Goal: Communication & Community: Answer question/provide support

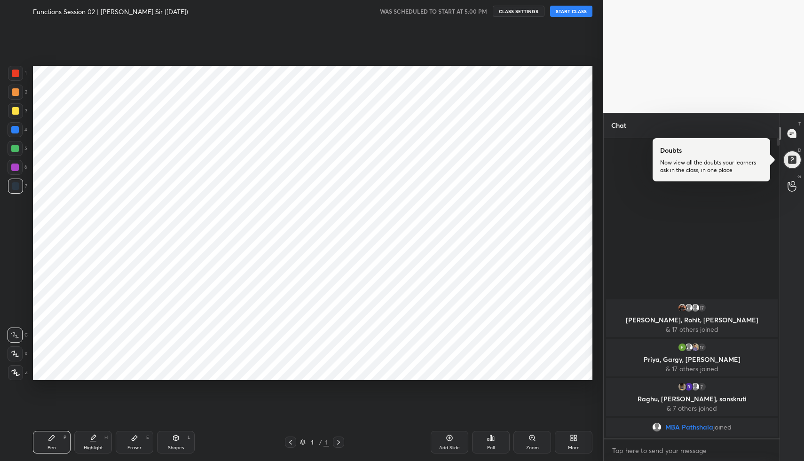
scroll to position [46590, 46425]
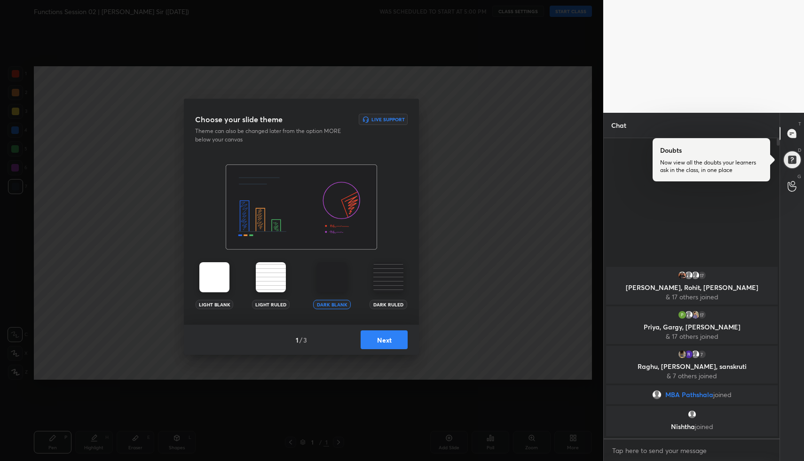
click at [383, 331] on button "Next" at bounding box center [383, 339] width 47 height 19
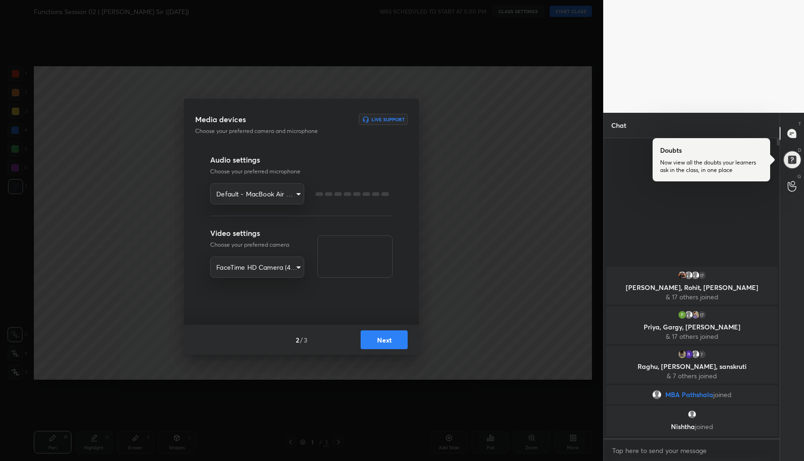
click at [382, 339] on button "Next" at bounding box center [383, 339] width 47 height 19
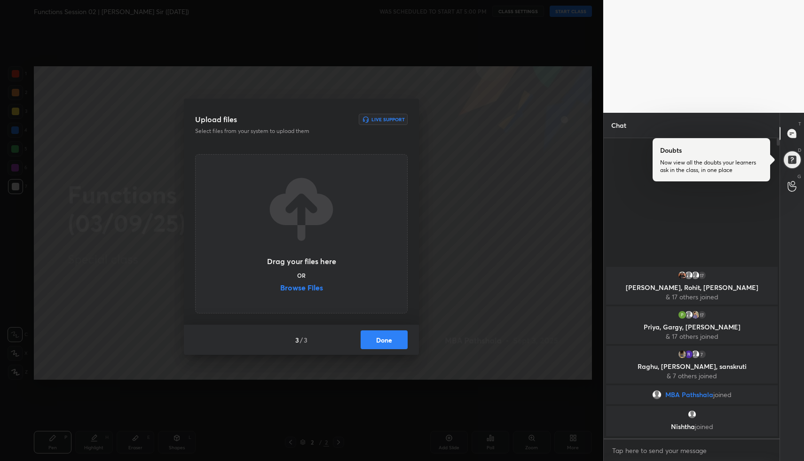
click at [382, 339] on button "Done" at bounding box center [383, 339] width 47 height 19
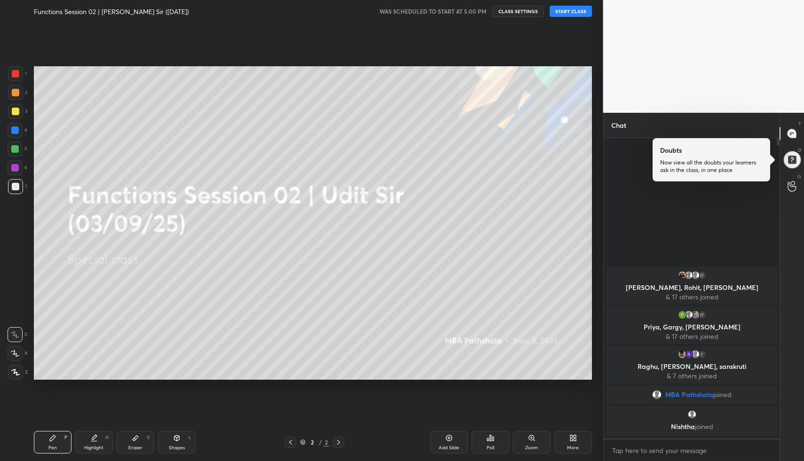
click at [579, 11] on button "START CLASS" at bounding box center [570, 11] width 42 height 11
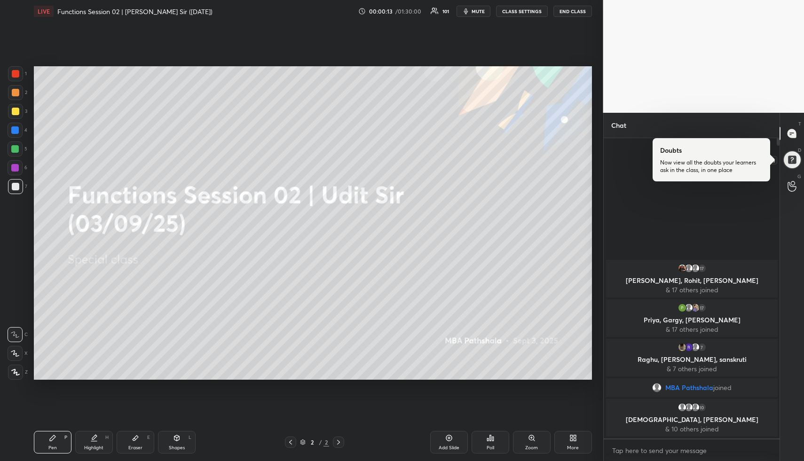
click at [791, 164] on div at bounding box center [791, 159] width 19 height 19
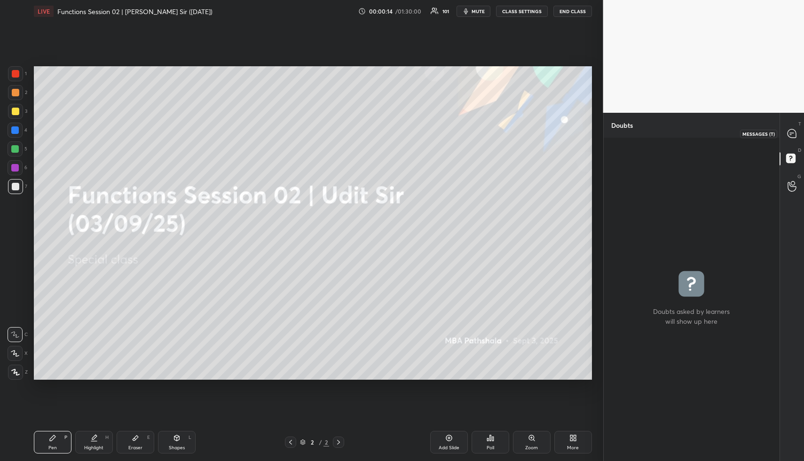
click at [791, 133] on icon at bounding box center [791, 133] width 8 height 8
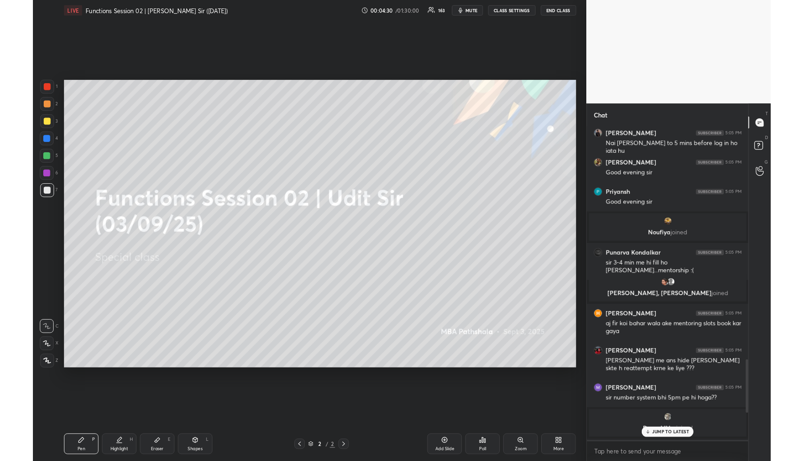
scroll to position [0, 0]
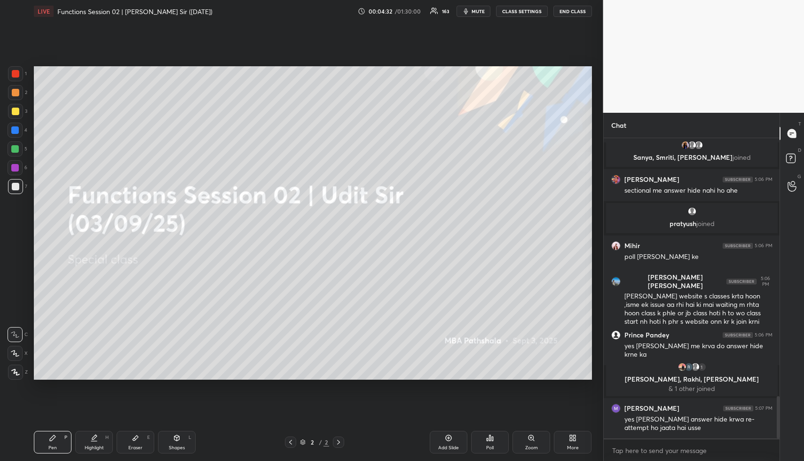
click at [581, 438] on div "More" at bounding box center [573, 442] width 38 height 23
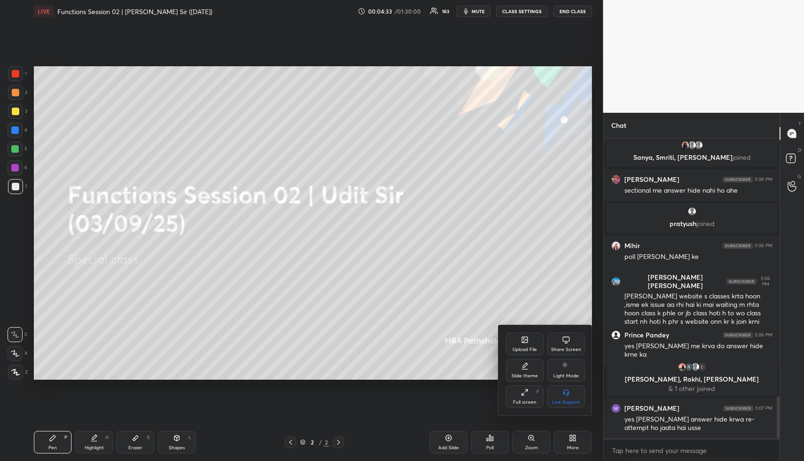
click at [533, 336] on div "Upload File" at bounding box center [525, 344] width 38 height 23
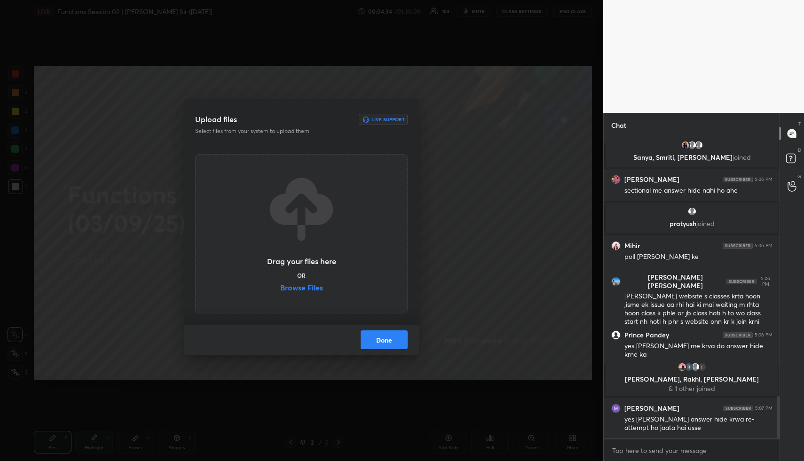
click at [297, 289] on label "Browse Files" at bounding box center [301, 289] width 43 height 10
click at [280, 289] on input "Browse Files" at bounding box center [280, 289] width 0 height 10
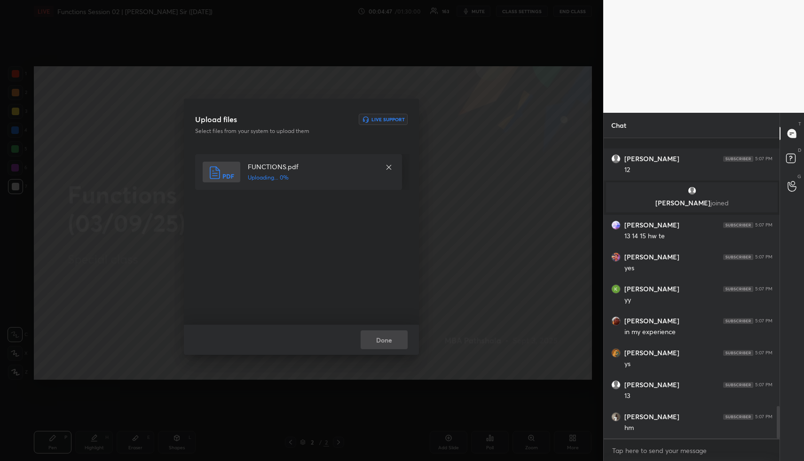
scroll to position [2471, 0]
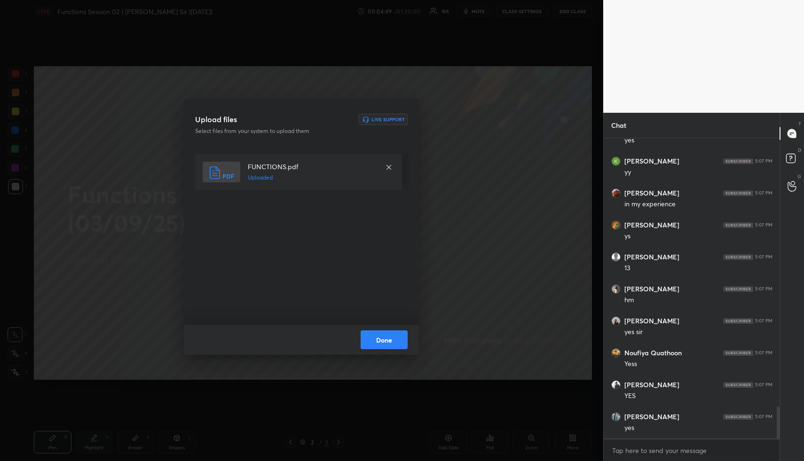
click at [387, 346] on button "Done" at bounding box center [383, 339] width 47 height 19
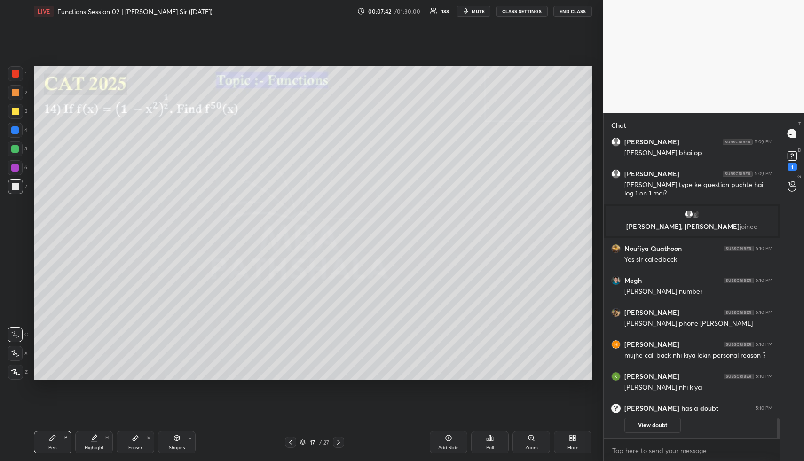
scroll to position [4090, 0]
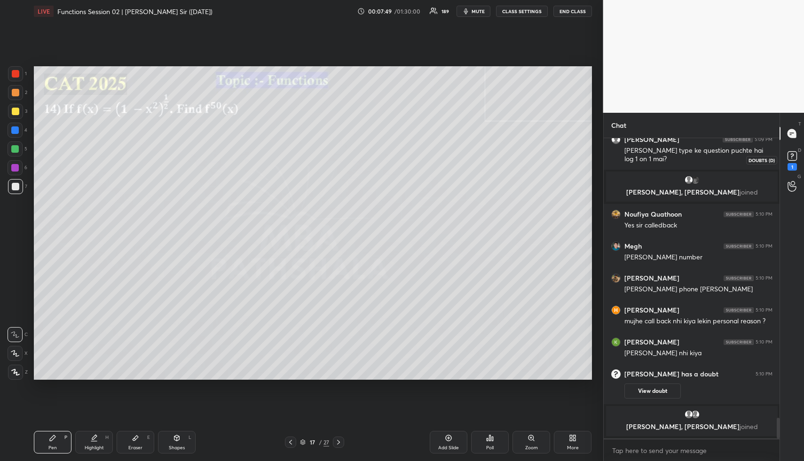
click at [791, 156] on icon at bounding box center [792, 156] width 14 height 14
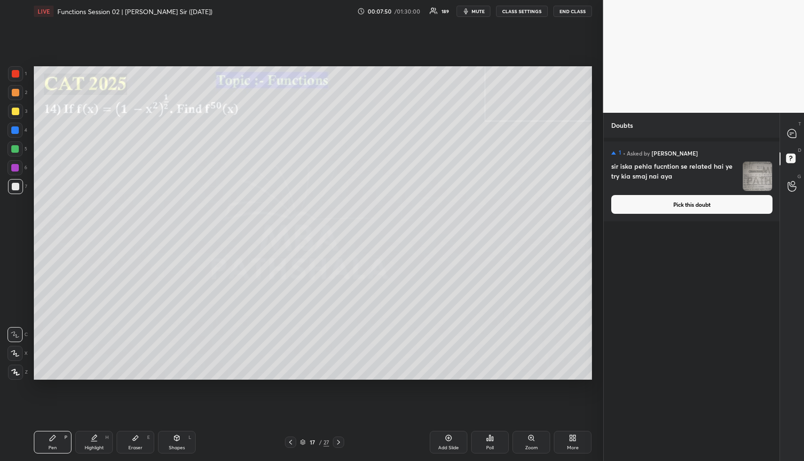
click at [693, 207] on button "Pick this doubt" at bounding box center [691, 204] width 161 height 19
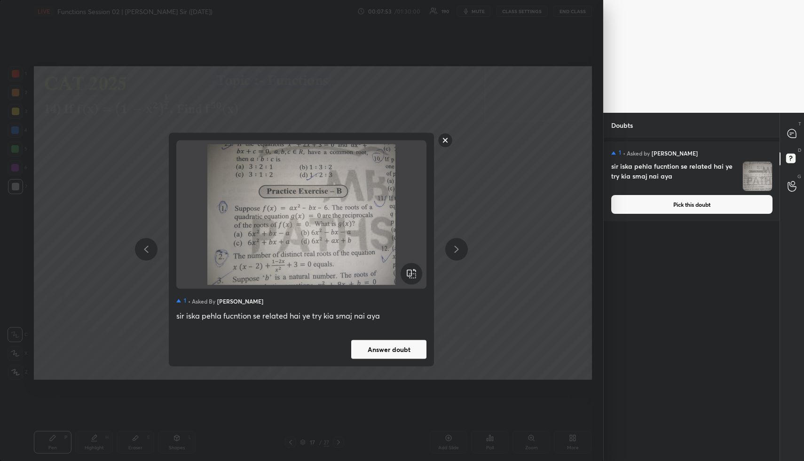
click at [447, 138] on rect at bounding box center [445, 140] width 15 height 15
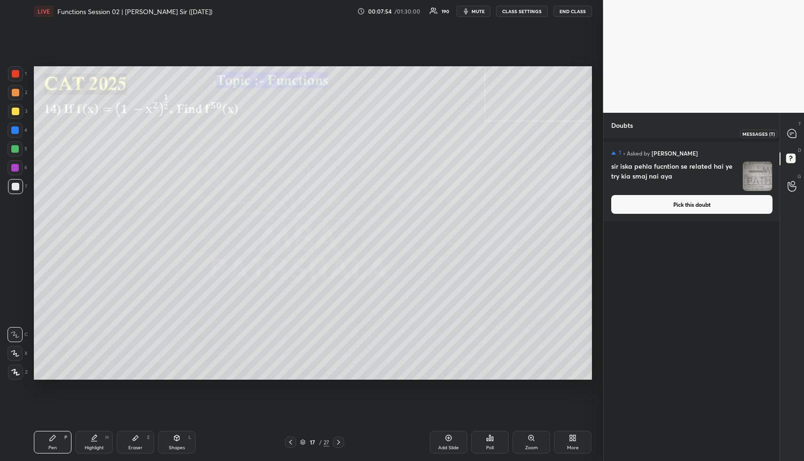
click at [794, 132] on icon at bounding box center [791, 133] width 8 height 8
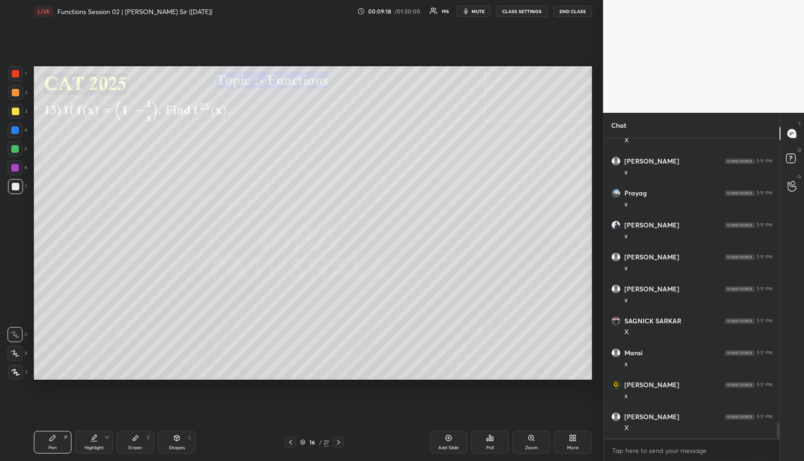
scroll to position [5455, 0]
click at [94, 446] on div "Highlight" at bounding box center [94, 447] width 19 height 5
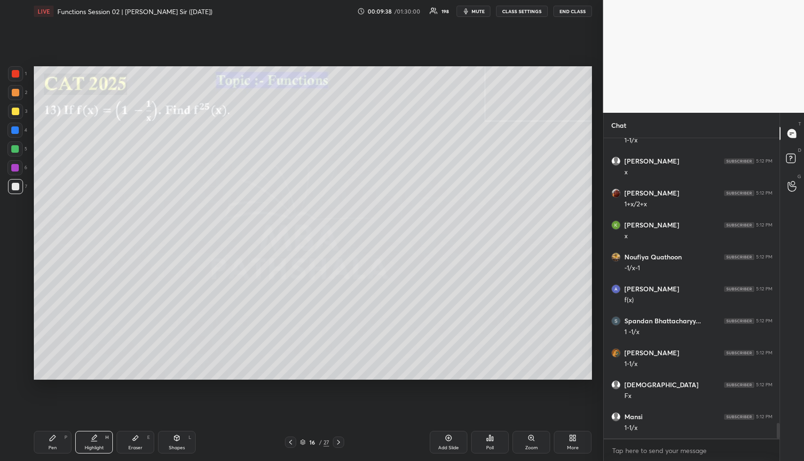
scroll to position [5582, 0]
drag, startPoint x: 91, startPoint y: 439, endPoint x: 100, endPoint y: 396, distance: 43.7
click at [91, 439] on icon at bounding box center [94, 438] width 8 height 8
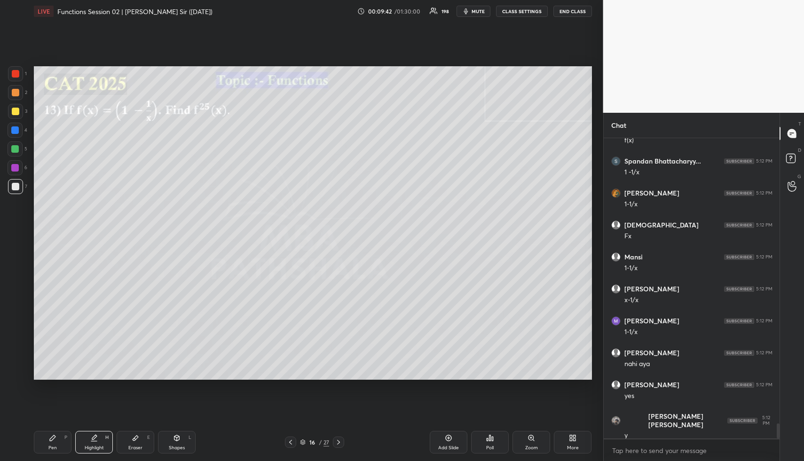
scroll to position [5742, 0]
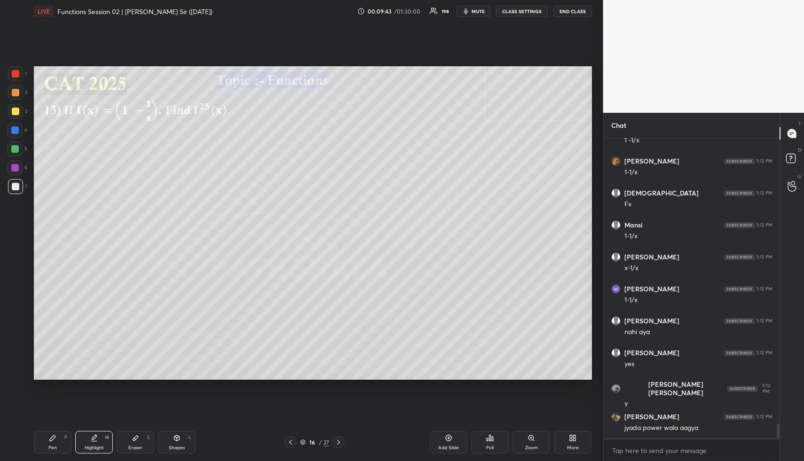
drag, startPoint x: 58, startPoint y: 438, endPoint x: 61, endPoint y: 408, distance: 30.2
click at [58, 438] on div "Pen P" at bounding box center [53, 442] width 38 height 23
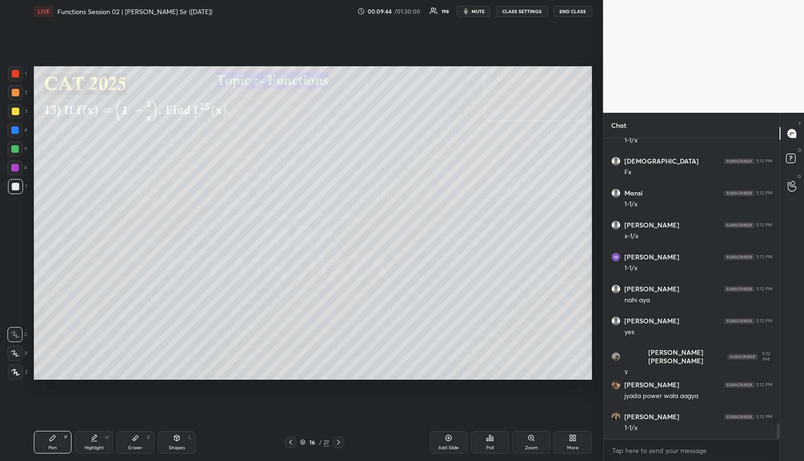
drag, startPoint x: 14, startPoint y: 95, endPoint x: 12, endPoint y: 118, distance: 23.1
click at [14, 96] on div at bounding box center [15, 92] width 15 height 15
click at [16, 353] on icon at bounding box center [15, 354] width 8 height 6
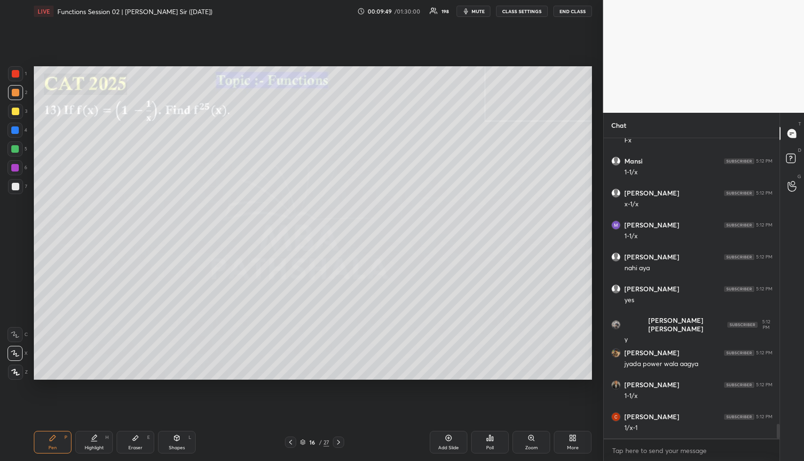
scroll to position [5838, 0]
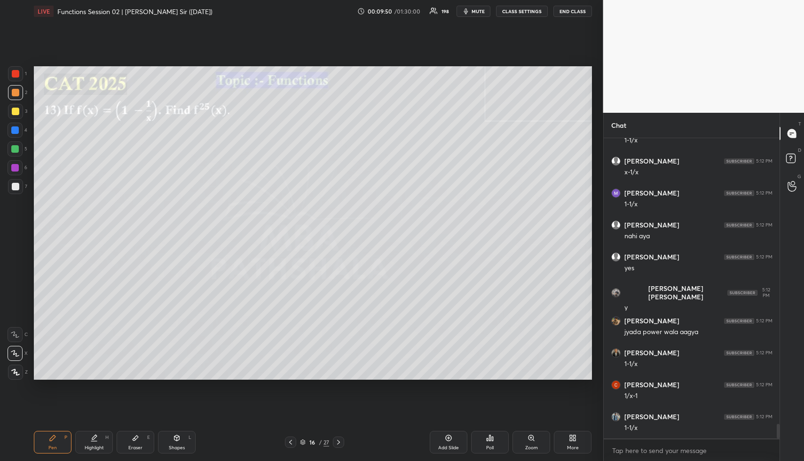
drag, startPoint x: 95, startPoint y: 444, endPoint x: 140, endPoint y: 388, distance: 71.2
click at [95, 444] on div "Highlight H" at bounding box center [94, 442] width 38 height 23
click at [180, 445] on div "Shapes" at bounding box center [177, 447] width 16 height 5
click at [16, 91] on div at bounding box center [16, 93] width 8 height 8
click at [17, 131] on div at bounding box center [15, 130] width 8 height 8
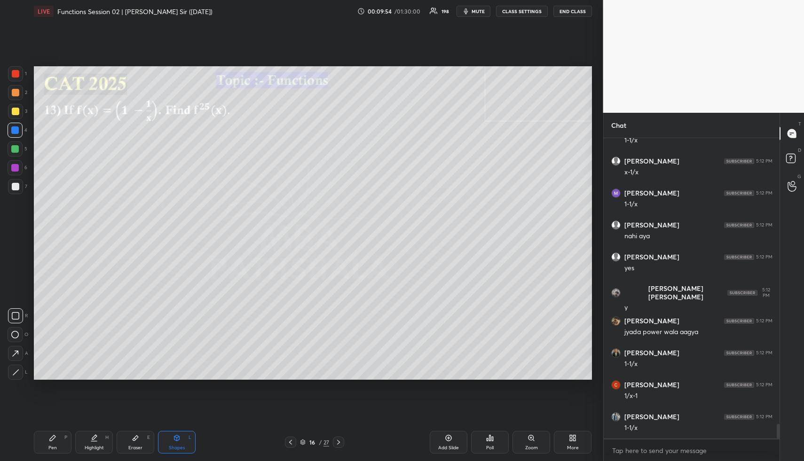
drag, startPoint x: 17, startPoint y: 147, endPoint x: 32, endPoint y: 117, distance: 33.8
click at [17, 147] on div at bounding box center [15, 149] width 8 height 8
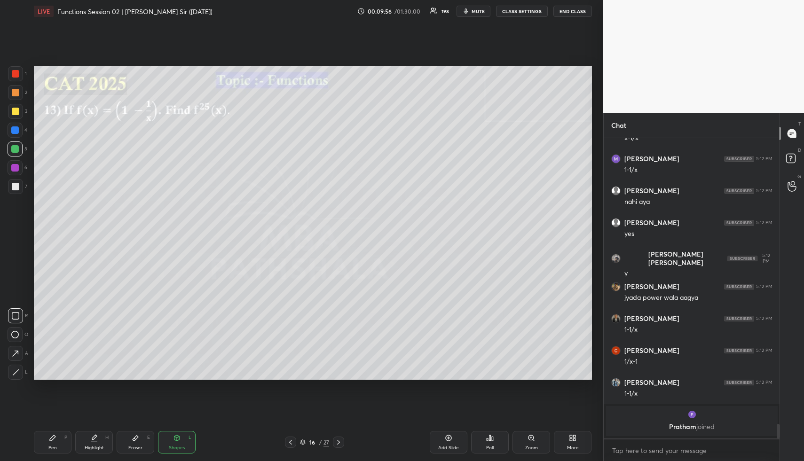
click at [131, 440] on div "Eraser E" at bounding box center [136, 442] width 38 height 23
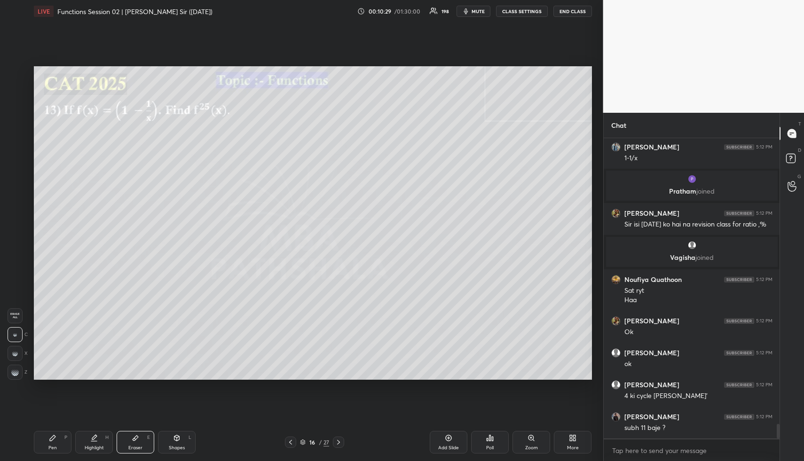
scroll to position [5949, 0]
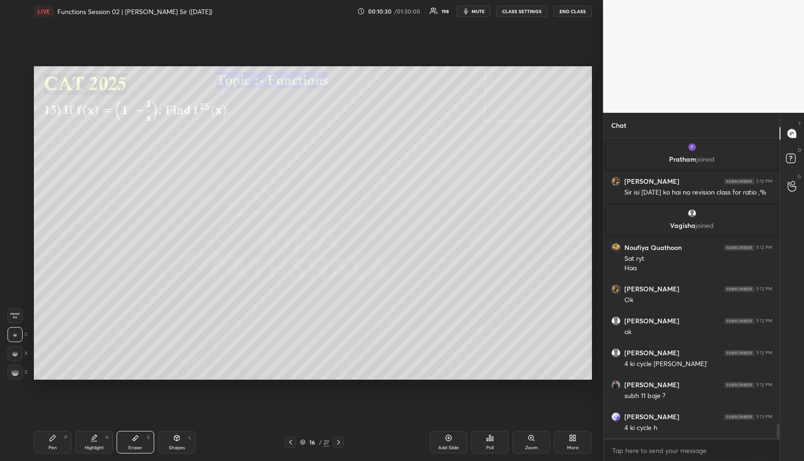
click at [95, 445] on div "Highlight" at bounding box center [94, 447] width 19 height 5
click at [52, 441] on div "Pen P" at bounding box center [53, 442] width 38 height 23
drag, startPoint x: 53, startPoint y: 443, endPoint x: 59, endPoint y: 429, distance: 15.1
click at [53, 443] on div "Pen P" at bounding box center [53, 442] width 38 height 23
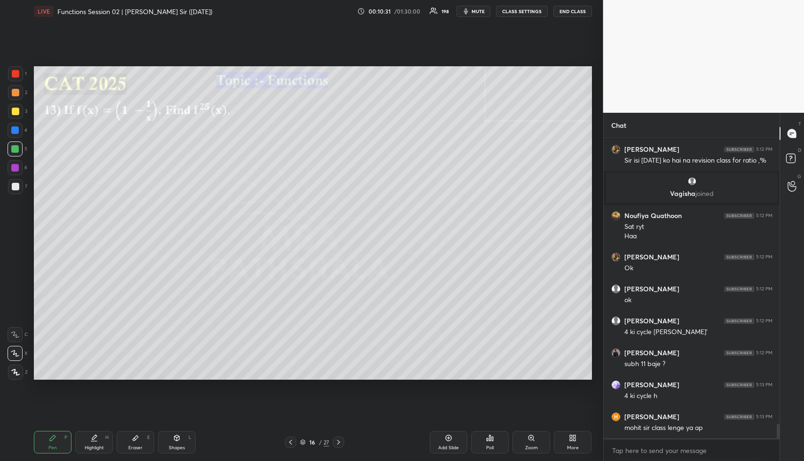
click at [18, 96] on div at bounding box center [16, 93] width 8 height 8
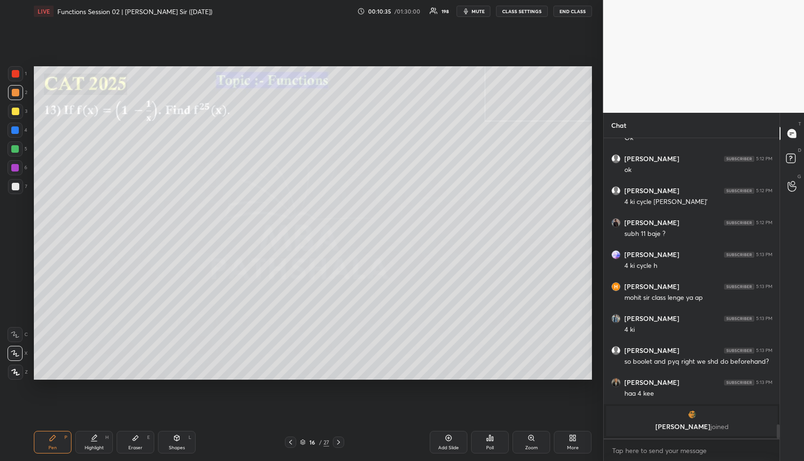
scroll to position [6084, 0]
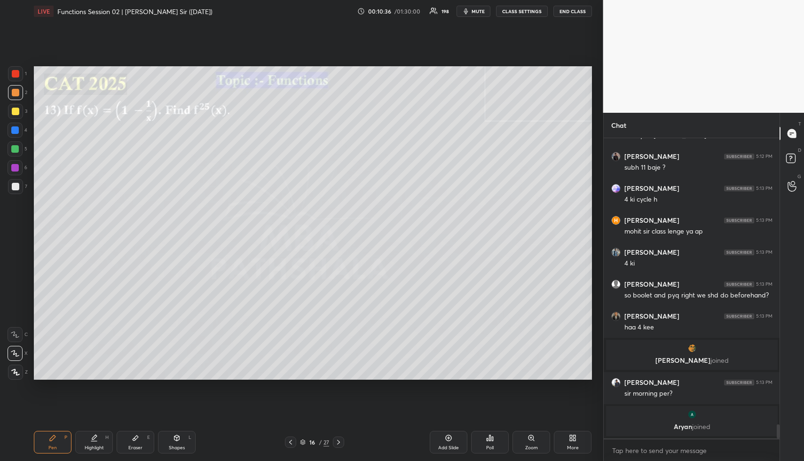
click at [94, 439] on icon at bounding box center [94, 438] width 8 height 8
drag, startPoint x: 94, startPoint y: 439, endPoint x: 96, endPoint y: 430, distance: 9.0
click at [94, 439] on icon at bounding box center [94, 438] width 8 height 8
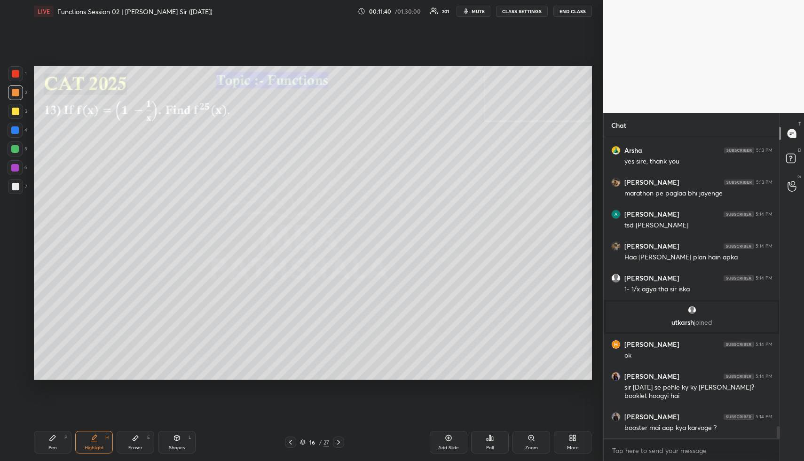
scroll to position [7206, 0]
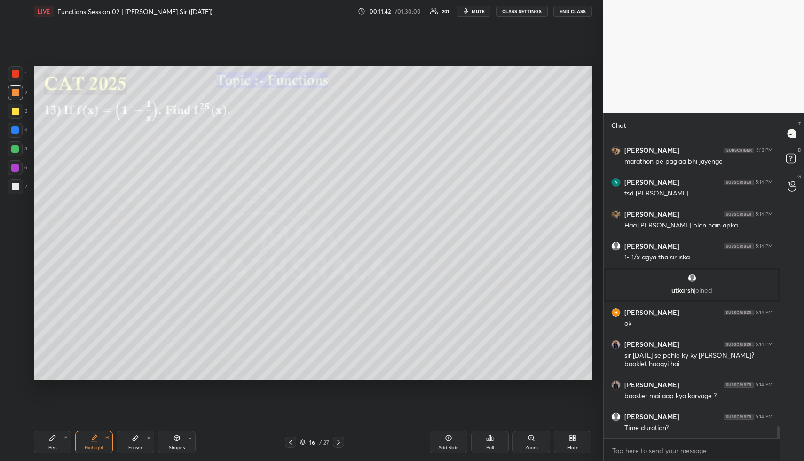
drag, startPoint x: 95, startPoint y: 439, endPoint x: 94, endPoint y: 431, distance: 8.0
click at [95, 438] on icon at bounding box center [94, 438] width 8 height 8
drag, startPoint x: 135, startPoint y: 446, endPoint x: 124, endPoint y: 414, distance: 33.9
click at [135, 445] on div "Eraser" at bounding box center [135, 447] width 14 height 5
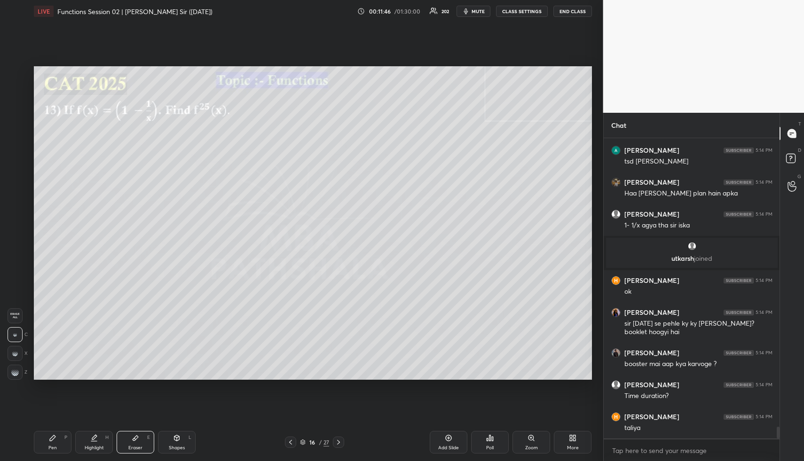
click at [102, 433] on div "Highlight H" at bounding box center [94, 442] width 38 height 23
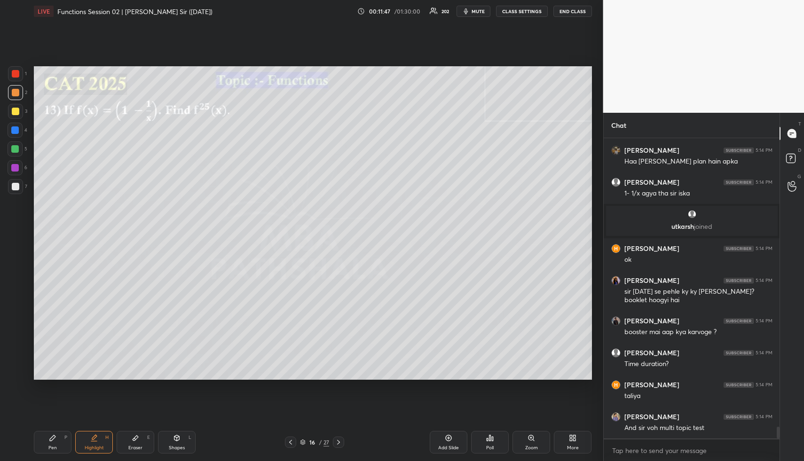
drag, startPoint x: 135, startPoint y: 442, endPoint x: 132, endPoint y: 438, distance: 5.3
click at [134, 442] on div "Eraser E" at bounding box center [136, 442] width 38 height 23
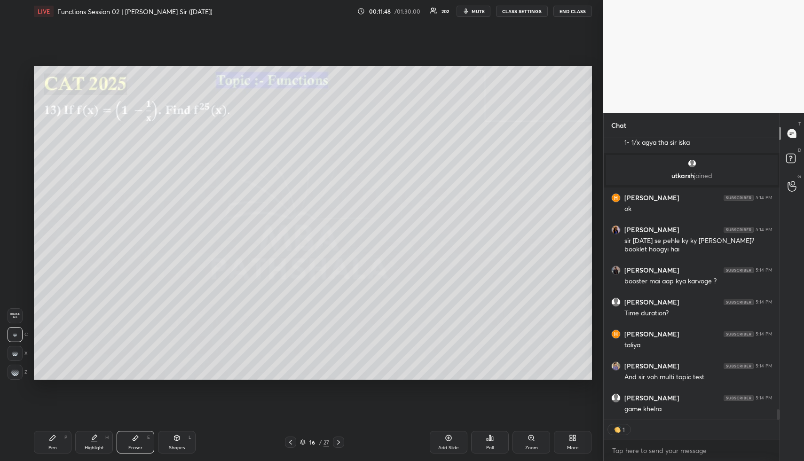
click at [11, 312] on span "Erase all" at bounding box center [15, 315] width 14 height 7
click at [59, 440] on div "Pen P" at bounding box center [53, 442] width 38 height 23
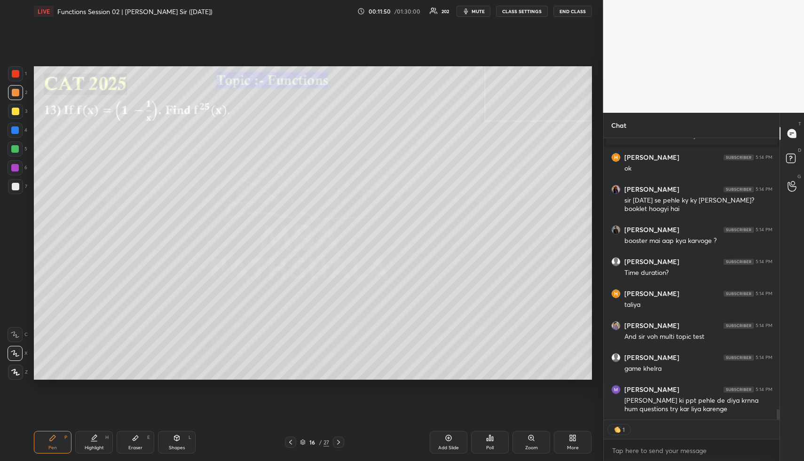
drag, startPoint x: 16, startPoint y: 89, endPoint x: 21, endPoint y: 89, distance: 5.2
click at [18, 89] on div at bounding box center [15, 92] width 15 height 15
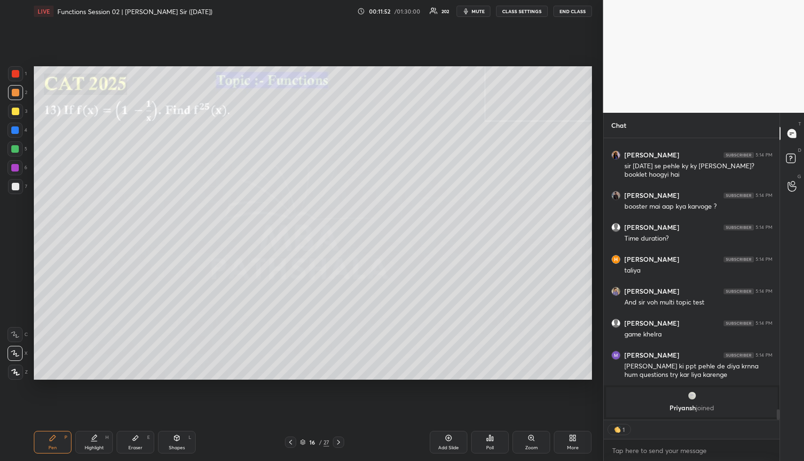
drag, startPoint x: 94, startPoint y: 439, endPoint x: 99, endPoint y: 429, distance: 11.4
click at [95, 439] on icon at bounding box center [94, 438] width 8 height 8
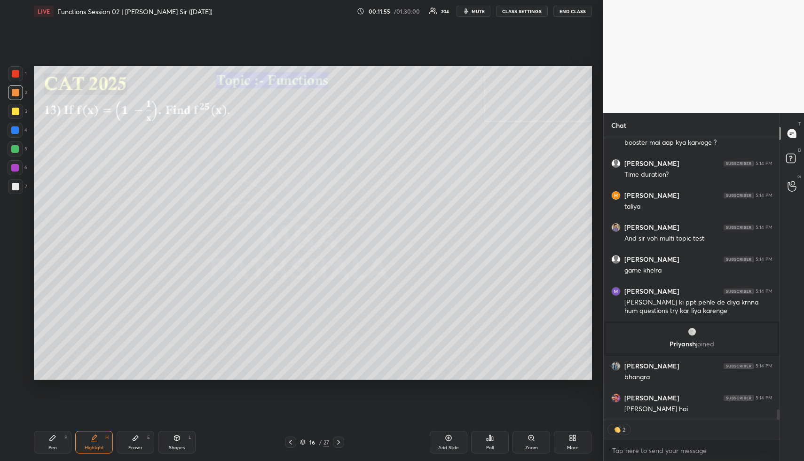
click at [570, 125] on div "Setting up your live class Poll for secs No correct answer Start poll" at bounding box center [312, 223] width 565 height 401
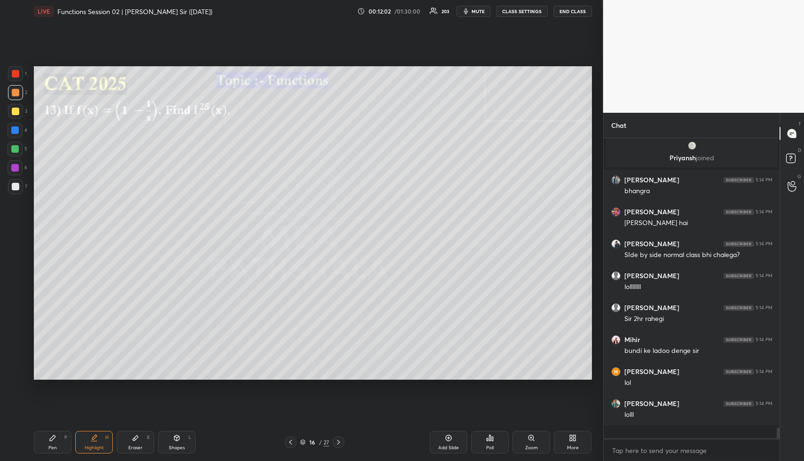
click at [589, 141] on div "Setting up your live class Poll for secs No correct answer Start poll" at bounding box center [312, 223] width 565 height 401
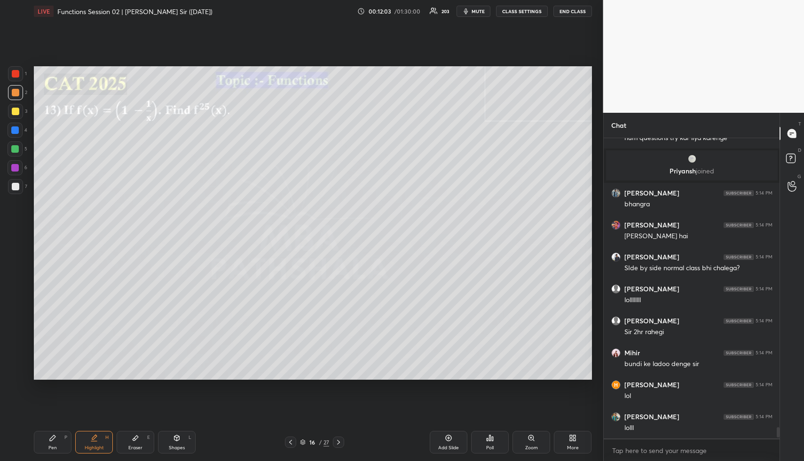
click at [546, 137] on div "Setting up your live class Poll for secs No correct answer Start poll" at bounding box center [312, 223] width 565 height 401
click at [52, 436] on icon at bounding box center [53, 438] width 8 height 8
click at [55, 436] on icon at bounding box center [53, 438] width 6 height 6
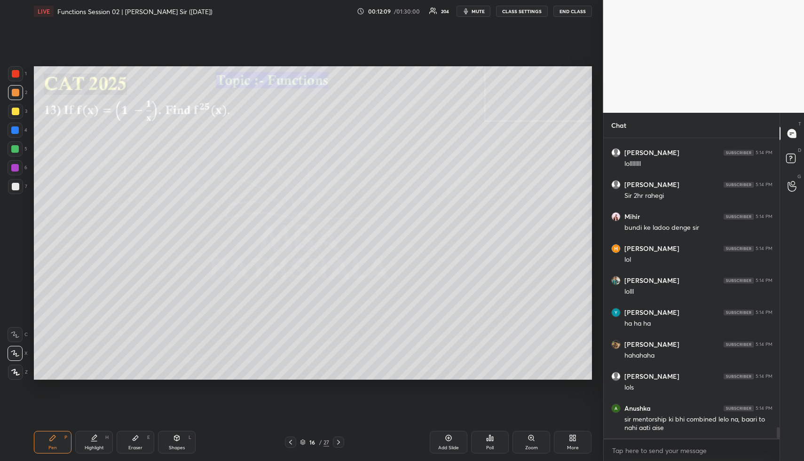
click at [88, 442] on div "Highlight H" at bounding box center [94, 442] width 38 height 23
drag, startPoint x: 93, startPoint y: 440, endPoint x: 124, endPoint y: 399, distance: 51.7
click at [93, 440] on icon at bounding box center [94, 438] width 8 height 8
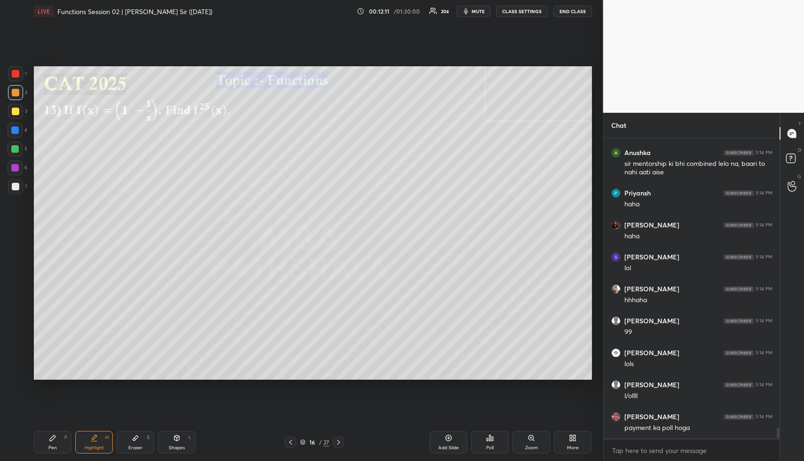
click at [132, 435] on icon at bounding box center [136, 438] width 8 height 8
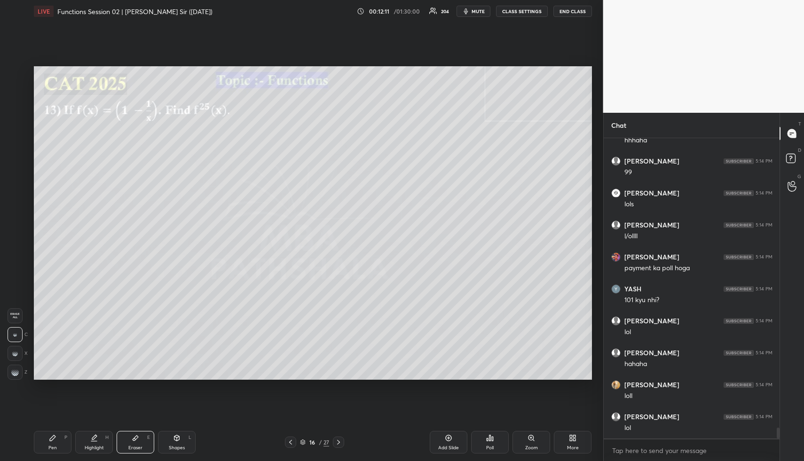
drag, startPoint x: 133, startPoint y: 434, endPoint x: 191, endPoint y: 392, distance: 71.6
click at [133, 434] on icon at bounding box center [136, 438] width 8 height 8
drag, startPoint x: 98, startPoint y: 436, endPoint x: 133, endPoint y: 406, distance: 46.4
click at [98, 437] on div "Highlight H" at bounding box center [94, 442] width 38 height 23
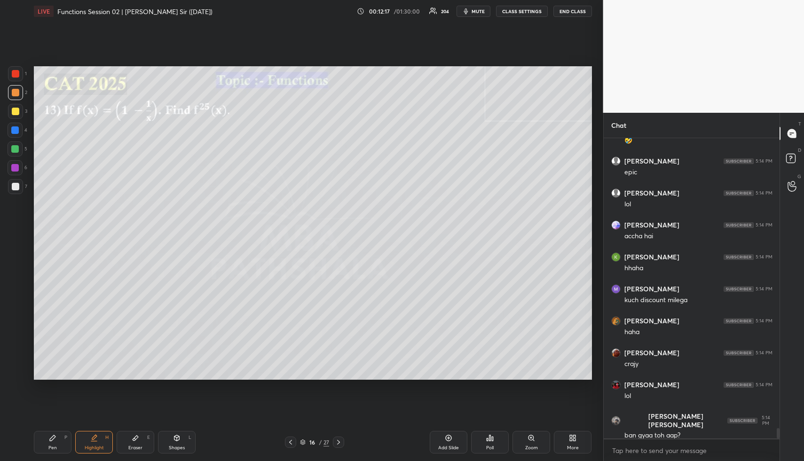
click at [97, 438] on icon at bounding box center [94, 438] width 8 height 8
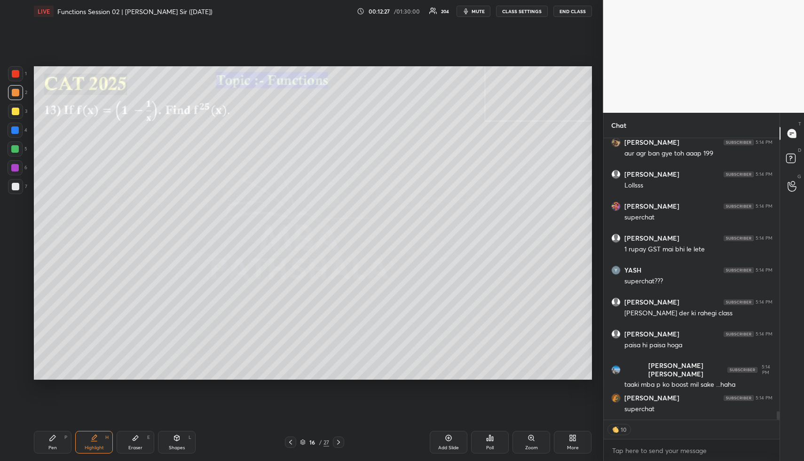
click at [94, 441] on icon at bounding box center [94, 441] width 6 height 0
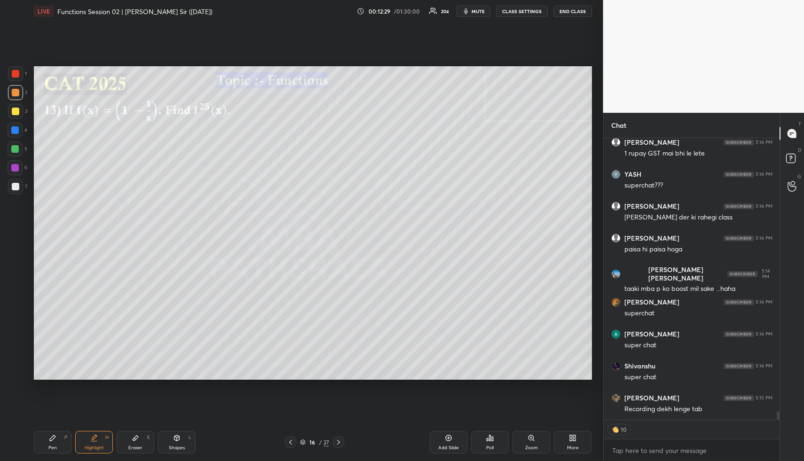
drag, startPoint x: 179, startPoint y: 446, endPoint x: 165, endPoint y: 427, distance: 24.3
click at [178, 445] on div "Shapes" at bounding box center [177, 447] width 16 height 5
click at [12, 113] on div at bounding box center [16, 112] width 8 height 8
click at [12, 112] on div at bounding box center [16, 112] width 8 height 8
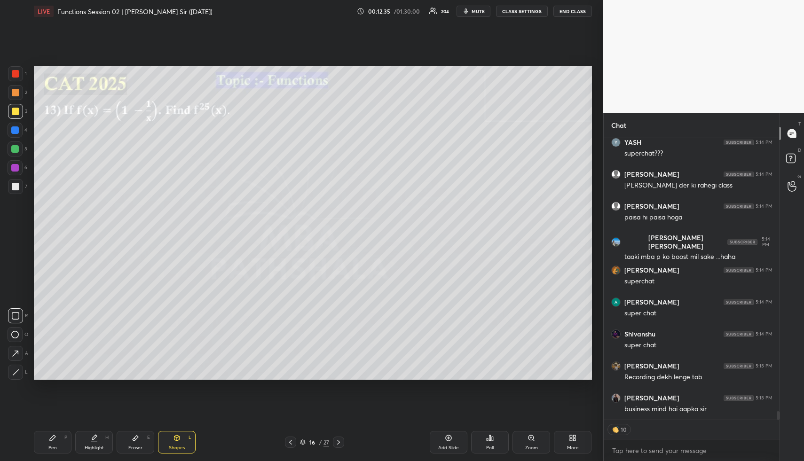
click at [93, 445] on div "Highlight" at bounding box center [94, 447] width 19 height 5
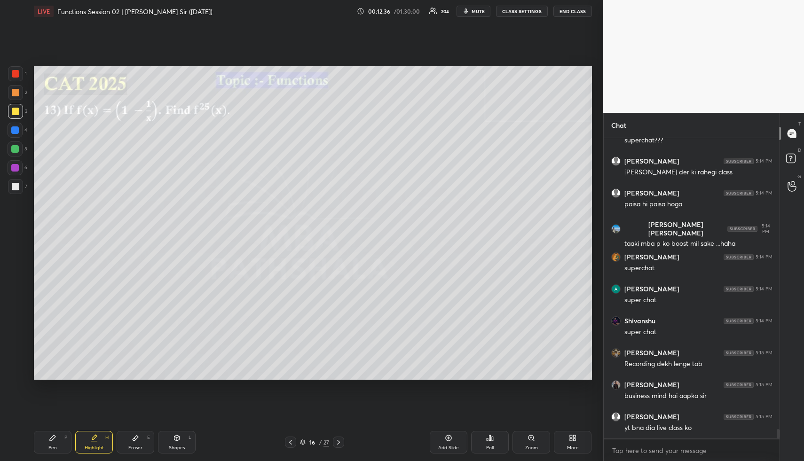
drag, startPoint x: 56, startPoint y: 443, endPoint x: 56, endPoint y: 436, distance: 6.6
click at [56, 441] on div "Pen P" at bounding box center [53, 442] width 38 height 23
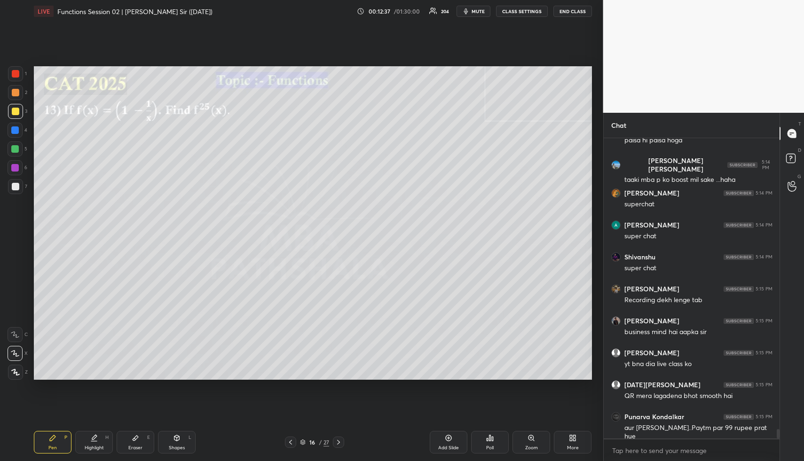
drag, startPoint x: 14, startPoint y: 150, endPoint x: 29, endPoint y: 149, distance: 15.1
click at [14, 150] on div at bounding box center [15, 149] width 8 height 8
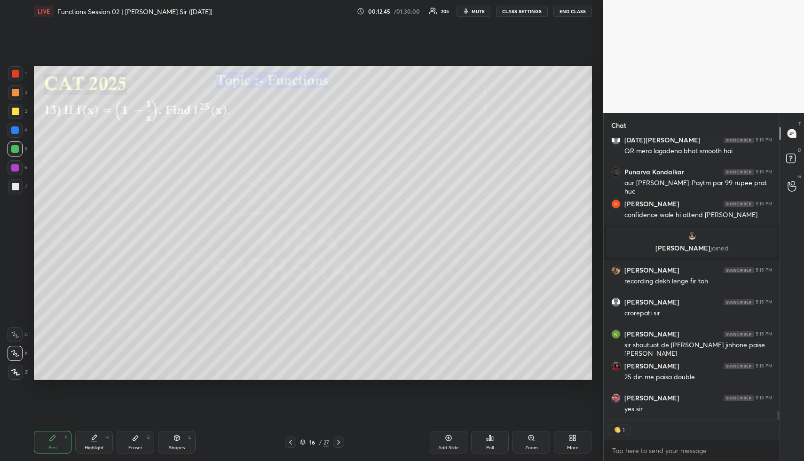
click at [86, 441] on div "Highlight H" at bounding box center [94, 442] width 38 height 23
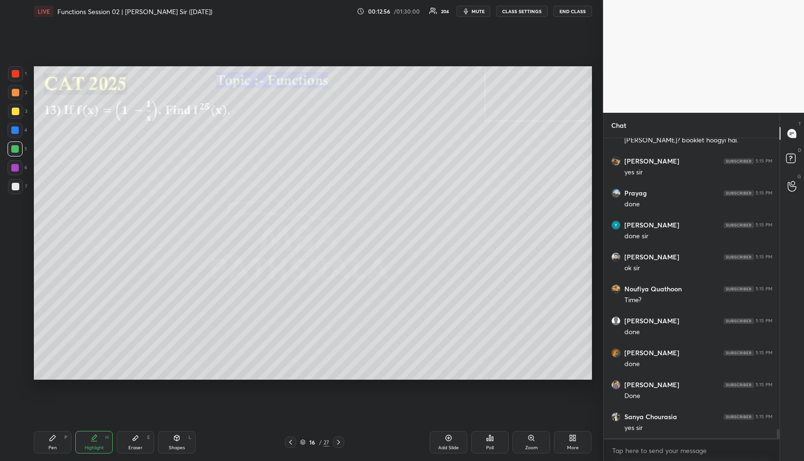
click at [58, 447] on div "Pen P" at bounding box center [53, 442] width 38 height 23
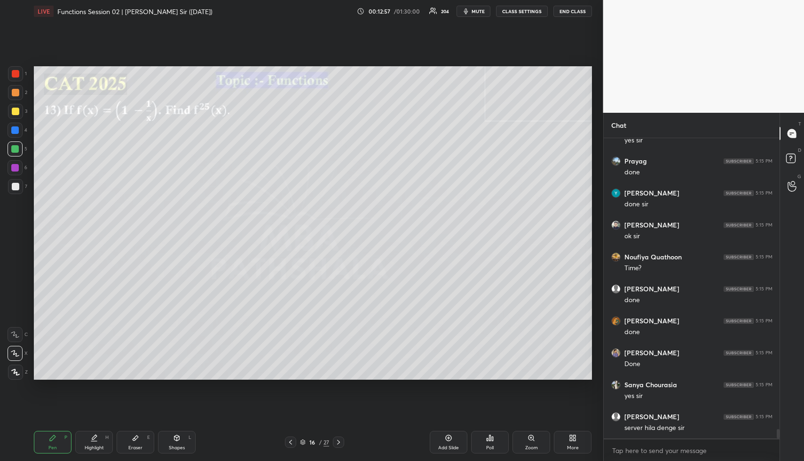
click at [16, 93] on div at bounding box center [16, 93] width 8 height 8
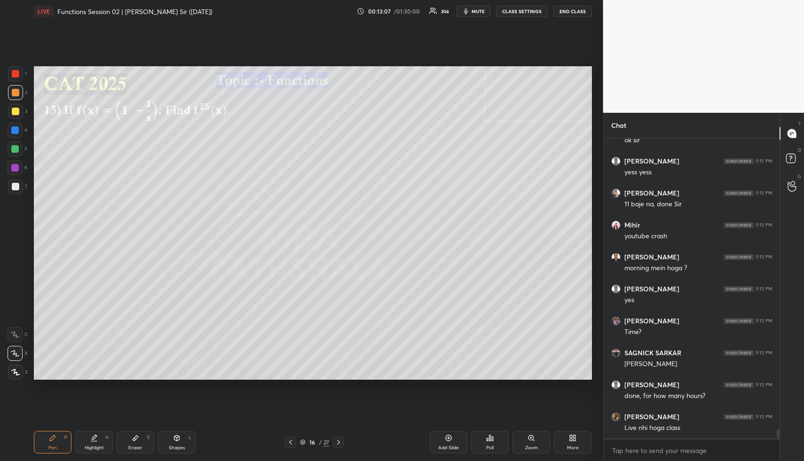
click at [97, 441] on div "Highlight H" at bounding box center [94, 442] width 38 height 23
click at [134, 442] on div "Eraser E" at bounding box center [136, 442] width 38 height 23
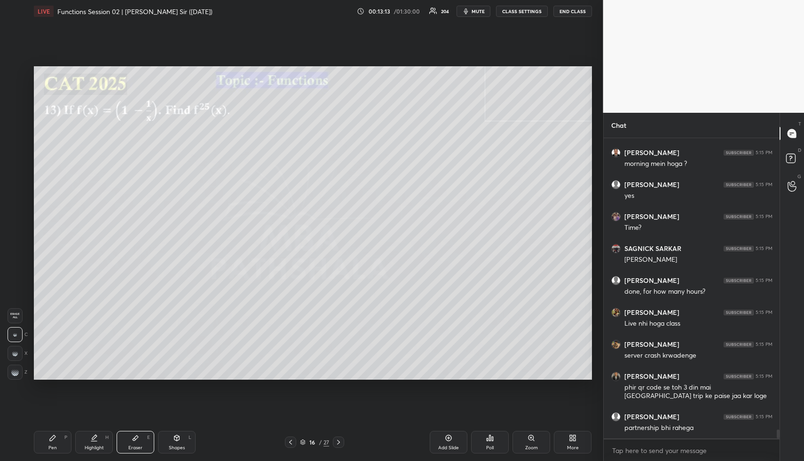
click at [90, 436] on div "Highlight H" at bounding box center [94, 442] width 38 height 23
drag, startPoint x: 90, startPoint y: 436, endPoint x: 107, endPoint y: 405, distance: 35.5
click at [90, 436] on icon at bounding box center [94, 438] width 8 height 8
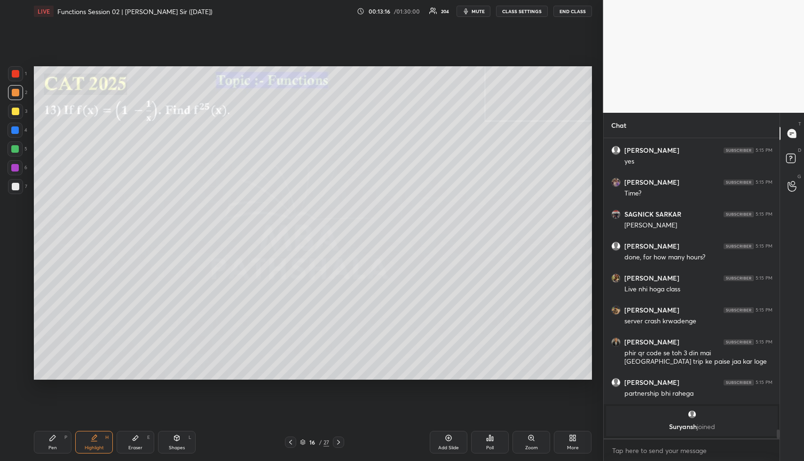
drag, startPoint x: 96, startPoint y: 448, endPoint x: 92, endPoint y: 448, distance: 4.7
click at [94, 448] on div "Highlight" at bounding box center [94, 447] width 19 height 5
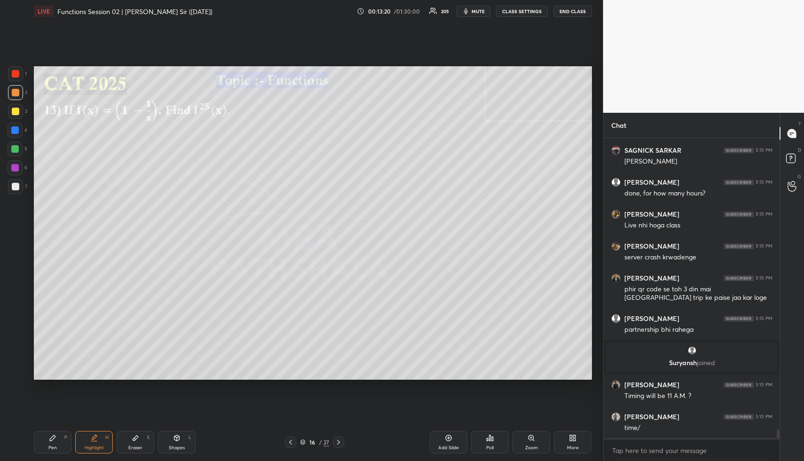
click at [53, 448] on div "Pen" at bounding box center [52, 447] width 8 height 5
click at [21, 111] on div at bounding box center [15, 111] width 15 height 15
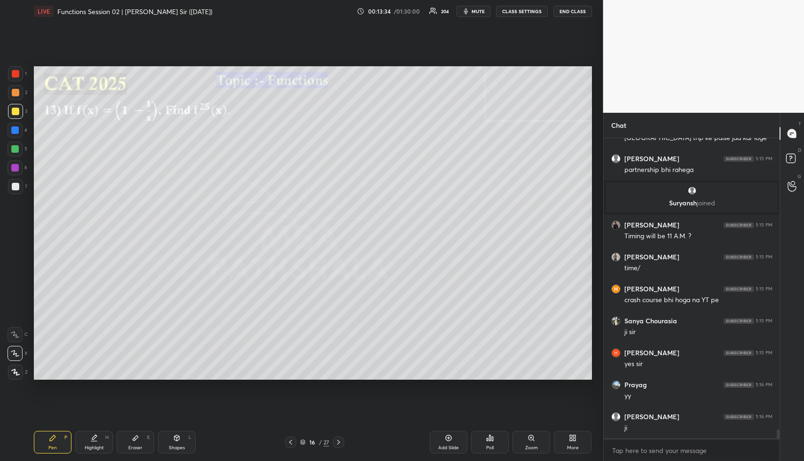
drag, startPoint x: 12, startPoint y: 130, endPoint x: 28, endPoint y: 138, distance: 17.7
click at [13, 131] on div at bounding box center [15, 130] width 8 height 8
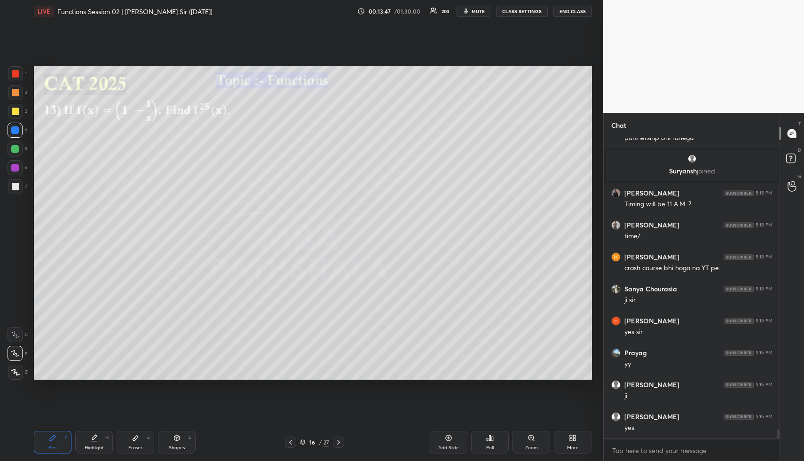
click at [88, 450] on div "Highlight H" at bounding box center [94, 442] width 38 height 23
drag, startPoint x: 57, startPoint y: 438, endPoint x: 55, endPoint y: 429, distance: 10.1
click at [57, 438] on div "Pen P" at bounding box center [53, 442] width 38 height 23
click at [14, 146] on div at bounding box center [15, 149] width 8 height 8
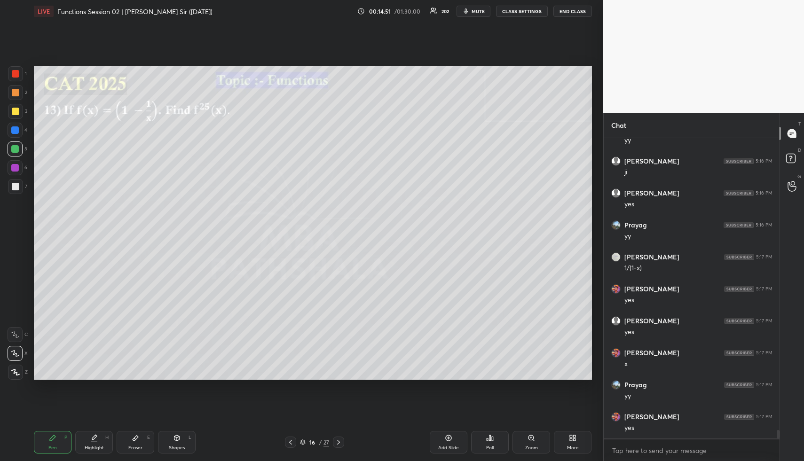
scroll to position [10173, 0]
click at [106, 442] on div "Highlight H" at bounding box center [94, 442] width 38 height 23
click at [100, 440] on div "Highlight H" at bounding box center [94, 442] width 38 height 23
drag, startPoint x: 65, startPoint y: 440, endPoint x: 66, endPoint y: 436, distance: 4.7
click at [65, 439] on div "Pen P" at bounding box center [53, 442] width 38 height 23
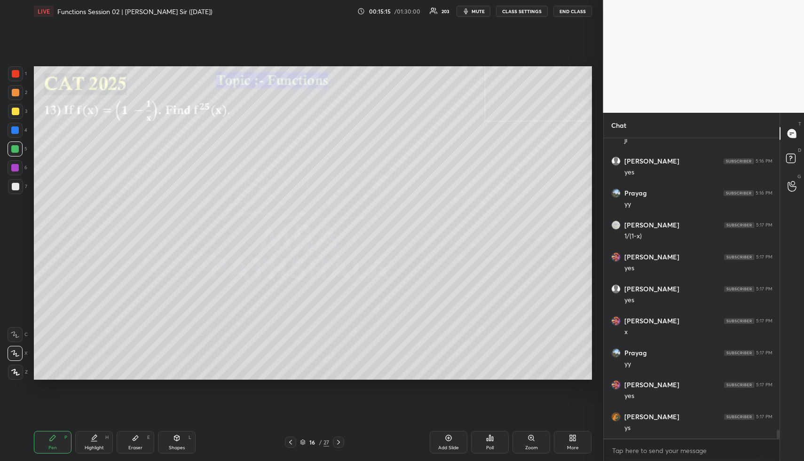
click at [12, 87] on div at bounding box center [15, 92] width 15 height 15
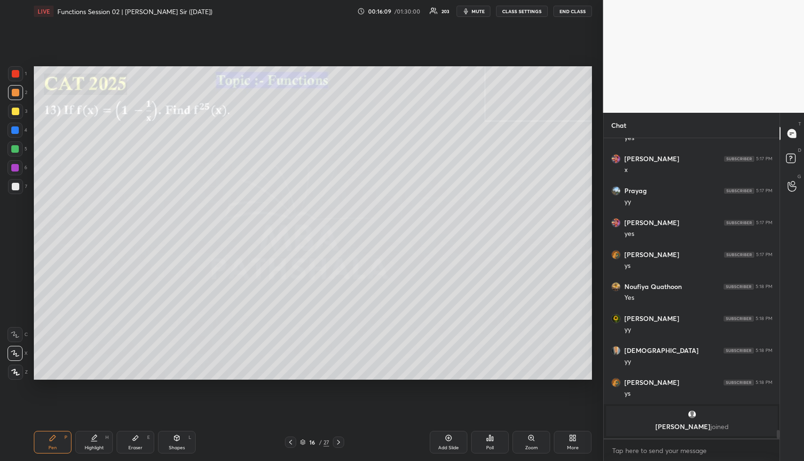
click at [101, 439] on div "Highlight H" at bounding box center [94, 442] width 38 height 23
drag, startPoint x: 102, startPoint y: 439, endPoint x: 113, endPoint y: 429, distance: 15.3
click at [102, 439] on div "Highlight H" at bounding box center [94, 442] width 38 height 23
click at [60, 439] on div "Pen P" at bounding box center [53, 442] width 38 height 23
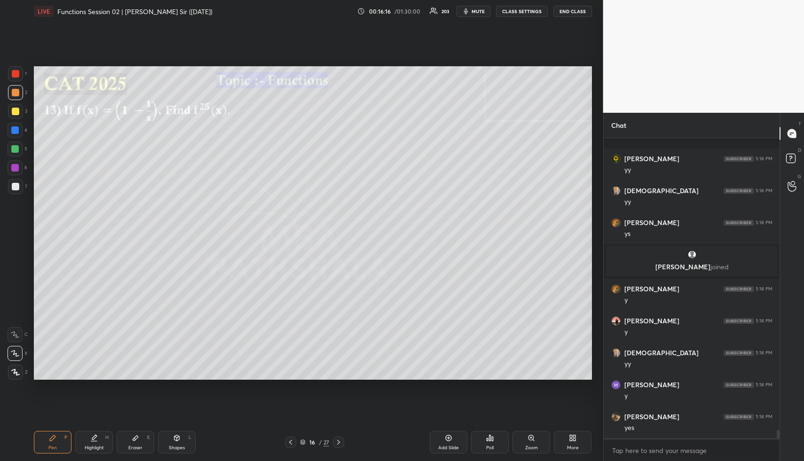
scroll to position [10371, 0]
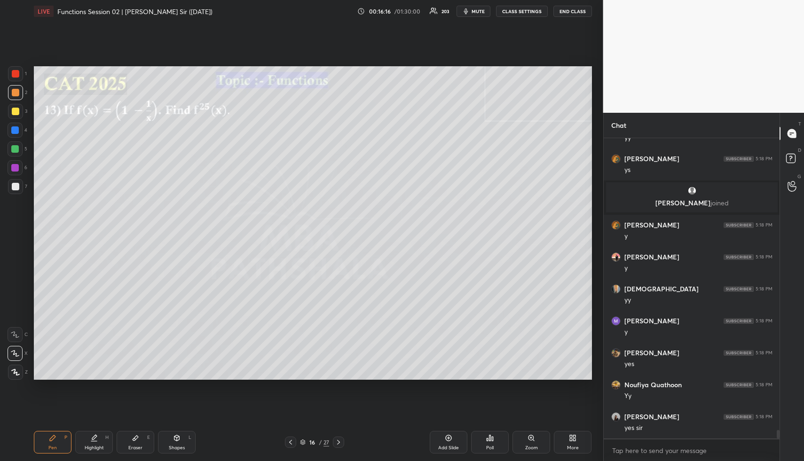
click at [55, 440] on div "Pen P" at bounding box center [53, 442] width 38 height 23
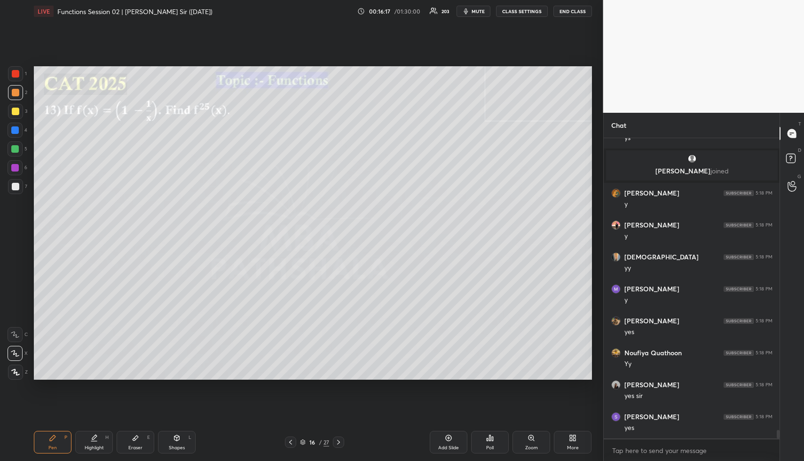
click at [16, 107] on div at bounding box center [15, 111] width 15 height 15
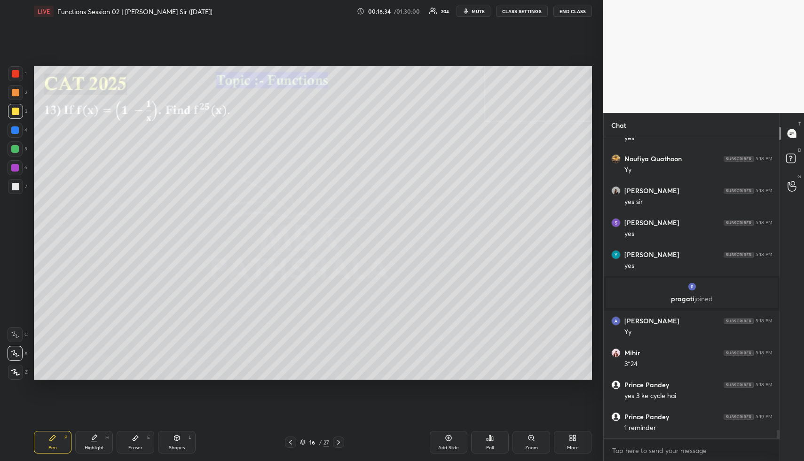
scroll to position [10629, 0]
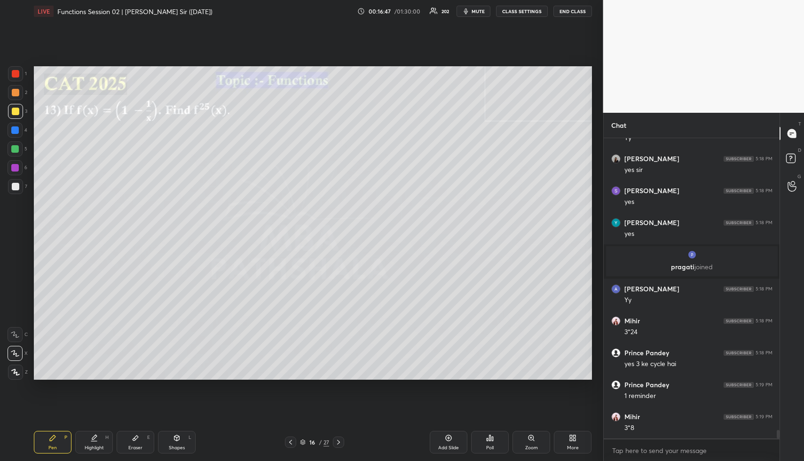
drag, startPoint x: 92, startPoint y: 447, endPoint x: 111, endPoint y: 420, distance: 33.4
click at [91, 446] on div "Highlight" at bounding box center [94, 447] width 19 height 5
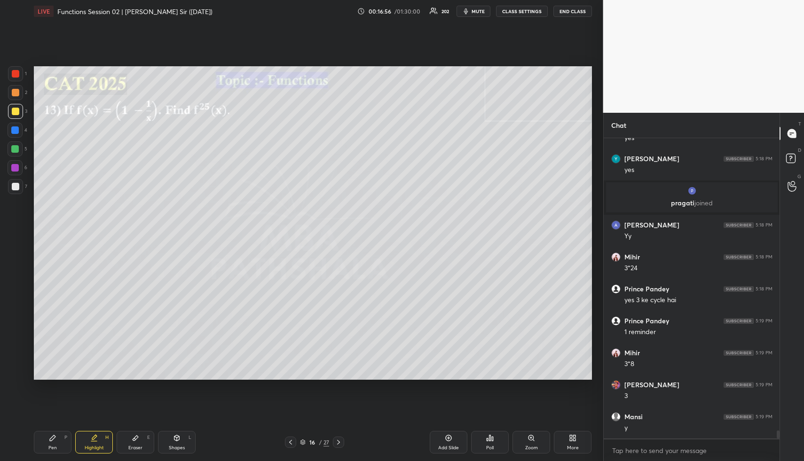
scroll to position [10725, 0]
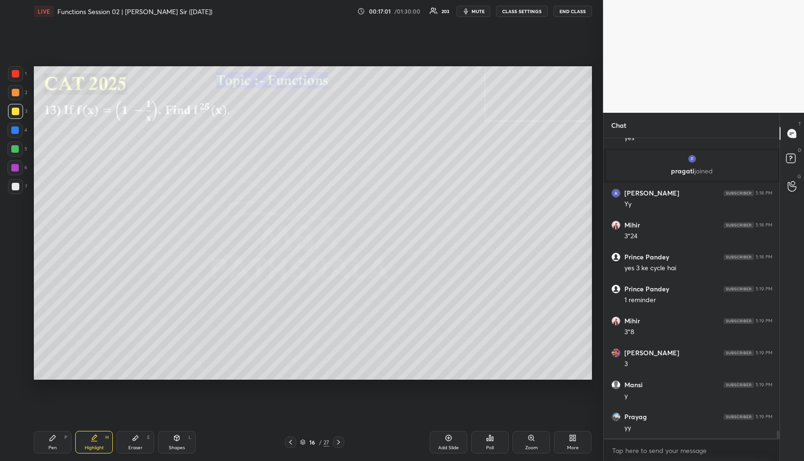
drag, startPoint x: 89, startPoint y: 450, endPoint x: 107, endPoint y: 432, distance: 24.9
click at [94, 447] on div "Highlight" at bounding box center [94, 447] width 19 height 5
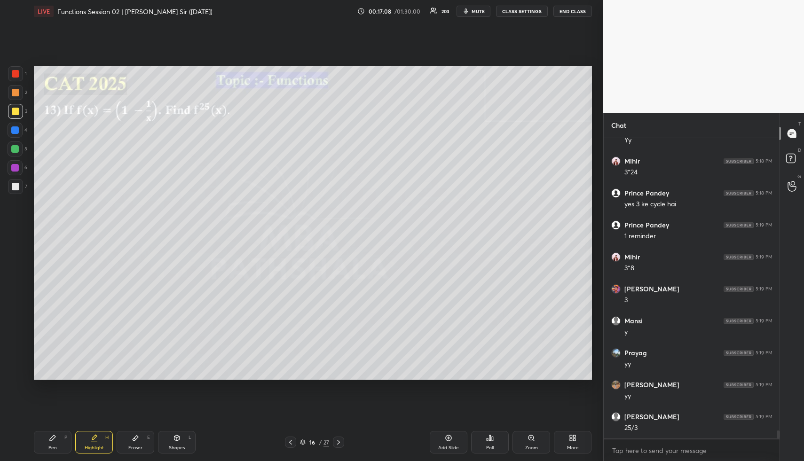
scroll to position [10823, 0]
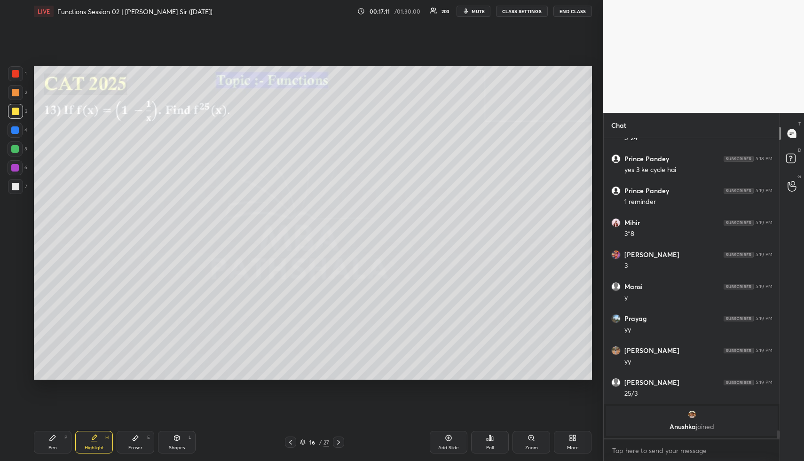
drag, startPoint x: 448, startPoint y: 443, endPoint x: 439, endPoint y: 437, distance: 10.6
click at [445, 440] on div "Add Slide" at bounding box center [448, 442] width 38 height 23
drag, startPoint x: 58, startPoint y: 443, endPoint x: 51, endPoint y: 400, distance: 43.3
click at [57, 440] on div "Pen P" at bounding box center [53, 442] width 38 height 23
click at [14, 133] on div at bounding box center [15, 130] width 8 height 8
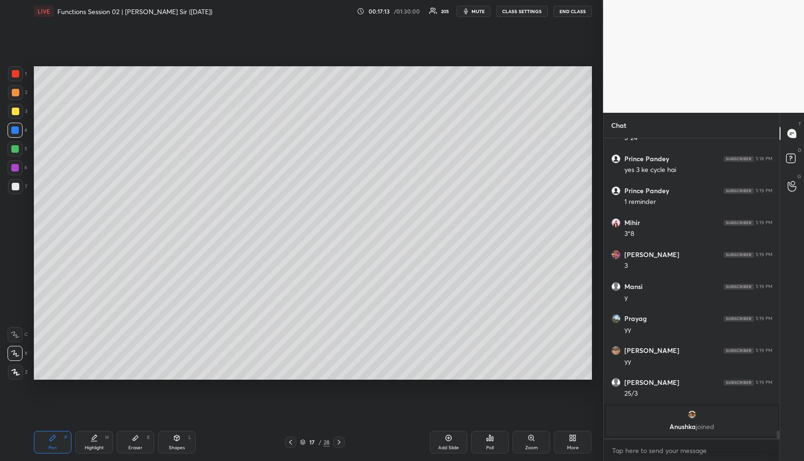
scroll to position [10675, 0]
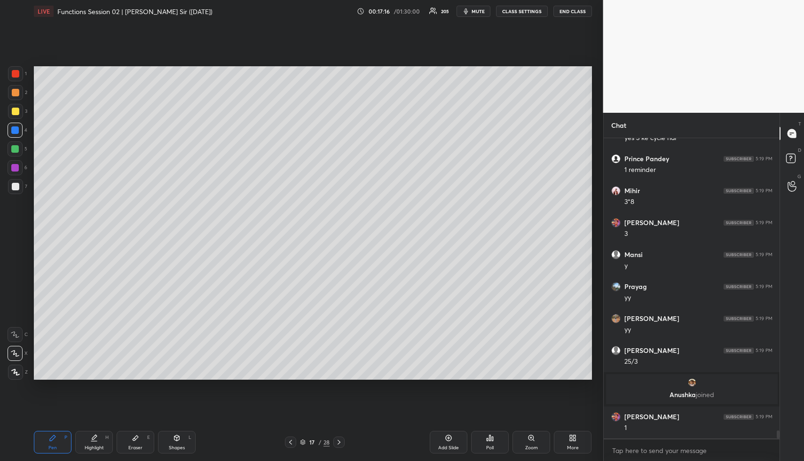
click at [138, 444] on div "Eraser E" at bounding box center [136, 442] width 38 height 23
drag, startPoint x: 50, startPoint y: 434, endPoint x: 56, endPoint y: 384, distance: 50.2
click at [50, 435] on icon at bounding box center [53, 438] width 8 height 8
drag, startPoint x: 182, startPoint y: 442, endPoint x: 168, endPoint y: 396, distance: 48.7
click at [180, 443] on div "Shapes L" at bounding box center [177, 442] width 38 height 23
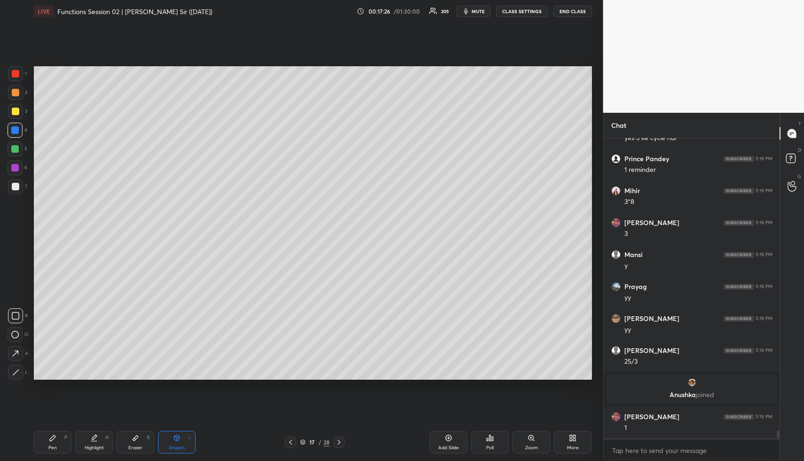
click at [12, 146] on div at bounding box center [15, 149] width 8 height 8
drag, startPoint x: 58, startPoint y: 442, endPoint x: 58, endPoint y: 434, distance: 8.5
click at [58, 444] on div "Pen P" at bounding box center [53, 442] width 38 height 23
click at [15, 92] on div at bounding box center [16, 93] width 8 height 8
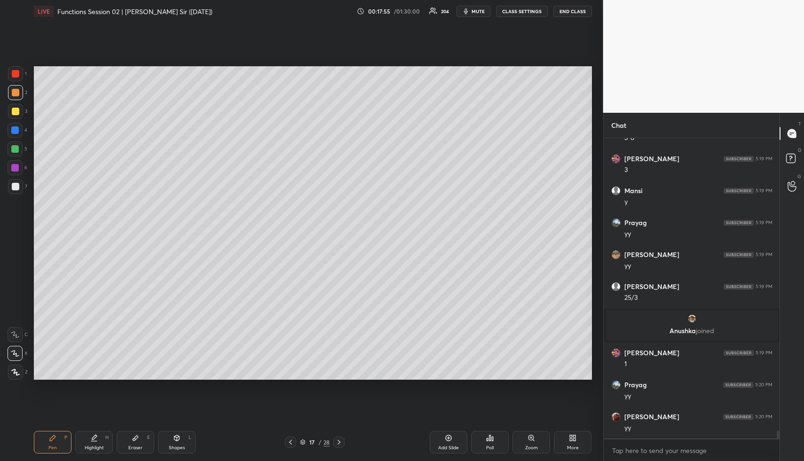
scroll to position [10835, 0]
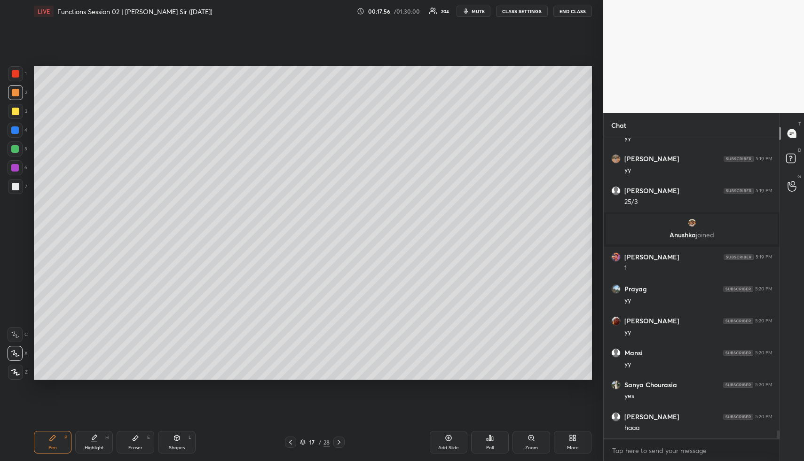
drag, startPoint x: 178, startPoint y: 441, endPoint x: 172, endPoint y: 433, distance: 9.8
click at [174, 441] on icon at bounding box center [177, 438] width 8 height 8
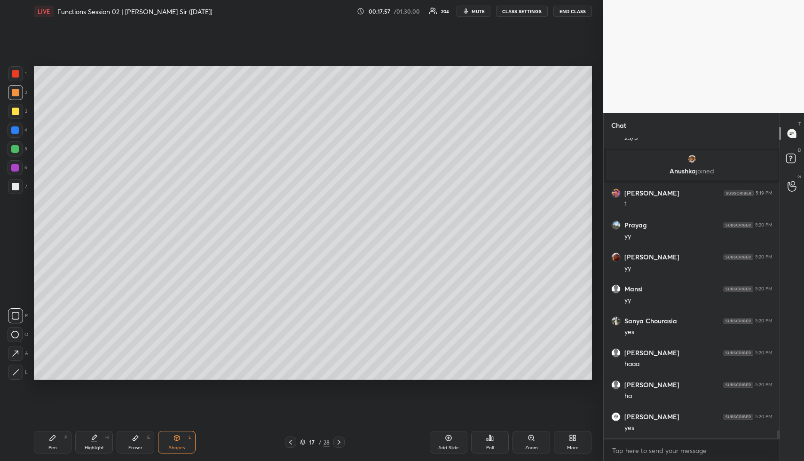
drag, startPoint x: 15, startPoint y: 148, endPoint x: 31, endPoint y: 149, distance: 16.0
click at [15, 151] on div at bounding box center [15, 149] width 8 height 8
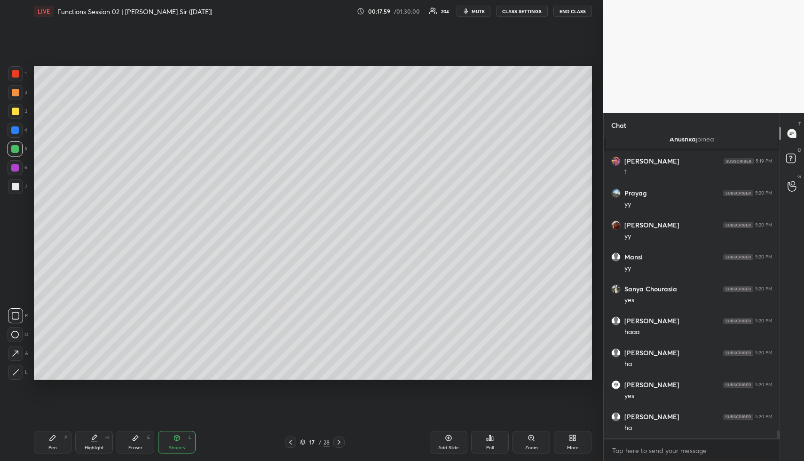
drag, startPoint x: 96, startPoint y: 439, endPoint x: 100, endPoint y: 396, distance: 43.9
click at [94, 438] on icon at bounding box center [94, 438] width 8 height 8
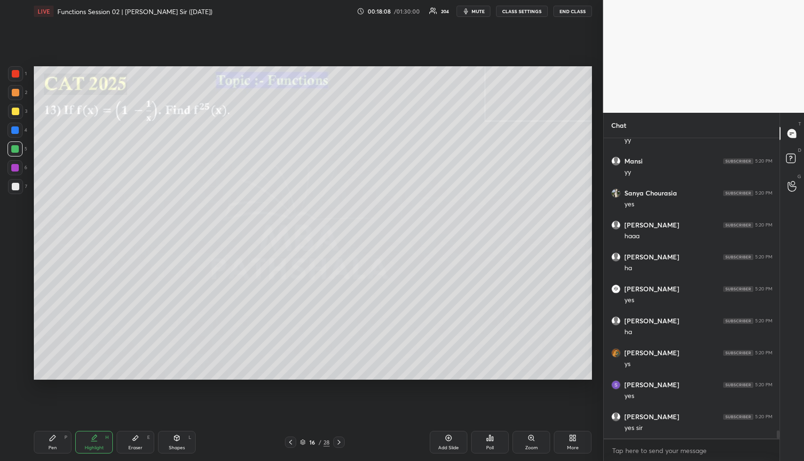
scroll to position [11058, 0]
drag, startPoint x: 95, startPoint y: 439, endPoint x: 108, endPoint y: 400, distance: 40.9
click at [93, 436] on icon at bounding box center [94, 438] width 8 height 8
drag, startPoint x: 83, startPoint y: 437, endPoint x: 109, endPoint y: 404, distance: 42.1
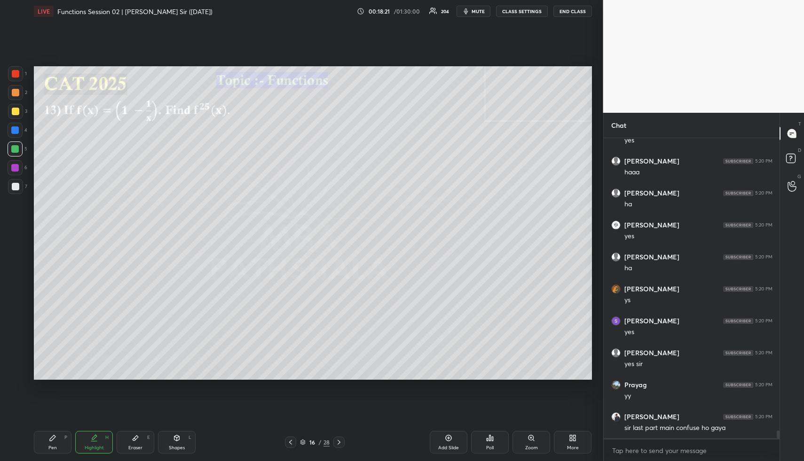
click at [82, 436] on div "Highlight H" at bounding box center [94, 442] width 38 height 23
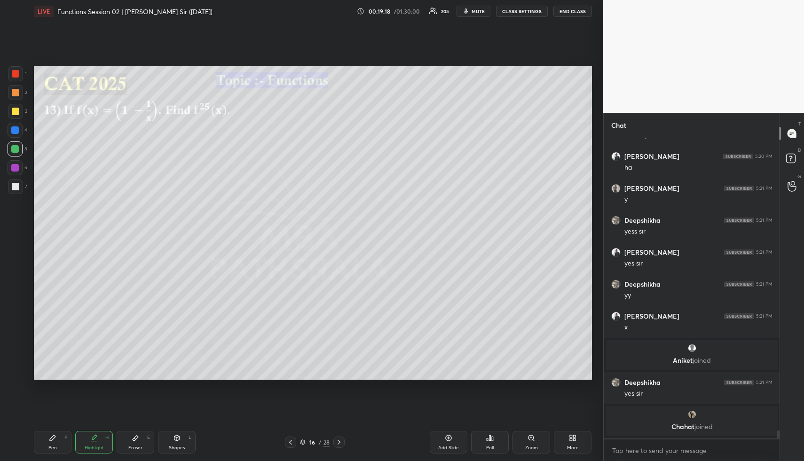
scroll to position [11239, 0]
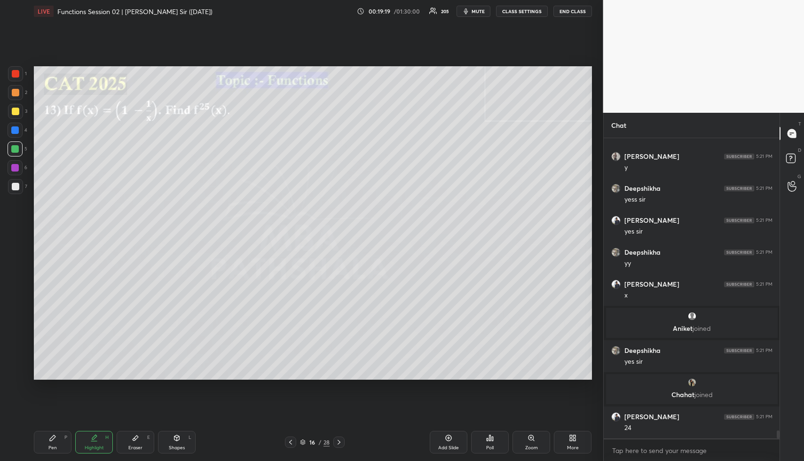
drag, startPoint x: 340, startPoint y: 439, endPoint x: 332, endPoint y: 430, distance: 12.3
click at [340, 439] on icon at bounding box center [339, 442] width 8 height 8
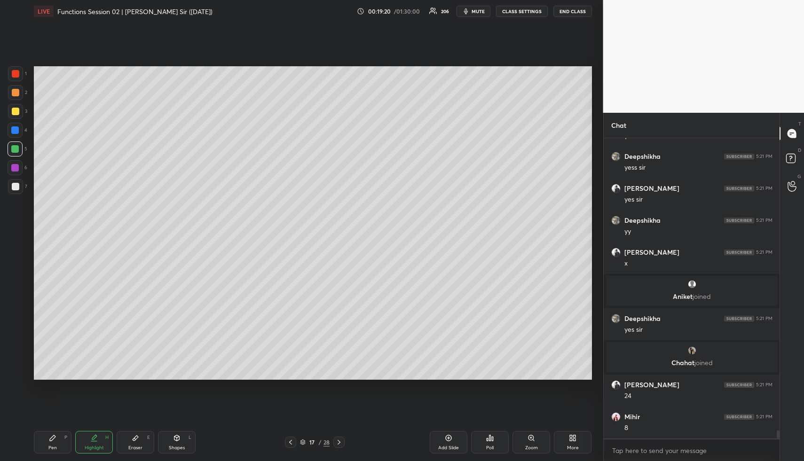
drag, startPoint x: 18, startPoint y: 126, endPoint x: 23, endPoint y: 131, distance: 7.3
click at [18, 126] on div at bounding box center [15, 130] width 8 height 8
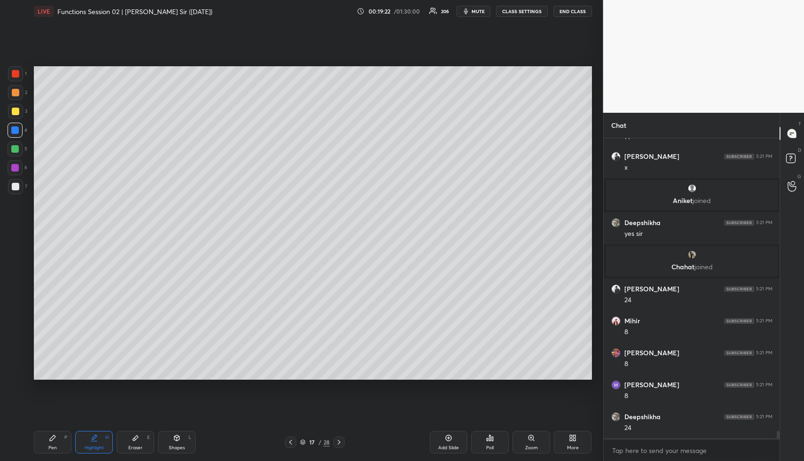
scroll to position [11398, 0]
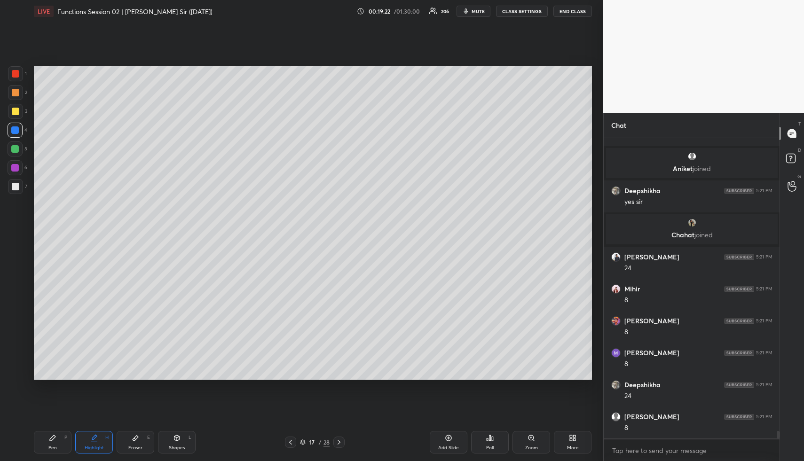
drag, startPoint x: 60, startPoint y: 447, endPoint x: 66, endPoint y: 441, distance: 8.3
click at [60, 447] on div "Pen P" at bounding box center [53, 442] width 38 height 23
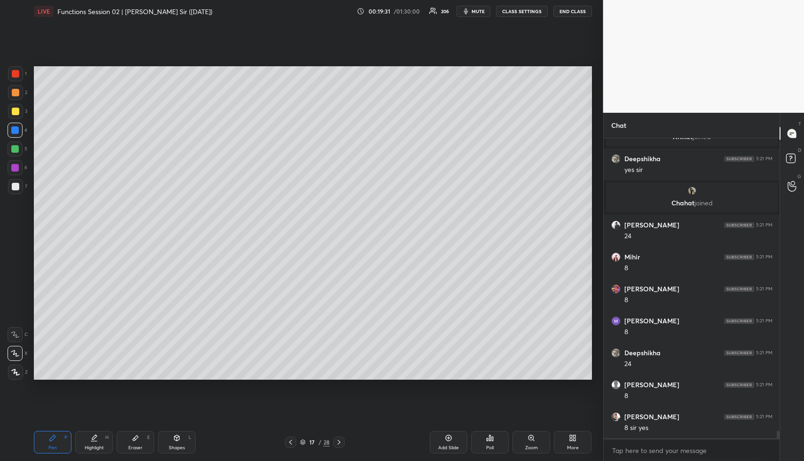
scroll to position [11462, 0]
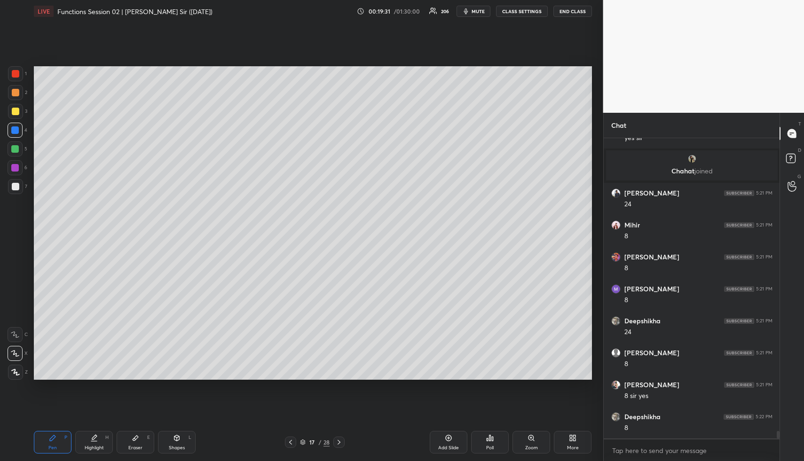
click at [99, 444] on div "Highlight H" at bounding box center [94, 442] width 38 height 23
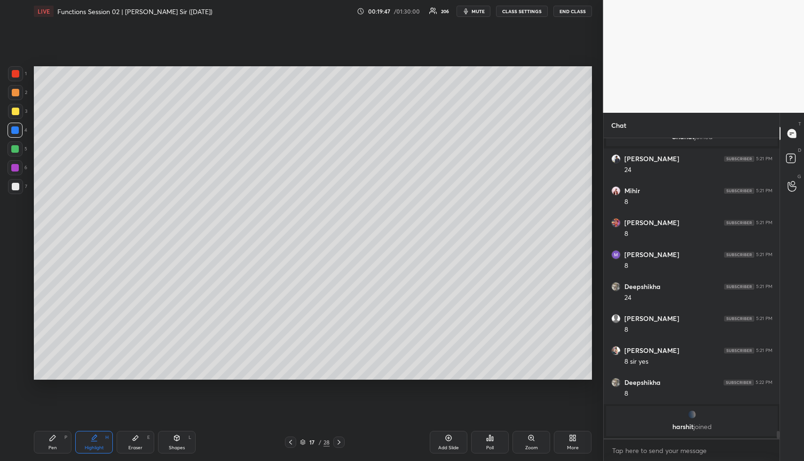
drag, startPoint x: 289, startPoint y: 442, endPoint x: 287, endPoint y: 437, distance: 5.7
click at [289, 442] on icon at bounding box center [290, 442] width 3 height 5
click at [339, 442] on icon at bounding box center [339, 442] width 8 height 8
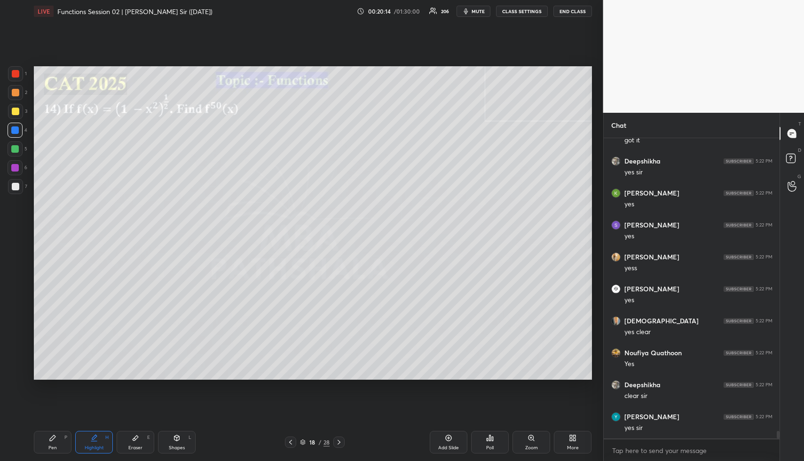
scroll to position [11804, 0]
click at [180, 448] on div "Shapes" at bounding box center [177, 447] width 16 height 5
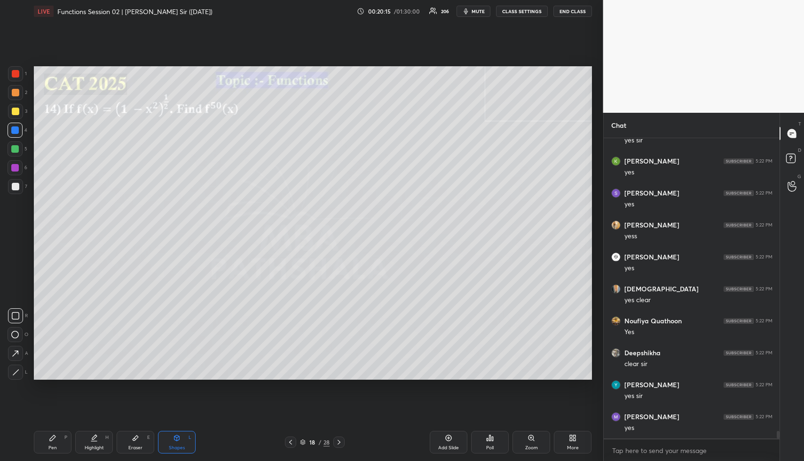
click at [14, 93] on div at bounding box center [16, 93] width 8 height 8
drag, startPoint x: 111, startPoint y: 437, endPoint x: 105, endPoint y: 421, distance: 18.0
click at [107, 438] on div "Highlight H" at bounding box center [94, 442] width 38 height 23
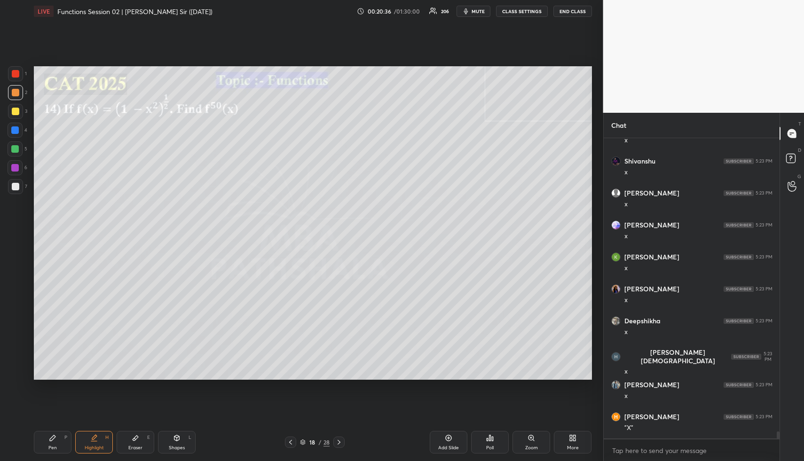
scroll to position [12411, 0]
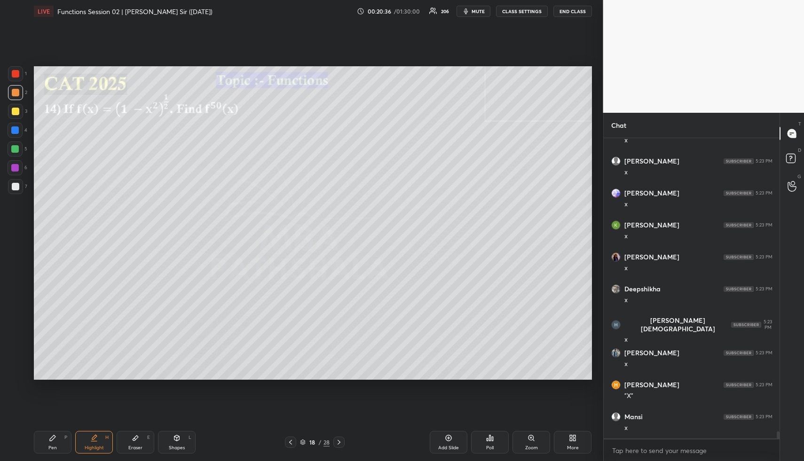
click at [56, 440] on div "Pen P" at bounding box center [53, 442] width 38 height 23
click at [15, 113] on div at bounding box center [16, 112] width 8 height 8
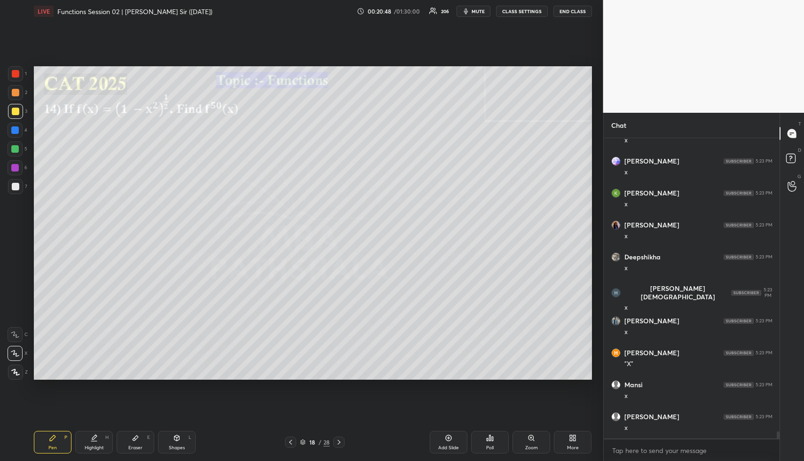
click at [174, 445] on div "Shapes" at bounding box center [177, 447] width 16 height 5
click at [10, 145] on div at bounding box center [15, 148] width 15 height 15
click at [59, 438] on div "Pen P" at bounding box center [53, 442] width 38 height 23
drag, startPoint x: 61, startPoint y: 437, endPoint x: 55, endPoint y: 386, distance: 51.6
click at [61, 437] on div "Pen P" at bounding box center [53, 442] width 38 height 23
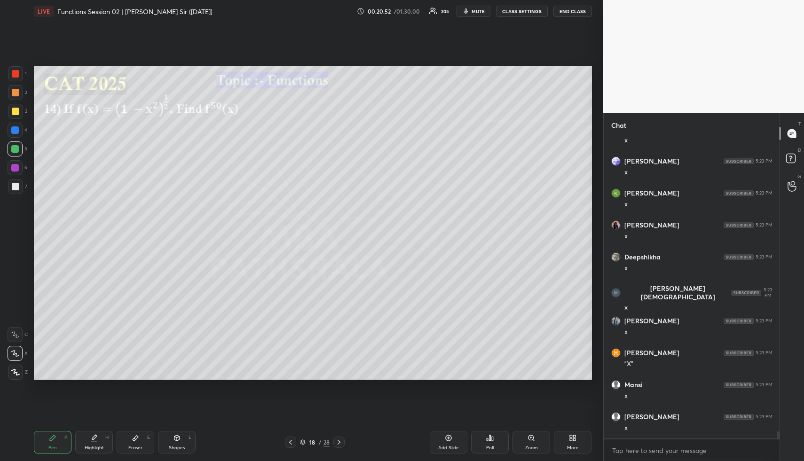
click at [13, 130] on div at bounding box center [15, 130] width 8 height 8
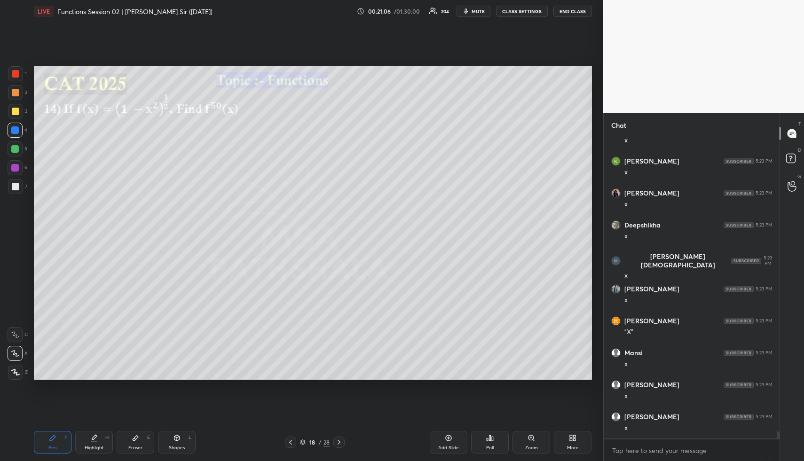
click at [91, 450] on div "Highlight H" at bounding box center [94, 442] width 38 height 23
drag, startPoint x: 61, startPoint y: 447, endPoint x: 61, endPoint y: 434, distance: 13.2
click at [60, 444] on div "Pen P" at bounding box center [53, 442] width 38 height 23
click at [16, 148] on div at bounding box center [15, 149] width 8 height 8
drag, startPoint x: 91, startPoint y: 439, endPoint x: 96, endPoint y: 384, distance: 55.3
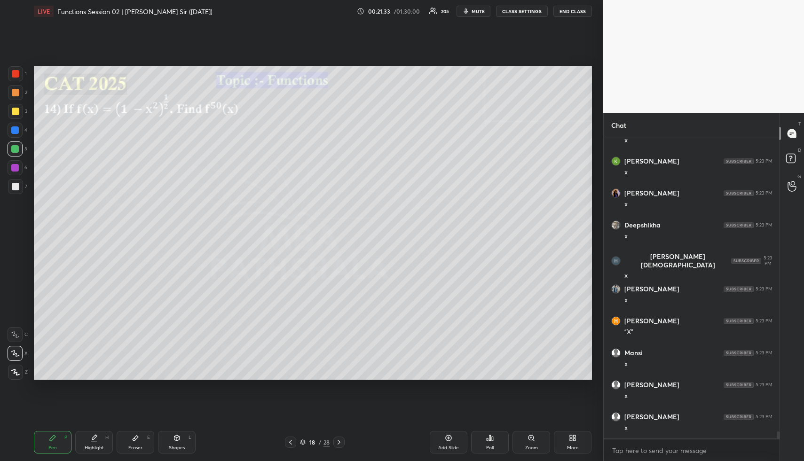
click at [92, 434] on icon at bounding box center [94, 438] width 8 height 8
click at [60, 441] on div "Pen P" at bounding box center [53, 442] width 38 height 23
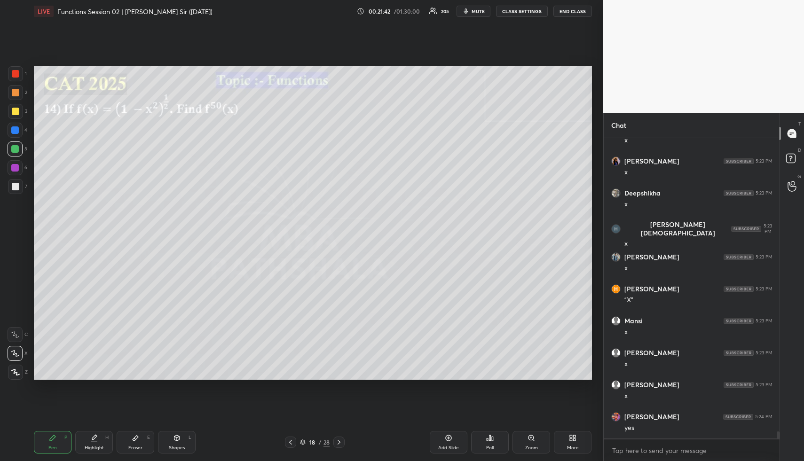
drag, startPoint x: 141, startPoint y: 447, endPoint x: 140, endPoint y: 383, distance: 63.9
click at [141, 444] on div "Eraser E" at bounding box center [136, 442] width 38 height 23
click at [52, 443] on div "Pen P" at bounding box center [53, 442] width 38 height 23
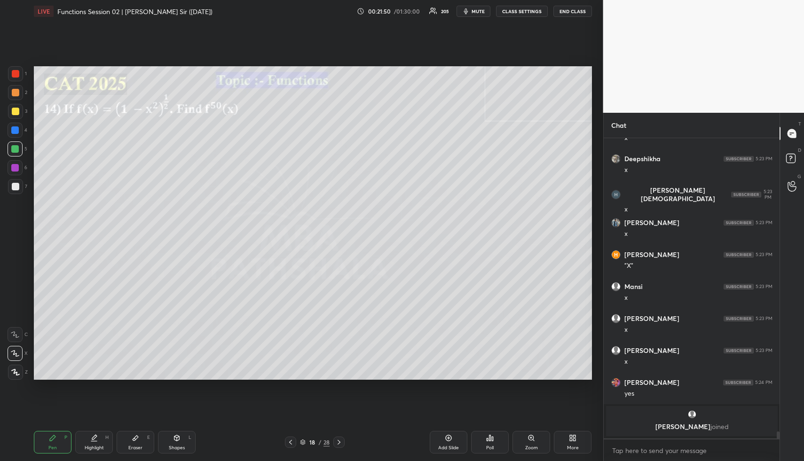
click at [13, 94] on div at bounding box center [16, 93] width 8 height 8
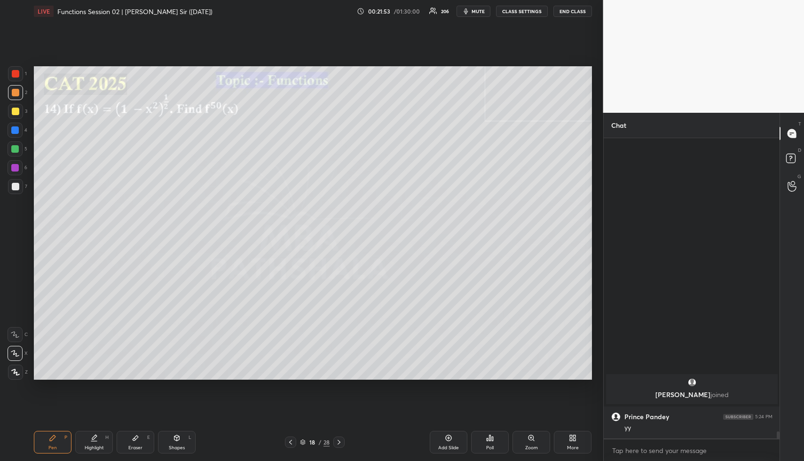
scroll to position [12270, 0]
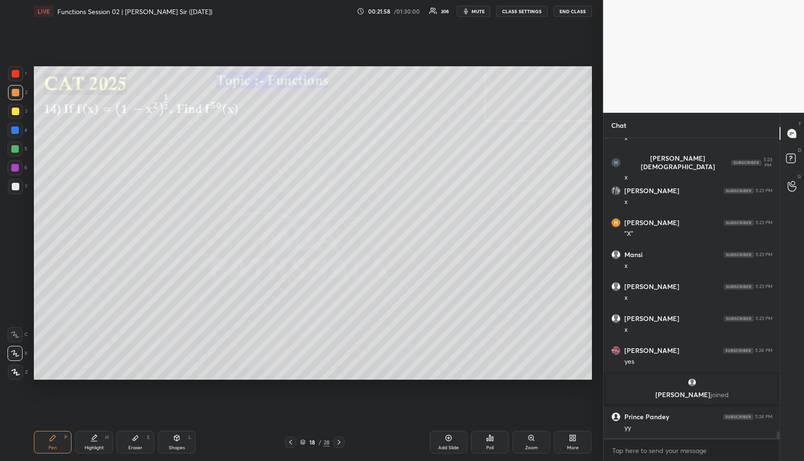
click at [101, 440] on div "Highlight H" at bounding box center [94, 442] width 38 height 23
click at [50, 448] on div "Pen" at bounding box center [52, 447] width 8 height 5
drag, startPoint x: 13, startPoint y: 115, endPoint x: 27, endPoint y: 136, distance: 25.0
click at [13, 115] on div at bounding box center [15, 111] width 15 height 15
click at [91, 431] on div "Highlight H" at bounding box center [94, 442] width 38 height 23
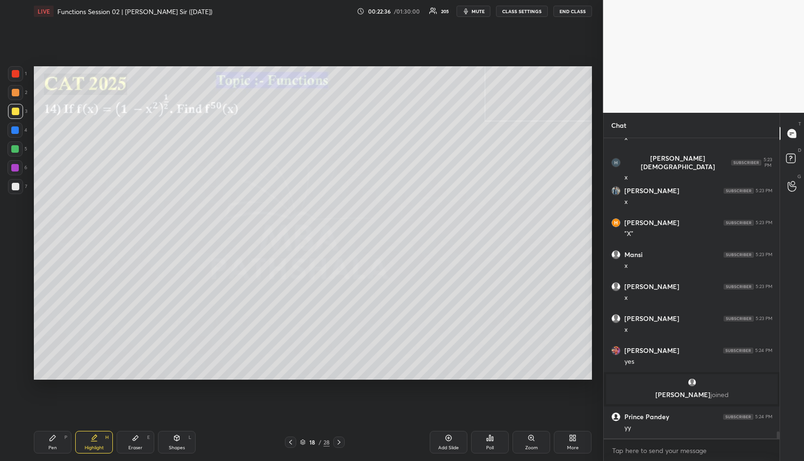
click at [60, 433] on div "Pen P" at bounding box center [53, 442] width 38 height 23
click at [94, 442] on div "Highlight H" at bounding box center [94, 442] width 38 height 23
click at [52, 445] on div "Pen" at bounding box center [52, 447] width 8 height 5
drag, startPoint x: 183, startPoint y: 443, endPoint x: 167, endPoint y: 412, distance: 35.1
click at [182, 443] on div "Shapes L" at bounding box center [177, 442] width 38 height 23
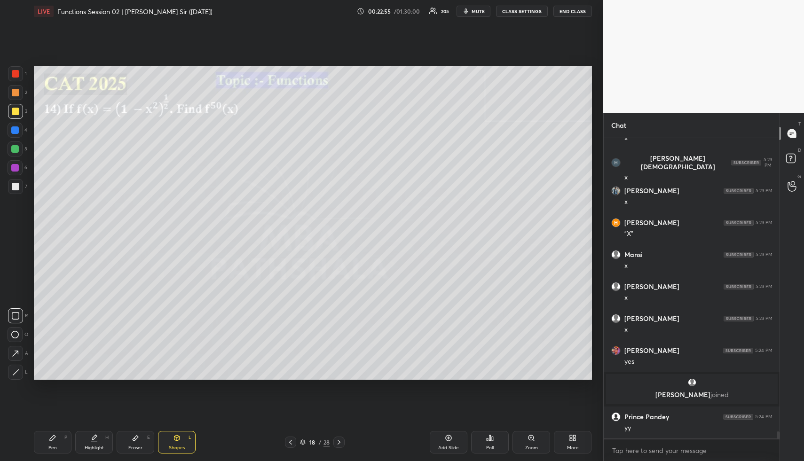
drag, startPoint x: 15, startPoint y: 135, endPoint x: 28, endPoint y: 164, distance: 32.4
click at [15, 135] on div at bounding box center [15, 130] width 15 height 15
click at [94, 446] on div "Highlight" at bounding box center [94, 447] width 19 height 5
drag, startPoint x: 97, startPoint y: 443, endPoint x: 99, endPoint y: 422, distance: 21.2
click at [97, 439] on div "Highlight H" at bounding box center [94, 442] width 38 height 23
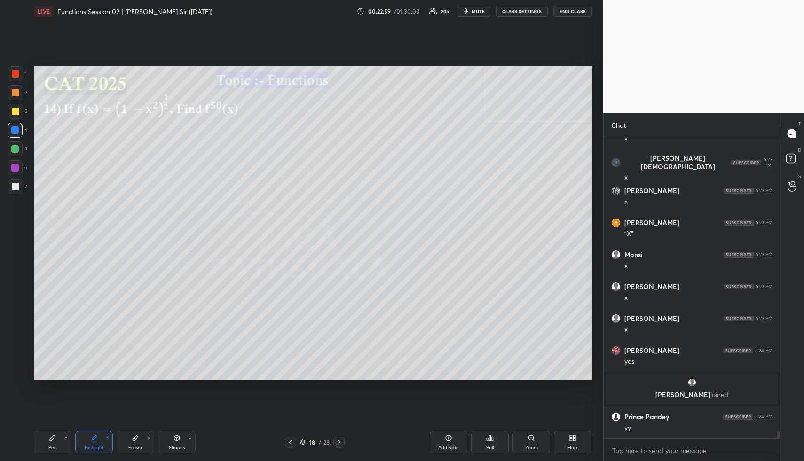
click at [93, 439] on icon at bounding box center [94, 438] width 8 height 8
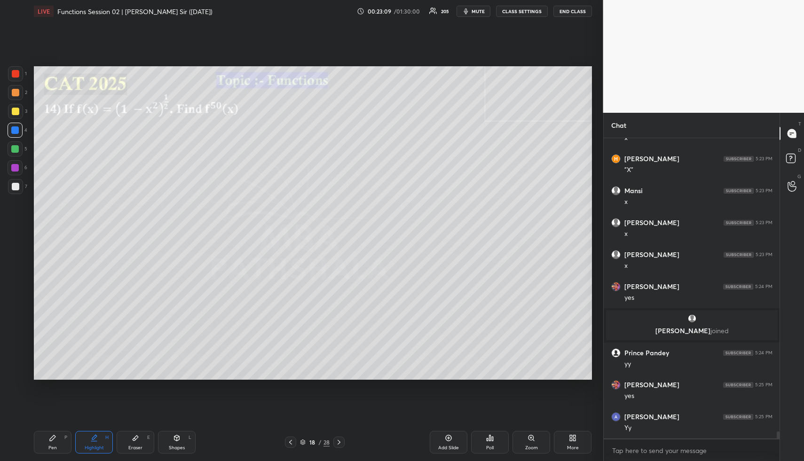
scroll to position [12366, 0]
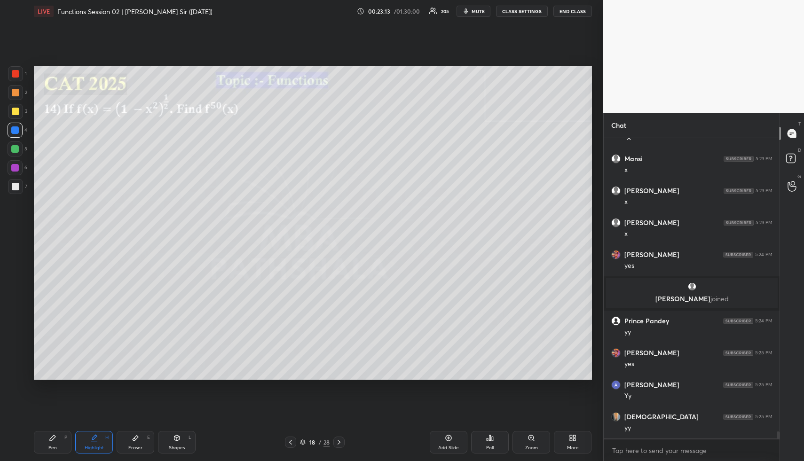
click at [179, 446] on div "Shapes" at bounding box center [177, 447] width 16 height 5
click at [14, 149] on div at bounding box center [15, 149] width 8 height 8
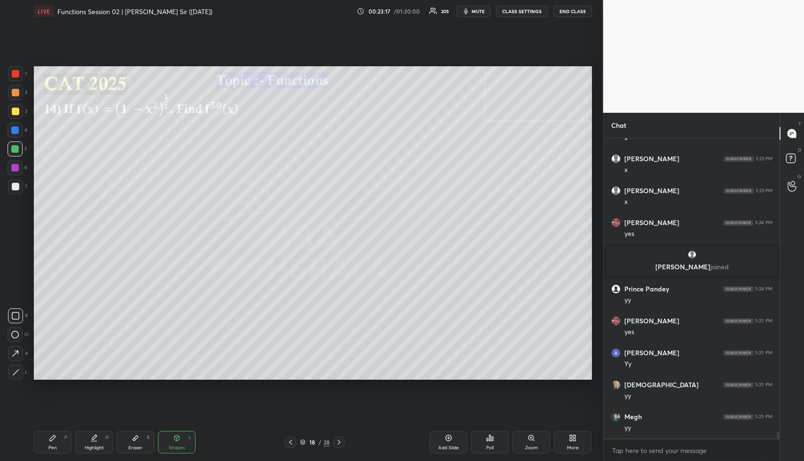
scroll to position [12430, 0]
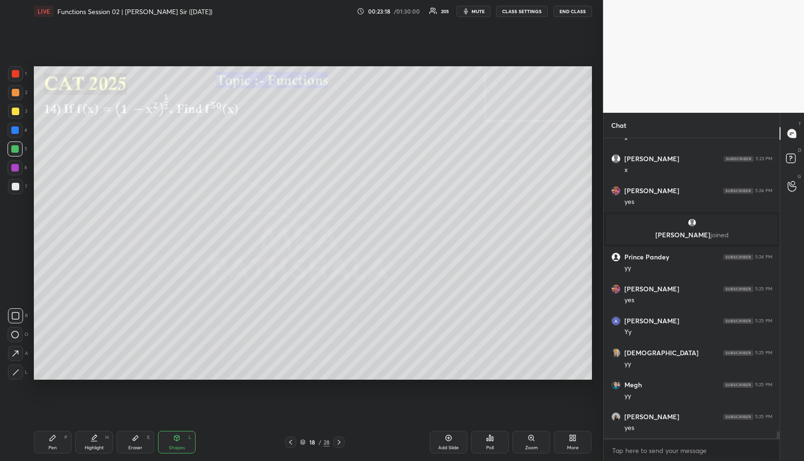
drag, startPoint x: 91, startPoint y: 444, endPoint x: 92, endPoint y: 389, distance: 54.5
click at [89, 441] on div "Highlight H" at bounding box center [94, 442] width 38 height 23
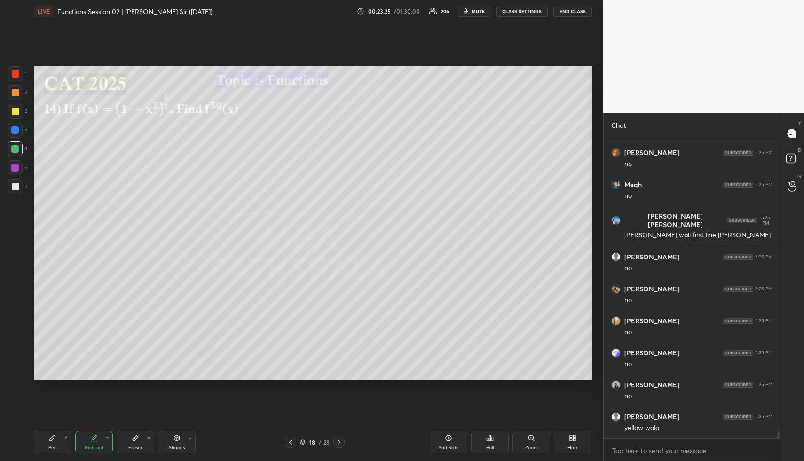
scroll to position [12824, 0]
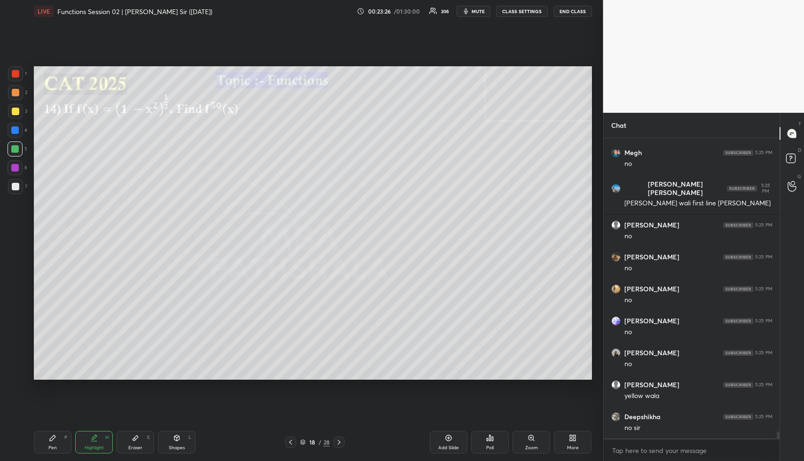
click at [99, 449] on div "Highlight" at bounding box center [94, 447] width 19 height 5
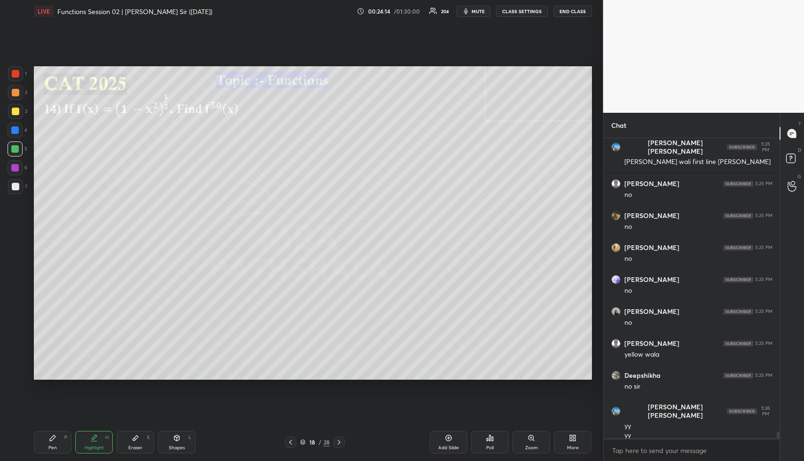
scroll to position [12875, 0]
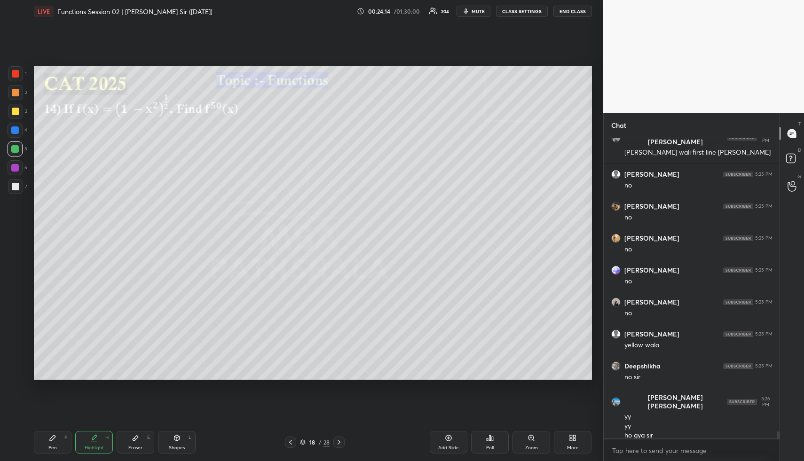
drag, startPoint x: 95, startPoint y: 434, endPoint x: 94, endPoint y: 429, distance: 5.4
click at [94, 431] on div "Highlight H" at bounding box center [94, 442] width 38 height 23
click at [100, 440] on div "Highlight H" at bounding box center [94, 442] width 38 height 23
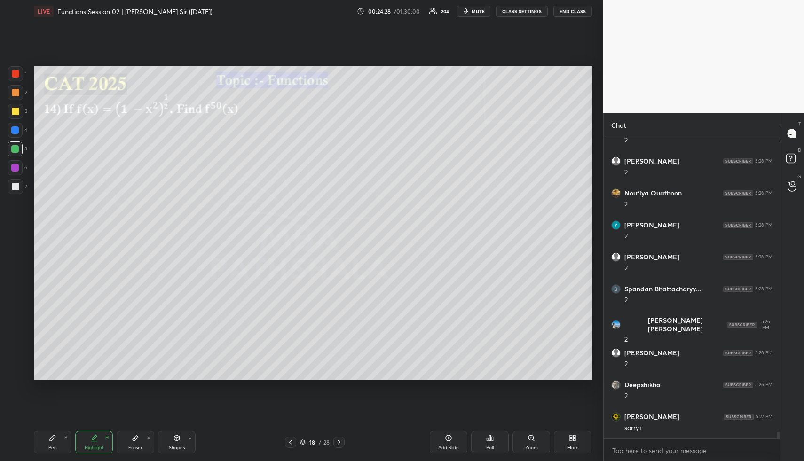
scroll to position [13290, 0]
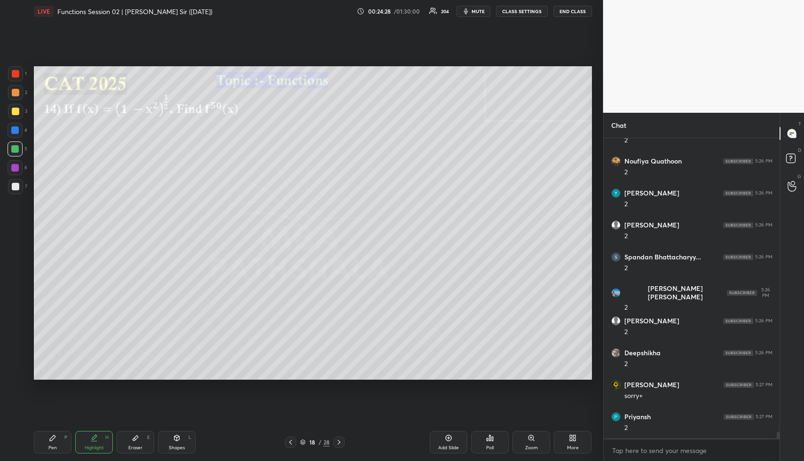
drag, startPoint x: 90, startPoint y: 452, endPoint x: 92, endPoint y: 417, distance: 35.3
click at [89, 447] on div "Highlight H" at bounding box center [94, 442] width 38 height 23
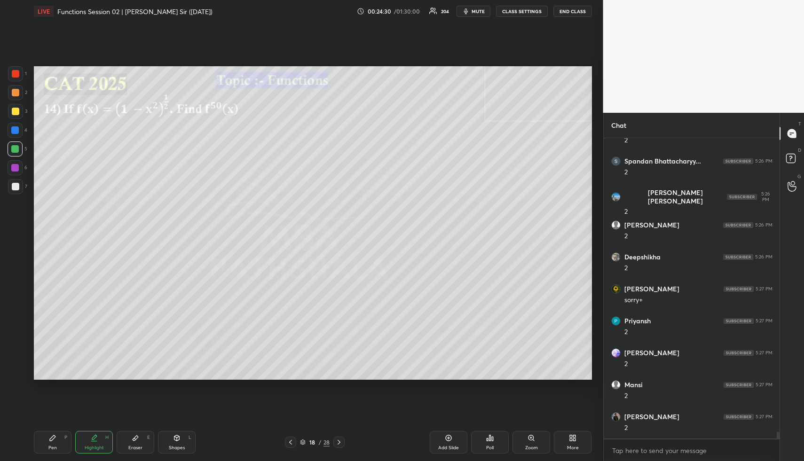
scroll to position [13418, 0]
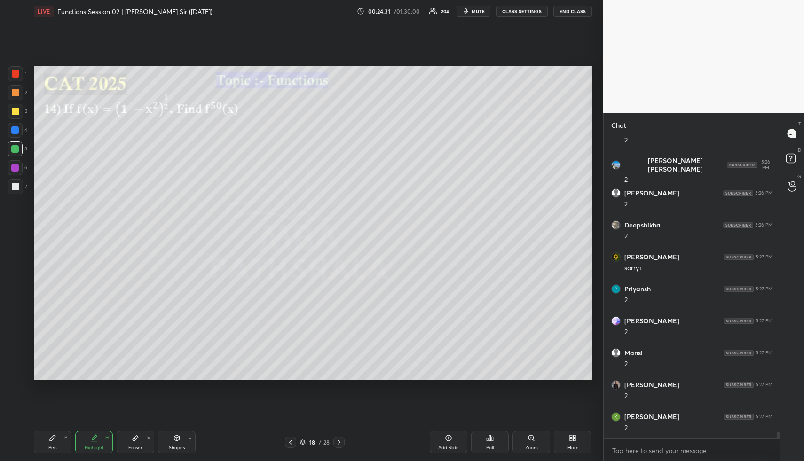
drag, startPoint x: 44, startPoint y: 444, endPoint x: 42, endPoint y: 437, distance: 7.4
click at [45, 442] on div "Pen P" at bounding box center [53, 442] width 38 height 23
drag, startPoint x: 12, startPoint y: 94, endPoint x: 31, endPoint y: 94, distance: 18.3
click at [12, 94] on div at bounding box center [16, 93] width 8 height 8
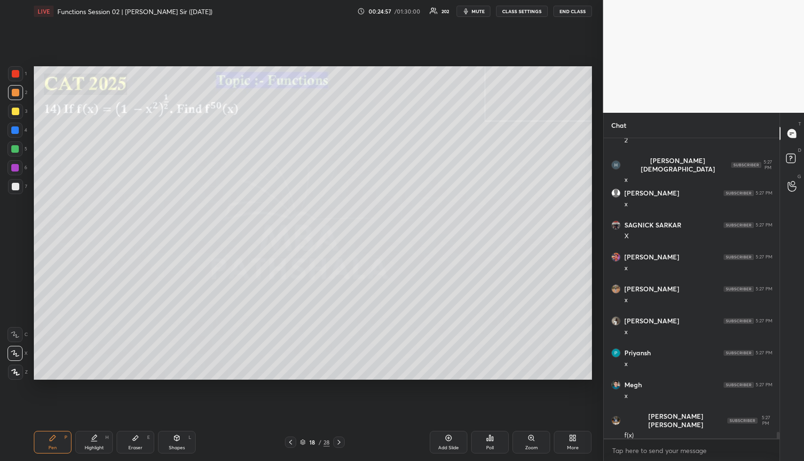
scroll to position [13868, 0]
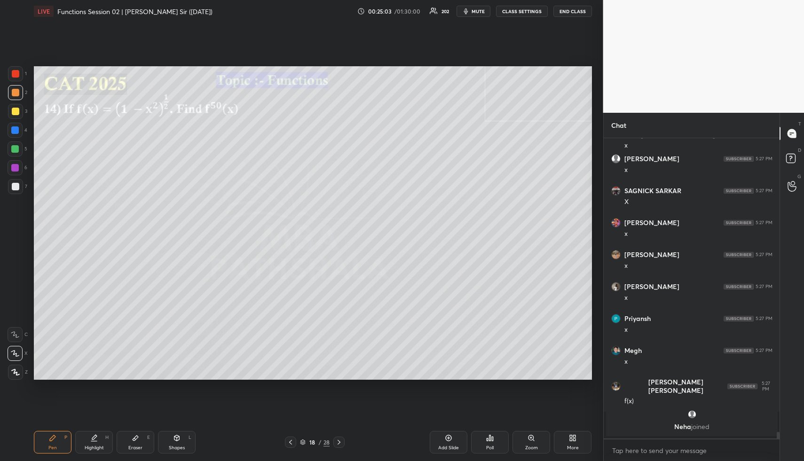
click at [100, 434] on div "Highlight H" at bounding box center [94, 442] width 38 height 23
drag, startPoint x: 47, startPoint y: 453, endPoint x: 53, endPoint y: 428, distance: 26.1
click at [47, 451] on div "Pen P Highlight H Eraser E Shapes L 18 / 28 Add Slide Poll Zoom More" at bounding box center [313, 442] width 558 height 38
click at [16, 128] on div at bounding box center [15, 130] width 8 height 8
click at [49, 443] on div "Pen P" at bounding box center [53, 442] width 38 height 23
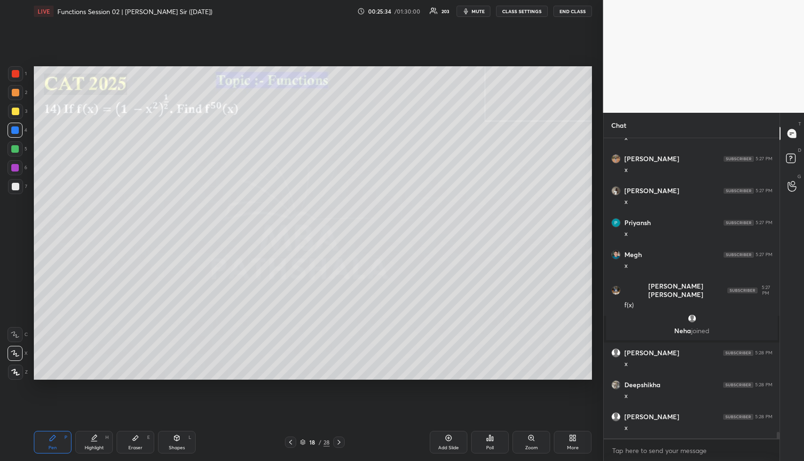
scroll to position [13541, 0]
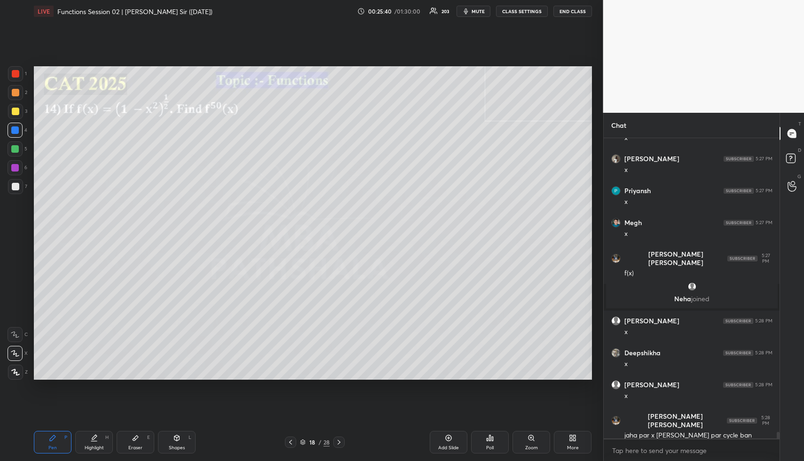
click at [99, 434] on div "Highlight H" at bounding box center [94, 442] width 38 height 23
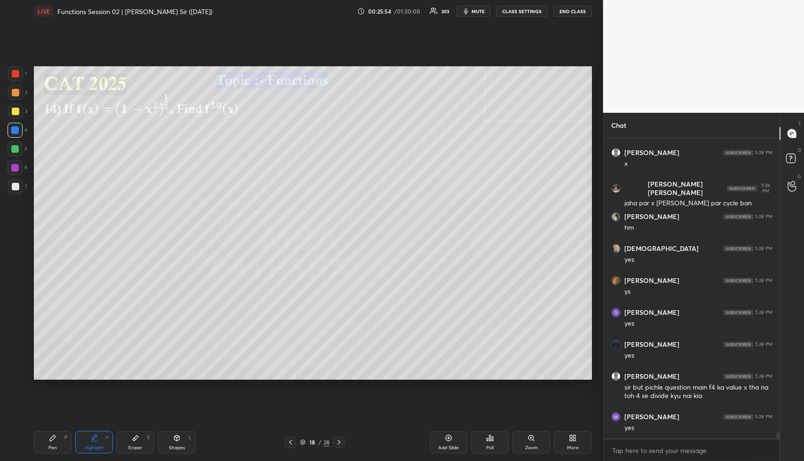
scroll to position [13805, 0]
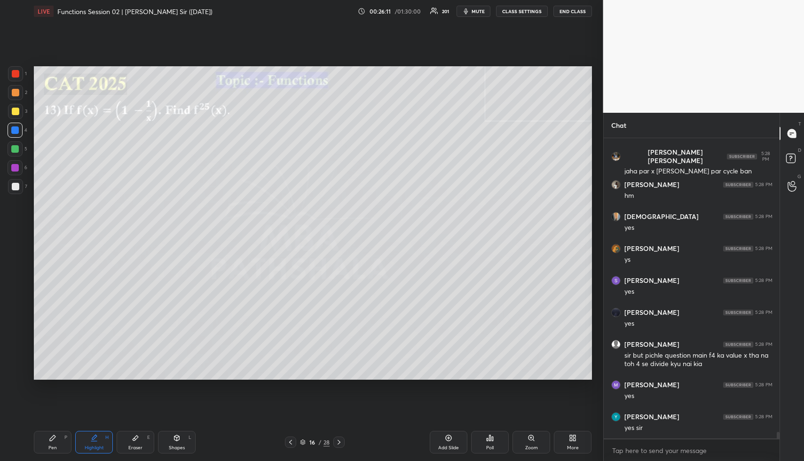
drag, startPoint x: 95, startPoint y: 449, endPoint x: 105, endPoint y: 430, distance: 21.2
click at [95, 449] on div "Highlight" at bounding box center [94, 447] width 19 height 5
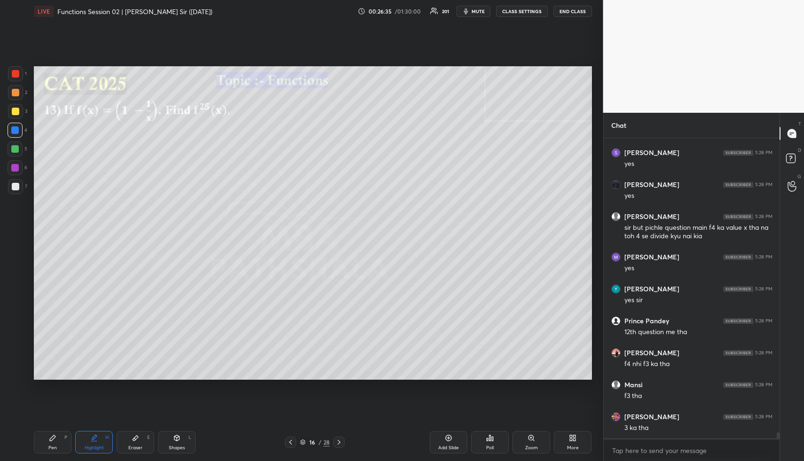
scroll to position [13965, 0]
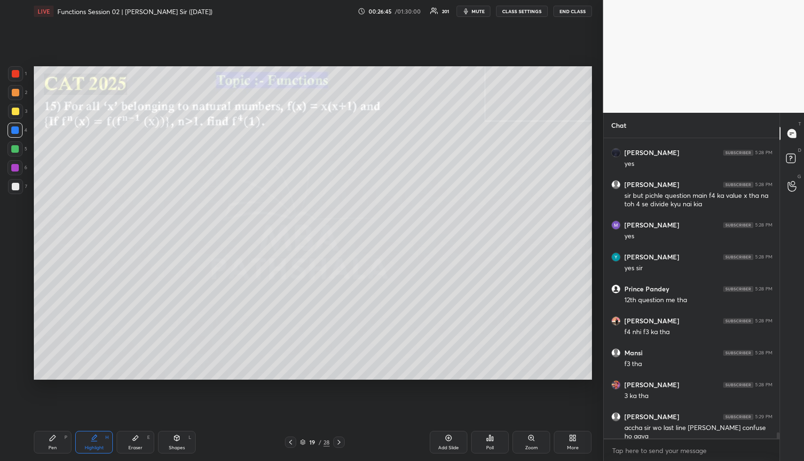
click at [178, 441] on div "Shapes L" at bounding box center [177, 442] width 38 height 23
click at [99, 437] on div "Highlight H" at bounding box center [94, 442] width 38 height 23
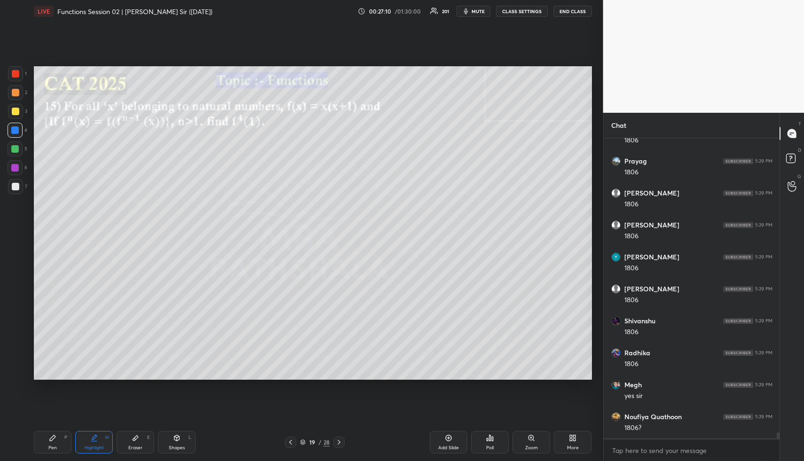
scroll to position [14804, 0]
click at [92, 437] on icon at bounding box center [94, 438] width 8 height 8
click at [17, 111] on div at bounding box center [16, 112] width 8 height 8
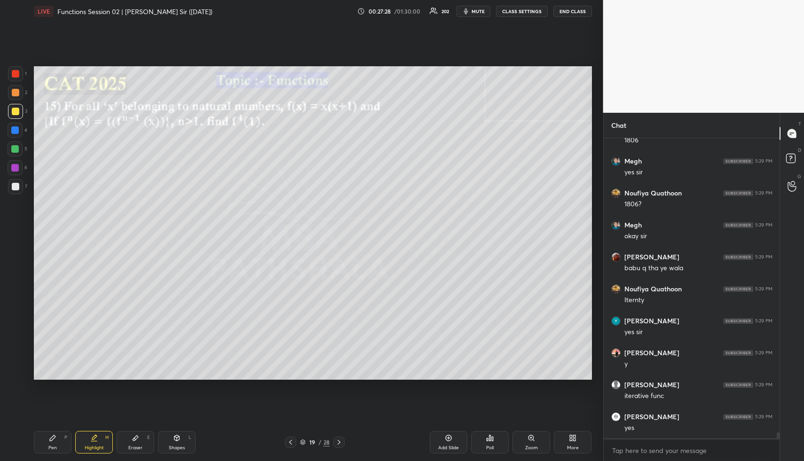
scroll to position [15028, 0]
click at [55, 440] on div "Pen P" at bounding box center [53, 442] width 38 height 23
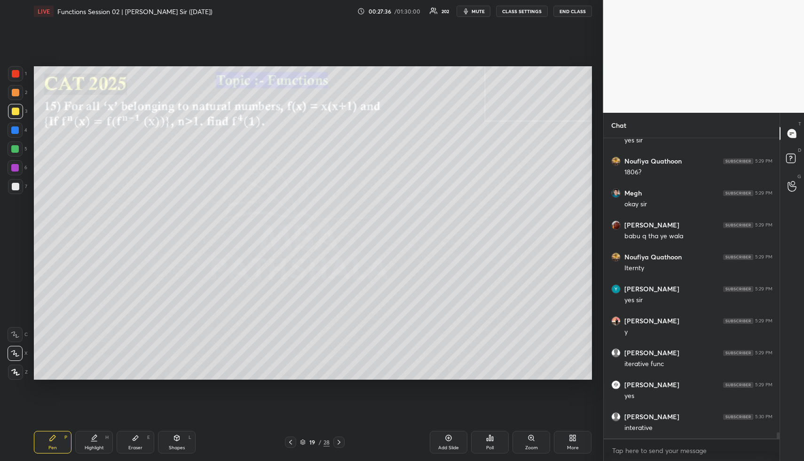
click at [17, 92] on div at bounding box center [16, 93] width 8 height 8
click at [17, 108] on div at bounding box center [16, 112] width 8 height 8
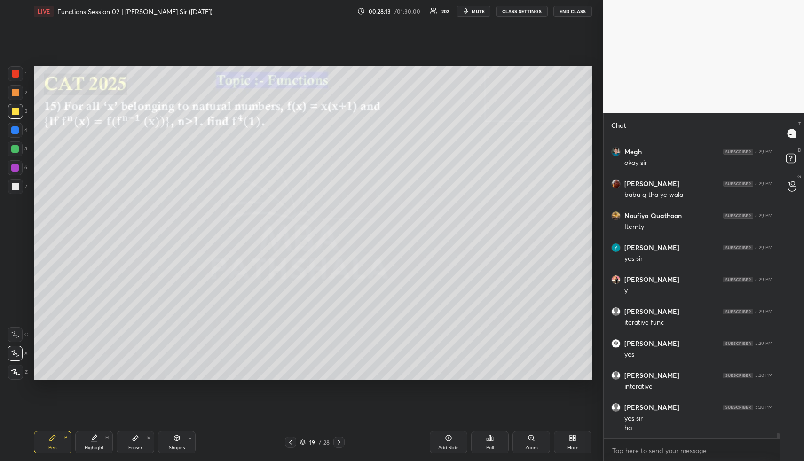
click at [99, 435] on div "Highlight H" at bounding box center [94, 442] width 38 height 23
click at [103, 441] on div "Highlight H" at bounding box center [94, 442] width 38 height 23
click at [21, 146] on div at bounding box center [15, 148] width 15 height 15
drag, startPoint x: 189, startPoint y: 448, endPoint x: 182, endPoint y: 441, distance: 9.6
click at [189, 448] on div "Shapes L" at bounding box center [177, 442] width 38 height 23
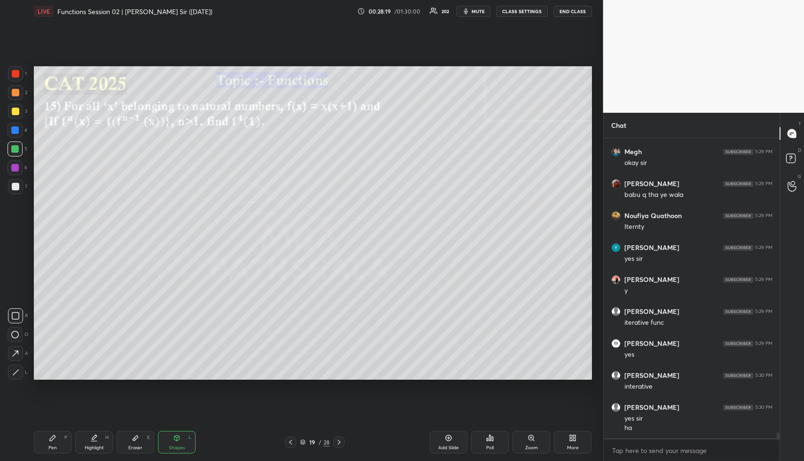
drag, startPoint x: 15, startPoint y: 371, endPoint x: 23, endPoint y: 355, distance: 17.4
click at [15, 371] on icon at bounding box center [15, 372] width 7 height 7
drag, startPoint x: 99, startPoint y: 440, endPoint x: 113, endPoint y: 405, distance: 38.4
click at [98, 438] on div "Highlight H" at bounding box center [94, 442] width 38 height 23
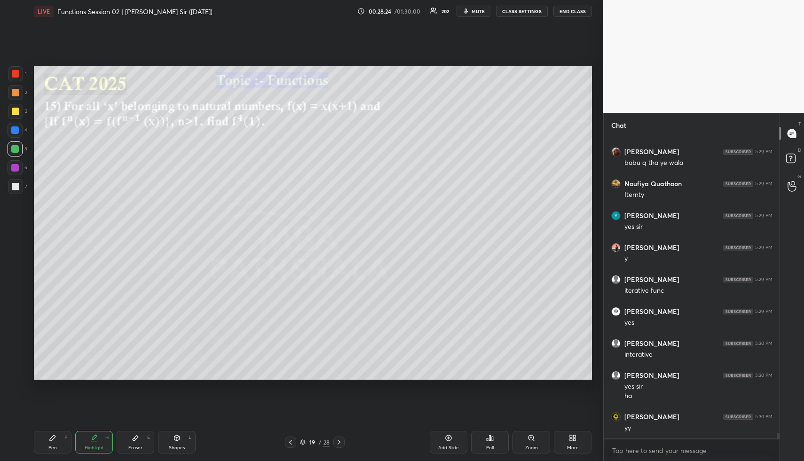
drag, startPoint x: 57, startPoint y: 452, endPoint x: 52, endPoint y: 424, distance: 28.7
click at [59, 447] on div "Pen P" at bounding box center [53, 442] width 38 height 23
click at [16, 91] on div at bounding box center [16, 93] width 8 height 8
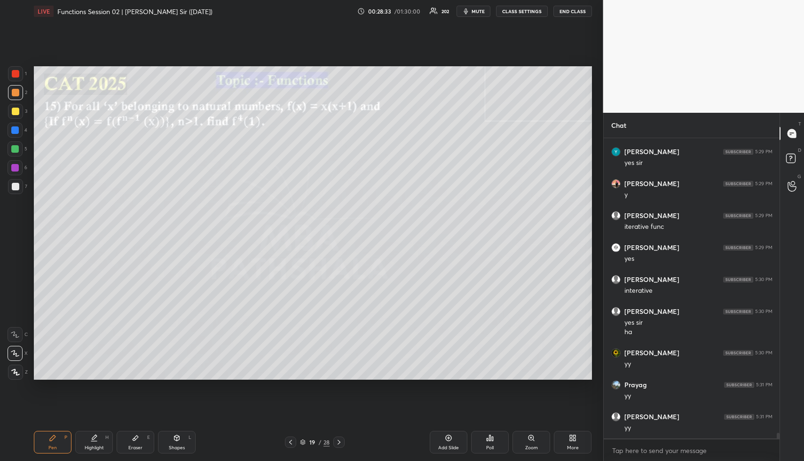
scroll to position [15197, 0]
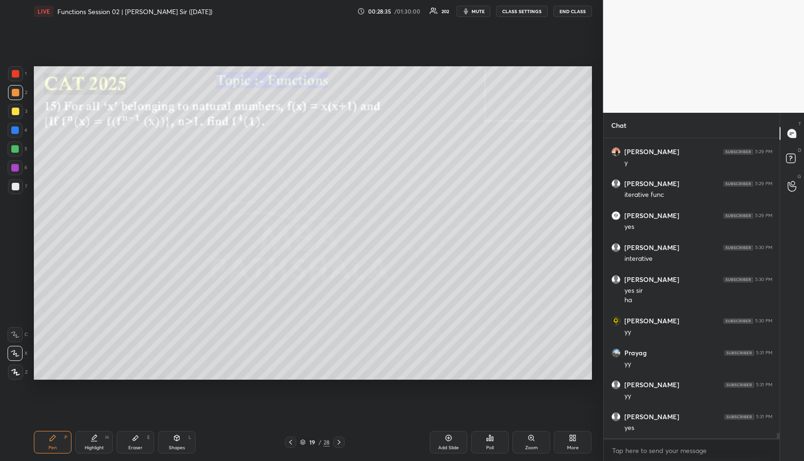
click at [100, 440] on div "Highlight H" at bounding box center [94, 442] width 38 height 23
drag, startPoint x: 101, startPoint y: 440, endPoint x: 137, endPoint y: 390, distance: 61.4
click at [101, 440] on div "Highlight H" at bounding box center [94, 442] width 38 height 23
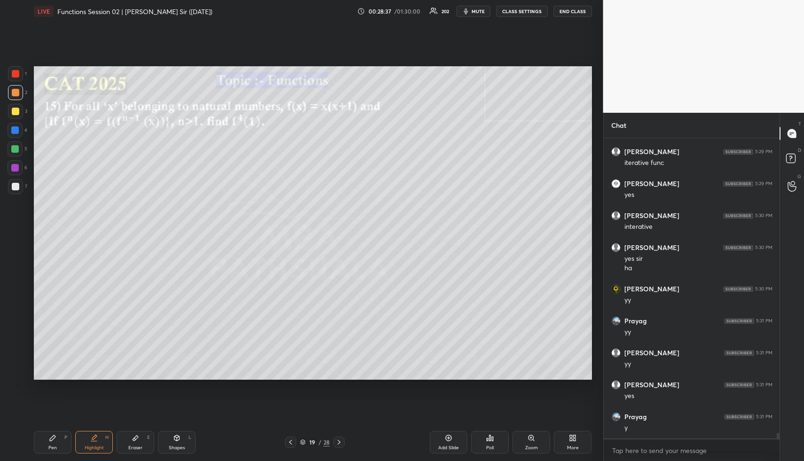
scroll to position [15261, 0]
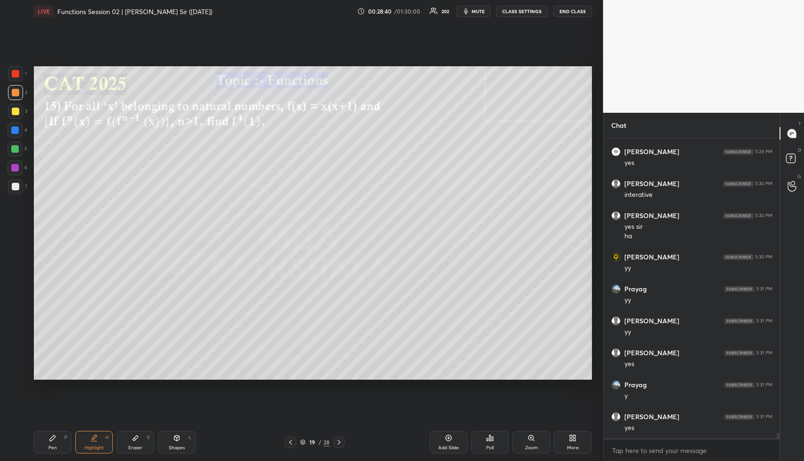
drag, startPoint x: 55, startPoint y: 447, endPoint x: 57, endPoint y: 434, distance: 13.0
click at [55, 447] on div "Pen" at bounding box center [52, 447] width 8 height 5
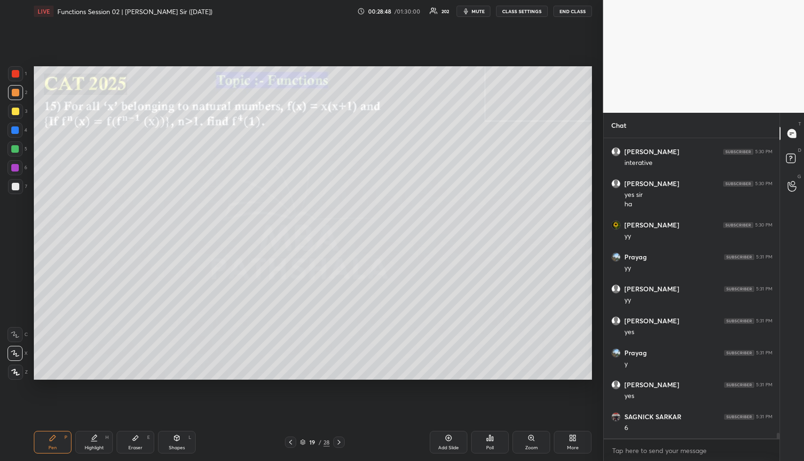
click at [104, 437] on div "Highlight H" at bounding box center [94, 442] width 38 height 23
drag, startPoint x: 104, startPoint y: 437, endPoint x: 105, endPoint y: 432, distance: 5.4
click at [104, 437] on div "Highlight H" at bounding box center [94, 442] width 38 height 23
drag, startPoint x: 52, startPoint y: 450, endPoint x: 86, endPoint y: 405, distance: 56.6
click at [53, 447] on div "Pen" at bounding box center [52, 447] width 8 height 5
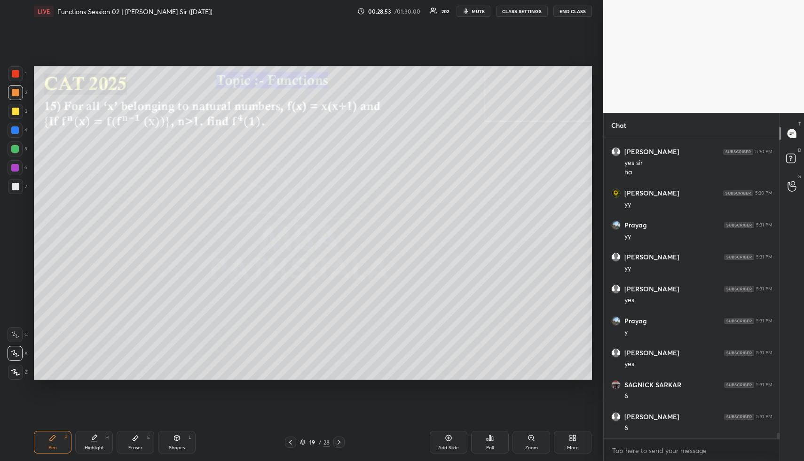
scroll to position [15356, 0]
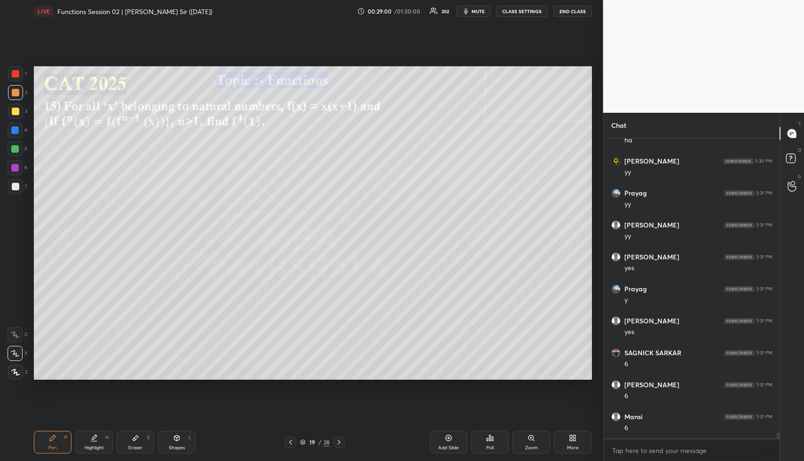
click at [91, 439] on icon at bounding box center [94, 438] width 8 height 8
drag, startPoint x: 91, startPoint y: 439, endPoint x: 109, endPoint y: 412, distance: 32.7
click at [91, 439] on icon at bounding box center [94, 438] width 8 height 8
click at [57, 442] on div "Pen P" at bounding box center [53, 442] width 38 height 23
drag, startPoint x: 15, startPoint y: 184, endPoint x: 28, endPoint y: 198, distance: 19.9
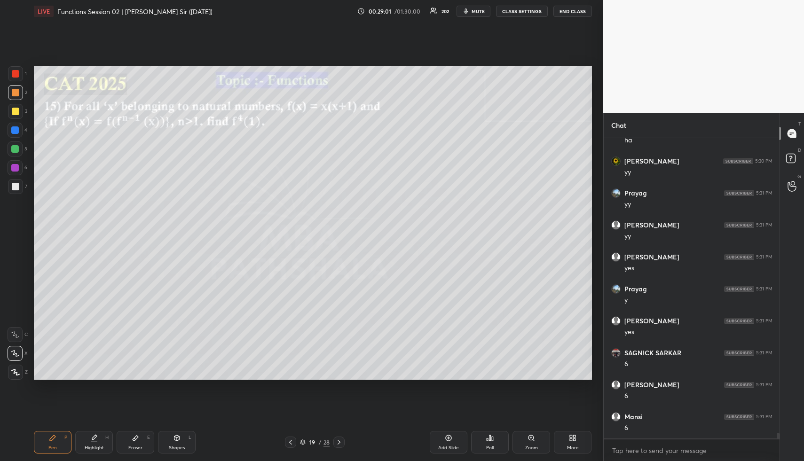
click at [15, 184] on div at bounding box center [16, 187] width 8 height 8
click at [92, 443] on div "Highlight H" at bounding box center [94, 442] width 38 height 23
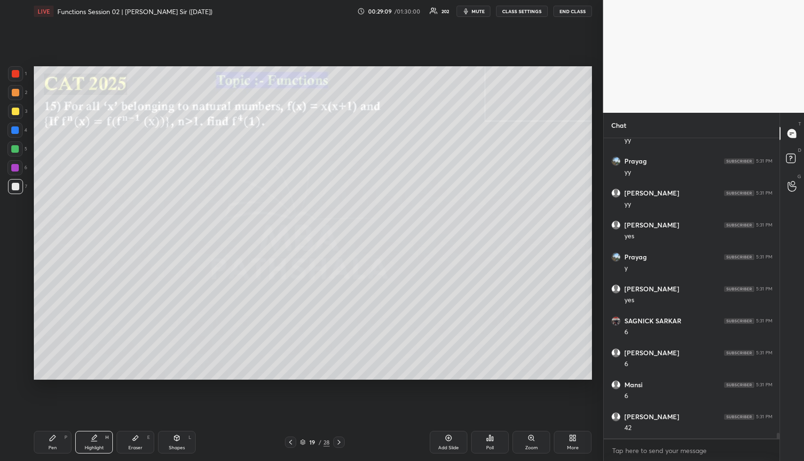
drag, startPoint x: 92, startPoint y: 443, endPoint x: 104, endPoint y: 382, distance: 62.2
click at [95, 438] on div "Highlight H" at bounding box center [94, 442] width 38 height 23
click at [178, 438] on icon at bounding box center [176, 438] width 5 height 6
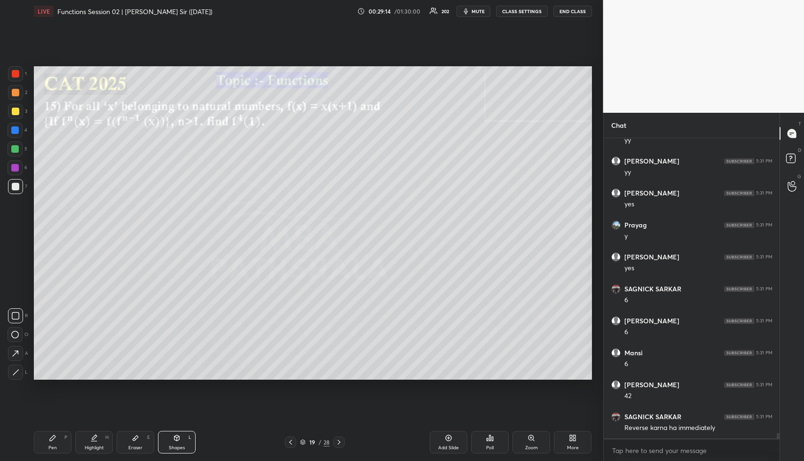
drag, startPoint x: 14, startPoint y: 129, endPoint x: 28, endPoint y: 141, distance: 18.4
click at [14, 129] on div at bounding box center [15, 130] width 8 height 8
click at [95, 436] on icon at bounding box center [94, 437] width 5 height 5
drag, startPoint x: 95, startPoint y: 436, endPoint x: 120, endPoint y: 385, distance: 56.1
click at [95, 436] on icon at bounding box center [94, 437] width 5 height 5
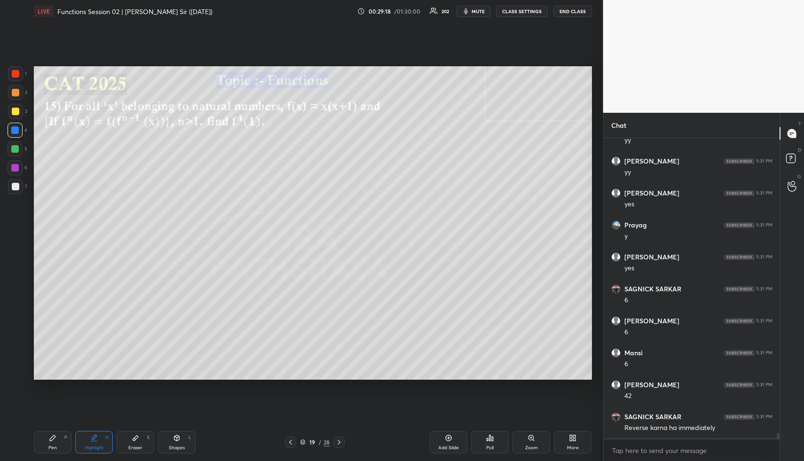
drag, startPoint x: 53, startPoint y: 434, endPoint x: 54, endPoint y: 423, distance: 10.8
click at [53, 434] on icon at bounding box center [53, 438] width 8 height 8
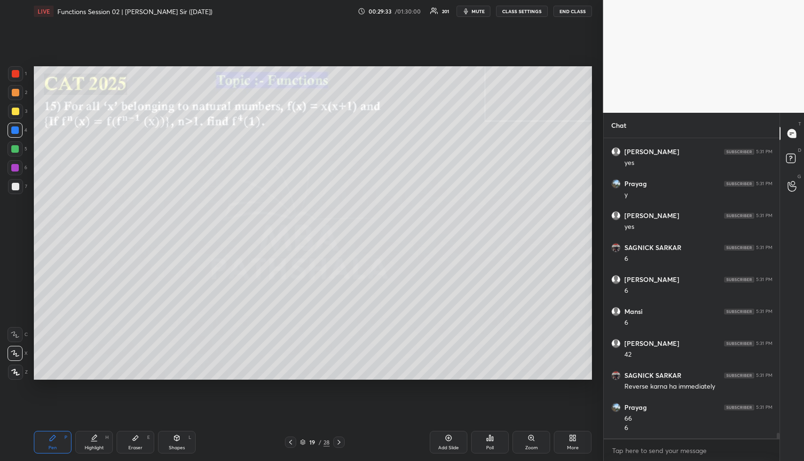
scroll to position [15494, 0]
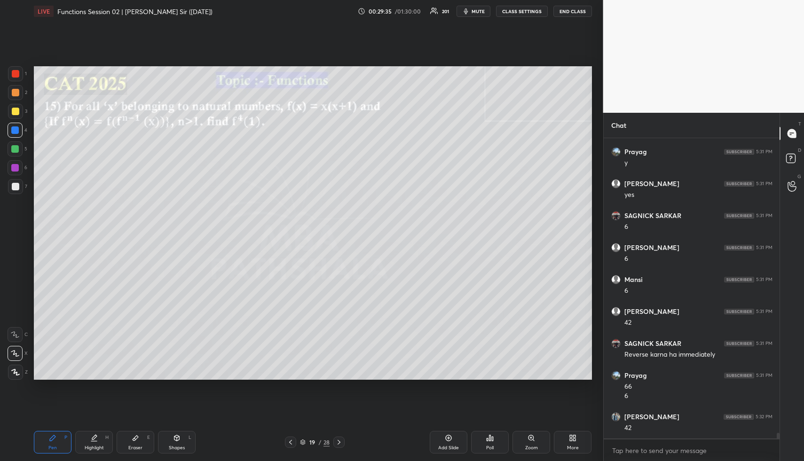
click at [101, 438] on div "Highlight H" at bounding box center [94, 442] width 38 height 23
drag, startPoint x: 46, startPoint y: 448, endPoint x: 55, endPoint y: 433, distance: 18.0
click at [45, 448] on div "Pen P" at bounding box center [53, 442] width 38 height 23
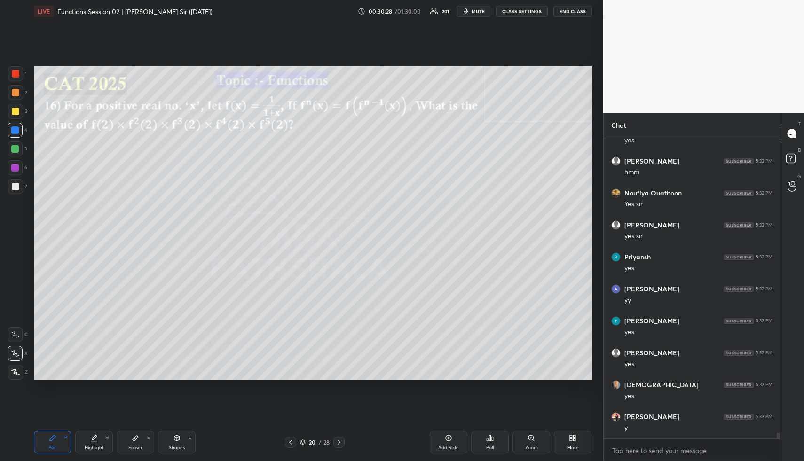
scroll to position [16174, 0]
drag, startPoint x: 179, startPoint y: 441, endPoint x: 176, endPoint y: 434, distance: 7.6
click at [180, 443] on div "Shapes L" at bounding box center [177, 442] width 38 height 23
click at [17, 93] on div at bounding box center [16, 93] width 8 height 8
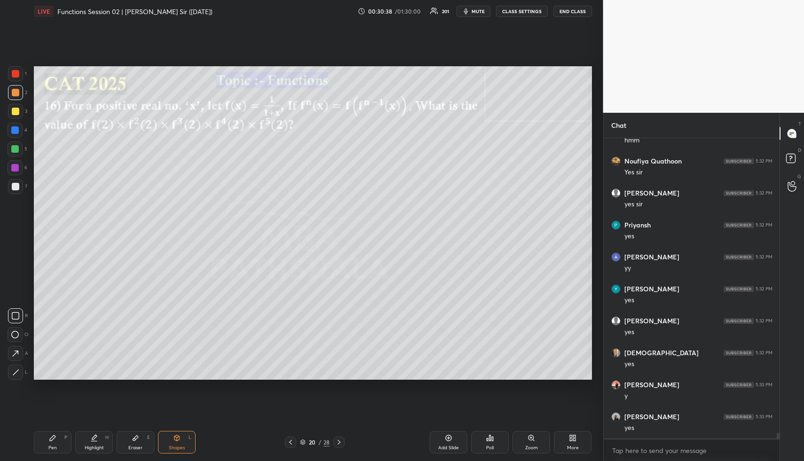
click at [130, 436] on div "Eraser E" at bounding box center [136, 442] width 38 height 23
click at [93, 438] on icon at bounding box center [94, 437] width 5 height 5
drag, startPoint x: 94, startPoint y: 446, endPoint x: 93, endPoint y: 402, distance: 44.2
click at [93, 443] on div "Highlight H" at bounding box center [94, 442] width 38 height 23
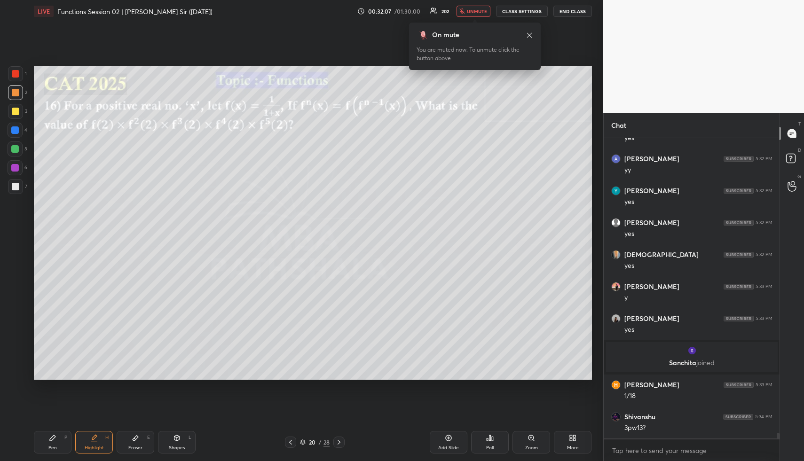
scroll to position [15529, 0]
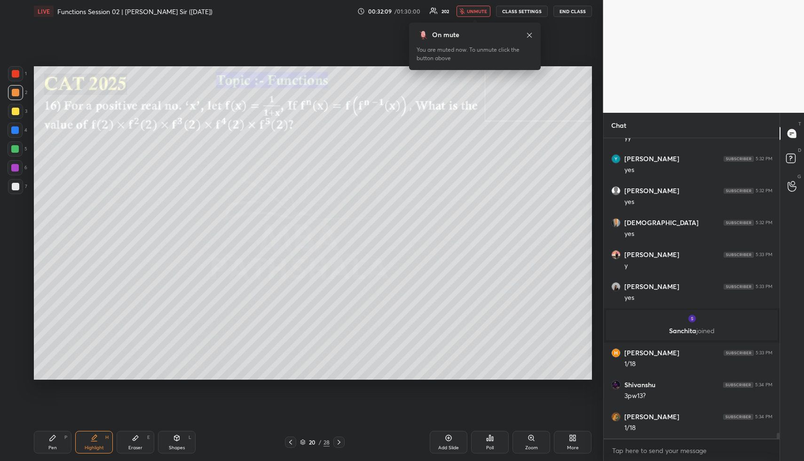
click at [303, 440] on icon at bounding box center [303, 442] width 6 height 6
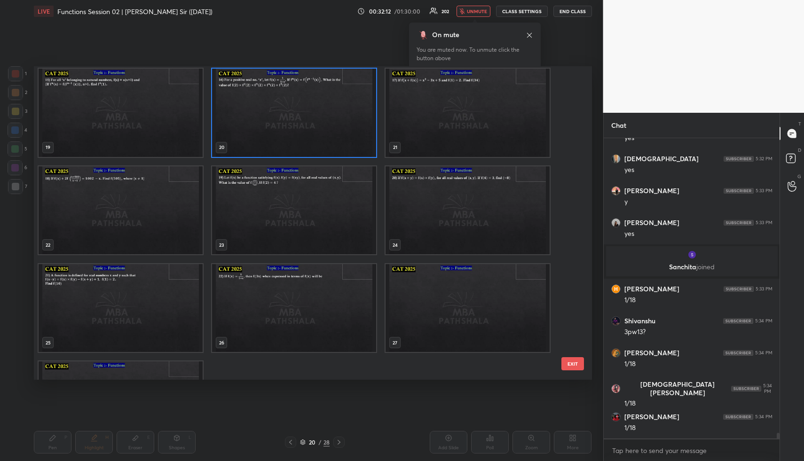
scroll to position [15625, 0]
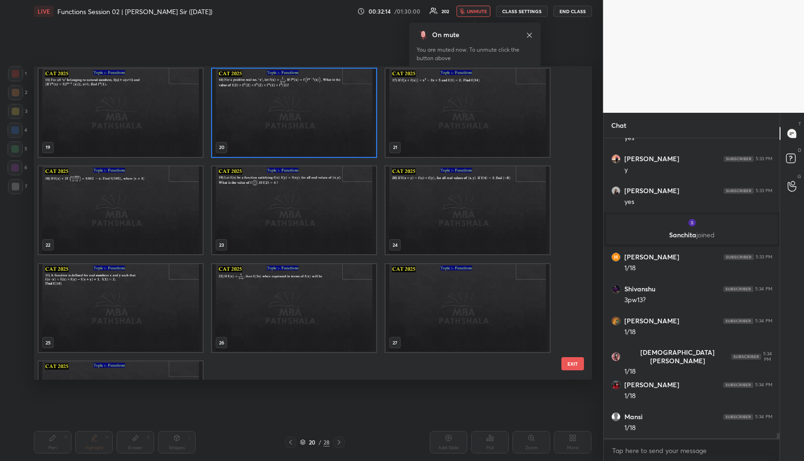
click at [331, 115] on img "grid" at bounding box center [294, 113] width 164 height 88
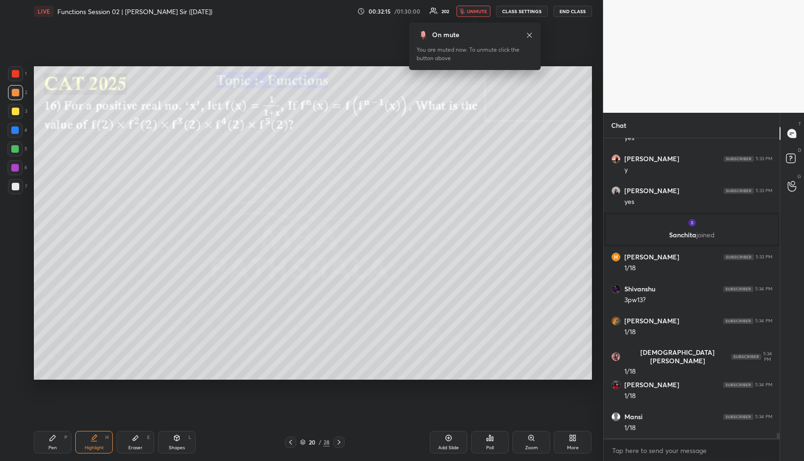
click at [474, 11] on span "unmute" at bounding box center [477, 11] width 20 height 7
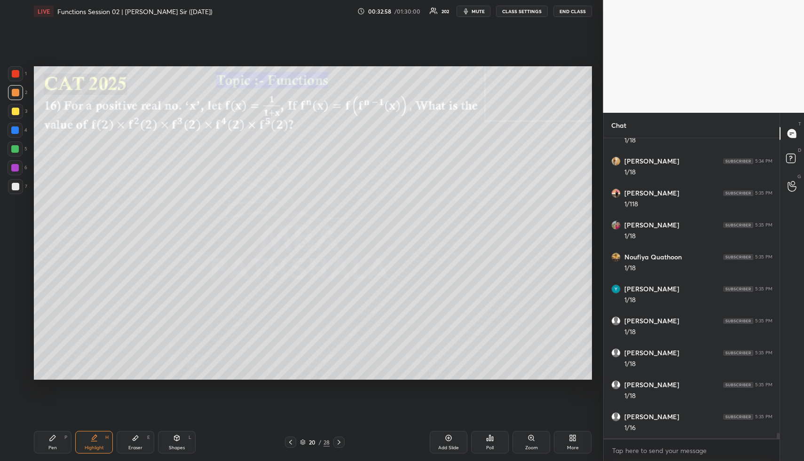
scroll to position [16041, 0]
click at [474, 10] on span "mute" at bounding box center [477, 11] width 13 height 7
click at [478, 14] on span "unmute" at bounding box center [477, 11] width 20 height 7
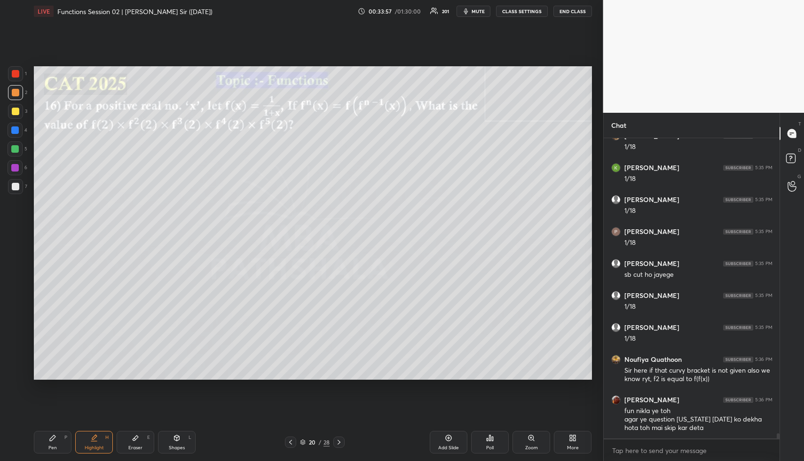
scroll to position [16417, 0]
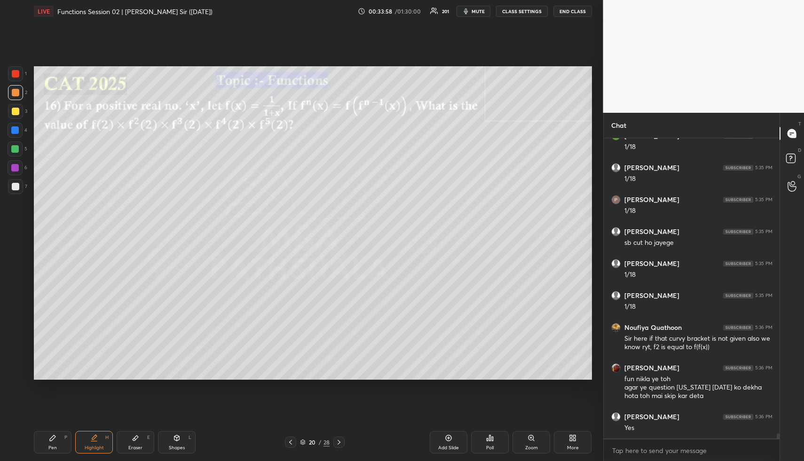
drag, startPoint x: 96, startPoint y: 438, endPoint x: 101, endPoint y: 415, distance: 23.5
click at [96, 438] on div "Highlight H" at bounding box center [94, 442] width 38 height 23
click at [96, 443] on div "Highlight H" at bounding box center [94, 442] width 38 height 23
click at [55, 449] on div "Pen P" at bounding box center [53, 442] width 38 height 23
click at [16, 112] on div at bounding box center [16, 112] width 8 height 8
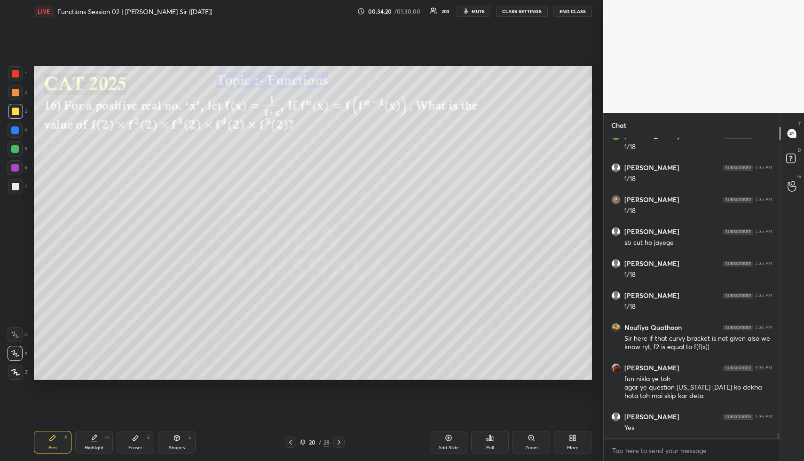
click at [89, 441] on div "Highlight H" at bounding box center [94, 442] width 38 height 23
drag, startPoint x: 90, startPoint y: 443, endPoint x: 88, endPoint y: 436, distance: 7.3
click at [90, 443] on div "Highlight H" at bounding box center [94, 442] width 38 height 23
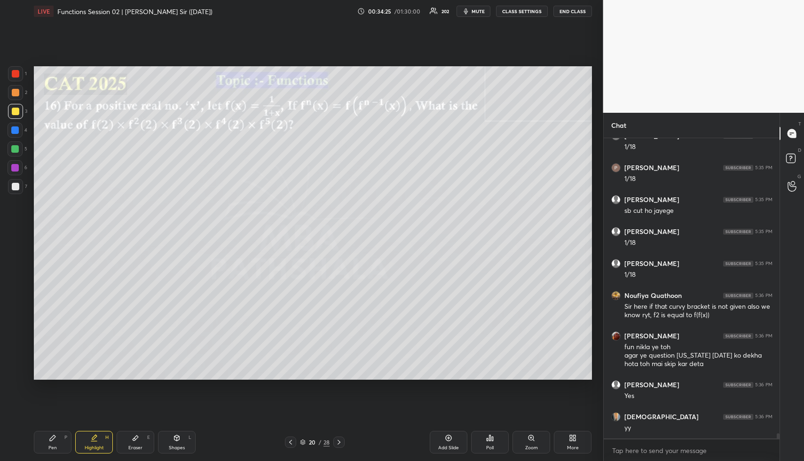
click at [57, 445] on div "Pen P" at bounding box center [53, 442] width 38 height 23
click at [13, 129] on div at bounding box center [15, 130] width 8 height 8
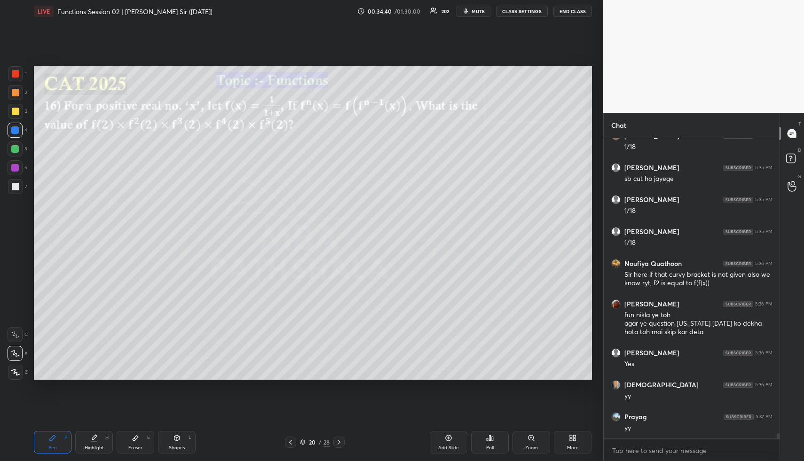
click at [96, 440] on icon at bounding box center [94, 438] width 8 height 8
drag, startPoint x: 59, startPoint y: 442, endPoint x: 101, endPoint y: 389, distance: 67.2
click at [58, 440] on div "Pen P" at bounding box center [53, 442] width 38 height 23
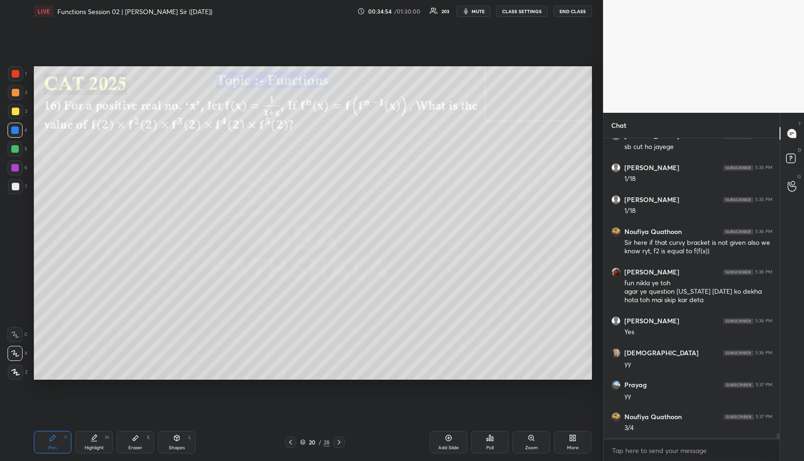
scroll to position [16545, 0]
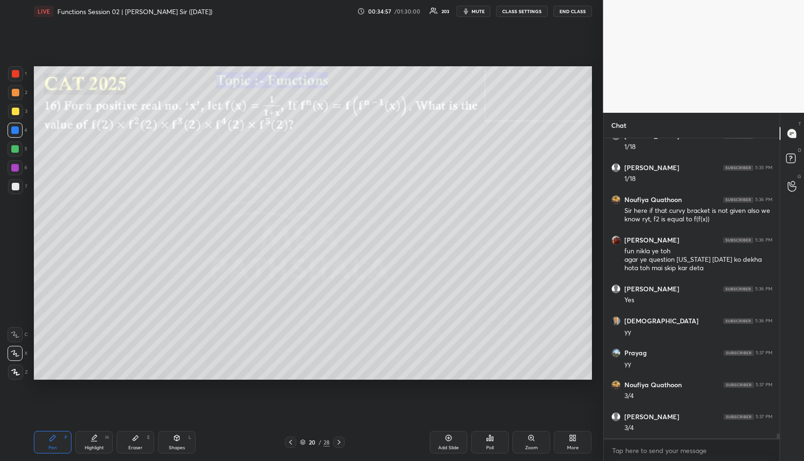
drag, startPoint x: 177, startPoint y: 446, endPoint x: 160, endPoint y: 408, distance: 41.9
click at [177, 445] on div "Shapes" at bounding box center [177, 447] width 16 height 5
drag, startPoint x: 17, startPoint y: 187, endPoint x: 29, endPoint y: 189, distance: 12.4
click at [17, 187] on div at bounding box center [16, 187] width 8 height 8
click at [69, 437] on div "Pen P" at bounding box center [53, 442] width 38 height 23
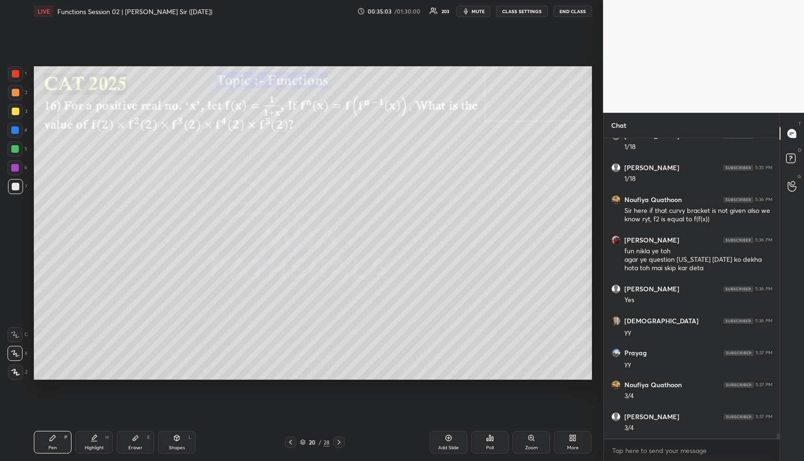
click at [62, 439] on div "Pen P" at bounding box center [53, 442] width 38 height 23
drag, startPoint x: 14, startPoint y: 94, endPoint x: 32, endPoint y: 118, distance: 30.2
click at [15, 95] on div at bounding box center [16, 93] width 8 height 8
click at [140, 438] on div "Eraser E" at bounding box center [136, 442] width 38 height 23
drag, startPoint x: 52, startPoint y: 444, endPoint x: 56, endPoint y: 424, distance: 20.1
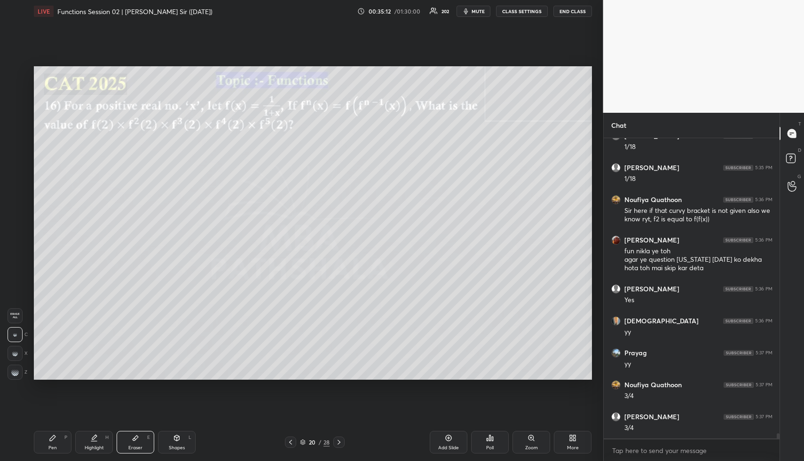
click at [53, 442] on div "Pen P" at bounding box center [53, 442] width 38 height 23
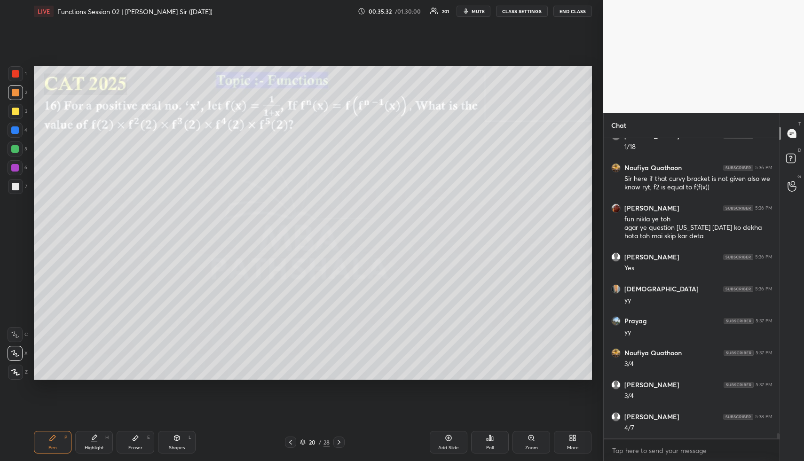
scroll to position [16609, 0]
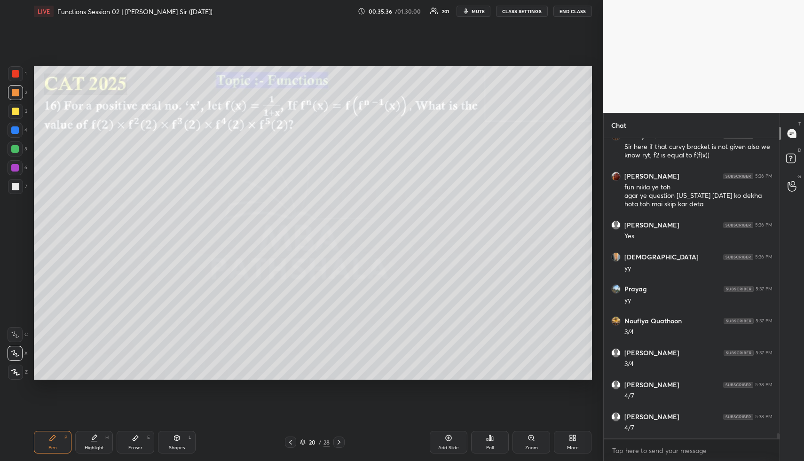
click at [17, 129] on div at bounding box center [15, 130] width 8 height 8
drag, startPoint x: 51, startPoint y: 451, endPoint x: 50, endPoint y: 403, distance: 48.4
click at [49, 450] on div "Pen P" at bounding box center [53, 442] width 38 height 23
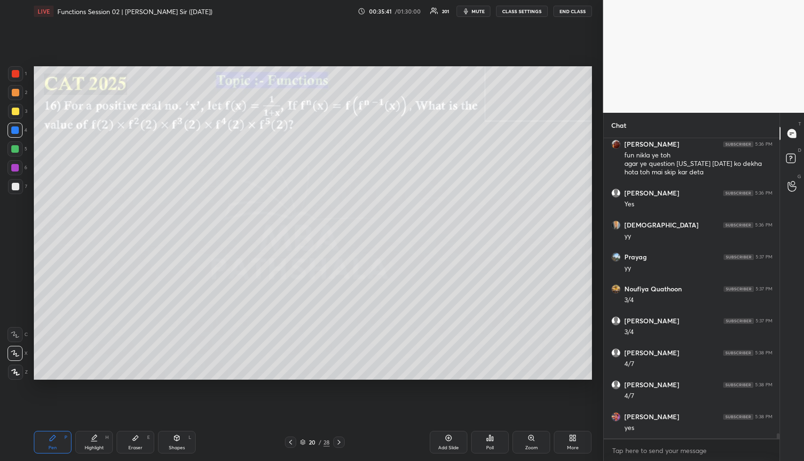
drag, startPoint x: 17, startPoint y: 95, endPoint x: 26, endPoint y: 104, distance: 12.0
click at [17, 95] on div at bounding box center [16, 93] width 8 height 8
drag, startPoint x: 458, startPoint y: 451, endPoint x: 407, endPoint y: 396, distance: 74.8
click at [457, 450] on div "Add Slide" at bounding box center [448, 442] width 38 height 23
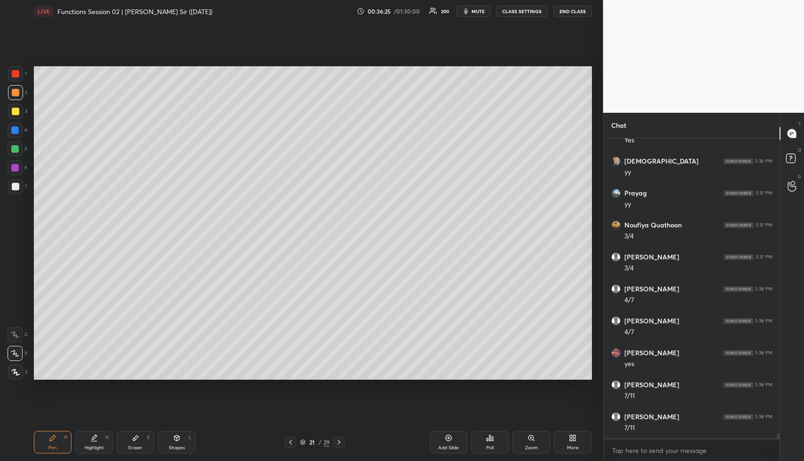
scroll to position [16737, 0]
drag, startPoint x: 134, startPoint y: 444, endPoint x: 165, endPoint y: 390, distance: 62.3
click at [133, 441] on div "Eraser E" at bounding box center [136, 442] width 38 height 23
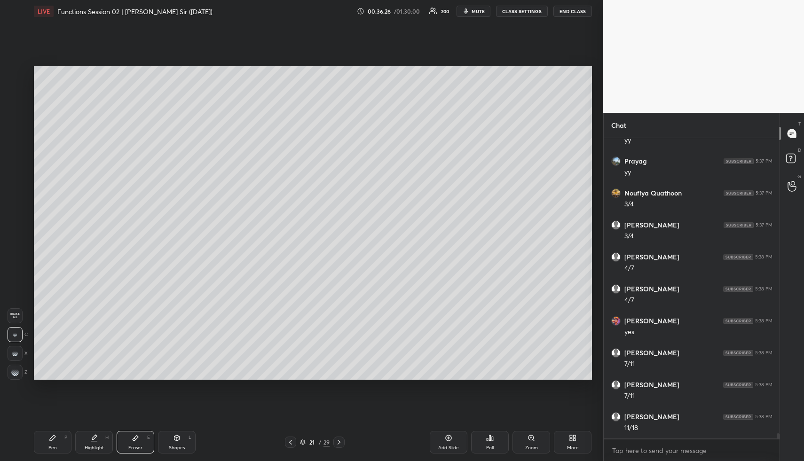
scroll to position [16769, 0]
drag, startPoint x: 51, startPoint y: 443, endPoint x: 58, endPoint y: 434, distance: 11.1
click at [52, 440] on div "Pen P" at bounding box center [53, 442] width 38 height 23
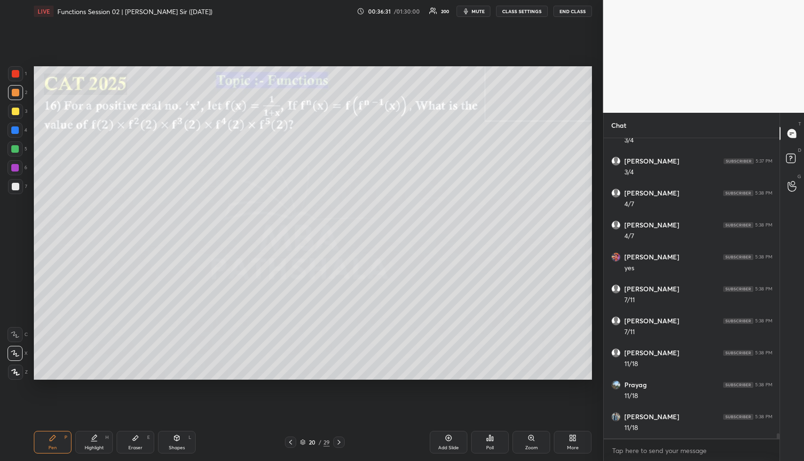
scroll to position [16833, 0]
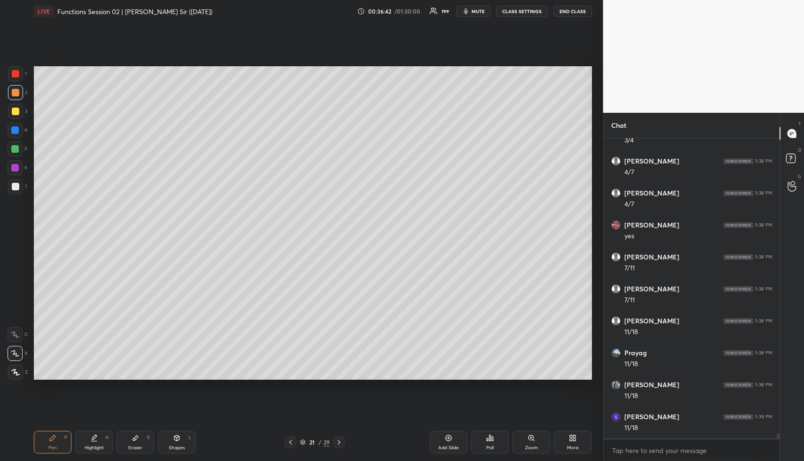
drag, startPoint x: 291, startPoint y: 438, endPoint x: 286, endPoint y: 429, distance: 10.5
click at [290, 439] on icon at bounding box center [291, 442] width 8 height 8
drag, startPoint x: 56, startPoint y: 443, endPoint x: 50, endPoint y: 390, distance: 52.5
click at [55, 441] on div "Pen P" at bounding box center [53, 442] width 38 height 23
drag, startPoint x: 17, startPoint y: 146, endPoint x: 26, endPoint y: 148, distance: 9.6
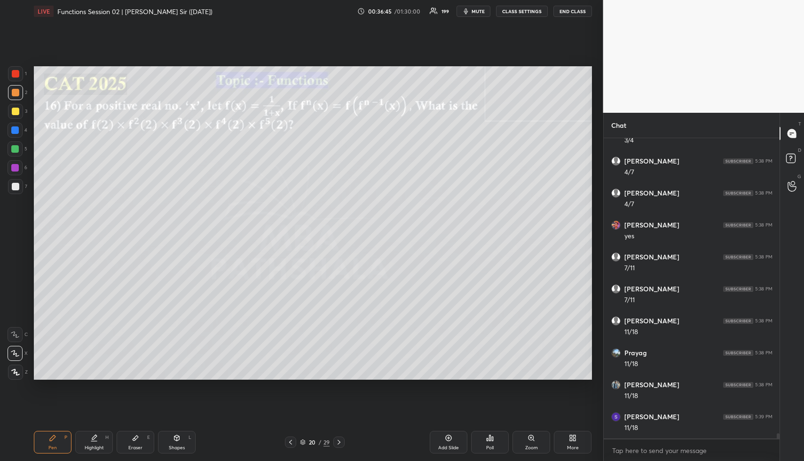
click at [15, 146] on div at bounding box center [15, 149] width 8 height 8
click at [15, 133] on div at bounding box center [15, 130] width 8 height 8
drag, startPoint x: 15, startPoint y: 133, endPoint x: 23, endPoint y: 138, distance: 9.5
click at [15, 133] on div at bounding box center [15, 130] width 8 height 8
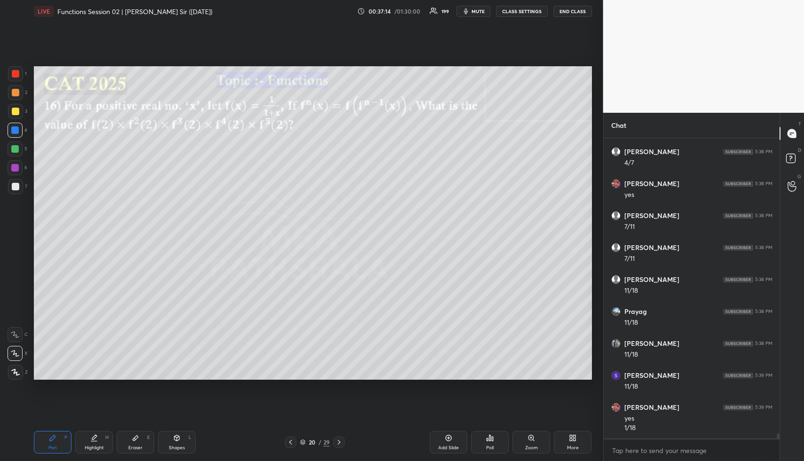
drag, startPoint x: 97, startPoint y: 442, endPoint x: 121, endPoint y: 415, distance: 36.0
click at [98, 441] on div "Highlight H" at bounding box center [94, 442] width 38 height 23
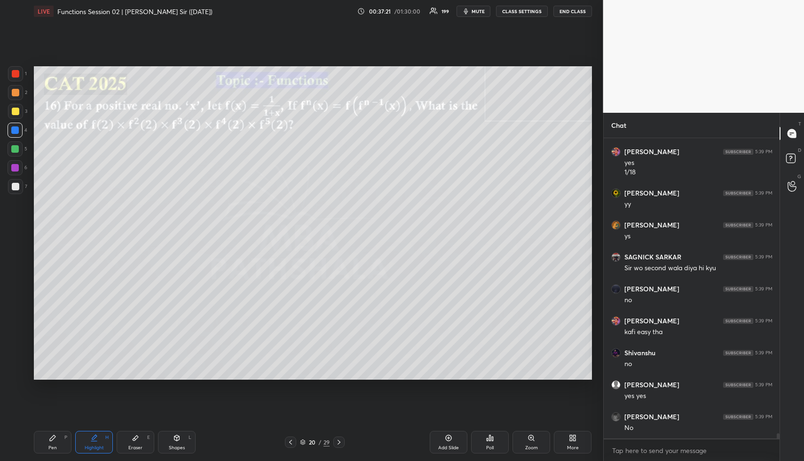
scroll to position [17162, 0]
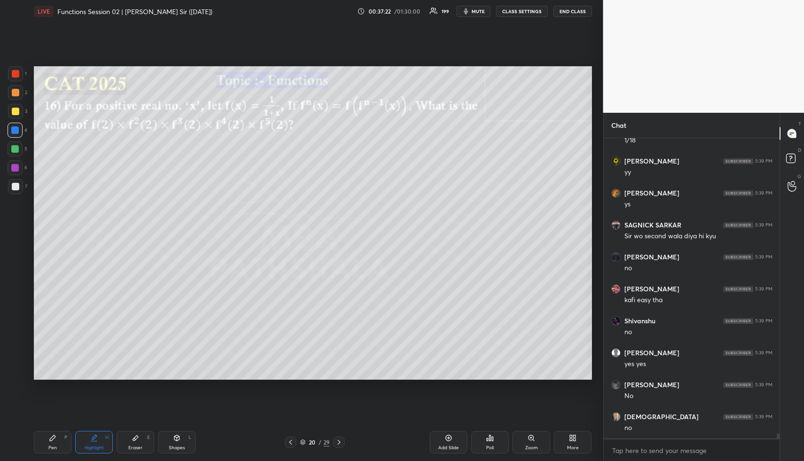
click at [104, 442] on div "Highlight H" at bounding box center [94, 442] width 38 height 23
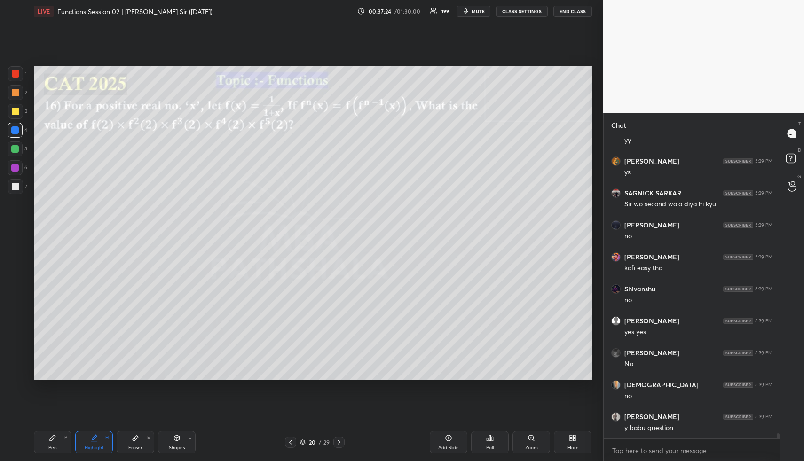
scroll to position [17226, 0]
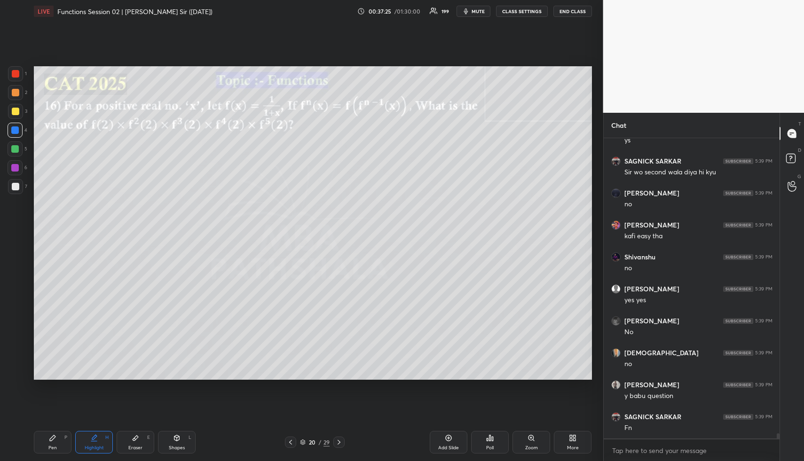
drag, startPoint x: 182, startPoint y: 444, endPoint x: 158, endPoint y: 394, distance: 55.1
click at [180, 445] on div "Shapes L" at bounding box center [177, 442] width 38 height 23
click at [14, 78] on div at bounding box center [15, 73] width 15 height 15
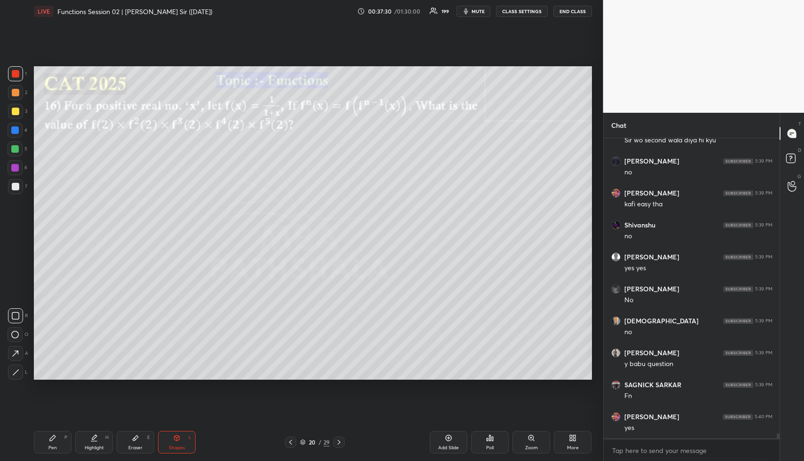
scroll to position [17290, 0]
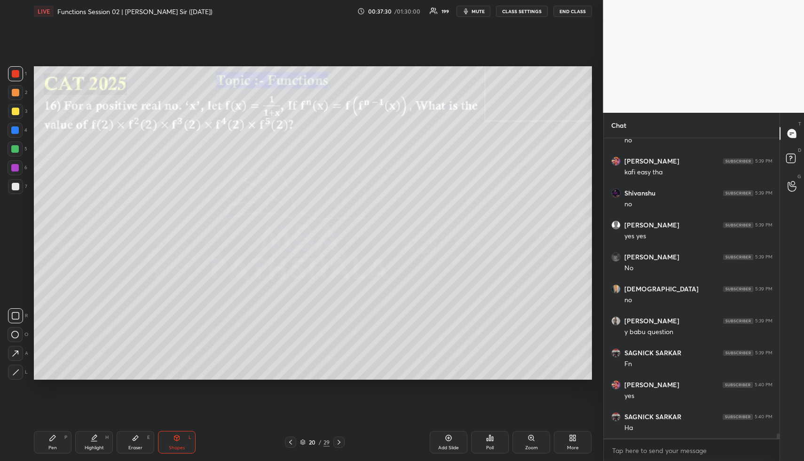
click at [100, 440] on div "Highlight H" at bounding box center [94, 442] width 38 height 23
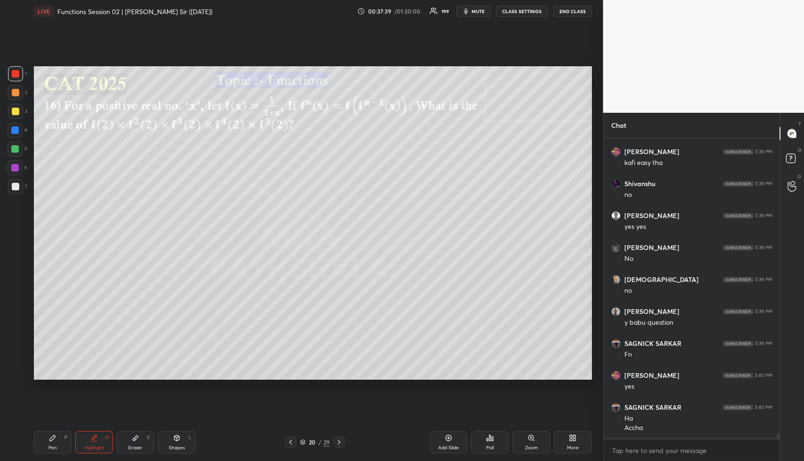
click at [336, 443] on icon at bounding box center [339, 442] width 8 height 8
click at [341, 441] on icon at bounding box center [339, 442] width 8 height 8
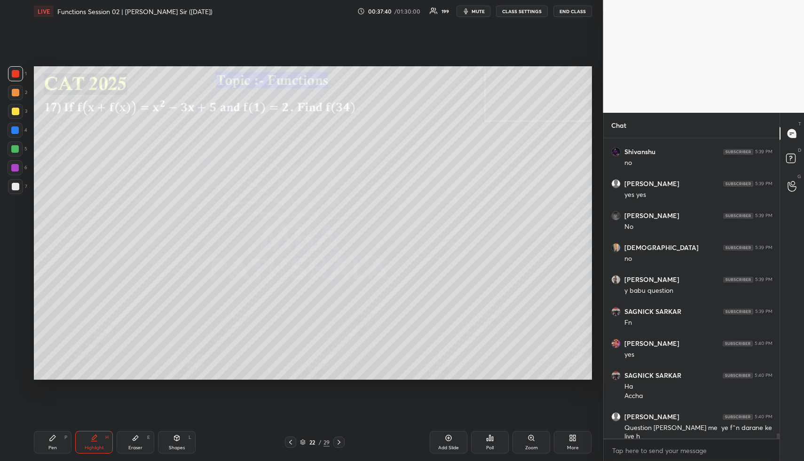
scroll to position [17363, 0]
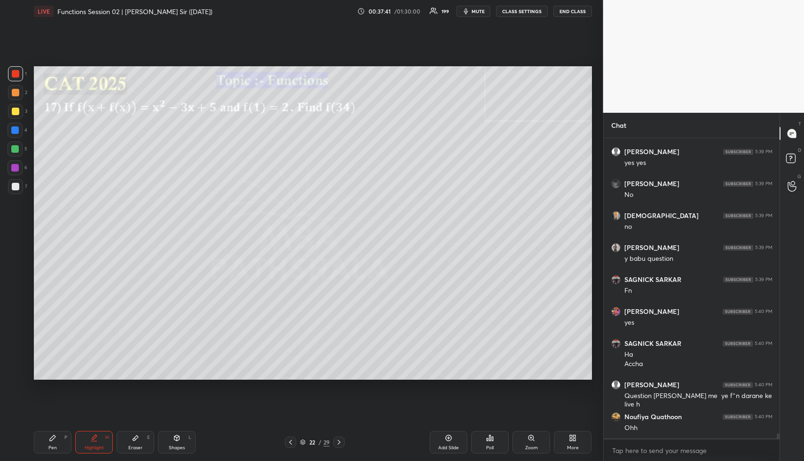
click at [184, 441] on div "Shapes L" at bounding box center [177, 442] width 38 height 23
click at [17, 91] on div at bounding box center [16, 93] width 8 height 8
click at [96, 438] on icon at bounding box center [94, 438] width 8 height 8
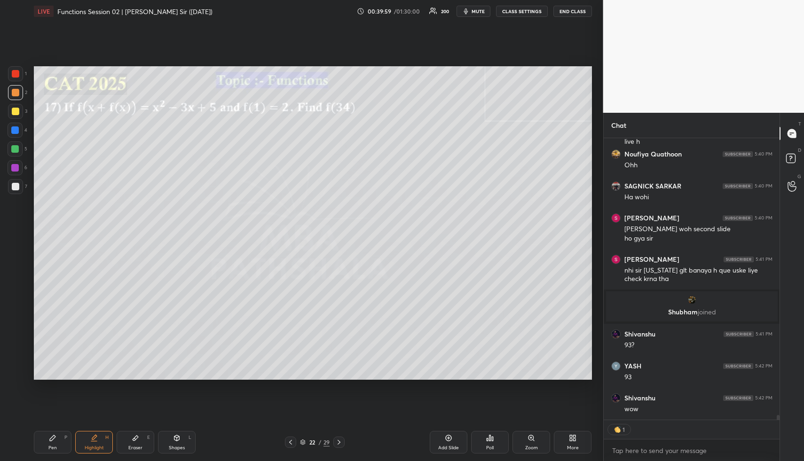
scroll to position [17097, 0]
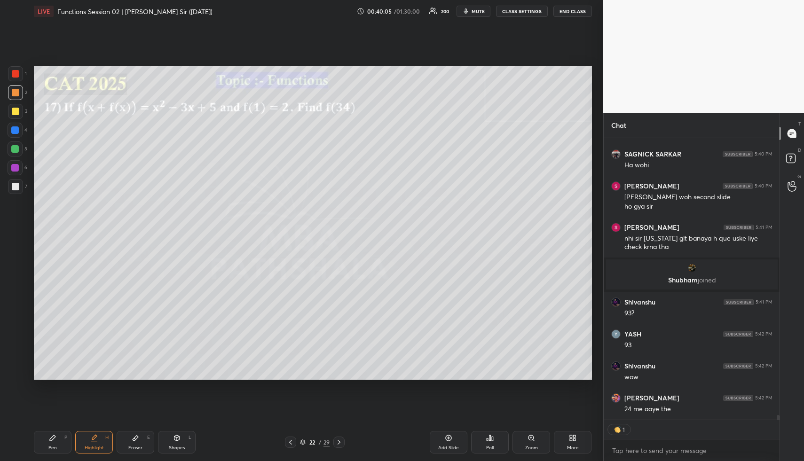
type textarea "x"
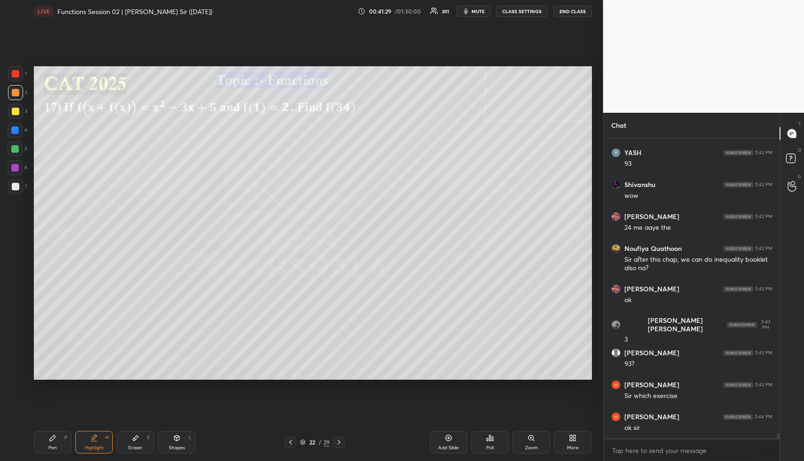
scroll to position [17310, 0]
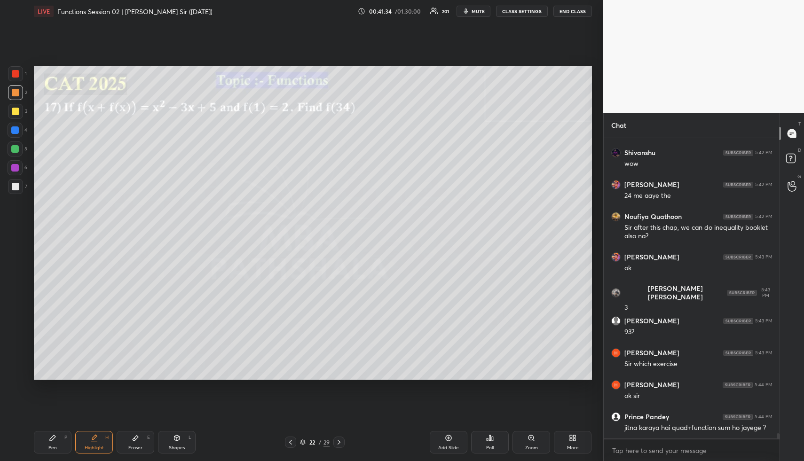
click at [54, 439] on icon at bounding box center [53, 438] width 8 height 8
click at [96, 445] on div "Highlight" at bounding box center [94, 447] width 19 height 5
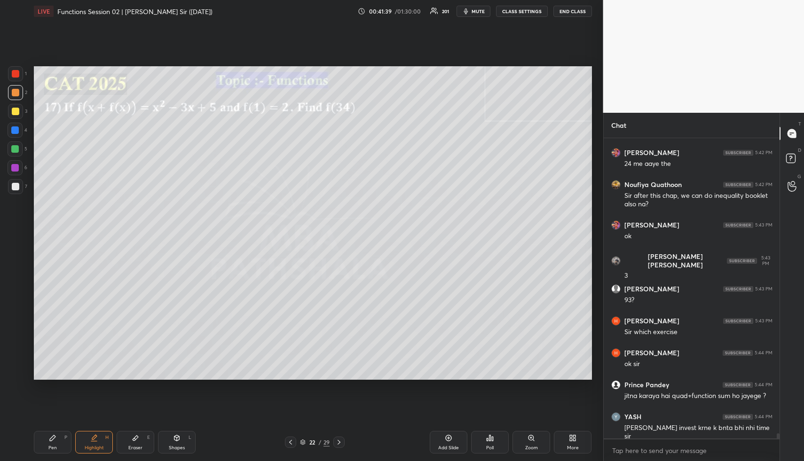
click at [55, 437] on icon at bounding box center [53, 438] width 6 height 6
click at [98, 445] on div "Highlight" at bounding box center [94, 447] width 19 height 5
click at [91, 437] on icon at bounding box center [94, 438] width 8 height 8
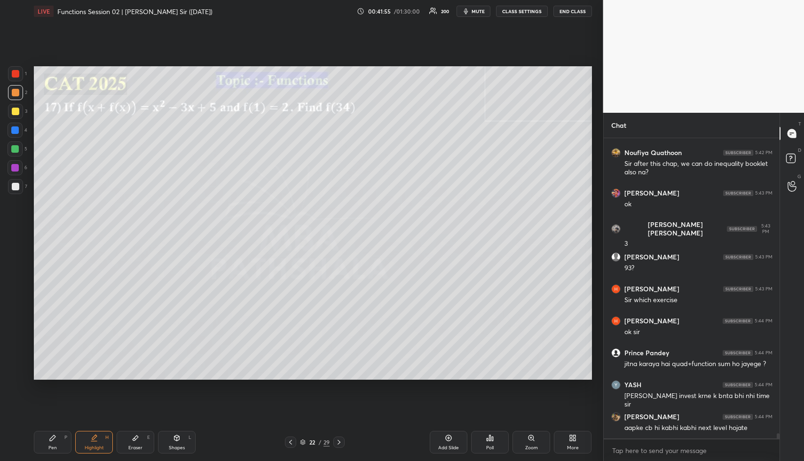
click at [54, 444] on div "Pen P" at bounding box center [53, 442] width 38 height 23
click at [18, 110] on div at bounding box center [16, 112] width 8 height 8
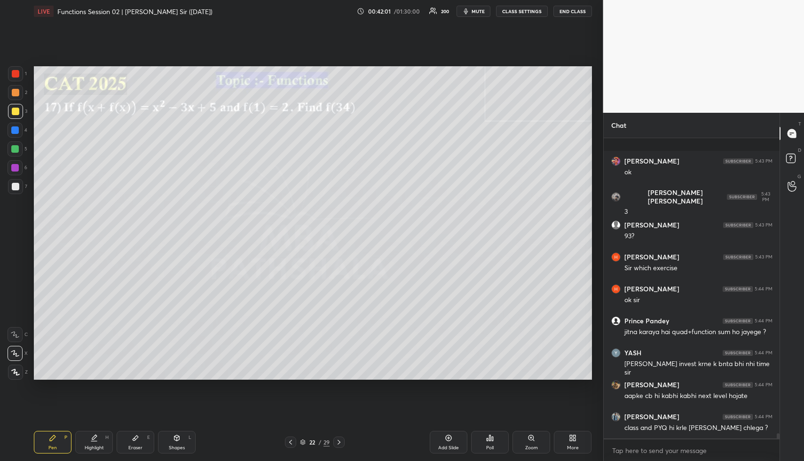
scroll to position [17470, 0]
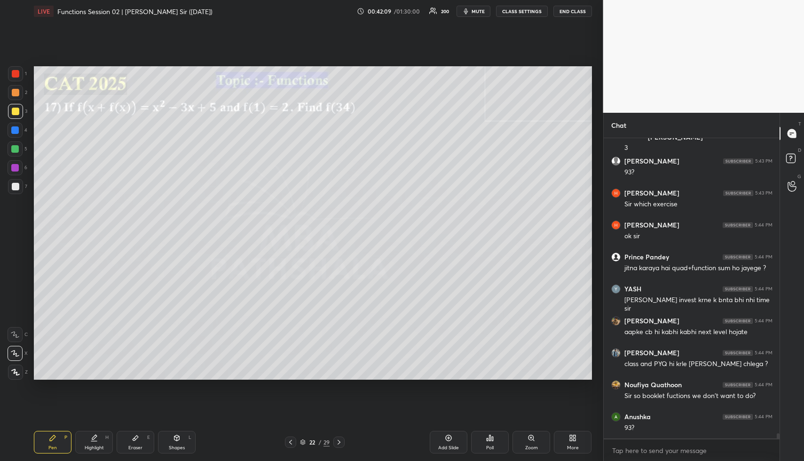
click at [139, 431] on div "Eraser E" at bounding box center [136, 442] width 38 height 23
click at [55, 438] on div "Pen P" at bounding box center [53, 442] width 38 height 23
click at [13, 132] on div at bounding box center [15, 130] width 8 height 8
drag, startPoint x: 13, startPoint y: 148, endPoint x: 19, endPoint y: 143, distance: 7.6
click at [12, 148] on div at bounding box center [15, 149] width 8 height 8
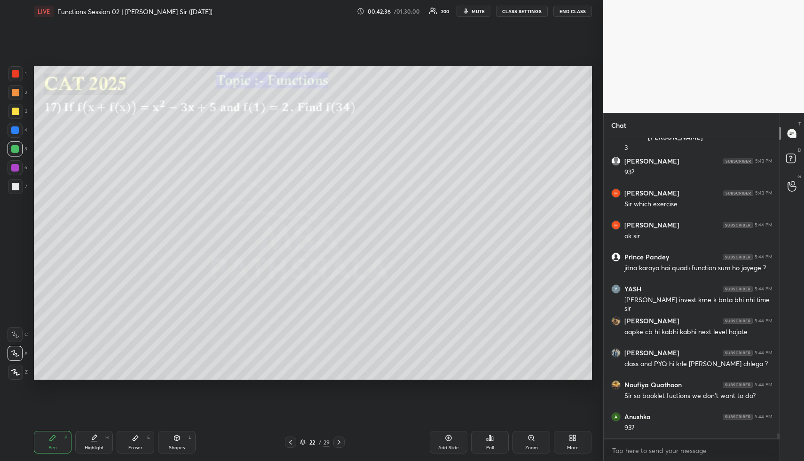
scroll to position [17502, 0]
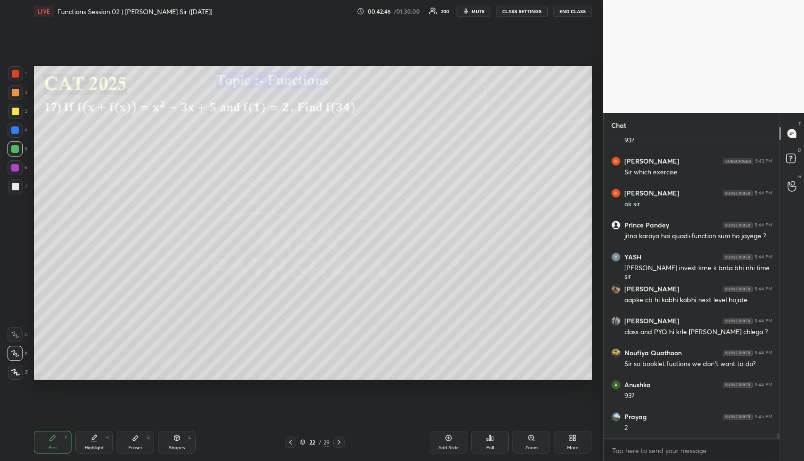
drag, startPoint x: 180, startPoint y: 449, endPoint x: 173, endPoint y: 424, distance: 25.3
click at [180, 447] on div "Shapes" at bounding box center [177, 447] width 16 height 5
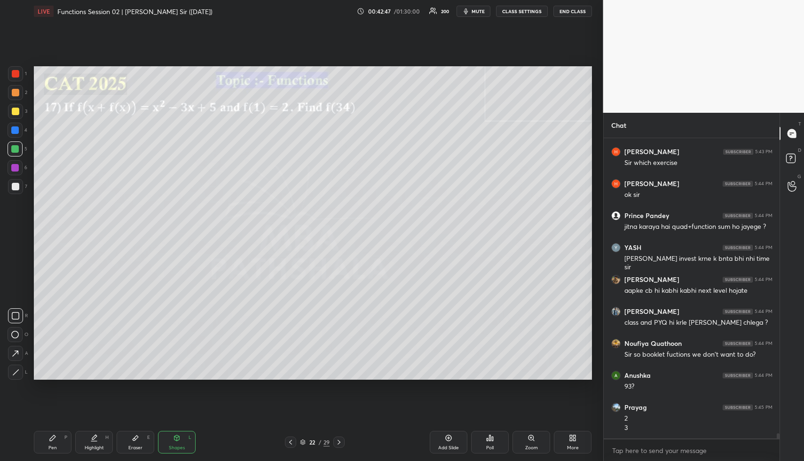
click at [18, 126] on div at bounding box center [15, 130] width 15 height 15
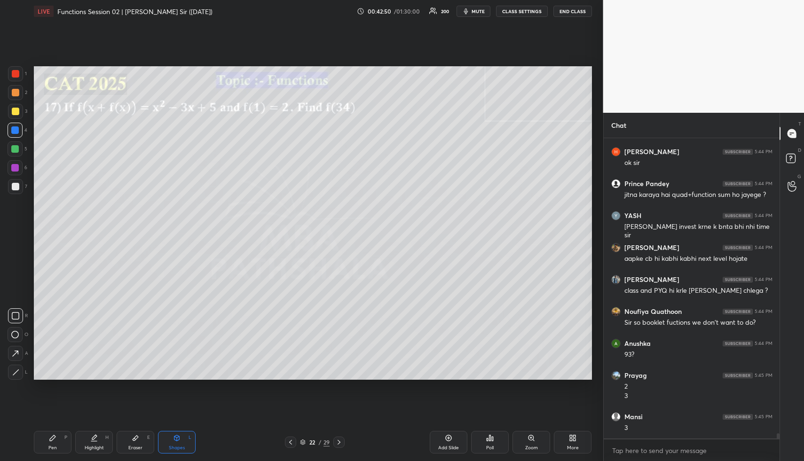
click at [96, 449] on div "Highlight" at bounding box center [94, 447] width 19 height 5
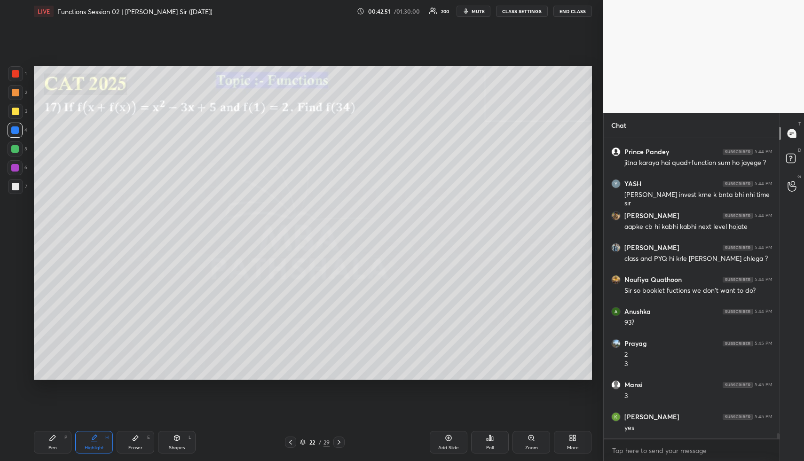
click at [98, 441] on div "Highlight H" at bounding box center [94, 442] width 38 height 23
click at [60, 446] on div "Pen P" at bounding box center [53, 442] width 38 height 23
click at [16, 93] on div at bounding box center [16, 93] width 8 height 8
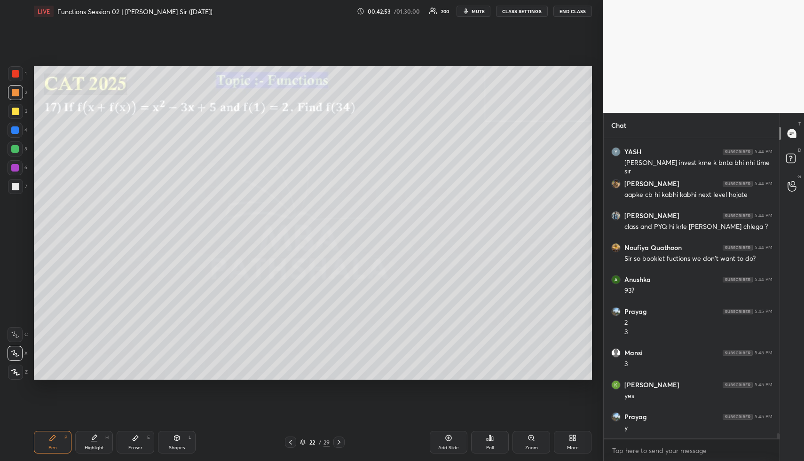
scroll to position [17639, 0]
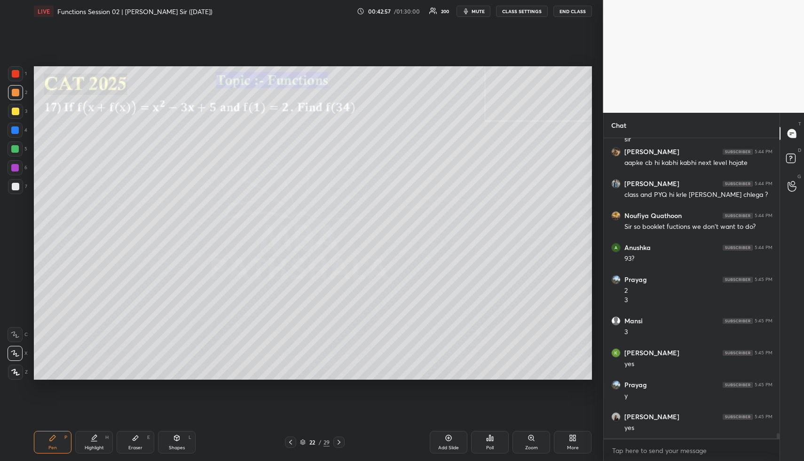
click at [174, 440] on icon at bounding box center [177, 438] width 8 height 8
drag, startPoint x: 16, startPoint y: 109, endPoint x: 31, endPoint y: 109, distance: 16.0
click at [16, 109] on div at bounding box center [16, 112] width 8 height 8
click at [89, 436] on div "Highlight H" at bounding box center [94, 442] width 38 height 23
drag, startPoint x: 100, startPoint y: 446, endPoint x: 98, endPoint y: 442, distance: 4.9
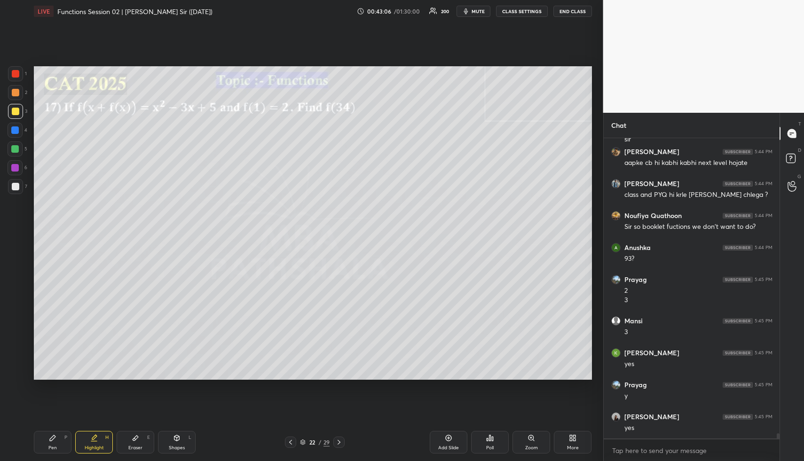
click at [100, 446] on div "Highlight" at bounding box center [94, 447] width 19 height 5
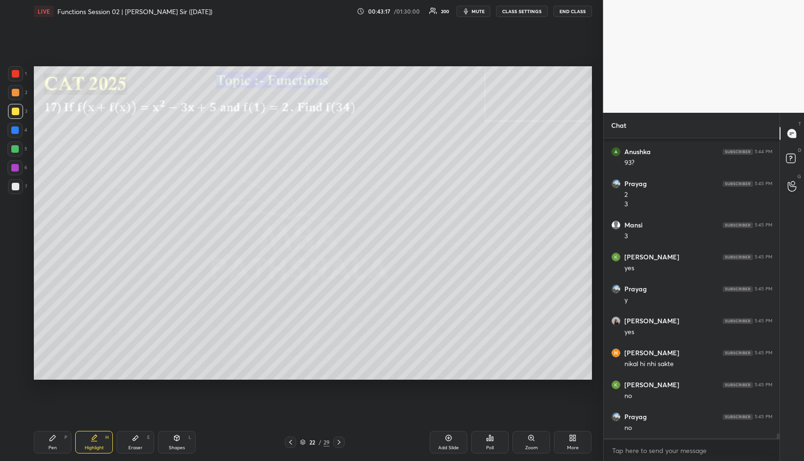
scroll to position [17799, 0]
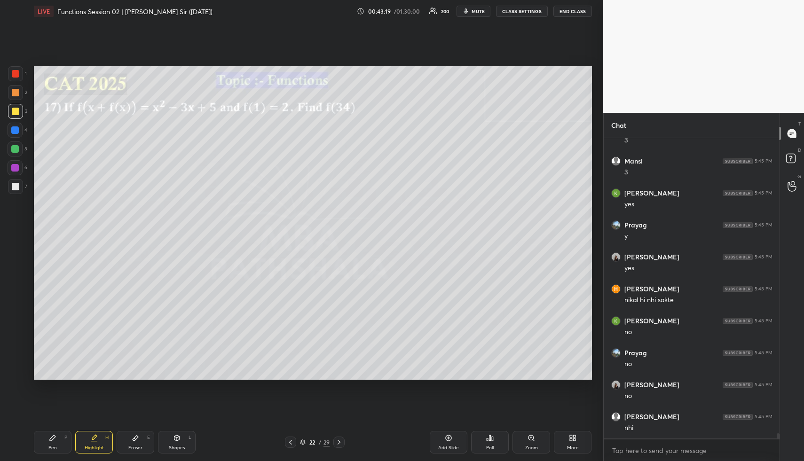
click at [43, 451] on div "Pen P" at bounding box center [53, 442] width 38 height 23
click at [14, 128] on div at bounding box center [15, 130] width 8 height 8
click at [15, 141] on div "1 2 3 4 5 6 7" at bounding box center [18, 132] width 20 height 132
drag, startPoint x: 19, startPoint y: 149, endPoint x: 24, endPoint y: 151, distance: 5.4
click at [19, 149] on div at bounding box center [15, 148] width 15 height 15
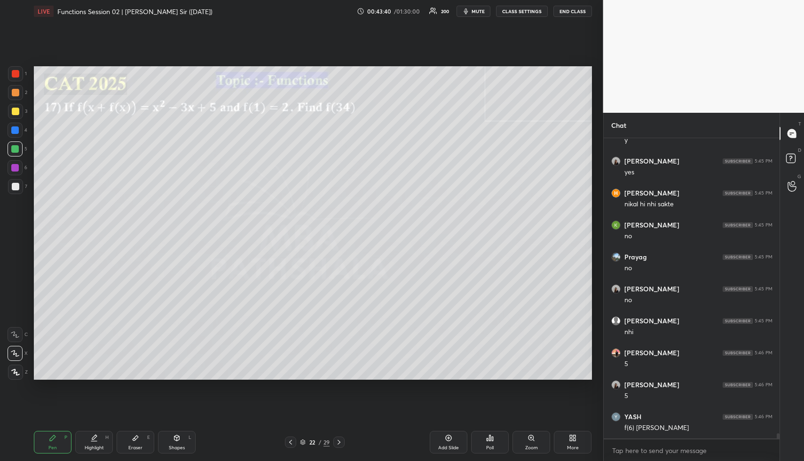
scroll to position [17927, 0]
click at [179, 444] on div "Shapes L" at bounding box center [177, 442] width 38 height 23
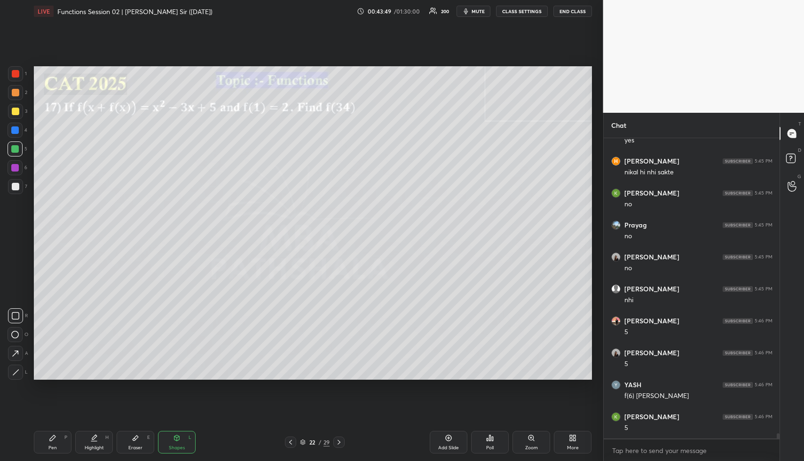
drag, startPoint x: 17, startPoint y: 106, endPoint x: 33, endPoint y: 115, distance: 17.9
click at [17, 108] on div at bounding box center [15, 111] width 15 height 15
click at [94, 439] on icon at bounding box center [94, 438] width 8 height 8
click at [98, 437] on div "Highlight H" at bounding box center [94, 442] width 38 height 23
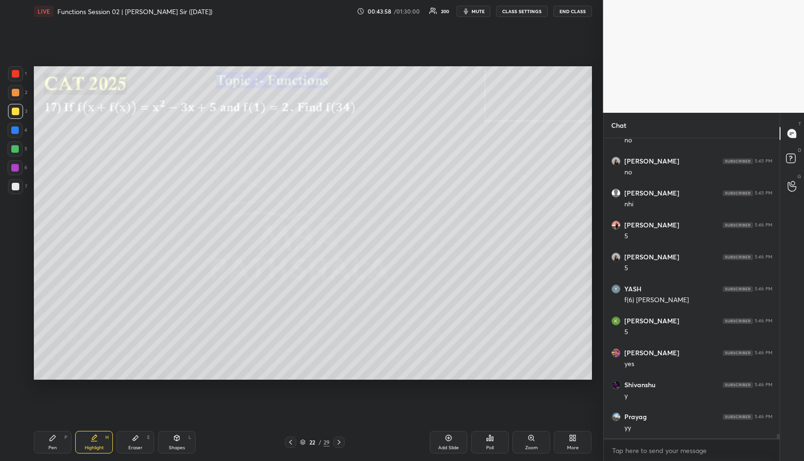
scroll to position [18055, 0]
click at [53, 444] on div "Pen P" at bounding box center [53, 442] width 38 height 23
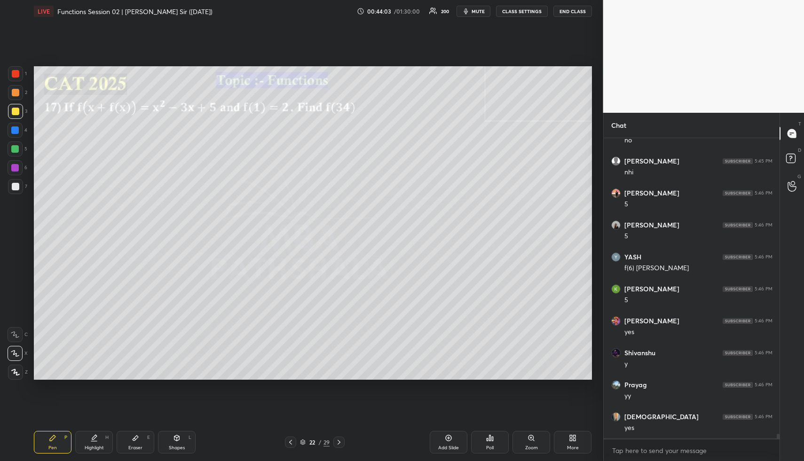
click at [17, 128] on div at bounding box center [15, 130] width 8 height 8
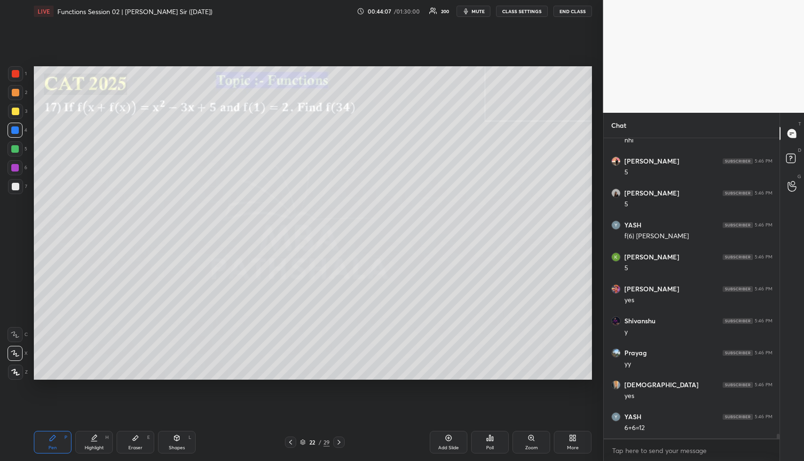
click at [14, 145] on div at bounding box center [15, 148] width 15 height 15
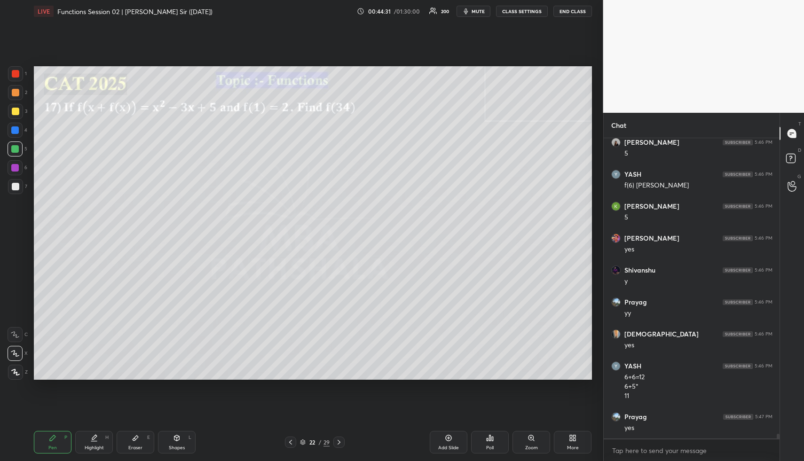
scroll to position [18169, 0]
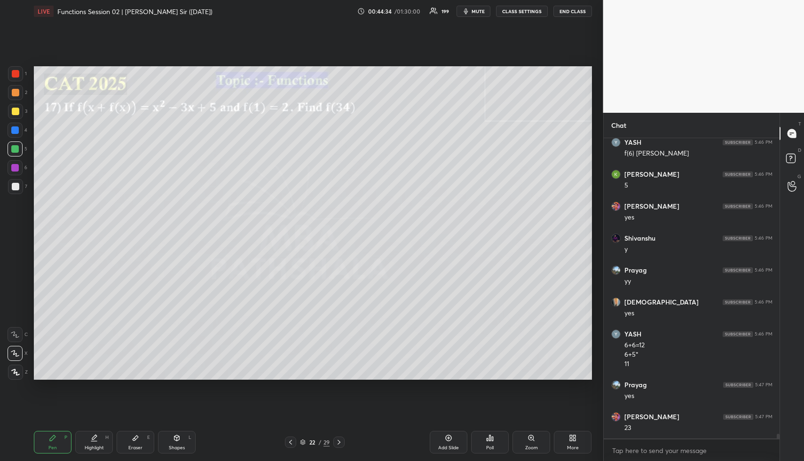
click at [177, 450] on div "Shapes" at bounding box center [177, 447] width 16 height 5
click at [15, 111] on div at bounding box center [16, 112] width 8 height 8
click at [91, 445] on div "Highlight" at bounding box center [94, 447] width 19 height 5
drag, startPoint x: 50, startPoint y: 440, endPoint x: 50, endPoint y: 429, distance: 11.3
click at [50, 439] on icon at bounding box center [53, 438] width 6 height 6
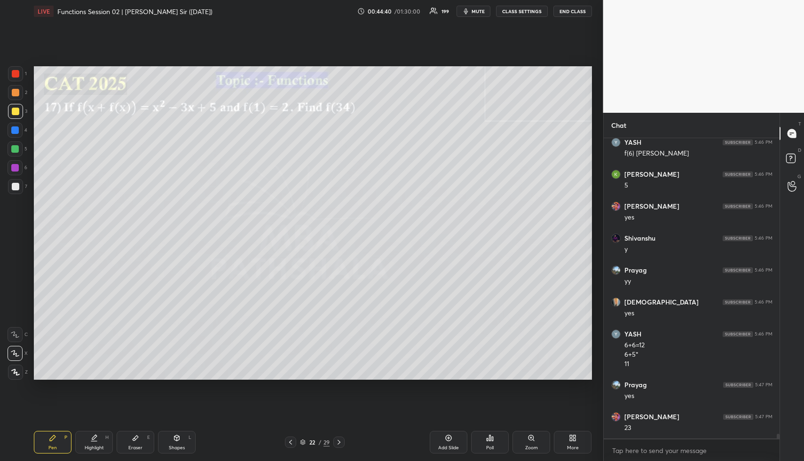
drag, startPoint x: 16, startPoint y: 127, endPoint x: 30, endPoint y: 151, distance: 27.6
click at [15, 128] on div at bounding box center [15, 130] width 8 height 8
click at [12, 145] on div at bounding box center [15, 148] width 15 height 15
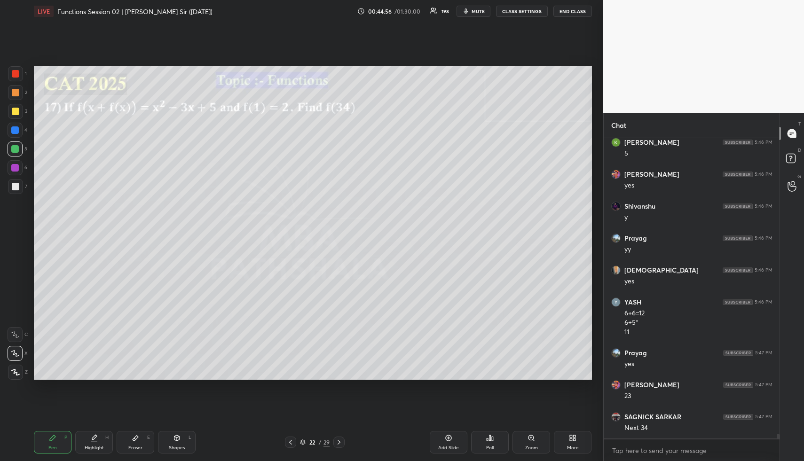
drag, startPoint x: 103, startPoint y: 429, endPoint x: 139, endPoint y: 383, distance: 58.9
click at [105, 429] on div "Pen P Highlight H Eraser E Shapes L 22 / 29 Add Slide Poll Zoom More" at bounding box center [313, 442] width 558 height 38
drag, startPoint x: 94, startPoint y: 437, endPoint x: 125, endPoint y: 391, distance: 55.7
click at [95, 436] on div "Highlight H" at bounding box center [94, 442] width 38 height 23
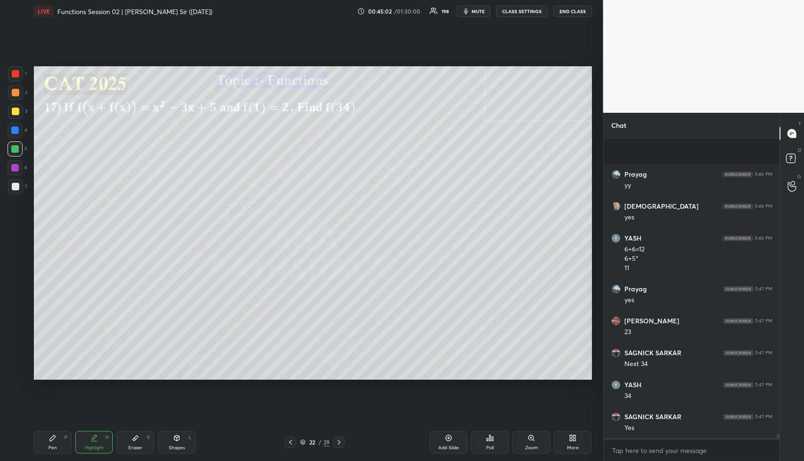
scroll to position [18329, 0]
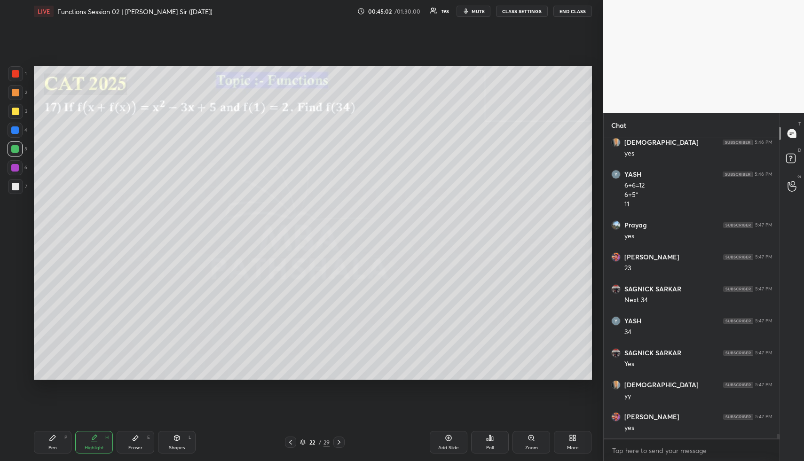
click at [58, 437] on div "Pen P" at bounding box center [53, 442] width 38 height 23
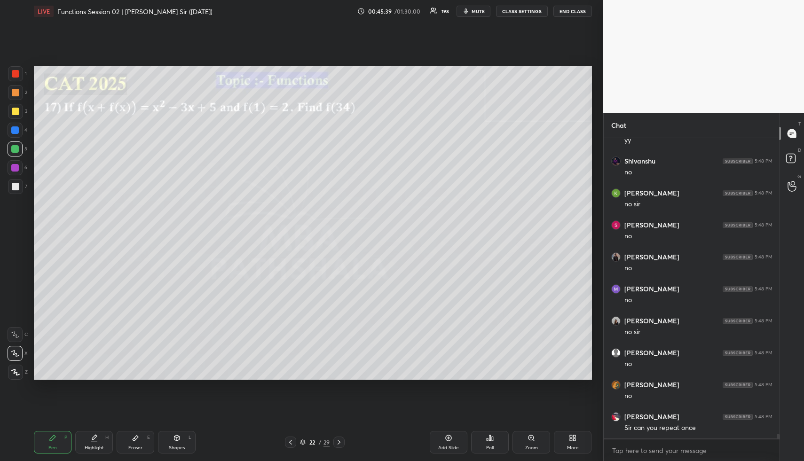
scroll to position [19288, 0]
drag, startPoint x: 96, startPoint y: 442, endPoint x: 96, endPoint y: 434, distance: 8.5
click at [94, 441] on div "Highlight H" at bounding box center [94, 442] width 38 height 23
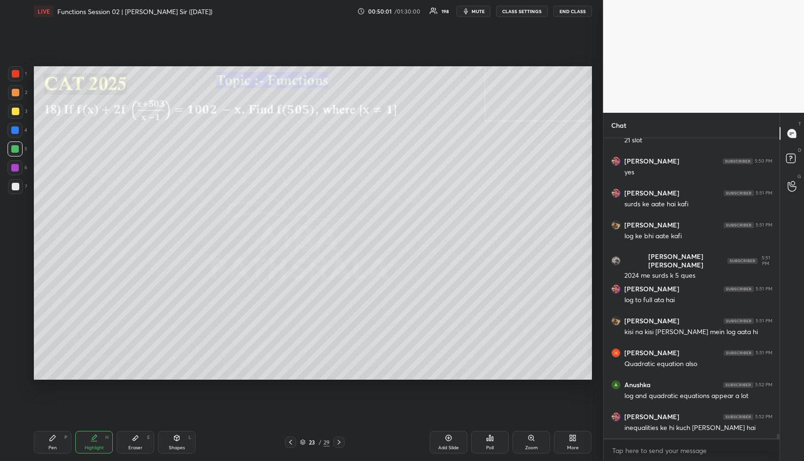
scroll to position [19209, 0]
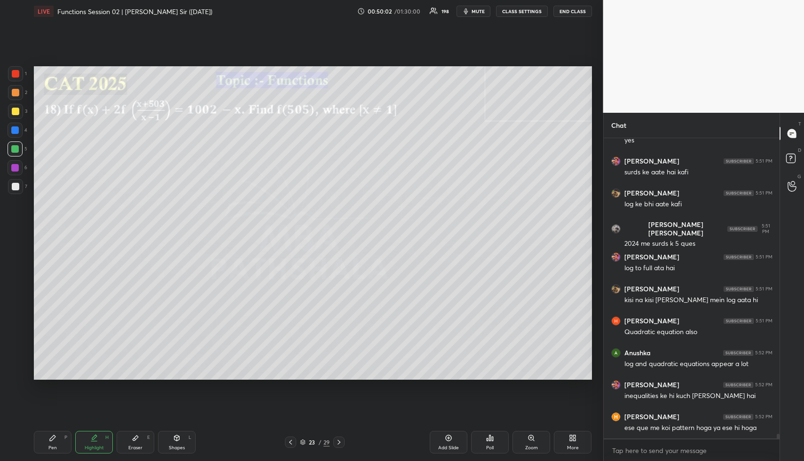
drag, startPoint x: 175, startPoint y: 443, endPoint x: 175, endPoint y: 434, distance: 8.9
click at [175, 443] on div "Shapes L" at bounding box center [177, 442] width 38 height 23
drag, startPoint x: 13, startPoint y: 90, endPoint x: 21, endPoint y: 91, distance: 8.0
click at [13, 91] on div at bounding box center [16, 93] width 8 height 8
click at [91, 444] on div "Highlight H" at bounding box center [94, 442] width 38 height 23
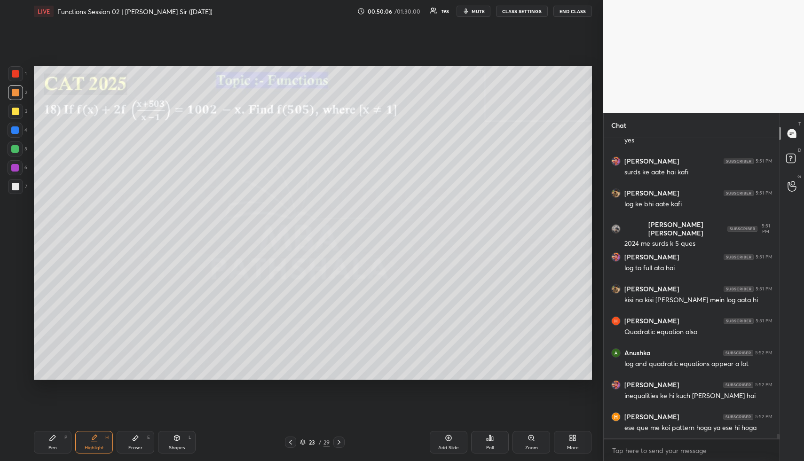
scroll to position [19249, 0]
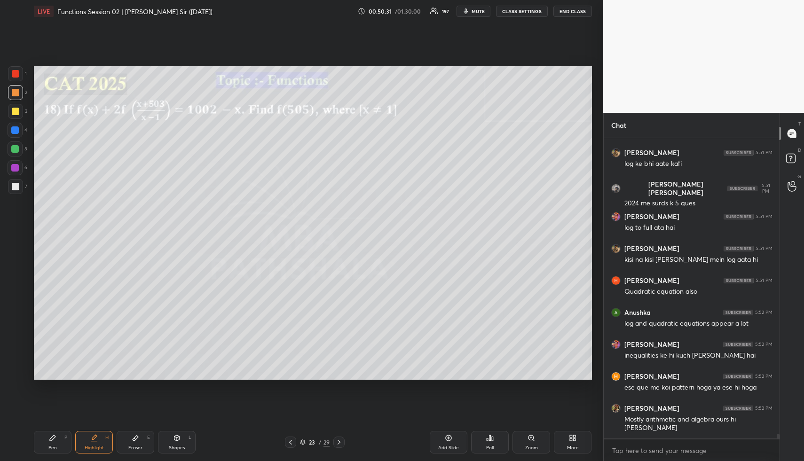
click at [481, 9] on span "mute" at bounding box center [477, 11] width 13 height 7
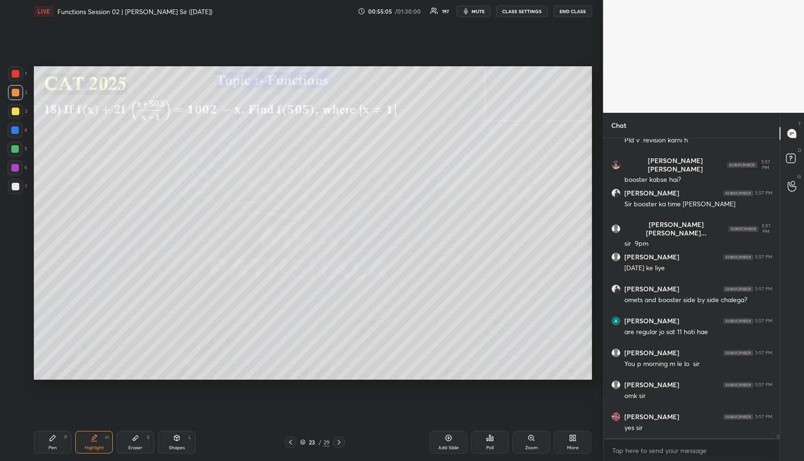
scroll to position [21106, 0]
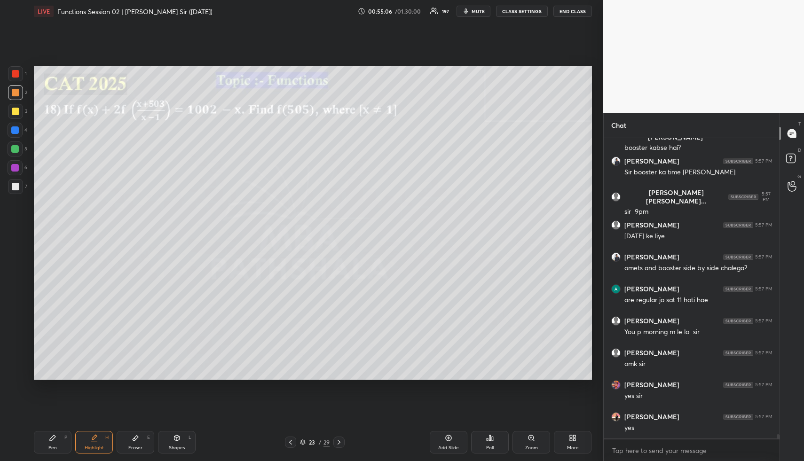
click at [86, 445] on div "Highlight" at bounding box center [94, 447] width 19 height 5
drag, startPoint x: 86, startPoint y: 445, endPoint x: 89, endPoint y: 425, distance: 20.9
click at [85, 441] on div "Highlight H" at bounding box center [94, 442] width 38 height 23
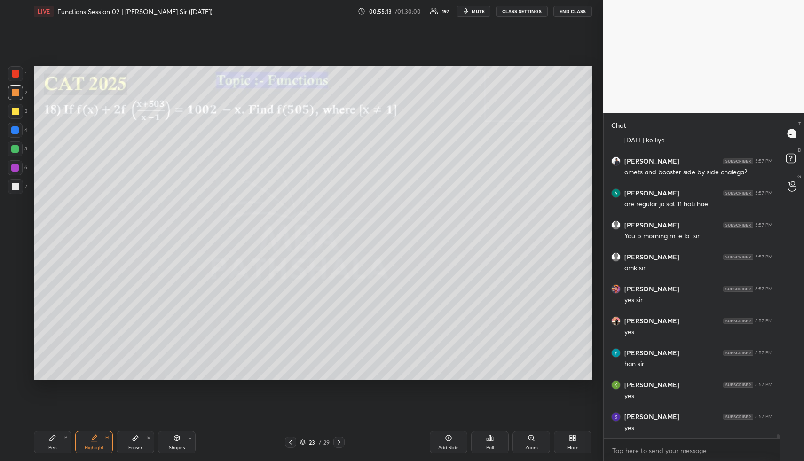
scroll to position [21234, 0]
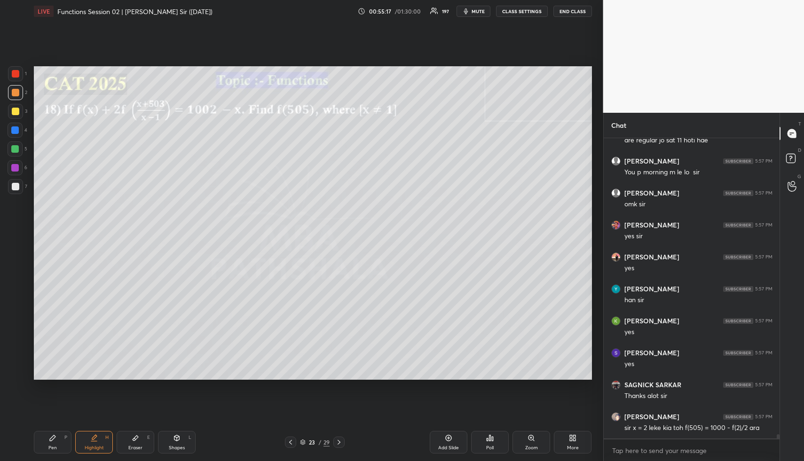
drag, startPoint x: 97, startPoint y: 437, endPoint x: 101, endPoint y: 408, distance: 29.4
click at [97, 437] on icon at bounding box center [94, 438] width 8 height 8
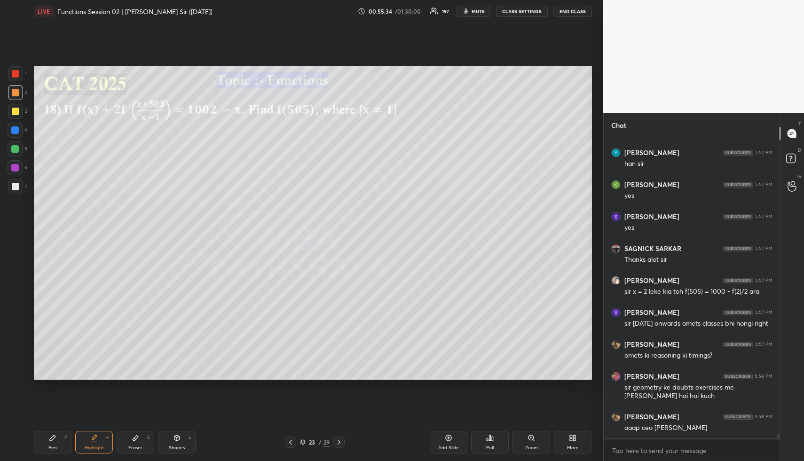
scroll to position [21434, 0]
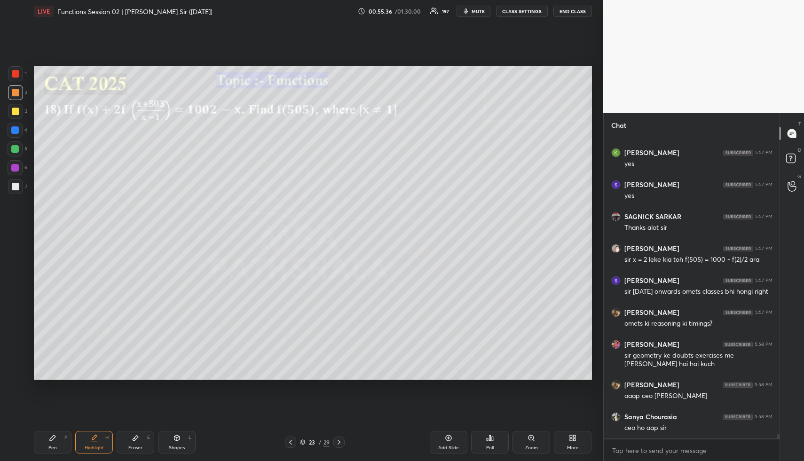
click at [94, 437] on icon at bounding box center [94, 437] width 5 height 5
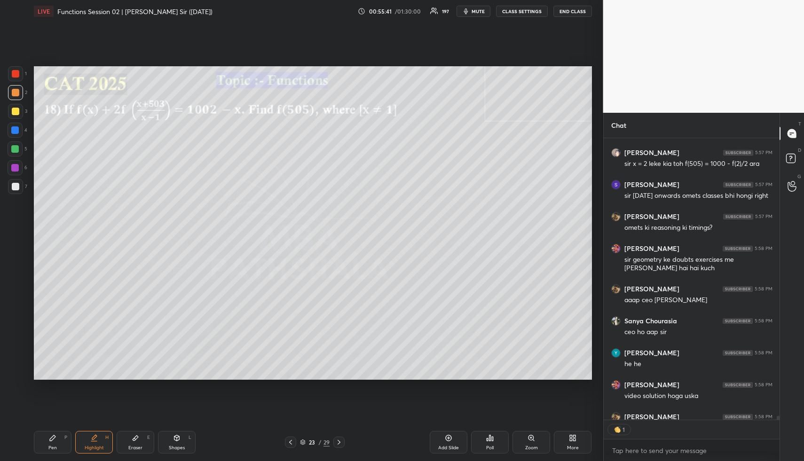
scroll to position [3, 3]
click at [93, 440] on icon at bounding box center [94, 438] width 8 height 8
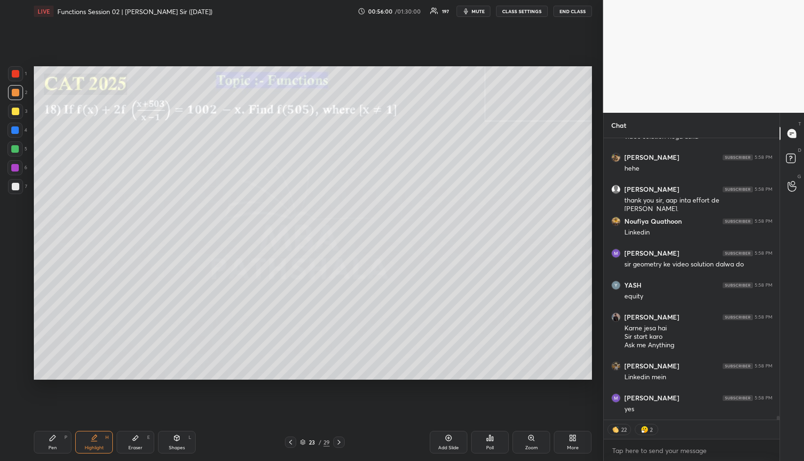
scroll to position [21821, 0]
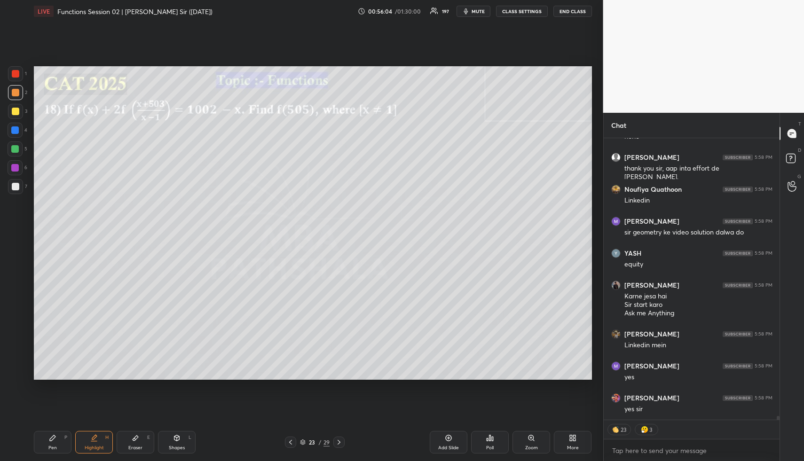
drag, startPoint x: 53, startPoint y: 441, endPoint x: 48, endPoint y: 426, distance: 15.8
click at [53, 441] on icon at bounding box center [53, 438] width 8 height 8
click at [13, 110] on div at bounding box center [16, 112] width 8 height 8
click at [16, 111] on div at bounding box center [16, 112] width 8 height 8
click at [138, 438] on icon at bounding box center [136, 438] width 8 height 8
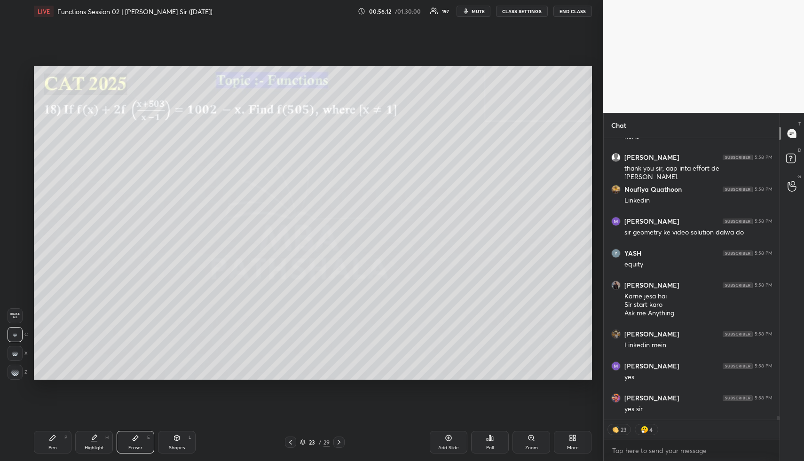
drag, startPoint x: 11, startPoint y: 316, endPoint x: 17, endPoint y: 284, distance: 32.6
click at [11, 314] on span "Erase all" at bounding box center [15, 315] width 14 height 7
click at [92, 433] on div "Highlight H" at bounding box center [94, 442] width 38 height 23
click at [13, 147] on div at bounding box center [15, 149] width 8 height 8
drag, startPoint x: 93, startPoint y: 444, endPoint x: 92, endPoint y: 387, distance: 56.9
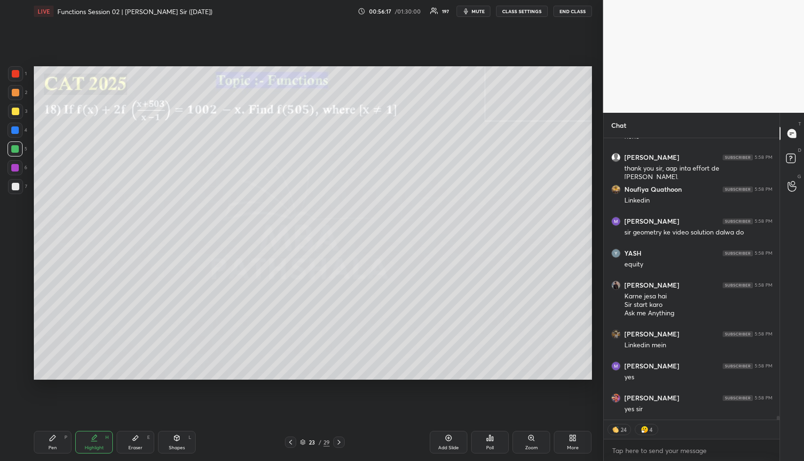
click at [90, 438] on div "Highlight H" at bounding box center [94, 442] width 38 height 23
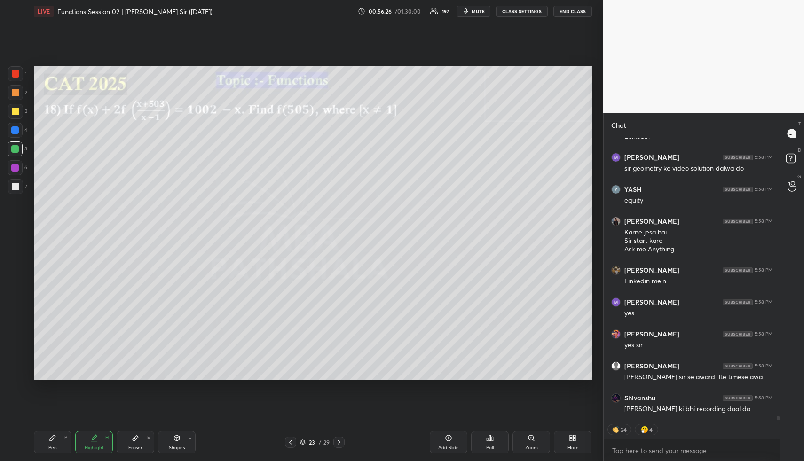
scroll to position [21866, 0]
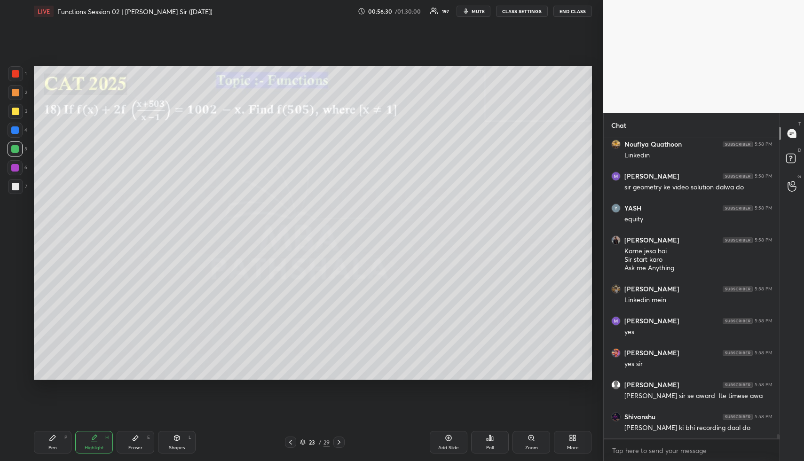
click at [101, 442] on div "Highlight H" at bounding box center [94, 442] width 38 height 23
click at [62, 440] on div "Pen P" at bounding box center [53, 442] width 38 height 23
drag, startPoint x: 95, startPoint y: 446, endPoint x: 90, endPoint y: 429, distance: 18.7
click at [94, 446] on div "Highlight" at bounding box center [94, 447] width 19 height 5
click at [57, 450] on div "Pen P" at bounding box center [53, 442] width 38 height 23
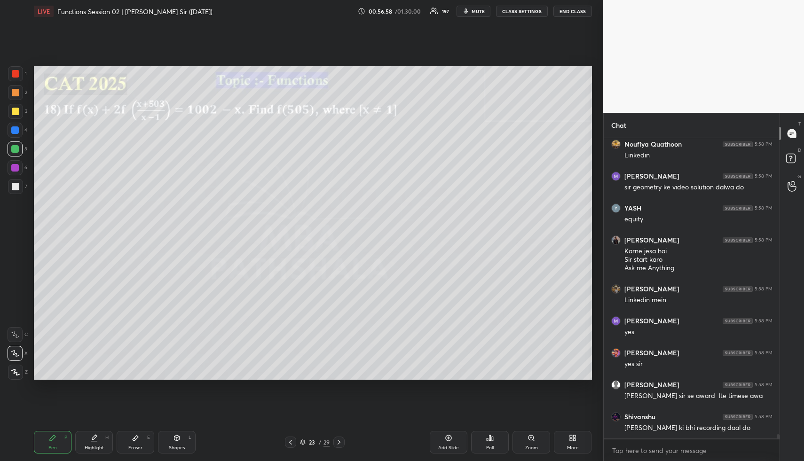
click at [13, 89] on div at bounding box center [16, 93] width 8 height 8
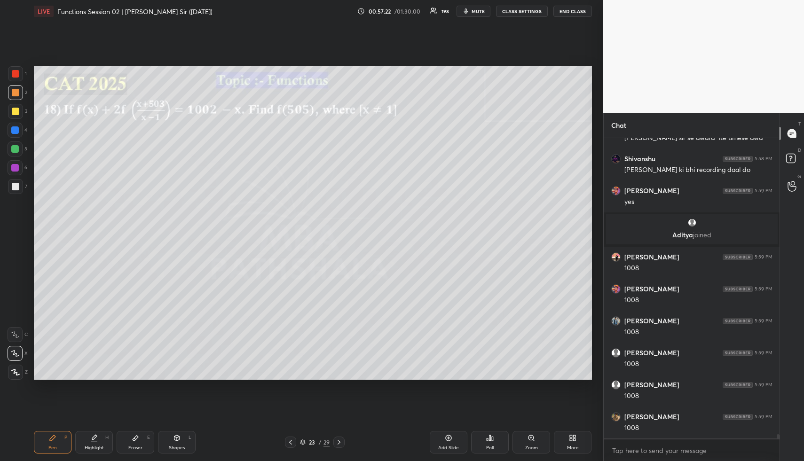
scroll to position [21439, 0]
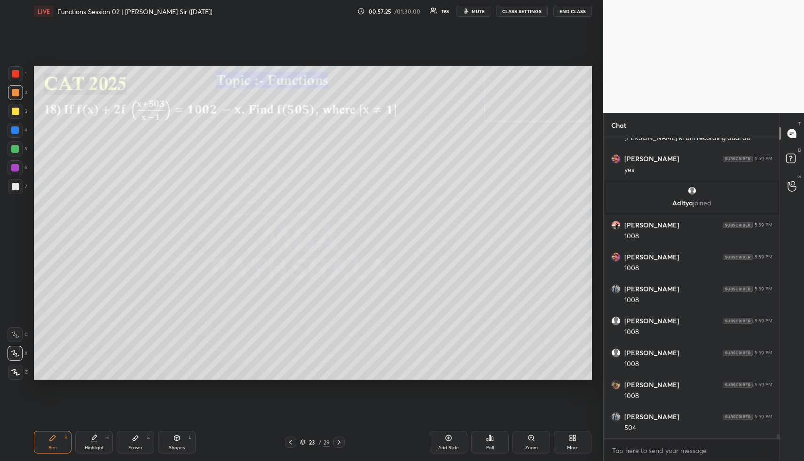
click at [89, 440] on div "Highlight H" at bounding box center [94, 442] width 38 height 23
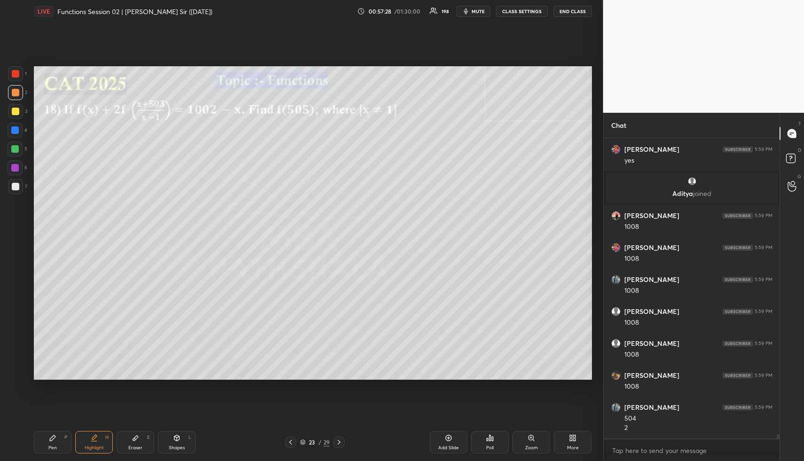
scroll to position [21480, 0]
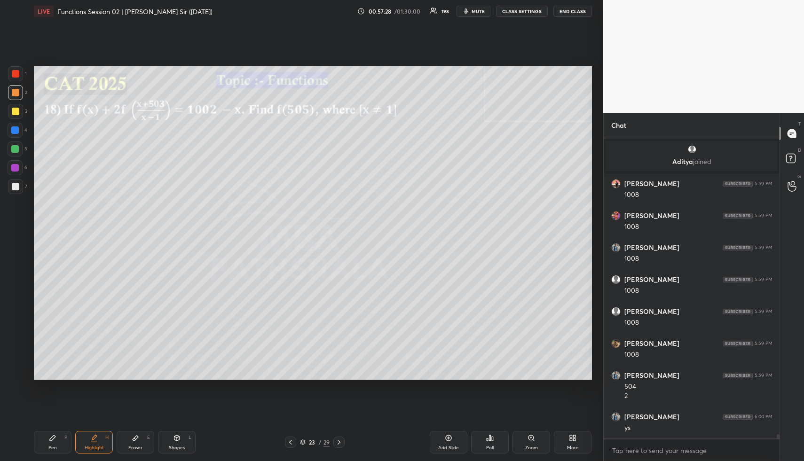
click at [56, 444] on div "Pen P" at bounding box center [53, 442] width 38 height 23
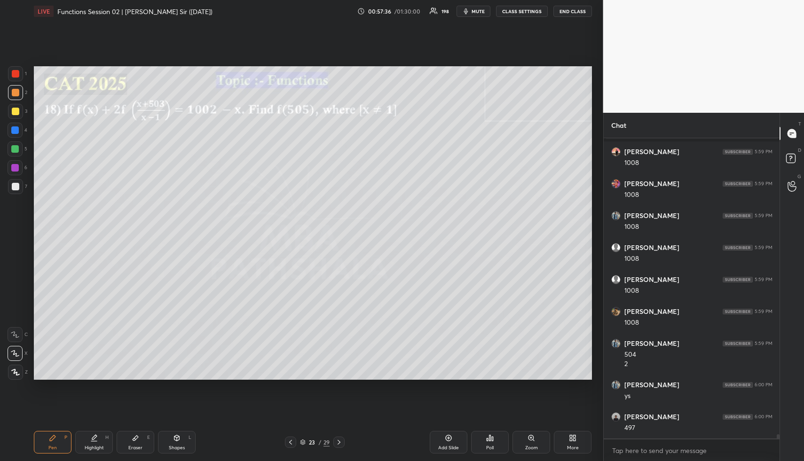
drag, startPoint x: 175, startPoint y: 444, endPoint x: 160, endPoint y: 408, distance: 39.4
click at [175, 440] on div "Shapes L" at bounding box center [177, 442] width 38 height 23
click at [19, 144] on div at bounding box center [15, 148] width 15 height 15
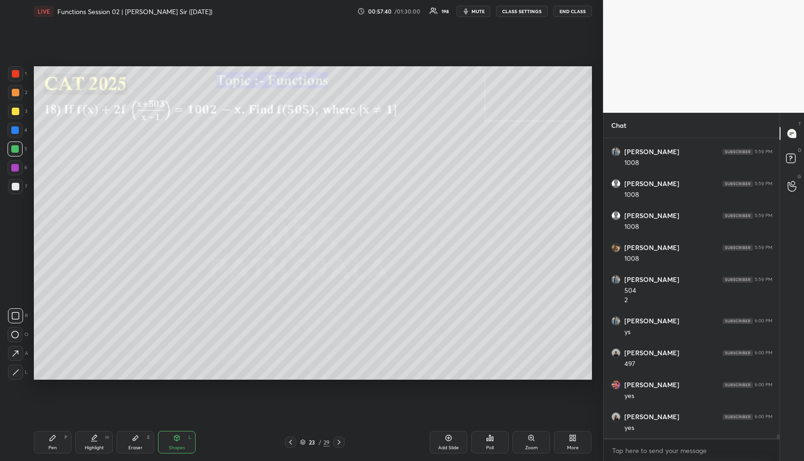
click at [97, 441] on icon at bounding box center [94, 438] width 8 height 8
click at [177, 440] on div "Shapes L" at bounding box center [177, 442] width 38 height 23
click at [14, 87] on div at bounding box center [15, 92] width 15 height 15
click at [48, 441] on div "Pen P" at bounding box center [53, 442] width 38 height 23
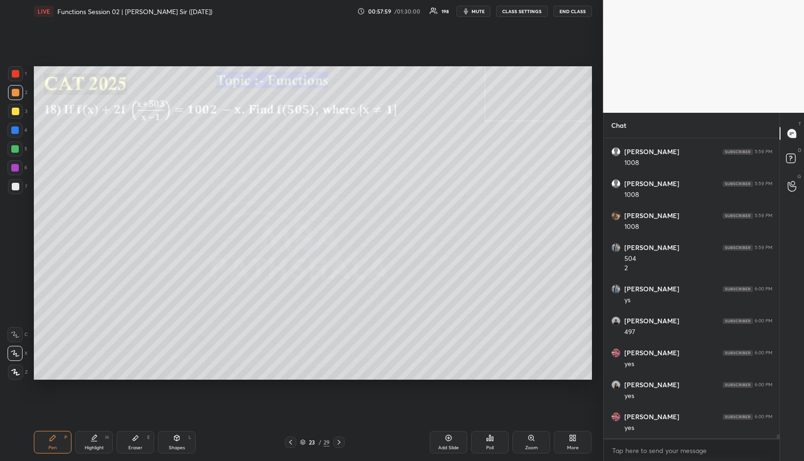
click at [16, 111] on div at bounding box center [16, 112] width 8 height 8
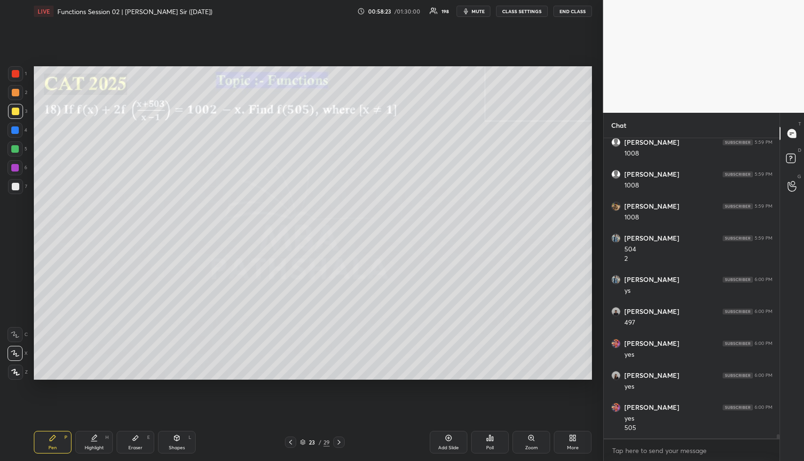
click at [175, 449] on div "Shapes" at bounding box center [177, 447] width 16 height 5
drag, startPoint x: 12, startPoint y: 128, endPoint x: 26, endPoint y: 137, distance: 16.7
click at [13, 129] on div at bounding box center [15, 130] width 8 height 8
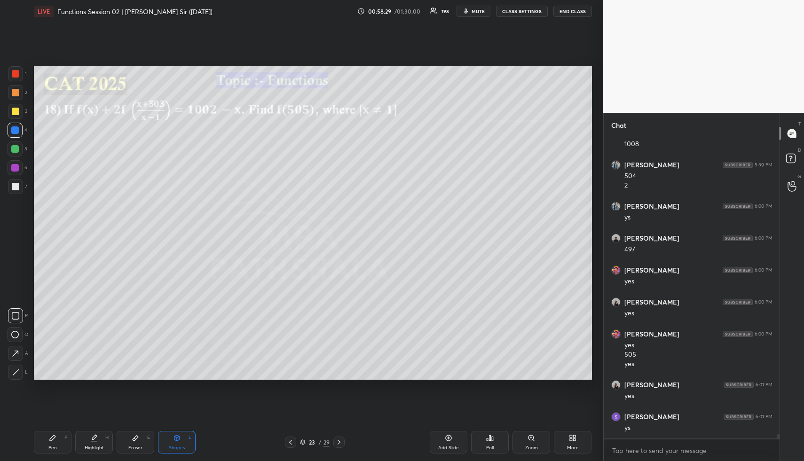
scroll to position [21723, 0]
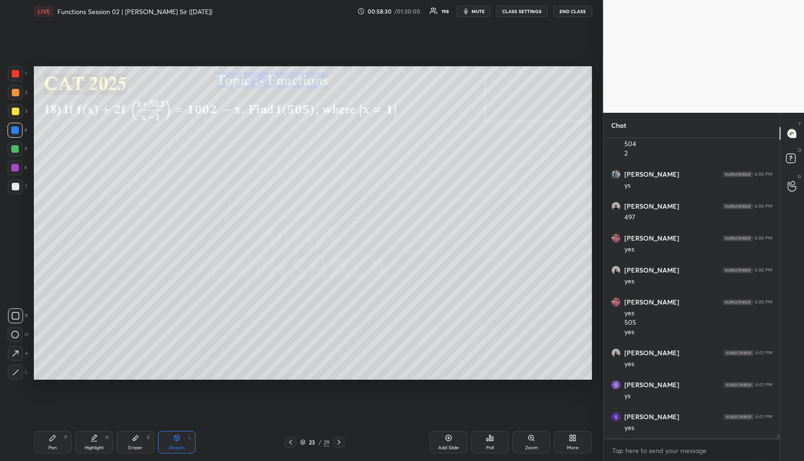
click at [99, 442] on div "Highlight H" at bounding box center [94, 442] width 38 height 23
click at [104, 436] on div "Highlight H" at bounding box center [94, 442] width 38 height 23
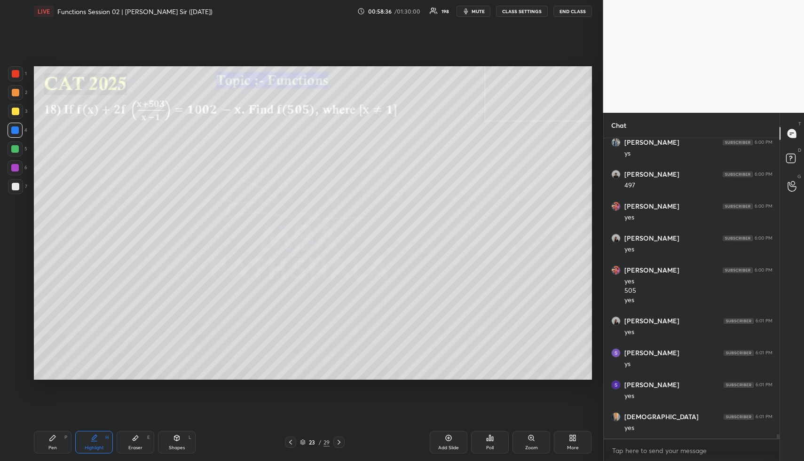
drag, startPoint x: 93, startPoint y: 445, endPoint x: 107, endPoint y: 398, distance: 48.7
click at [92, 446] on div "Highlight" at bounding box center [94, 447] width 19 height 5
drag, startPoint x: 54, startPoint y: 447, endPoint x: 55, endPoint y: 391, distance: 55.5
click at [52, 445] on div "Pen" at bounding box center [52, 447] width 8 height 5
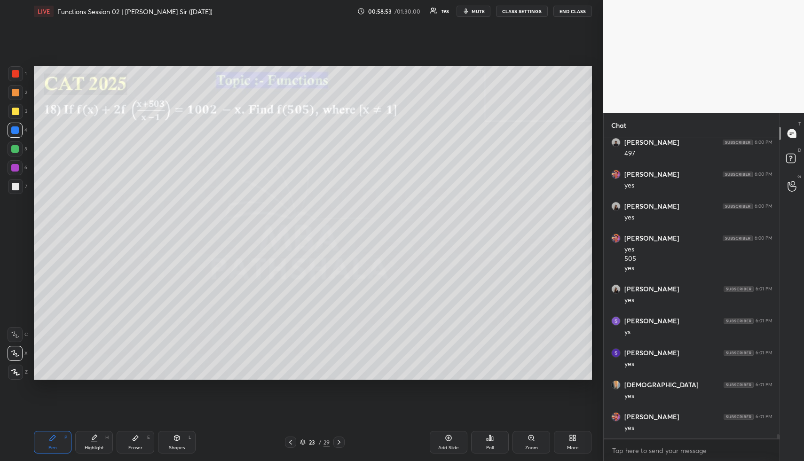
drag, startPoint x: 16, startPoint y: 147, endPoint x: 32, endPoint y: 153, distance: 18.0
click at [16, 147] on div at bounding box center [15, 149] width 8 height 8
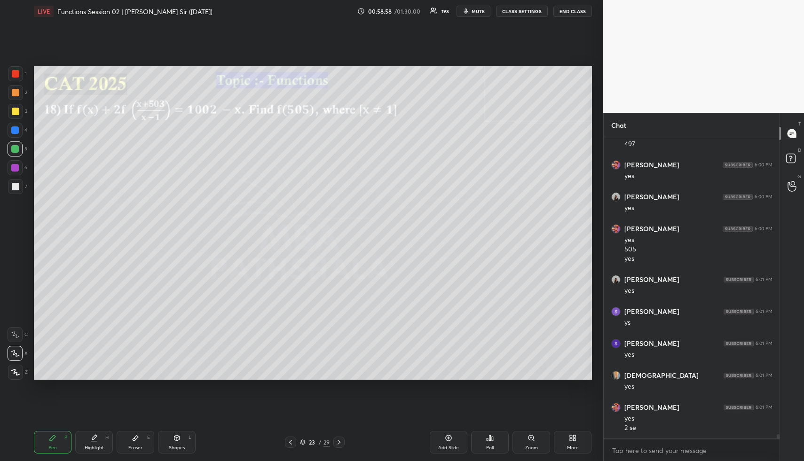
drag, startPoint x: 129, startPoint y: 446, endPoint x: 128, endPoint y: 429, distance: 17.9
click at [129, 444] on div "Eraser E" at bounding box center [136, 442] width 38 height 23
click at [51, 433] on div "Pen P" at bounding box center [53, 442] width 38 height 23
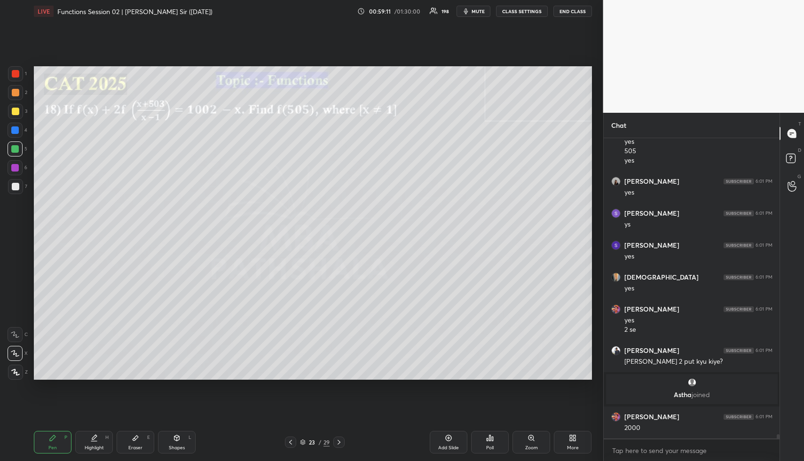
scroll to position [21708, 0]
click at [178, 437] on icon at bounding box center [177, 438] width 8 height 8
click at [15, 131] on div at bounding box center [15, 130] width 8 height 8
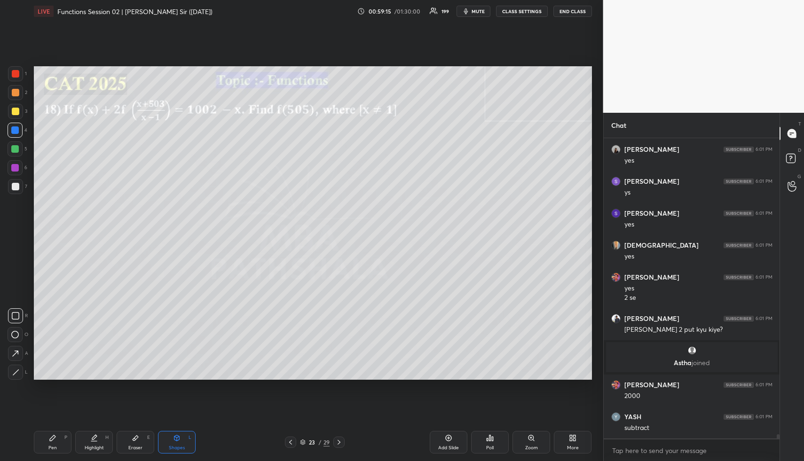
scroll to position [21772, 0]
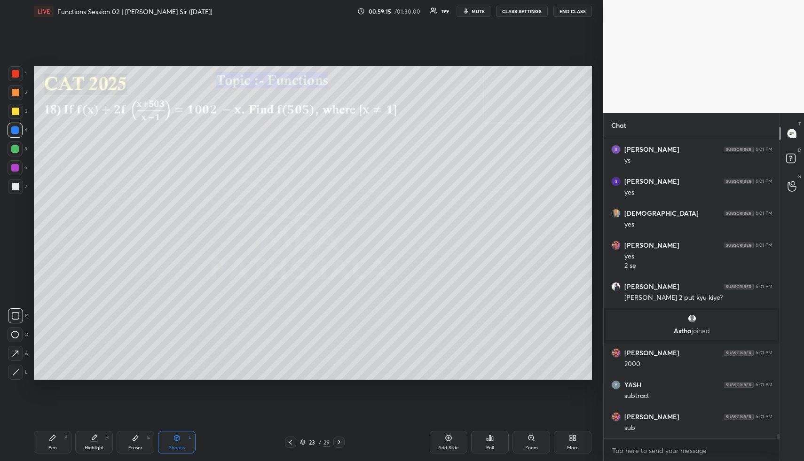
click at [85, 447] on div "Highlight" at bounding box center [94, 447] width 19 height 5
click at [93, 442] on div "Highlight H" at bounding box center [94, 442] width 38 height 23
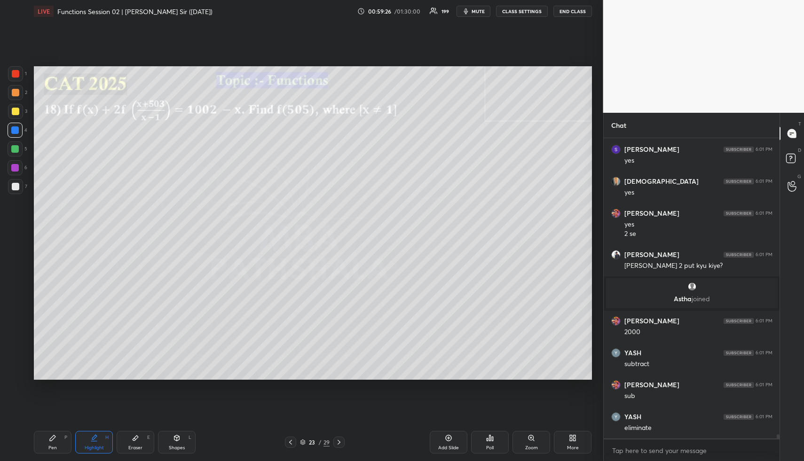
click at [55, 443] on div "Pen P" at bounding box center [53, 442] width 38 height 23
click at [16, 187] on div at bounding box center [16, 187] width 8 height 8
click at [181, 445] on div "Shapes" at bounding box center [177, 447] width 16 height 5
click at [16, 350] on icon at bounding box center [15, 354] width 10 height 10
click at [50, 447] on div "Pen" at bounding box center [52, 447] width 8 height 5
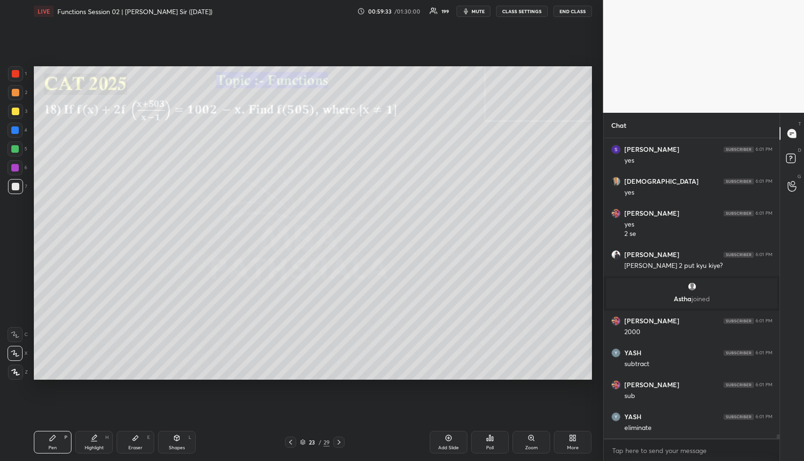
click at [18, 92] on div at bounding box center [16, 93] width 8 height 8
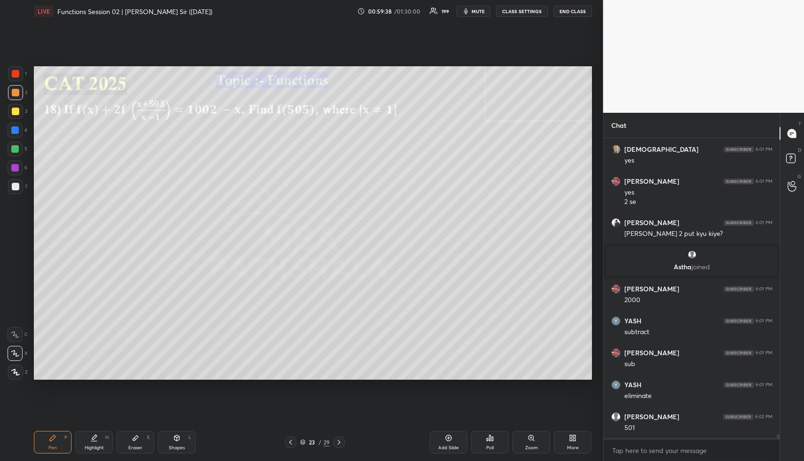
drag, startPoint x: 56, startPoint y: 448, endPoint x: 53, endPoint y: 437, distance: 11.3
click at [55, 446] on div "Pen" at bounding box center [52, 447] width 8 height 5
click at [19, 108] on div at bounding box center [15, 111] width 15 height 15
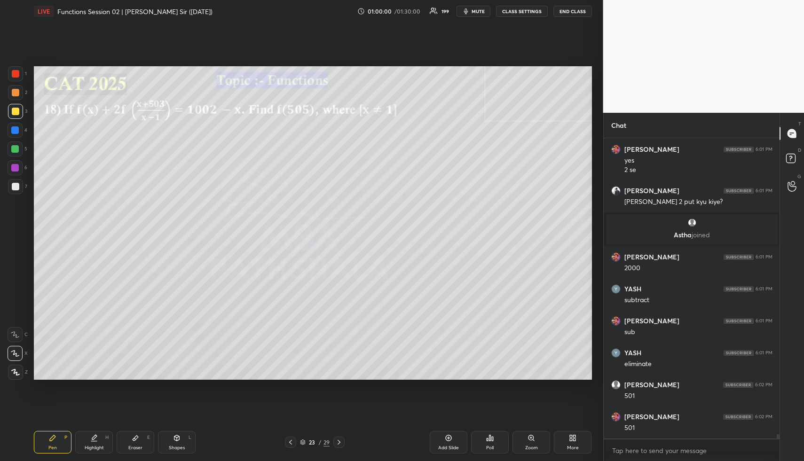
scroll to position [21900, 0]
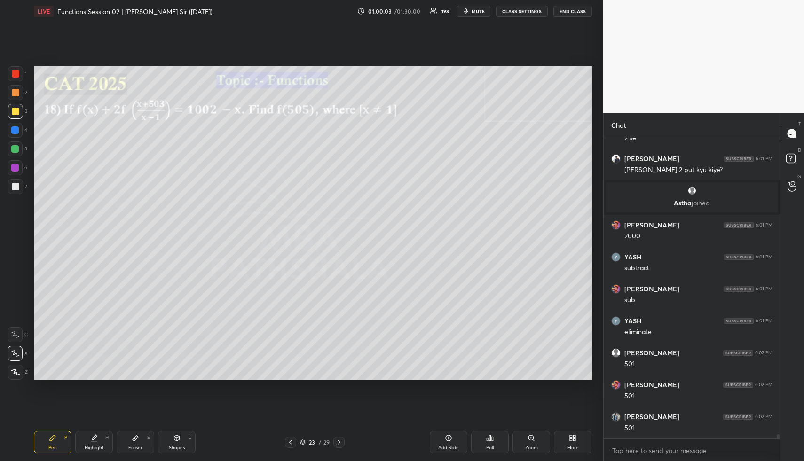
drag, startPoint x: 176, startPoint y: 442, endPoint x: 167, endPoint y: 426, distance: 18.3
click at [175, 440] on div "Shapes L" at bounding box center [177, 442] width 38 height 23
click at [17, 183] on div at bounding box center [15, 186] width 15 height 15
drag, startPoint x: 95, startPoint y: 441, endPoint x: 117, endPoint y: 423, distance: 28.4
click at [96, 441] on icon at bounding box center [94, 441] width 6 height 0
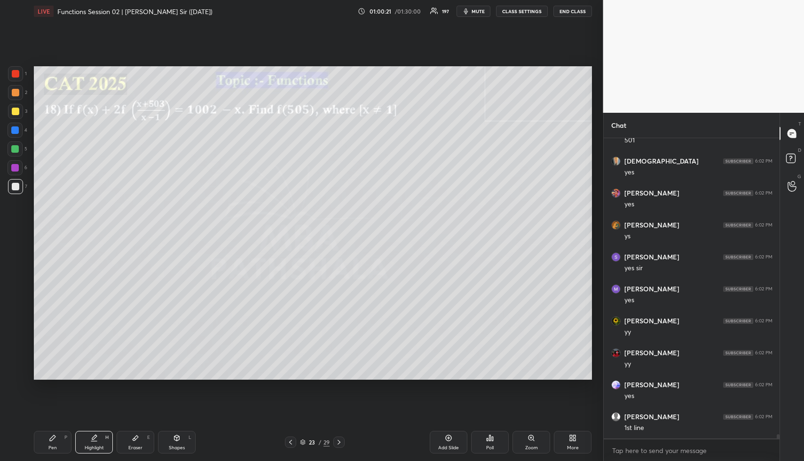
scroll to position [22219, 0]
click at [86, 438] on div "Highlight H" at bounding box center [94, 442] width 38 height 23
click at [93, 442] on div "Highlight H" at bounding box center [94, 442] width 38 height 23
drag, startPoint x: 181, startPoint y: 449, endPoint x: 172, endPoint y: 427, distance: 24.4
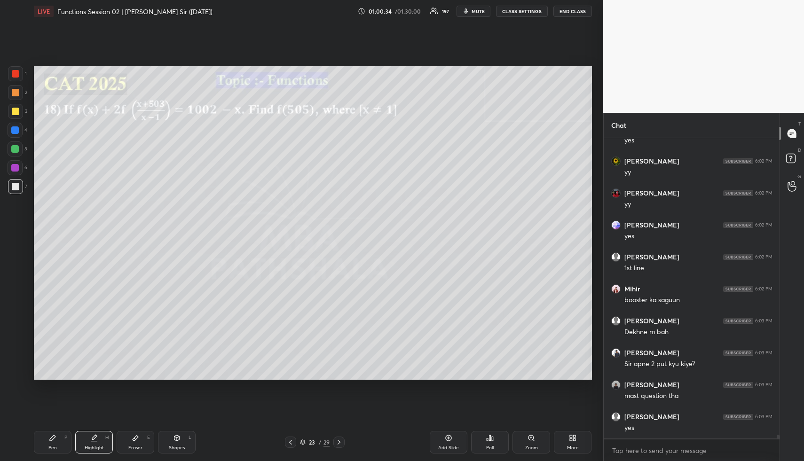
click at [180, 446] on div "Shapes" at bounding box center [177, 447] width 16 height 5
click at [13, 128] on div at bounding box center [15, 130] width 8 height 8
click at [16, 347] on div at bounding box center [15, 353] width 15 height 15
click at [94, 438] on div "Highlight H" at bounding box center [94, 442] width 38 height 23
click at [55, 446] on div "Pen" at bounding box center [52, 447] width 8 height 5
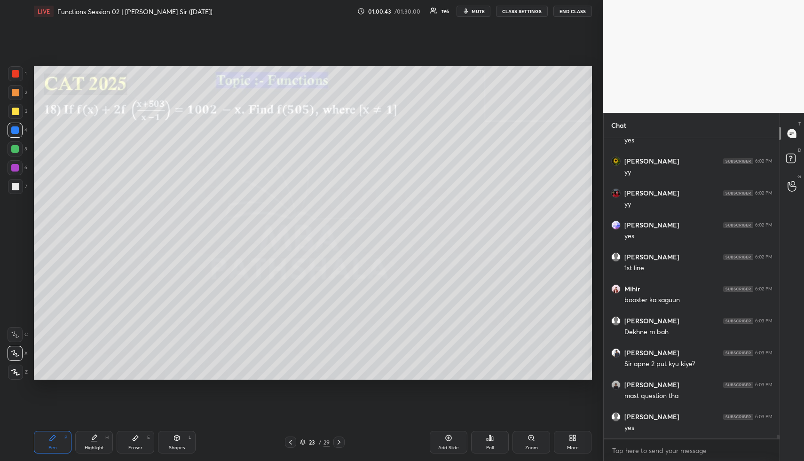
click at [19, 148] on div at bounding box center [15, 148] width 15 height 15
drag, startPoint x: 178, startPoint y: 448, endPoint x: 127, endPoint y: 390, distance: 77.6
click at [176, 445] on div "Shapes" at bounding box center [177, 447] width 16 height 5
click at [16, 353] on icon at bounding box center [15, 354] width 6 height 6
click at [16, 129] on div at bounding box center [15, 130] width 8 height 8
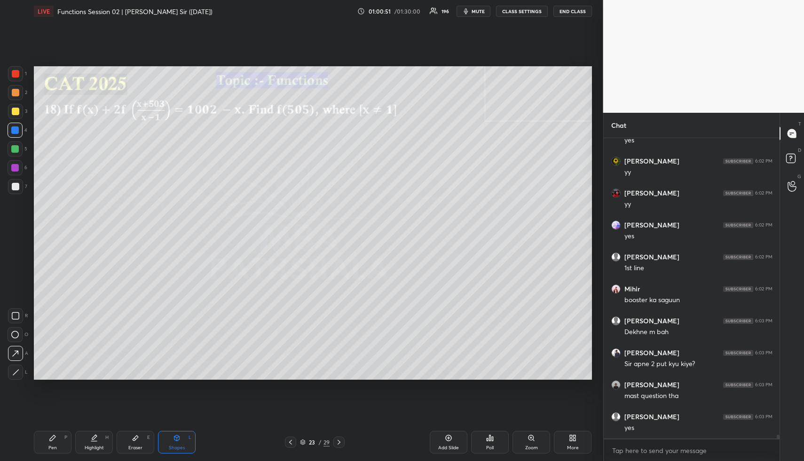
click at [98, 440] on div "Highlight H" at bounding box center [94, 442] width 38 height 23
drag, startPoint x: 99, startPoint y: 443, endPoint x: 107, endPoint y: 417, distance: 26.5
click at [99, 438] on div "Highlight H" at bounding box center [94, 442] width 38 height 23
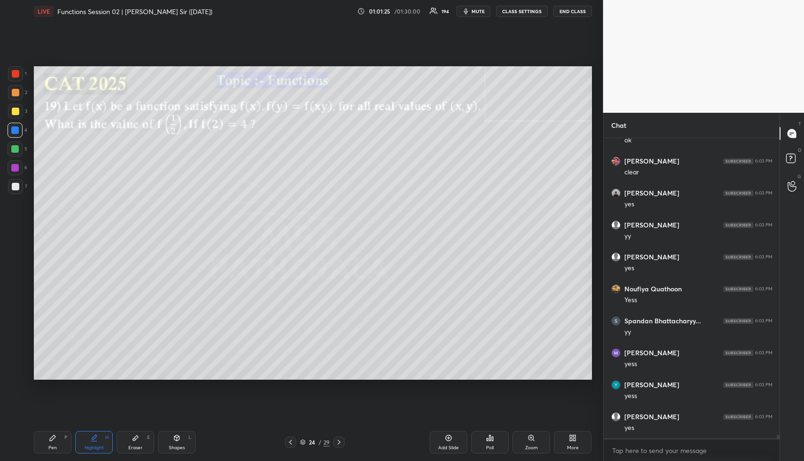
scroll to position [22699, 0]
click at [181, 442] on div "Shapes L" at bounding box center [177, 442] width 38 height 23
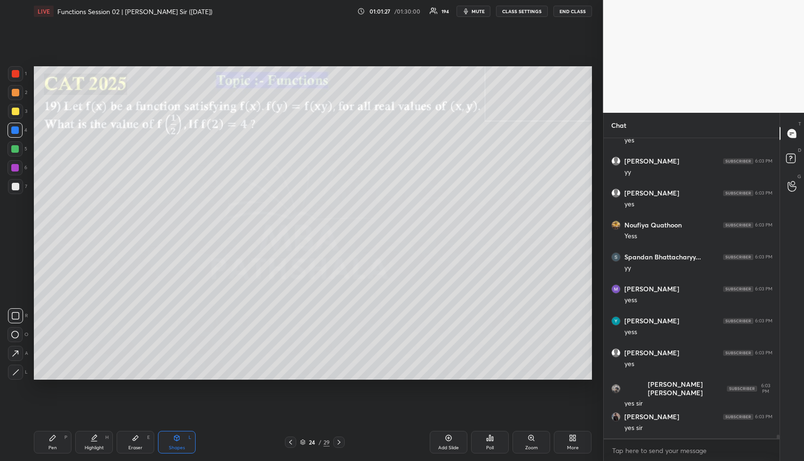
scroll to position [22763, 0]
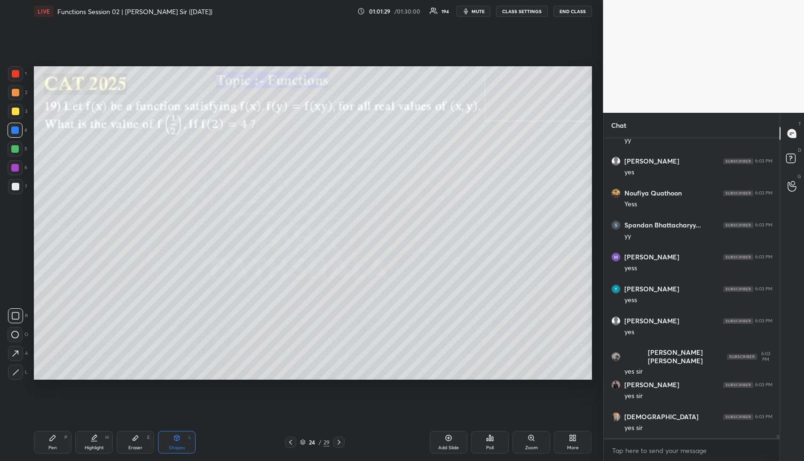
click at [95, 442] on div "Highlight H" at bounding box center [94, 442] width 38 height 23
click at [90, 443] on div "Highlight H" at bounding box center [94, 442] width 38 height 23
drag, startPoint x: 141, startPoint y: 441, endPoint x: 127, endPoint y: 416, distance: 29.0
click at [139, 441] on div "Eraser E" at bounding box center [136, 442] width 38 height 23
click at [17, 316] on span "Erase all" at bounding box center [15, 315] width 14 height 7
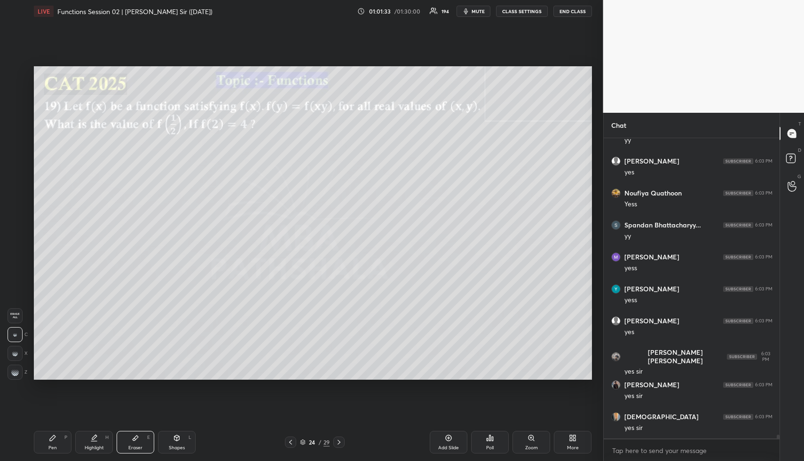
click at [97, 444] on div "Highlight H" at bounding box center [94, 442] width 38 height 23
click at [61, 442] on div "Pen P" at bounding box center [53, 442] width 38 height 23
drag, startPoint x: 15, startPoint y: 147, endPoint x: 27, endPoint y: 144, distance: 12.2
click at [15, 147] on div at bounding box center [15, 149] width 8 height 8
drag, startPoint x: 102, startPoint y: 436, endPoint x: 101, endPoint y: 416, distance: 20.2
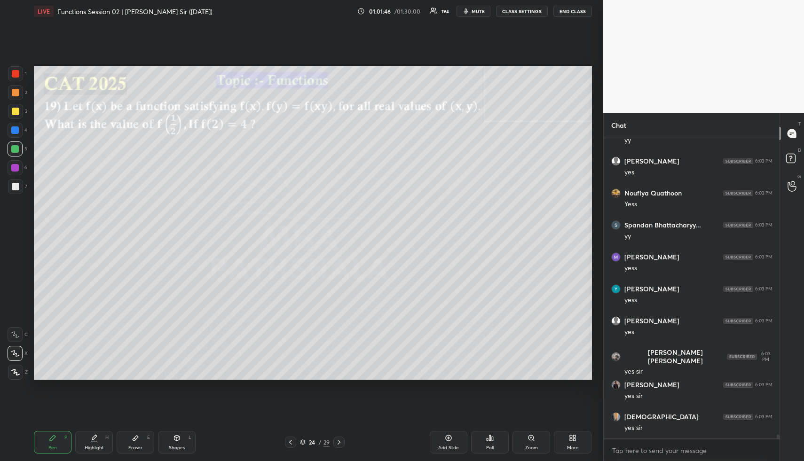
click at [102, 436] on div "Highlight H" at bounding box center [94, 442] width 38 height 23
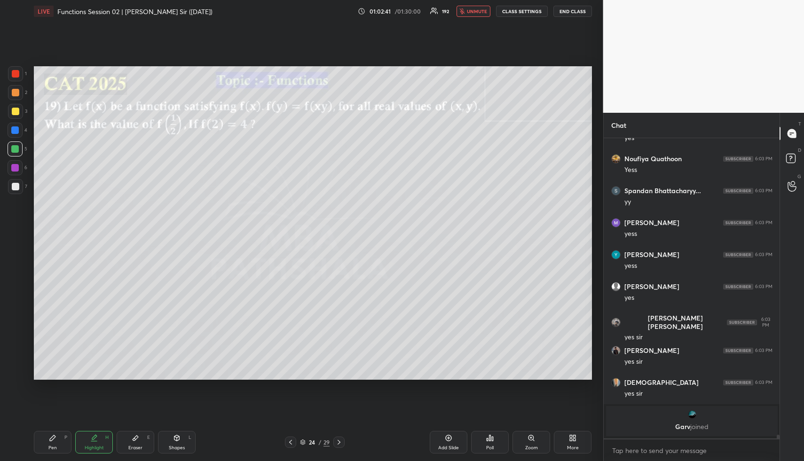
click at [482, 14] on span "unmute" at bounding box center [477, 11] width 20 height 7
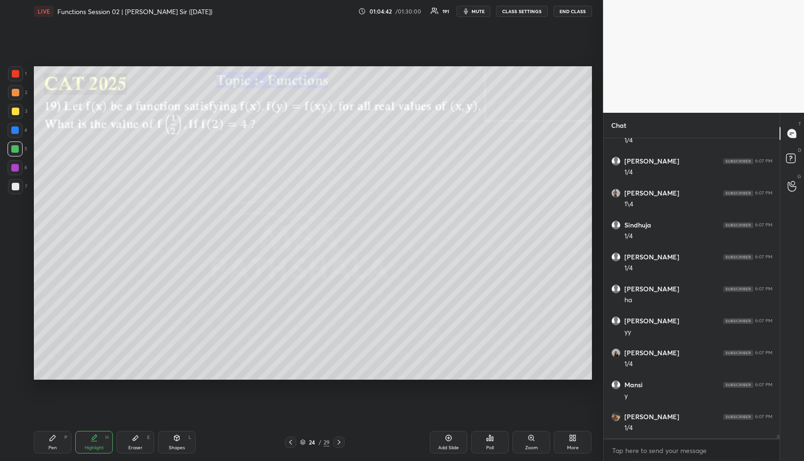
scroll to position [23053, 0]
drag, startPoint x: 178, startPoint y: 439, endPoint x: 174, endPoint y: 425, distance: 15.0
click at [176, 439] on icon at bounding box center [176, 438] width 5 height 6
drag, startPoint x: 15, startPoint y: 90, endPoint x: 28, endPoint y: 90, distance: 12.7
click at [15, 90] on div at bounding box center [16, 93] width 8 height 8
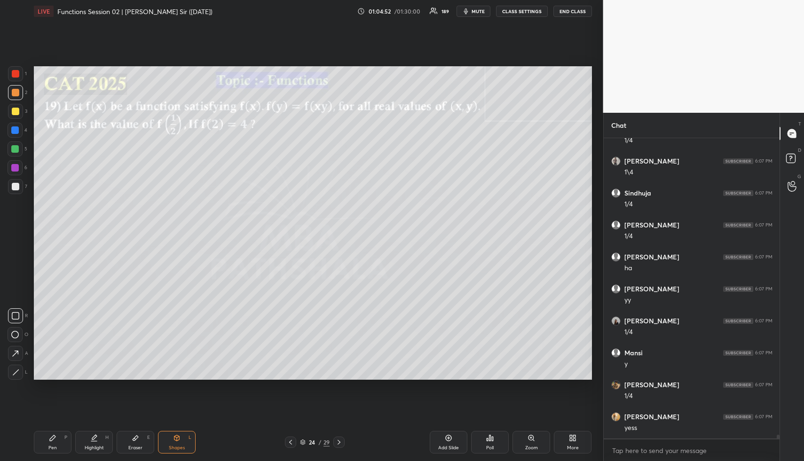
drag, startPoint x: 100, startPoint y: 442, endPoint x: 112, endPoint y: 395, distance: 49.0
click at [99, 442] on div "Highlight H" at bounding box center [94, 442] width 38 height 23
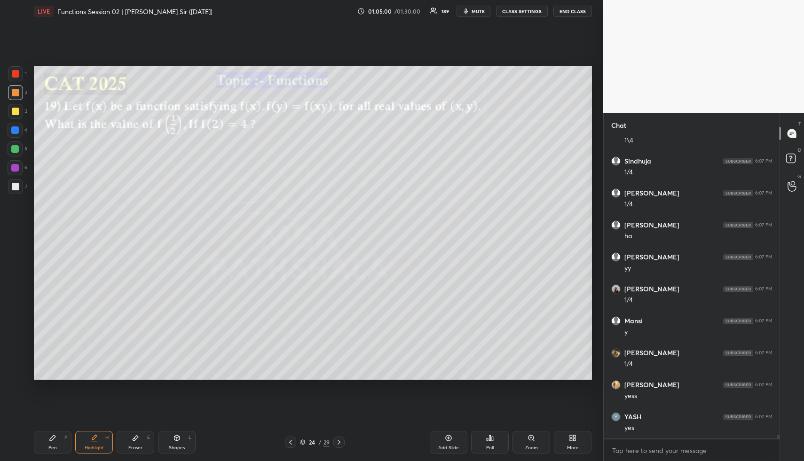
drag, startPoint x: 179, startPoint y: 442, endPoint x: 151, endPoint y: 392, distance: 57.4
click at [177, 440] on div "Shapes L" at bounding box center [177, 442] width 38 height 23
drag, startPoint x: 16, startPoint y: 147, endPoint x: 17, endPoint y: 179, distance: 31.5
click at [16, 149] on div at bounding box center [15, 149] width 8 height 8
drag, startPoint x: 15, startPoint y: 352, endPoint x: 19, endPoint y: 339, distance: 13.8
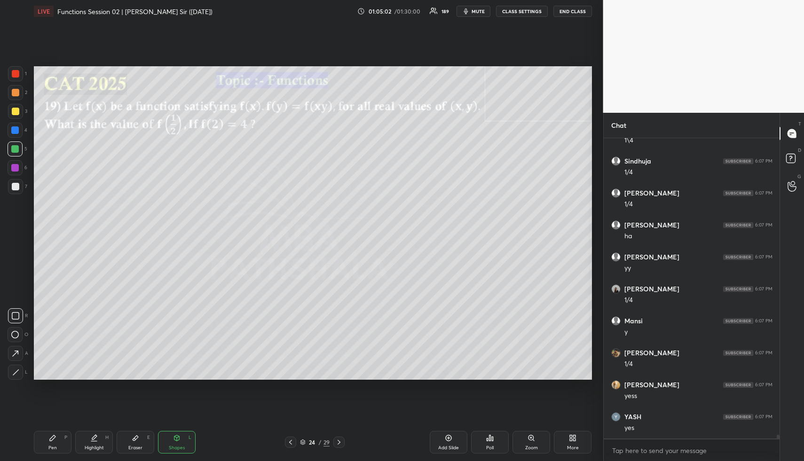
click at [15, 351] on icon at bounding box center [15, 354] width 10 height 10
click at [51, 443] on div "Pen P" at bounding box center [53, 442] width 38 height 23
click at [16, 132] on div at bounding box center [15, 130] width 8 height 8
click at [17, 109] on div at bounding box center [16, 112] width 8 height 8
click at [103, 435] on div "Highlight H" at bounding box center [94, 442] width 38 height 23
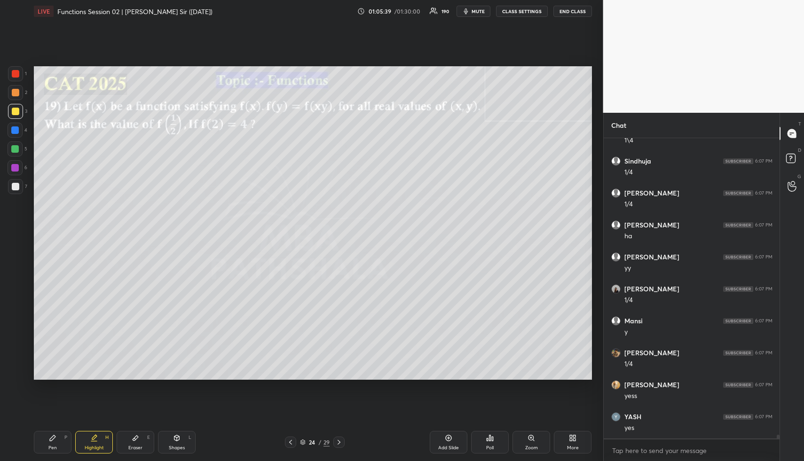
scroll to position [23117, 0]
click at [56, 442] on div "Pen P" at bounding box center [53, 442] width 38 height 23
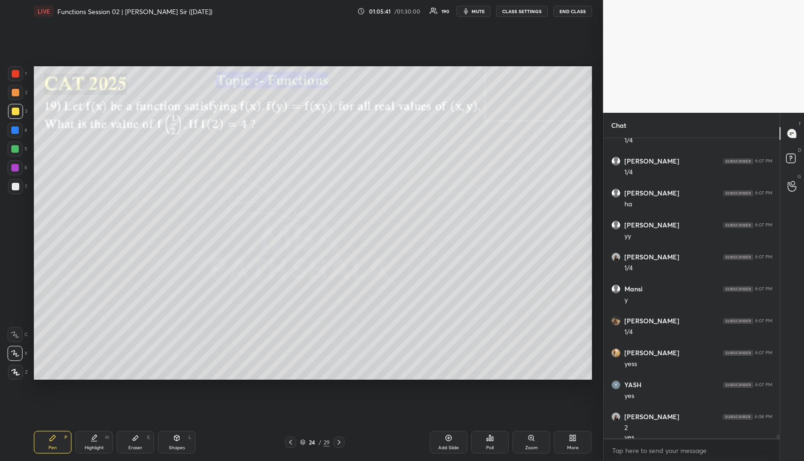
scroll to position [23127, 0]
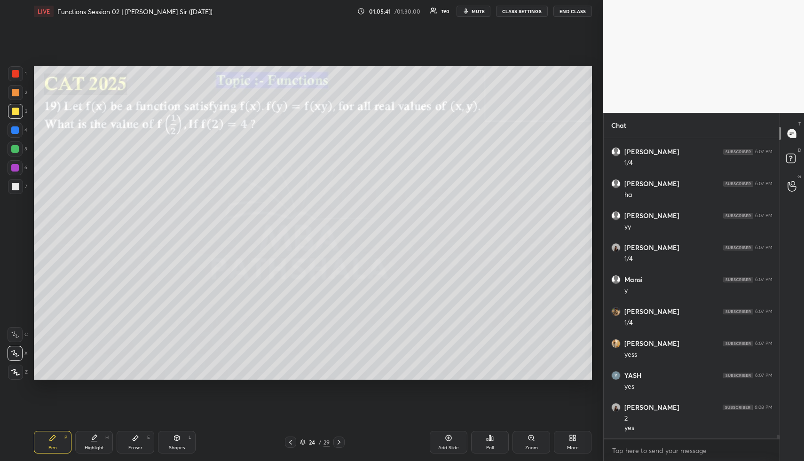
click at [18, 146] on div at bounding box center [15, 149] width 8 height 8
drag, startPoint x: 185, startPoint y: 439, endPoint x: 178, endPoint y: 435, distance: 8.5
click at [183, 440] on div "Shapes L" at bounding box center [177, 442] width 38 height 23
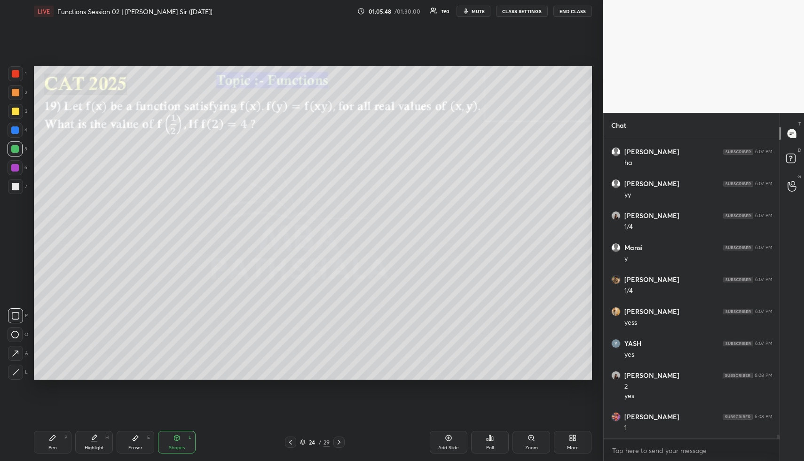
click at [19, 185] on div at bounding box center [16, 187] width 8 height 8
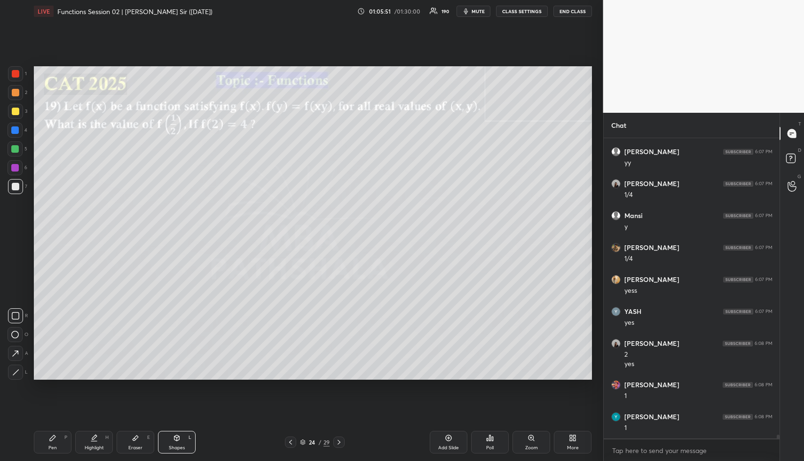
drag, startPoint x: 93, startPoint y: 439, endPoint x: 91, endPoint y: 433, distance: 7.0
click at [93, 439] on icon at bounding box center [94, 437] width 5 height 5
click at [173, 446] on div "Shapes" at bounding box center [177, 447] width 16 height 5
click at [16, 89] on div at bounding box center [15, 92] width 15 height 15
click at [95, 443] on div "Highlight H" at bounding box center [94, 442] width 38 height 23
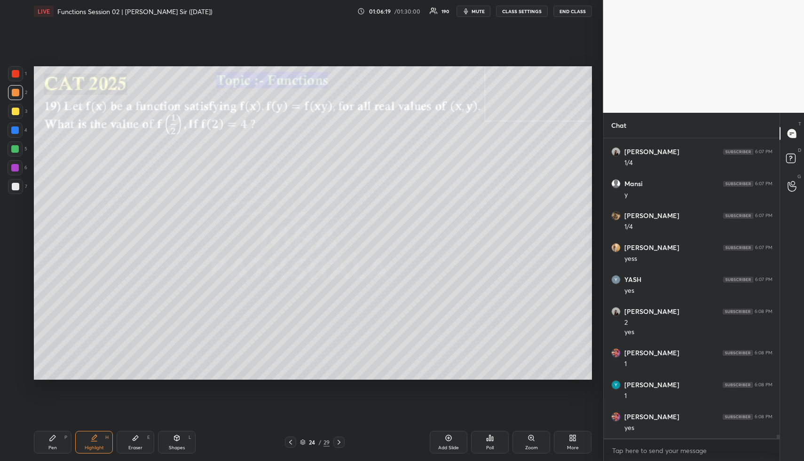
scroll to position [23255, 0]
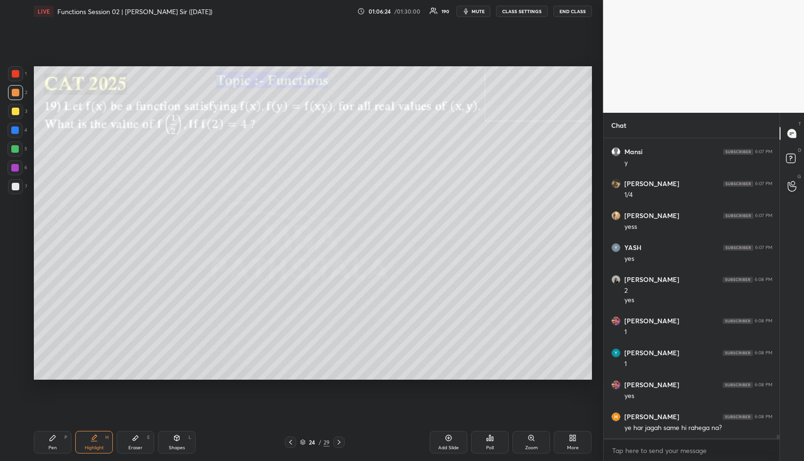
drag, startPoint x: 86, startPoint y: 442, endPoint x: 86, endPoint y: 419, distance: 22.6
click at [86, 437] on div "Highlight H" at bounding box center [94, 442] width 38 height 23
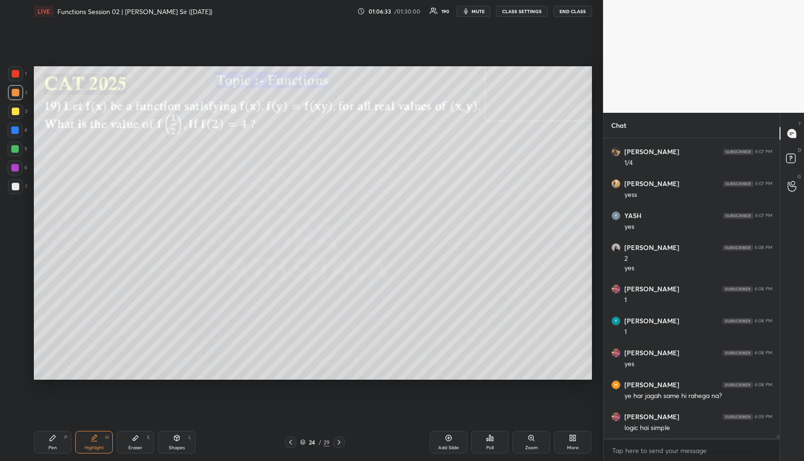
click at [84, 440] on div "Highlight H" at bounding box center [94, 442] width 38 height 23
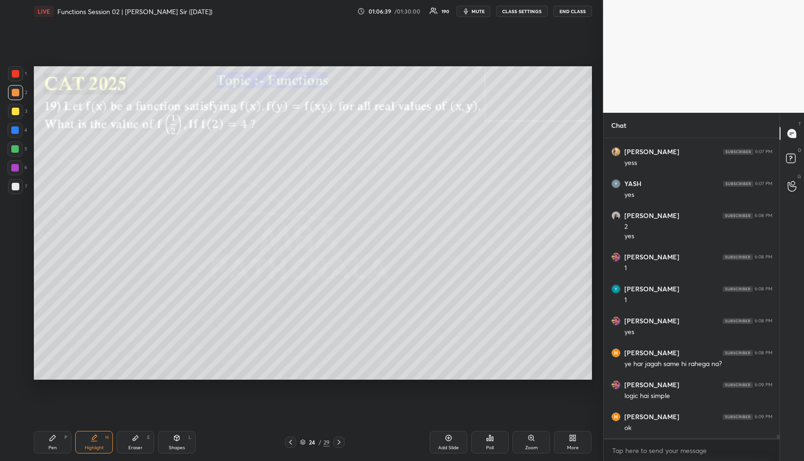
click at [63, 441] on div "Pen P" at bounding box center [53, 442] width 38 height 23
drag, startPoint x: 16, startPoint y: 112, endPoint x: 31, endPoint y: 122, distance: 18.4
click at [15, 112] on div at bounding box center [16, 112] width 8 height 8
drag, startPoint x: 106, startPoint y: 440, endPoint x: 122, endPoint y: 398, distance: 45.4
click at [106, 439] on div "H" at bounding box center [106, 437] width 3 height 5
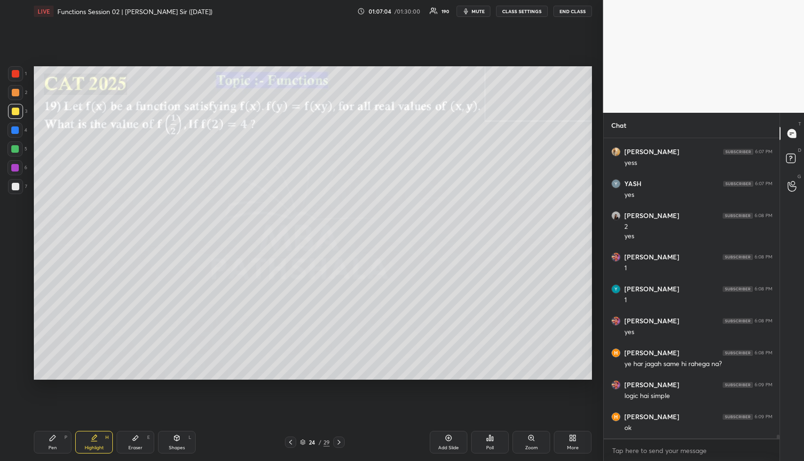
scroll to position [23350, 0]
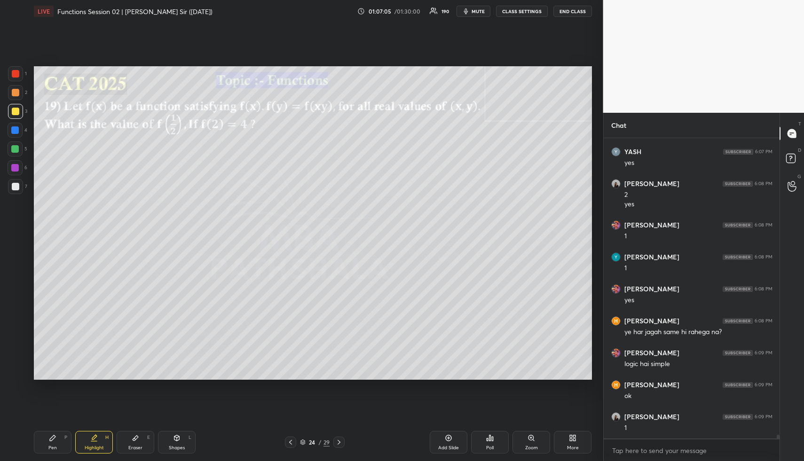
drag, startPoint x: 52, startPoint y: 439, endPoint x: 84, endPoint y: 382, distance: 65.2
click at [52, 439] on icon at bounding box center [53, 438] width 6 height 6
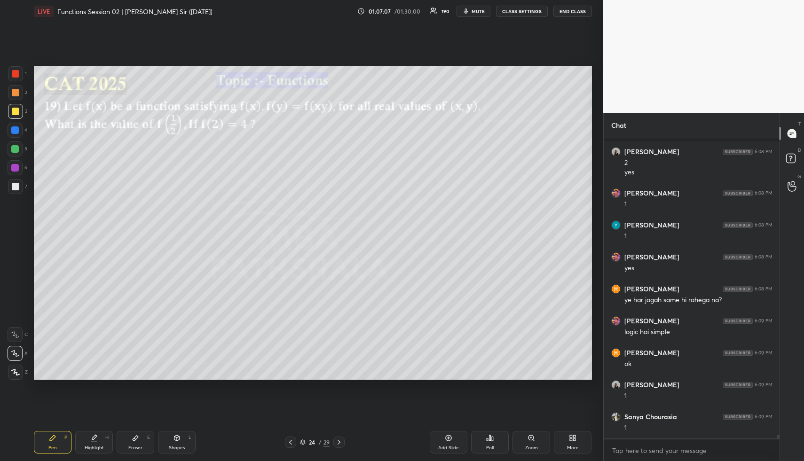
scroll to position [23446, 0]
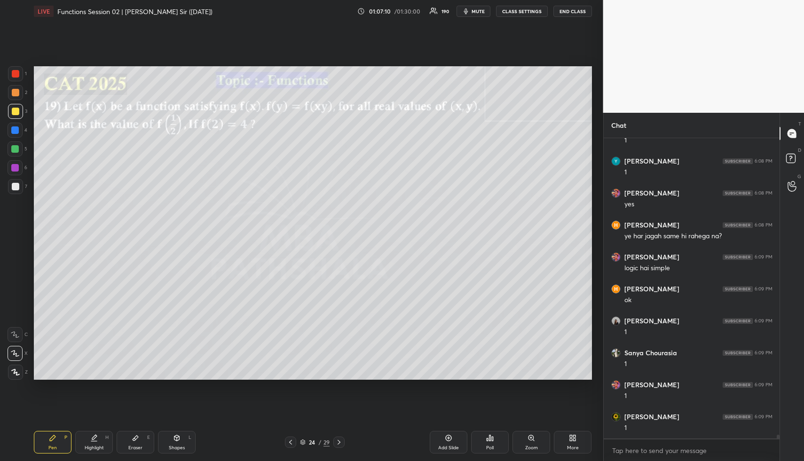
click at [16, 129] on div at bounding box center [15, 130] width 8 height 8
drag, startPoint x: 184, startPoint y: 441, endPoint x: 169, endPoint y: 406, distance: 37.9
click at [184, 441] on div "Shapes L" at bounding box center [177, 442] width 38 height 23
click at [20, 149] on div at bounding box center [15, 148] width 15 height 15
click at [92, 440] on div "Highlight H" at bounding box center [94, 442] width 38 height 23
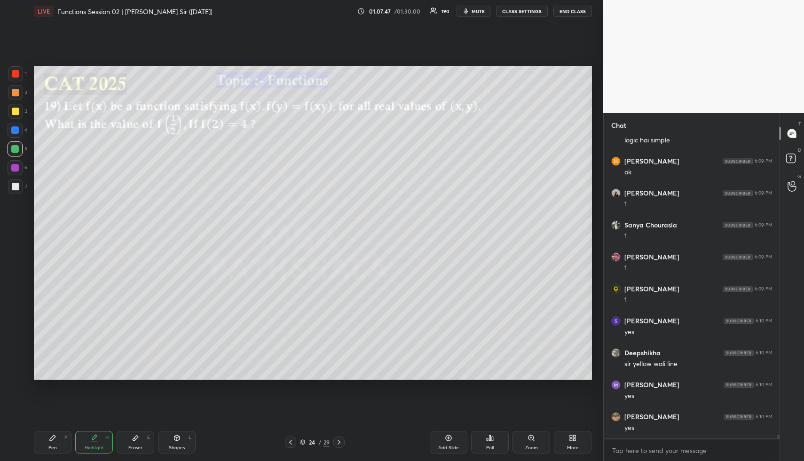
scroll to position [23606, 0]
click at [169, 441] on div "Shapes L" at bounding box center [177, 442] width 38 height 23
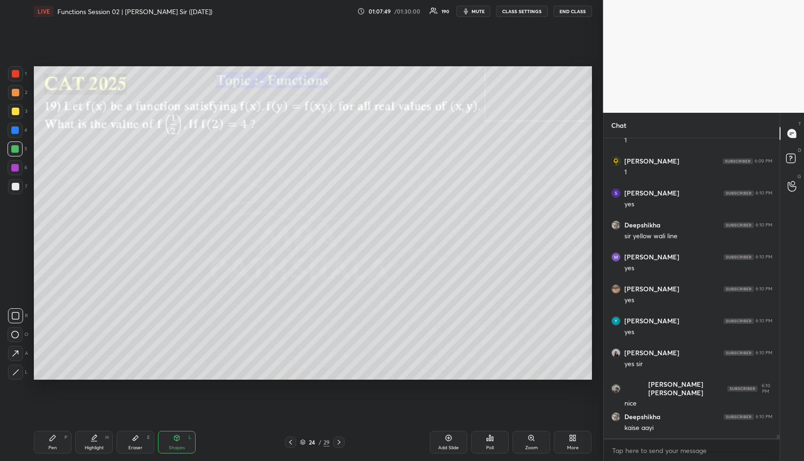
drag, startPoint x: 12, startPoint y: 90, endPoint x: 15, endPoint y: 96, distance: 6.7
click at [12, 90] on div at bounding box center [16, 93] width 8 height 8
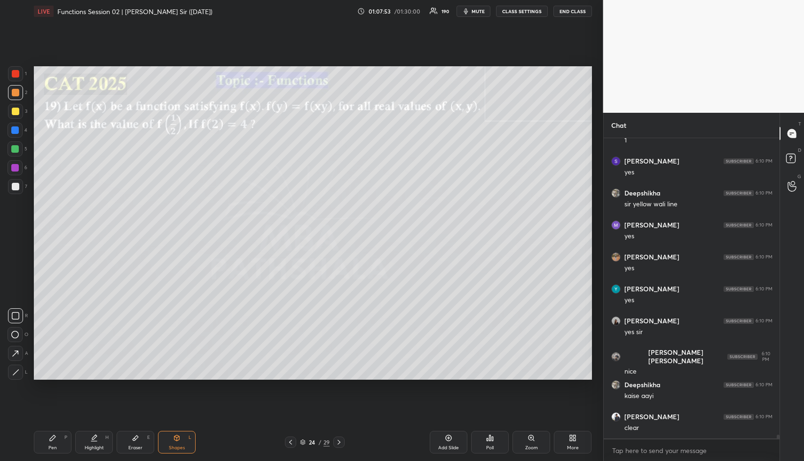
click at [94, 441] on div "Highlight H" at bounding box center [94, 442] width 38 height 23
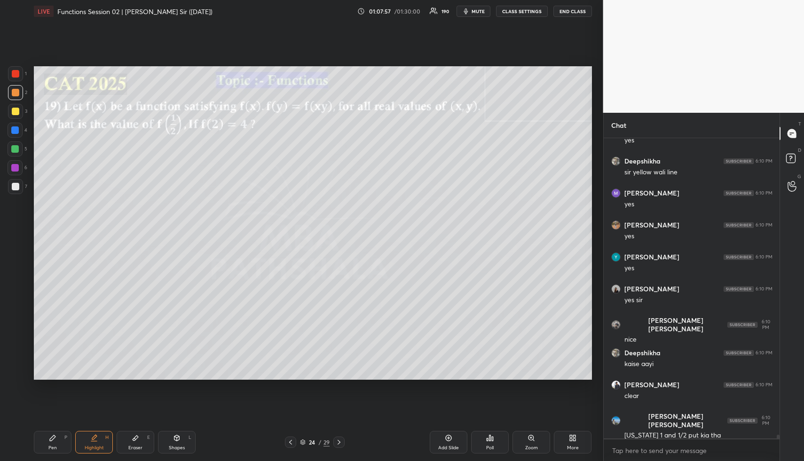
drag, startPoint x: 88, startPoint y: 445, endPoint x: 90, endPoint y: 440, distance: 4.8
click at [89, 443] on div "Highlight H" at bounding box center [94, 442] width 38 height 23
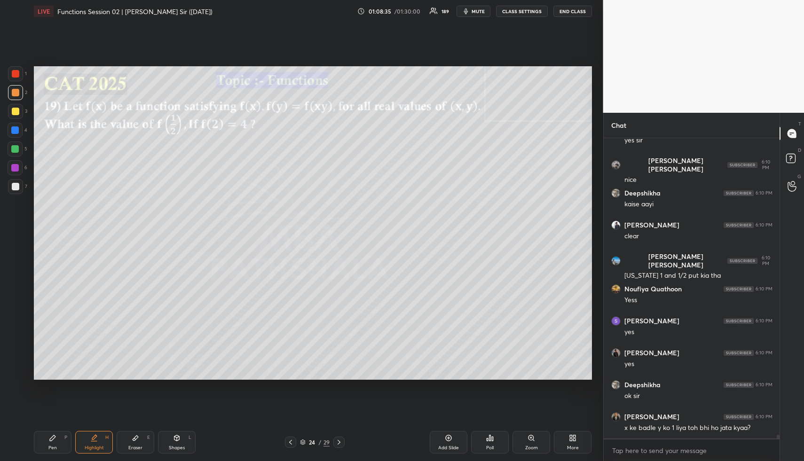
scroll to position [23960, 0]
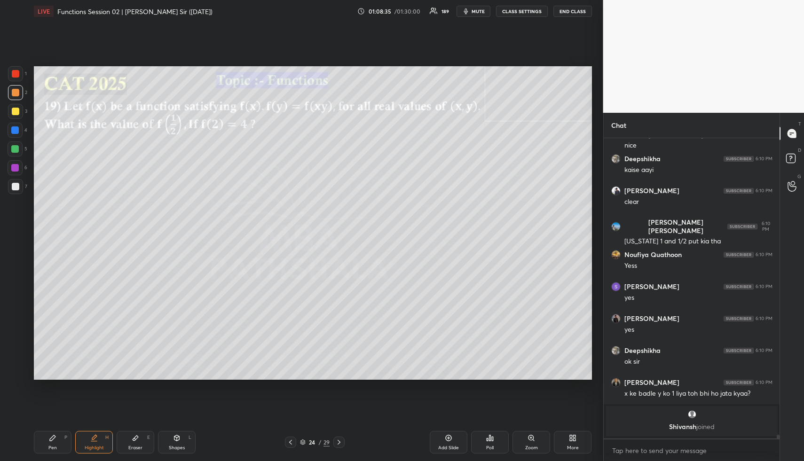
drag, startPoint x: 94, startPoint y: 432, endPoint x: 99, endPoint y: 425, distance: 7.8
click at [94, 432] on div "Highlight H" at bounding box center [94, 442] width 38 height 23
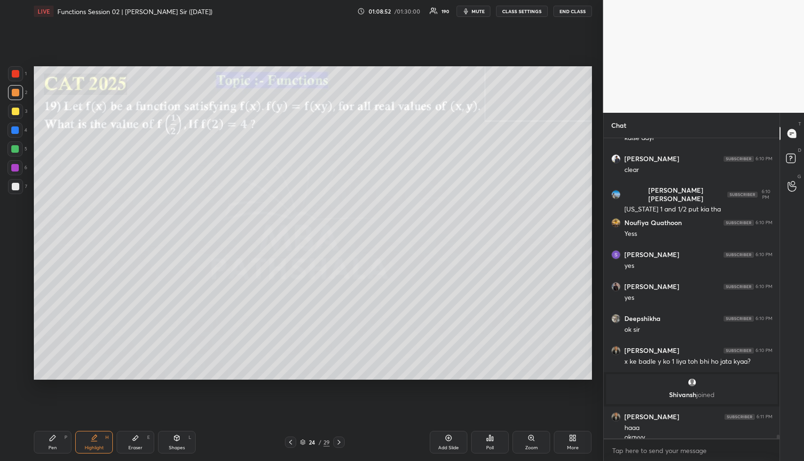
scroll to position [23651, 0]
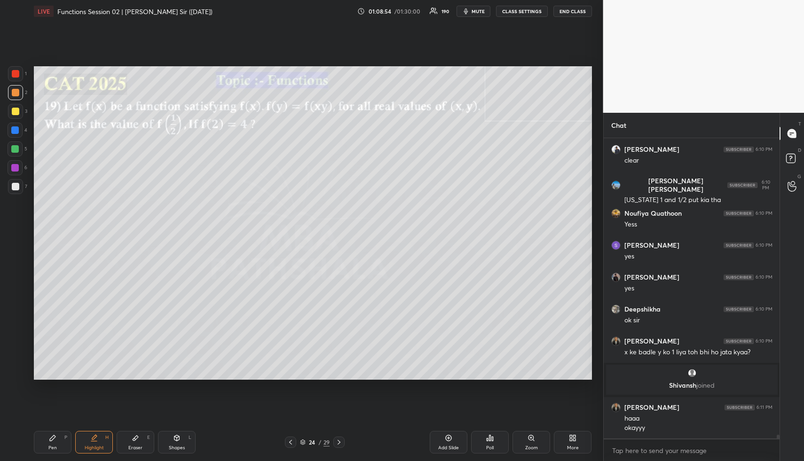
drag, startPoint x: 340, startPoint y: 441, endPoint x: 329, endPoint y: 444, distance: 10.7
click at [340, 442] on icon at bounding box center [339, 442] width 8 height 8
click at [177, 439] on icon at bounding box center [177, 438] width 0 height 3
click at [289, 439] on icon at bounding box center [291, 442] width 8 height 8
drag, startPoint x: 89, startPoint y: 441, endPoint x: 113, endPoint y: 387, distance: 59.1
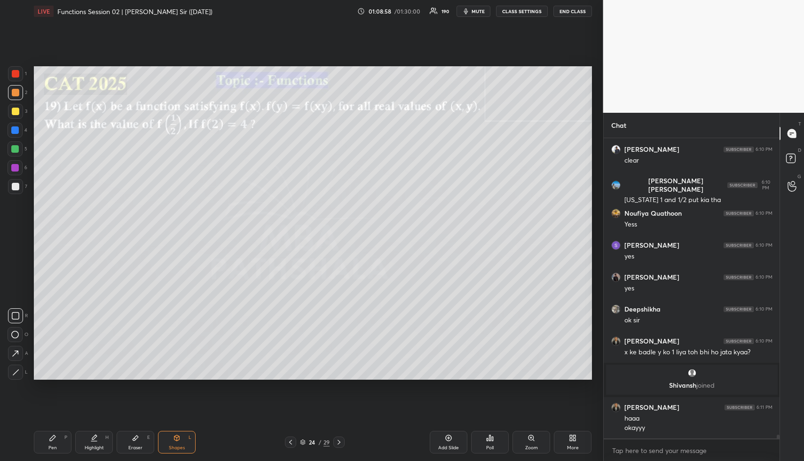
click at [89, 440] on div "Highlight H" at bounding box center [94, 442] width 38 height 23
click at [341, 439] on icon at bounding box center [339, 442] width 8 height 8
click at [186, 441] on div "Shapes L" at bounding box center [177, 442] width 38 height 23
drag, startPoint x: 16, startPoint y: 92, endPoint x: 33, endPoint y: 95, distance: 17.2
click at [16, 92] on div at bounding box center [16, 93] width 8 height 8
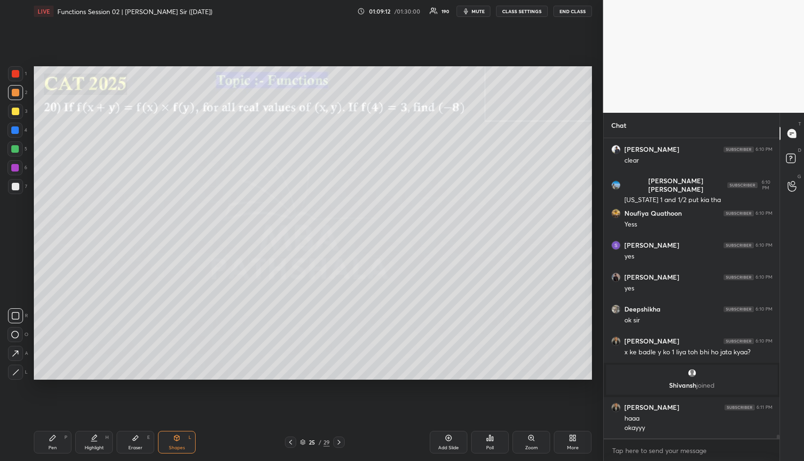
click at [95, 440] on icon at bounding box center [94, 438] width 8 height 8
click at [639, 451] on body "1 2 3 4 5 6 7 R O A L C X Z Erase all C X Z LIVE Functions Session 02 | [PERSON…" at bounding box center [402, 230] width 804 height 461
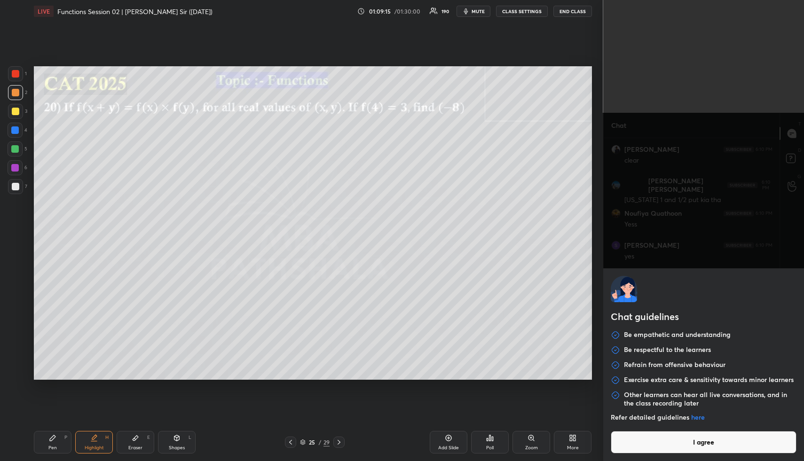
click at [639, 451] on button "I agree" at bounding box center [703, 442] width 186 height 23
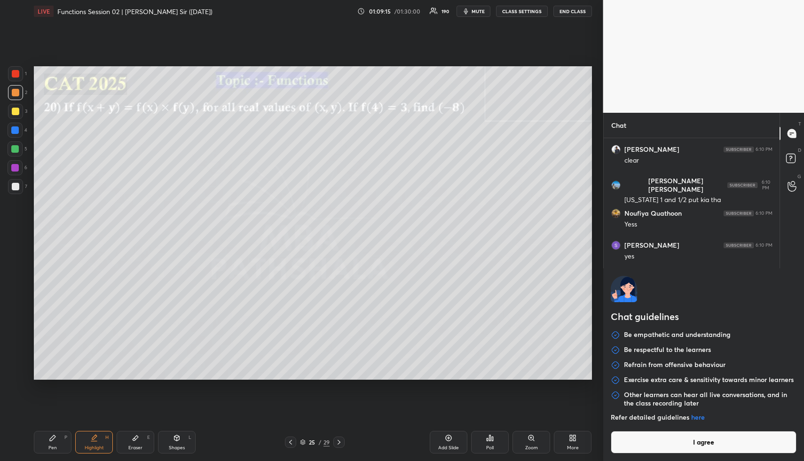
type textarea "x"
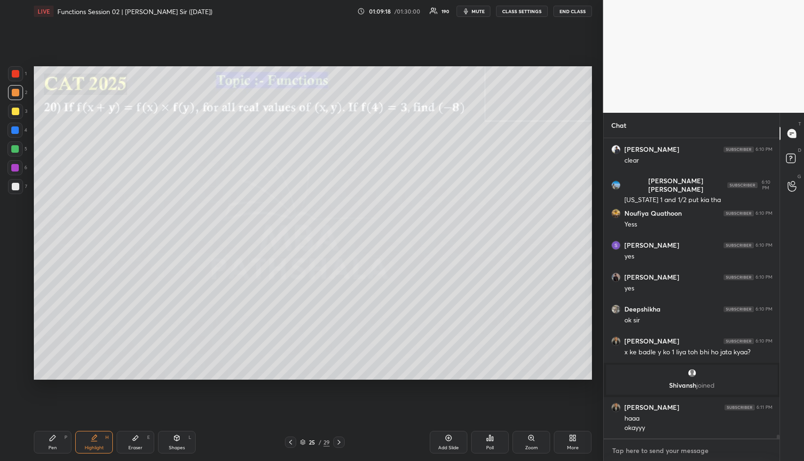
type textarea "Q"
type textarea "x"
type textarea "QA"
type textarea "x"
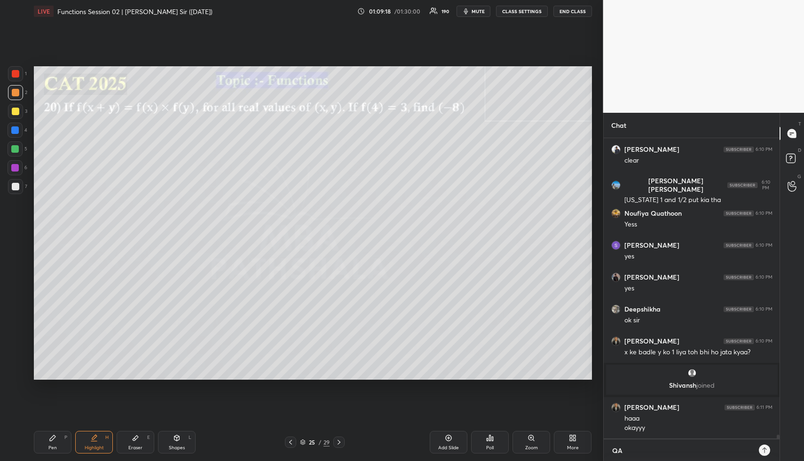
scroll to position [320, 173]
type textarea "QA"
type textarea "x"
type textarea "QA W"
type textarea "x"
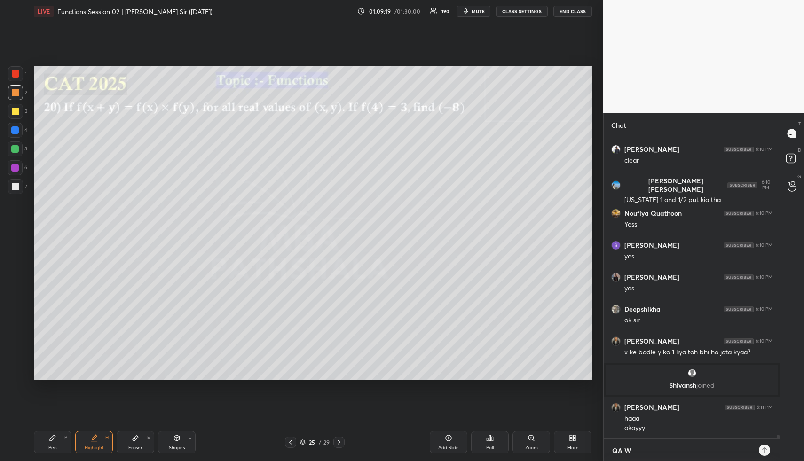
type textarea "QA Wo"
type textarea "x"
type textarea "QA Wor"
type textarea "x"
type textarea "QA Work"
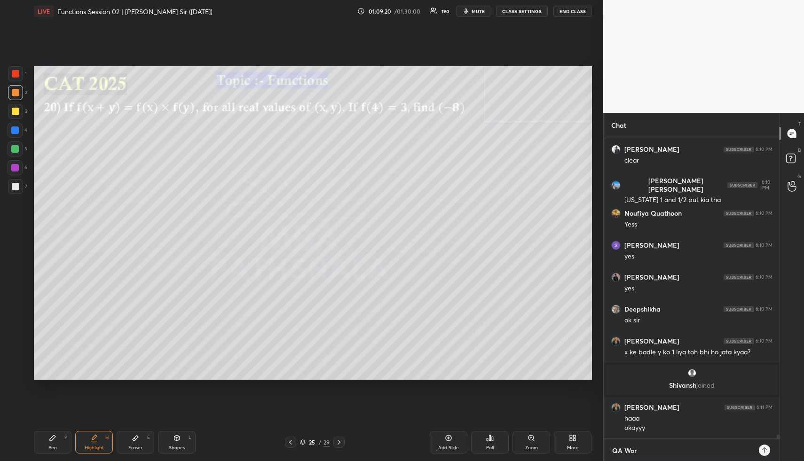
type textarea "x"
type textarea "QA Works"
type textarea "x"
type textarea "QA Worksh"
type textarea "x"
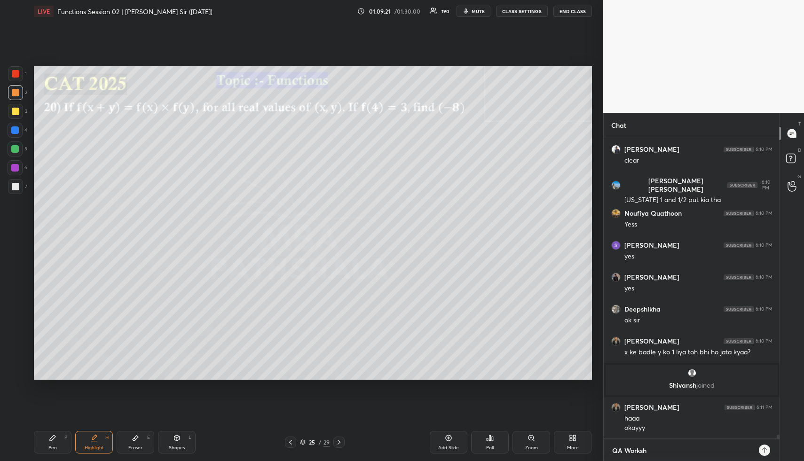
type textarea "QA Worksho"
type textarea "x"
type textarea "QA Workshop"
type textarea "x"
type textarea "QA Workshop"
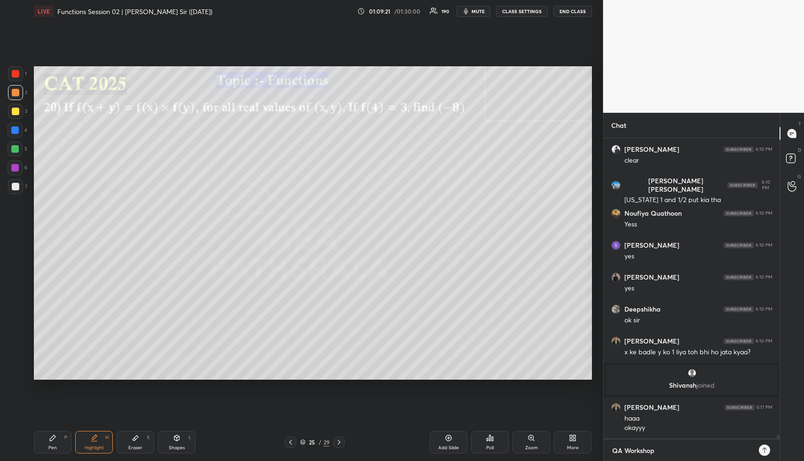
type textarea "x"
type textarea "QA Workshop 0"
type textarea "x"
type textarea "QA Workshop 01"
type textarea "x"
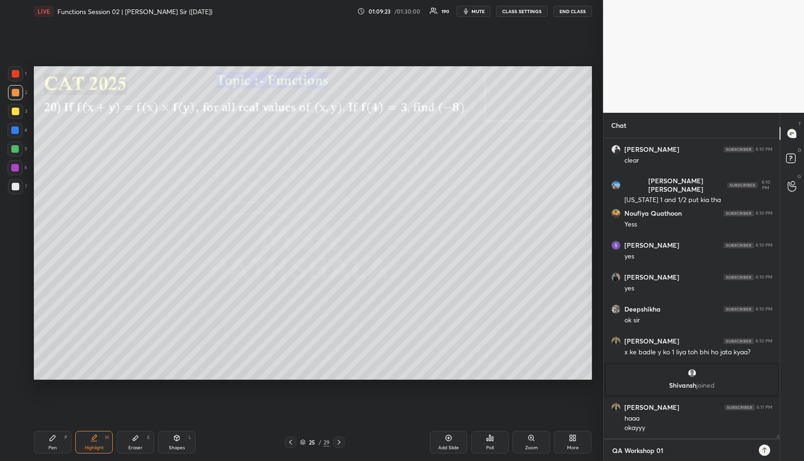
type textarea "QA Workshop 01"
type textarea "x"
type textarea "QA Workshop 01 -"
type textarea "x"
type textarea "QA Workshop 01 -"
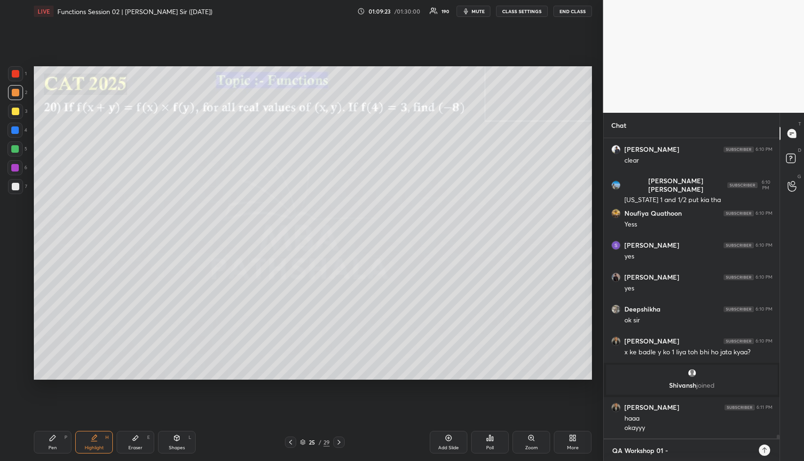
type textarea "x"
paste textarea "[URL][DOMAIN_NAME]"
type textarea "QA Workshop 01 - [URL][DOMAIN_NAME]"
type textarea "x"
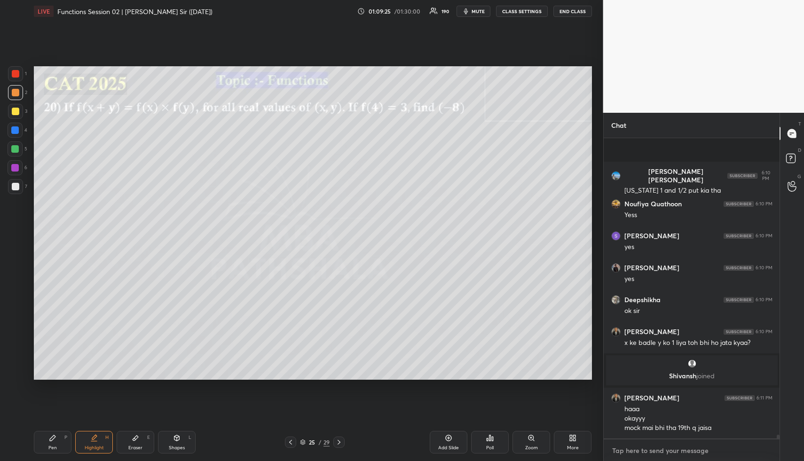
scroll to position [23722, 0]
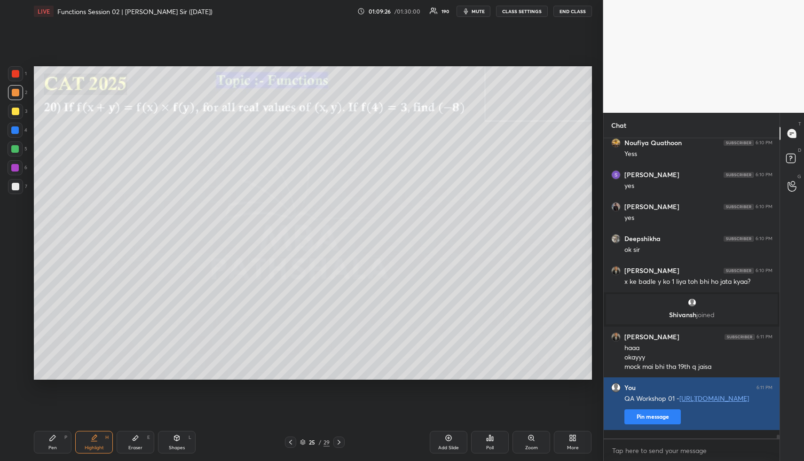
click at [663, 424] on button "Pin message" at bounding box center [652, 416] width 56 height 15
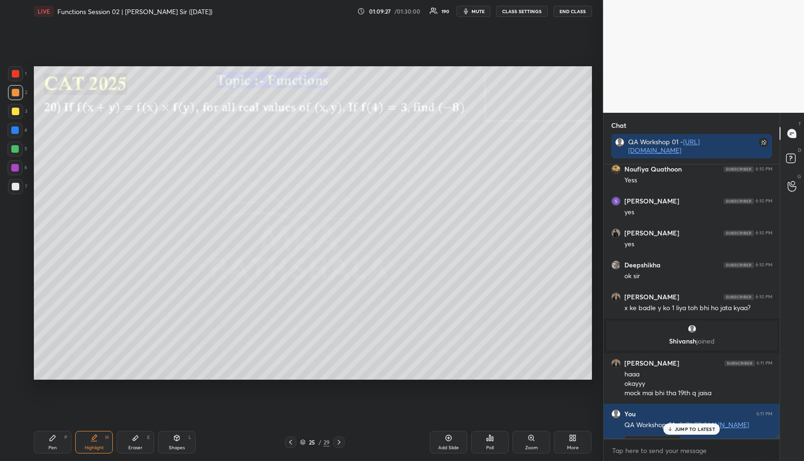
scroll to position [23748, 0]
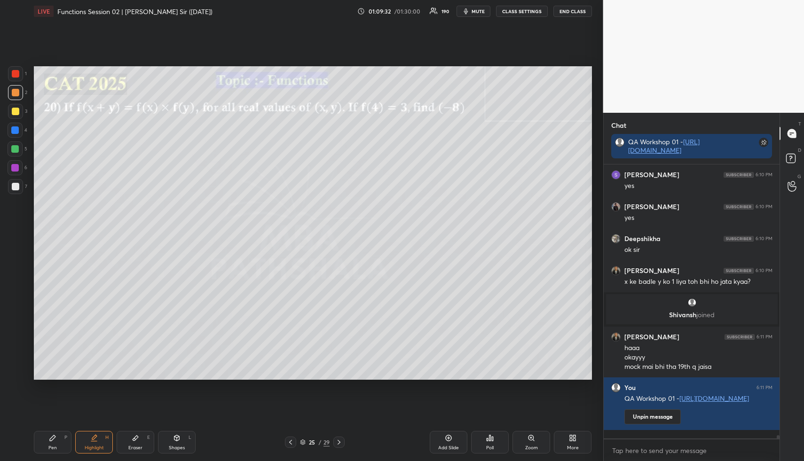
click at [481, 11] on span "mute" at bounding box center [477, 11] width 13 height 7
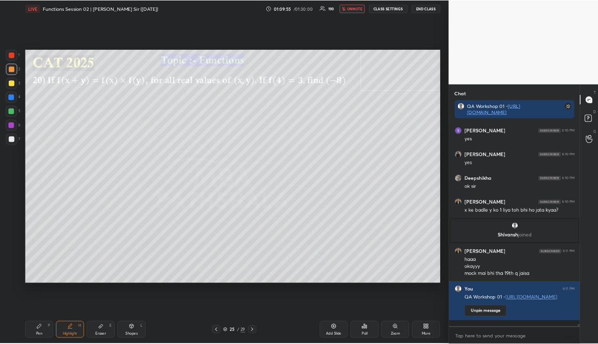
scroll to position [23812, 0]
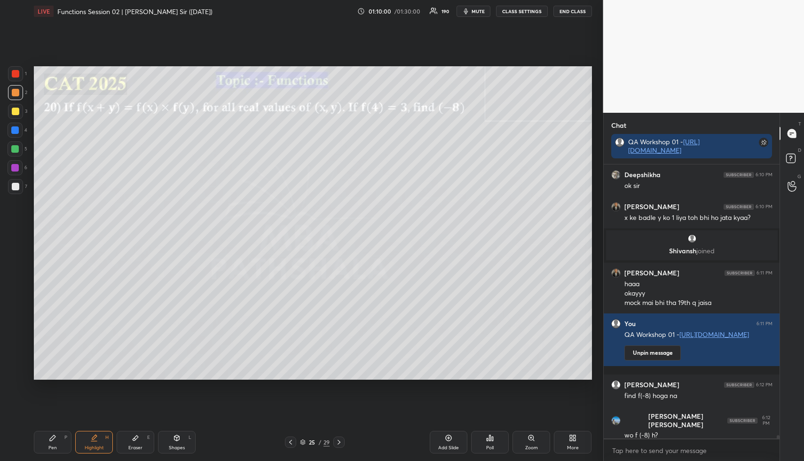
click at [65, 440] on div "Pen P" at bounding box center [53, 442] width 38 height 23
click at [22, 115] on div at bounding box center [15, 111] width 15 height 15
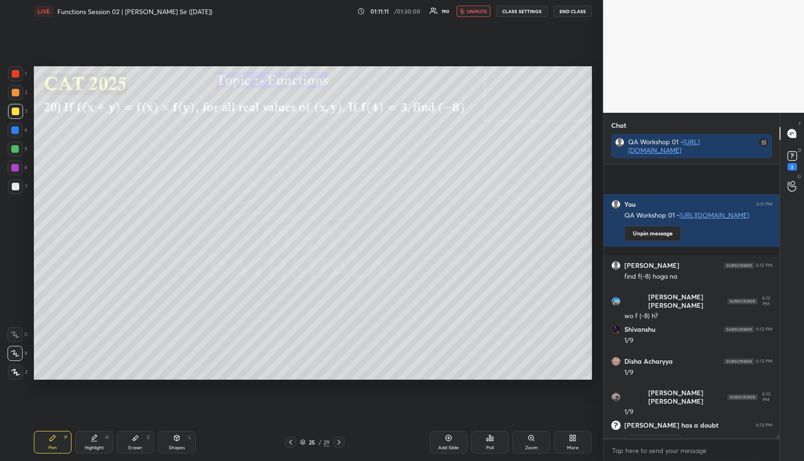
scroll to position [23981, 0]
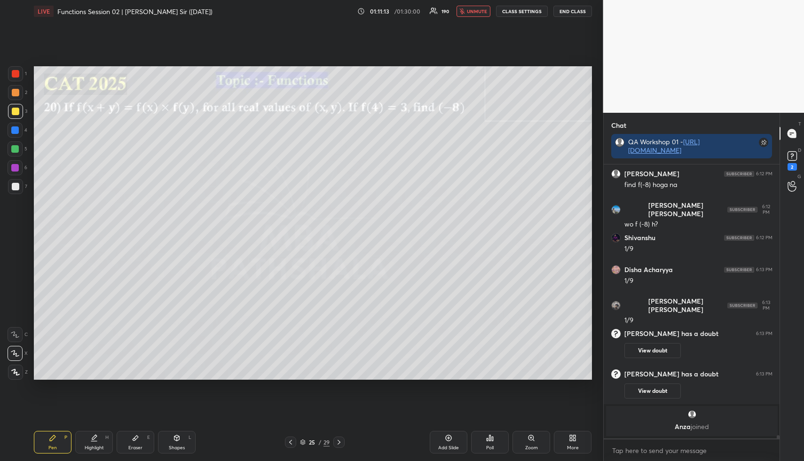
click at [478, 12] on span "unmute" at bounding box center [477, 11] width 20 height 7
click at [794, 154] on rect at bounding box center [791, 156] width 9 height 9
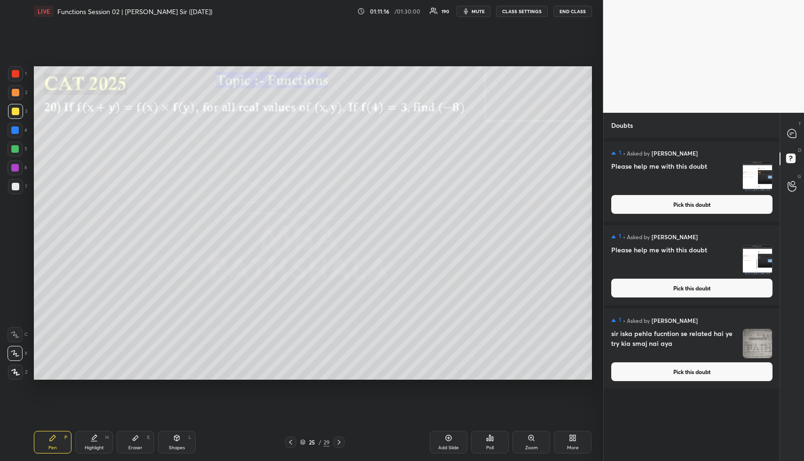
click at [694, 199] on button "Pick this doubt" at bounding box center [691, 204] width 161 height 19
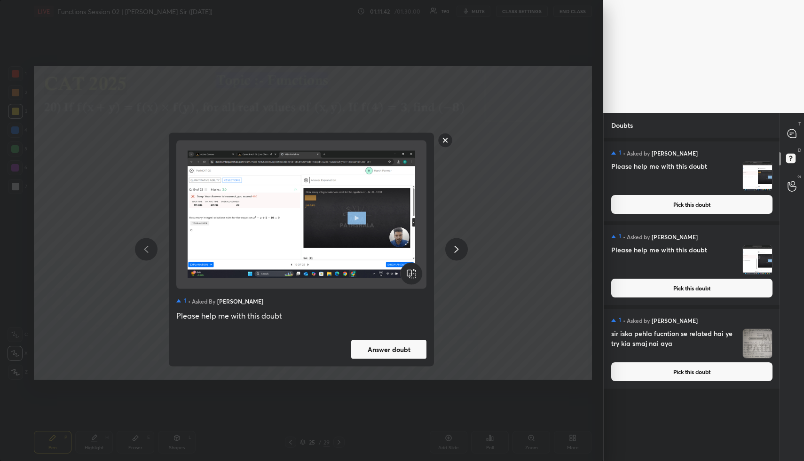
click at [696, 204] on button "Pick this doubt" at bounding box center [691, 204] width 161 height 19
click at [676, 292] on button "Pick this doubt" at bounding box center [691, 288] width 161 height 19
click at [671, 284] on button "Pick this doubt" at bounding box center [691, 288] width 161 height 19
click at [674, 206] on button "Pick this doubt" at bounding box center [691, 204] width 161 height 19
click at [685, 289] on button "Pick this doubt" at bounding box center [691, 288] width 161 height 19
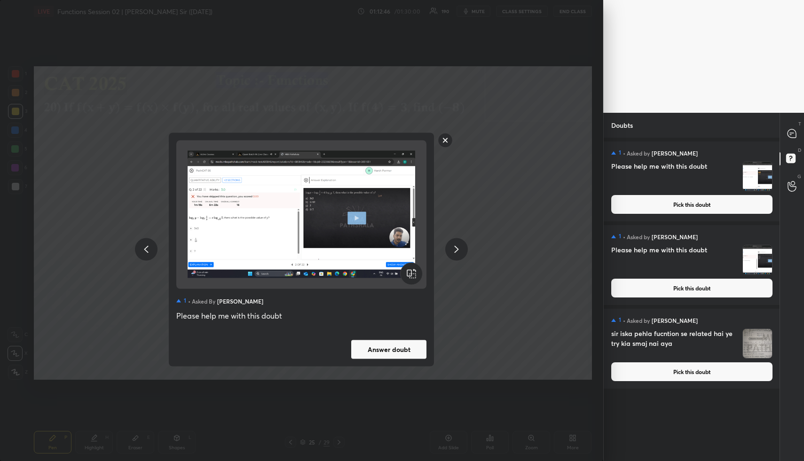
click at [443, 143] on rect at bounding box center [445, 140] width 15 height 15
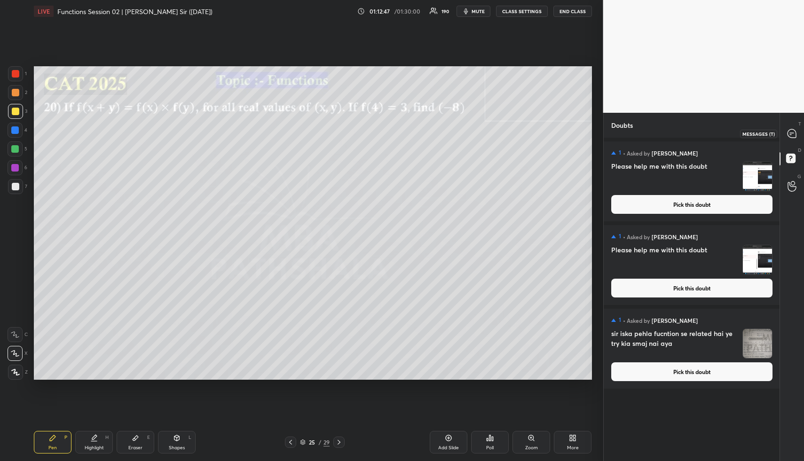
click at [798, 135] on div at bounding box center [791, 133] width 19 height 17
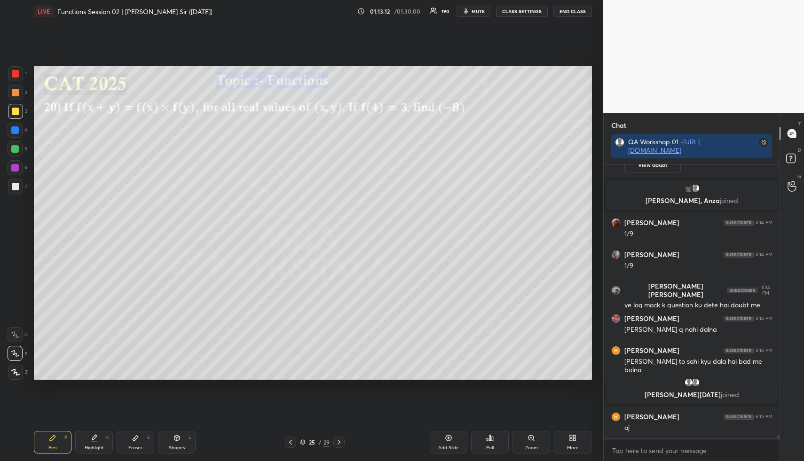
scroll to position [24301, 0]
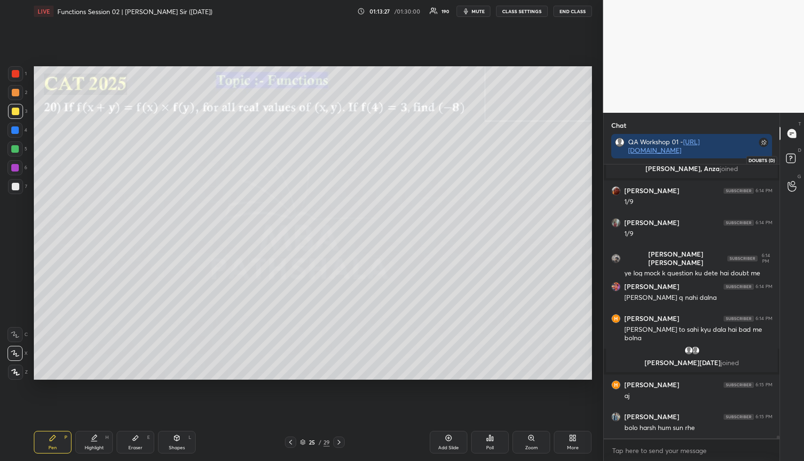
click at [790, 158] on icon at bounding box center [789, 158] width 3 height 4
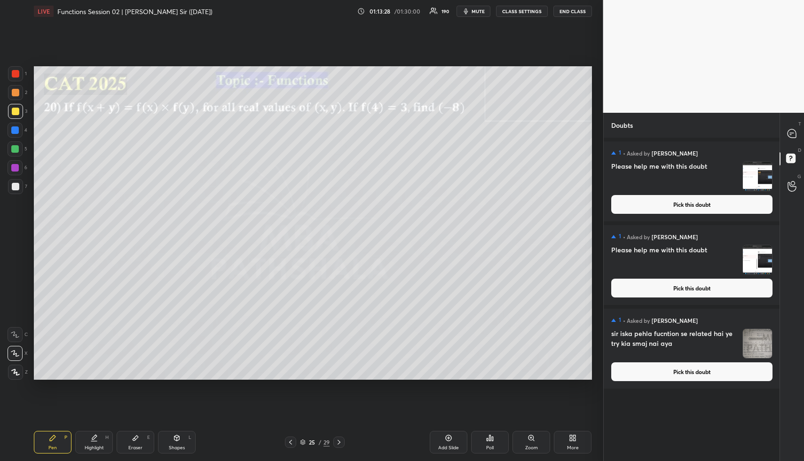
click at [689, 291] on button "Pick this doubt" at bounding box center [691, 288] width 161 height 19
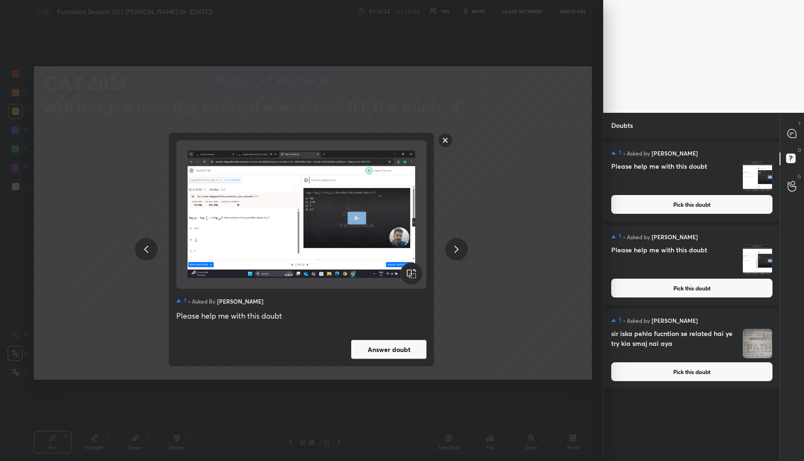
click at [446, 137] on rect at bounding box center [445, 140] width 15 height 15
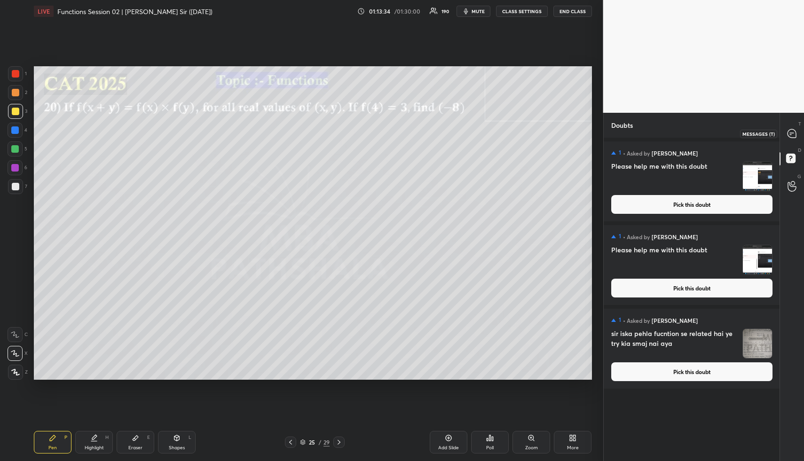
click at [790, 133] on icon at bounding box center [791, 133] width 8 height 8
type textarea "x"
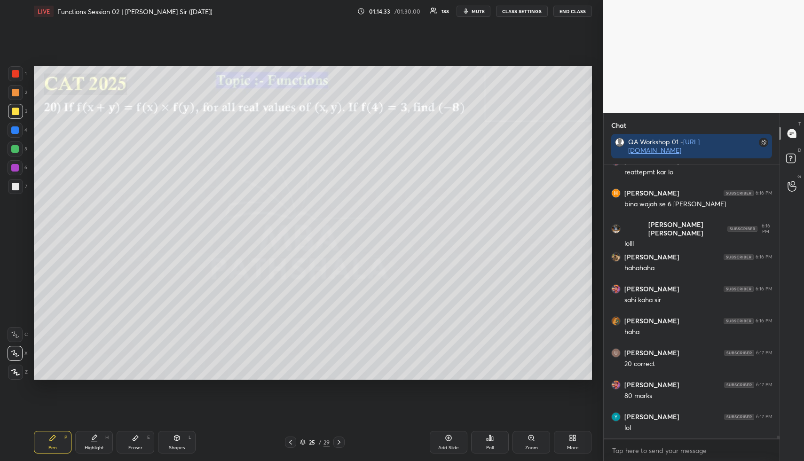
scroll to position [24686, 0]
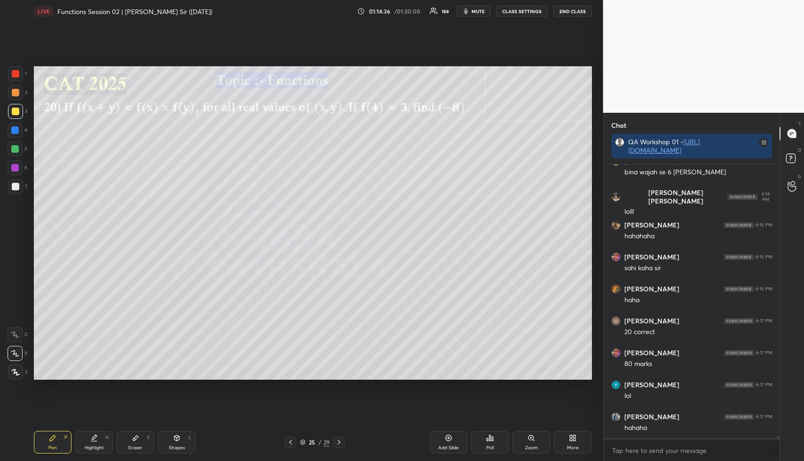
click at [63, 444] on div "Pen P" at bounding box center [53, 442] width 38 height 23
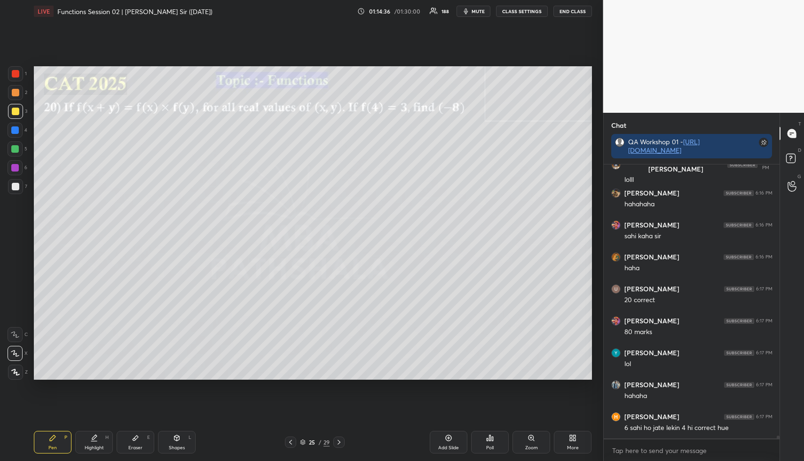
click at [18, 94] on div at bounding box center [16, 93] width 8 height 8
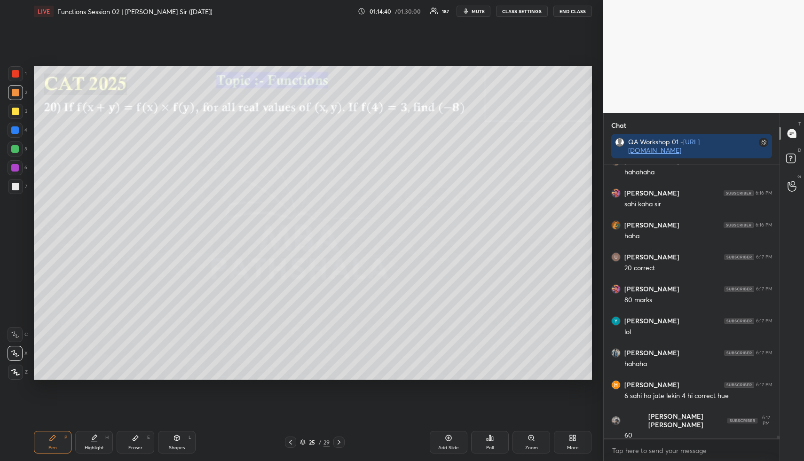
scroll to position [24782, 0]
click at [95, 446] on div "Highlight" at bounding box center [94, 447] width 19 height 5
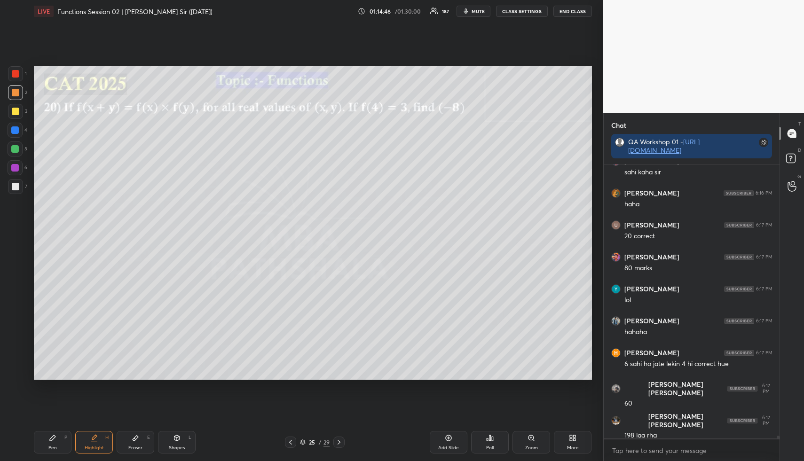
click at [60, 442] on div "Pen P" at bounding box center [53, 442] width 38 height 23
click at [94, 446] on div "Highlight" at bounding box center [94, 447] width 19 height 5
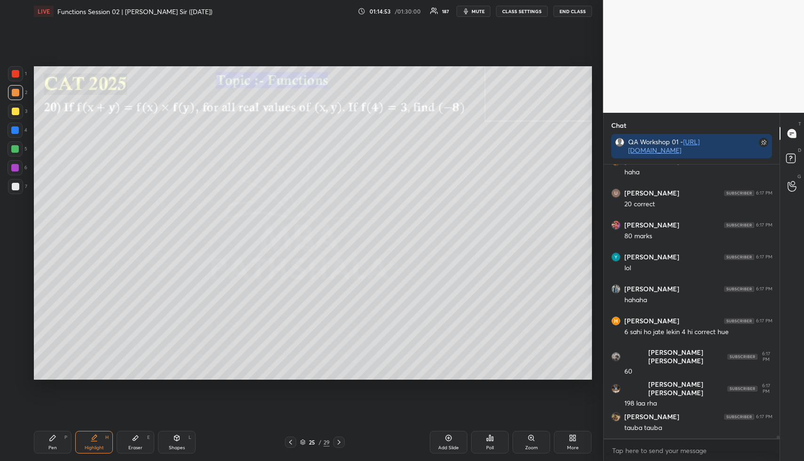
click at [139, 440] on div "Eraser E" at bounding box center [136, 442] width 38 height 23
click at [13, 372] on g at bounding box center [15, 372] width 8 height 8
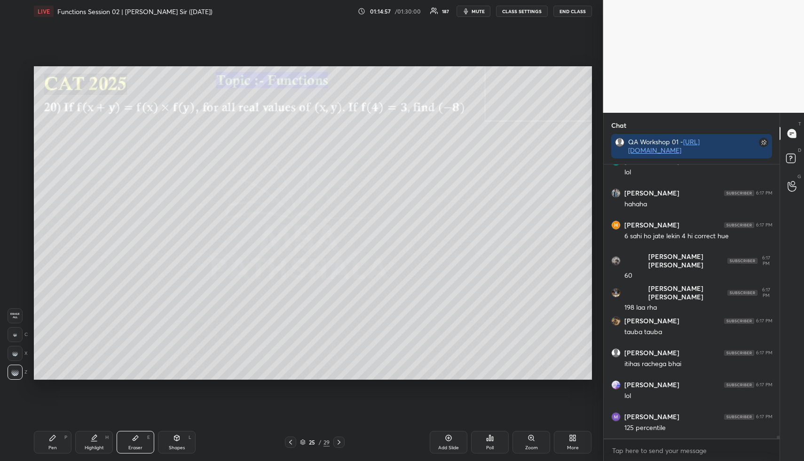
scroll to position [24942, 0]
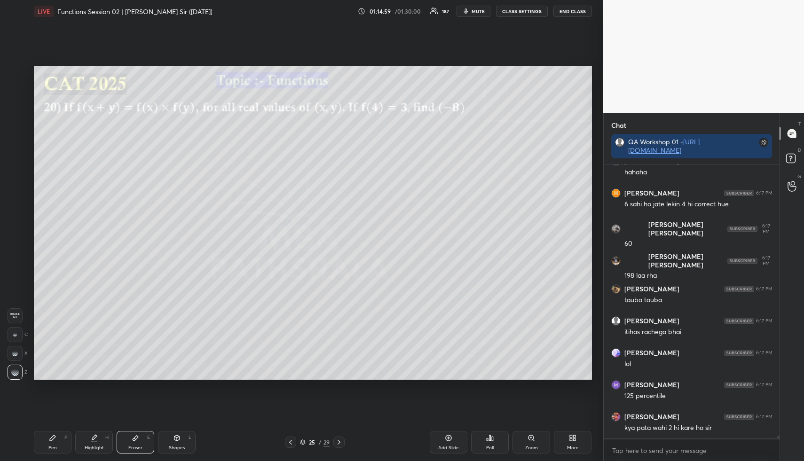
click at [107, 435] on div "H" at bounding box center [106, 437] width 3 height 5
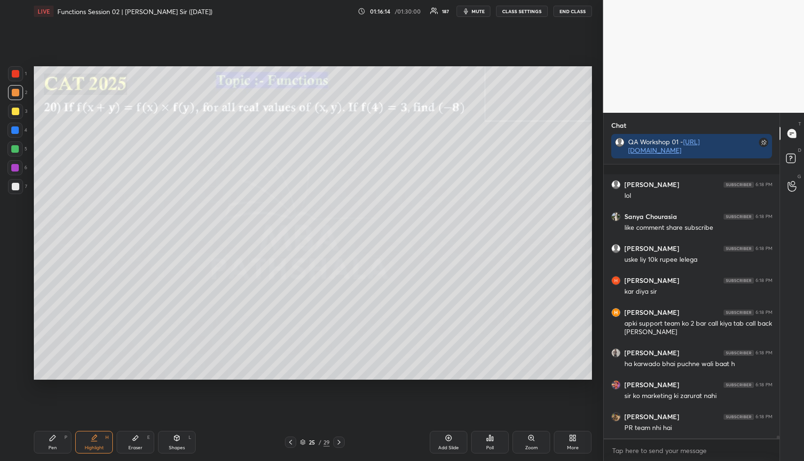
scroll to position [25257, 0]
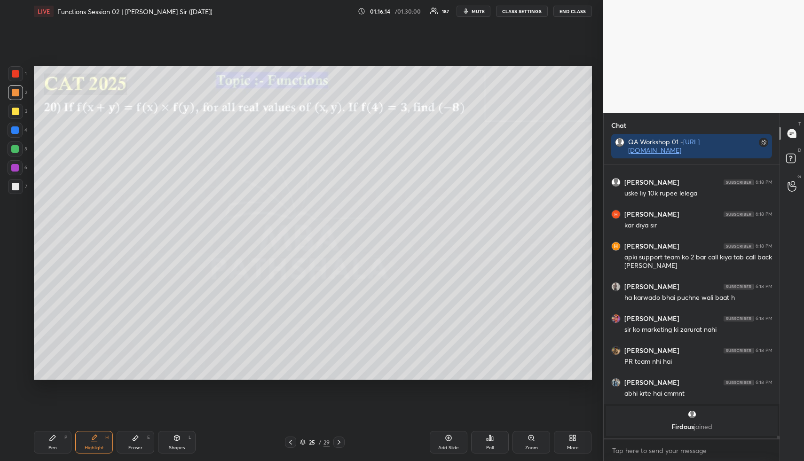
click at [93, 443] on div "Highlight H" at bounding box center [94, 442] width 38 height 23
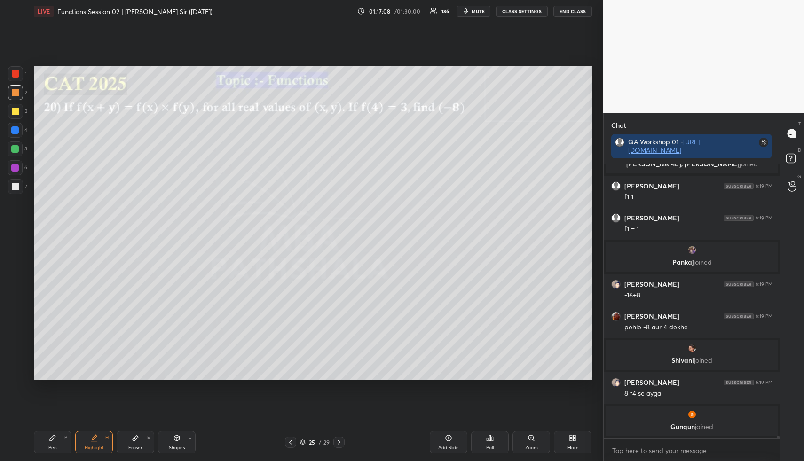
scroll to position [25525, 0]
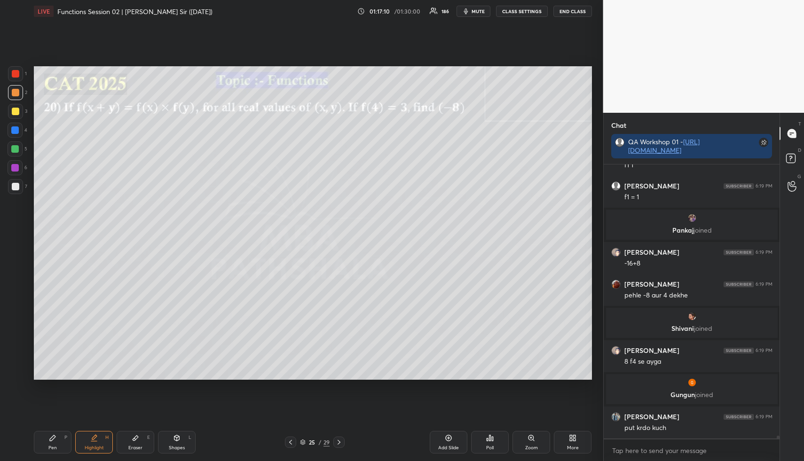
drag, startPoint x: 96, startPoint y: 447, endPoint x: 97, endPoint y: 437, distance: 10.0
click at [96, 447] on div "Highlight" at bounding box center [94, 447] width 19 height 5
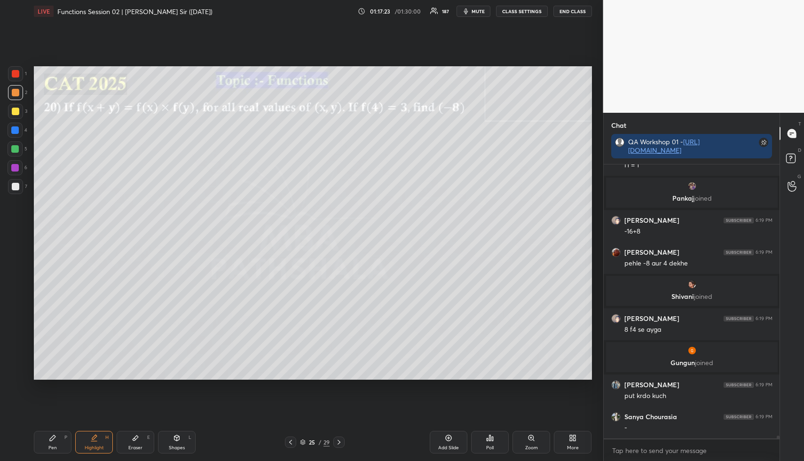
scroll to position [25591, 0]
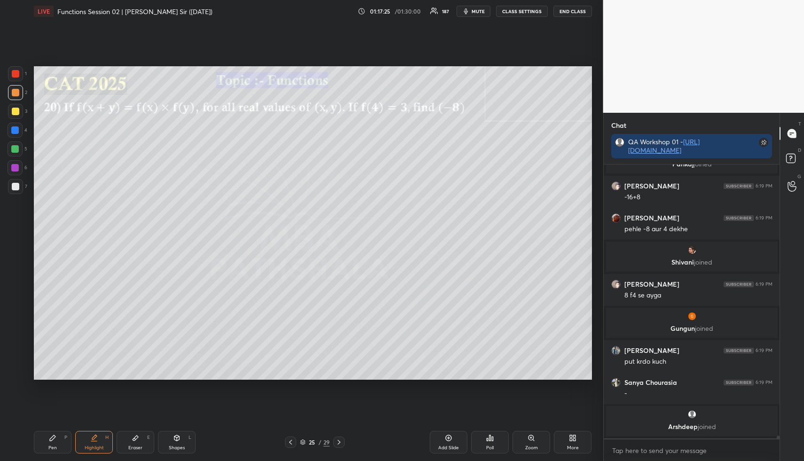
drag, startPoint x: 94, startPoint y: 445, endPoint x: 99, endPoint y: 436, distance: 9.5
click at [94, 445] on div "Highlight" at bounding box center [94, 447] width 19 height 5
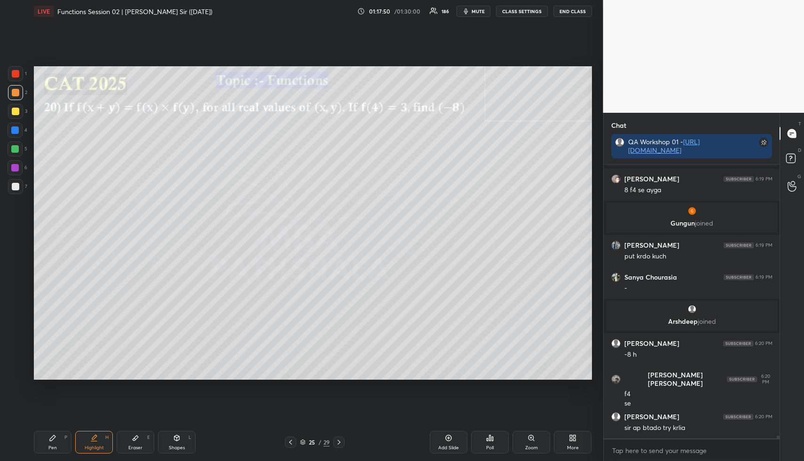
scroll to position [25703, 0]
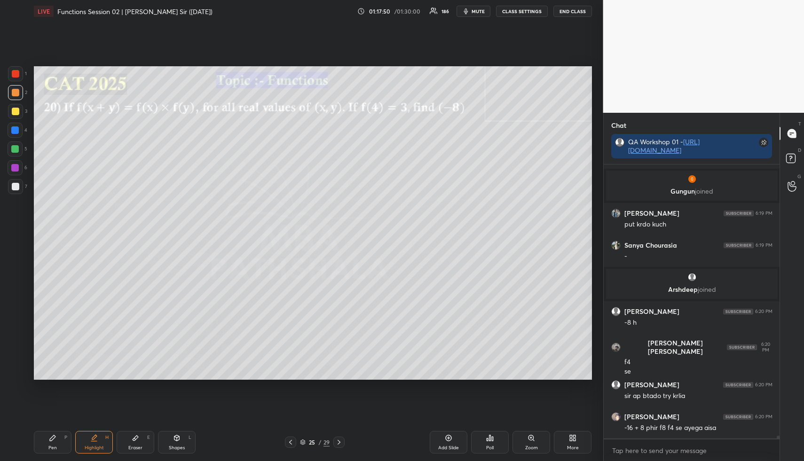
click at [56, 445] on div "Pen" at bounding box center [52, 447] width 8 height 5
drag, startPoint x: 19, startPoint y: 110, endPoint x: 32, endPoint y: 105, distance: 14.0
click at [19, 110] on div at bounding box center [15, 111] width 15 height 15
click at [99, 445] on div "Highlight H" at bounding box center [94, 442] width 38 height 23
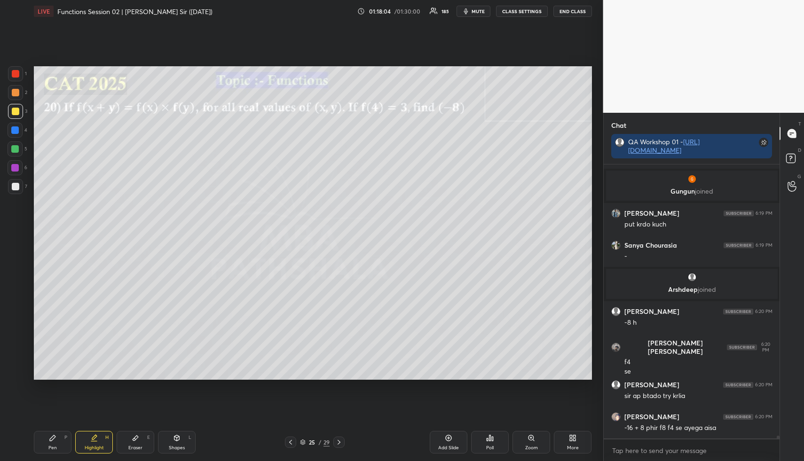
click at [57, 439] on div "Pen P" at bounding box center [53, 442] width 38 height 23
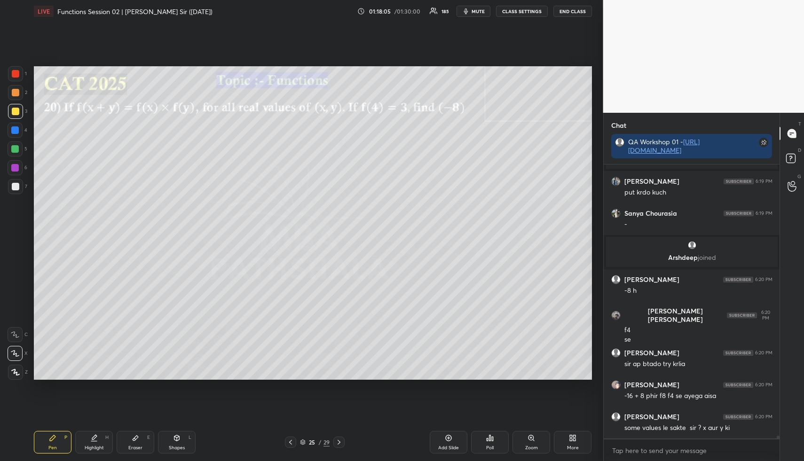
click at [14, 126] on div at bounding box center [15, 130] width 8 height 8
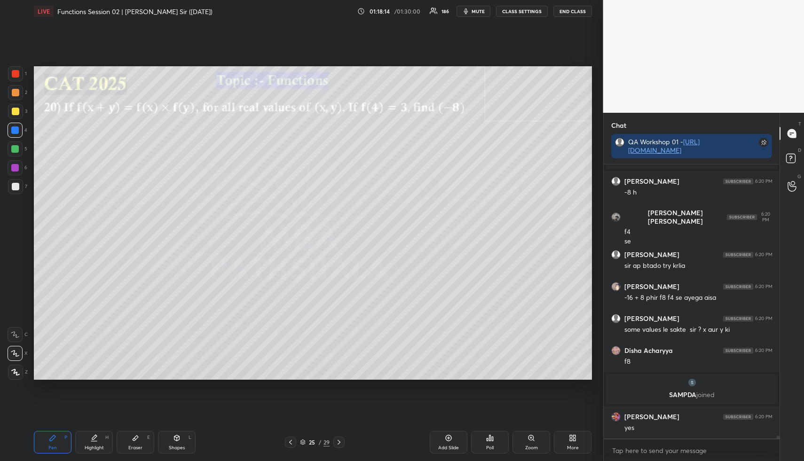
scroll to position [25772, 0]
click at [96, 444] on div "Highlight H" at bounding box center [94, 442] width 38 height 23
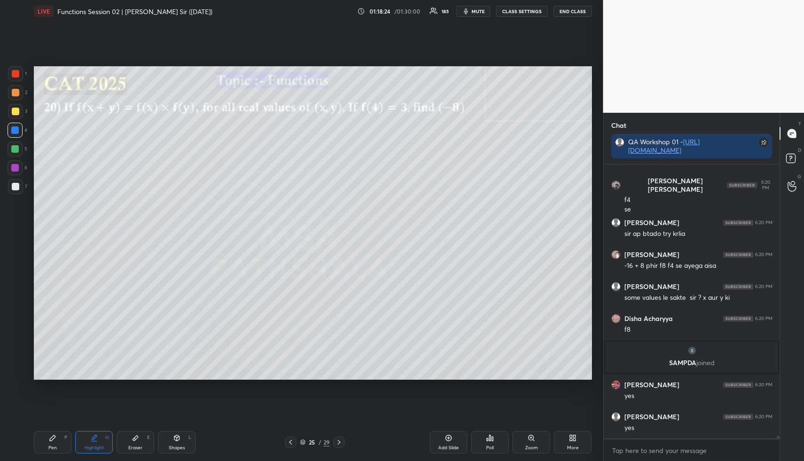
drag, startPoint x: 89, startPoint y: 439, endPoint x: 91, endPoint y: 392, distance: 47.0
click at [89, 439] on div "Highlight H" at bounding box center [94, 442] width 38 height 23
drag, startPoint x: 180, startPoint y: 445, endPoint x: 177, endPoint y: 440, distance: 6.1
click at [178, 444] on div "Shapes L" at bounding box center [177, 442] width 38 height 23
click at [12, 148] on div at bounding box center [15, 149] width 8 height 8
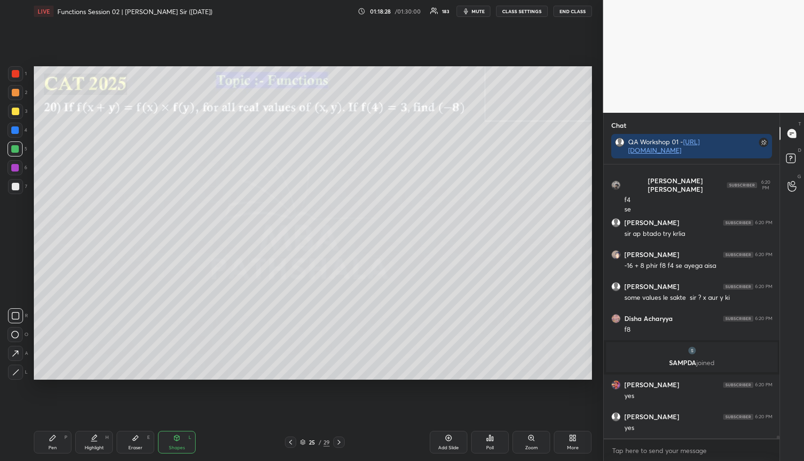
click at [98, 442] on div "Highlight H" at bounding box center [94, 442] width 38 height 23
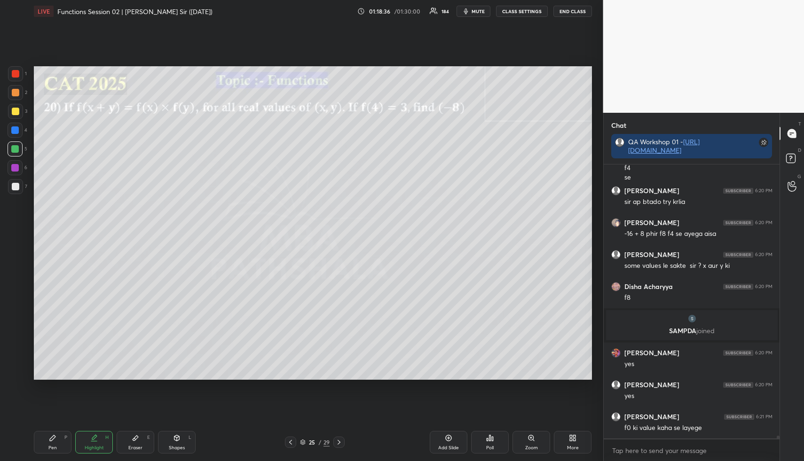
click at [100, 440] on div "Highlight H" at bounding box center [94, 442] width 38 height 23
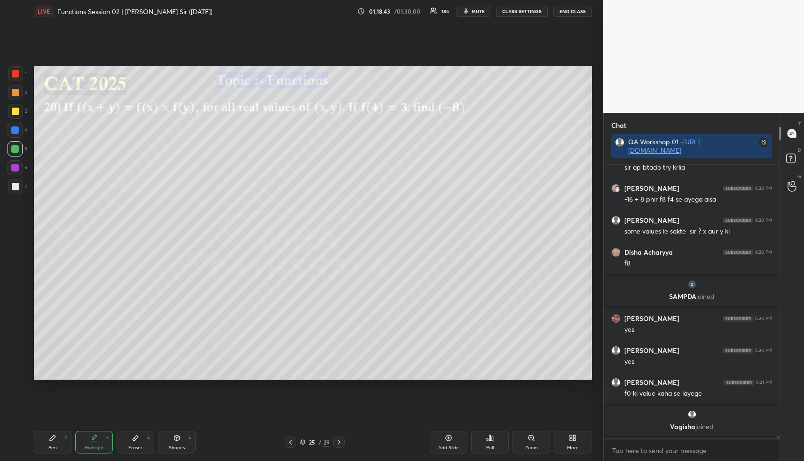
scroll to position [25866, 0]
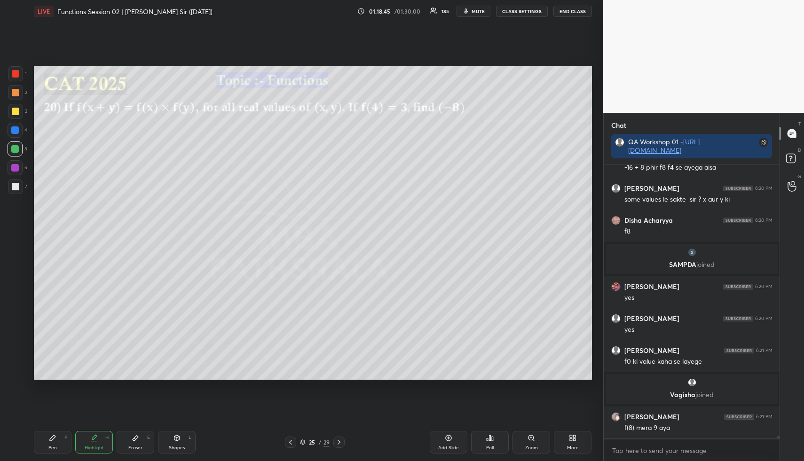
drag, startPoint x: 49, startPoint y: 447, endPoint x: 47, endPoint y: 402, distance: 45.6
click at [49, 447] on div "Pen" at bounding box center [52, 447] width 8 height 5
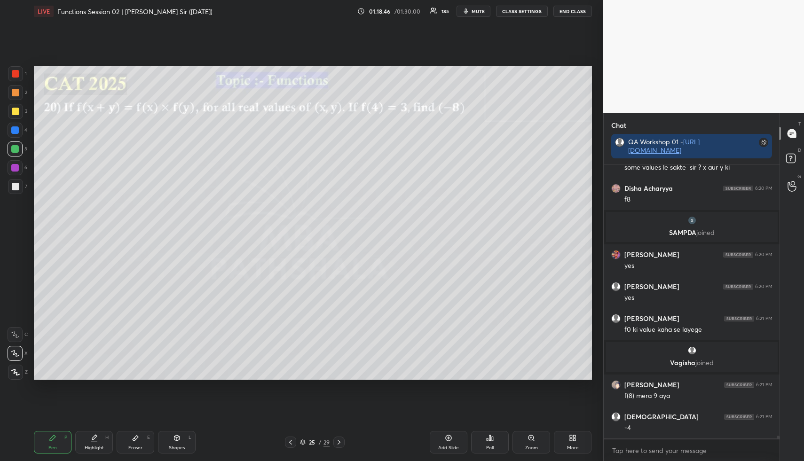
click at [15, 98] on div at bounding box center [15, 92] width 15 height 15
click at [94, 444] on div "Highlight H" at bounding box center [94, 442] width 38 height 23
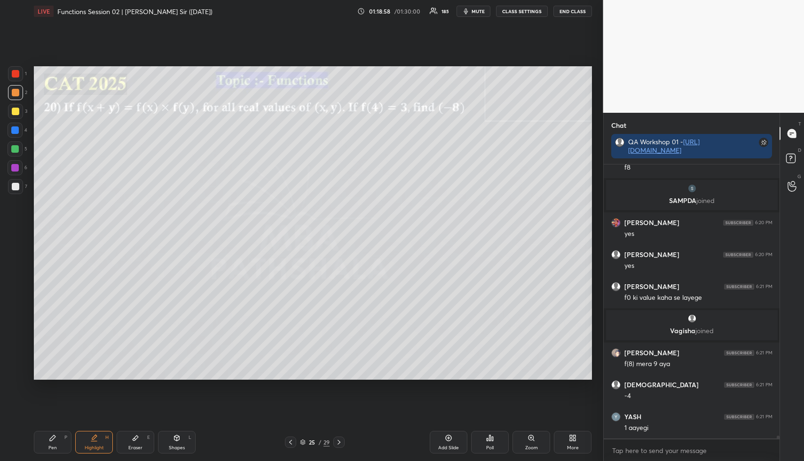
click at [89, 443] on div "Highlight H" at bounding box center [94, 442] width 38 height 23
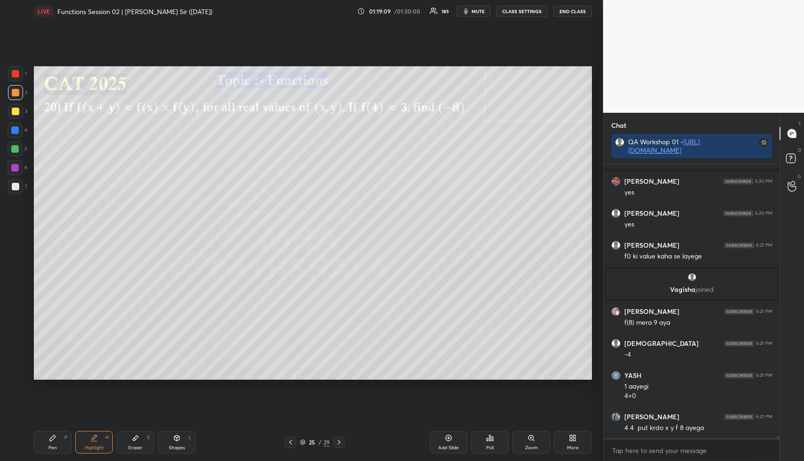
scroll to position [26003, 0]
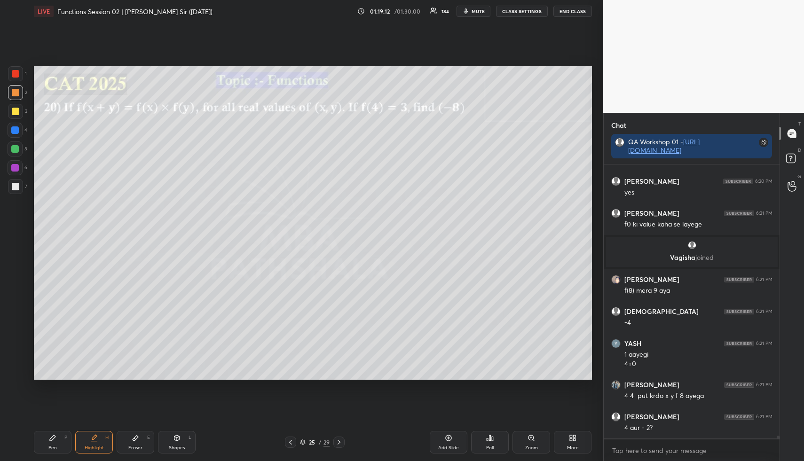
drag, startPoint x: 48, startPoint y: 440, endPoint x: 45, endPoint y: 390, distance: 49.4
click at [48, 440] on div "Pen P" at bounding box center [53, 442] width 38 height 23
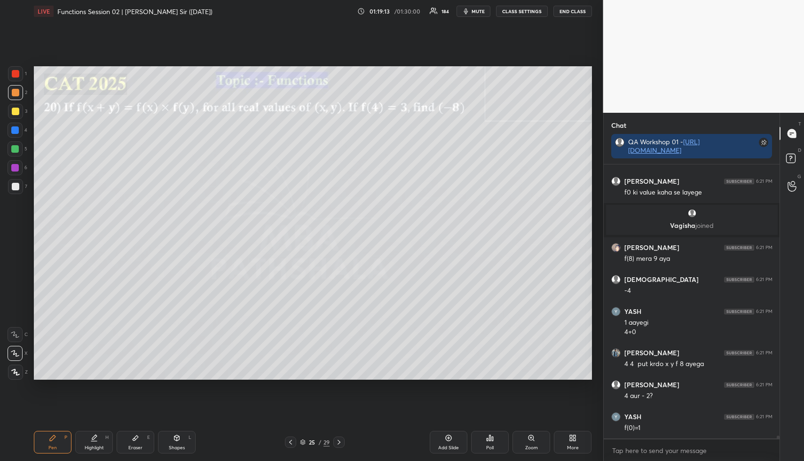
drag, startPoint x: 19, startPoint y: 110, endPoint x: 32, endPoint y: 112, distance: 12.8
click at [20, 109] on div at bounding box center [15, 111] width 15 height 15
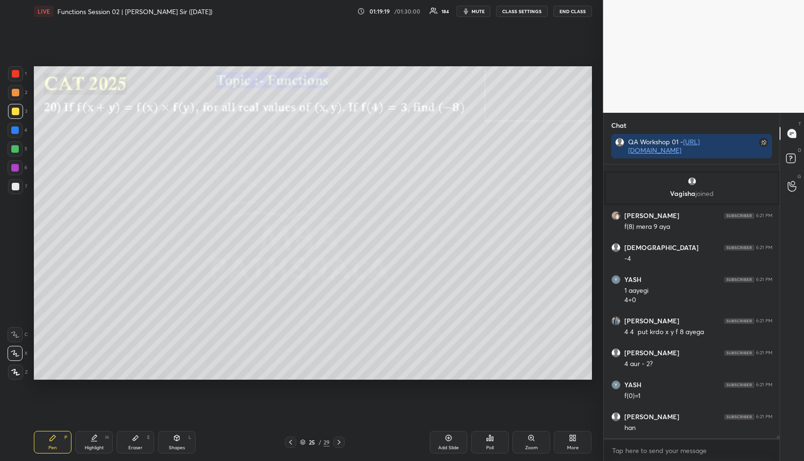
click at [15, 115] on div at bounding box center [15, 111] width 15 height 15
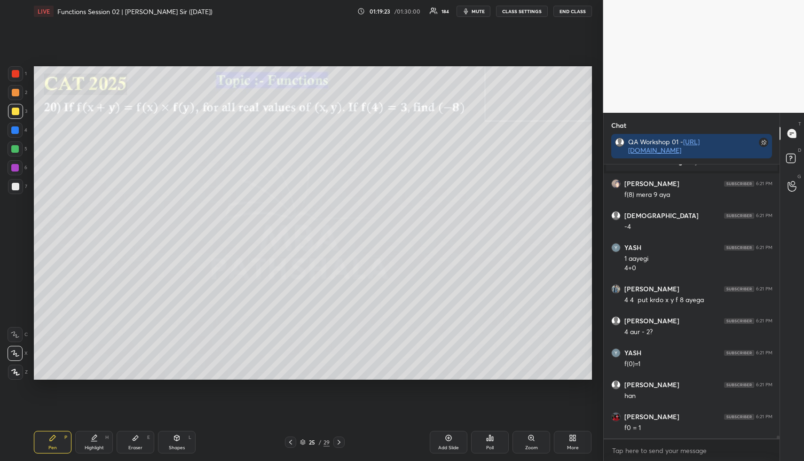
scroll to position [26131, 0]
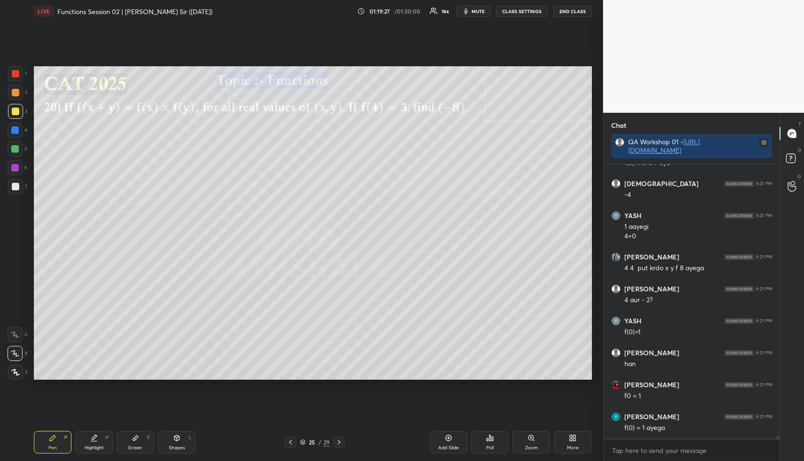
click at [86, 424] on div "Pen P Highlight H Eraser E Shapes L 25 / 29 Add Slide Poll Zoom More" at bounding box center [313, 442] width 558 height 38
click at [92, 430] on div "Pen P Highlight H Eraser E Shapes L 25 / 29 Add Slide Poll Zoom More" at bounding box center [313, 442] width 558 height 38
click at [92, 438] on icon at bounding box center [94, 437] width 5 height 5
click at [52, 447] on div "Pen" at bounding box center [52, 447] width 8 height 5
drag, startPoint x: 52, startPoint y: 448, endPoint x: 50, endPoint y: 395, distance: 53.6
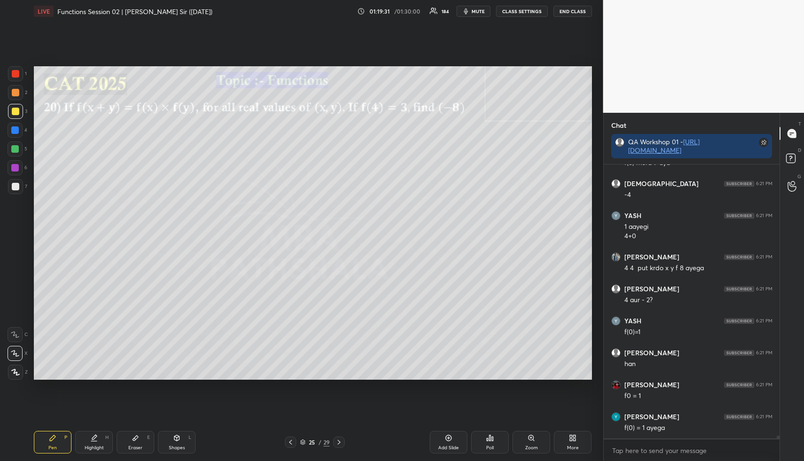
click at [52, 448] on div "Pen" at bounding box center [52, 447] width 8 height 5
click at [16, 133] on div at bounding box center [15, 130] width 8 height 8
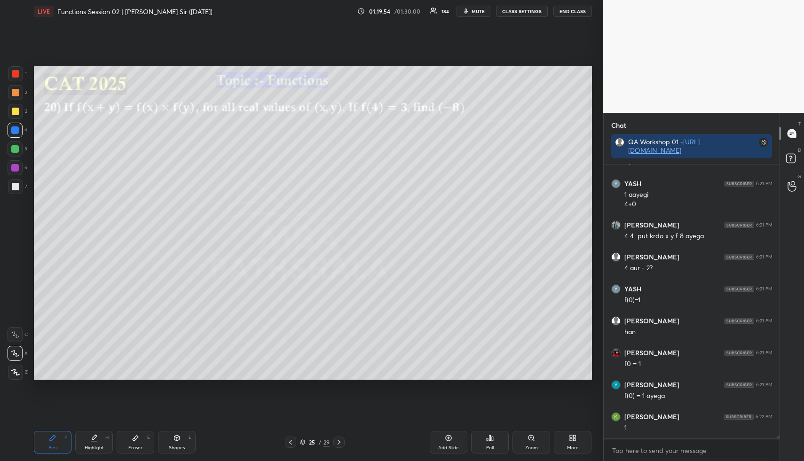
scroll to position [26195, 0]
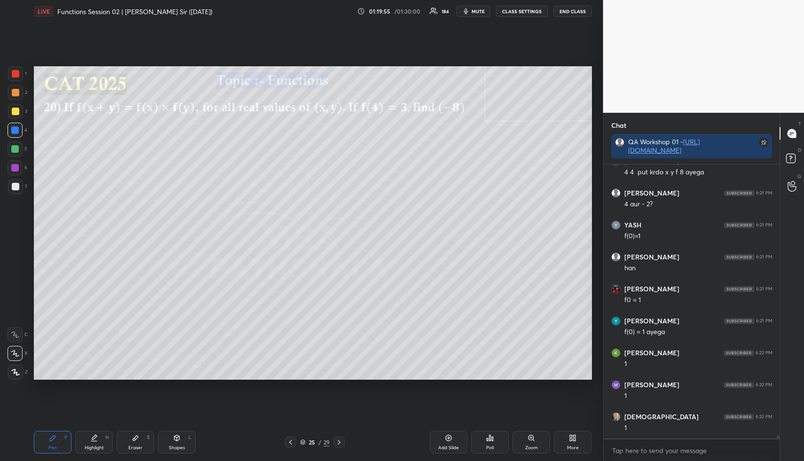
click at [174, 442] on div "Shapes L" at bounding box center [177, 442] width 38 height 23
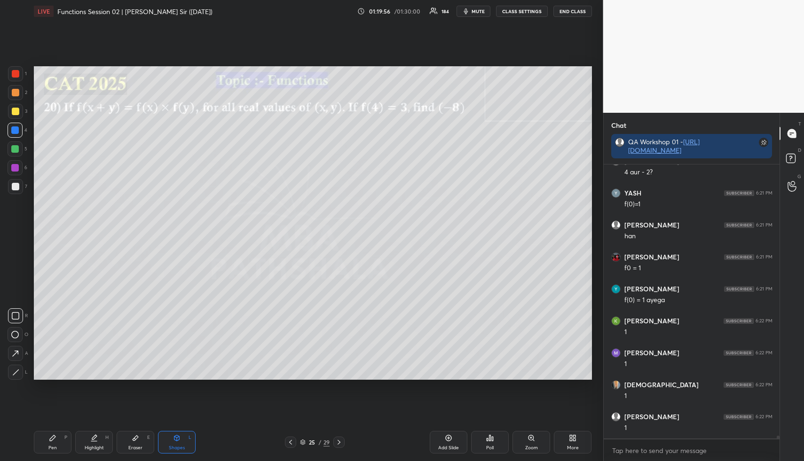
click at [15, 147] on div at bounding box center [15, 149] width 8 height 8
click at [99, 447] on div "Highlight" at bounding box center [94, 447] width 19 height 5
click at [292, 442] on icon at bounding box center [291, 442] width 8 height 8
click at [94, 442] on div "Highlight H" at bounding box center [94, 442] width 38 height 23
drag, startPoint x: 51, startPoint y: 445, endPoint x: 53, endPoint y: 381, distance: 64.9
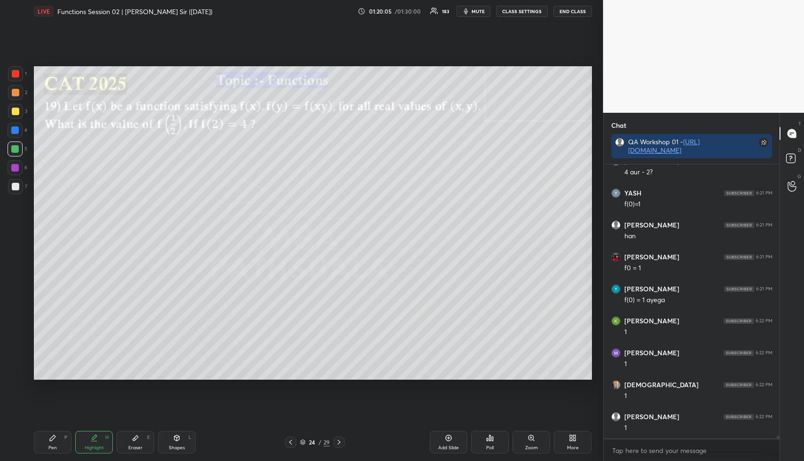
click at [51, 443] on div "Pen P" at bounding box center [53, 442] width 38 height 23
click at [16, 92] on div at bounding box center [16, 93] width 8 height 8
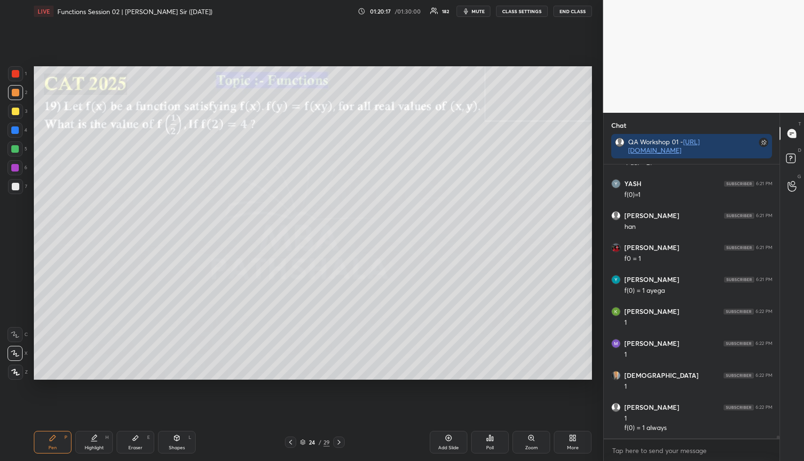
drag, startPoint x: 170, startPoint y: 447, endPoint x: 151, endPoint y: 383, distance: 66.7
click at [170, 446] on div "Shapes" at bounding box center [177, 447] width 16 height 5
drag, startPoint x: 15, startPoint y: 111, endPoint x: 30, endPoint y: 119, distance: 16.8
click at [15, 112] on div at bounding box center [16, 112] width 8 height 8
click at [50, 442] on div "Pen P" at bounding box center [53, 442] width 38 height 23
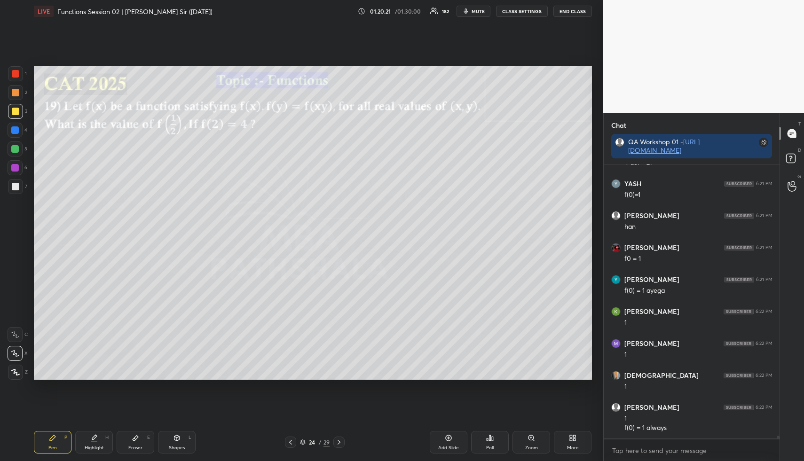
drag, startPoint x: 17, startPoint y: 128, endPoint x: 26, endPoint y: 137, distance: 13.0
click at [17, 128] on div at bounding box center [15, 130] width 8 height 8
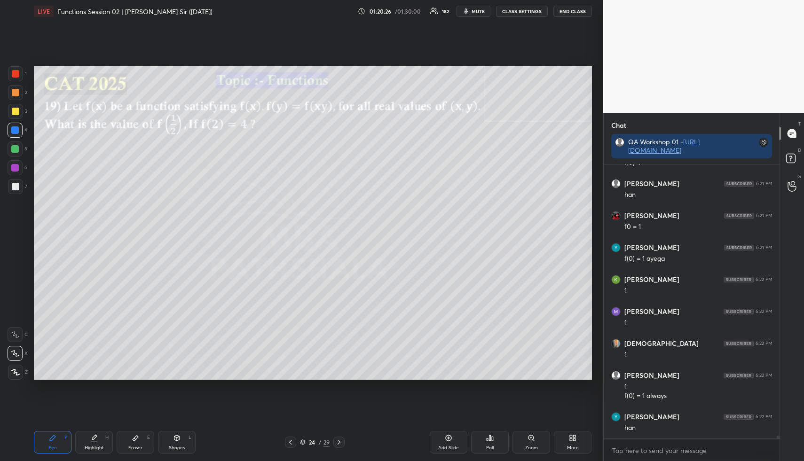
click at [162, 442] on div "Shapes L" at bounding box center [177, 442] width 38 height 23
click at [18, 150] on div at bounding box center [15, 149] width 8 height 8
click at [82, 446] on div "Highlight H" at bounding box center [94, 442] width 38 height 23
drag, startPoint x: 339, startPoint y: 442, endPoint x: 336, endPoint y: 431, distance: 11.3
click at [339, 442] on icon at bounding box center [339, 442] width 8 height 8
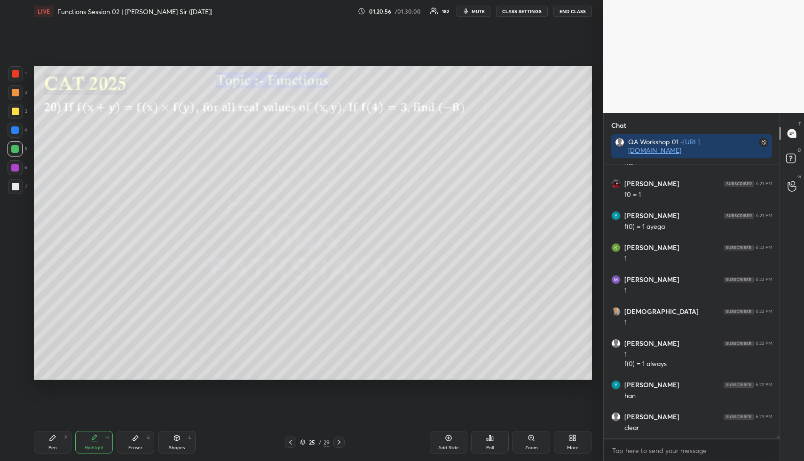
scroll to position [26364, 0]
drag, startPoint x: 52, startPoint y: 442, endPoint x: 47, endPoint y: 413, distance: 29.0
click at [52, 441] on icon at bounding box center [53, 438] width 8 height 8
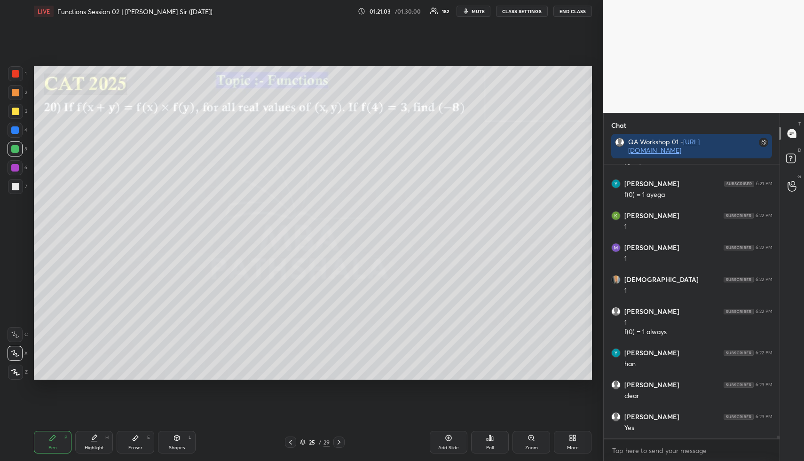
click at [16, 88] on div at bounding box center [15, 92] width 15 height 15
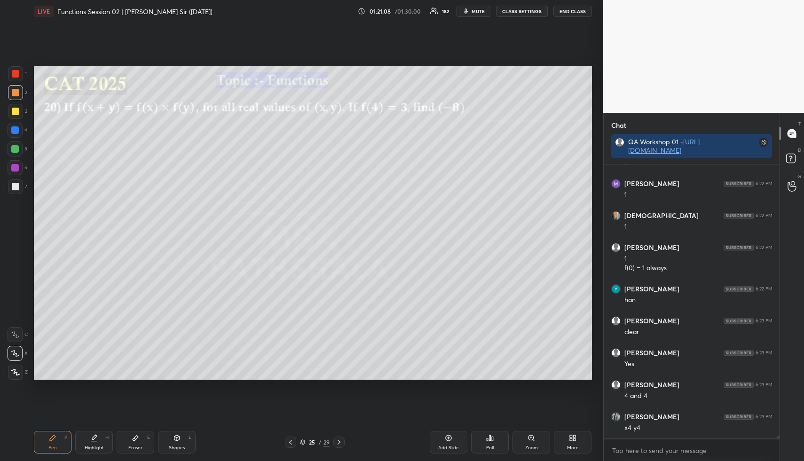
scroll to position [26460, 0]
drag, startPoint x: 101, startPoint y: 447, endPoint x: 104, endPoint y: 414, distance: 33.1
click at [99, 445] on div "Highlight" at bounding box center [94, 447] width 19 height 5
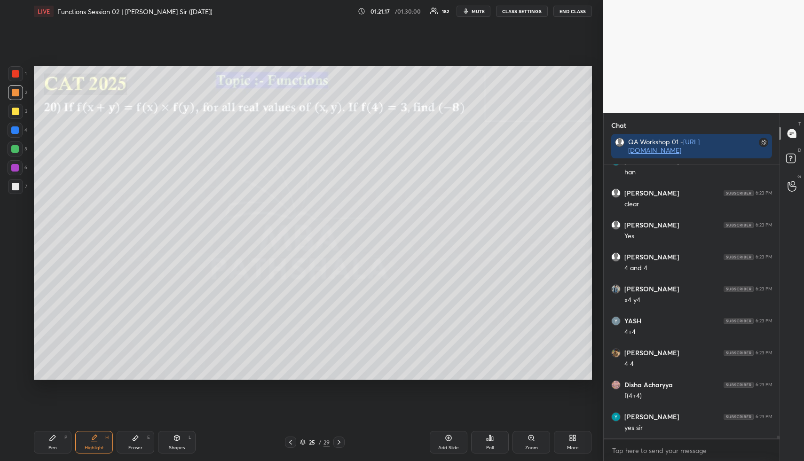
scroll to position [26588, 0]
click at [55, 446] on div "Pen" at bounding box center [52, 447] width 8 height 5
drag, startPoint x: 12, startPoint y: 111, endPoint x: 30, endPoint y: 118, distance: 19.2
click at [12, 111] on div at bounding box center [16, 112] width 8 height 8
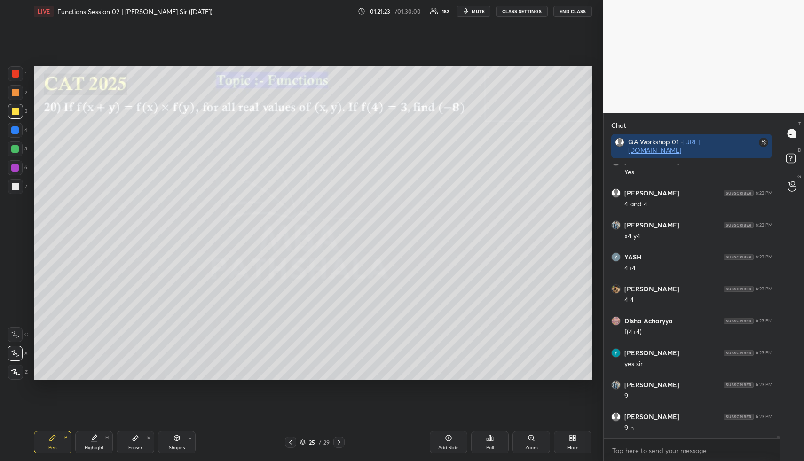
scroll to position [26652, 0]
click at [16, 181] on div at bounding box center [15, 186] width 15 height 15
click at [186, 451] on div "Pen P Highlight H Eraser E Shapes L 25 / 29 Add Slide Poll Zoom More" at bounding box center [313, 442] width 558 height 38
drag, startPoint x: 34, startPoint y: 442, endPoint x: 31, endPoint y: 351, distance: 90.8
click at [34, 437] on div "Pen P" at bounding box center [53, 442] width 38 height 23
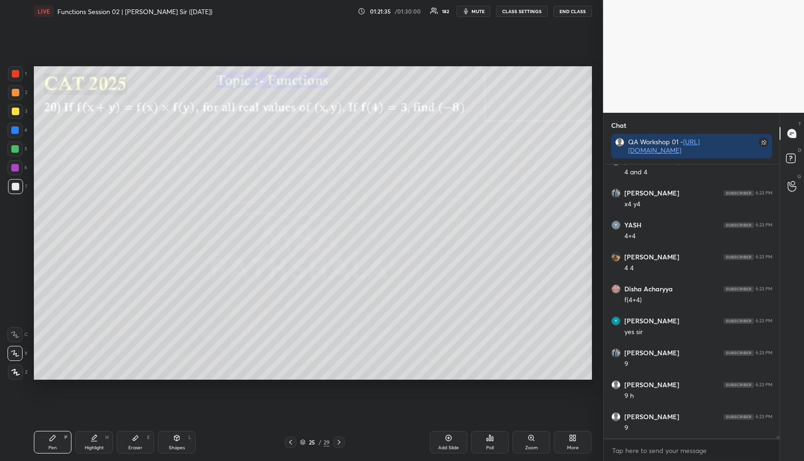
click at [16, 86] on div at bounding box center [15, 92] width 15 height 15
drag, startPoint x: 180, startPoint y: 441, endPoint x: 169, endPoint y: 416, distance: 27.5
click at [180, 441] on div "Shapes L" at bounding box center [177, 442] width 38 height 23
drag, startPoint x: 16, startPoint y: 109, endPoint x: 32, endPoint y: 116, distance: 17.9
click at [16, 109] on div at bounding box center [16, 112] width 8 height 8
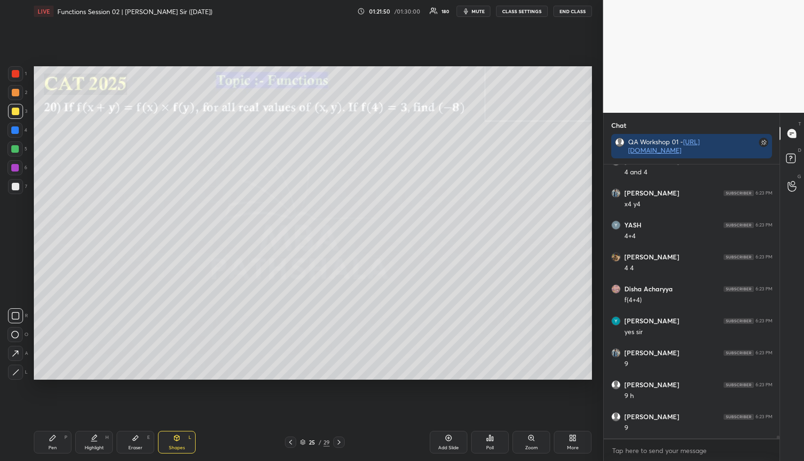
scroll to position [26686, 0]
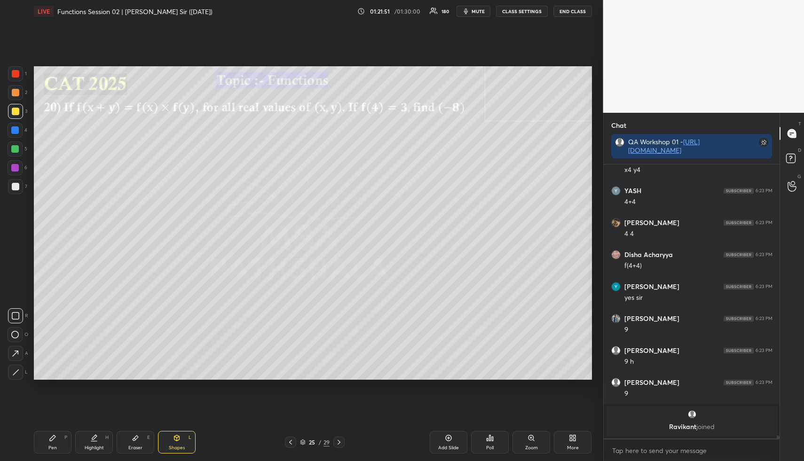
click at [93, 439] on icon at bounding box center [94, 438] width 8 height 8
click at [103, 435] on div "Highlight H" at bounding box center [94, 442] width 38 height 23
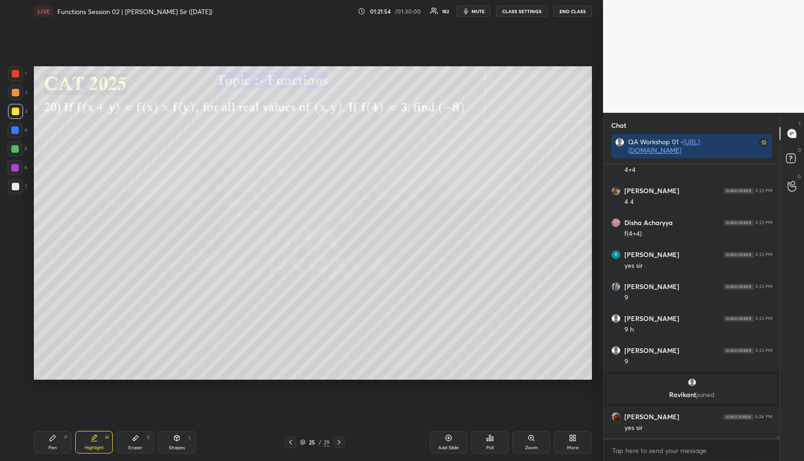
scroll to position [26473, 0]
drag, startPoint x: 174, startPoint y: 436, endPoint x: 169, endPoint y: 425, distance: 12.4
click at [174, 436] on icon at bounding box center [177, 438] width 8 height 8
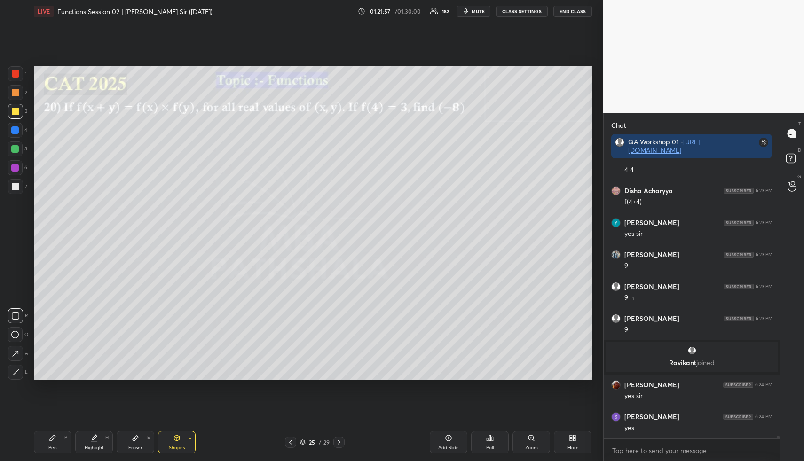
drag, startPoint x: 21, startPoint y: 146, endPoint x: 27, endPoint y: 143, distance: 6.5
click at [19, 145] on div at bounding box center [15, 148] width 15 height 15
click at [290, 441] on icon at bounding box center [290, 442] width 3 height 5
click at [96, 437] on icon at bounding box center [94, 438] width 8 height 8
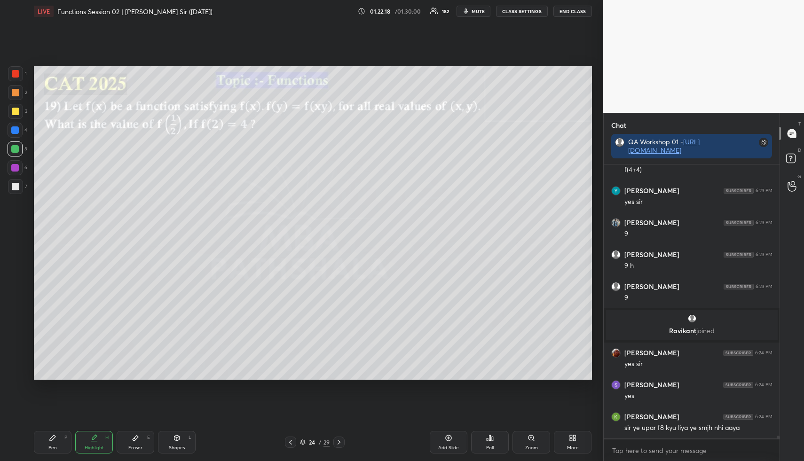
click at [338, 439] on icon at bounding box center [339, 442] width 8 height 8
drag, startPoint x: 93, startPoint y: 445, endPoint x: 92, endPoint y: 438, distance: 7.1
click at [91, 444] on div "Highlight H" at bounding box center [94, 442] width 38 height 23
click at [291, 442] on icon at bounding box center [291, 442] width 8 height 8
click at [95, 440] on icon at bounding box center [94, 438] width 8 height 8
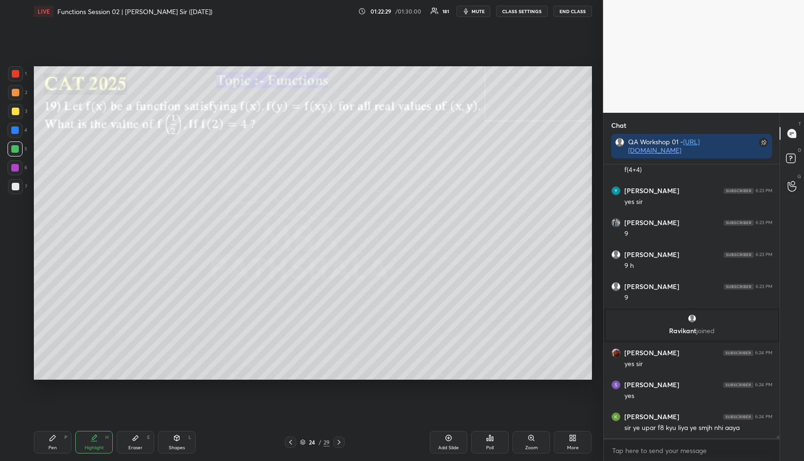
scroll to position [26569, 0]
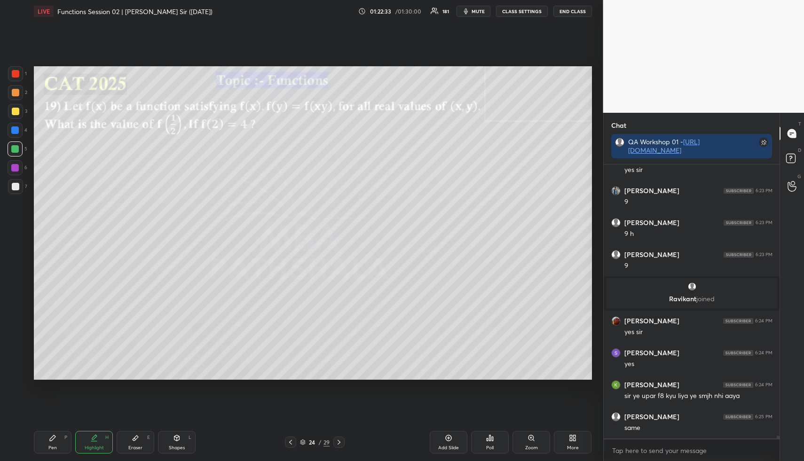
drag, startPoint x: 339, startPoint y: 442, endPoint x: 338, endPoint y: 431, distance: 10.8
click at [339, 440] on icon at bounding box center [339, 442] width 8 height 8
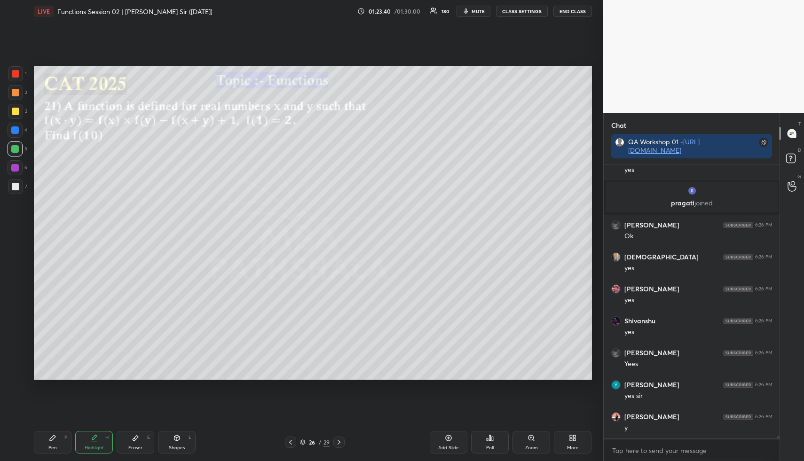
scroll to position [26930, 0]
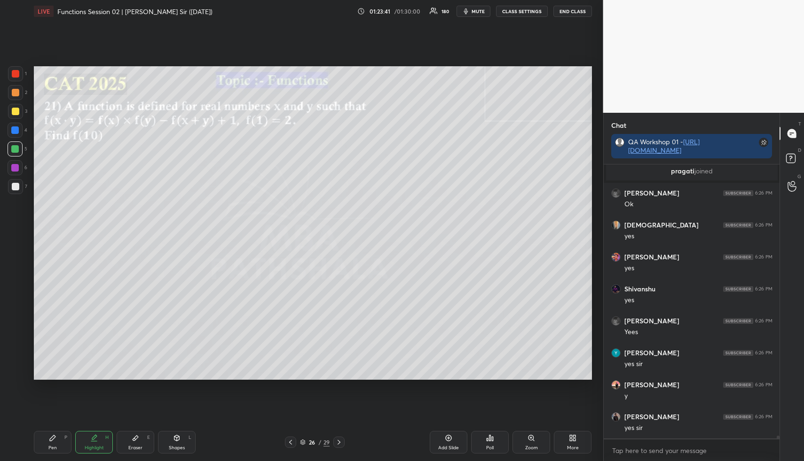
drag, startPoint x: 172, startPoint y: 442, endPoint x: 170, endPoint y: 437, distance: 5.4
click at [173, 443] on div "Shapes L" at bounding box center [177, 442] width 38 height 23
drag, startPoint x: 14, startPoint y: 93, endPoint x: 30, endPoint y: 92, distance: 16.0
click at [16, 93] on div at bounding box center [16, 93] width 8 height 8
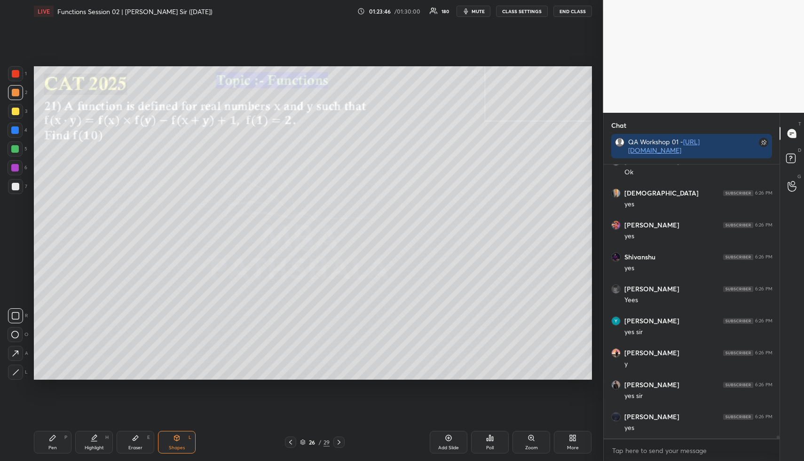
click at [90, 445] on div "Highlight" at bounding box center [94, 447] width 19 height 5
click at [92, 439] on div "Highlight H" at bounding box center [94, 442] width 38 height 23
drag, startPoint x: 5, startPoint y: 110, endPoint x: 20, endPoint y: 110, distance: 15.0
click at [6, 110] on div "1 2 3 4 5 6 7 R O A L C X Z Erase all C X Z" at bounding box center [15, 222] width 30 height 313
drag, startPoint x: 16, startPoint y: 111, endPoint x: 32, endPoint y: 111, distance: 16.4
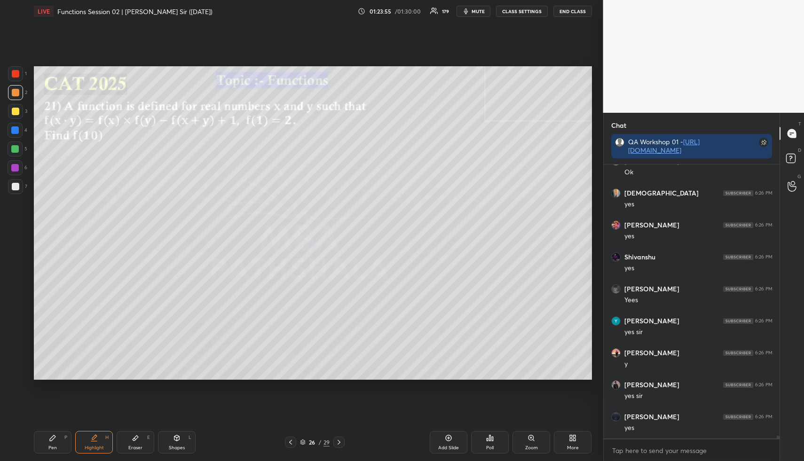
click at [15, 112] on div at bounding box center [16, 112] width 8 height 8
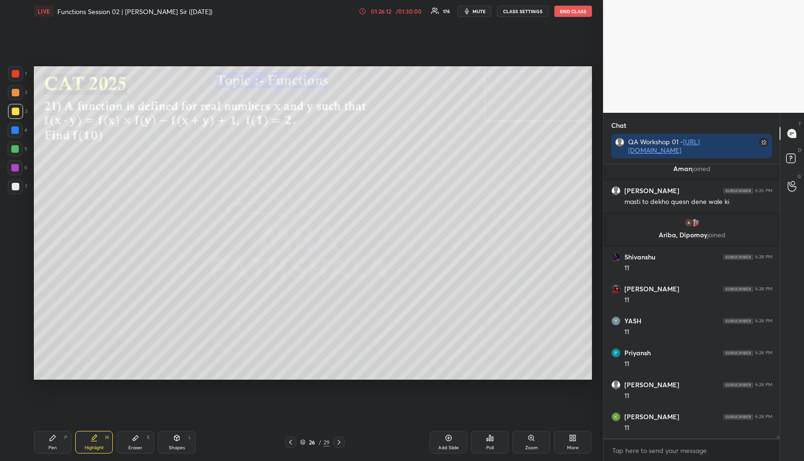
scroll to position [27254, 0]
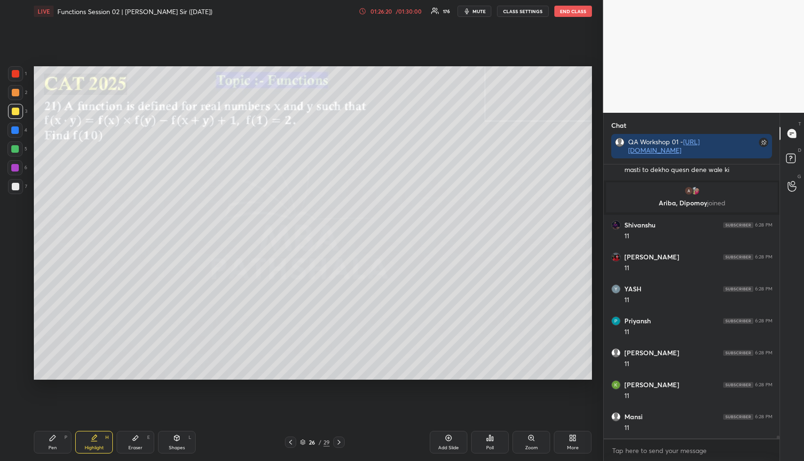
drag, startPoint x: 55, startPoint y: 440, endPoint x: 55, endPoint y: 422, distance: 17.4
click at [55, 439] on icon at bounding box center [53, 438] width 8 height 8
click at [17, 94] on div at bounding box center [16, 93] width 8 height 8
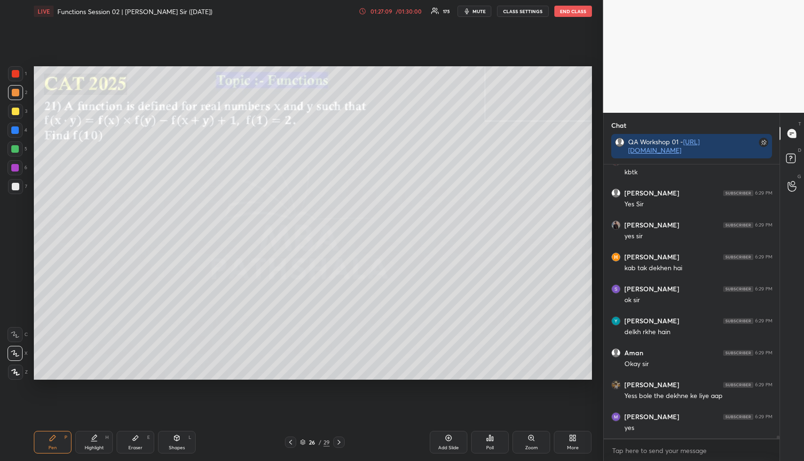
scroll to position [27989, 0]
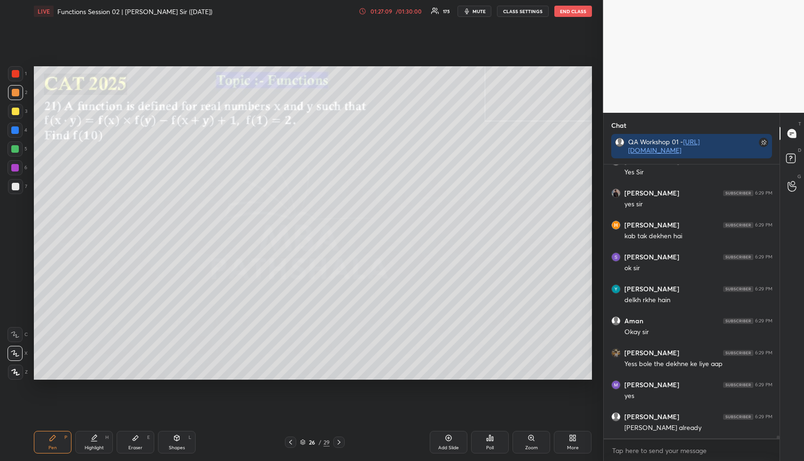
drag, startPoint x: 93, startPoint y: 444, endPoint x: 107, endPoint y: 401, distance: 45.5
click at [92, 441] on div "Highlight H" at bounding box center [94, 442] width 38 height 23
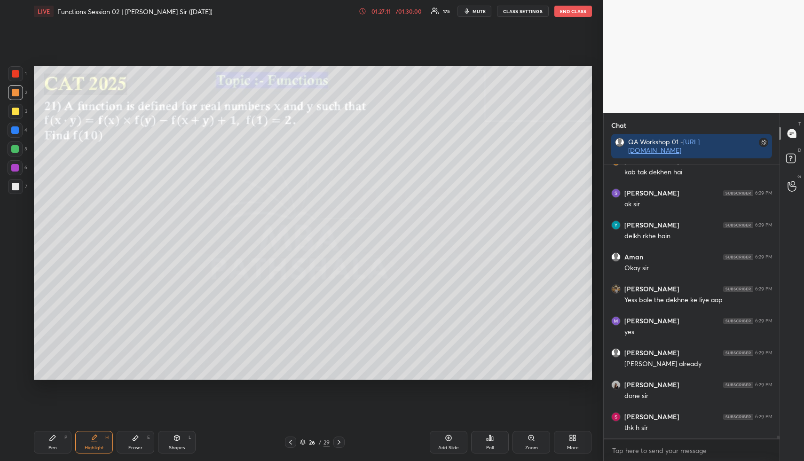
click at [94, 442] on div "Highlight H" at bounding box center [94, 442] width 38 height 23
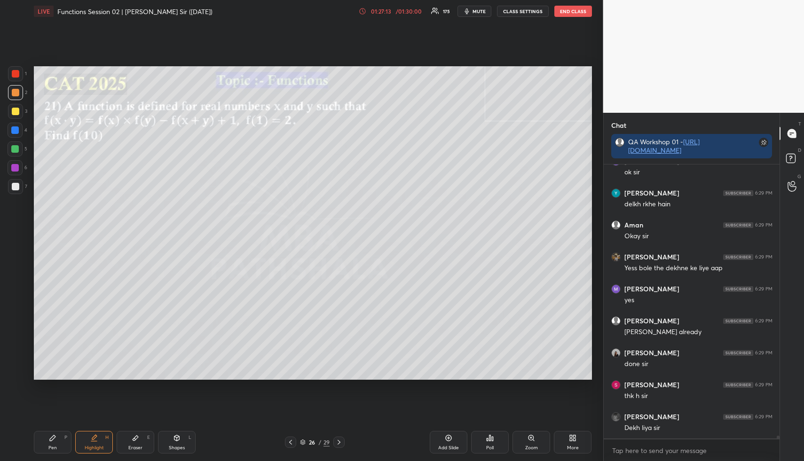
click at [94, 439] on icon at bounding box center [94, 438] width 8 height 8
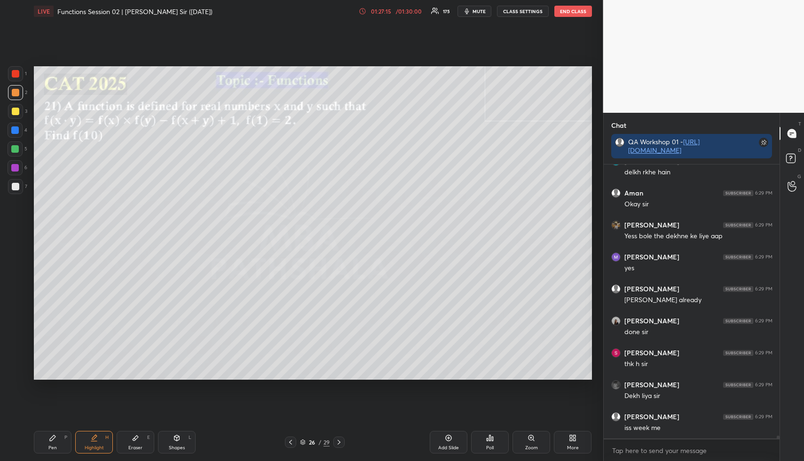
drag, startPoint x: 104, startPoint y: 446, endPoint x: 116, endPoint y: 404, distance: 43.9
click at [103, 446] on div "Highlight H" at bounding box center [94, 442] width 38 height 23
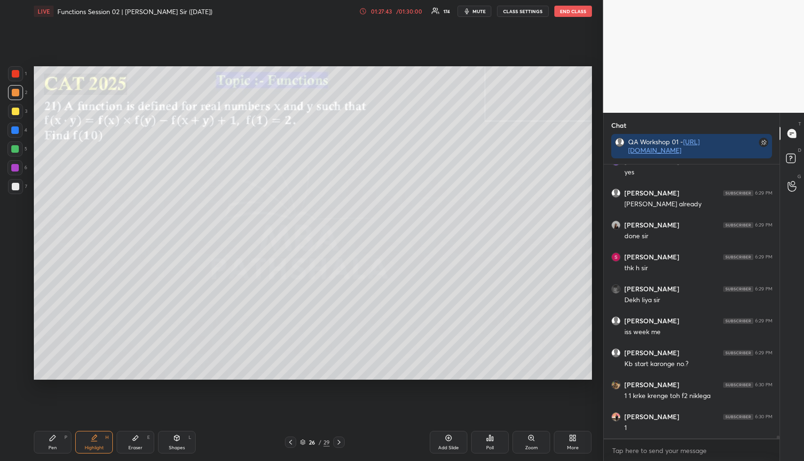
scroll to position [28245, 0]
drag, startPoint x: 58, startPoint y: 443, endPoint x: 60, endPoint y: 437, distance: 5.5
click at [57, 441] on div "Pen P" at bounding box center [53, 442] width 38 height 23
drag, startPoint x: 60, startPoint y: 436, endPoint x: 54, endPoint y: 396, distance: 40.4
click at [60, 436] on div "Pen P" at bounding box center [53, 442] width 38 height 23
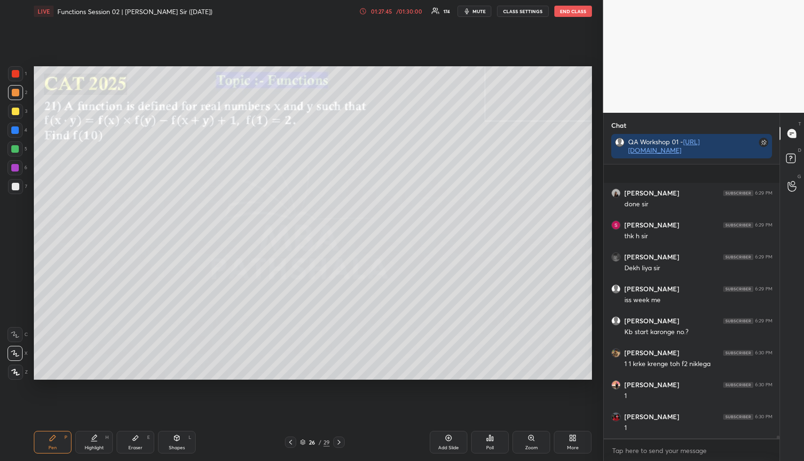
scroll to position [28309, 0]
click at [15, 109] on div at bounding box center [16, 112] width 8 height 8
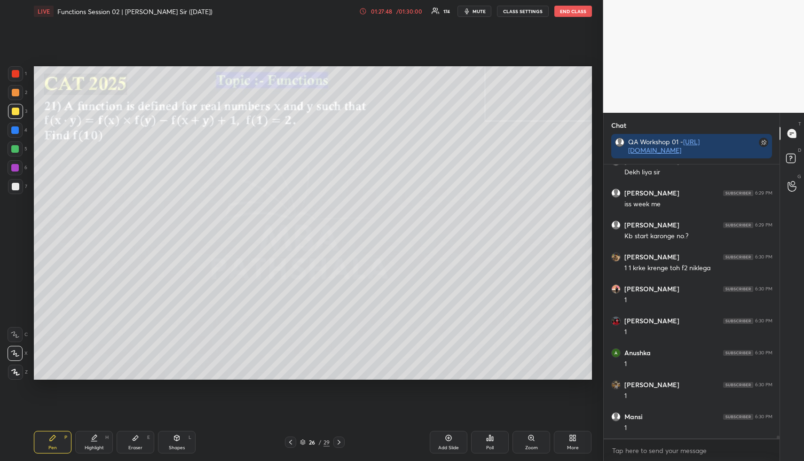
scroll to position [28373, 0]
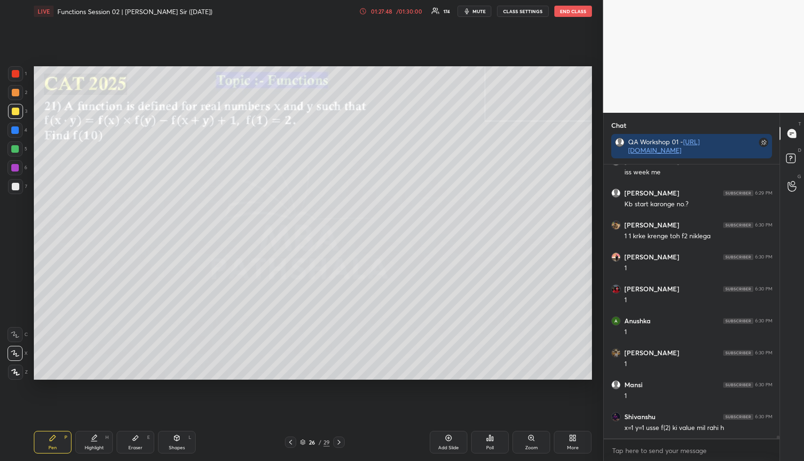
click at [12, 94] on div at bounding box center [16, 93] width 8 height 8
click at [13, 149] on div at bounding box center [15, 149] width 8 height 8
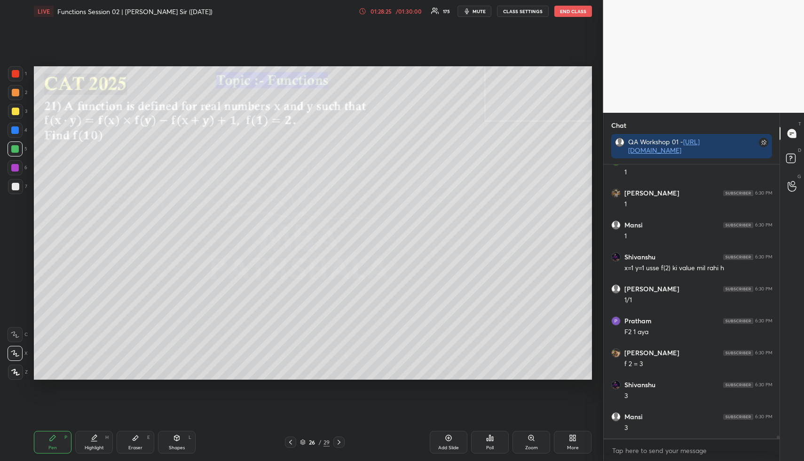
scroll to position [28567, 0]
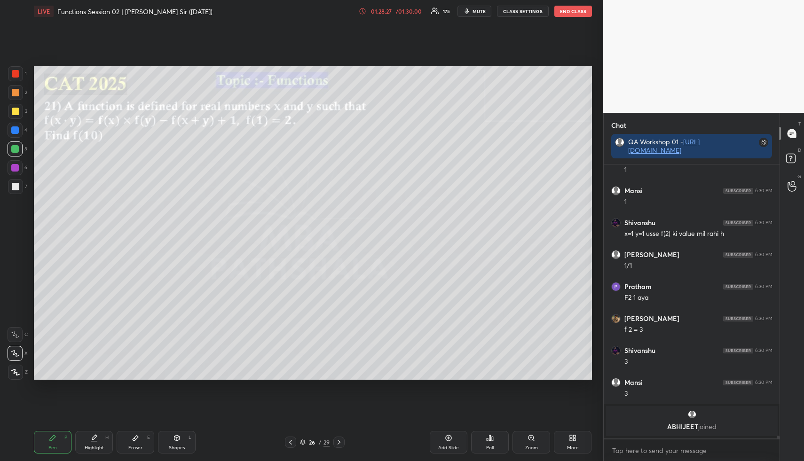
drag, startPoint x: 97, startPoint y: 441, endPoint x: 104, endPoint y: 422, distance: 20.4
click at [96, 437] on icon at bounding box center [94, 438] width 8 height 8
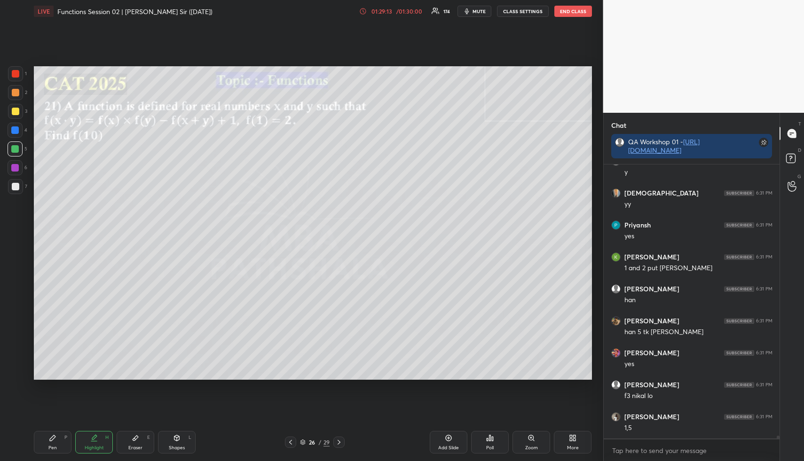
scroll to position [28475, 0]
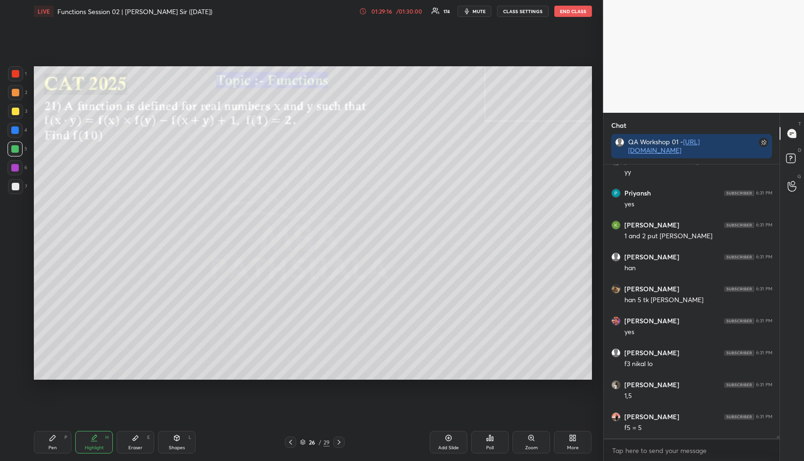
drag, startPoint x: 54, startPoint y: 434, endPoint x: 51, endPoint y: 392, distance: 41.4
click at [55, 434] on div "Pen P" at bounding box center [53, 442] width 38 height 23
click at [15, 94] on div at bounding box center [16, 93] width 8 height 8
click at [16, 111] on div at bounding box center [16, 112] width 8 height 8
click at [99, 430] on div "Pen P Highlight H Eraser E Shapes L 26 / 29 Add Slide Poll Zoom More" at bounding box center [313, 442] width 558 height 38
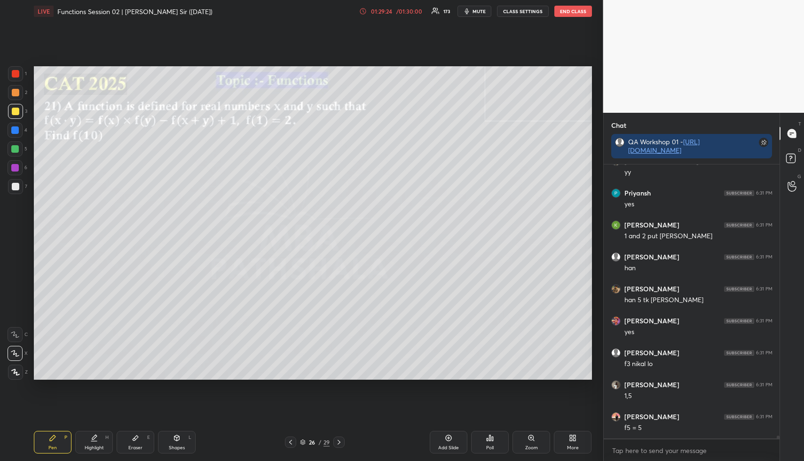
drag, startPoint x: 96, startPoint y: 437, endPoint x: 88, endPoint y: 407, distance: 30.5
click at [96, 437] on icon at bounding box center [94, 437] width 5 height 5
drag, startPoint x: 17, startPoint y: 94, endPoint x: 16, endPoint y: 99, distance: 4.9
click at [17, 94] on div at bounding box center [16, 93] width 8 height 8
drag, startPoint x: 64, startPoint y: 446, endPoint x: 55, endPoint y: 381, distance: 65.9
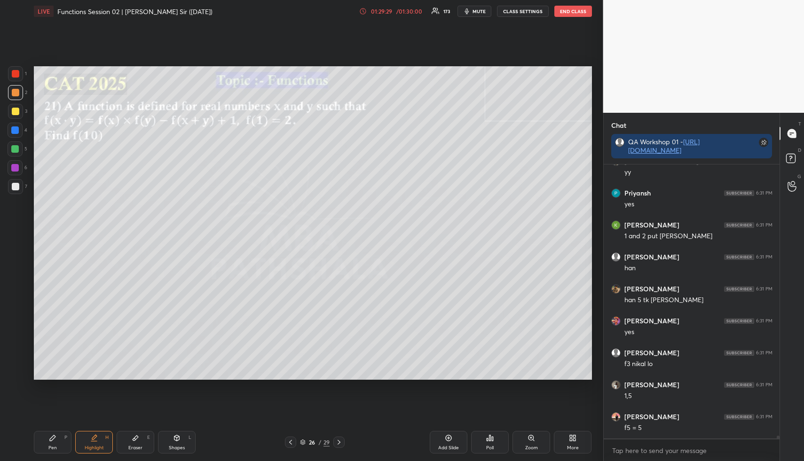
click at [62, 446] on div "Pen P" at bounding box center [53, 442] width 38 height 23
click at [14, 114] on div at bounding box center [16, 112] width 8 height 8
click at [10, 92] on div at bounding box center [15, 92] width 15 height 15
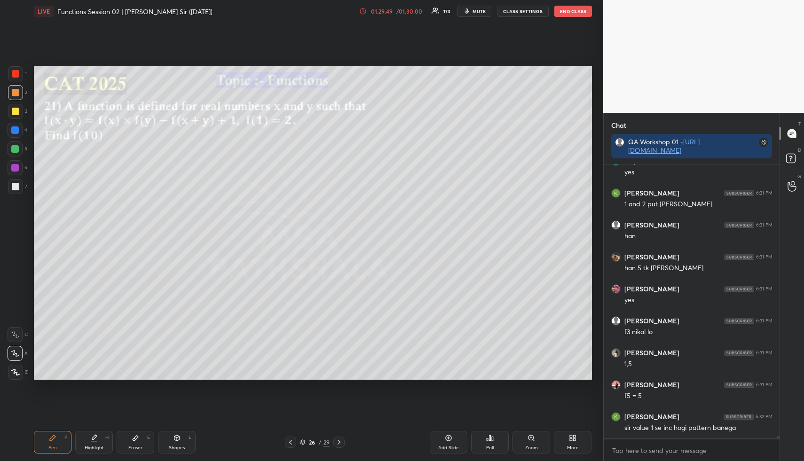
click at [131, 436] on div "Eraser E" at bounding box center [136, 442] width 38 height 23
click at [59, 438] on div "Pen P" at bounding box center [53, 442] width 38 height 23
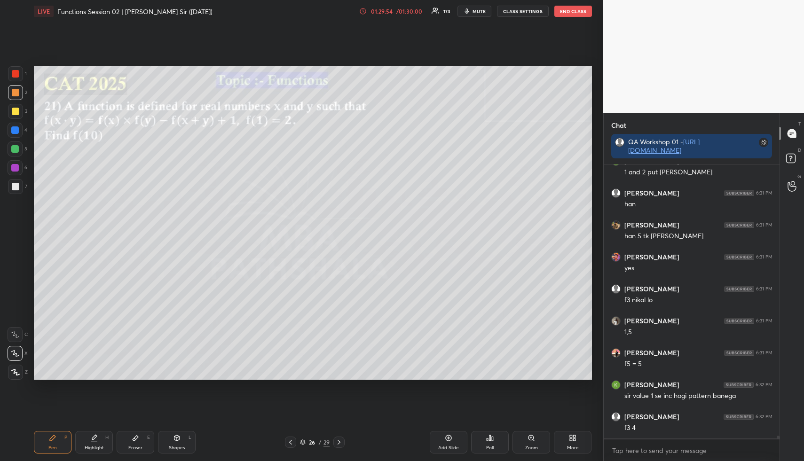
scroll to position [28571, 0]
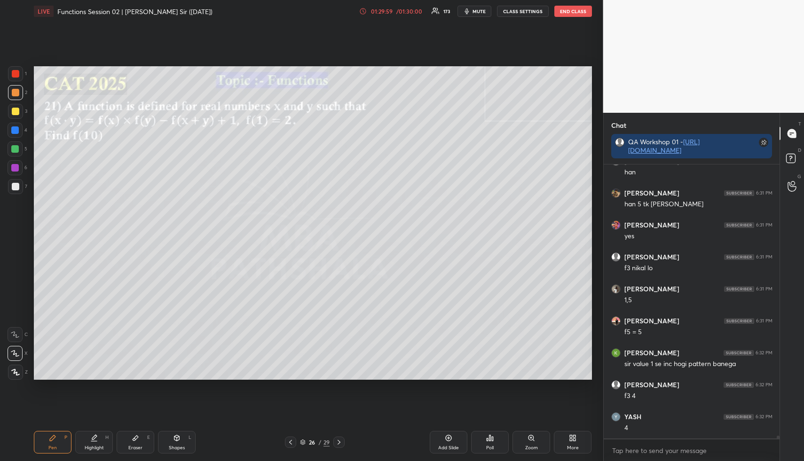
click at [182, 438] on div "Shapes L" at bounding box center [177, 442] width 38 height 23
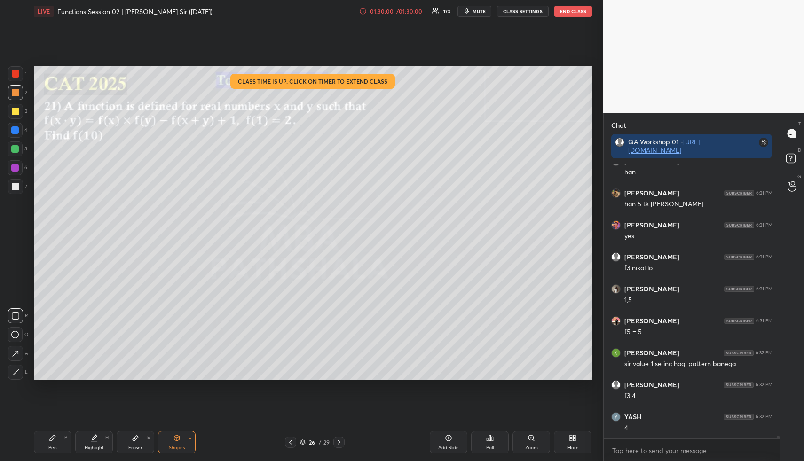
click at [16, 184] on div at bounding box center [16, 187] width 8 height 8
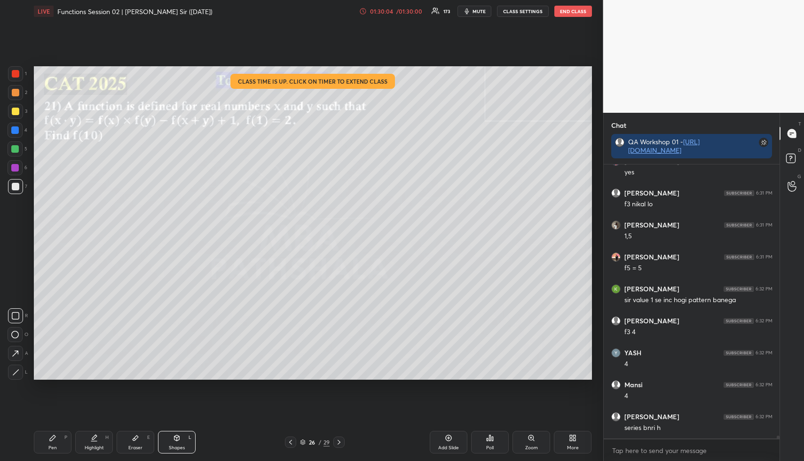
scroll to position [28667, 0]
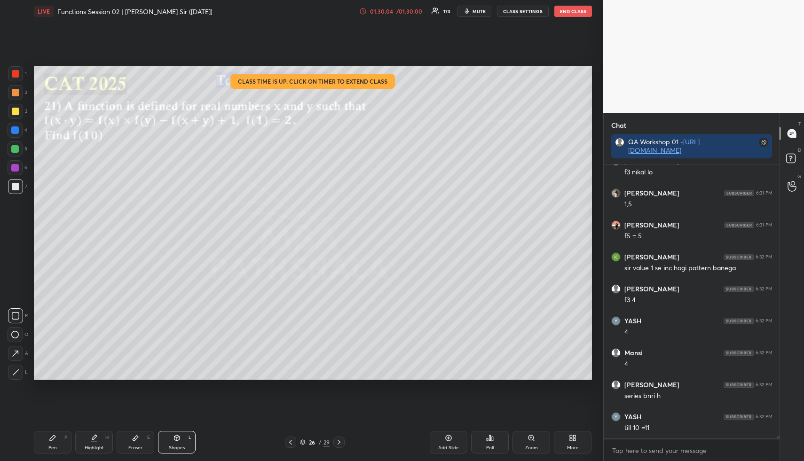
click at [95, 441] on div "Highlight H" at bounding box center [94, 442] width 38 height 23
drag, startPoint x: 55, startPoint y: 437, endPoint x: 56, endPoint y: 387, distance: 49.8
click at [54, 435] on icon at bounding box center [53, 438] width 6 height 6
click at [19, 109] on div at bounding box center [15, 111] width 15 height 15
drag, startPoint x: 80, startPoint y: 443, endPoint x: 72, endPoint y: 438, distance: 9.3
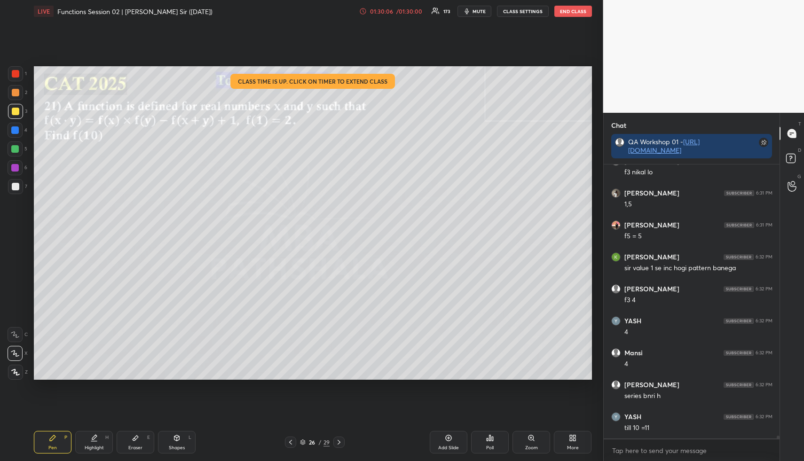
click at [81, 440] on div "Highlight H" at bounding box center [94, 442] width 38 height 23
click at [56, 439] on div "Pen P" at bounding box center [53, 442] width 38 height 23
drag, startPoint x: 14, startPoint y: 67, endPoint x: 29, endPoint y: 77, distance: 18.4
click at [14, 67] on div at bounding box center [15, 73] width 15 height 15
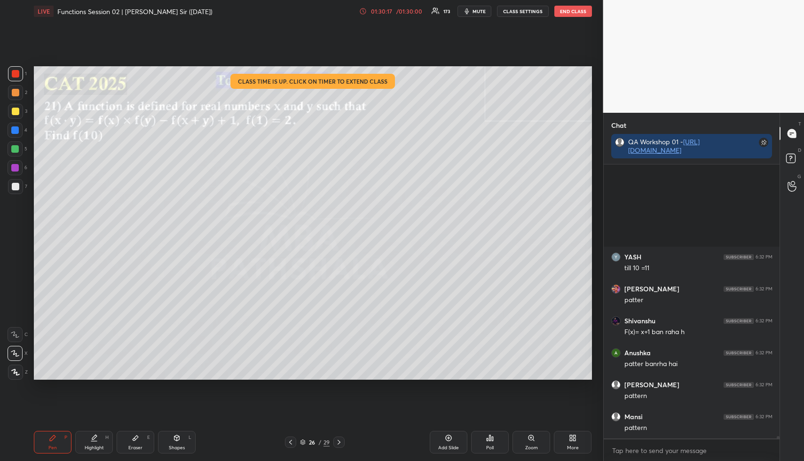
scroll to position [28955, 0]
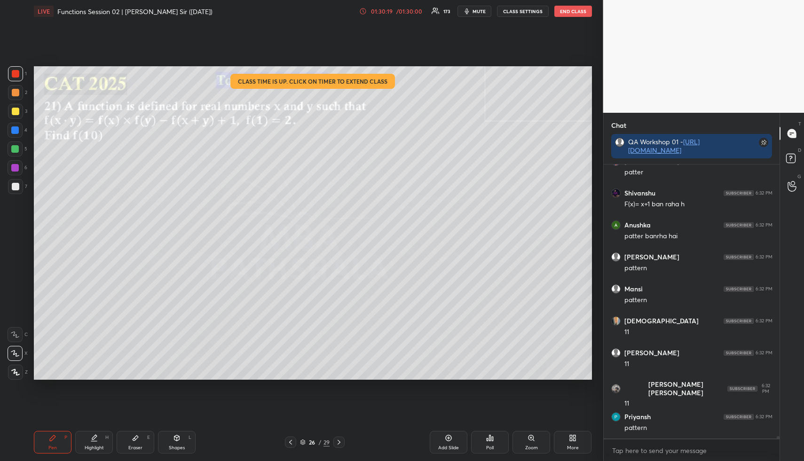
click at [90, 441] on div "Highlight H" at bounding box center [94, 442] width 38 height 23
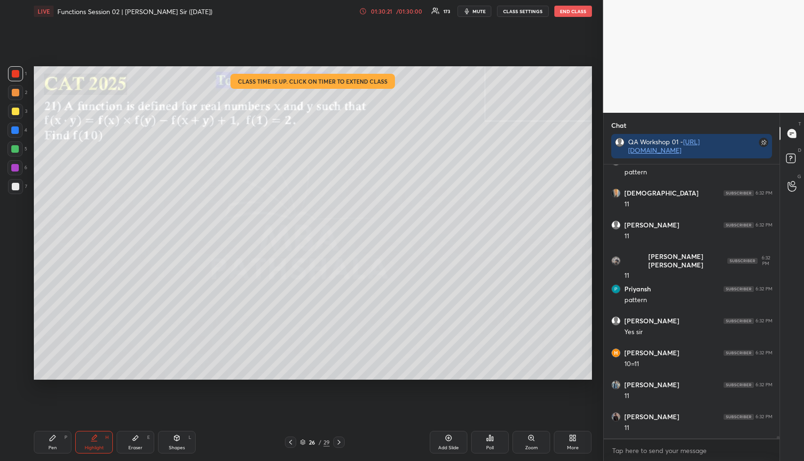
scroll to position [29114, 0]
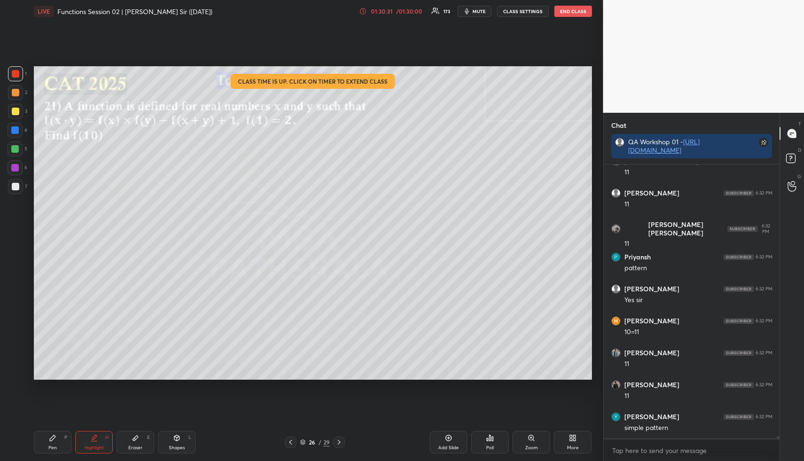
click at [50, 450] on div "Pen" at bounding box center [52, 447] width 8 height 5
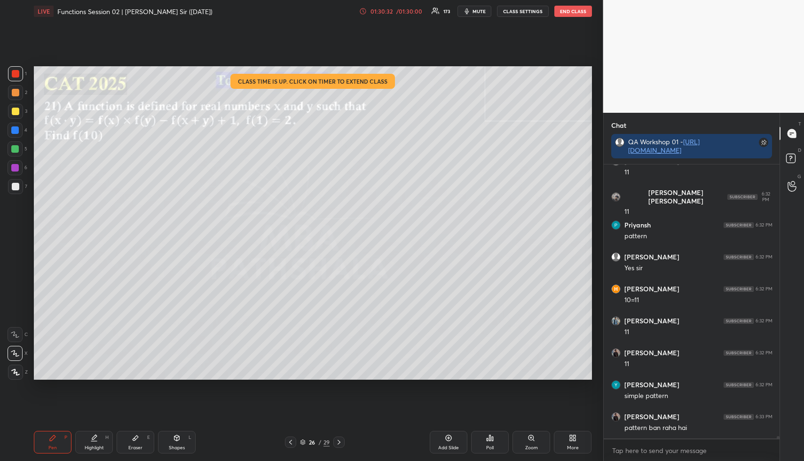
click at [16, 113] on div at bounding box center [16, 112] width 8 height 8
click at [96, 439] on div "Highlight H" at bounding box center [94, 442] width 38 height 23
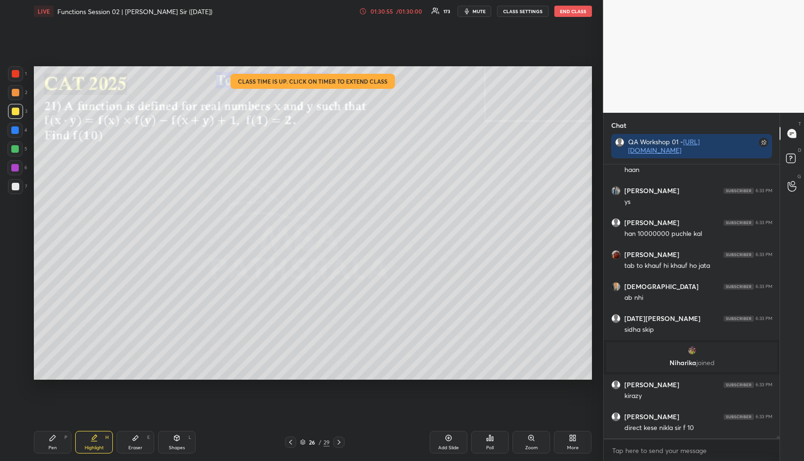
scroll to position [29113, 0]
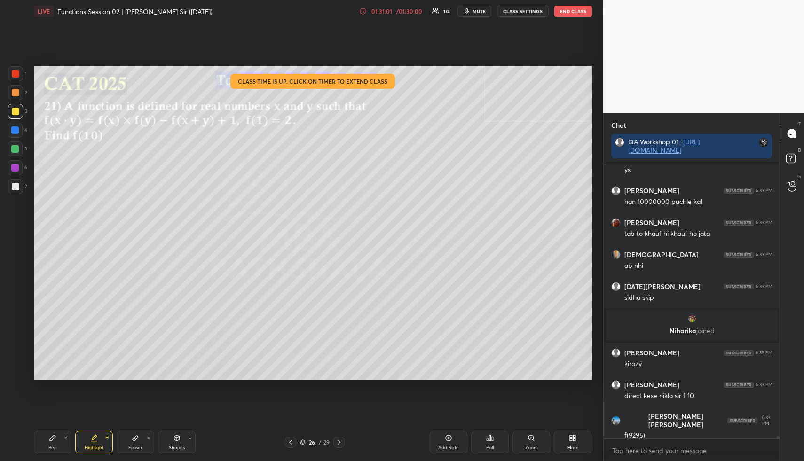
drag, startPoint x: 453, startPoint y: 440, endPoint x: 416, endPoint y: 437, distance: 36.8
click at [453, 440] on div "Add Slide" at bounding box center [448, 442] width 38 height 23
click at [60, 439] on div "Pen P" at bounding box center [53, 442] width 38 height 23
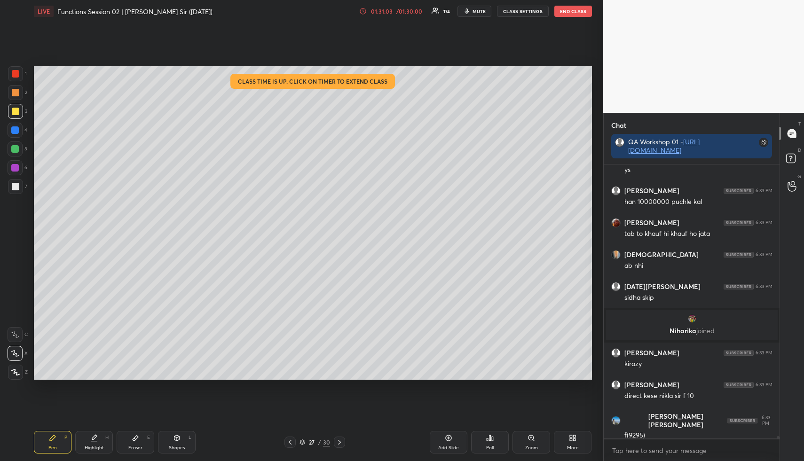
click at [18, 127] on div at bounding box center [15, 130] width 15 height 15
drag, startPoint x: 20, startPoint y: 91, endPoint x: 15, endPoint y: 93, distance: 5.3
click at [19, 91] on div at bounding box center [15, 92] width 15 height 15
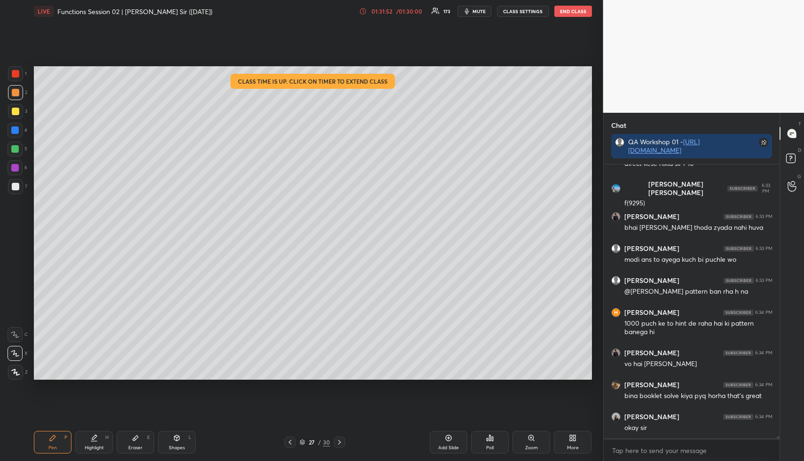
scroll to position [29377, 0]
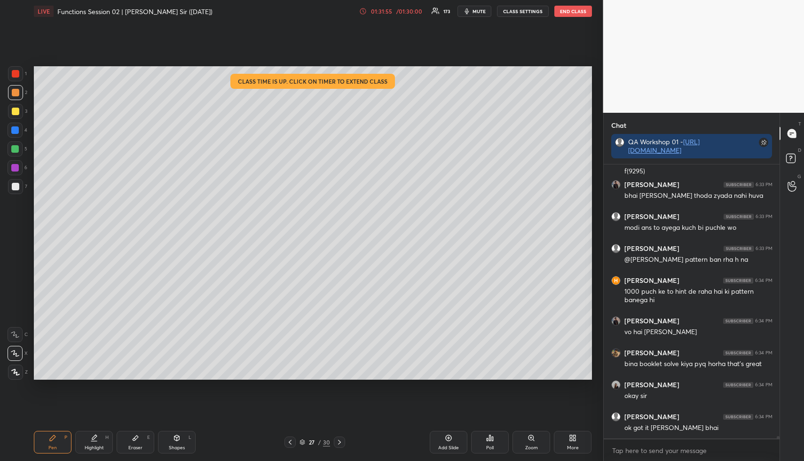
click at [340, 440] on icon at bounding box center [340, 442] width 8 height 8
click at [291, 441] on icon at bounding box center [290, 442] width 8 height 8
drag, startPoint x: 342, startPoint y: 440, endPoint x: 334, endPoint y: 437, distance: 8.5
click at [341, 440] on icon at bounding box center [340, 442] width 8 height 8
click at [180, 445] on div "Shapes" at bounding box center [177, 447] width 16 height 5
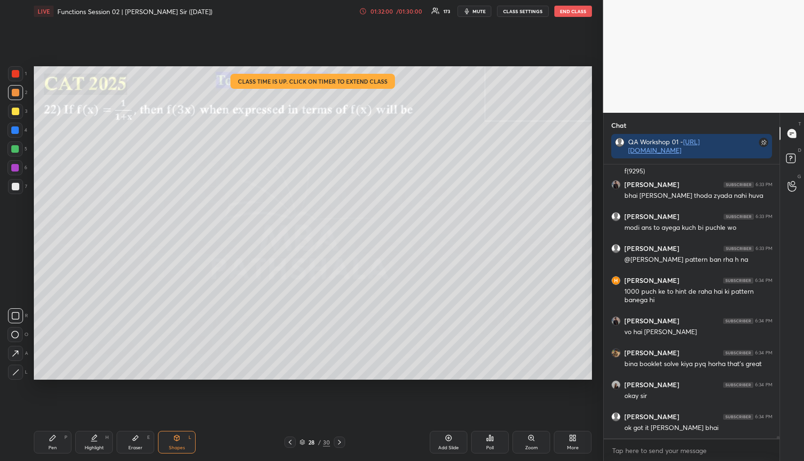
drag, startPoint x: 12, startPoint y: 108, endPoint x: 30, endPoint y: 100, distance: 19.6
click at [15, 109] on div at bounding box center [16, 112] width 8 height 8
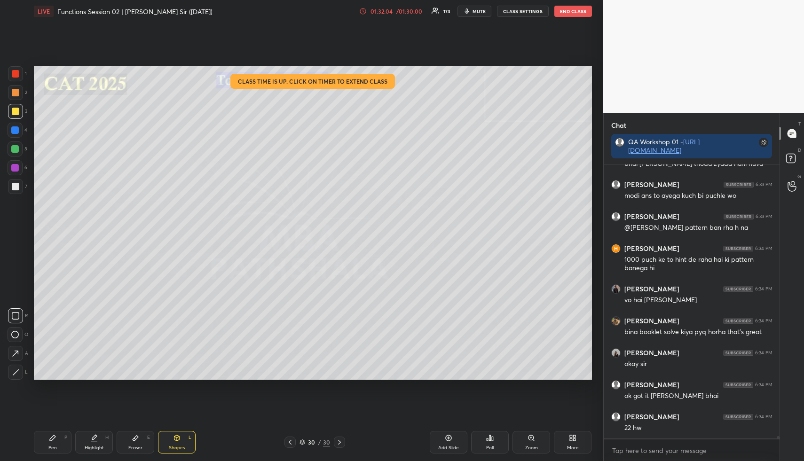
drag, startPoint x: 55, startPoint y: 449, endPoint x: 52, endPoint y: 444, distance: 5.9
click at [54, 448] on div "Pen" at bounding box center [52, 447] width 8 height 5
click at [20, 129] on div at bounding box center [15, 130] width 15 height 15
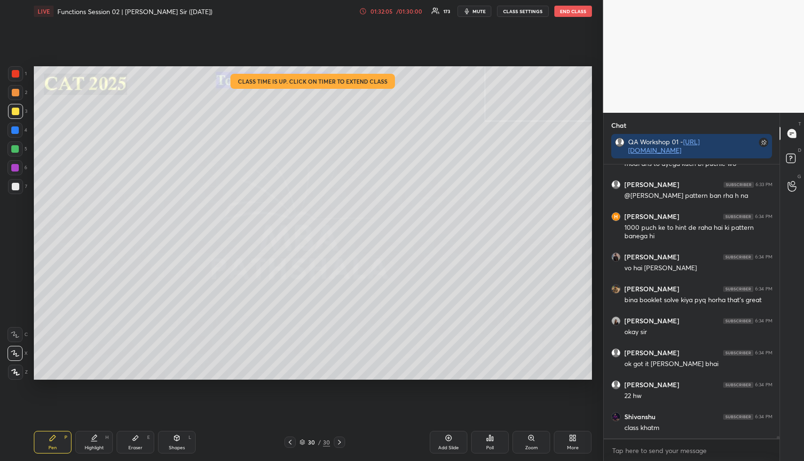
click at [20, 129] on div at bounding box center [15, 130] width 15 height 15
click at [22, 149] on div at bounding box center [15, 148] width 15 height 15
click at [18, 152] on div at bounding box center [15, 148] width 15 height 15
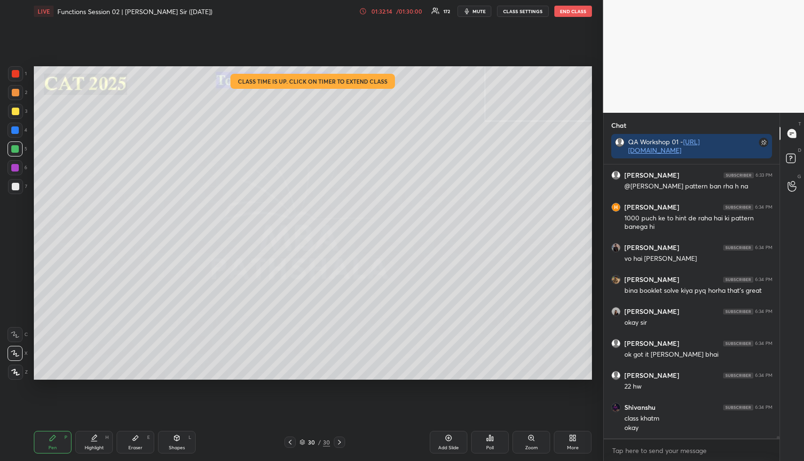
click at [19, 93] on div at bounding box center [15, 92] width 15 height 15
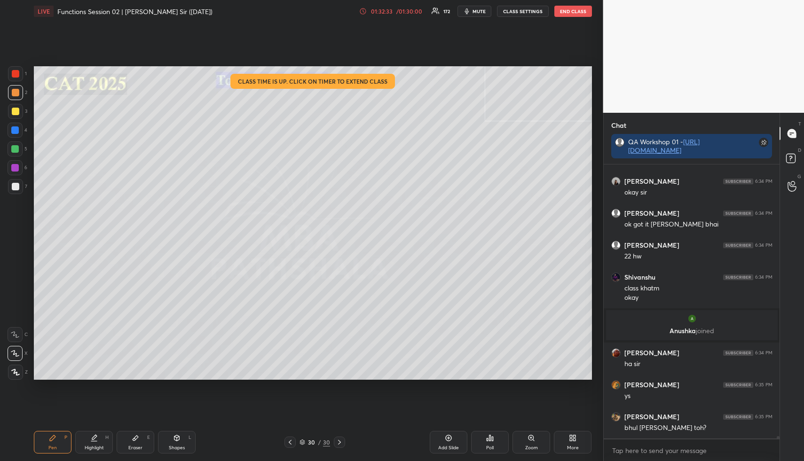
scroll to position [29485, 0]
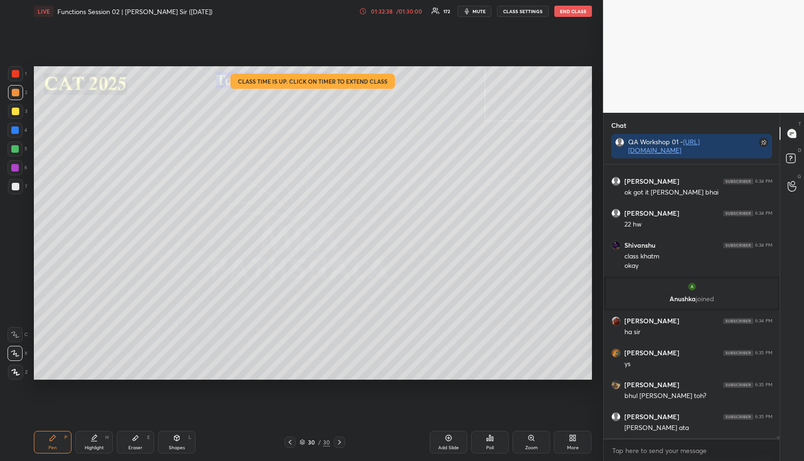
drag, startPoint x: 58, startPoint y: 451, endPoint x: 54, endPoint y: 442, distance: 9.3
click at [57, 449] on div "Pen P" at bounding box center [53, 442] width 38 height 23
click at [18, 109] on div at bounding box center [16, 112] width 8 height 8
drag, startPoint x: 50, startPoint y: 444, endPoint x: 39, endPoint y: 406, distance: 38.8
click at [50, 443] on div "Pen P" at bounding box center [53, 442] width 38 height 23
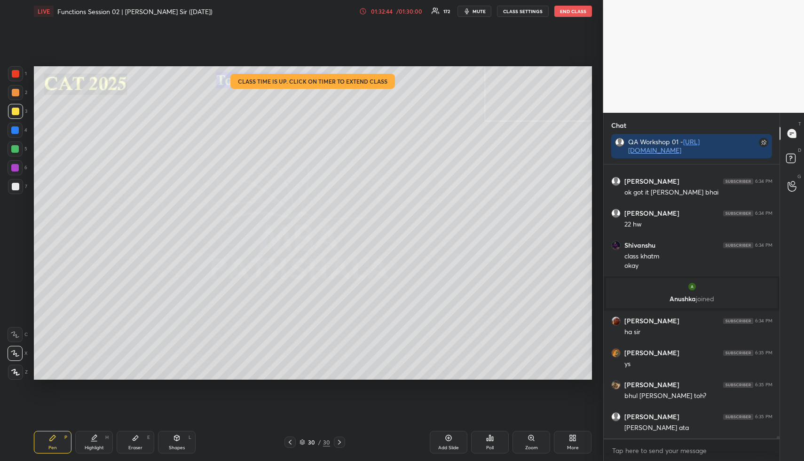
click at [16, 129] on div at bounding box center [15, 130] width 8 height 8
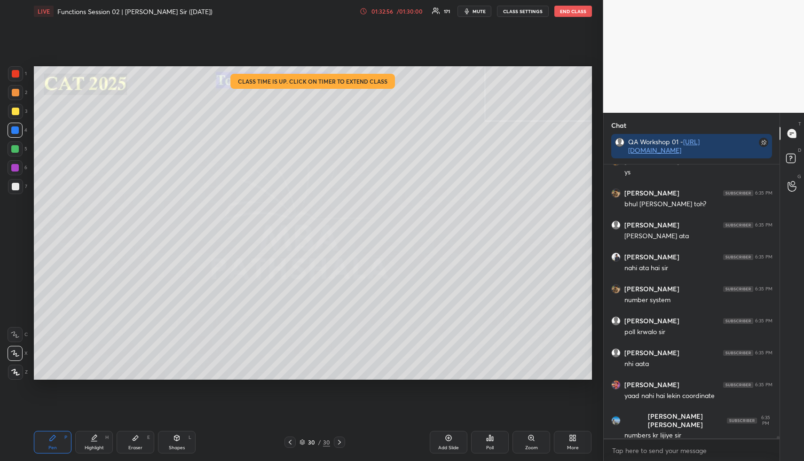
scroll to position [29709, 0]
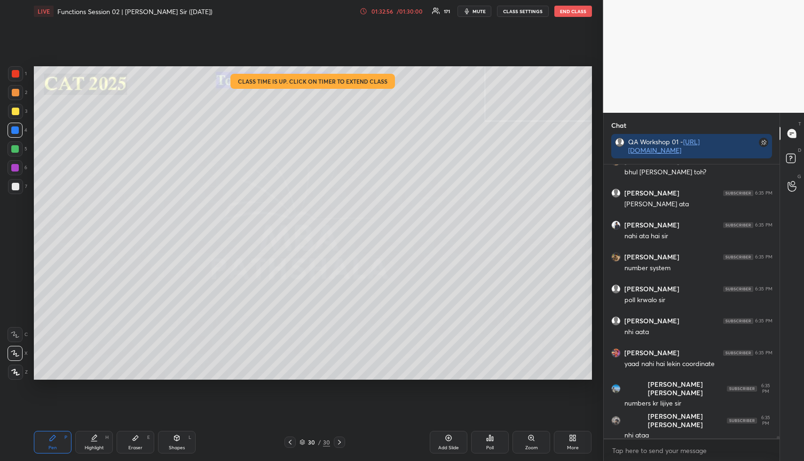
click at [407, 12] on div "/ 01:30:00" at bounding box center [409, 11] width 29 height 6
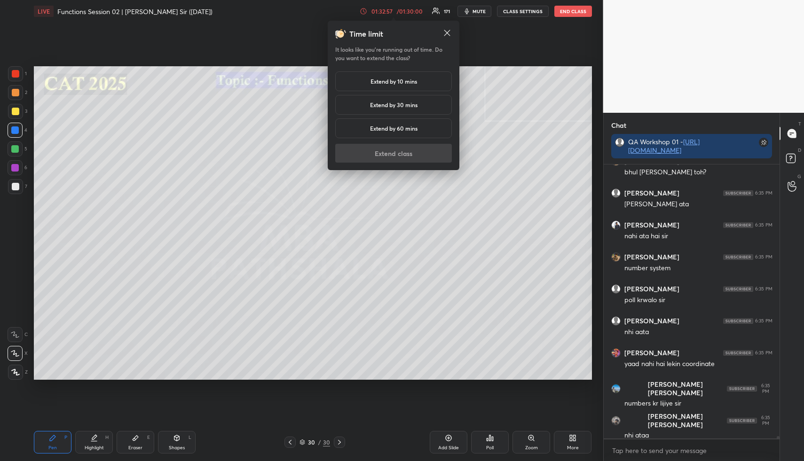
click at [403, 83] on h5 "Extend by 10 mins" at bounding box center [393, 81] width 47 height 8
click at [406, 151] on button "Extend class" at bounding box center [393, 153] width 117 height 19
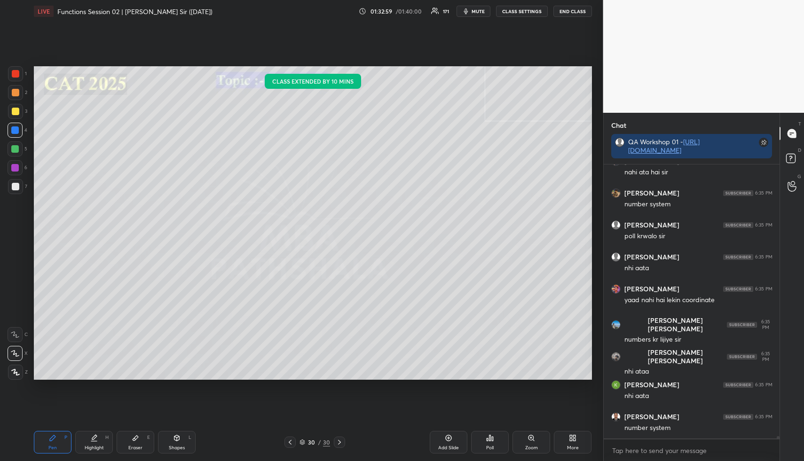
click at [57, 445] on div "Pen P" at bounding box center [53, 442] width 38 height 23
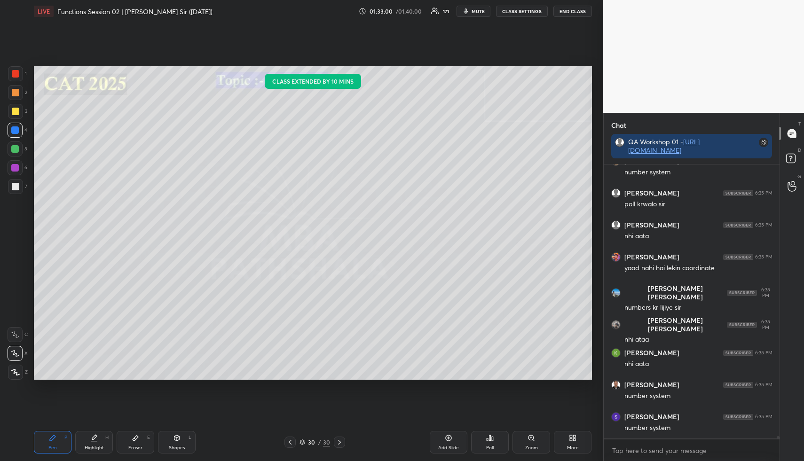
drag, startPoint x: 15, startPoint y: 91, endPoint x: 23, endPoint y: 89, distance: 7.7
click at [15, 91] on div at bounding box center [16, 93] width 8 height 8
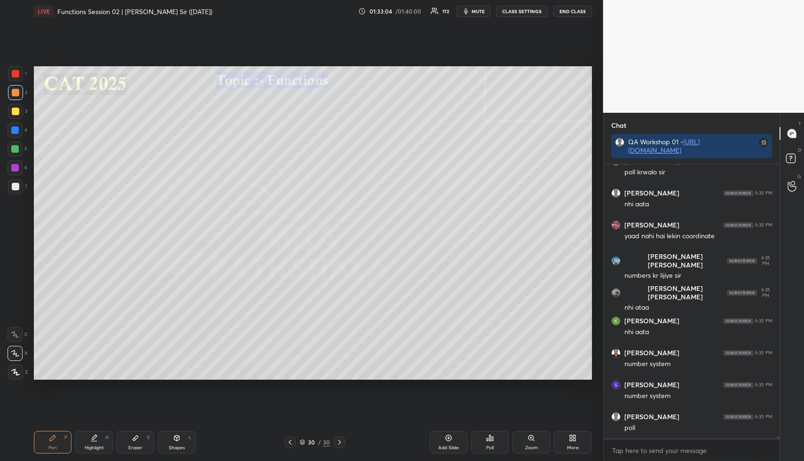
drag, startPoint x: 16, startPoint y: 110, endPoint x: 33, endPoint y: 110, distance: 16.9
click at [16, 110] on div at bounding box center [16, 112] width 8 height 8
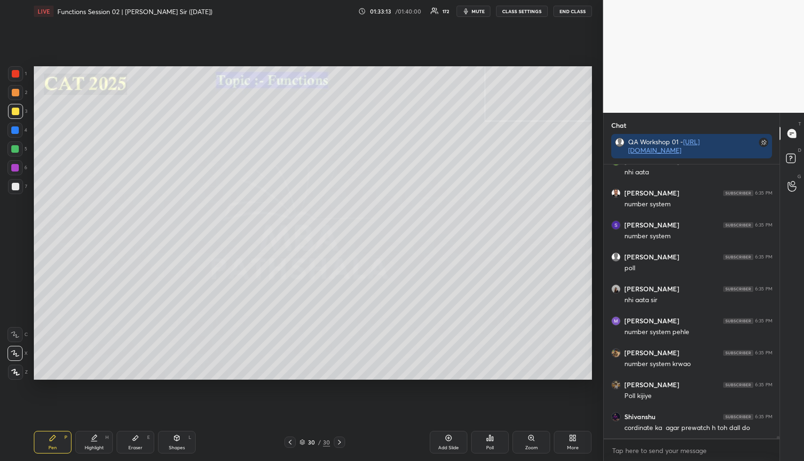
scroll to position [30037, 0]
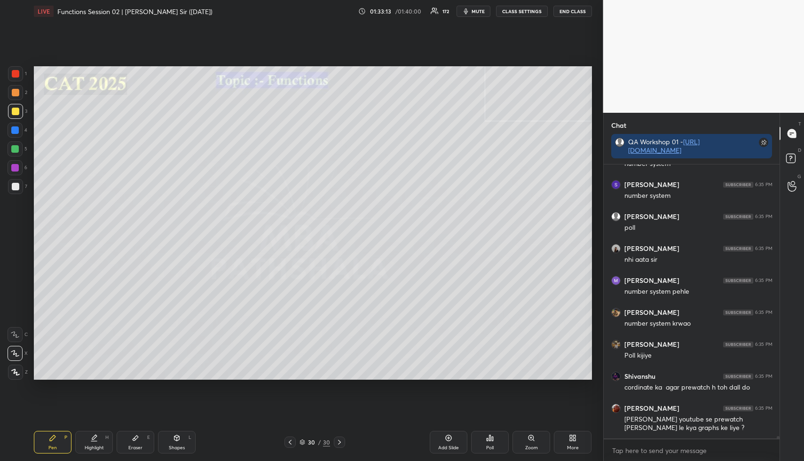
click at [498, 437] on div "Poll" at bounding box center [490, 442] width 38 height 23
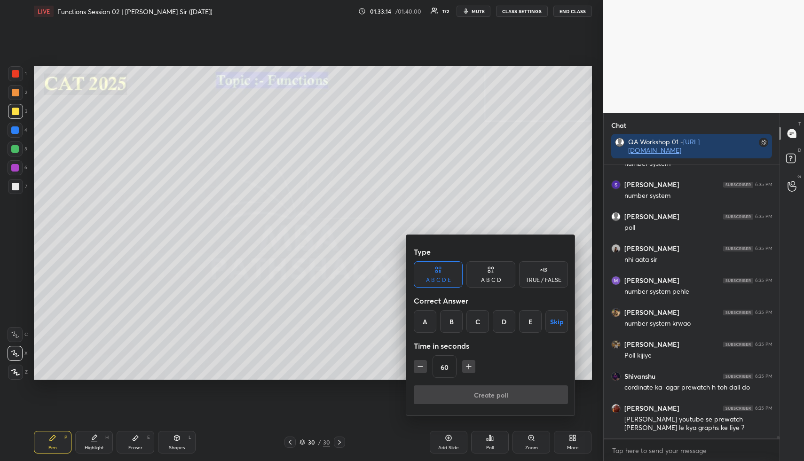
drag, startPoint x: 539, startPoint y: 275, endPoint x: 526, endPoint y: 287, distance: 17.3
click at [539, 275] on div "TRUE / FALSE" at bounding box center [543, 274] width 49 height 26
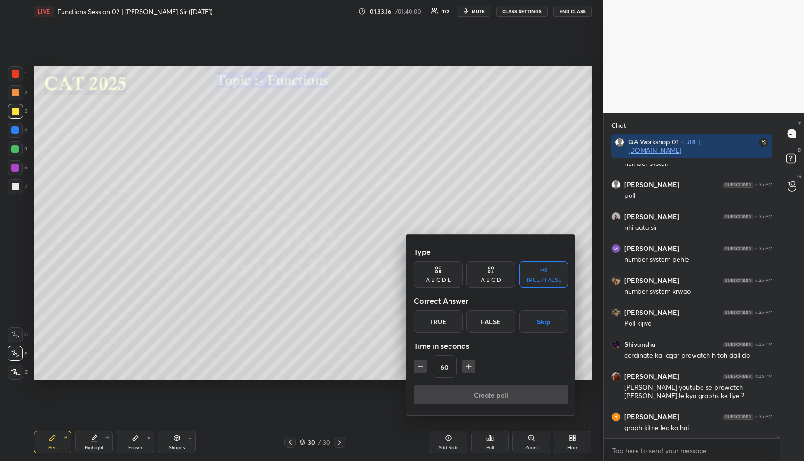
click at [422, 368] on icon "button" at bounding box center [419, 366] width 9 height 9
click at [424, 367] on icon "button" at bounding box center [419, 366] width 9 height 9
type input "30"
click at [538, 320] on button "Skip" at bounding box center [543, 321] width 49 height 23
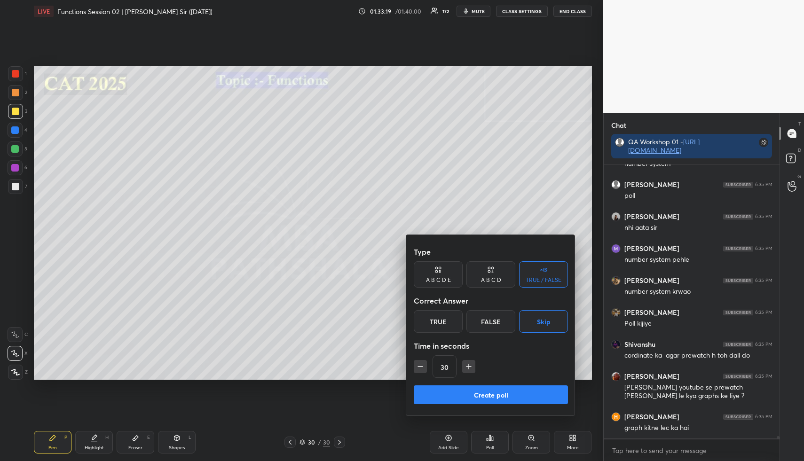
click at [502, 395] on button "Create poll" at bounding box center [491, 394] width 154 height 19
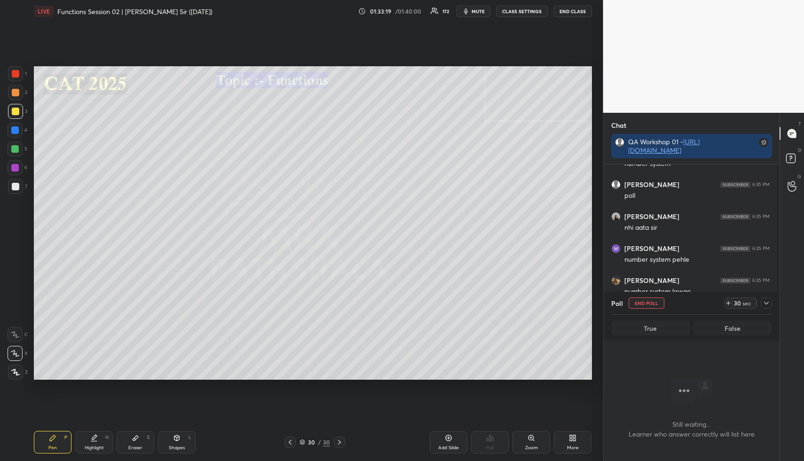
scroll to position [3, 3]
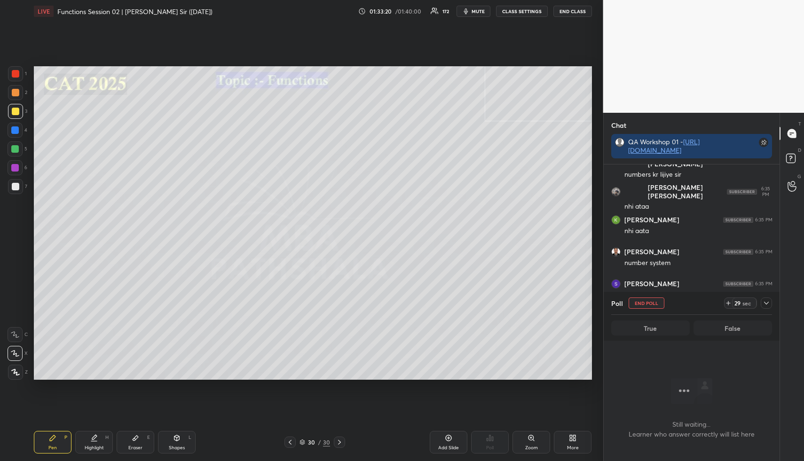
click at [101, 450] on div "Highlight H" at bounding box center [94, 442] width 38 height 23
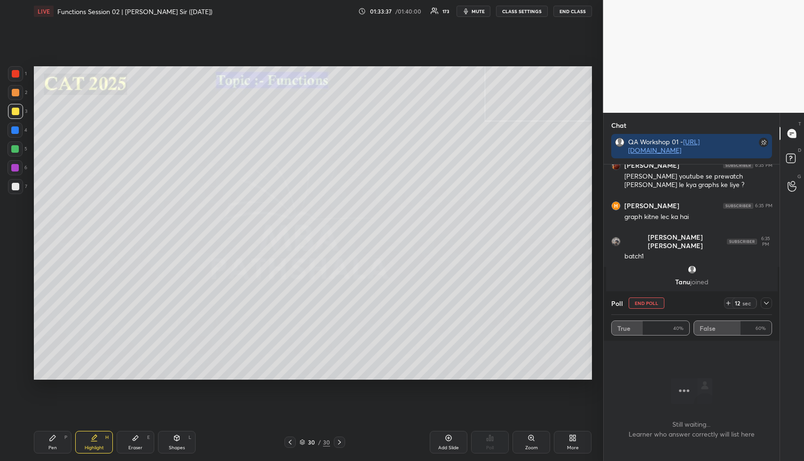
scroll to position [30078, 0]
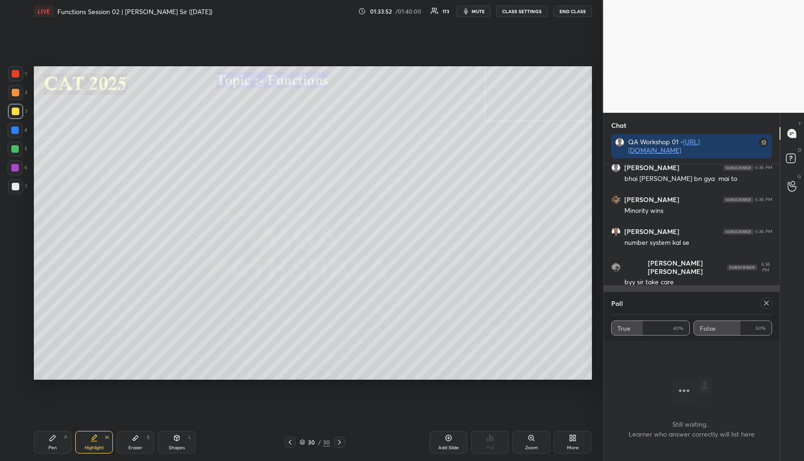
click at [766, 302] on icon at bounding box center [766, 303] width 8 height 8
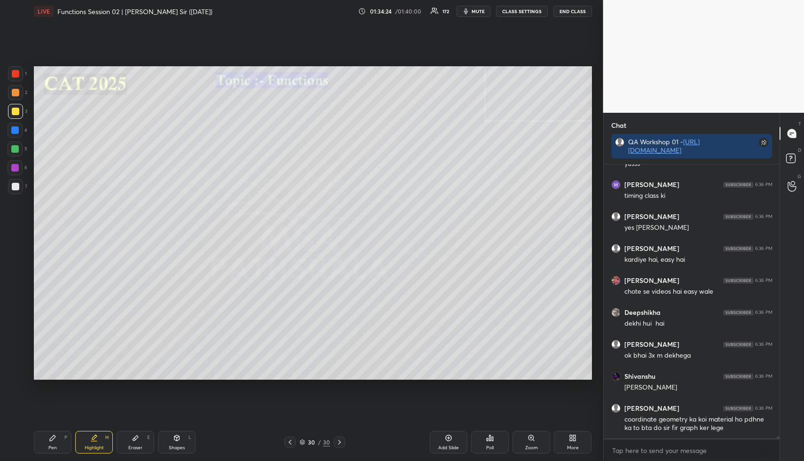
click at [100, 440] on div "Highlight H" at bounding box center [94, 442] width 38 height 23
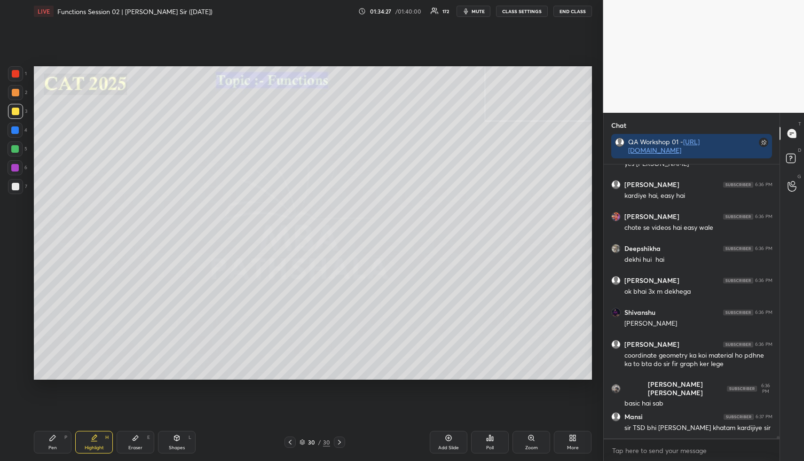
drag, startPoint x: 58, startPoint y: 446, endPoint x: 59, endPoint y: 427, distance: 19.8
click at [58, 446] on div "Pen P" at bounding box center [53, 442] width 38 height 23
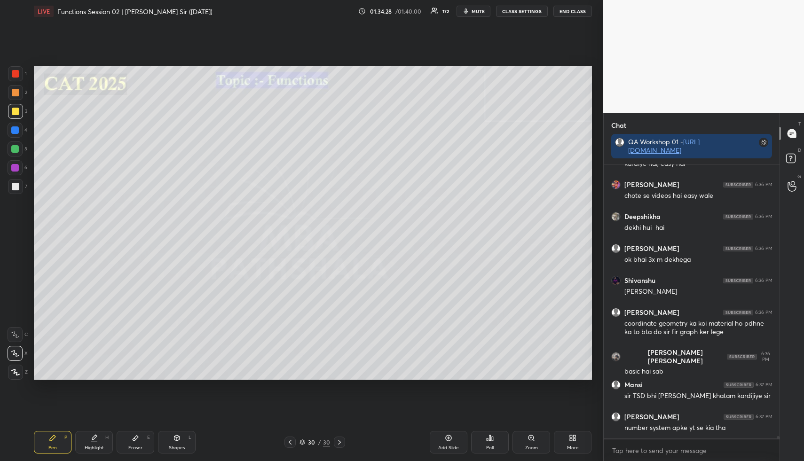
click at [15, 94] on div at bounding box center [16, 93] width 8 height 8
click at [17, 127] on div at bounding box center [15, 130] width 8 height 8
click at [12, 133] on div at bounding box center [15, 130] width 8 height 8
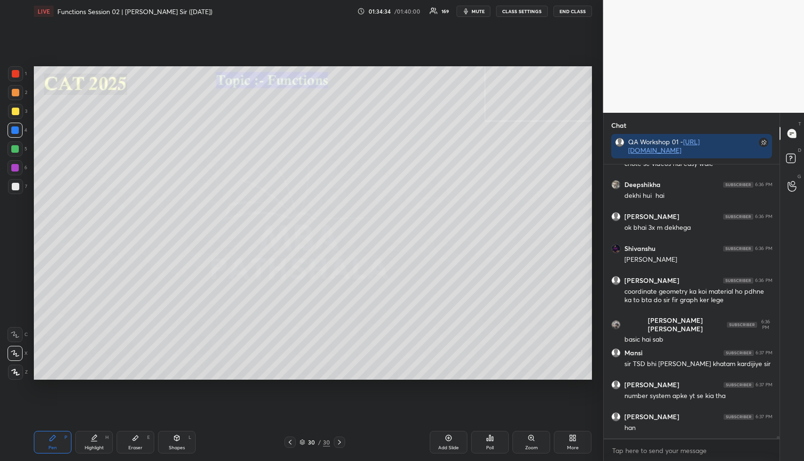
drag, startPoint x: 101, startPoint y: 441, endPoint x: 93, endPoint y: 440, distance: 8.5
click at [100, 439] on div "Highlight H" at bounding box center [94, 442] width 38 height 23
drag, startPoint x: 92, startPoint y: 442, endPoint x: 87, endPoint y: 439, distance: 5.7
click at [90, 441] on div "Highlight H" at bounding box center [94, 442] width 38 height 23
click at [60, 437] on div "Pen P" at bounding box center [53, 442] width 38 height 23
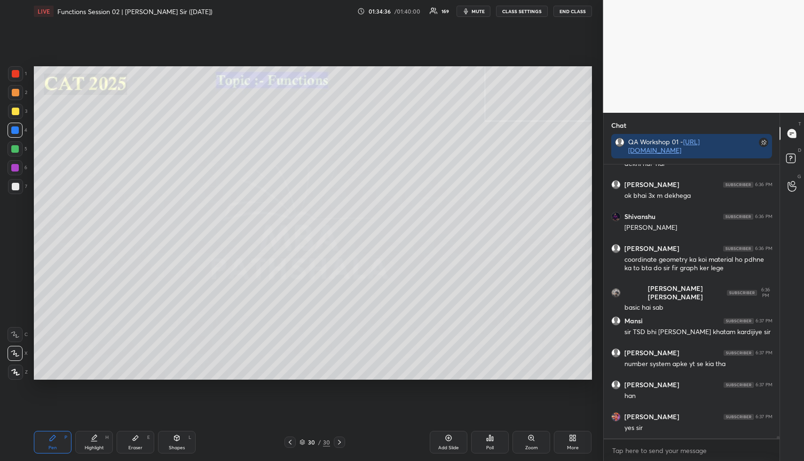
click at [17, 148] on div at bounding box center [15, 149] width 8 height 8
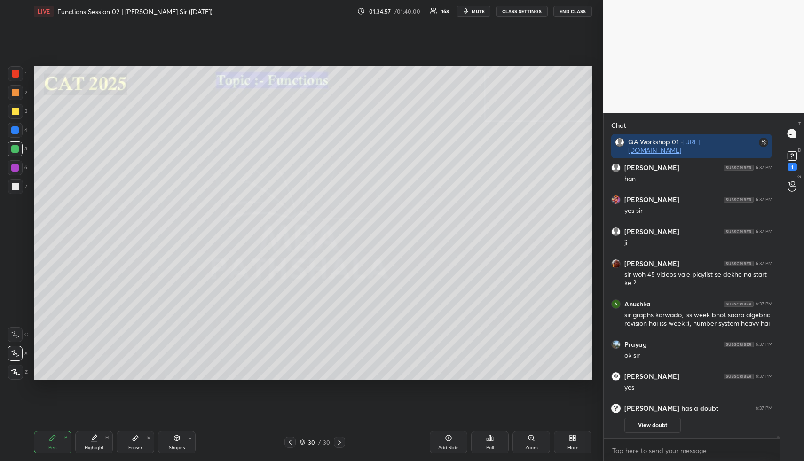
drag, startPoint x: 101, startPoint y: 441, endPoint x: 108, endPoint y: 430, distance: 12.7
click at [101, 441] on div "Highlight H" at bounding box center [94, 442] width 38 height 23
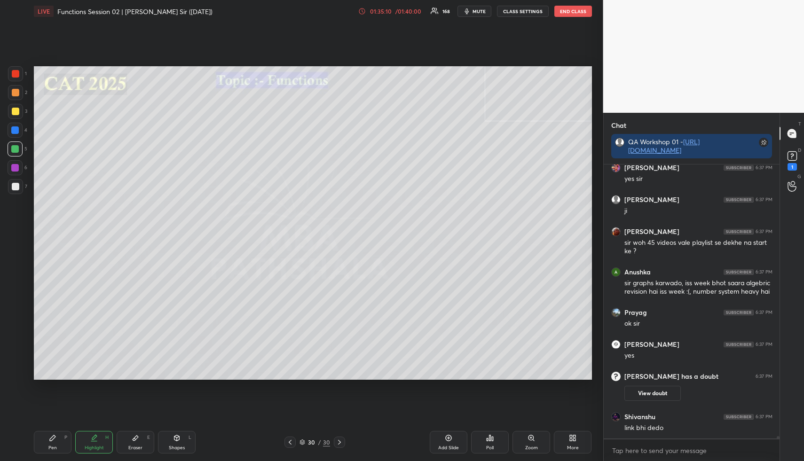
scroll to position [31359, 0]
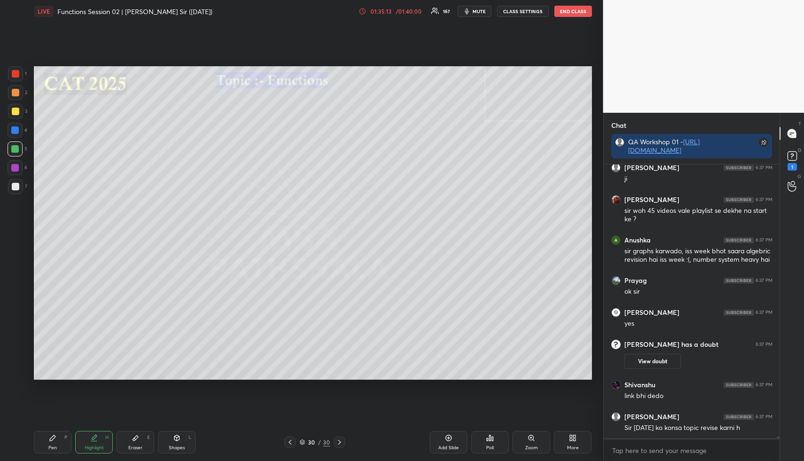
drag, startPoint x: 59, startPoint y: 440, endPoint x: 59, endPoint y: 409, distance: 31.0
click at [59, 439] on div "Pen P" at bounding box center [53, 442] width 38 height 23
click at [16, 116] on div at bounding box center [15, 111] width 15 height 15
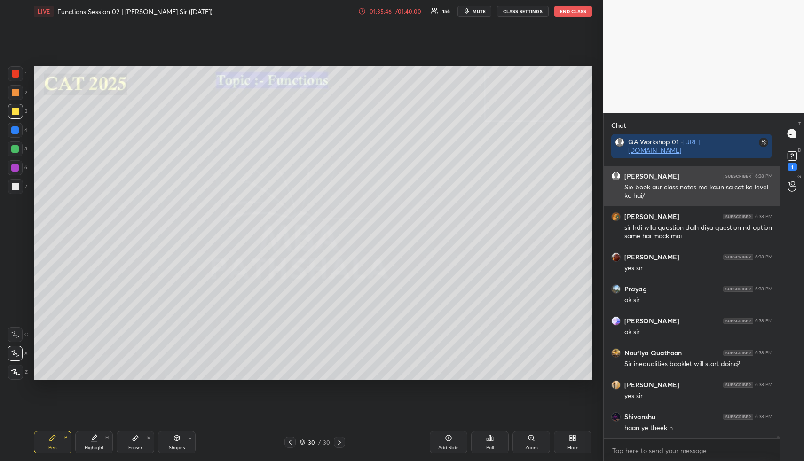
scroll to position [31728, 0]
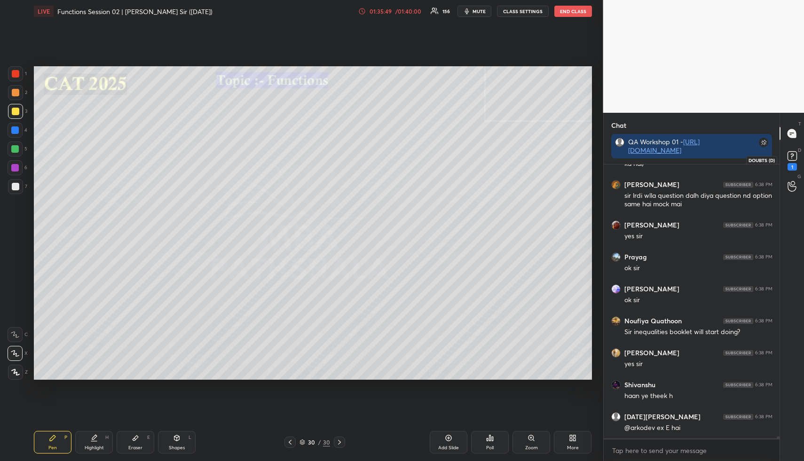
click at [791, 158] on rect at bounding box center [791, 156] width 9 height 9
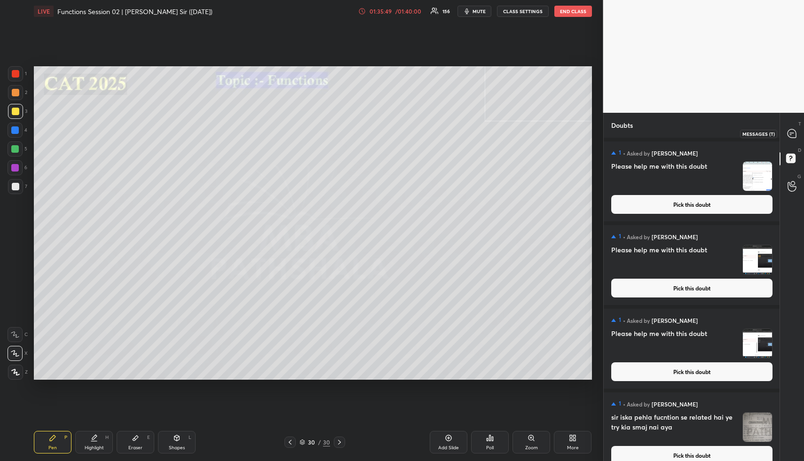
click at [792, 137] on icon at bounding box center [791, 133] width 8 height 8
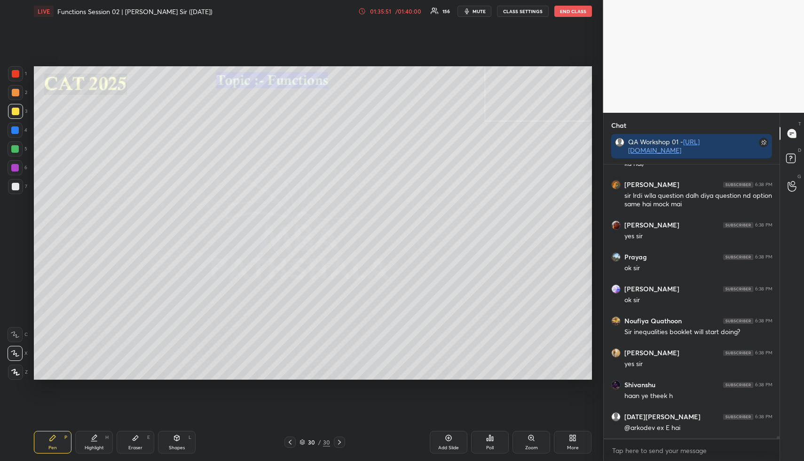
scroll to position [31987, 0]
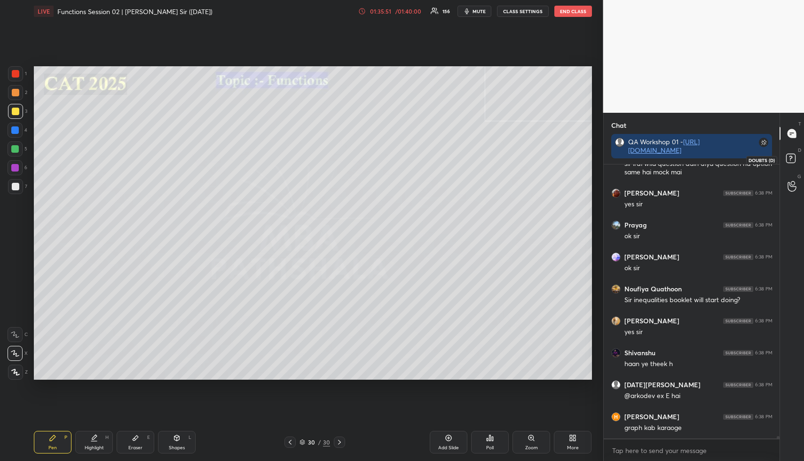
click at [791, 156] on icon at bounding box center [789, 158] width 3 height 4
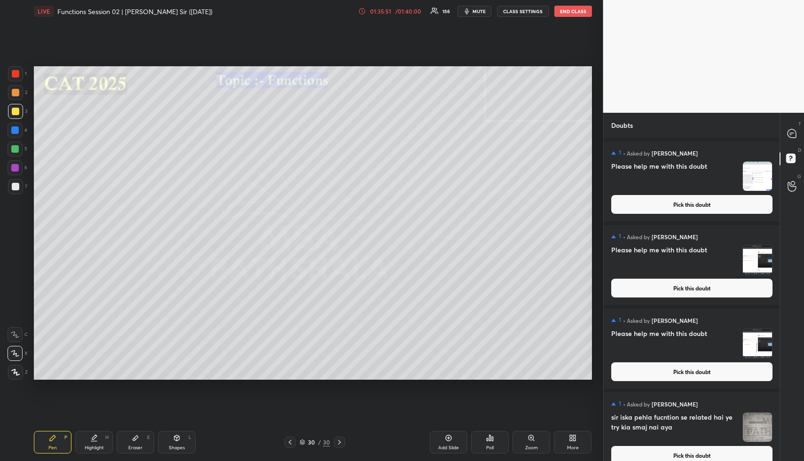
scroll to position [320, 173]
click at [707, 202] on button "Pick this doubt" at bounding box center [691, 204] width 161 height 19
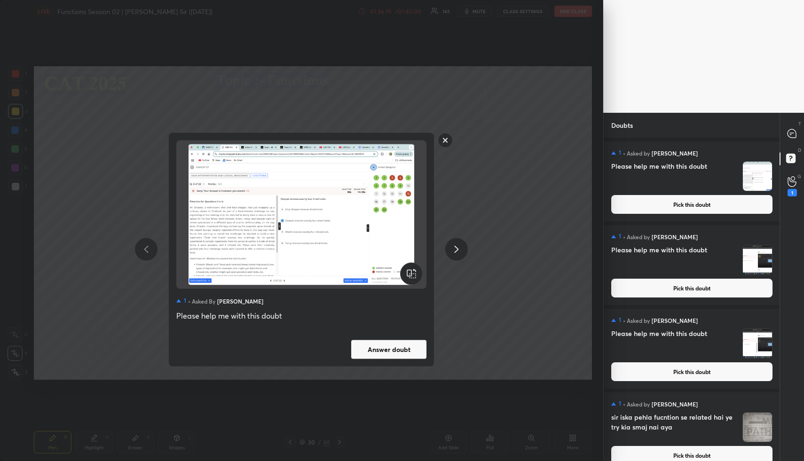
scroll to position [11, 0]
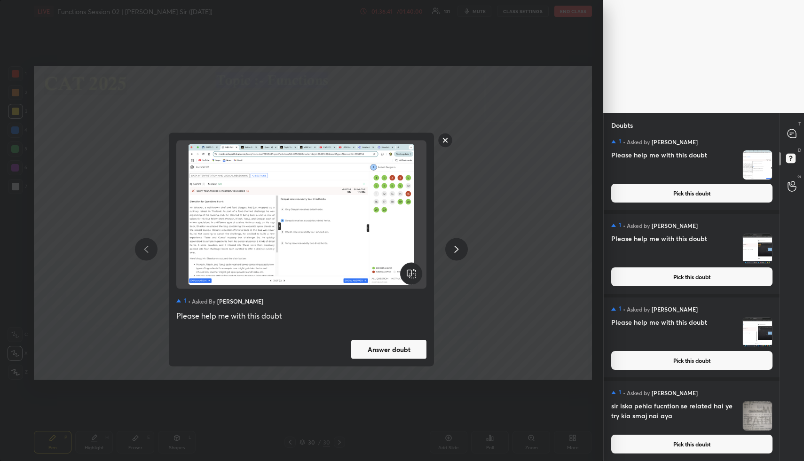
click at [683, 447] on button "Pick this doubt" at bounding box center [691, 444] width 161 height 19
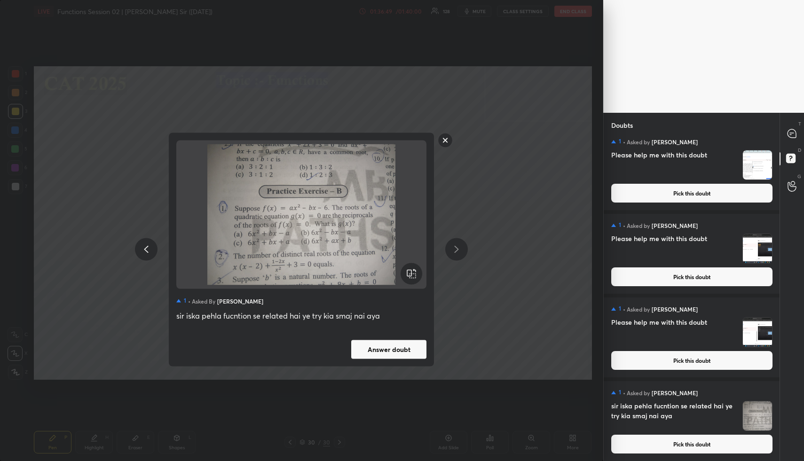
click at [398, 352] on button "Answer doubt" at bounding box center [388, 349] width 75 height 19
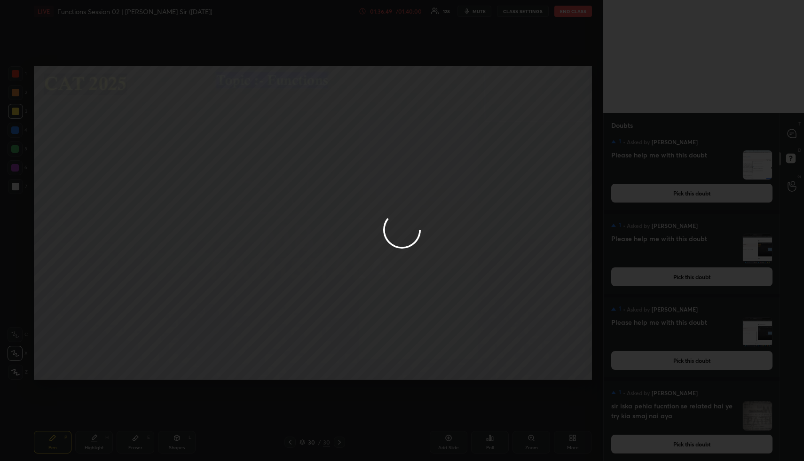
scroll to position [0, 0]
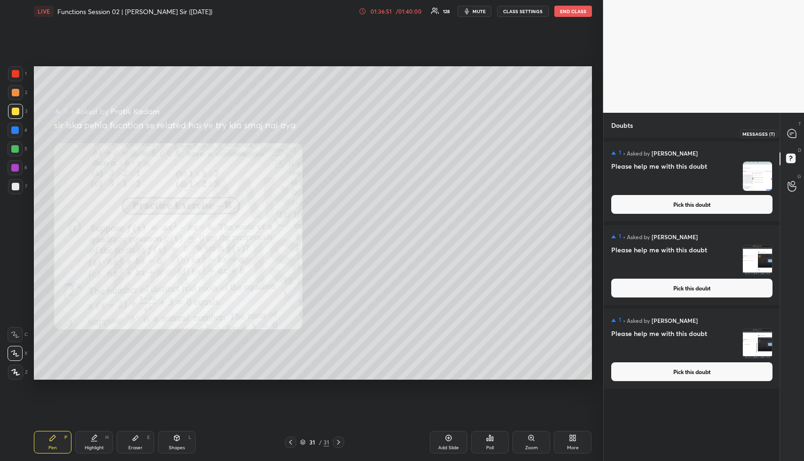
click at [790, 133] on icon at bounding box center [791, 133] width 8 height 8
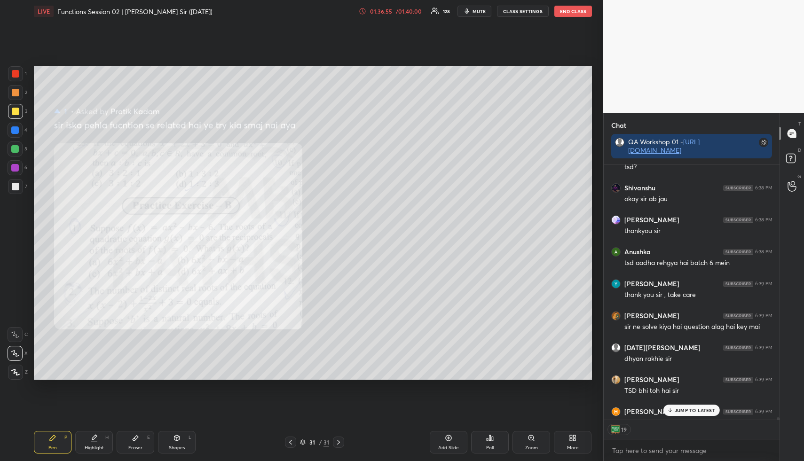
scroll to position [32357, 0]
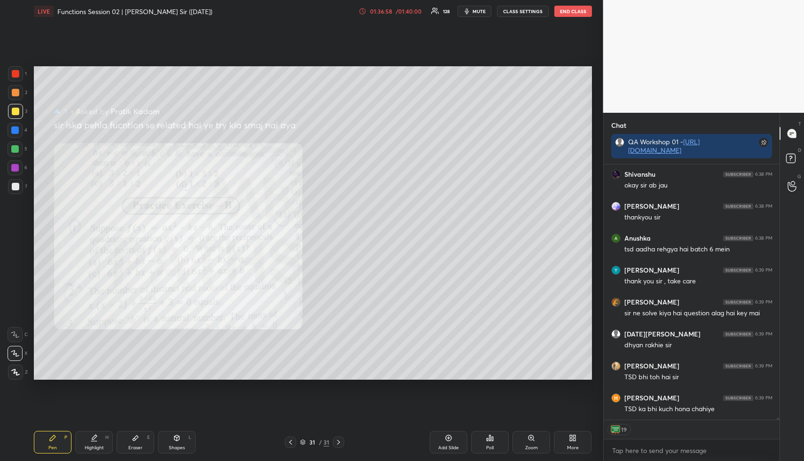
click at [47, 439] on div "Pen P" at bounding box center [53, 442] width 38 height 23
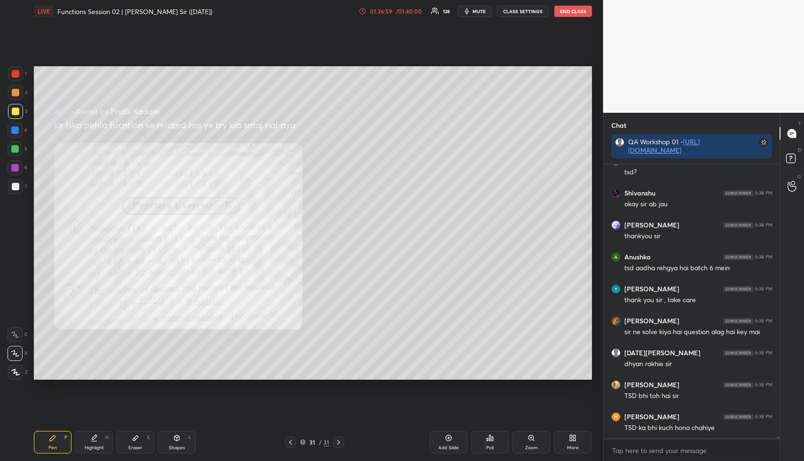
scroll to position [32338, 0]
drag, startPoint x: 16, startPoint y: 93, endPoint x: 21, endPoint y: 93, distance: 4.7
click at [16, 93] on div at bounding box center [16, 93] width 8 height 8
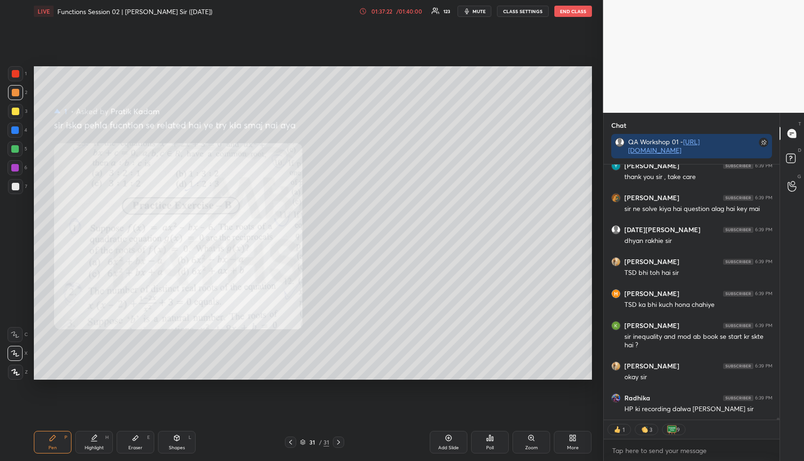
scroll to position [32021, 0]
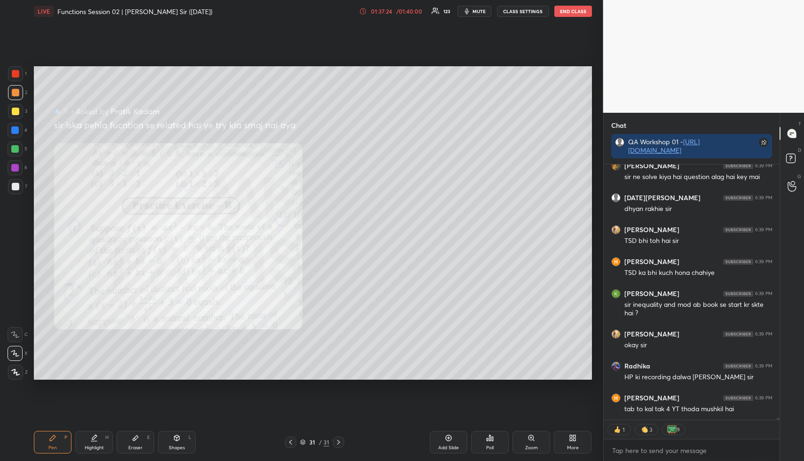
click at [49, 438] on icon at bounding box center [53, 438] width 8 height 8
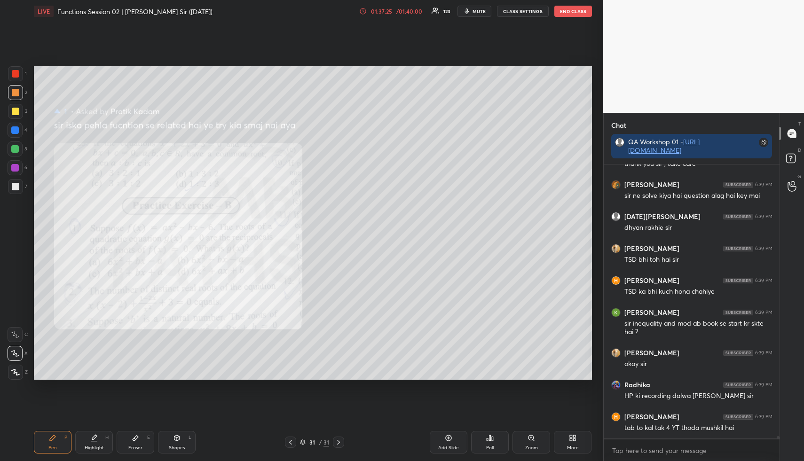
click at [18, 114] on div at bounding box center [16, 112] width 8 height 8
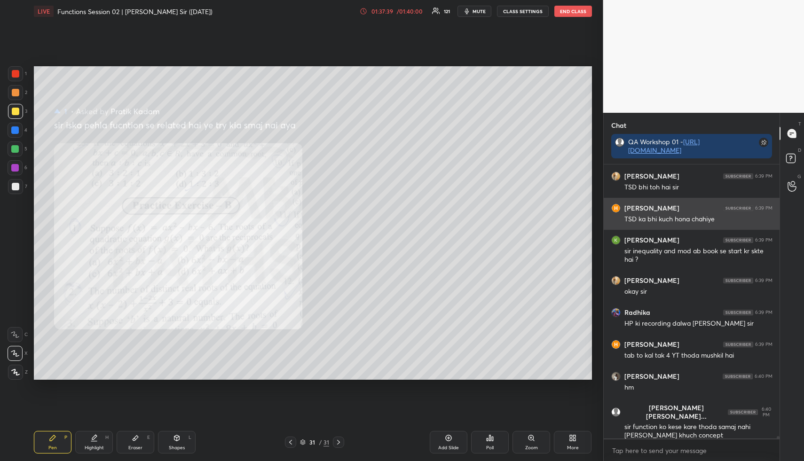
scroll to position [32107, 0]
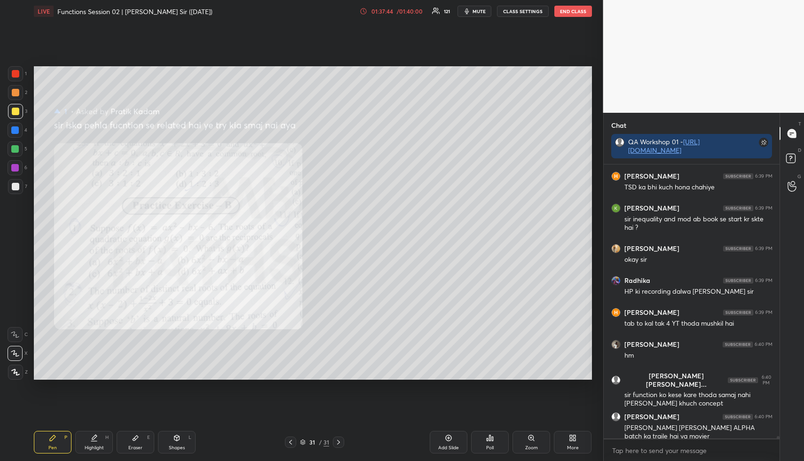
drag, startPoint x: 139, startPoint y: 434, endPoint x: 143, endPoint y: 425, distance: 9.9
click at [138, 434] on div "Eraser E" at bounding box center [136, 442] width 38 height 23
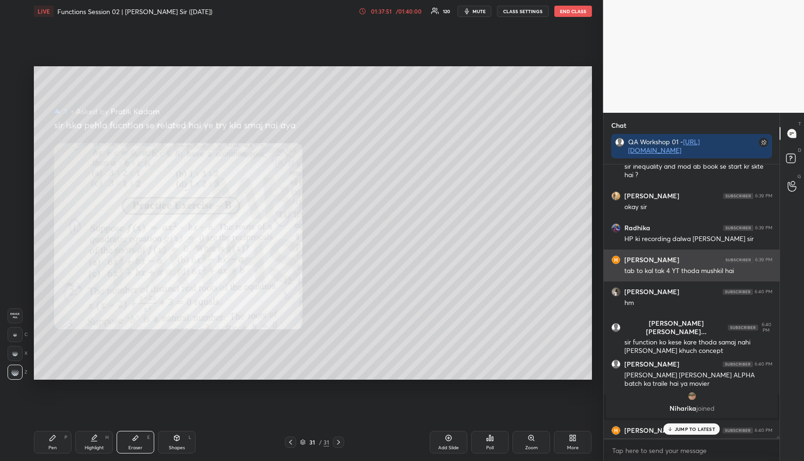
scroll to position [32114, 0]
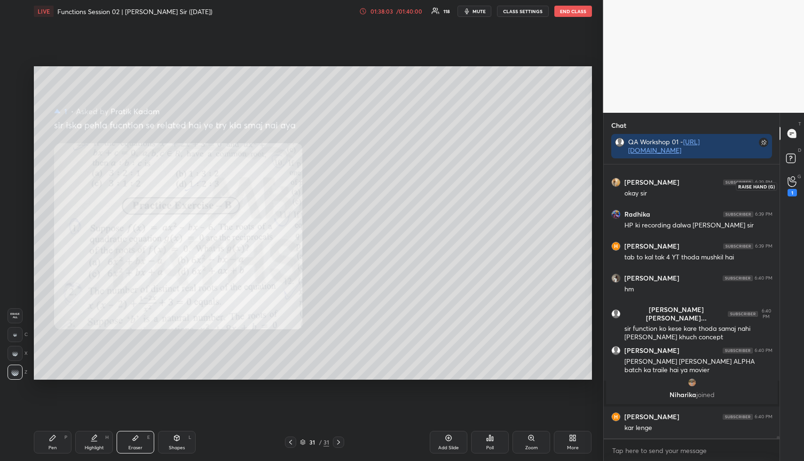
click at [788, 179] on icon at bounding box center [791, 181] width 9 height 11
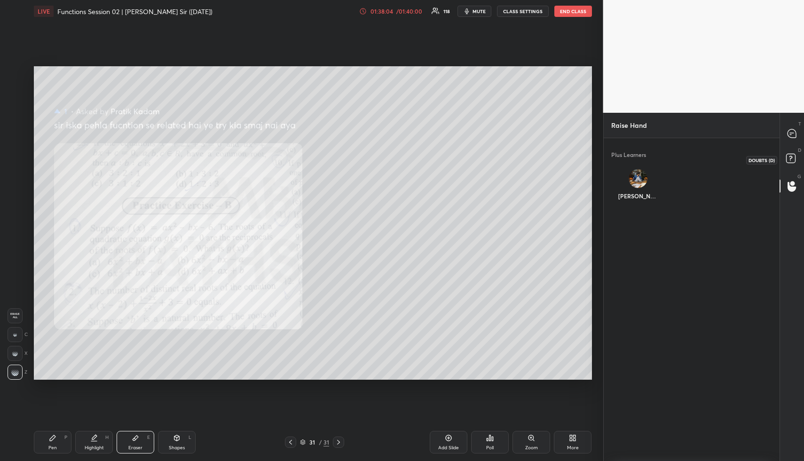
click at [788, 154] on rect at bounding box center [790, 158] width 9 height 9
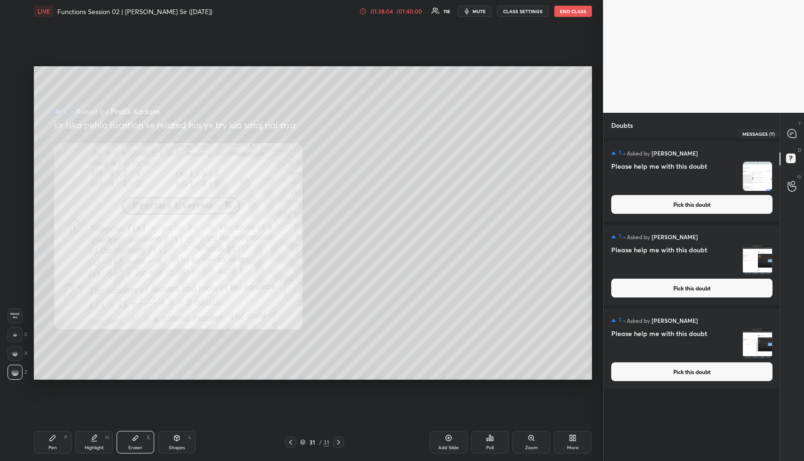
click at [793, 127] on div at bounding box center [791, 133] width 19 height 17
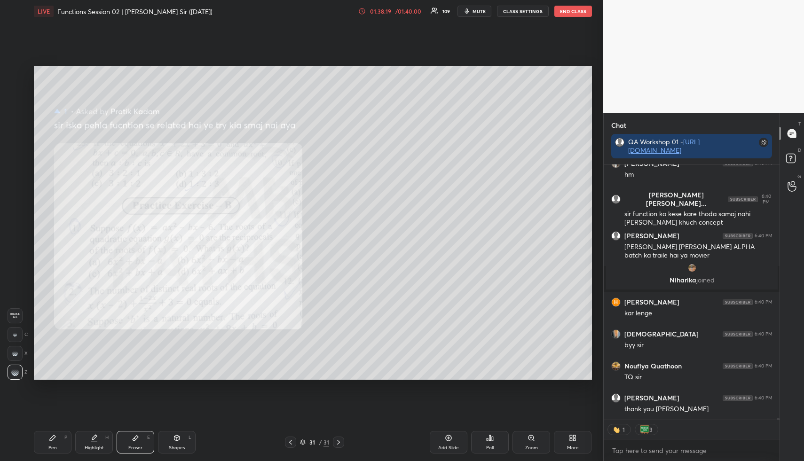
scroll to position [32490, 0]
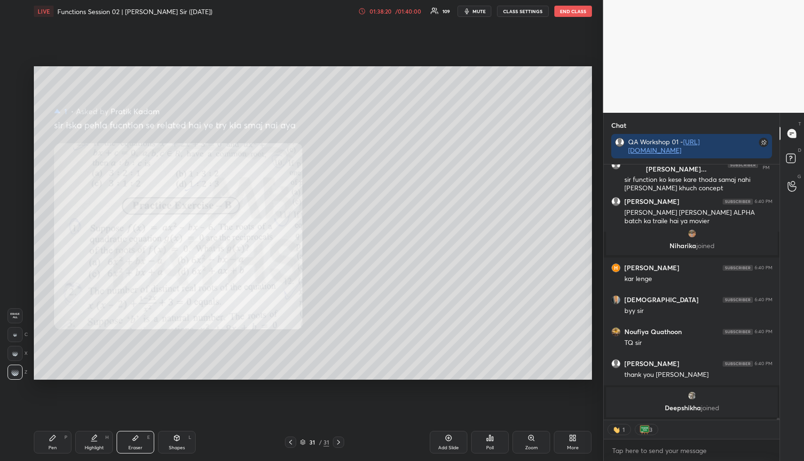
click at [577, 9] on button "END CLASS" at bounding box center [573, 11] width 38 height 11
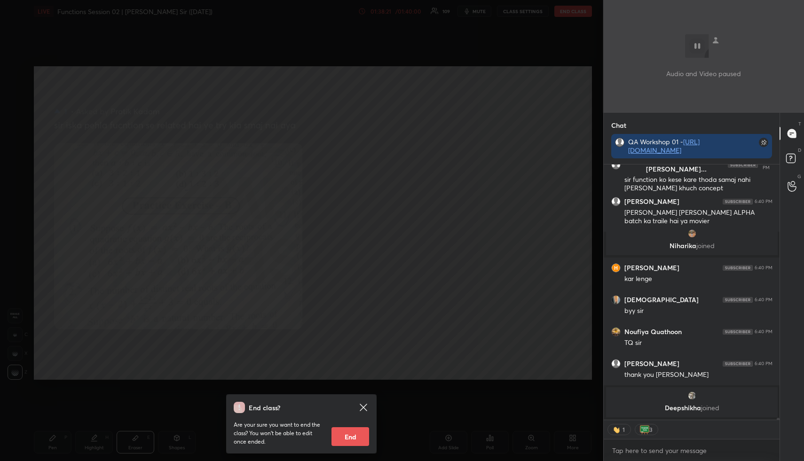
click at [355, 431] on button "End" at bounding box center [350, 436] width 38 height 19
type textarea "x"
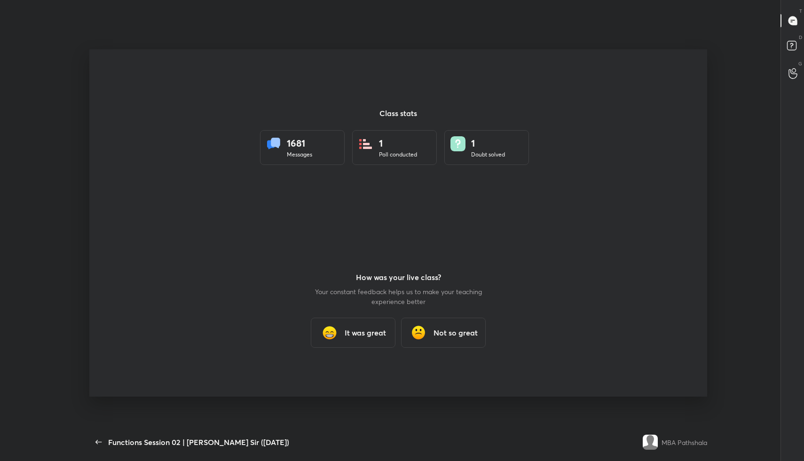
scroll to position [46590, 46241]
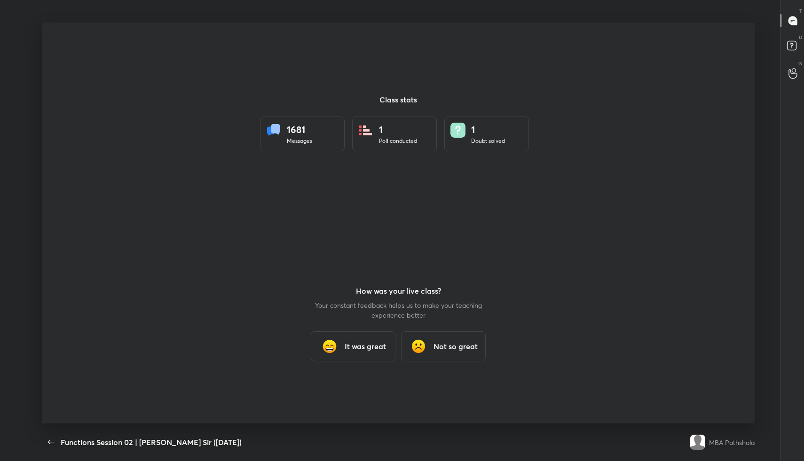
click at [351, 350] on h3 "It was great" at bounding box center [364, 346] width 41 height 11
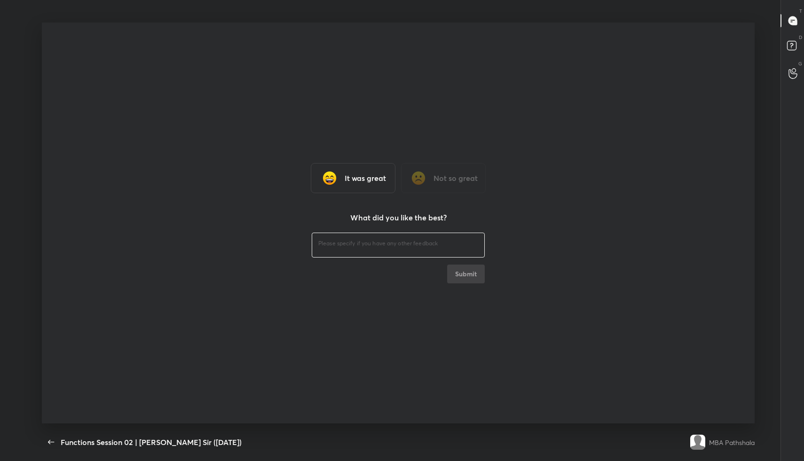
click at [352, 241] on textarea at bounding box center [398, 243] width 160 height 9
type textarea "Fine"
type textarea "x"
type textarea "Fine"
click at [454, 273] on button "Submit" at bounding box center [466, 274] width 38 height 19
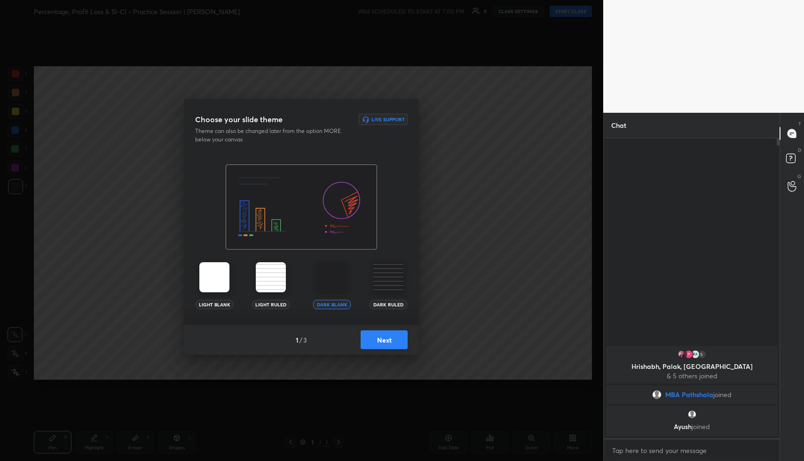
click at [384, 343] on button "Next" at bounding box center [383, 339] width 47 height 19
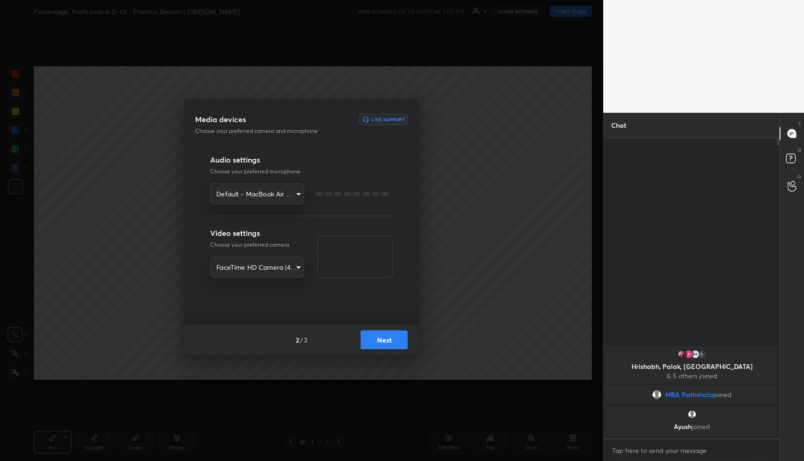
click at [384, 343] on button "Next" at bounding box center [383, 339] width 47 height 19
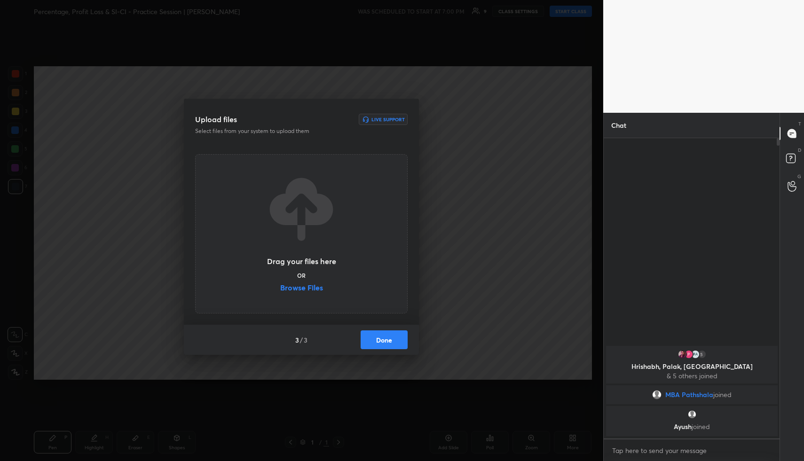
click at [384, 343] on button "Done" at bounding box center [383, 339] width 47 height 19
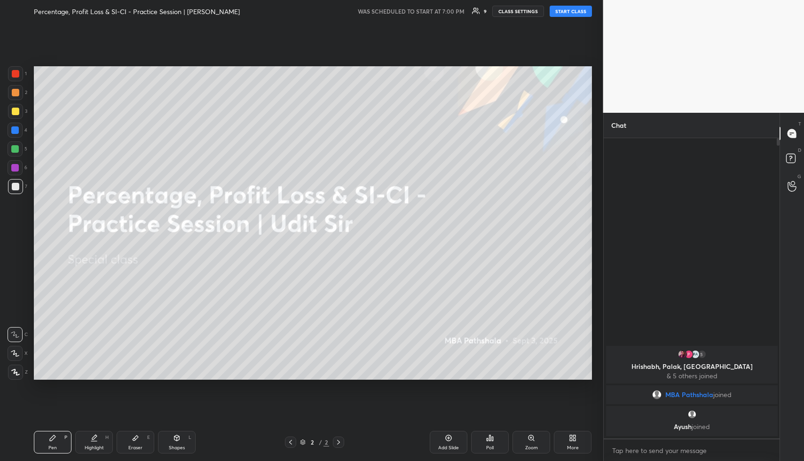
click at [573, 9] on button "START CLASS" at bounding box center [570, 11] width 42 height 11
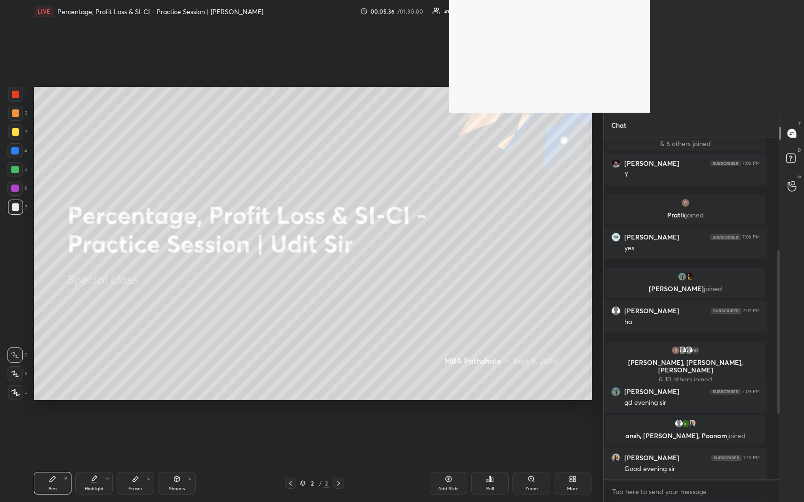
scroll to position [338, 173]
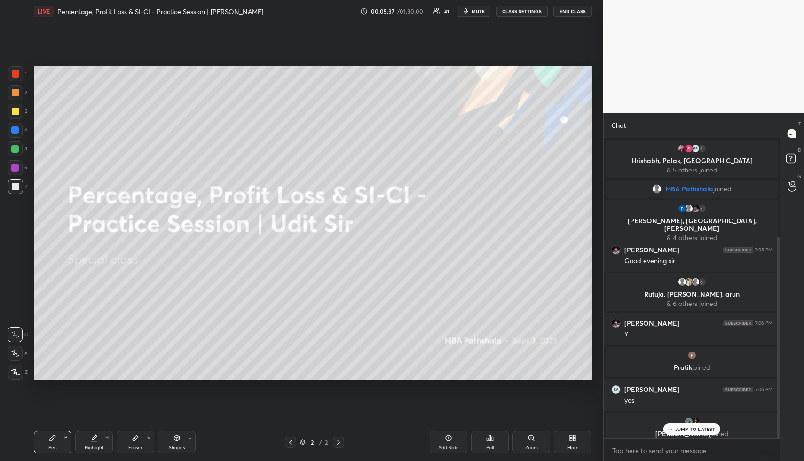
type textarea "x"
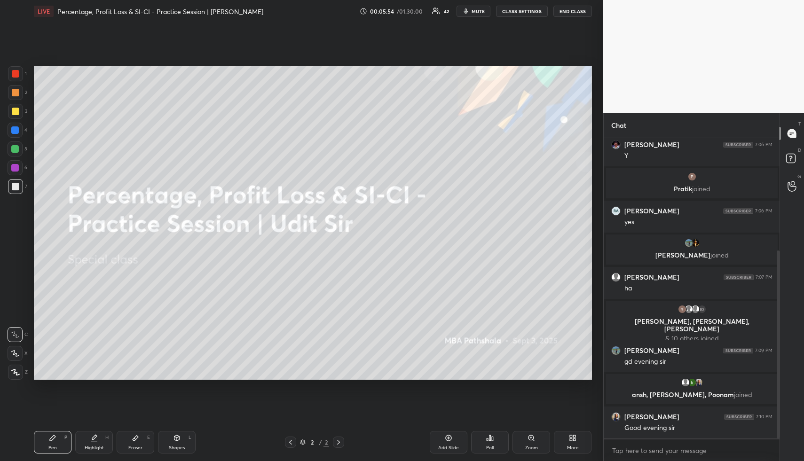
scroll to position [211, 0]
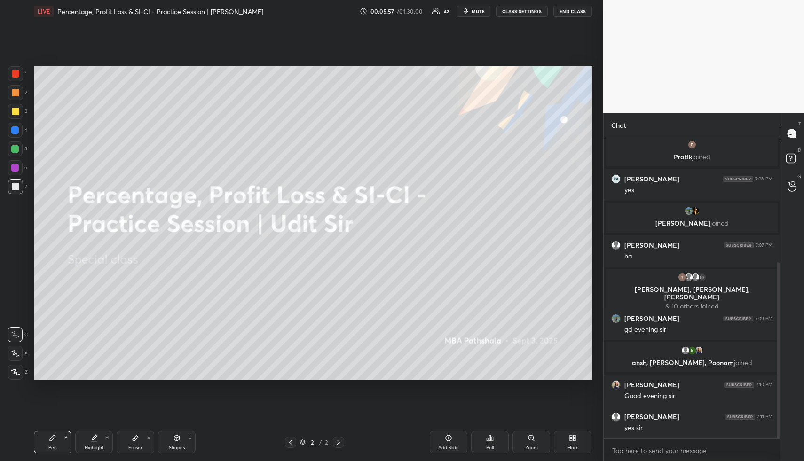
click at [579, 344] on div "More" at bounding box center [573, 442] width 38 height 23
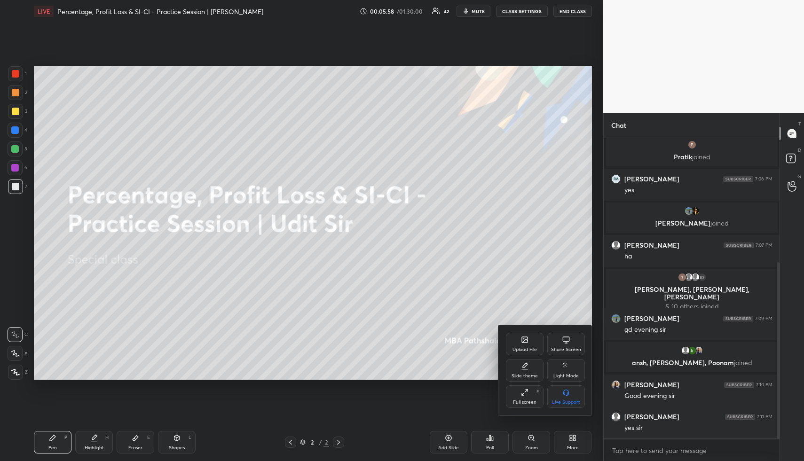
click at [529, 338] on div "Upload File" at bounding box center [525, 344] width 38 height 23
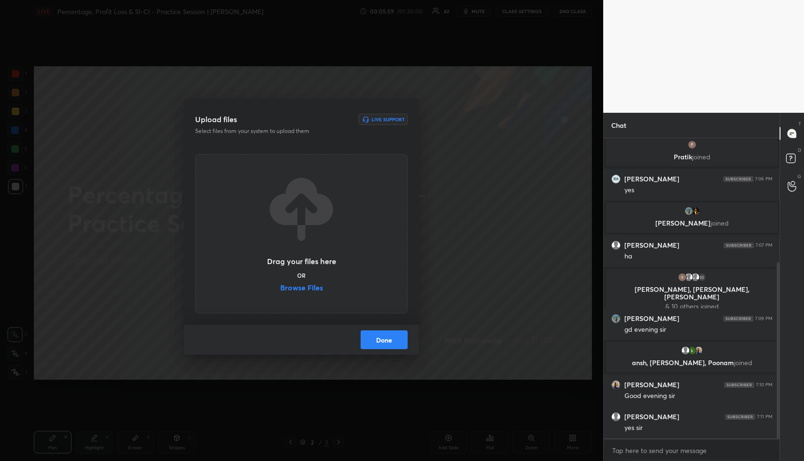
click at [294, 288] on label "Browse Files" at bounding box center [301, 289] width 43 height 10
click at [280, 288] on input "Browse Files" at bounding box center [280, 289] width 0 height 10
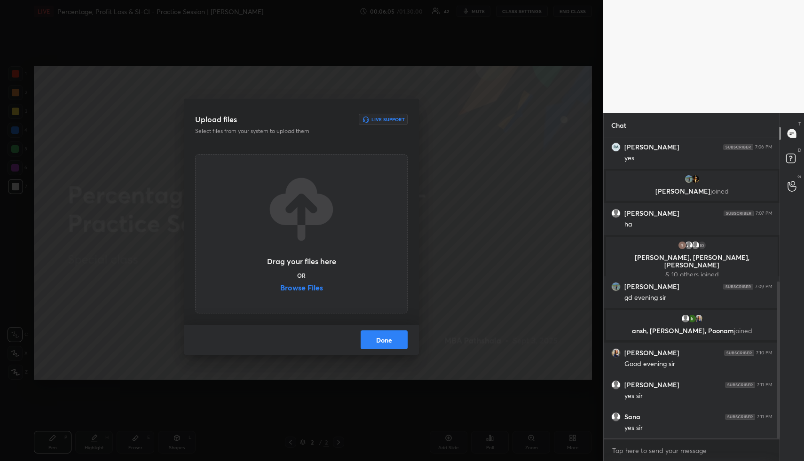
scroll to position [274, 0]
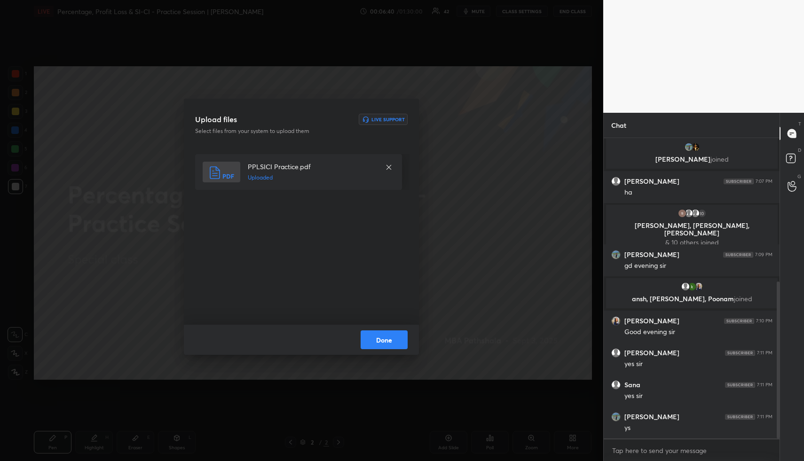
click at [391, 338] on div "Done" at bounding box center [301, 340] width 235 height 30
click at [391, 338] on button "Done" at bounding box center [383, 339] width 47 height 19
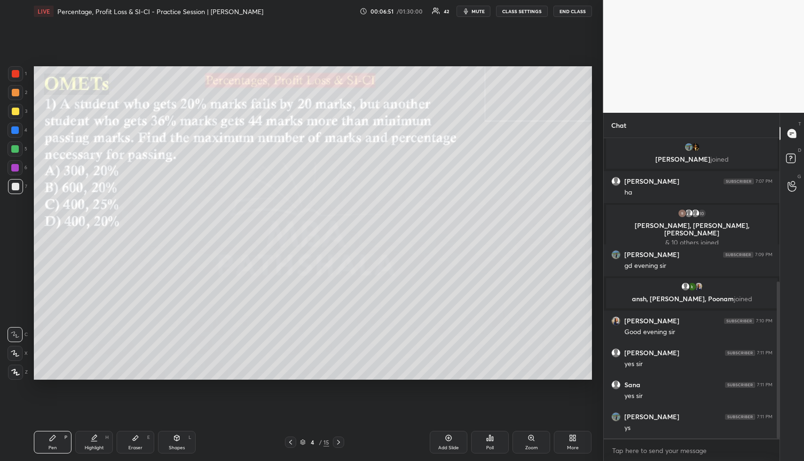
click at [522, 11] on button "CLASS SETTINGS" at bounding box center [522, 11] width 52 height 11
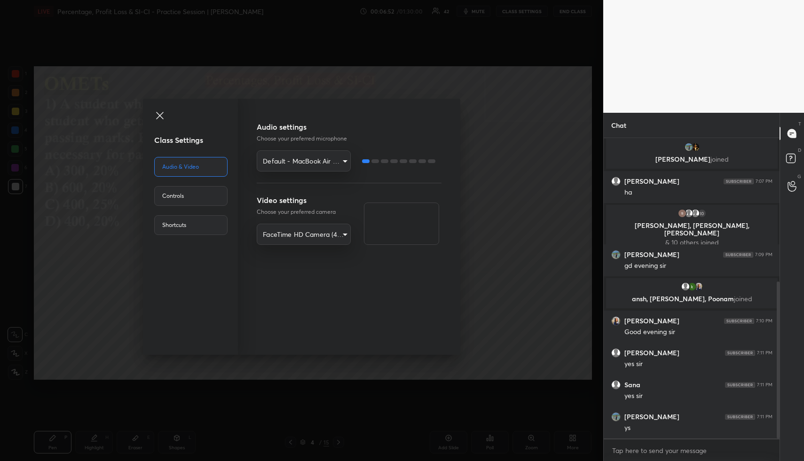
click at [207, 201] on div "Controls" at bounding box center [190, 196] width 73 height 20
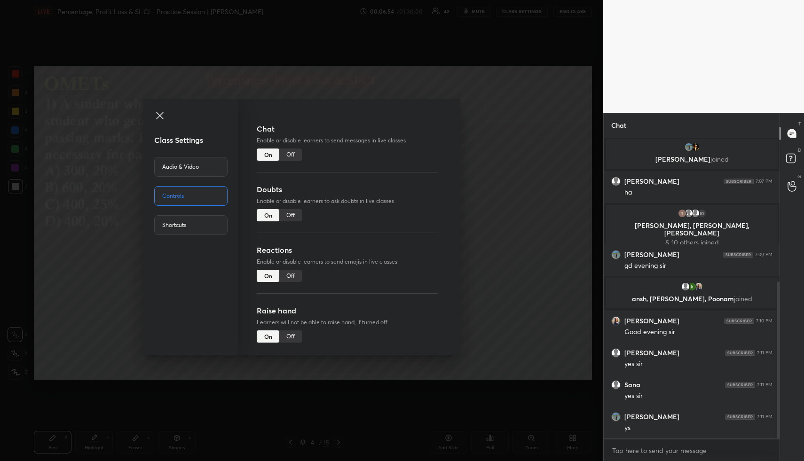
drag, startPoint x: 294, startPoint y: 153, endPoint x: 328, endPoint y: 158, distance: 34.6
click at [294, 153] on div "Off" at bounding box center [290, 154] width 23 height 12
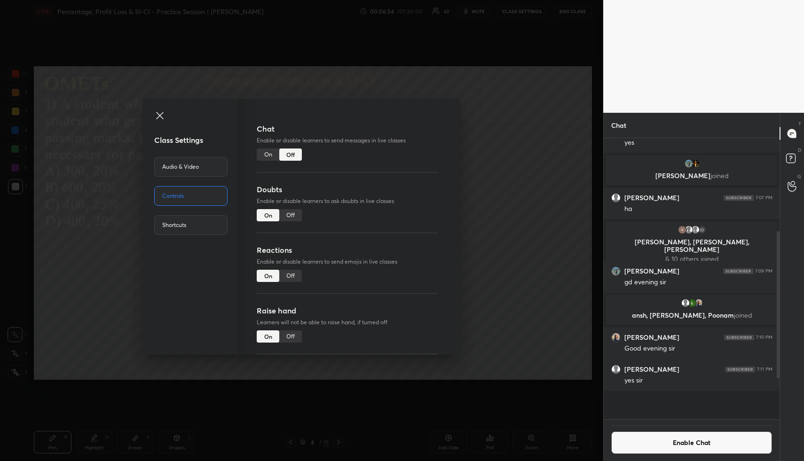
scroll to position [278, 173]
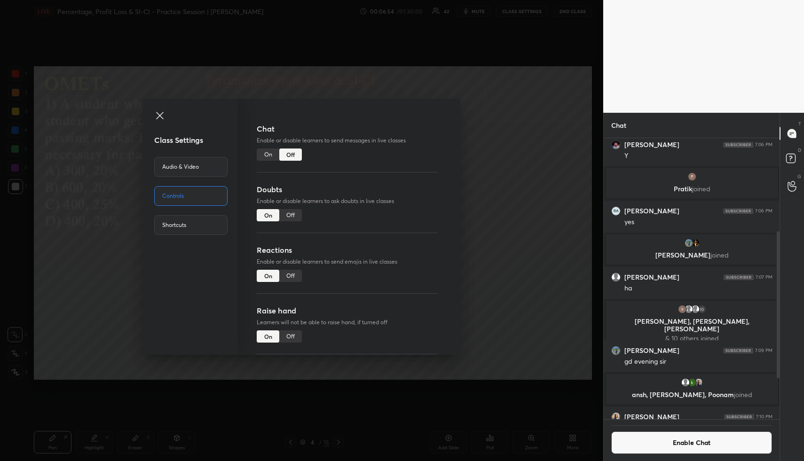
click at [497, 195] on div "Class Settings Audio & Video Controls Shortcuts Chat Enable or disable learners…" at bounding box center [301, 230] width 603 height 461
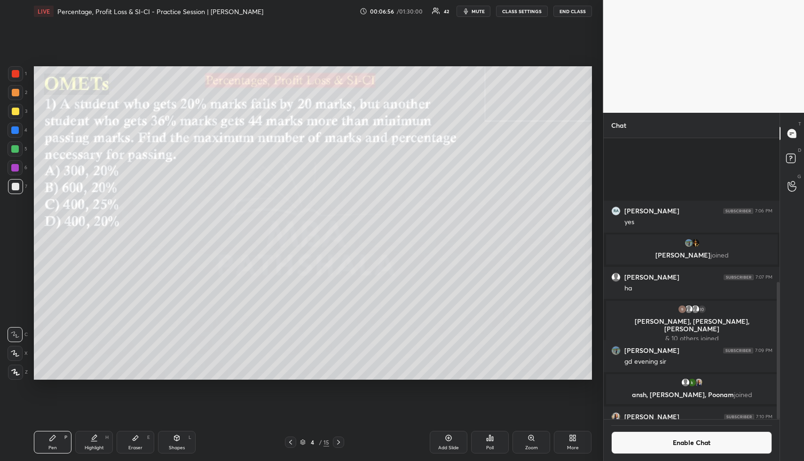
scroll to position [294, 0]
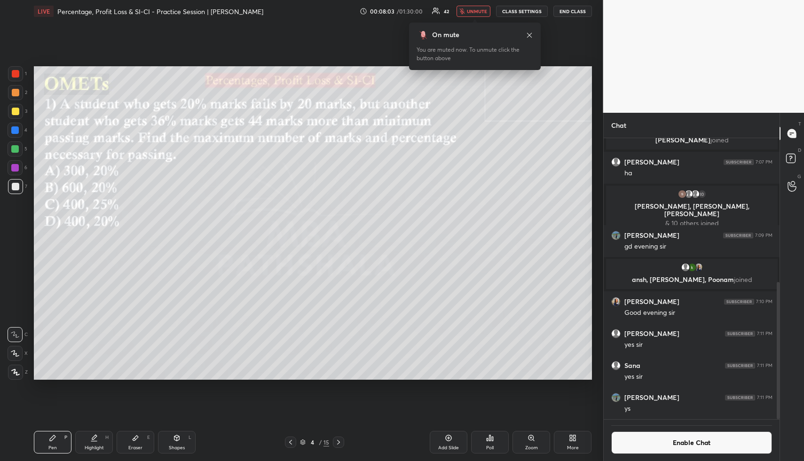
click at [492, 344] on icon at bounding box center [492, 439] width 1 height 4
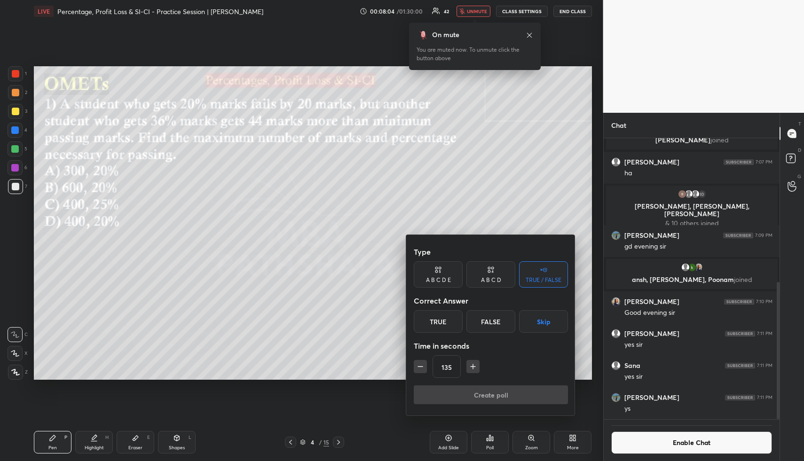
click at [491, 275] on div "A B C D" at bounding box center [490, 274] width 49 height 26
click at [491, 322] on div "C" at bounding box center [490, 321] width 28 height 23
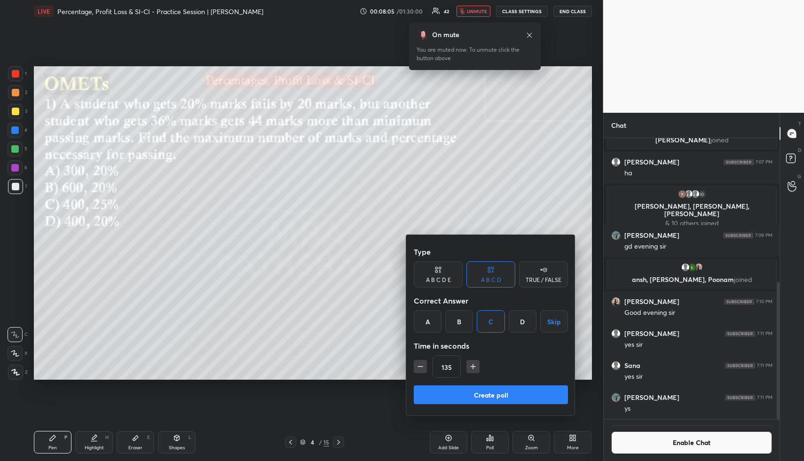
click at [420, 344] on icon "button" at bounding box center [419, 366] width 9 height 9
type input "90"
click at [449, 344] on button "Create poll" at bounding box center [491, 394] width 154 height 19
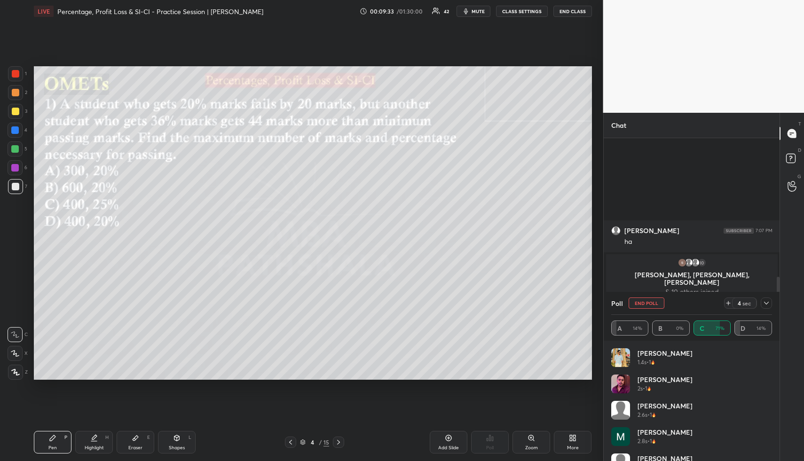
scroll to position [343, 0]
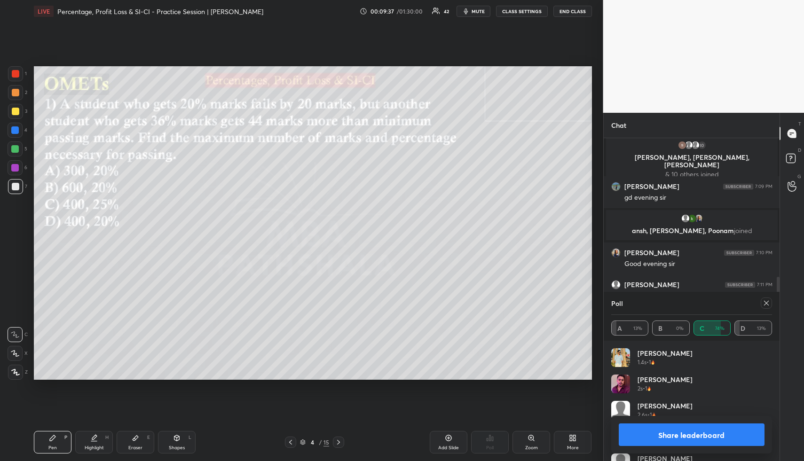
click at [598, 344] on button "Share leaderboard" at bounding box center [691, 434] width 146 height 23
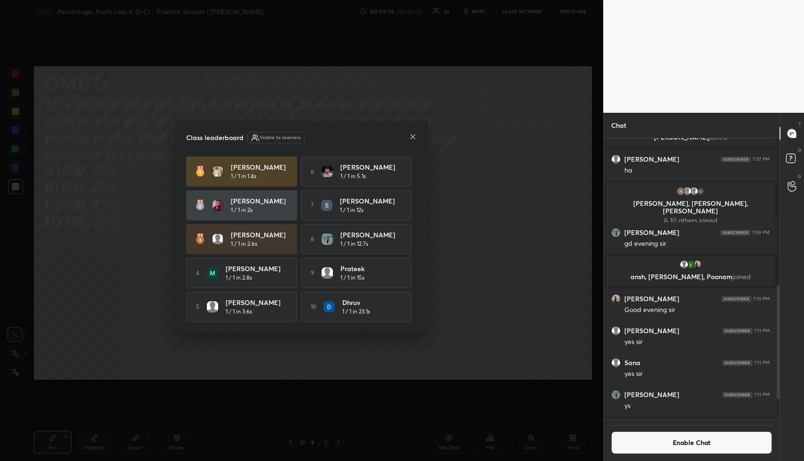
scroll to position [278, 173]
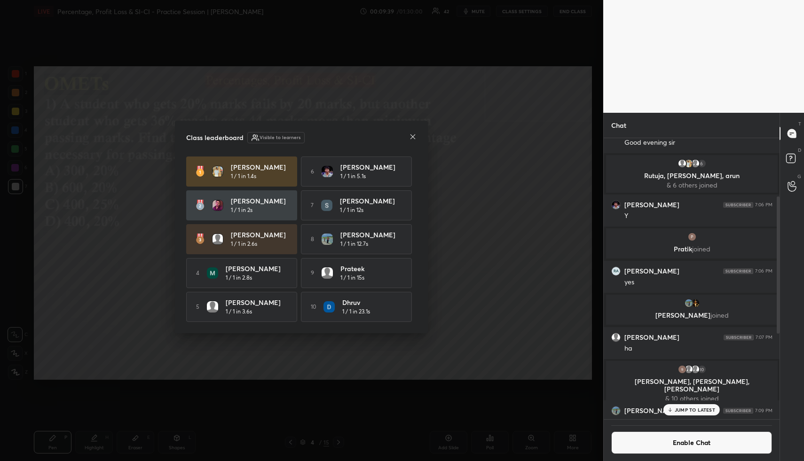
click at [414, 137] on icon at bounding box center [413, 137] width 8 height 8
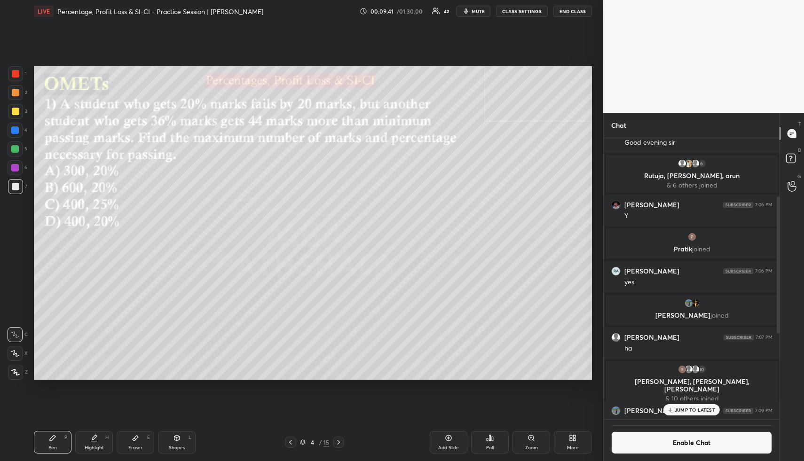
click at [598, 344] on button "Enable Chat" at bounding box center [691, 442] width 161 height 23
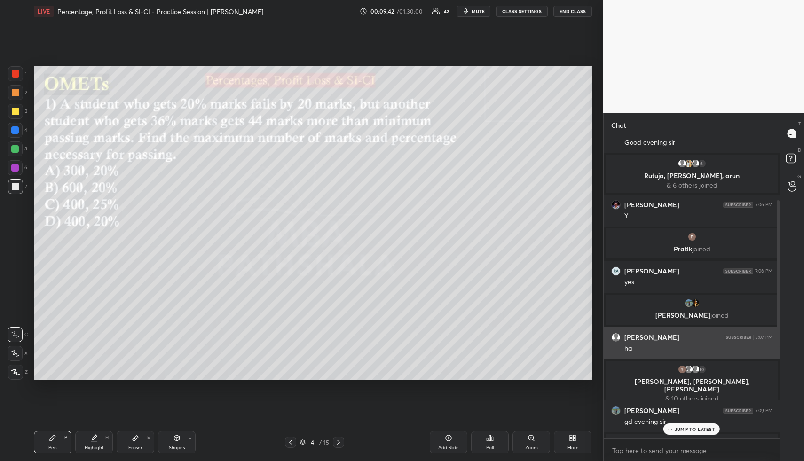
scroll to position [274, 0]
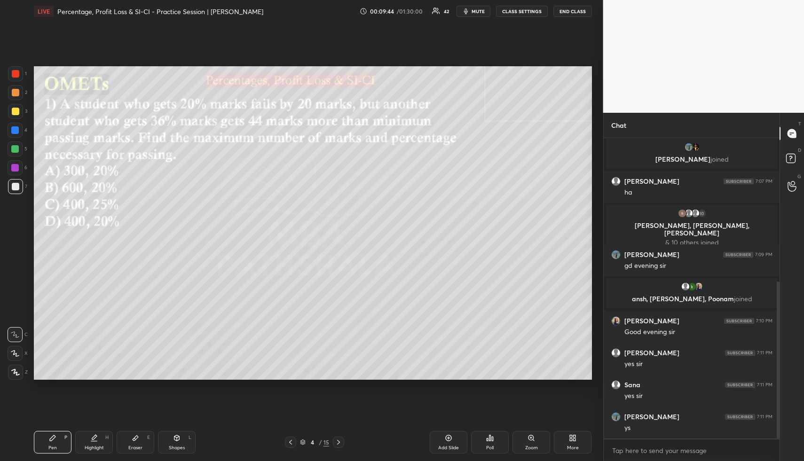
drag, startPoint x: 181, startPoint y: 442, endPoint x: 179, endPoint y: 437, distance: 5.1
click at [180, 344] on div "Shapes L" at bounding box center [177, 442] width 38 height 23
drag, startPoint x: 13, startPoint y: 105, endPoint x: 15, endPoint y: 113, distance: 7.7
click at [13, 105] on div at bounding box center [15, 111] width 15 height 15
click at [15, 113] on div at bounding box center [16, 112] width 8 height 8
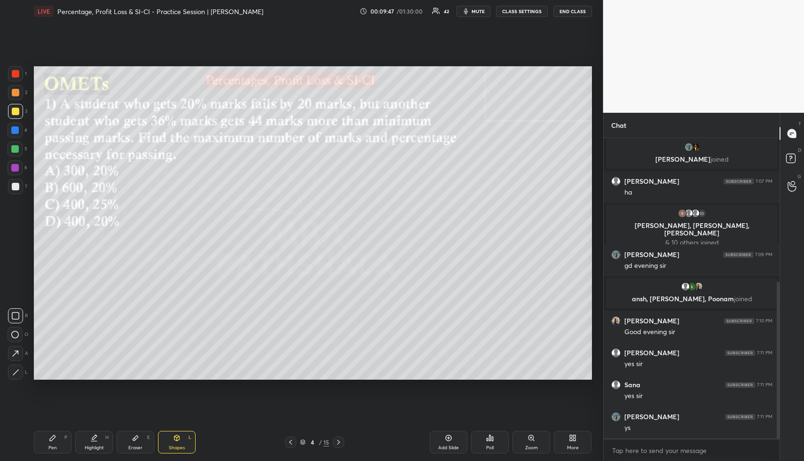
drag, startPoint x: 94, startPoint y: 442, endPoint x: 74, endPoint y: 443, distance: 20.7
click at [92, 344] on div "Highlight H" at bounding box center [94, 442] width 38 height 23
click at [53, 344] on div "Pen P" at bounding box center [53, 442] width 38 height 23
click at [15, 90] on div at bounding box center [16, 93] width 8 height 8
click at [493, 344] on div "Poll" at bounding box center [490, 442] width 38 height 23
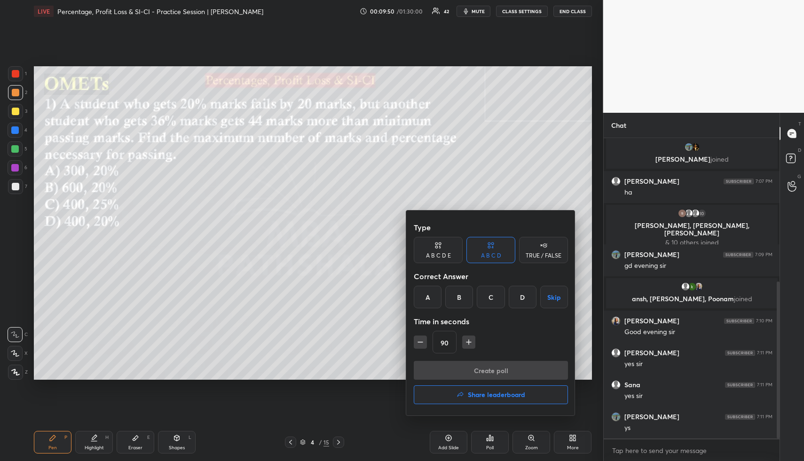
click at [461, 344] on icon "button" at bounding box center [460, 395] width 8 height 8
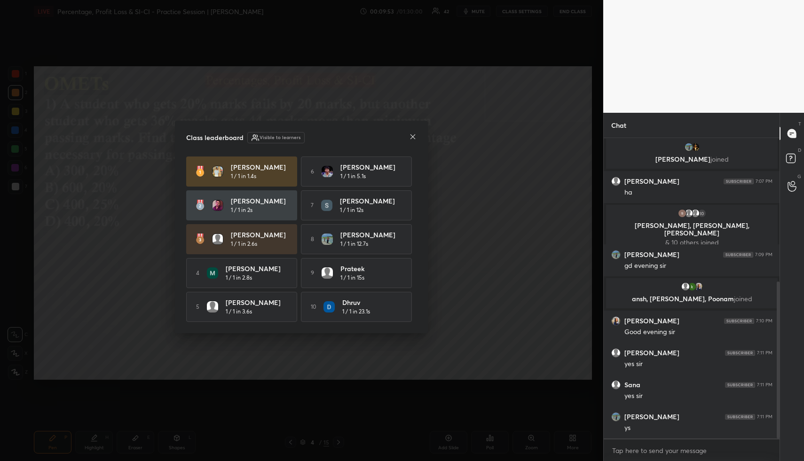
click at [412, 133] on icon at bounding box center [413, 137] width 8 height 8
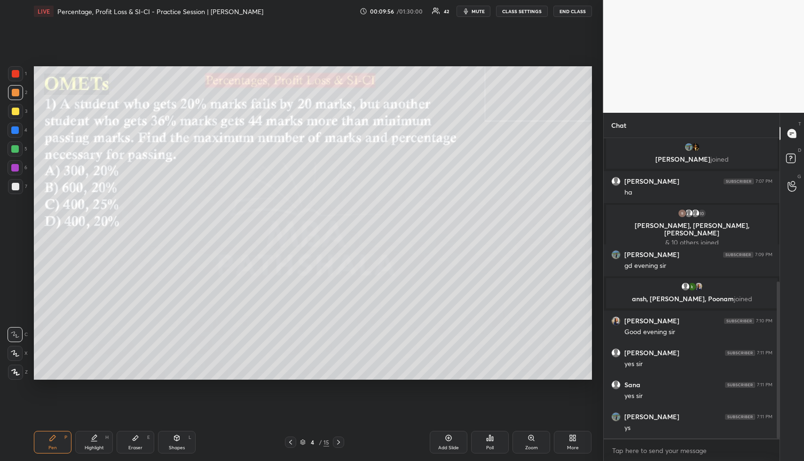
drag, startPoint x: 103, startPoint y: 445, endPoint x: 105, endPoint y: 430, distance: 15.2
click at [102, 344] on div "Highlight" at bounding box center [94, 447] width 19 height 5
click at [56, 344] on div "Pen P" at bounding box center [53, 442] width 38 height 23
click at [20, 108] on div at bounding box center [15, 111] width 15 height 15
drag, startPoint x: 96, startPoint y: 438, endPoint x: 104, endPoint y: 418, distance: 21.7
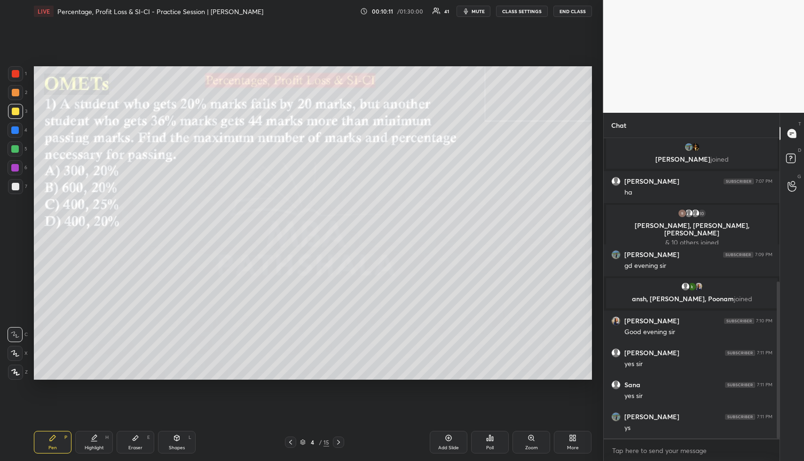
click at [96, 344] on div "Highlight H" at bounding box center [94, 442] width 38 height 23
click at [177, 344] on icon at bounding box center [177, 438] width 8 height 8
click at [15, 133] on div at bounding box center [15, 130] width 8 height 8
drag, startPoint x: 19, startPoint y: 155, endPoint x: 14, endPoint y: 188, distance: 33.8
click at [19, 155] on div at bounding box center [15, 148] width 15 height 15
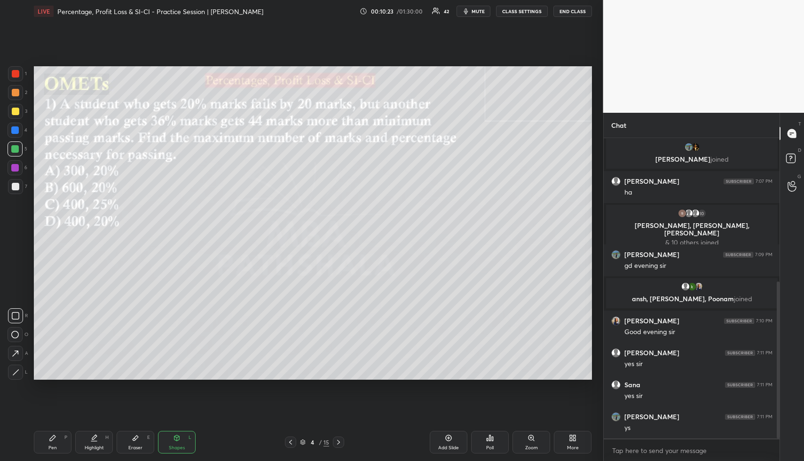
click at [15, 344] on icon at bounding box center [15, 372] width 7 height 7
drag, startPoint x: 97, startPoint y: 451, endPoint x: 85, endPoint y: 447, distance: 13.2
click at [95, 344] on div "Highlight H" at bounding box center [94, 442] width 38 height 23
click at [57, 344] on div "Pen P" at bounding box center [53, 442] width 38 height 23
click at [18, 90] on div at bounding box center [16, 93] width 8 height 8
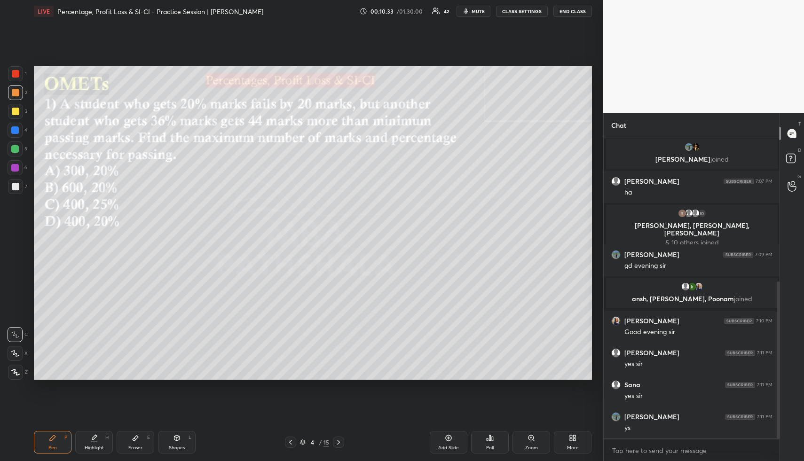
drag, startPoint x: 18, startPoint y: 90, endPoint x: 22, endPoint y: 105, distance: 15.2
click at [18, 90] on div at bounding box center [16, 93] width 8 height 8
click at [92, 344] on div "Highlight H" at bounding box center [94, 442] width 38 height 23
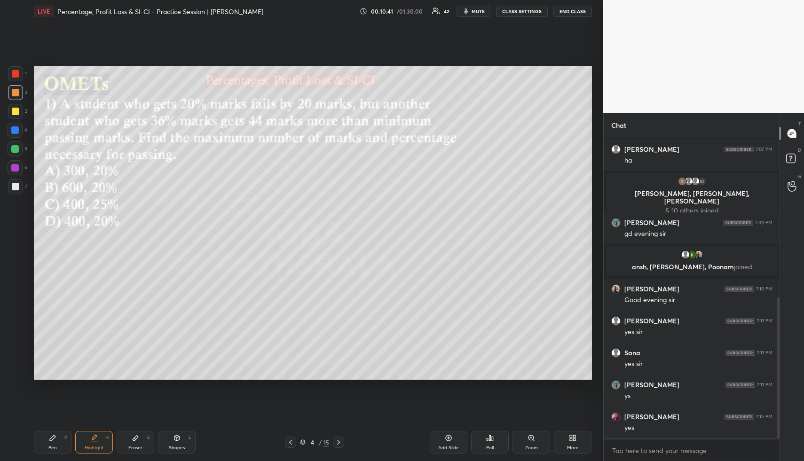
scroll to position [338, 0]
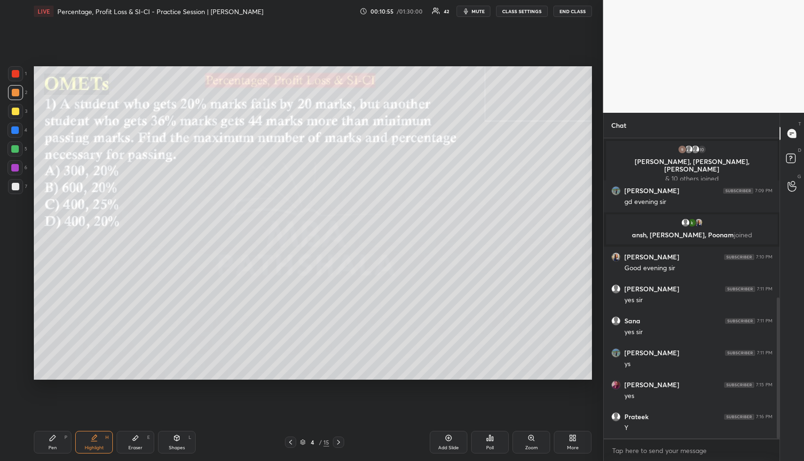
click at [55, 344] on div "Pen P" at bounding box center [53, 442] width 38 height 23
click at [58, 344] on div "Pen P" at bounding box center [53, 442] width 38 height 23
drag, startPoint x: 15, startPoint y: 109, endPoint x: 33, endPoint y: 151, distance: 46.5
click at [14, 109] on div at bounding box center [16, 112] width 8 height 8
click at [102, 344] on div "Highlight H" at bounding box center [94, 442] width 38 height 23
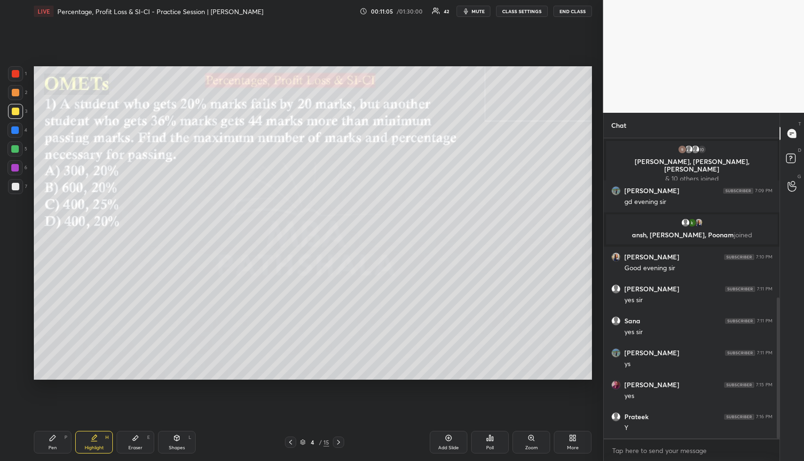
click at [52, 344] on div "Pen P" at bounding box center [53, 442] width 38 height 23
click at [15, 130] on div at bounding box center [15, 130] width 8 height 8
click at [13, 344] on icon at bounding box center [15, 353] width 8 height 7
click at [13, 107] on div at bounding box center [15, 111] width 15 height 15
click at [183, 344] on div "Shapes L" at bounding box center [177, 442] width 38 height 23
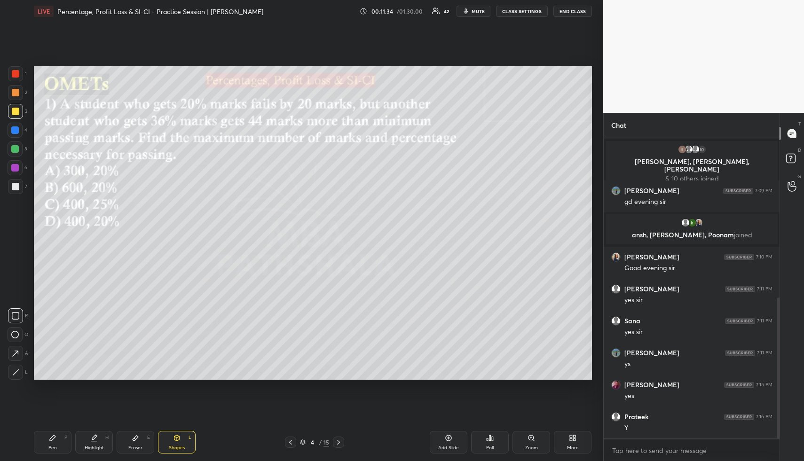
click at [20, 128] on div at bounding box center [15, 130] width 15 height 15
click at [90, 344] on icon at bounding box center [94, 438] width 8 height 8
drag, startPoint x: 92, startPoint y: 439, endPoint x: 111, endPoint y: 417, distance: 28.6
click at [92, 344] on icon at bounding box center [94, 437] width 5 height 5
click at [177, 344] on div "Shapes" at bounding box center [177, 447] width 16 height 5
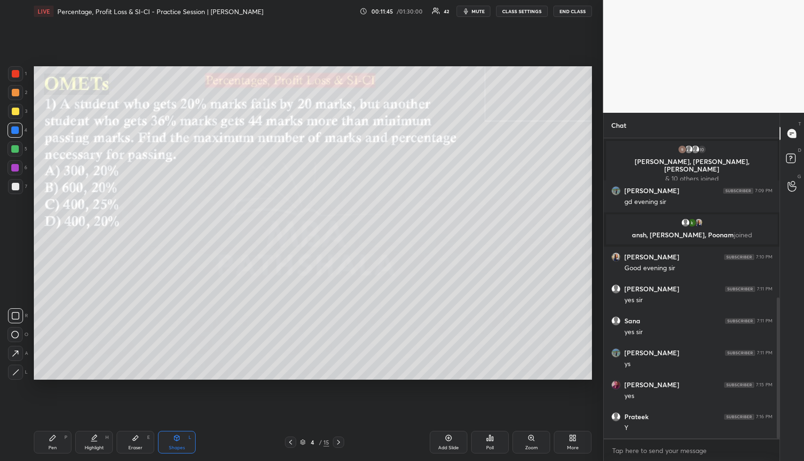
click at [15, 145] on div at bounding box center [15, 148] width 15 height 15
click at [91, 344] on div "Highlight" at bounding box center [94, 447] width 19 height 5
click at [95, 344] on div "Highlight H" at bounding box center [94, 442] width 38 height 23
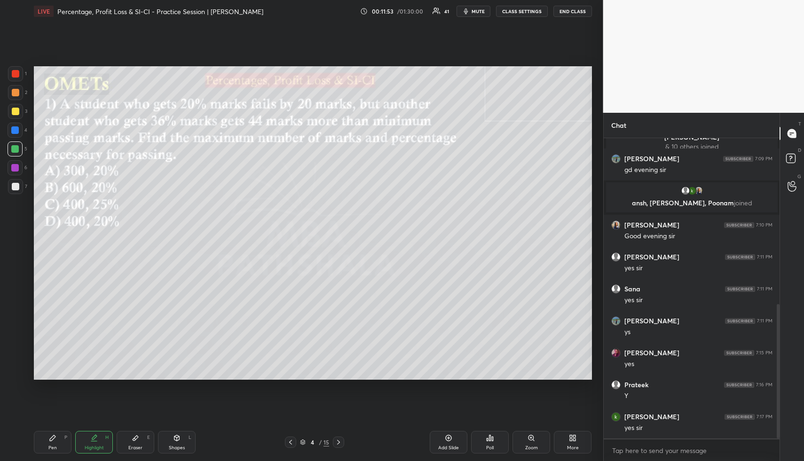
drag, startPoint x: 60, startPoint y: 442, endPoint x: 62, endPoint y: 421, distance: 20.8
click at [63, 344] on div "Pen P" at bounding box center [53, 442] width 38 height 23
drag, startPoint x: 15, startPoint y: 70, endPoint x: 33, endPoint y: 89, distance: 25.9
click at [15, 70] on div at bounding box center [16, 74] width 8 height 8
drag, startPoint x: 98, startPoint y: 437, endPoint x: 95, endPoint y: 429, distance: 8.9
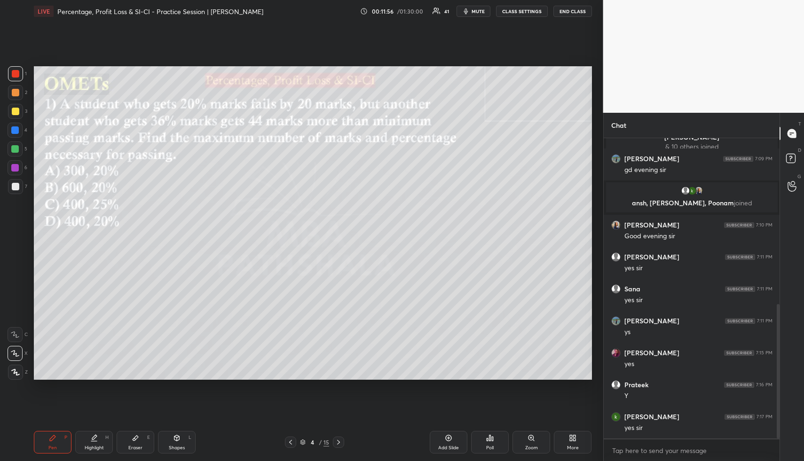
click at [97, 344] on div "Highlight H" at bounding box center [94, 442] width 38 height 23
click at [101, 344] on div "Highlight" at bounding box center [94, 447] width 19 height 5
click at [177, 344] on div "Shapes L" at bounding box center [177, 442] width 38 height 23
click at [15, 129] on div at bounding box center [15, 130] width 8 height 8
drag, startPoint x: 19, startPoint y: 365, endPoint x: 31, endPoint y: 355, distance: 14.7
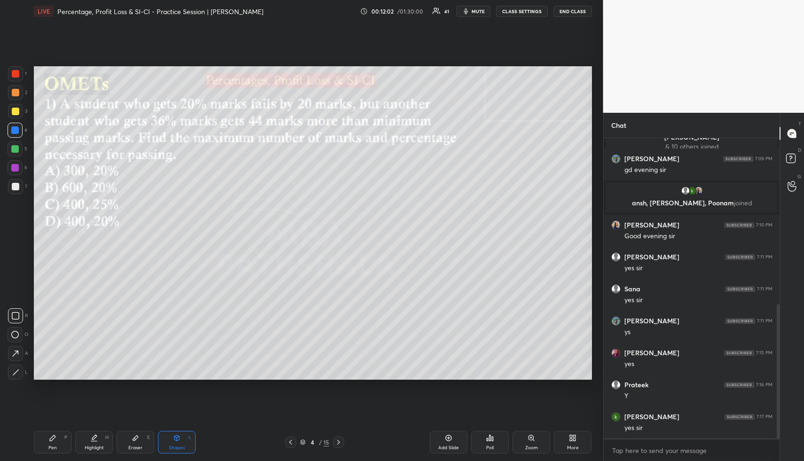
click at [19, 344] on div at bounding box center [15, 372] width 15 height 15
click at [50, 344] on div "Pen P" at bounding box center [53, 442] width 38 height 23
drag, startPoint x: 53, startPoint y: 439, endPoint x: 61, endPoint y: 387, distance: 52.7
click at [53, 344] on icon at bounding box center [53, 438] width 8 height 8
click at [11, 142] on div at bounding box center [15, 148] width 15 height 15
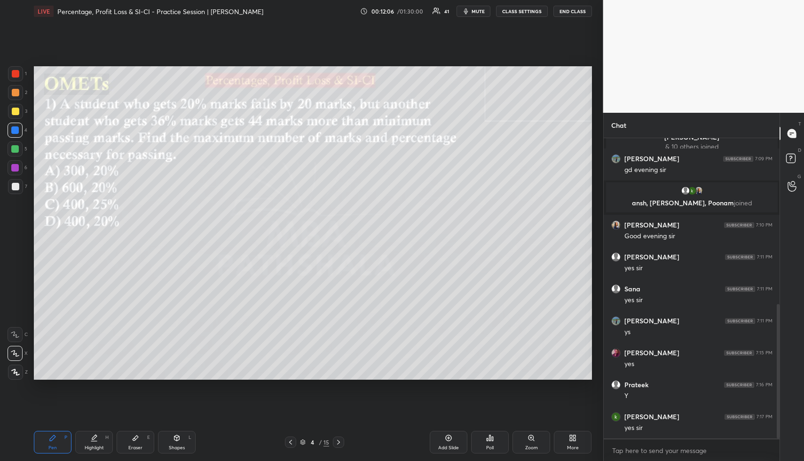
click at [11, 142] on div at bounding box center [15, 148] width 15 height 15
click at [180, 344] on icon at bounding box center [177, 438] width 8 height 8
click at [14, 69] on div at bounding box center [15, 73] width 15 height 15
drag, startPoint x: 90, startPoint y: 437, endPoint x: 90, endPoint y: 422, distance: 15.5
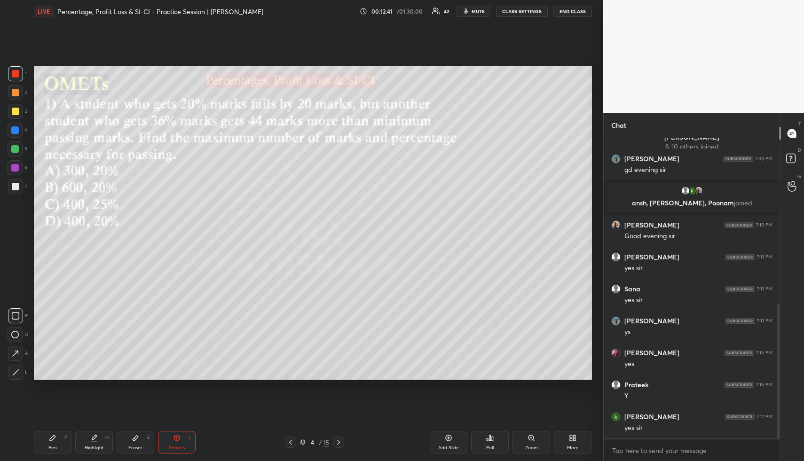
click at [89, 344] on div "Highlight H" at bounding box center [94, 442] width 38 height 23
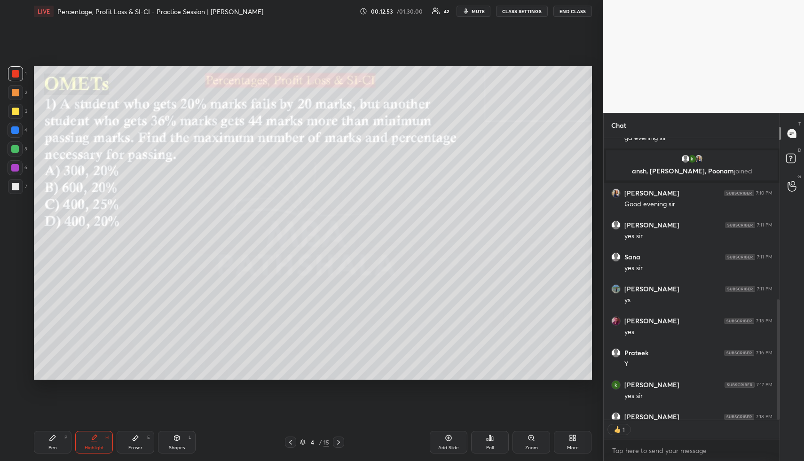
scroll to position [3, 3]
click at [171, 344] on div "Shapes L" at bounding box center [177, 442] width 38 height 23
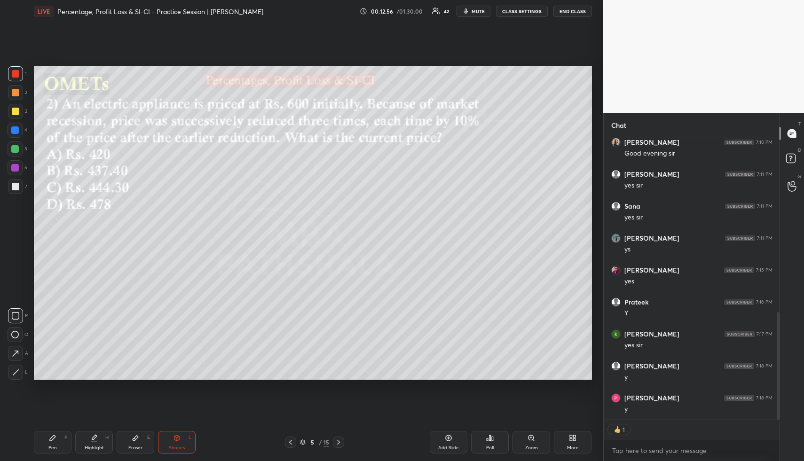
drag, startPoint x: 16, startPoint y: 111, endPoint x: 18, endPoint y: 96, distance: 14.8
click at [15, 108] on div at bounding box center [16, 112] width 8 height 8
drag, startPoint x: 16, startPoint y: 92, endPoint x: 32, endPoint y: 96, distance: 16.7
click at [18, 92] on div at bounding box center [16, 93] width 8 height 8
type textarea "x"
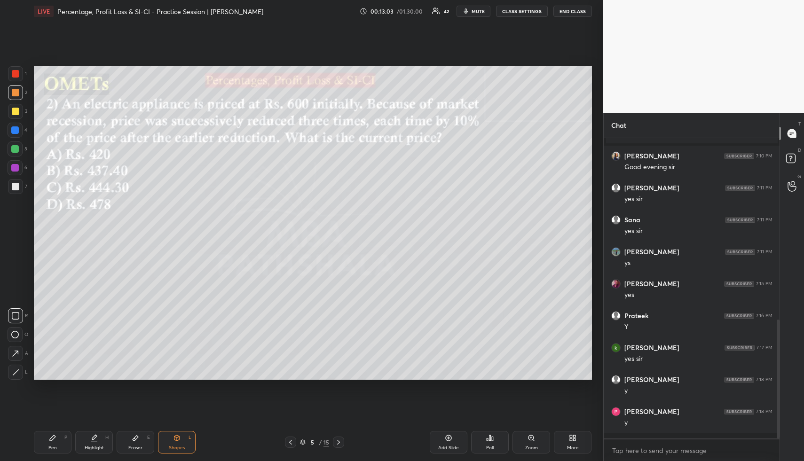
scroll to position [434, 0]
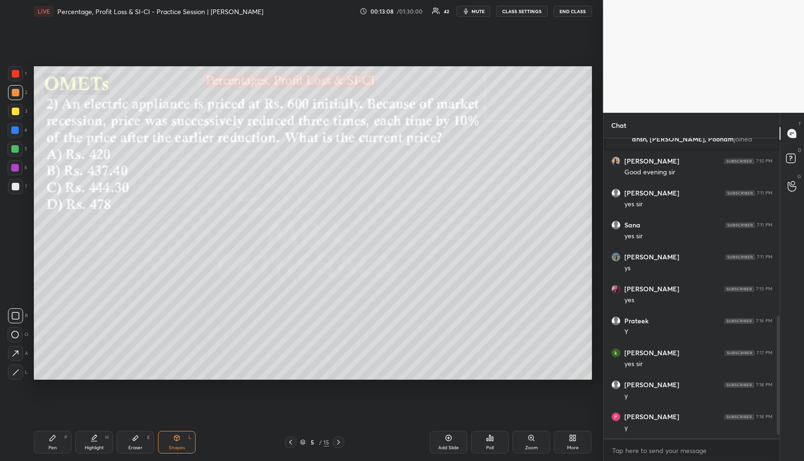
click at [518, 11] on button "CLASS SETTINGS" at bounding box center [522, 11] width 52 height 11
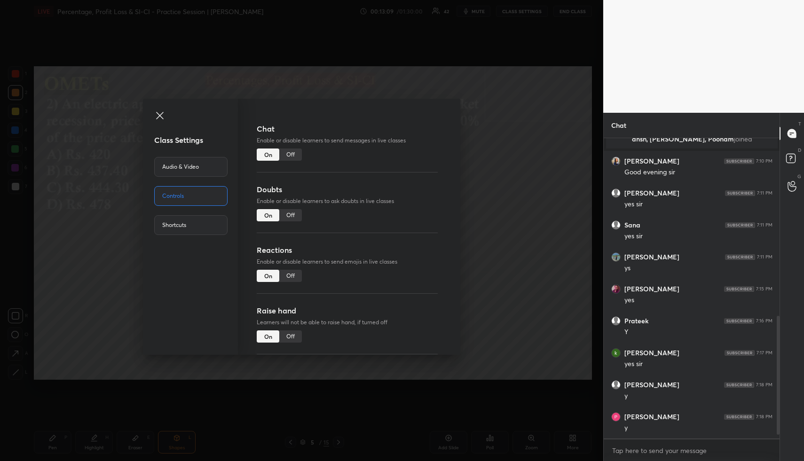
click at [296, 155] on div "Off" at bounding box center [290, 154] width 23 height 12
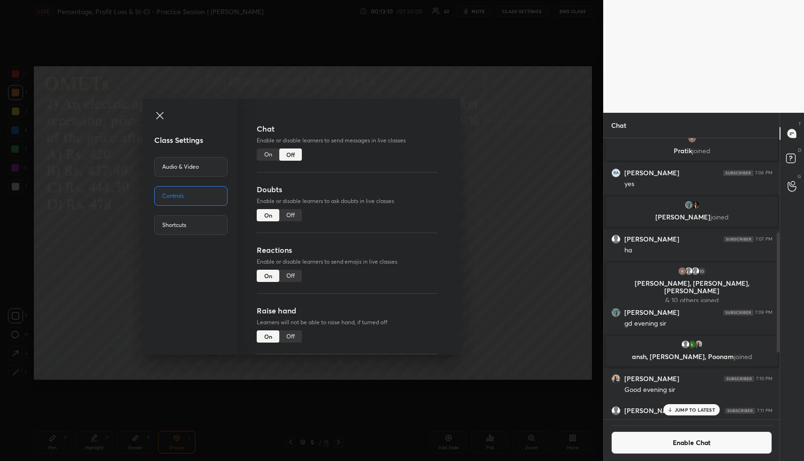
click at [544, 241] on div "Class Settings Audio & Video Controls Shortcuts Chat Enable or disable learners…" at bounding box center [301, 230] width 603 height 461
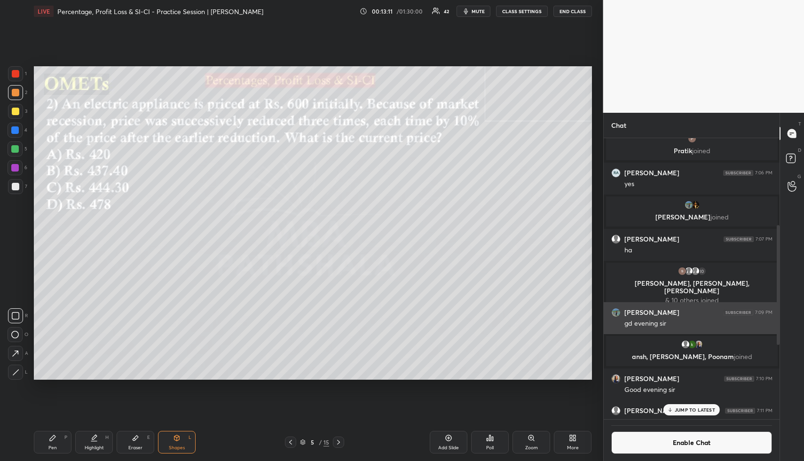
scroll to position [453, 0]
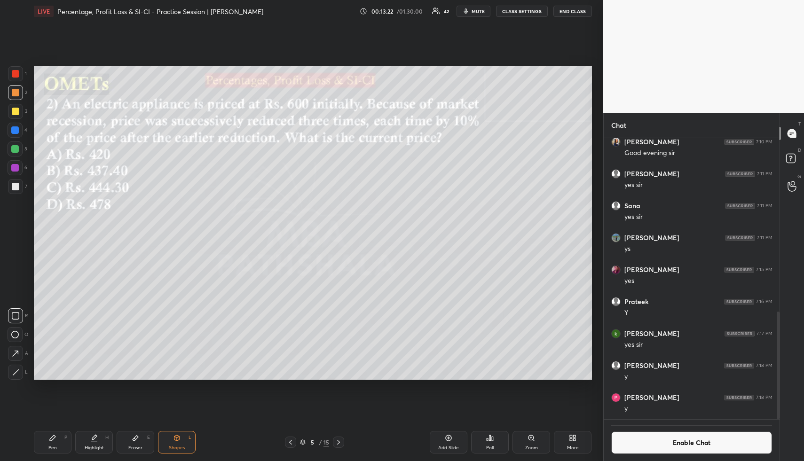
click at [501, 344] on div "Poll" at bounding box center [490, 442] width 38 height 23
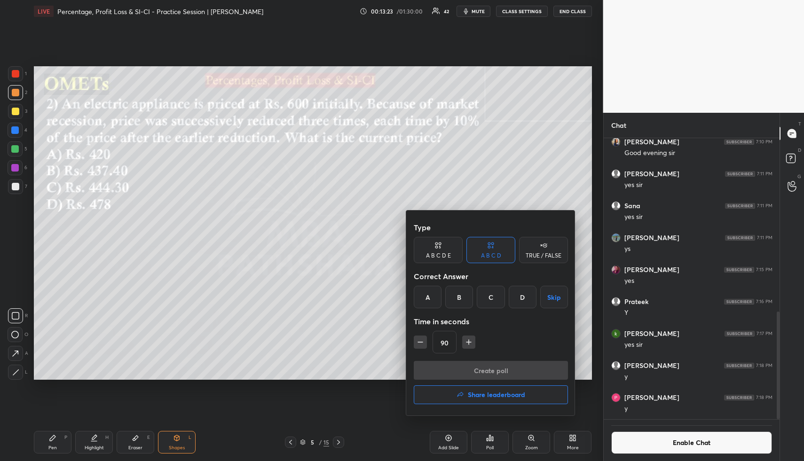
click at [459, 296] on div "B" at bounding box center [459, 297] width 28 height 23
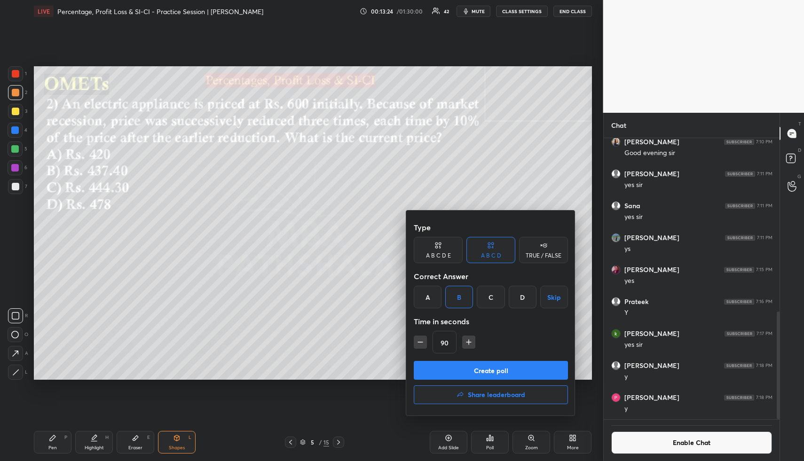
click at [450, 344] on button "Create poll" at bounding box center [491, 370] width 154 height 19
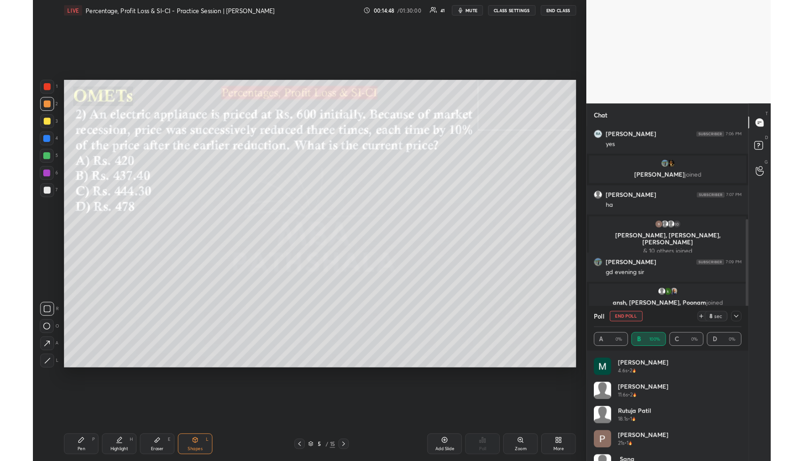
scroll to position [401, 565]
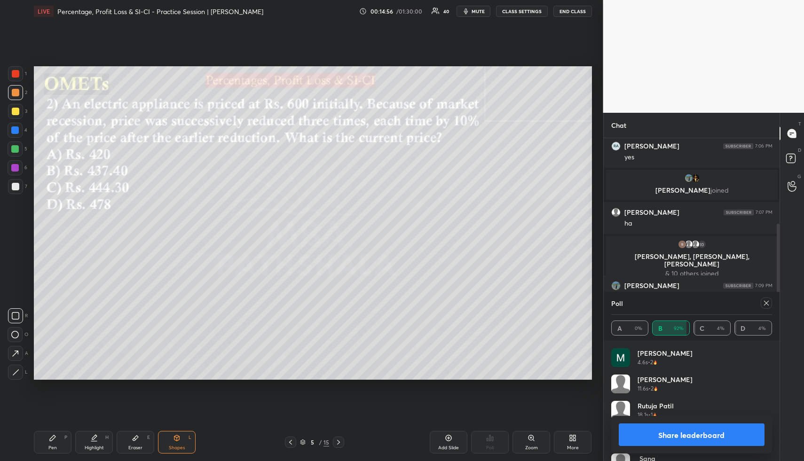
click at [598, 344] on button "Share leaderboard" at bounding box center [691, 434] width 146 height 23
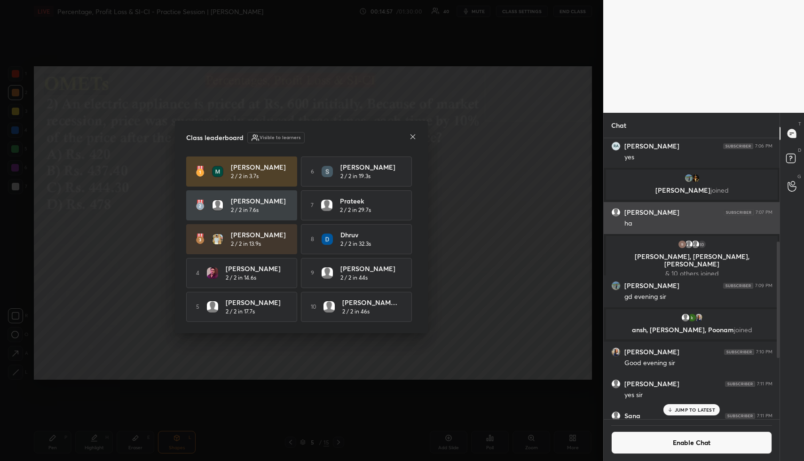
scroll to position [320, 173]
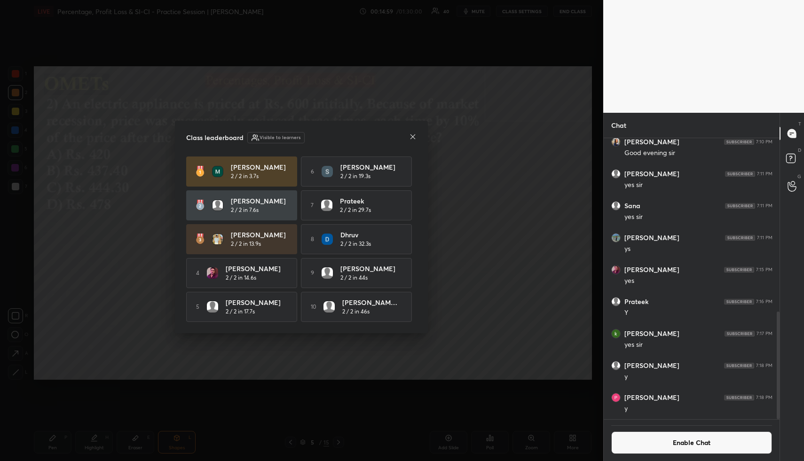
click at [413, 133] on icon at bounding box center [413, 137] width 8 height 8
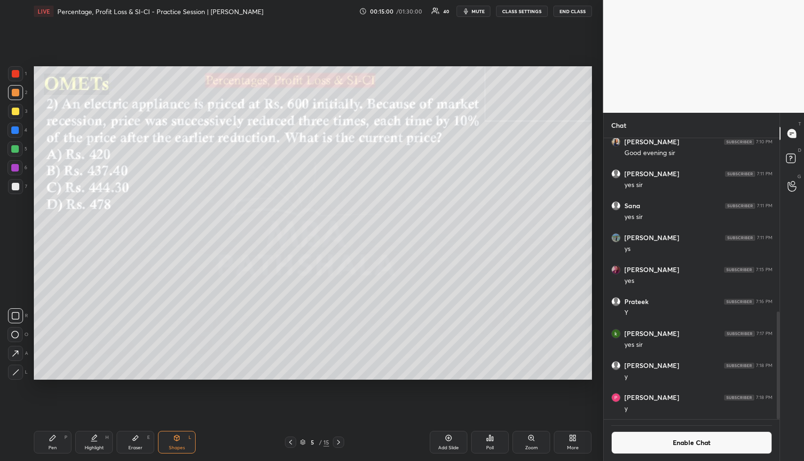
click at [598, 344] on button "Enable Chat" at bounding box center [691, 442] width 161 height 23
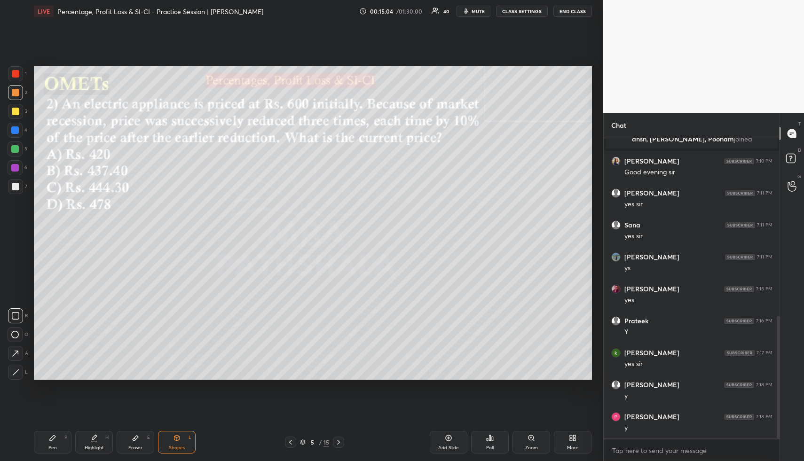
scroll to position [466, 0]
click at [137, 344] on icon at bounding box center [136, 438] width 8 height 8
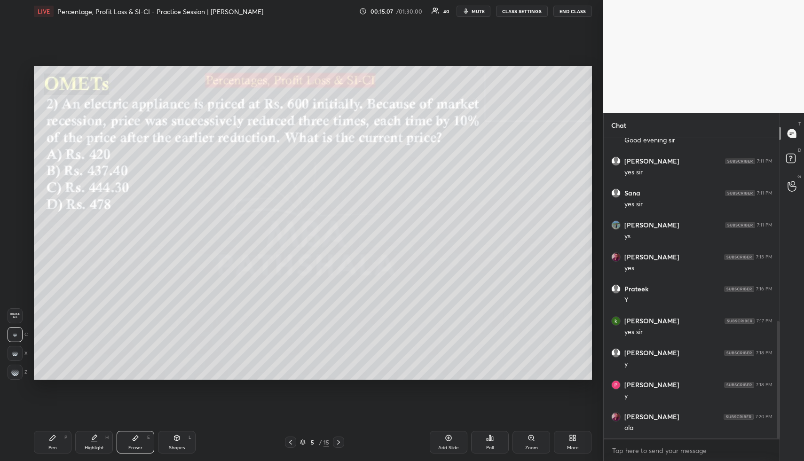
click at [12, 315] on span "Erase all" at bounding box center [15, 315] width 14 height 7
drag, startPoint x: 57, startPoint y: 442, endPoint x: 52, endPoint y: 434, distance: 9.9
click at [55, 344] on div "Pen P" at bounding box center [53, 442] width 38 height 23
drag, startPoint x: 16, startPoint y: 113, endPoint x: 30, endPoint y: 120, distance: 15.1
click at [17, 115] on div at bounding box center [15, 111] width 15 height 15
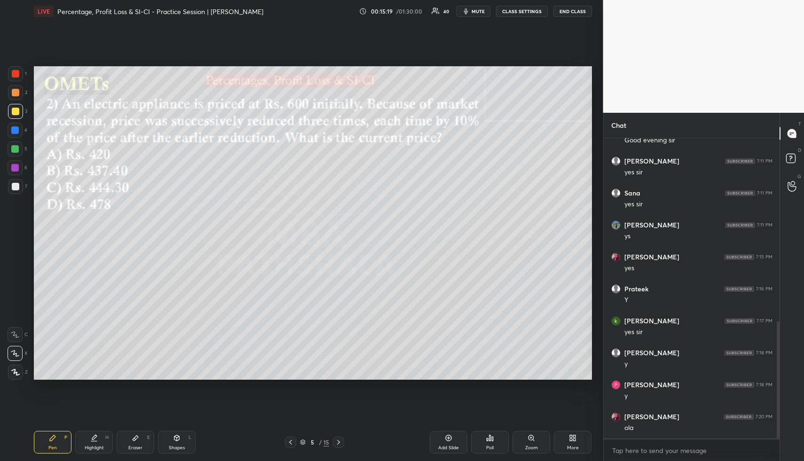
drag, startPoint x: 89, startPoint y: 439, endPoint x: 89, endPoint y: 422, distance: 17.9
click at [87, 344] on div "Highlight H" at bounding box center [94, 442] width 38 height 23
drag, startPoint x: 56, startPoint y: 442, endPoint x: 54, endPoint y: 419, distance: 23.1
click at [56, 344] on div "Pen P" at bounding box center [53, 442] width 38 height 23
click at [15, 90] on div at bounding box center [16, 93] width 8 height 8
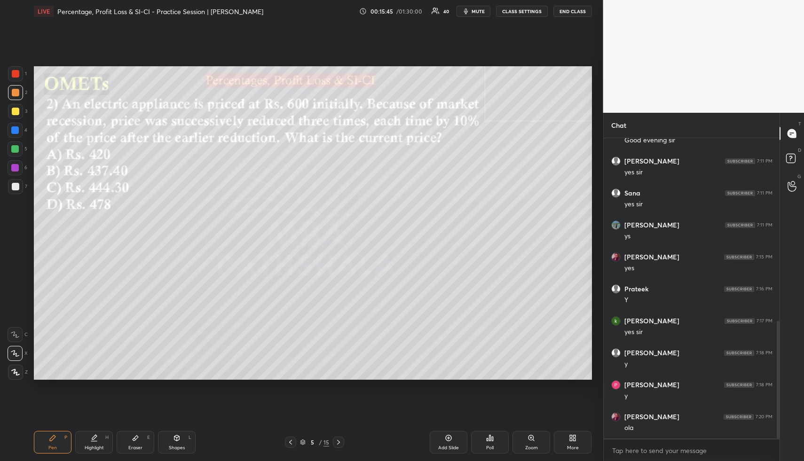
drag, startPoint x: 14, startPoint y: 112, endPoint x: 28, endPoint y: 118, distance: 15.8
click at [14, 113] on div at bounding box center [16, 112] width 8 height 8
drag, startPoint x: 101, startPoint y: 441, endPoint x: 186, endPoint y: 383, distance: 103.1
click at [104, 344] on div "Highlight H" at bounding box center [94, 442] width 38 height 23
drag, startPoint x: 182, startPoint y: 439, endPoint x: 177, endPoint y: 433, distance: 7.6
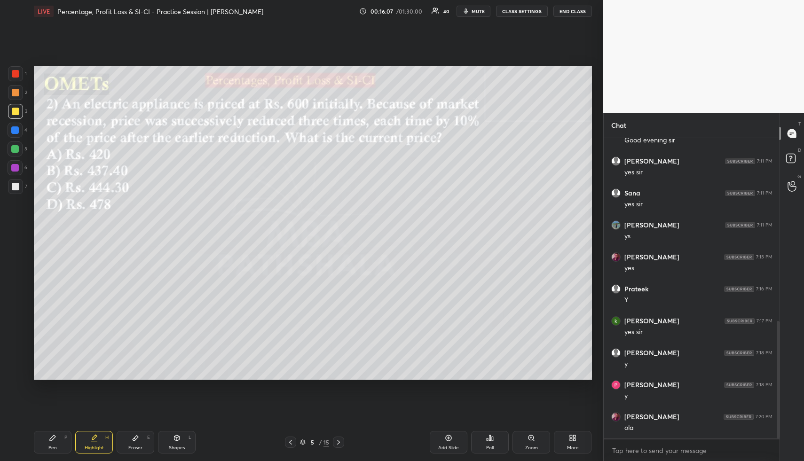
click at [180, 344] on div "Shapes L" at bounding box center [177, 442] width 38 height 23
drag, startPoint x: 13, startPoint y: 74, endPoint x: 26, endPoint y: 97, distance: 26.5
click at [13, 74] on div at bounding box center [16, 74] width 8 height 8
click at [95, 344] on div "Highlight H" at bounding box center [94, 442] width 38 height 23
click at [94, 344] on div "Highlight H" at bounding box center [94, 442] width 38 height 23
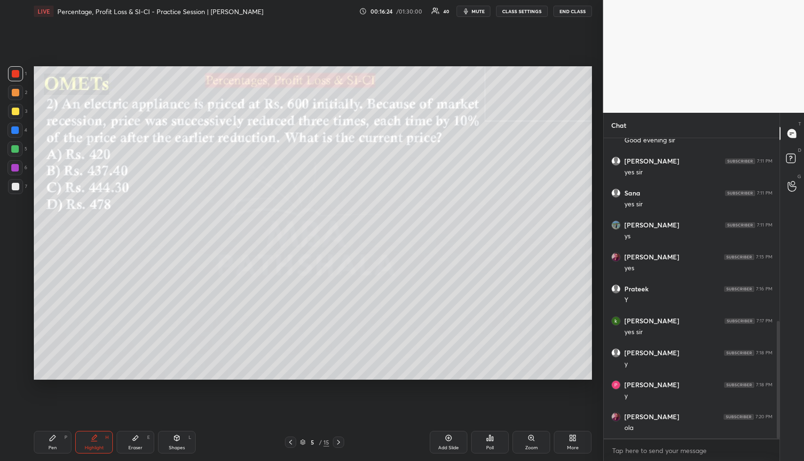
scroll to position [498, 0]
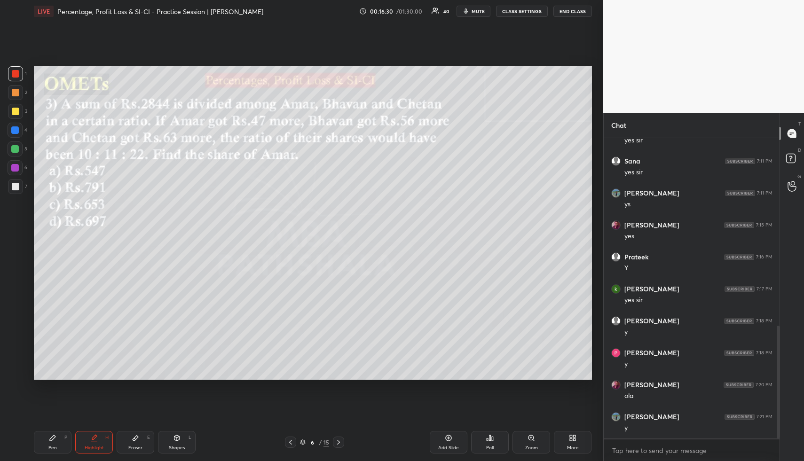
click at [183, 344] on div "Shapes L" at bounding box center [177, 442] width 38 height 23
click at [17, 94] on div at bounding box center [16, 93] width 8 height 8
click at [518, 15] on button "CLASS SETTINGS" at bounding box center [522, 11] width 52 height 11
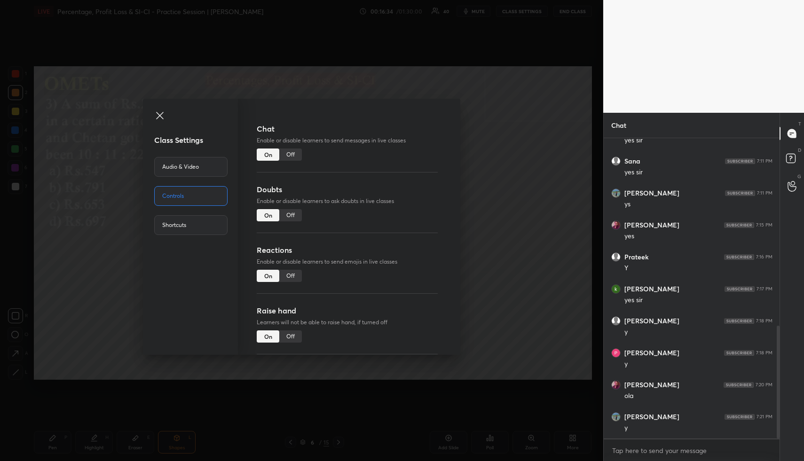
click at [291, 218] on div "Off" at bounding box center [290, 215] width 23 height 12
click at [269, 213] on div "On" at bounding box center [268, 215] width 23 height 12
type textarea "x"
click at [296, 153] on div "Off" at bounding box center [290, 154] width 23 height 12
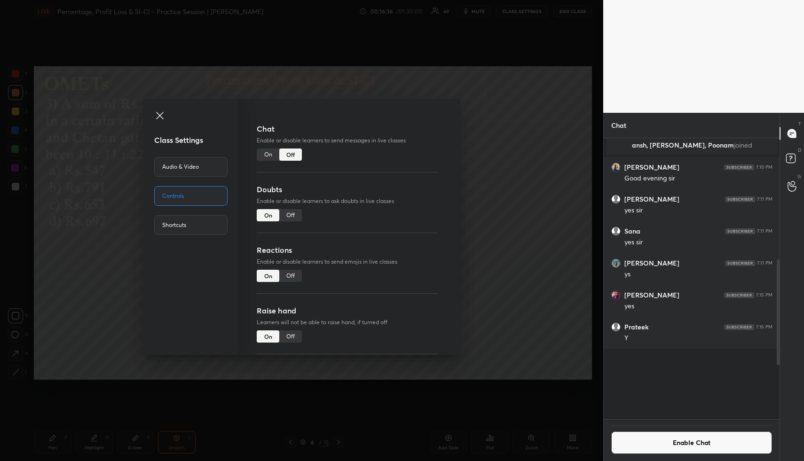
scroll to position [278, 173]
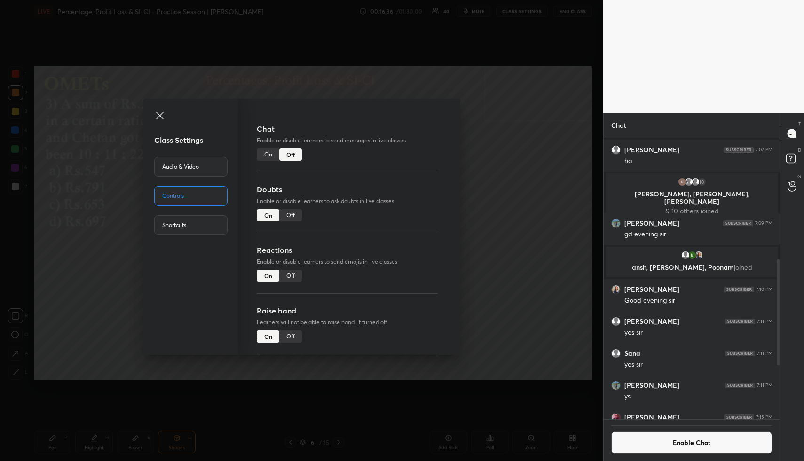
drag, startPoint x: 486, startPoint y: 191, endPoint x: 481, endPoint y: 185, distance: 7.7
click at [485, 191] on div "Class Settings Audio & Video Controls Shortcuts Chat Enable or disable learners…" at bounding box center [301, 230] width 603 height 461
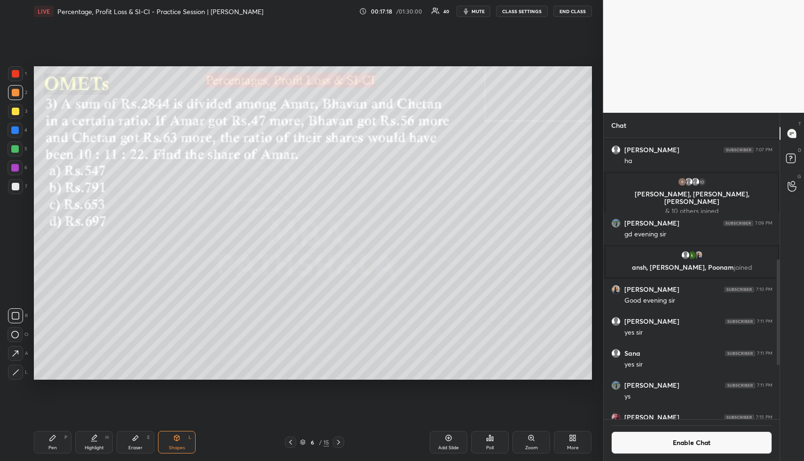
click at [486, 344] on div "Poll" at bounding box center [490, 447] width 8 height 5
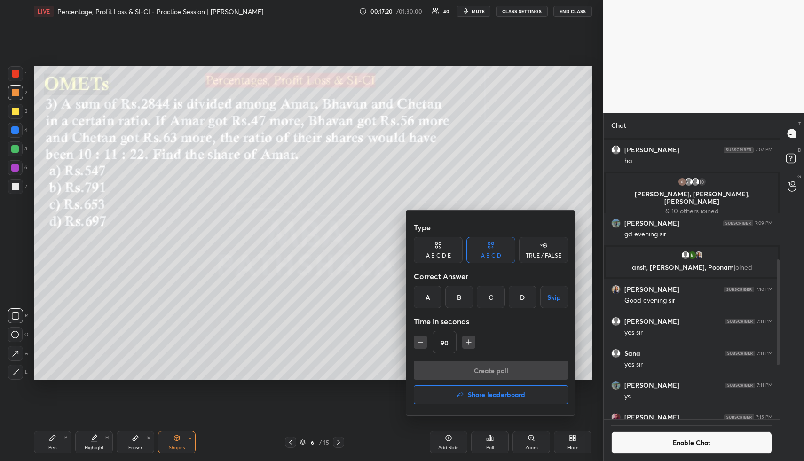
click at [491, 296] on div "C" at bounding box center [490, 297] width 28 height 23
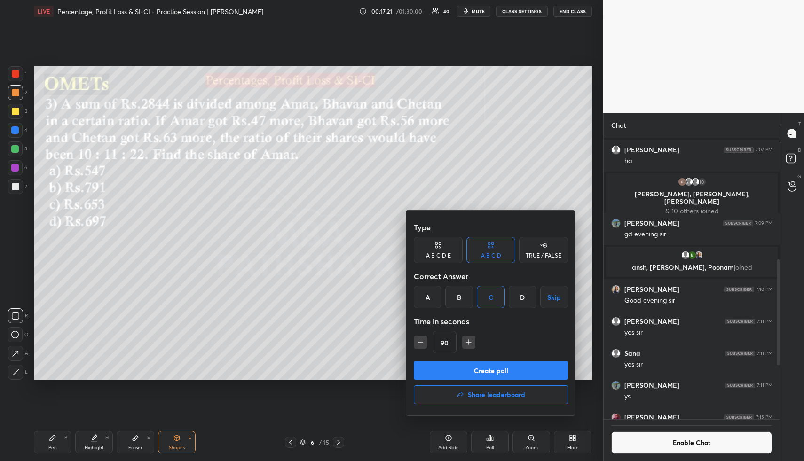
click at [420, 342] on icon "button" at bounding box center [420, 342] width 5 height 0
type input "75"
click at [455, 344] on button "Create poll" at bounding box center [491, 370] width 154 height 19
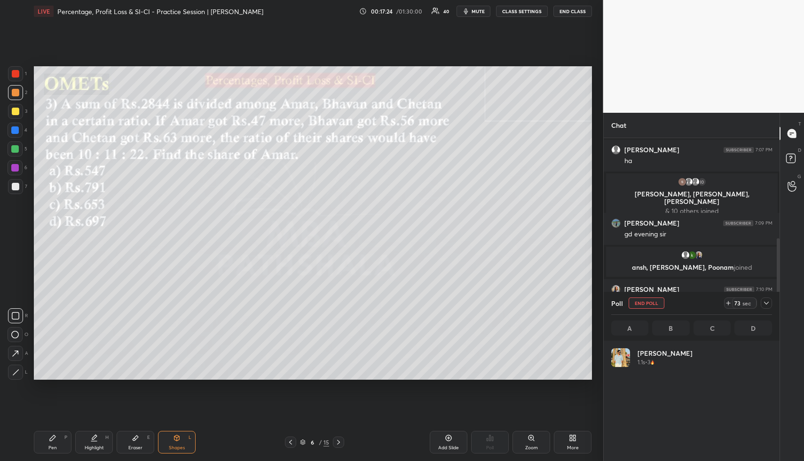
scroll to position [110, 158]
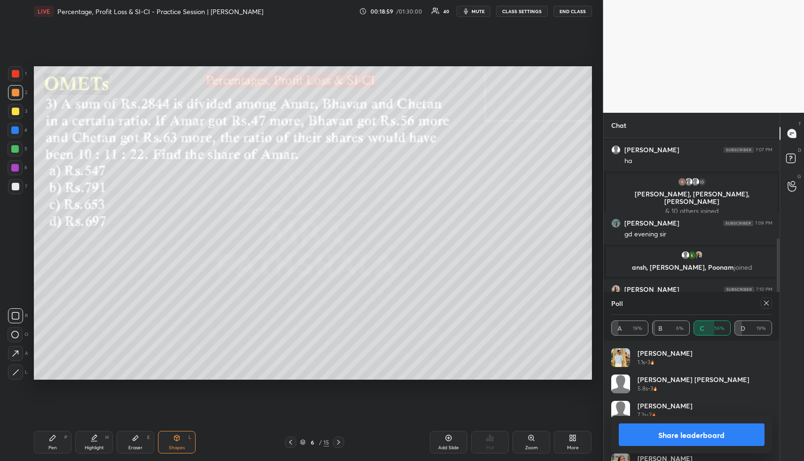
click at [598, 344] on button "Share leaderboard" at bounding box center [691, 434] width 146 height 23
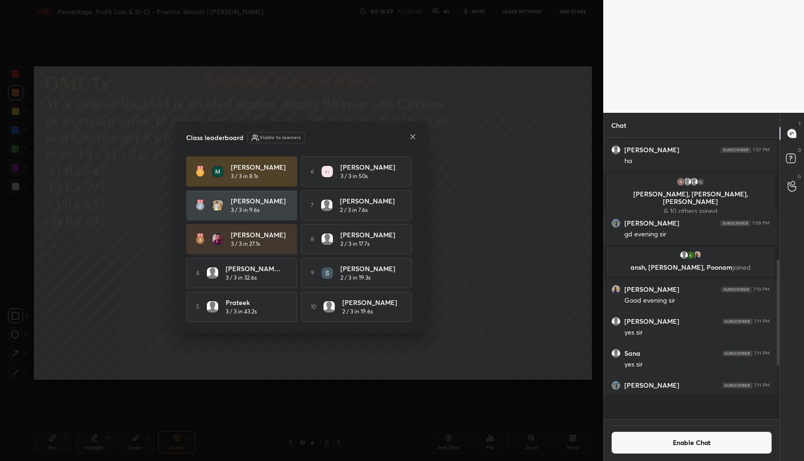
scroll to position [275, 170]
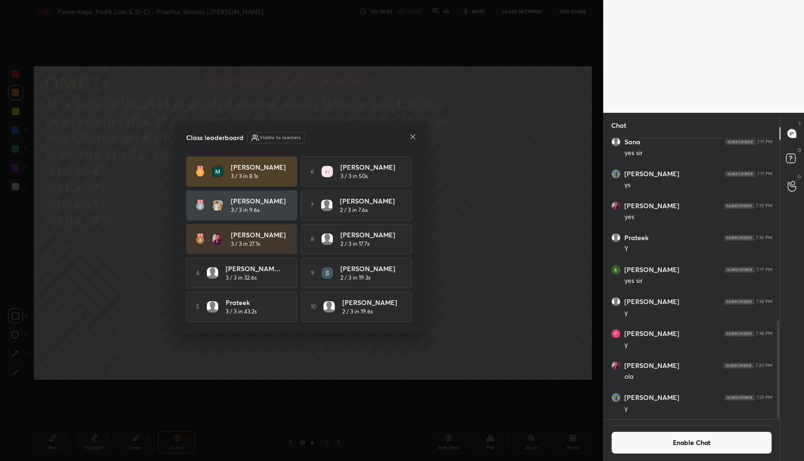
click at [413, 134] on icon at bounding box center [412, 136] width 5 height 5
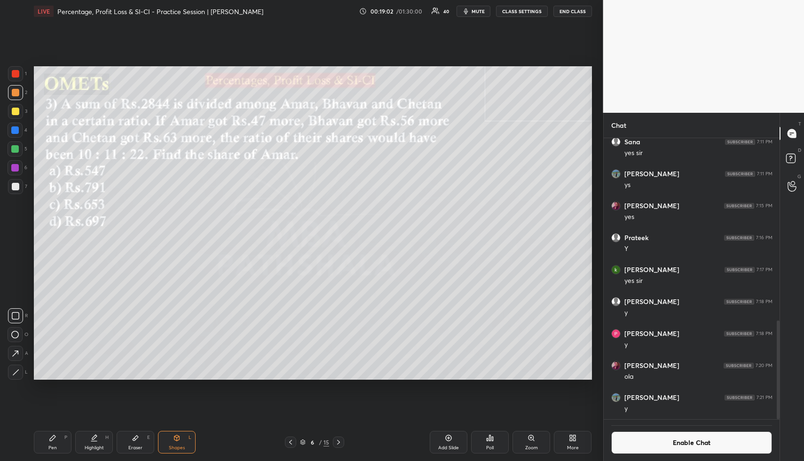
click at [598, 344] on button "Enable Chat" at bounding box center [691, 442] width 161 height 23
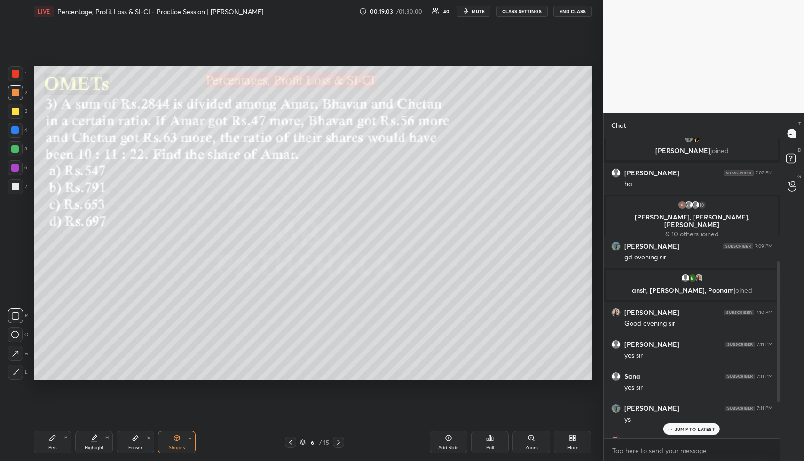
scroll to position [498, 0]
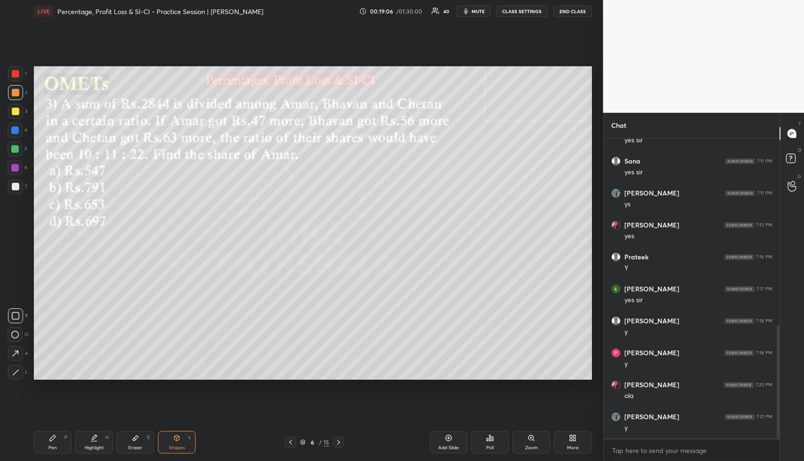
click at [89, 344] on div "Highlight H" at bounding box center [94, 442] width 38 height 23
drag, startPoint x: 89, startPoint y: 442, endPoint x: 80, endPoint y: 435, distance: 11.5
click at [90, 344] on div "Highlight H" at bounding box center [94, 442] width 38 height 23
click at [58, 344] on div "Pen P" at bounding box center [53, 442] width 38 height 23
click at [17, 106] on div at bounding box center [15, 111] width 15 height 15
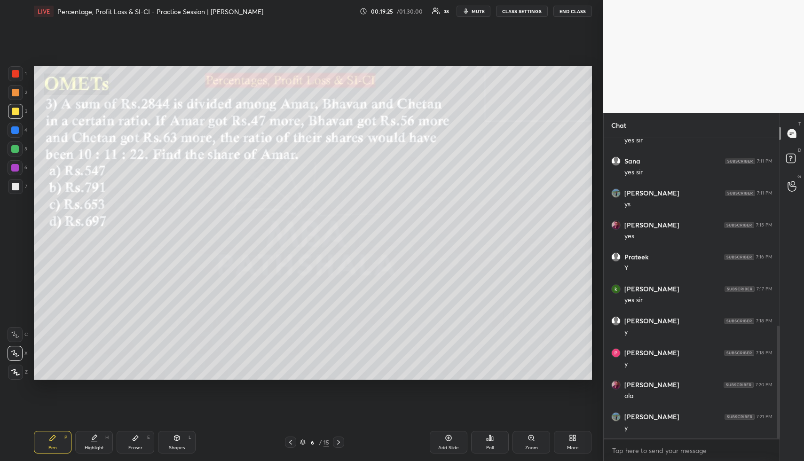
click at [109, 344] on div "Highlight H" at bounding box center [94, 442] width 38 height 23
click at [15, 150] on div at bounding box center [15, 149] width 8 height 8
drag, startPoint x: 62, startPoint y: 443, endPoint x: 74, endPoint y: 426, distance: 20.5
click at [62, 344] on div "Pen P" at bounding box center [53, 442] width 38 height 23
click at [98, 344] on div "Highlight H" at bounding box center [94, 442] width 38 height 23
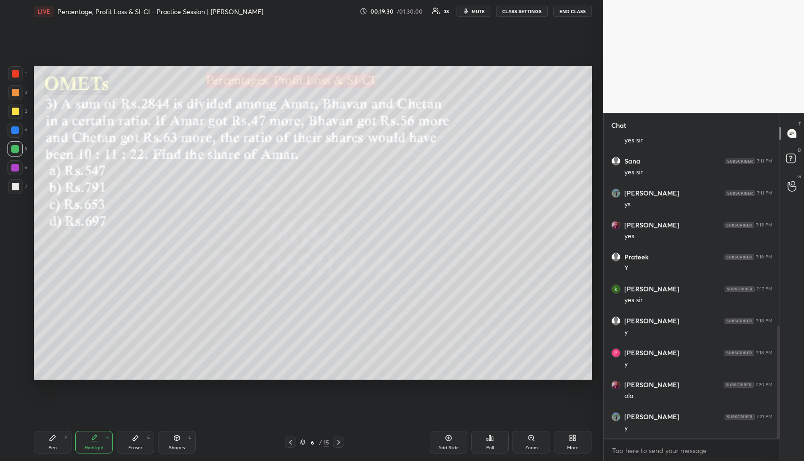
click at [101, 344] on div "Highlight" at bounding box center [94, 447] width 19 height 5
click at [54, 344] on div "Pen P" at bounding box center [53, 442] width 38 height 23
click at [17, 90] on div at bounding box center [16, 93] width 8 height 8
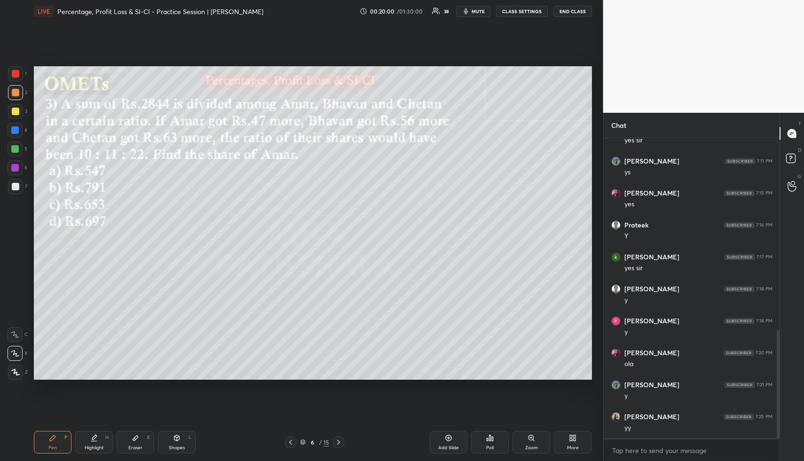
drag, startPoint x: 102, startPoint y: 443, endPoint x: 102, endPoint y: 437, distance: 5.6
click at [101, 344] on div "Highlight H" at bounding box center [94, 442] width 38 height 23
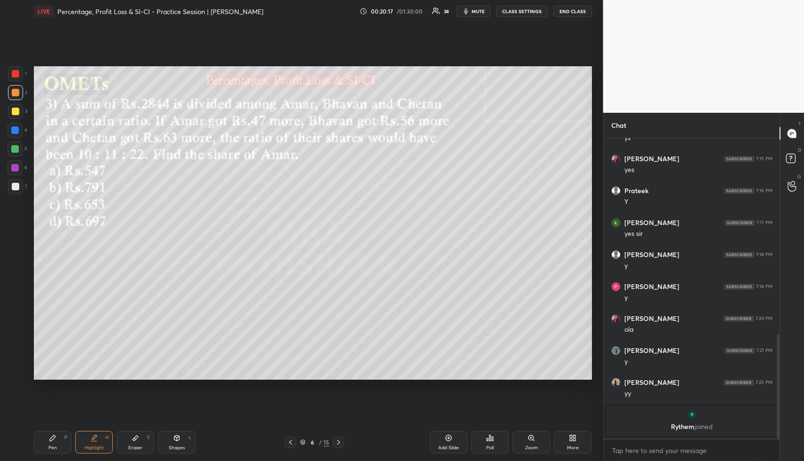
drag, startPoint x: 58, startPoint y: 441, endPoint x: 56, endPoint y: 431, distance: 10.0
click at [56, 344] on div "Pen P" at bounding box center [53, 442] width 38 height 23
drag, startPoint x: 16, startPoint y: 145, endPoint x: 24, endPoint y: 146, distance: 7.6
click at [16, 146] on div at bounding box center [15, 148] width 15 height 15
drag, startPoint x: 184, startPoint y: 439, endPoint x: 166, endPoint y: 408, distance: 35.8
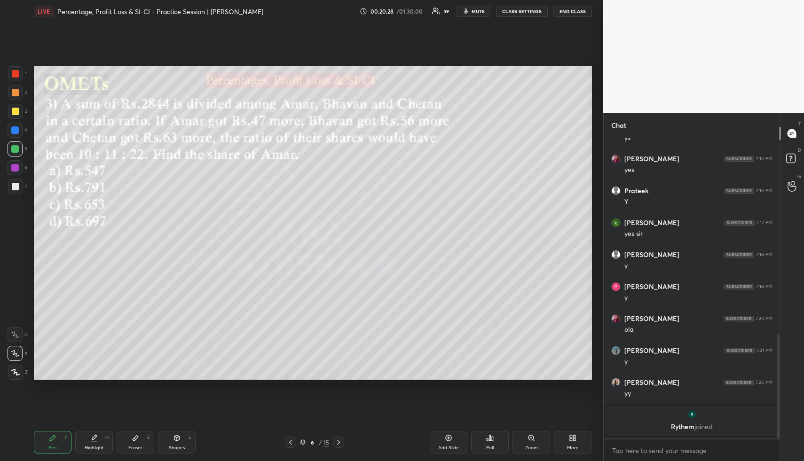
click at [183, 344] on div "Shapes L" at bounding box center [177, 442] width 38 height 23
click at [13, 68] on div "1 2 3 4 5 6 7 R O A L C X Z Erase all C X Z LIVE Percentage, Profit Loss & SI-C…" at bounding box center [297, 230] width 595 height 461
drag, startPoint x: 95, startPoint y: 441, endPoint x: 93, endPoint y: 427, distance: 14.3
click at [95, 344] on div "Highlight H" at bounding box center [94, 442] width 38 height 23
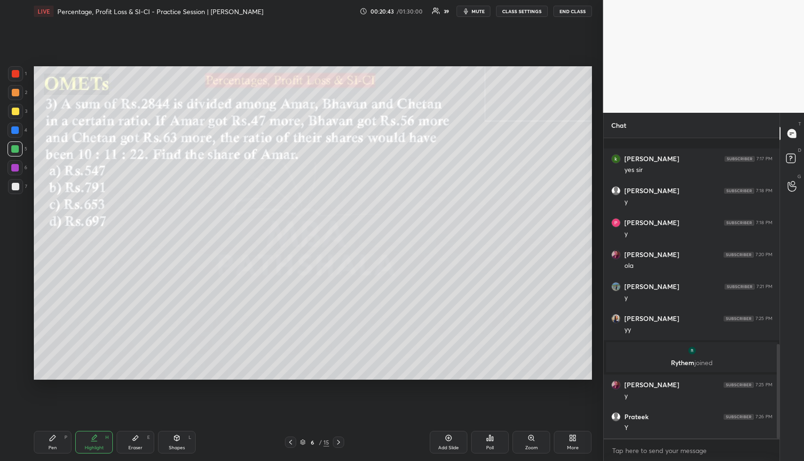
scroll to position [653, 0]
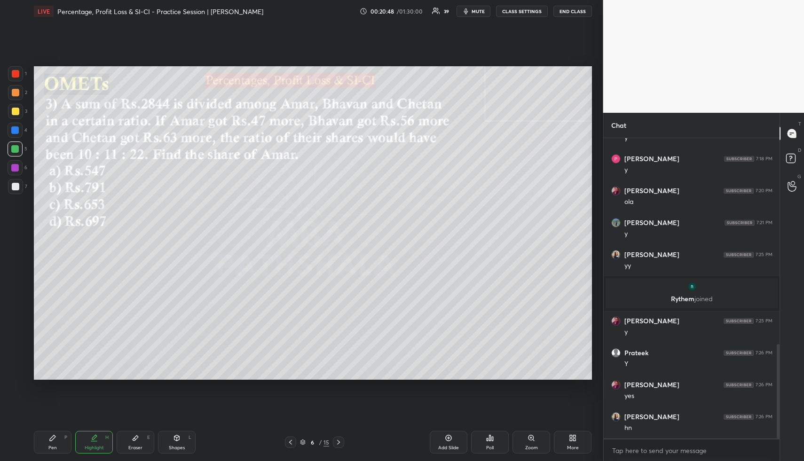
click at [87, 344] on div "Highlight H" at bounding box center [94, 442] width 38 height 23
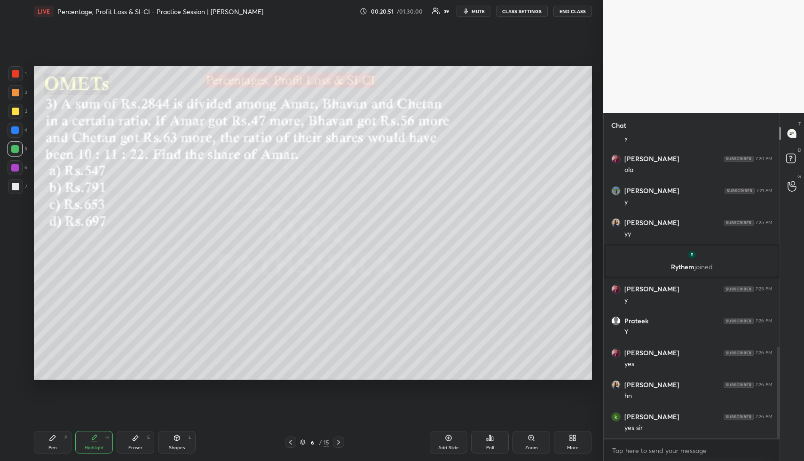
drag, startPoint x: 92, startPoint y: 448, endPoint x: 84, endPoint y: 442, distance: 10.1
click at [90, 344] on div "Highlight" at bounding box center [94, 447] width 19 height 5
click at [64, 344] on div "Pen P" at bounding box center [53, 442] width 38 height 23
click at [19, 133] on div at bounding box center [15, 130] width 15 height 15
drag, startPoint x: 19, startPoint y: 133, endPoint x: 30, endPoint y: 135, distance: 11.6
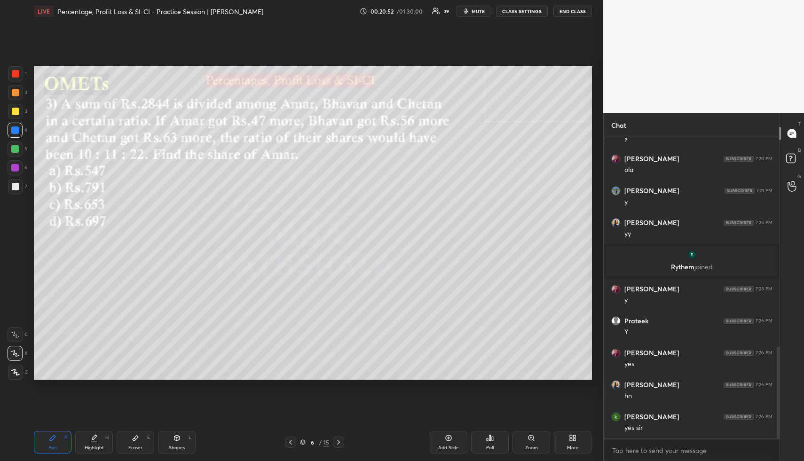
click at [17, 136] on div at bounding box center [15, 130] width 15 height 15
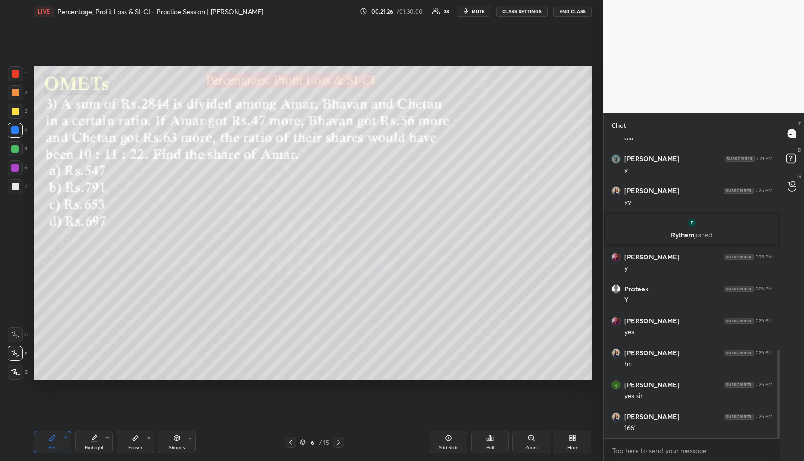
scroll to position [726, 0]
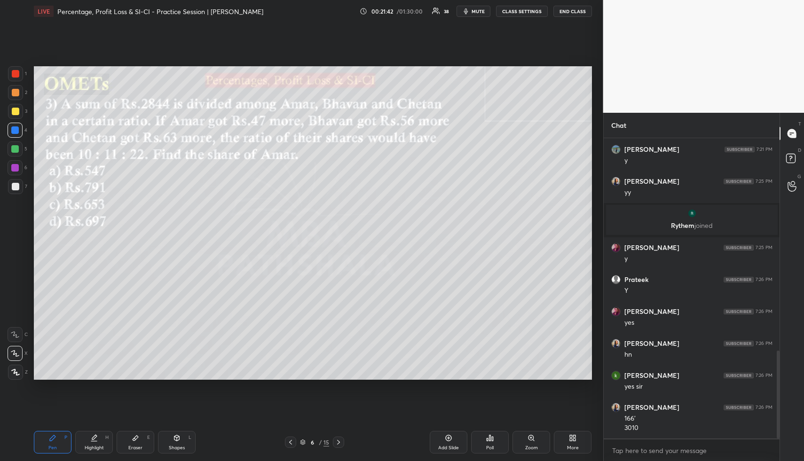
click at [97, 344] on div "Highlight H" at bounding box center [94, 442] width 38 height 23
drag, startPoint x: 98, startPoint y: 435, endPoint x: 131, endPoint y: 384, distance: 60.5
click at [98, 344] on div "Highlight H" at bounding box center [94, 442] width 38 height 23
click at [59, 344] on div "Pen P" at bounding box center [53, 442] width 38 height 23
drag, startPoint x: 15, startPoint y: 152, endPoint x: 20, endPoint y: 168, distance: 16.2
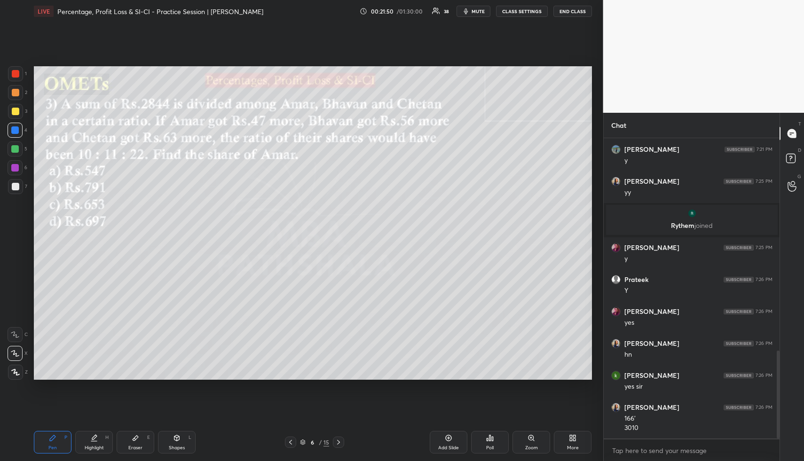
click at [16, 153] on div at bounding box center [15, 148] width 15 height 15
click at [90, 344] on div "Highlight" at bounding box center [94, 447] width 19 height 5
drag, startPoint x: 90, startPoint y: 445, endPoint x: 114, endPoint y: 391, distance: 59.3
click at [90, 344] on div "Highlight" at bounding box center [94, 447] width 19 height 5
click at [57, 344] on div "Pen P" at bounding box center [53, 442] width 38 height 23
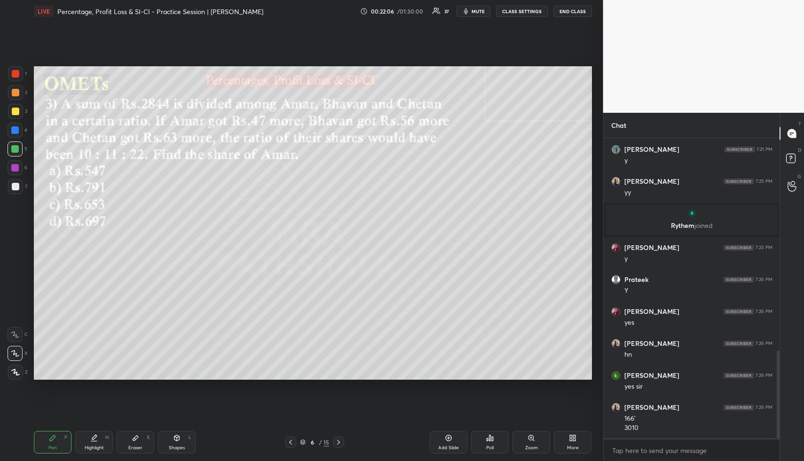
click at [93, 344] on div "Highlight H" at bounding box center [94, 442] width 38 height 23
click at [98, 344] on div "Highlight H" at bounding box center [94, 442] width 38 height 23
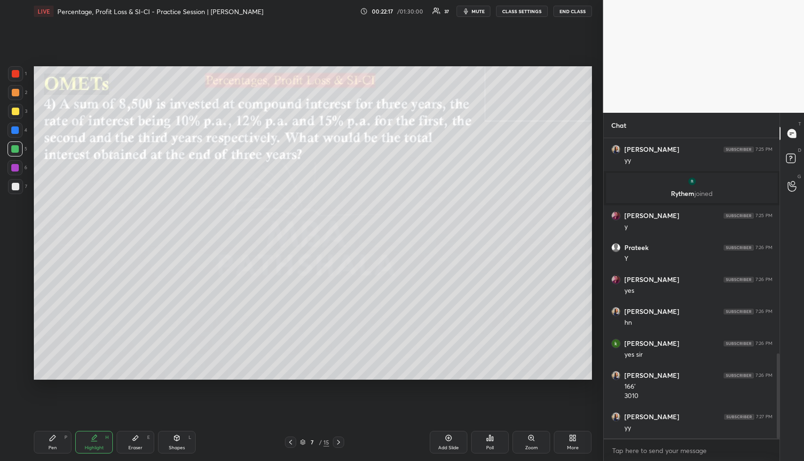
drag, startPoint x: 173, startPoint y: 444, endPoint x: 166, endPoint y: 418, distance: 27.2
click at [173, 344] on div "Shapes L" at bounding box center [177, 442] width 38 height 23
click at [17, 92] on div at bounding box center [15, 92] width 15 height 15
click at [55, 344] on div "Pen P" at bounding box center [53, 442] width 38 height 23
click at [17, 109] on div at bounding box center [16, 112] width 8 height 8
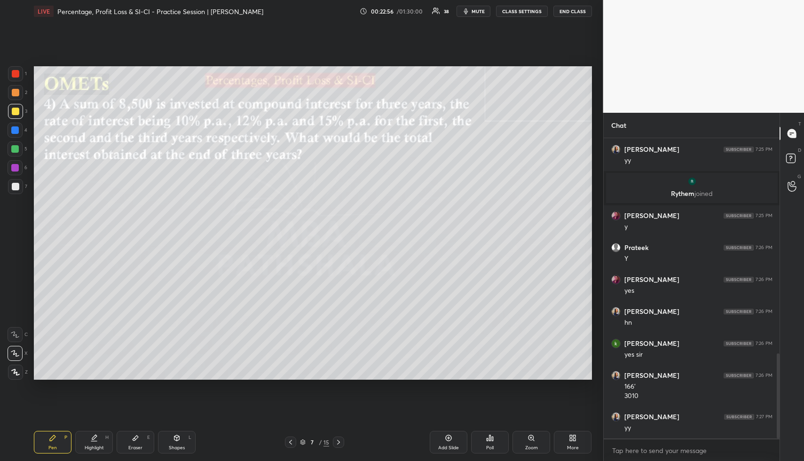
click at [63, 344] on div "Pen P" at bounding box center [53, 442] width 38 height 23
drag, startPoint x: 64, startPoint y: 438, endPoint x: 62, endPoint y: 429, distance: 8.8
click at [64, 344] on div "Pen P" at bounding box center [53, 442] width 38 height 23
click at [16, 94] on div at bounding box center [16, 93] width 8 height 8
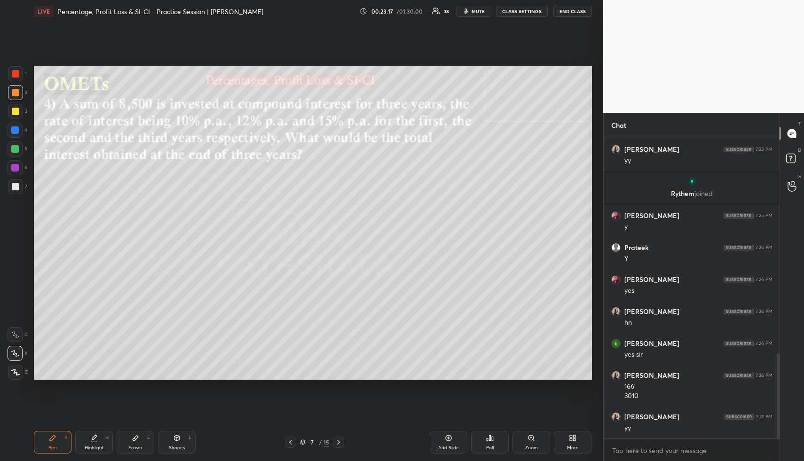
click at [492, 344] on div "Poll" at bounding box center [490, 447] width 8 height 5
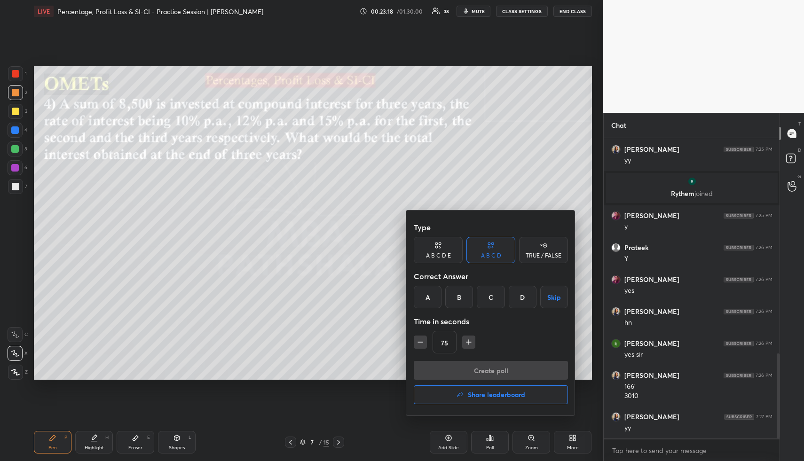
drag, startPoint x: 494, startPoint y: 301, endPoint x: 488, endPoint y: 307, distance: 8.6
click at [493, 301] on div "C" at bounding box center [490, 297] width 28 height 23
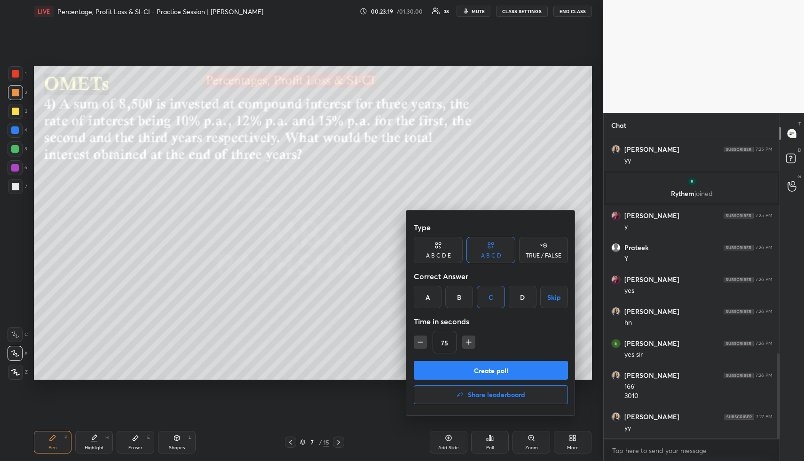
click at [422, 342] on icon "button" at bounding box center [420, 342] width 5 height 0
type input "60"
drag, startPoint x: 461, startPoint y: 371, endPoint x: 463, endPoint y: 362, distance: 8.8
click at [461, 344] on button "Create poll" at bounding box center [491, 370] width 154 height 19
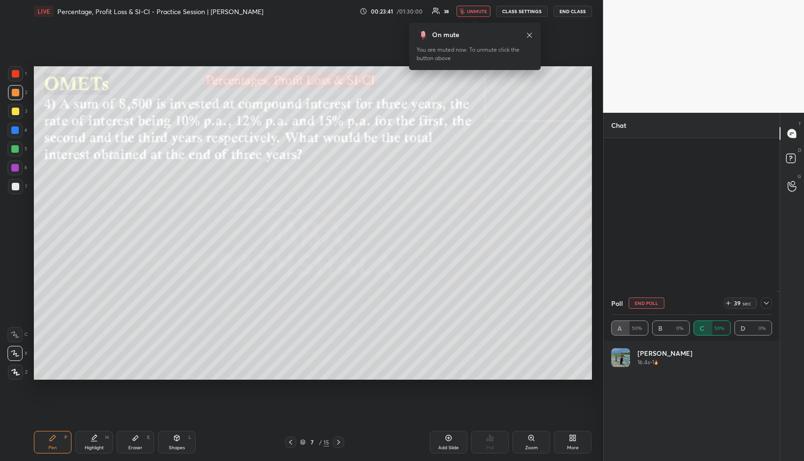
scroll to position [785, 0]
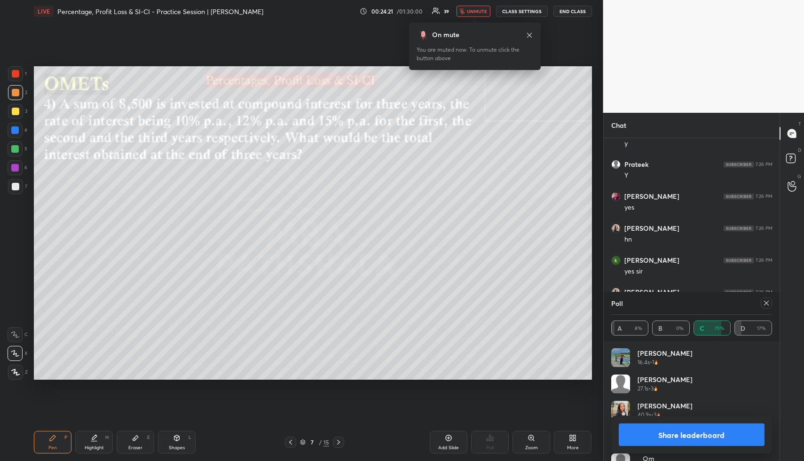
click at [482, 14] on span "unmute" at bounding box center [477, 11] width 20 height 7
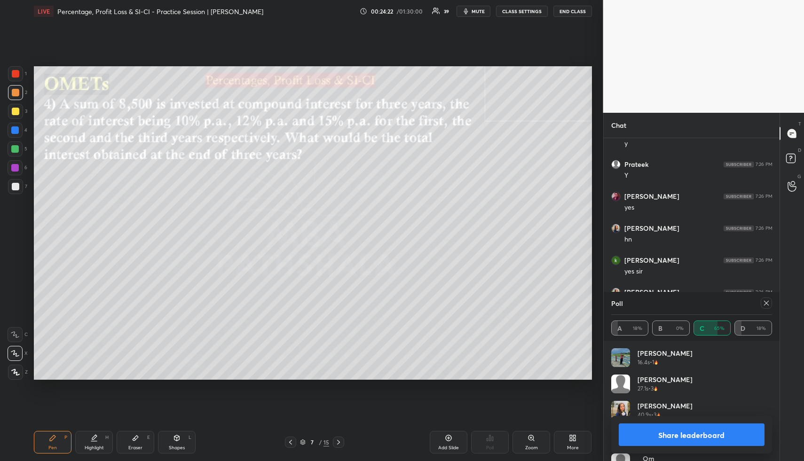
click at [598, 344] on button "Share leaderboard" at bounding box center [691, 434] width 146 height 23
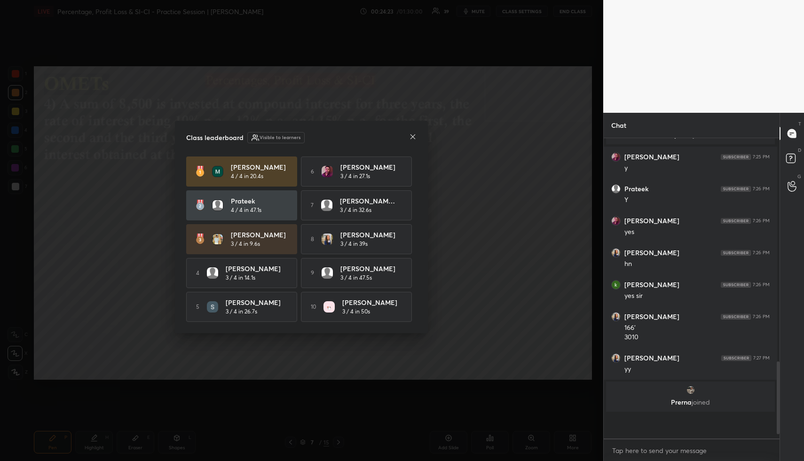
scroll to position [0, 3]
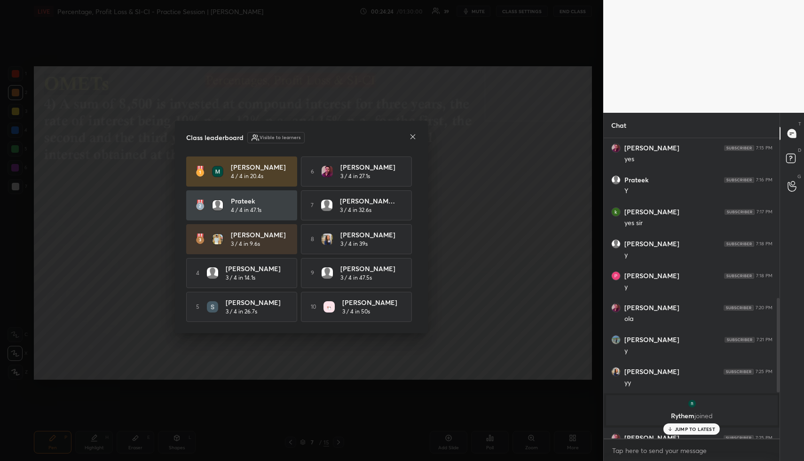
click at [415, 135] on icon at bounding box center [413, 137] width 8 height 8
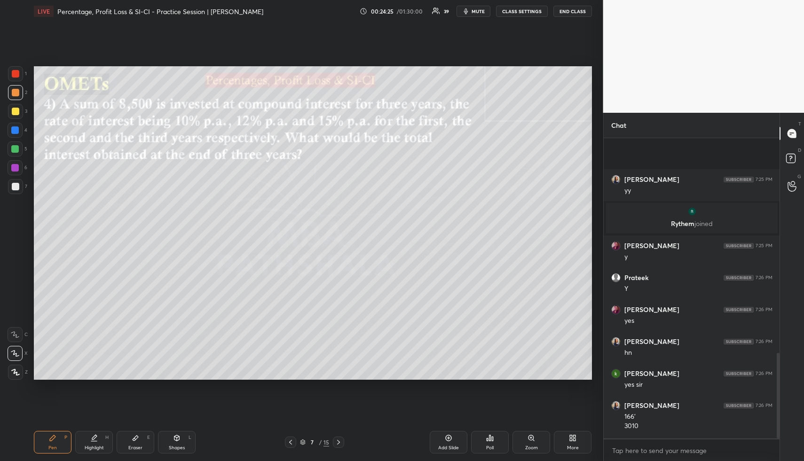
scroll to position [755, 0]
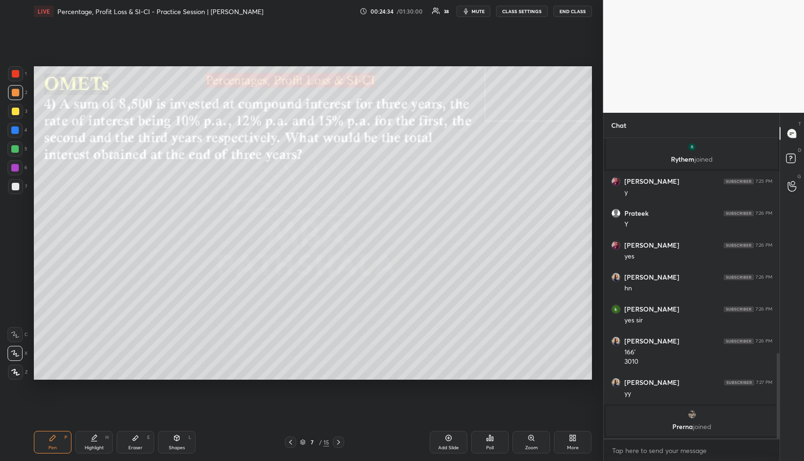
drag, startPoint x: 86, startPoint y: 439, endPoint x: 85, endPoint y: 424, distance: 14.6
click at [86, 344] on div "Highlight H" at bounding box center [94, 442] width 38 height 23
click at [62, 344] on div "Pen P" at bounding box center [53, 442] width 38 height 23
click at [19, 130] on div at bounding box center [15, 130] width 15 height 15
click at [18, 117] on div at bounding box center [15, 111] width 15 height 15
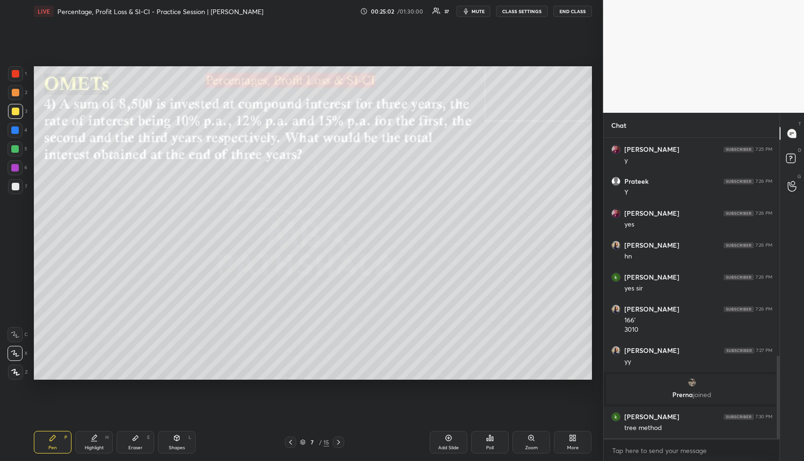
scroll to position [819, 0]
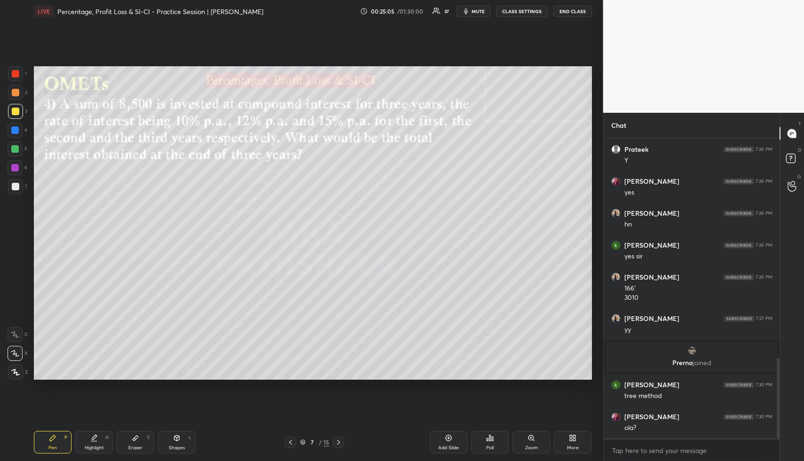
click at [53, 344] on div "Pen" at bounding box center [52, 447] width 8 height 5
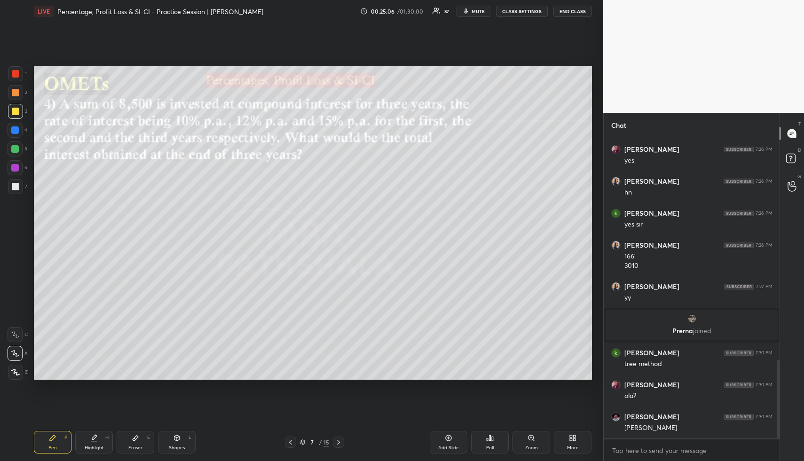
drag, startPoint x: 13, startPoint y: 93, endPoint x: 30, endPoint y: 105, distance: 20.5
click at [13, 94] on div at bounding box center [16, 93] width 8 height 8
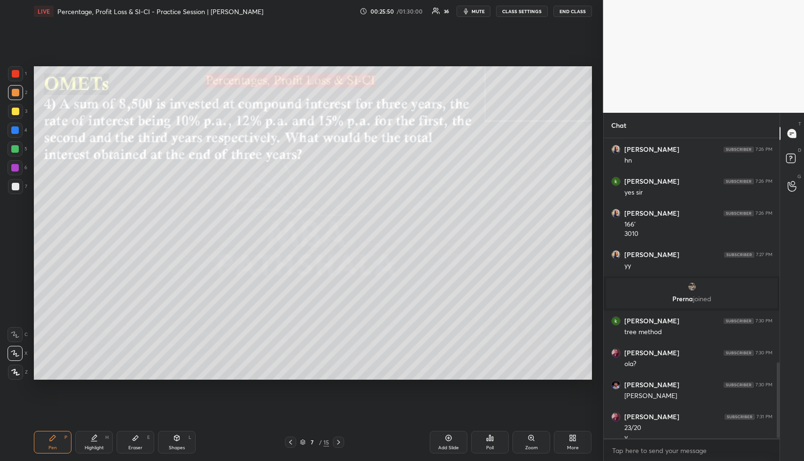
scroll to position [892, 0]
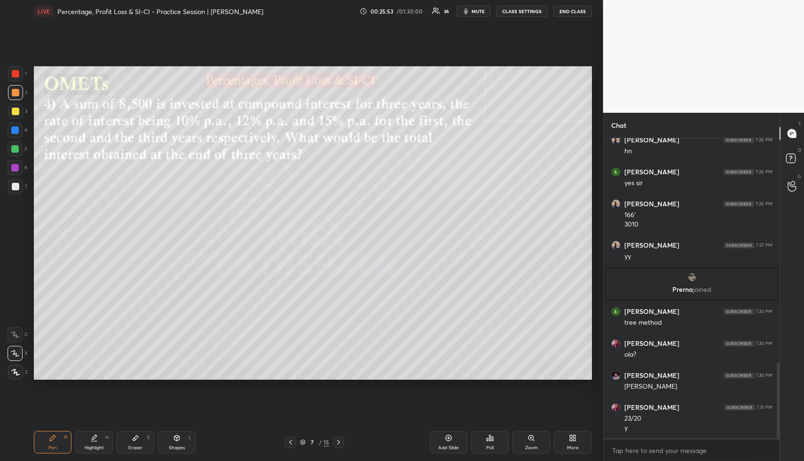
click at [101, 344] on div "Highlight H" at bounding box center [94, 442] width 38 height 23
drag, startPoint x: 101, startPoint y: 440, endPoint x: 112, endPoint y: 410, distance: 32.7
click at [101, 344] on div "Highlight H" at bounding box center [94, 442] width 38 height 23
click at [60, 344] on div "Pen P" at bounding box center [53, 442] width 38 height 23
click at [14, 112] on div at bounding box center [16, 112] width 8 height 8
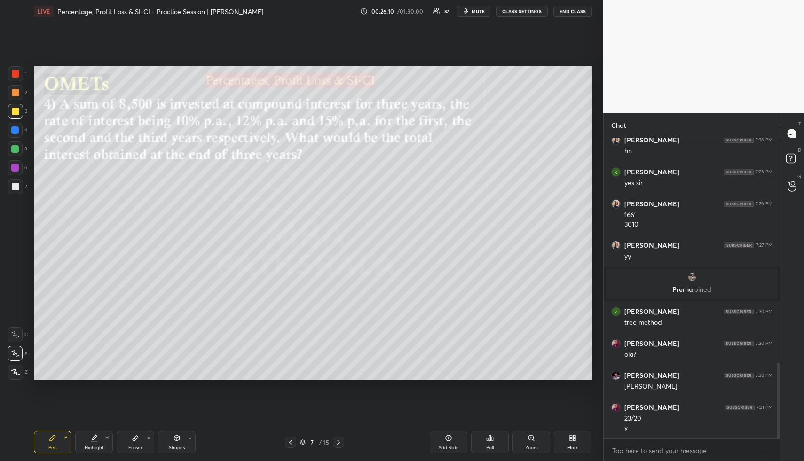
click at [59, 344] on div "Pen P" at bounding box center [53, 442] width 38 height 23
click at [13, 130] on div at bounding box center [15, 130] width 8 height 8
drag, startPoint x: 55, startPoint y: 444, endPoint x: 62, endPoint y: 394, distance: 50.7
click at [55, 344] on div "Pen" at bounding box center [52, 447] width 8 height 5
click at [15, 148] on div at bounding box center [15, 149] width 8 height 8
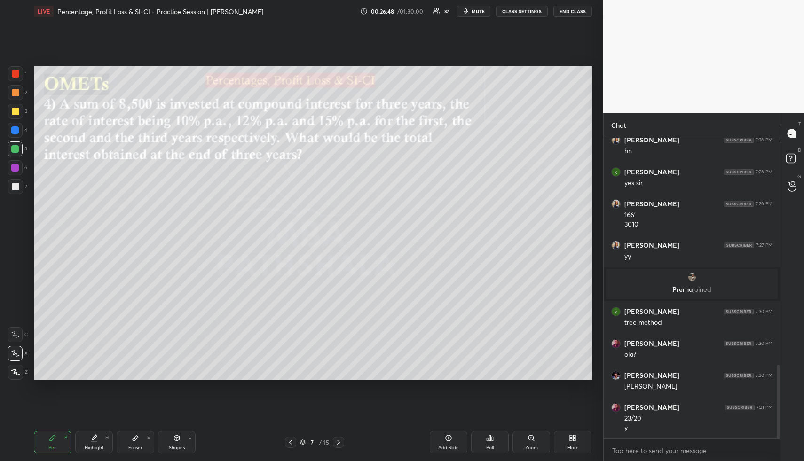
scroll to position [924, 0]
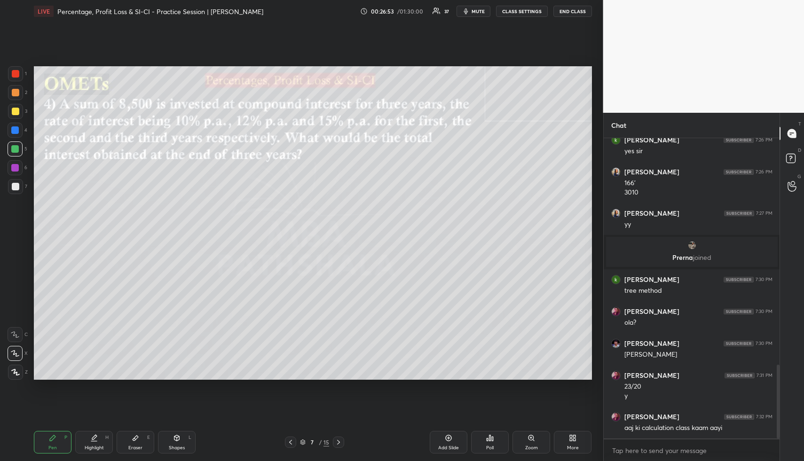
click at [103, 344] on div "Highlight H" at bounding box center [94, 442] width 38 height 23
click at [101, 344] on div "Highlight H" at bounding box center [94, 442] width 38 height 23
click at [51, 344] on icon at bounding box center [53, 438] width 8 height 8
drag, startPoint x: 14, startPoint y: 107, endPoint x: 27, endPoint y: 117, distance: 16.8
click at [14, 108] on div at bounding box center [15, 111] width 15 height 15
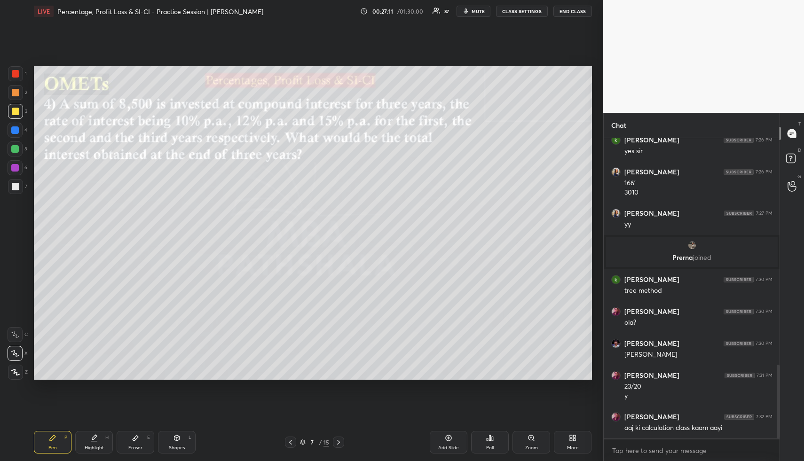
click at [104, 344] on div "Highlight H" at bounding box center [94, 442] width 38 height 23
drag, startPoint x: 48, startPoint y: 444, endPoint x: 51, endPoint y: 437, distance: 8.0
click at [50, 344] on div "Pen P" at bounding box center [53, 442] width 38 height 23
click at [49, 344] on div "Pen P Highlight H Eraser E Shapes L 7 / 15 Add Slide Poll Zoom More" at bounding box center [313, 442] width 558 height 38
click at [19, 183] on div at bounding box center [15, 186] width 15 height 15
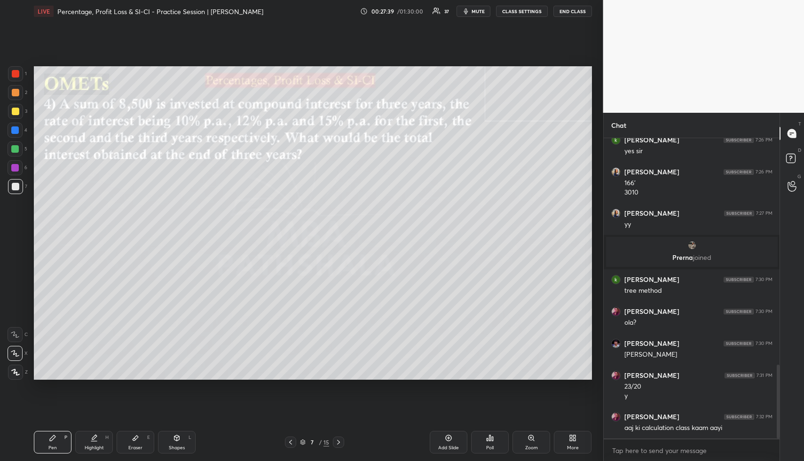
click at [135, 344] on icon at bounding box center [136, 438] width 6 height 5
click at [17, 344] on rect at bounding box center [17, 374] width 1 height 1
click at [84, 344] on div "Highlight H" at bounding box center [94, 442] width 38 height 23
click at [52, 344] on div "Pen" at bounding box center [52, 447] width 8 height 5
click at [16, 117] on div at bounding box center [15, 111] width 15 height 15
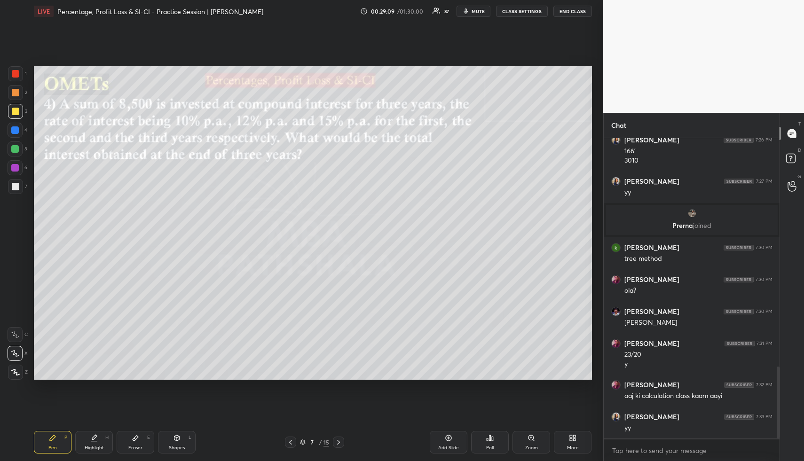
scroll to position [988, 0]
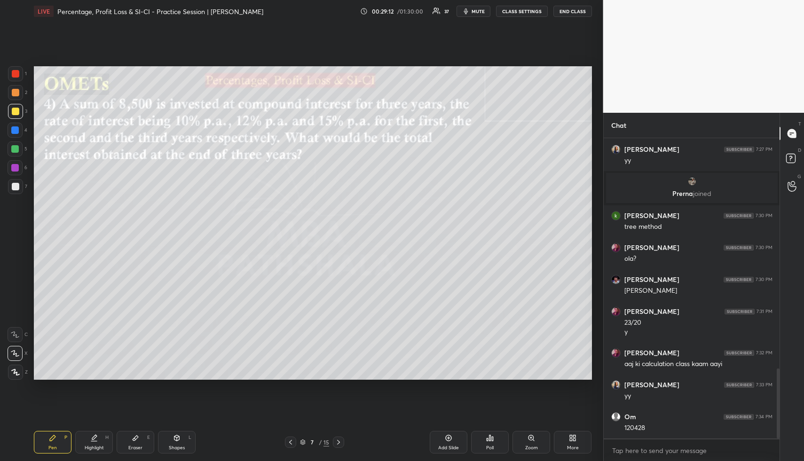
drag, startPoint x: 94, startPoint y: 435, endPoint x: 99, endPoint y: 429, distance: 8.1
click at [97, 344] on div "Highlight H" at bounding box center [94, 442] width 38 height 23
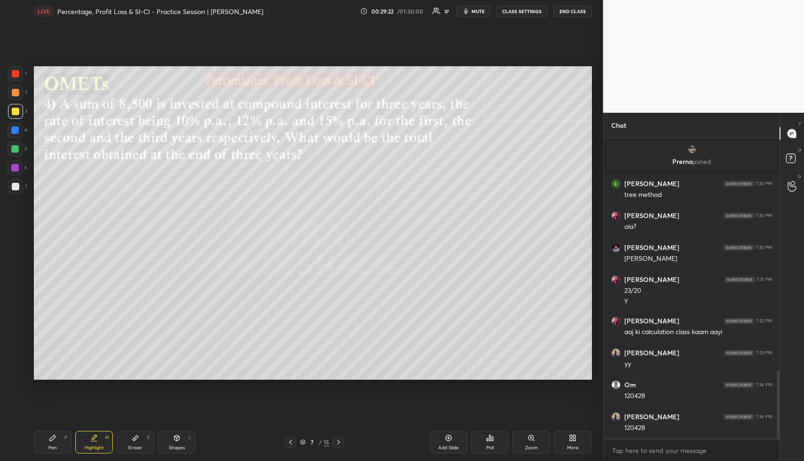
click at [93, 344] on icon at bounding box center [94, 438] width 8 height 8
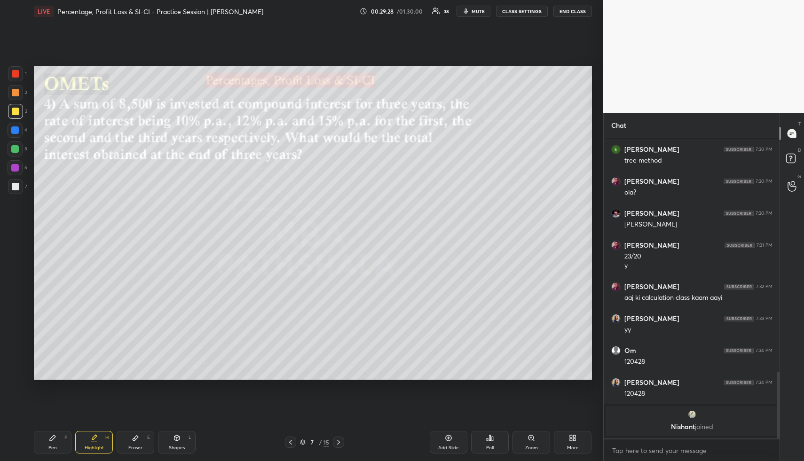
drag, startPoint x: 58, startPoint y: 447, endPoint x: 56, endPoint y: 435, distance: 12.4
click at [56, 344] on div "Pen P" at bounding box center [53, 442] width 38 height 23
click at [13, 133] on div at bounding box center [15, 130] width 8 height 8
click at [126, 344] on div "Eraser E" at bounding box center [136, 442] width 38 height 23
click at [49, 344] on div "Pen P" at bounding box center [53, 442] width 38 height 23
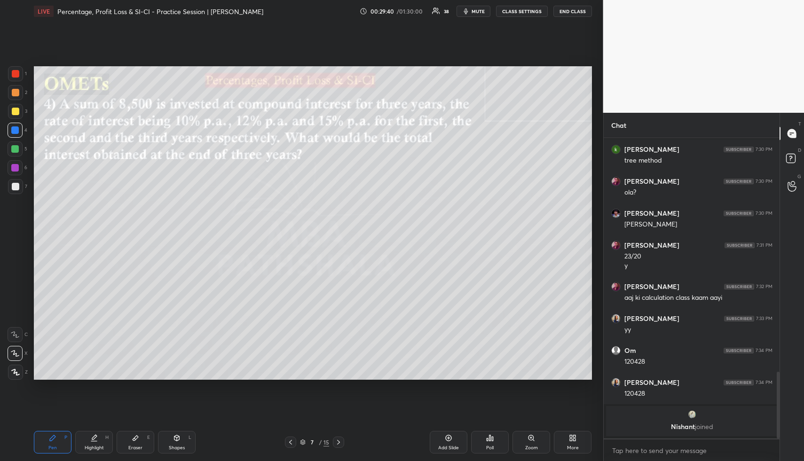
click at [101, 344] on div "Highlight" at bounding box center [94, 447] width 19 height 5
click at [103, 344] on div "Highlight" at bounding box center [94, 447] width 19 height 5
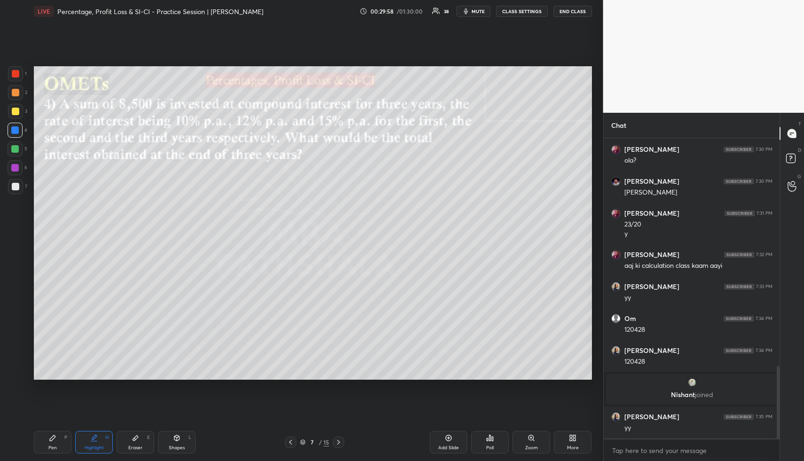
scroll to position [945, 0]
drag, startPoint x: 93, startPoint y: 443, endPoint x: 106, endPoint y: 397, distance: 47.9
click at [94, 344] on div "Highlight H" at bounding box center [94, 442] width 38 height 23
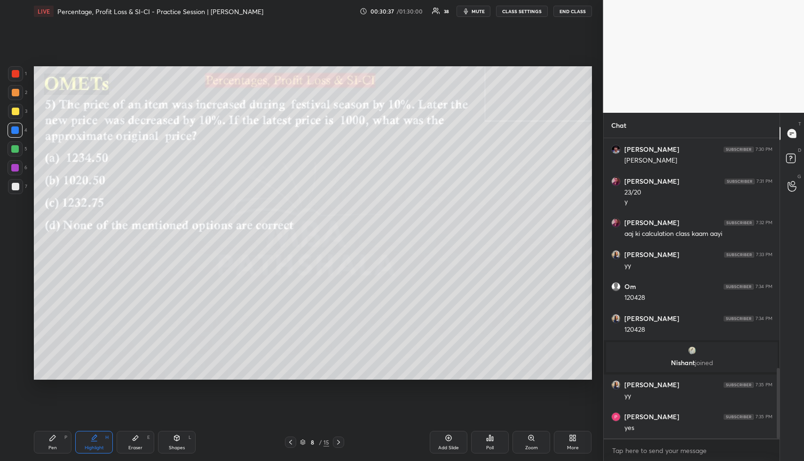
click at [492, 344] on icon at bounding box center [492, 439] width 1 height 4
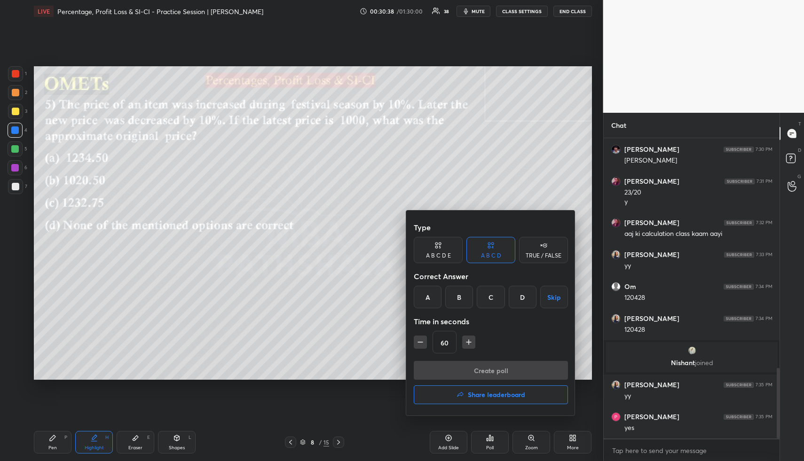
click at [520, 294] on div "D" at bounding box center [522, 297] width 28 height 23
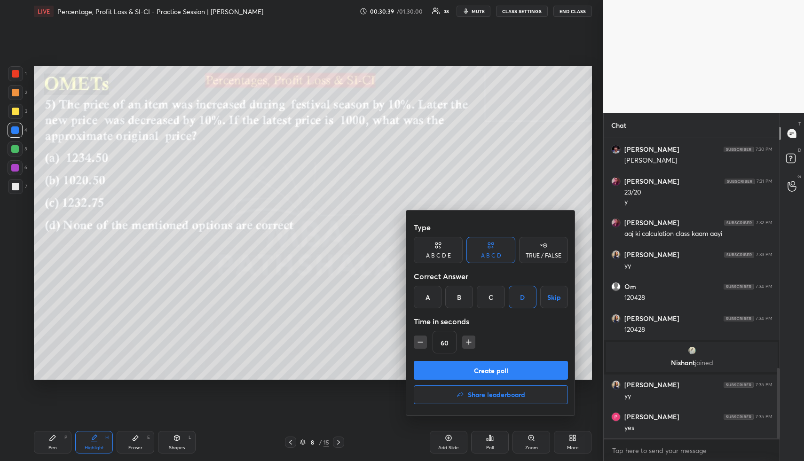
click at [456, 344] on button "Create poll" at bounding box center [491, 370] width 154 height 19
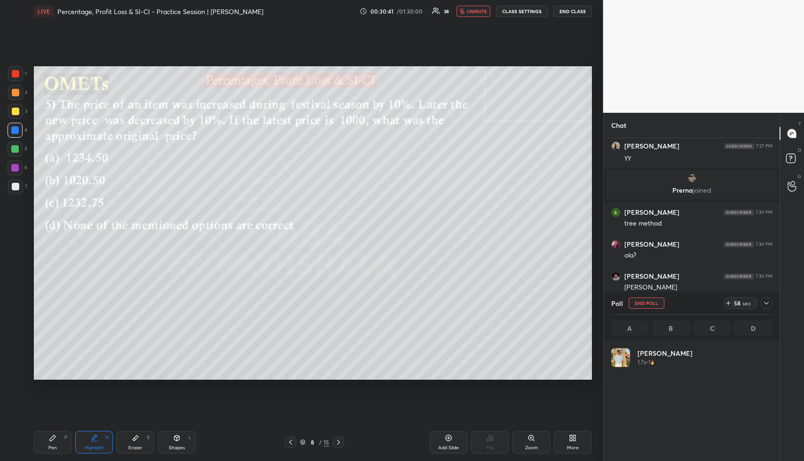
scroll to position [110, 158]
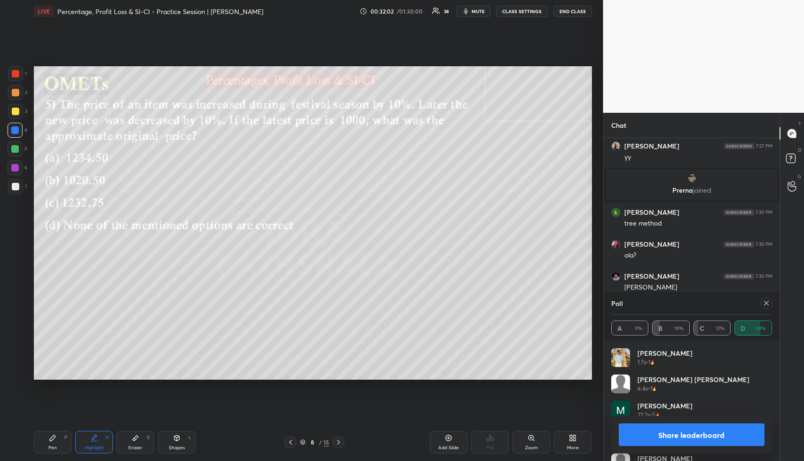
drag, startPoint x: 180, startPoint y: 442, endPoint x: 157, endPoint y: 388, distance: 59.0
click at [178, 344] on div "Shapes L" at bounding box center [177, 442] width 38 height 23
click at [15, 94] on div at bounding box center [16, 93] width 8 height 8
click at [598, 344] on button "Share leaderboard" at bounding box center [691, 434] width 146 height 23
type textarea "x"
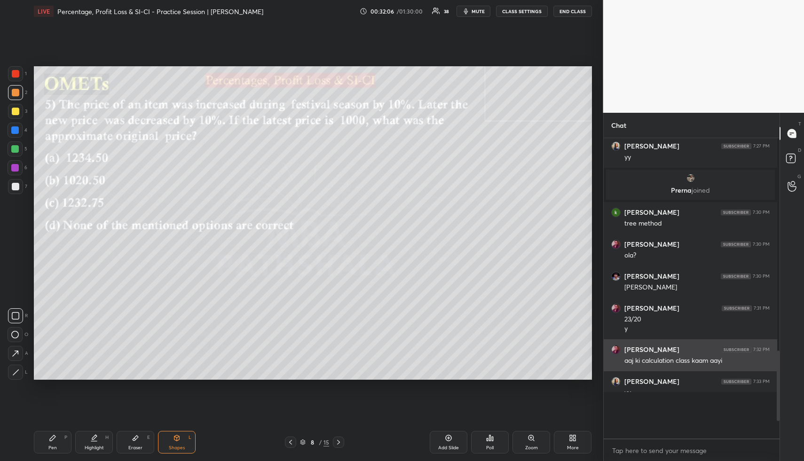
scroll to position [0, 3]
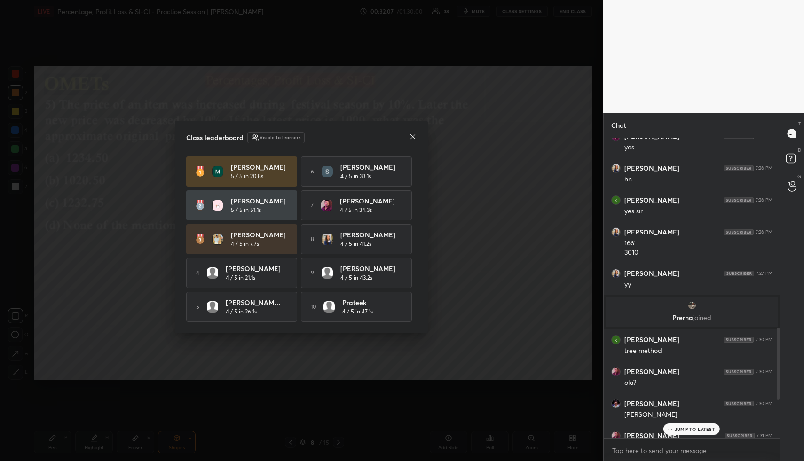
click at [415, 135] on icon at bounding box center [413, 137] width 8 height 8
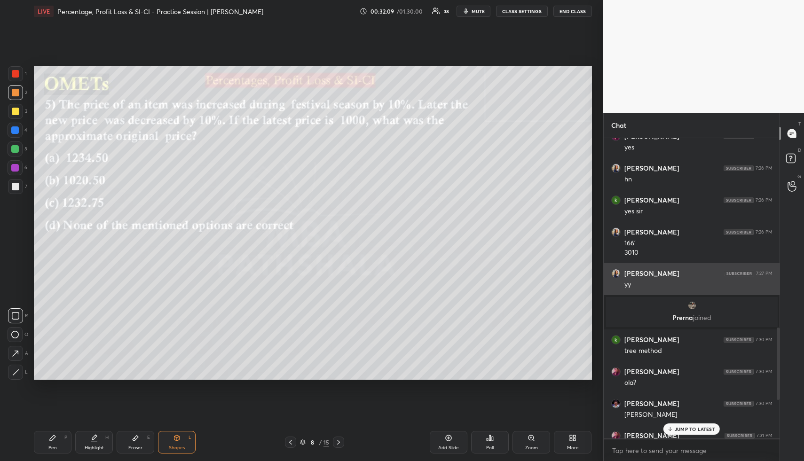
scroll to position [1011, 0]
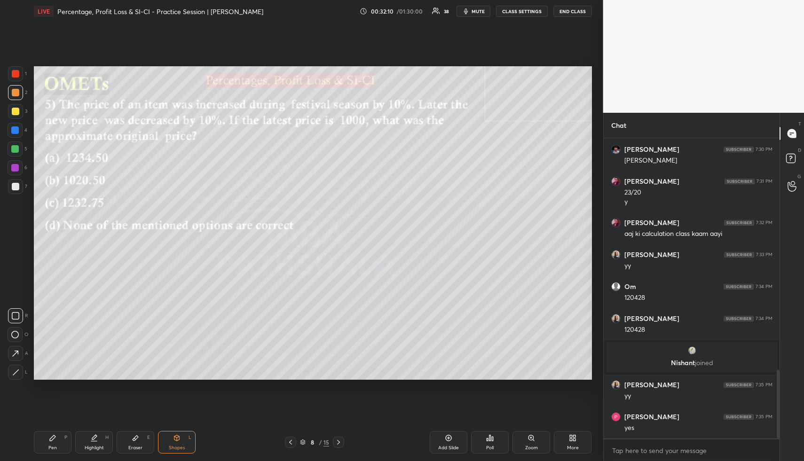
click at [96, 344] on div "Highlight H" at bounding box center [94, 442] width 38 height 23
drag, startPoint x: 56, startPoint y: 447, endPoint x: 55, endPoint y: 413, distance: 33.9
click at [55, 344] on div "Pen" at bounding box center [52, 447] width 8 height 5
click at [18, 118] on div "1 2 3 4 5 6 7" at bounding box center [18, 132] width 20 height 132
click at [15, 111] on div at bounding box center [16, 112] width 8 height 8
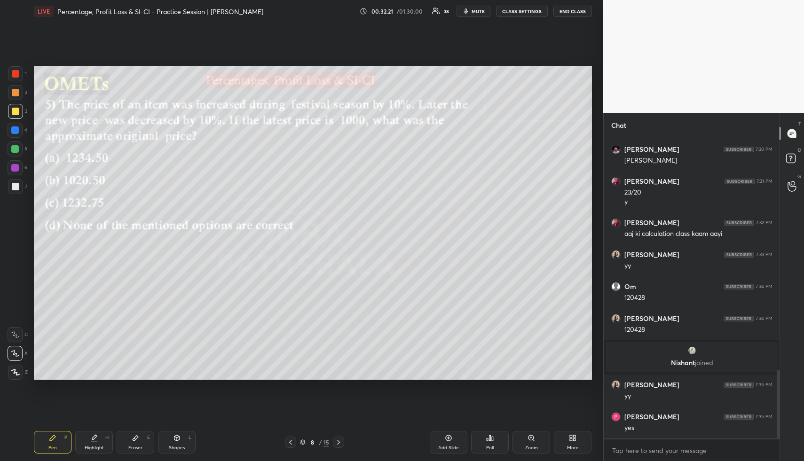
drag, startPoint x: 15, startPoint y: 111, endPoint x: 25, endPoint y: 112, distance: 10.0
click at [15, 111] on div at bounding box center [16, 112] width 8 height 8
drag, startPoint x: 88, startPoint y: 450, endPoint x: 87, endPoint y: 444, distance: 6.1
click at [86, 344] on div "Highlight" at bounding box center [94, 447] width 19 height 5
drag, startPoint x: 61, startPoint y: 446, endPoint x: 67, endPoint y: 423, distance: 23.7
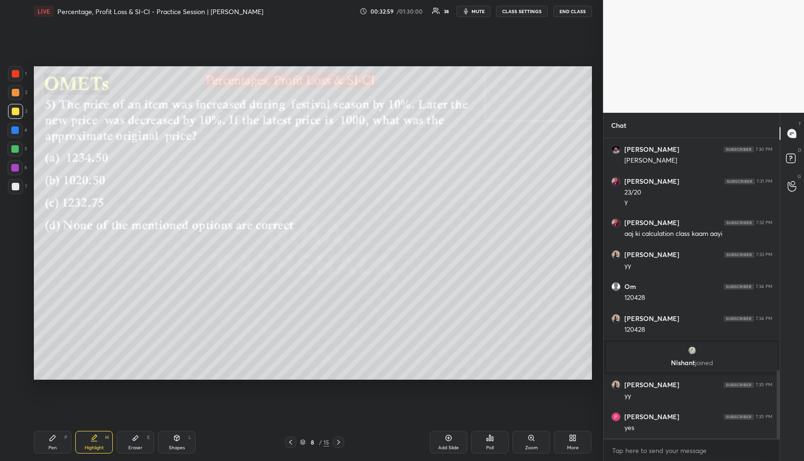
click at [60, 344] on div "Pen P" at bounding box center [53, 442] width 38 height 23
click at [14, 185] on div at bounding box center [16, 187] width 8 height 8
click at [105, 344] on div "Highlight H" at bounding box center [94, 442] width 38 height 23
click at [102, 344] on div "Highlight H" at bounding box center [94, 442] width 38 height 23
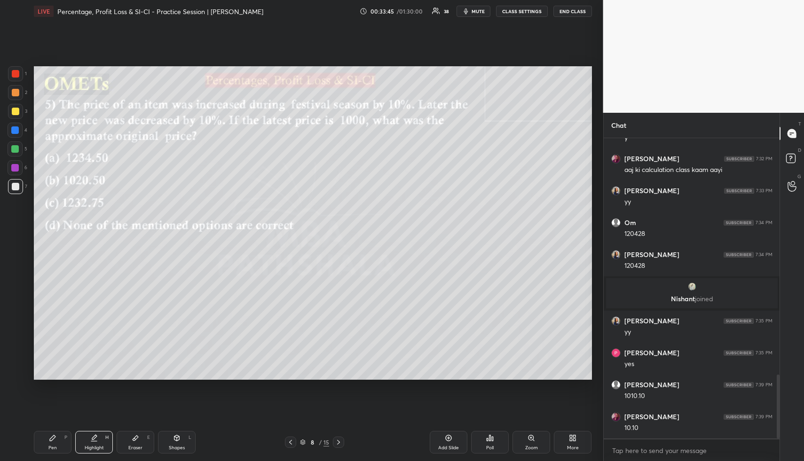
scroll to position [1107, 0]
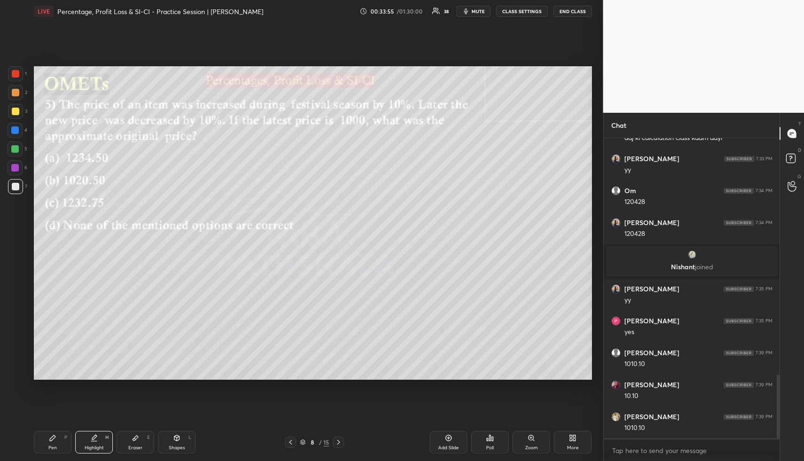
drag, startPoint x: 181, startPoint y: 443, endPoint x: 175, endPoint y: 425, distance: 18.9
click at [180, 344] on div "Shapes L" at bounding box center [177, 442] width 38 height 23
click at [18, 70] on div at bounding box center [15, 73] width 15 height 15
drag, startPoint x: 89, startPoint y: 455, endPoint x: 87, endPoint y: 445, distance: 9.6
click at [89, 344] on div "Pen P Highlight H Eraser E Shapes L 8 / 15 Add Slide Poll Zoom More" at bounding box center [313, 442] width 558 height 38
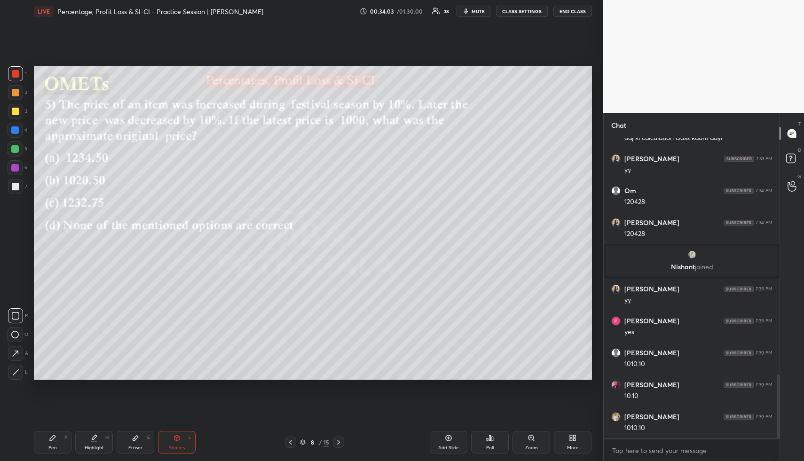
click at [59, 344] on div "Pen P" at bounding box center [53, 442] width 38 height 23
click at [12, 110] on div at bounding box center [16, 112] width 8 height 8
drag, startPoint x: 11, startPoint y: 110, endPoint x: 29, endPoint y: 113, distance: 18.1
click at [14, 113] on div at bounding box center [16, 112] width 8 height 8
click at [522, 10] on button "CLASS SETTINGS" at bounding box center [522, 11] width 52 height 11
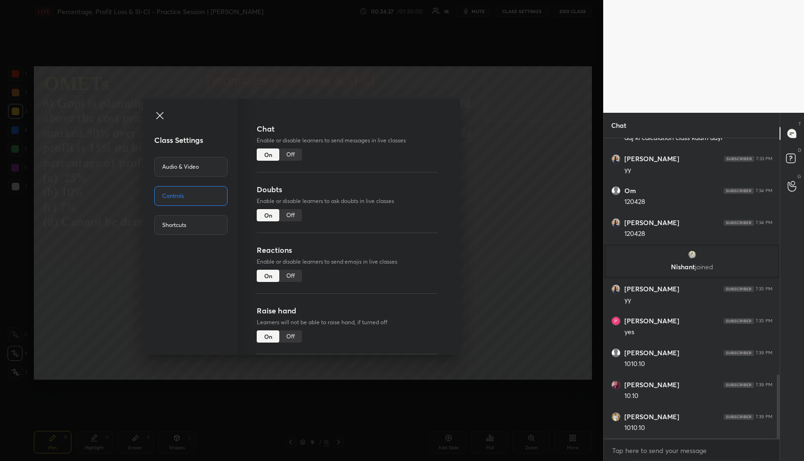
click at [287, 156] on div "Off" at bounding box center [290, 154] width 23 height 12
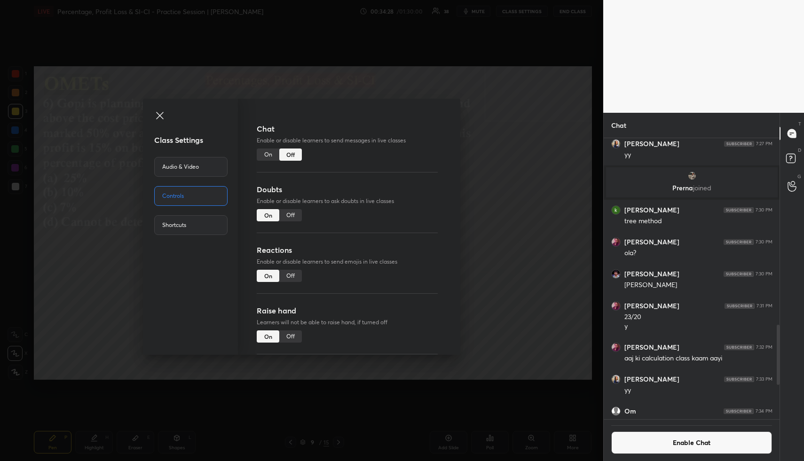
click at [492, 173] on div "Class Settings Audio & Video Controls Shortcuts Chat Enable or disable learners…" at bounding box center [301, 230] width 603 height 461
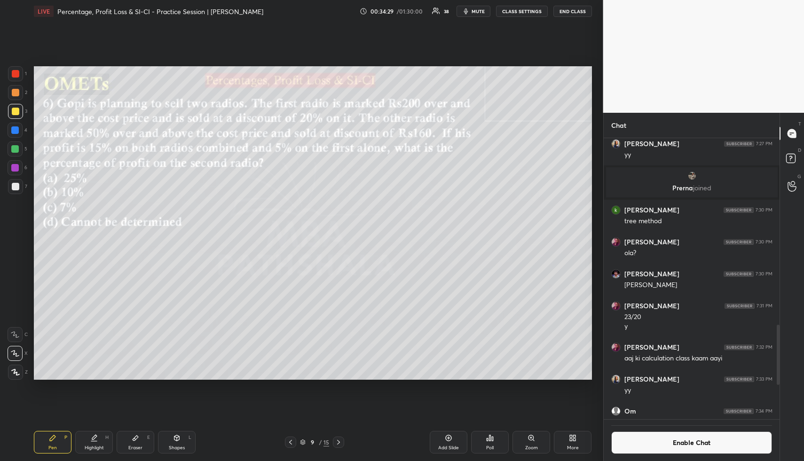
click at [472, 13] on button "mute" at bounding box center [473, 11] width 34 height 11
click at [493, 344] on div "Poll" at bounding box center [490, 442] width 38 height 23
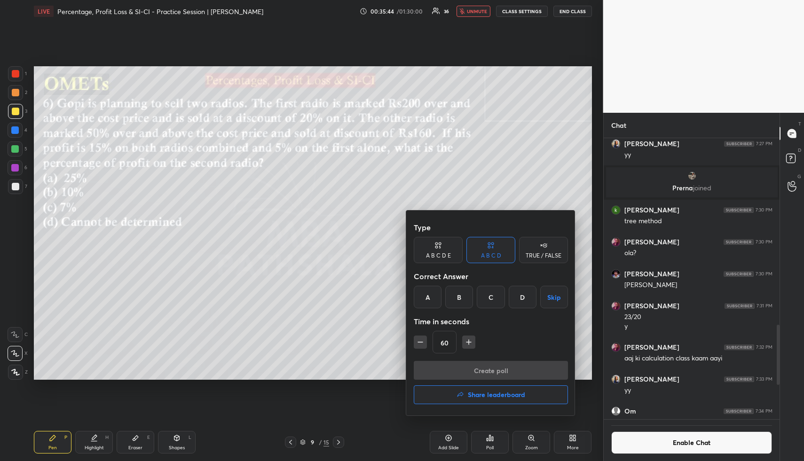
click at [432, 298] on div "A" at bounding box center [428, 297] width 28 height 23
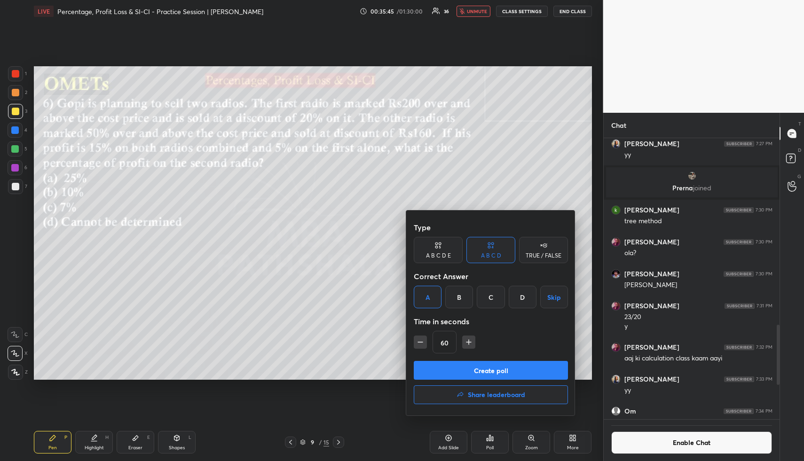
click at [466, 340] on icon "button" at bounding box center [468, 341] width 9 height 9
type input "90"
click at [464, 344] on button "Create poll" at bounding box center [491, 370] width 154 height 19
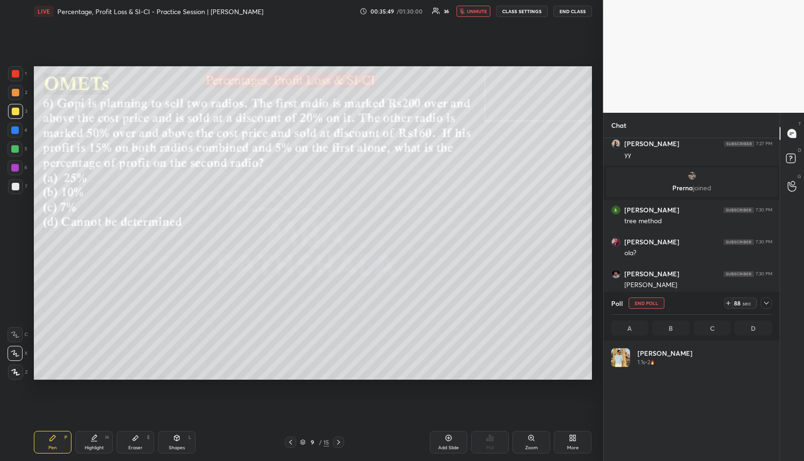
scroll to position [110, 158]
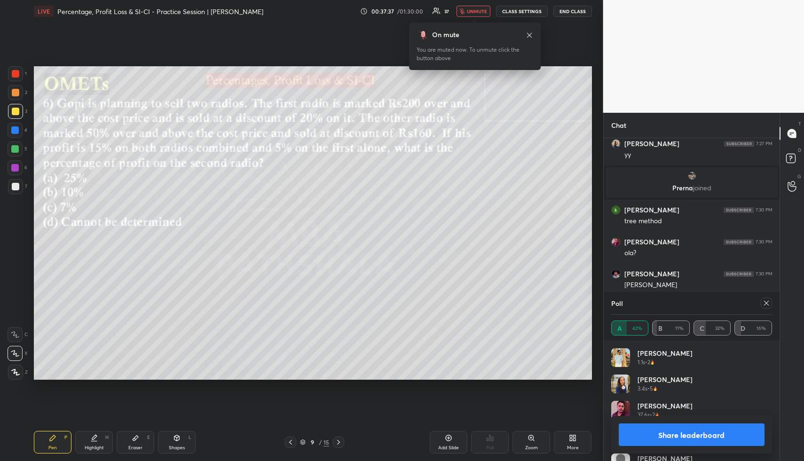
click at [482, 10] on span "unmute" at bounding box center [477, 11] width 20 height 7
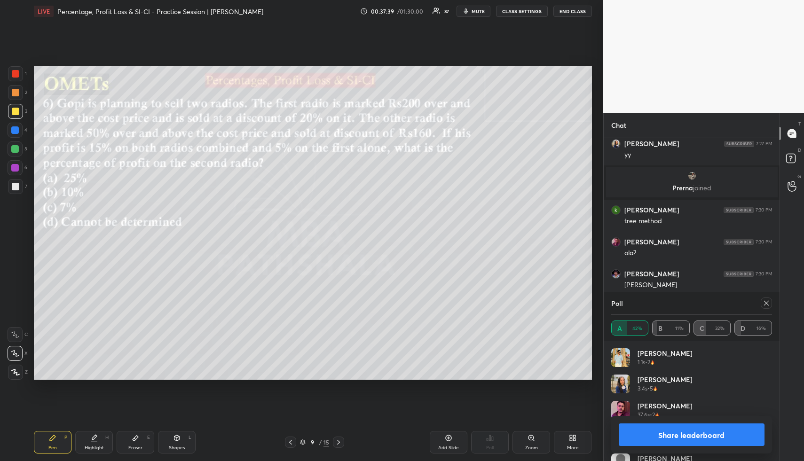
click at [598, 344] on button "Share leaderboard" at bounding box center [691, 434] width 146 height 23
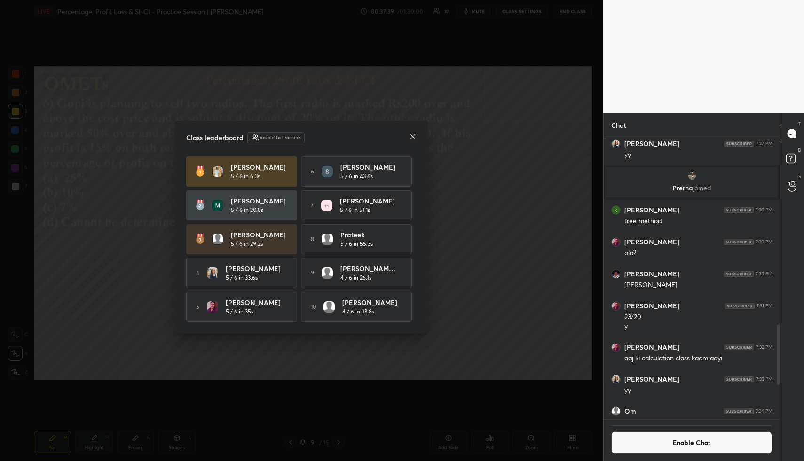
scroll to position [320, 173]
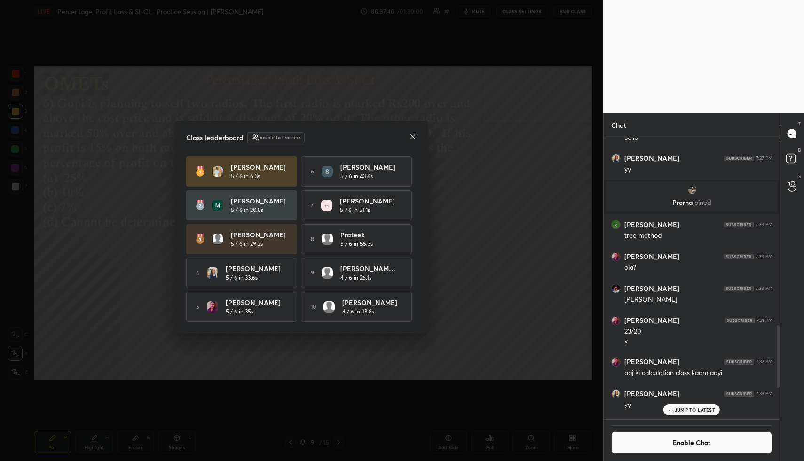
click at [417, 137] on div "Class leaderboard Visible to learners Syed Shadan Ali 5 / 6 in 6.3s 6 Sonal Kum…" at bounding box center [301, 227] width 253 height 212
click at [414, 135] on icon at bounding box center [413, 137] width 8 height 8
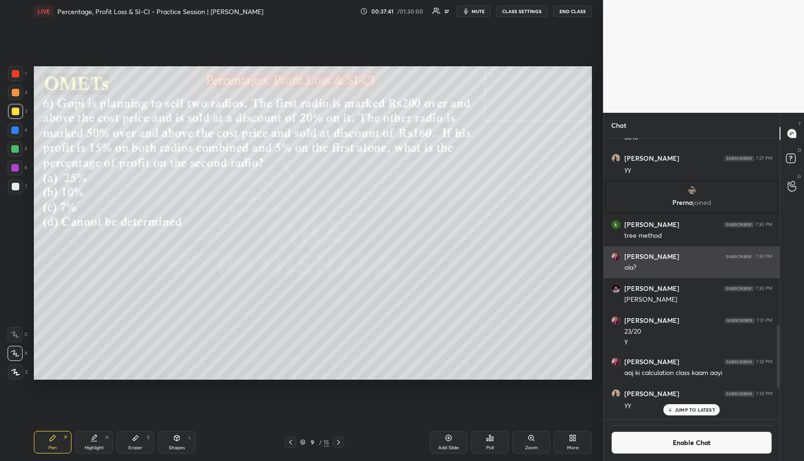
scroll to position [1101, 0]
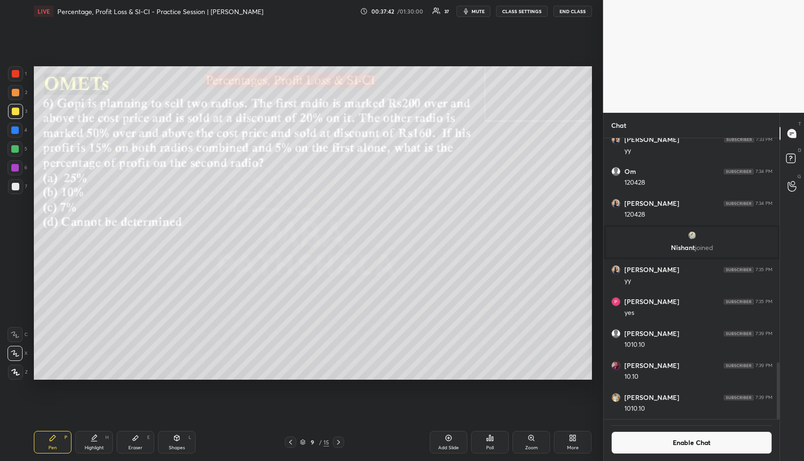
click at [598, 344] on button "Enable Chat" at bounding box center [691, 442] width 161 height 23
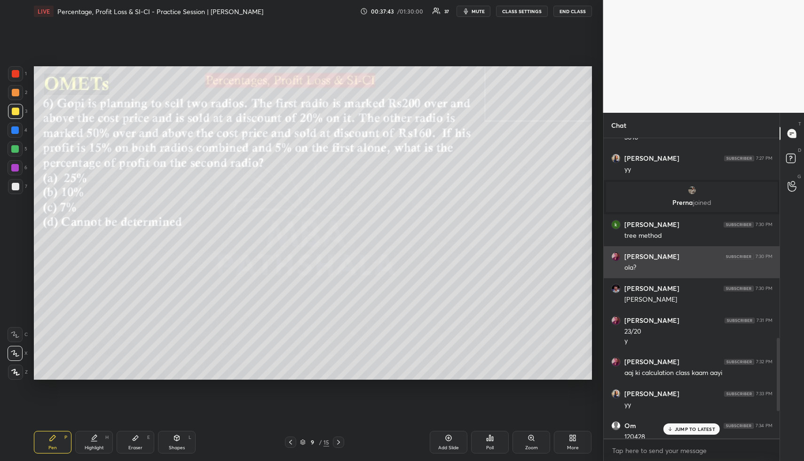
scroll to position [1082, 0]
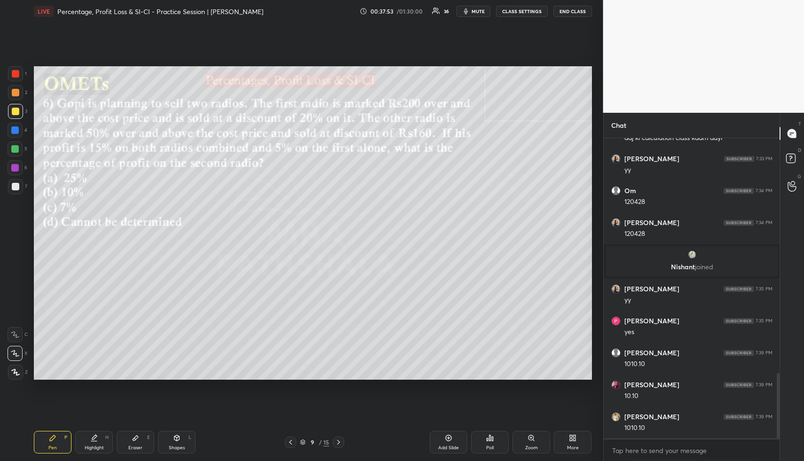
click at [59, 344] on div "Pen P" at bounding box center [53, 442] width 38 height 23
click at [101, 344] on div "Highlight H" at bounding box center [94, 442] width 38 height 23
drag, startPoint x: 63, startPoint y: 442, endPoint x: 62, endPoint y: 403, distance: 39.0
click at [62, 344] on div "Pen P" at bounding box center [53, 442] width 38 height 23
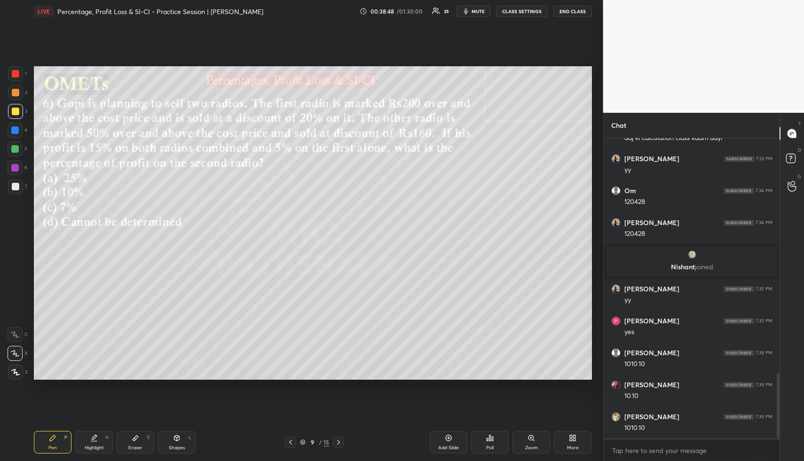
click at [18, 111] on div at bounding box center [16, 112] width 8 height 8
drag, startPoint x: 18, startPoint y: 150, endPoint x: 32, endPoint y: 151, distance: 13.6
click at [18, 150] on div at bounding box center [15, 149] width 8 height 8
click at [144, 344] on div "Pen P Highlight H Eraser E Shapes L 9 / 15 Add Slide Poll Zoom More" at bounding box center [313, 442] width 558 height 38
click at [136, 344] on div "Eraser" at bounding box center [135, 447] width 14 height 5
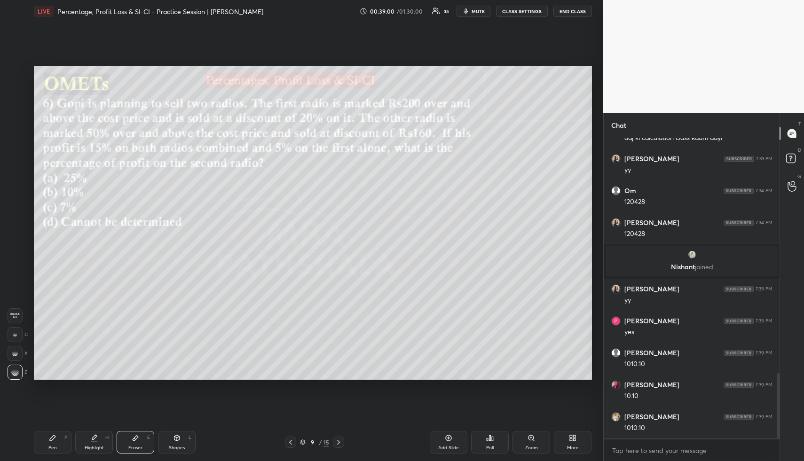
click at [49, 344] on icon at bounding box center [53, 438] width 8 height 8
drag, startPoint x: 98, startPoint y: 445, endPoint x: 97, endPoint y: 426, distance: 18.8
click at [97, 344] on div "Highlight" at bounding box center [94, 447] width 19 height 5
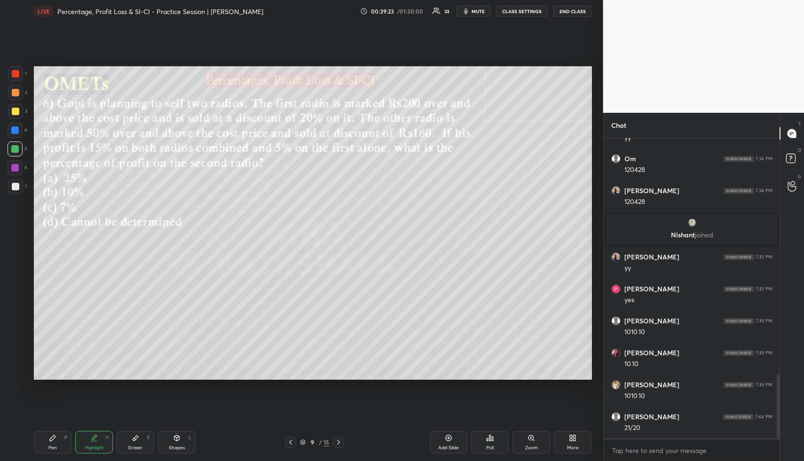
drag, startPoint x: 63, startPoint y: 445, endPoint x: 65, endPoint y: 434, distance: 11.8
click at [62, 344] on div "Pen P" at bounding box center [53, 442] width 38 height 23
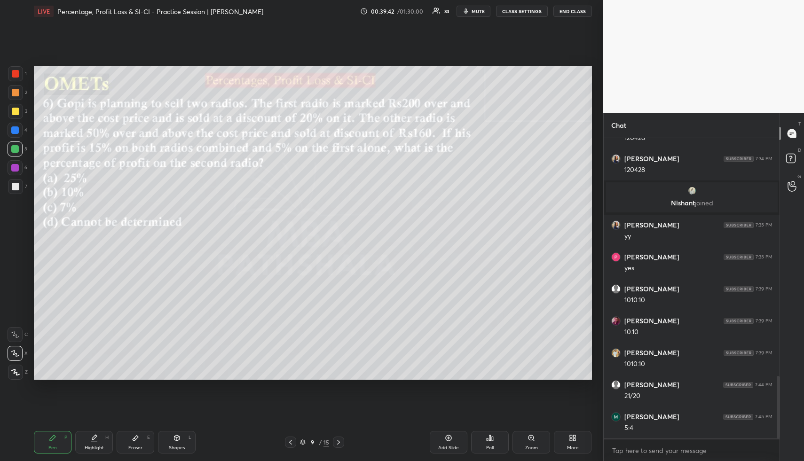
click at [97, 344] on div "Highlight H" at bounding box center [94, 442] width 38 height 23
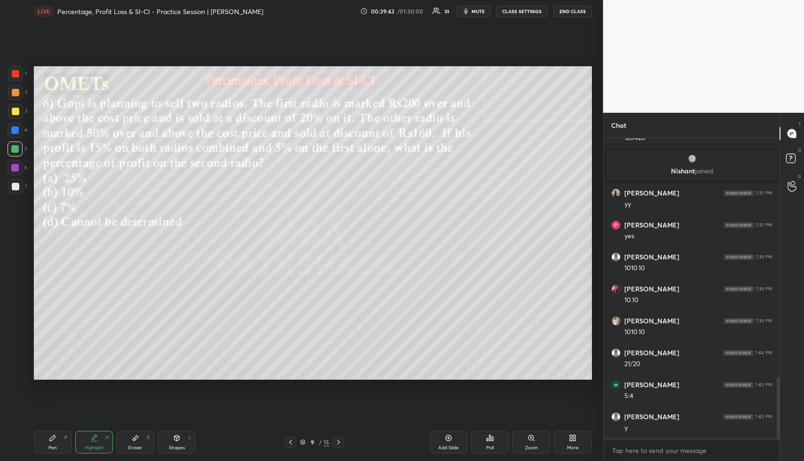
click at [175, 344] on div "Shapes" at bounding box center [177, 447] width 16 height 5
drag, startPoint x: 16, startPoint y: 184, endPoint x: 14, endPoint y: 224, distance: 40.4
click at [15, 186] on div at bounding box center [16, 187] width 8 height 8
drag, startPoint x: 17, startPoint y: 374, endPoint x: 30, endPoint y: 360, distance: 18.3
click at [18, 344] on icon at bounding box center [15, 372] width 7 height 7
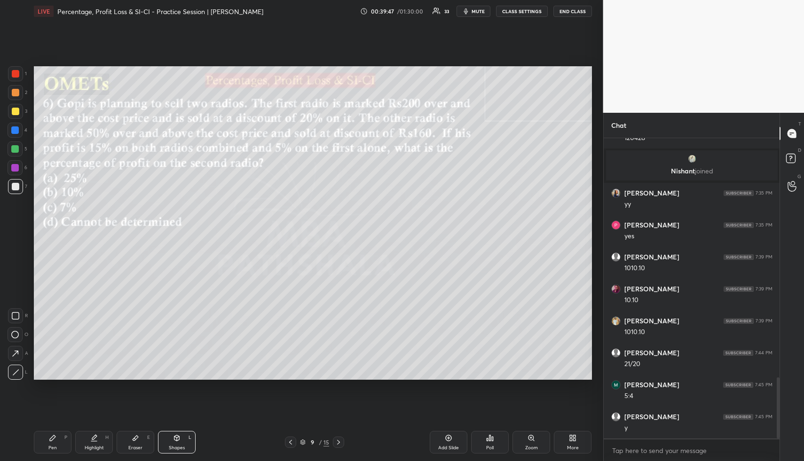
click at [97, 344] on div "Highlight H" at bounding box center [94, 442] width 38 height 23
drag, startPoint x: 60, startPoint y: 448, endPoint x: 56, endPoint y: 414, distance: 33.6
click at [60, 344] on div "Pen P" at bounding box center [53, 442] width 38 height 23
click at [14, 183] on div at bounding box center [16, 187] width 8 height 8
click at [14, 92] on div at bounding box center [16, 93] width 8 height 8
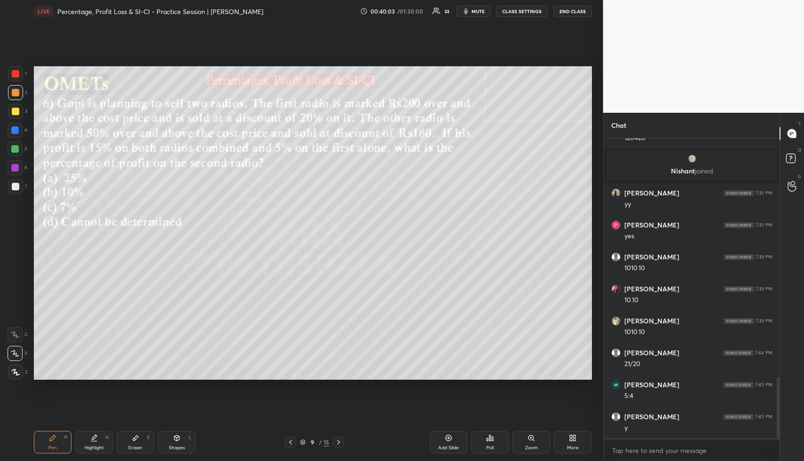
click at [102, 344] on div "Highlight H" at bounding box center [94, 442] width 38 height 23
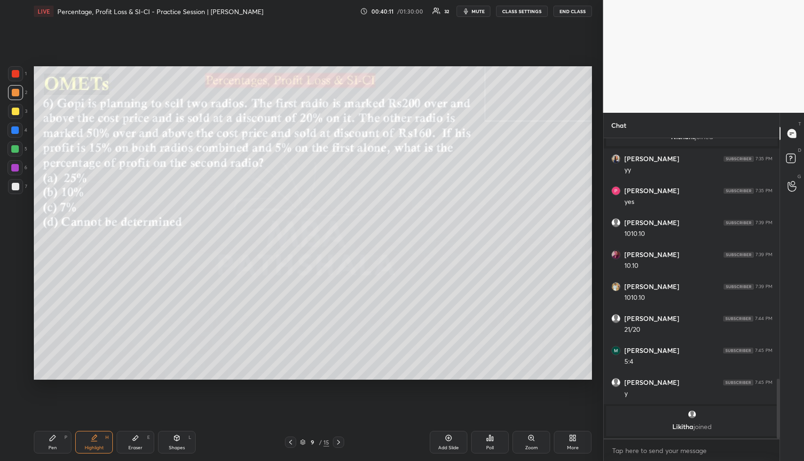
scroll to position [1165, 0]
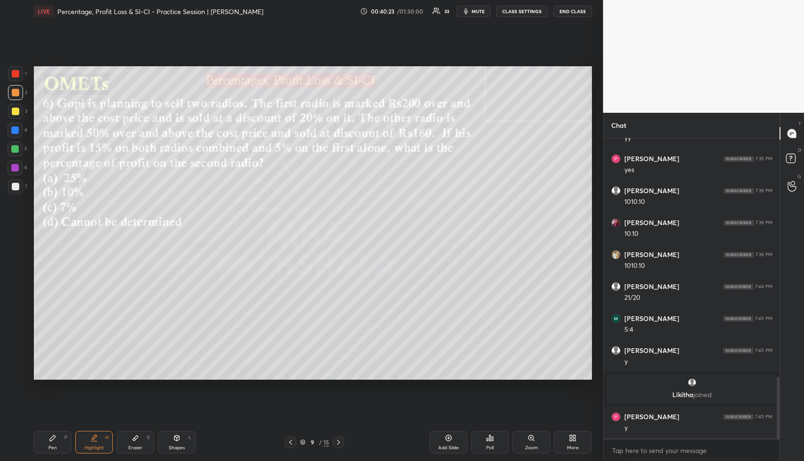
drag, startPoint x: 59, startPoint y: 448, endPoint x: 55, endPoint y: 411, distance: 37.3
click at [59, 344] on div "Pen P" at bounding box center [53, 442] width 38 height 23
click at [15, 109] on div at bounding box center [16, 112] width 8 height 8
drag, startPoint x: 15, startPoint y: 114, endPoint x: 14, endPoint y: 109, distance: 4.7
click at [15, 114] on div at bounding box center [16, 112] width 8 height 8
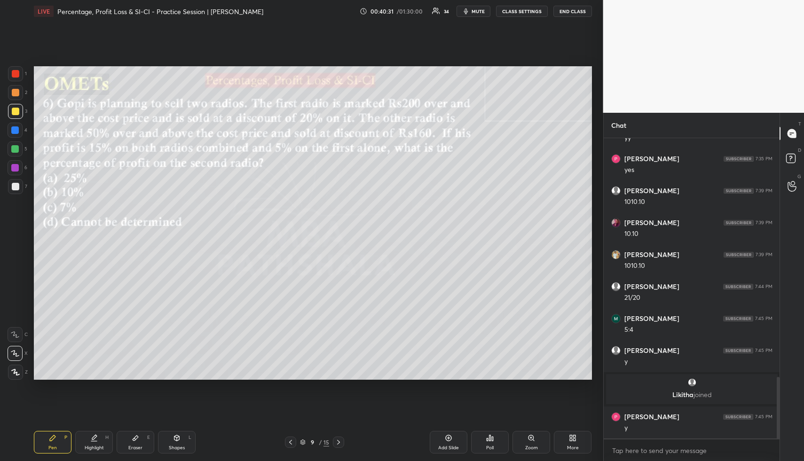
click at [16, 130] on div at bounding box center [15, 130] width 8 height 8
drag, startPoint x: 96, startPoint y: 448, endPoint x: 94, endPoint y: 387, distance: 61.1
click at [94, 344] on div "Highlight" at bounding box center [94, 447] width 19 height 5
click at [51, 344] on div "Pen" at bounding box center [52, 447] width 8 height 5
click at [14, 113] on div at bounding box center [16, 112] width 8 height 8
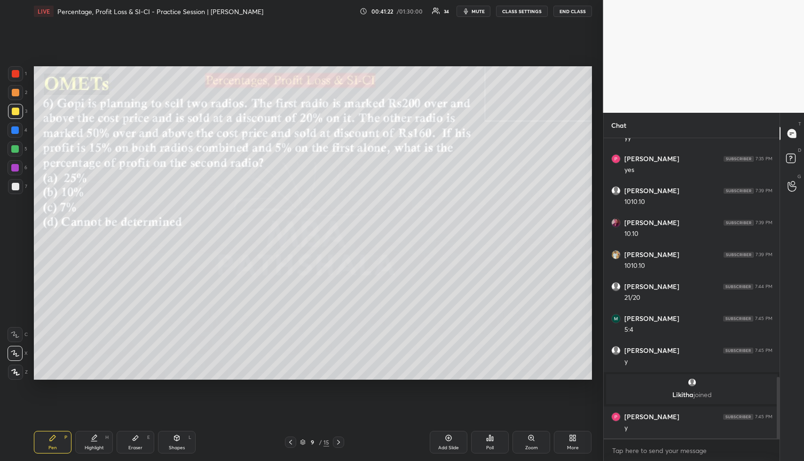
click at [15, 131] on div at bounding box center [15, 130] width 8 height 8
click at [38, 344] on div "Pen P" at bounding box center [53, 442] width 38 height 23
click at [44, 344] on div "Pen P" at bounding box center [53, 442] width 38 height 23
drag, startPoint x: 15, startPoint y: 93, endPoint x: 17, endPoint y: 102, distance: 9.7
click at [15, 93] on div at bounding box center [16, 93] width 8 height 8
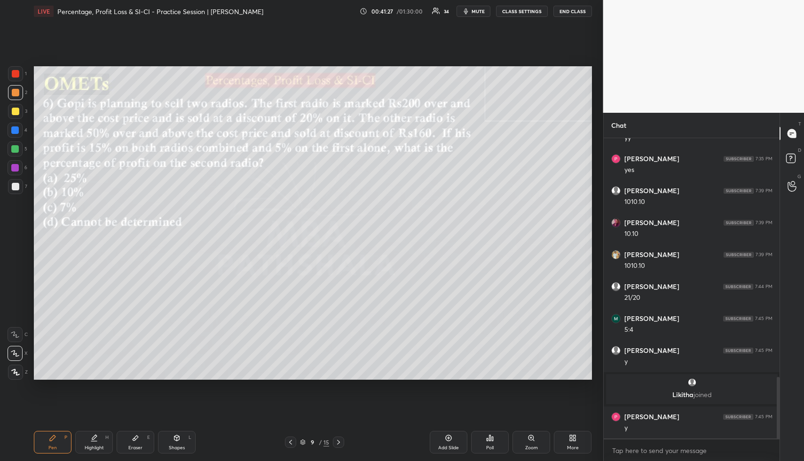
click at [14, 95] on div at bounding box center [16, 93] width 8 height 8
click at [102, 344] on div "Highlight H" at bounding box center [94, 442] width 38 height 23
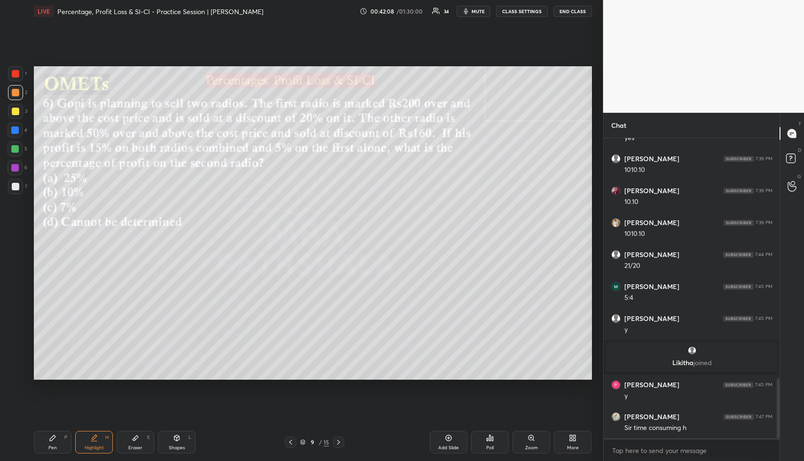
click at [94, 344] on div "Highlight" at bounding box center [94, 447] width 19 height 5
click at [102, 344] on div "Highlight" at bounding box center [94, 447] width 19 height 5
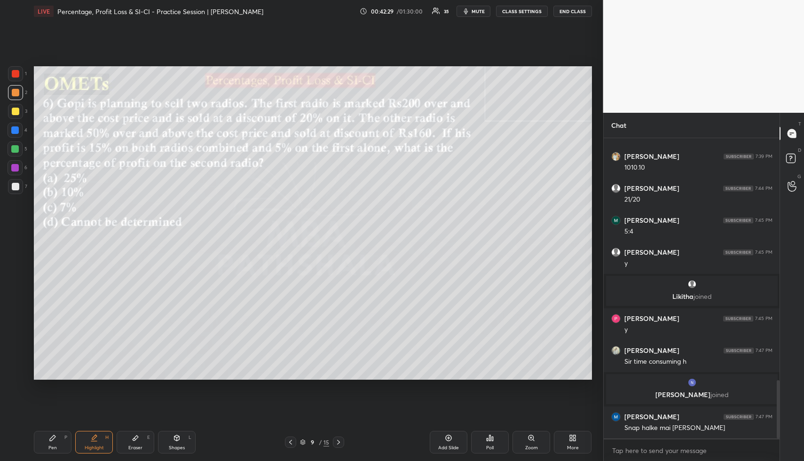
scroll to position [1250, 0]
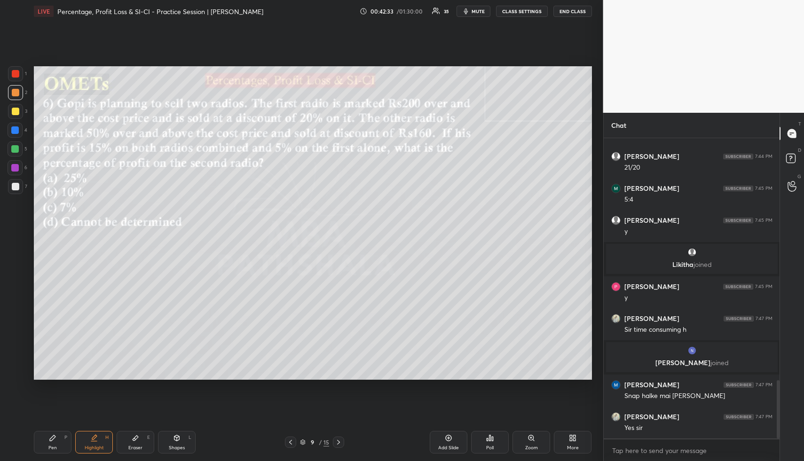
click at [55, 344] on div "Pen P" at bounding box center [53, 442] width 38 height 23
click at [12, 112] on div at bounding box center [16, 112] width 8 height 8
drag, startPoint x: 9, startPoint y: 114, endPoint x: 16, endPoint y: 111, distance: 7.2
click at [9, 114] on div at bounding box center [15, 111] width 15 height 15
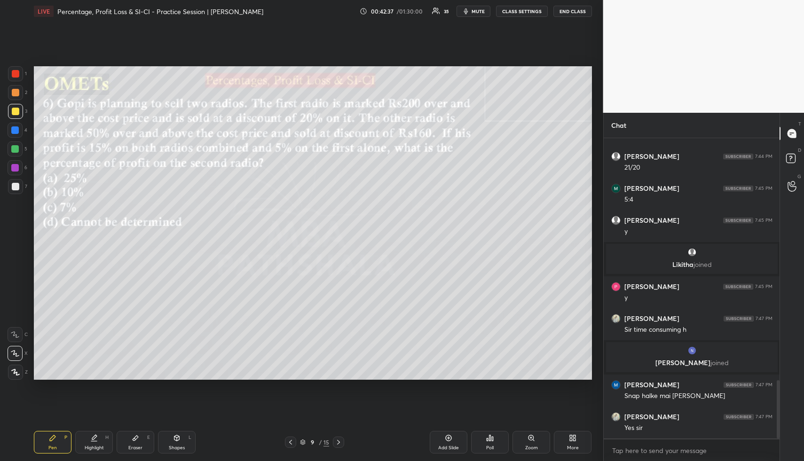
click at [16, 111] on div at bounding box center [16, 112] width 8 height 8
click at [15, 114] on div at bounding box center [16, 112] width 8 height 8
click at [53, 344] on div "Pen" at bounding box center [52, 447] width 8 height 5
click at [16, 185] on div at bounding box center [16, 187] width 8 height 8
click at [89, 344] on div "Highlight" at bounding box center [94, 447] width 19 height 5
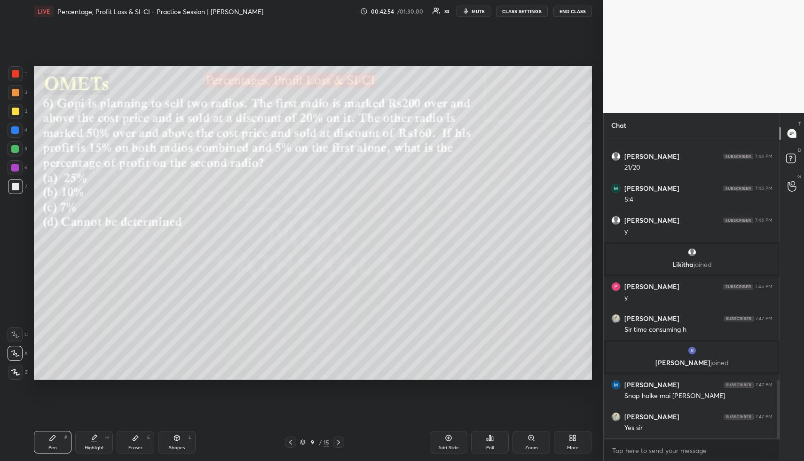
click at [63, 344] on div "Pen P" at bounding box center [53, 442] width 38 height 23
click at [10, 111] on div at bounding box center [15, 111] width 15 height 15
click at [62, 344] on div "Pen P" at bounding box center [53, 442] width 38 height 23
click at [13, 95] on div at bounding box center [16, 93] width 8 height 8
click at [87, 344] on div "Highlight H" at bounding box center [94, 442] width 38 height 23
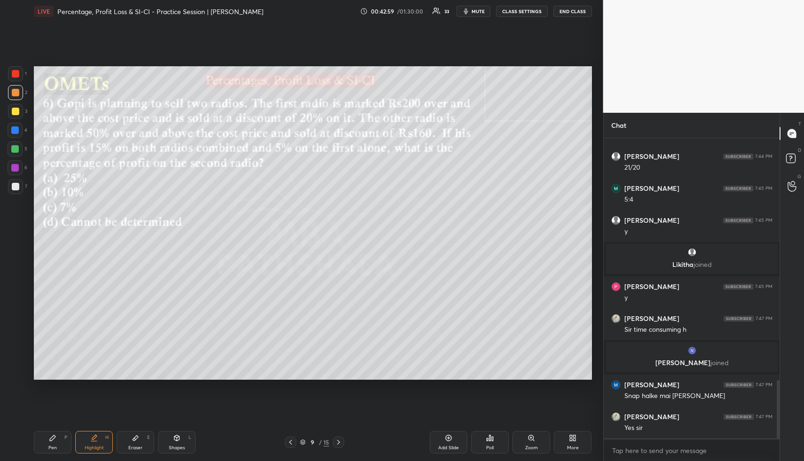
drag, startPoint x: 48, startPoint y: 448, endPoint x: 42, endPoint y: 384, distance: 64.2
click at [48, 344] on div "Pen" at bounding box center [52, 447] width 8 height 5
click at [13, 110] on div at bounding box center [16, 112] width 8 height 8
drag, startPoint x: 98, startPoint y: 438, endPoint x: 118, endPoint y: 393, distance: 50.1
click at [97, 344] on div "Highlight H" at bounding box center [94, 442] width 38 height 23
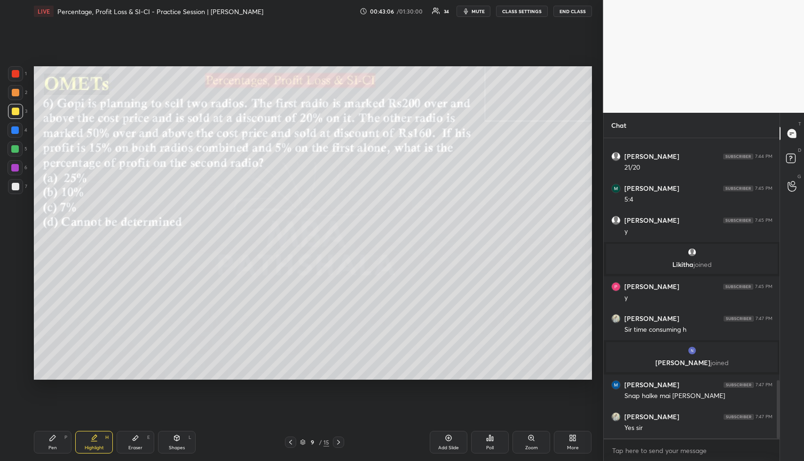
drag, startPoint x: 55, startPoint y: 439, endPoint x: 55, endPoint y: 430, distance: 8.5
click at [55, 344] on icon at bounding box center [53, 438] width 8 height 8
click at [14, 116] on div at bounding box center [15, 111] width 15 height 15
click at [103, 344] on div "Highlight H" at bounding box center [94, 442] width 38 height 23
drag, startPoint x: 103, startPoint y: 440, endPoint x: 168, endPoint y: 383, distance: 86.2
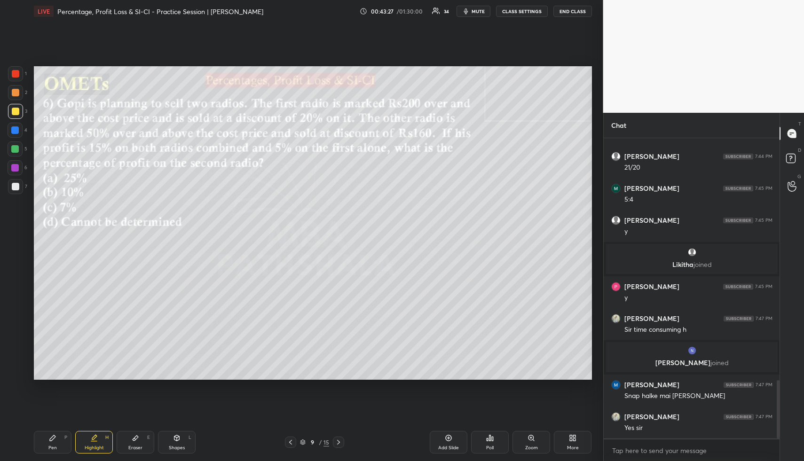
click at [103, 344] on div "Highlight H" at bounding box center [94, 442] width 38 height 23
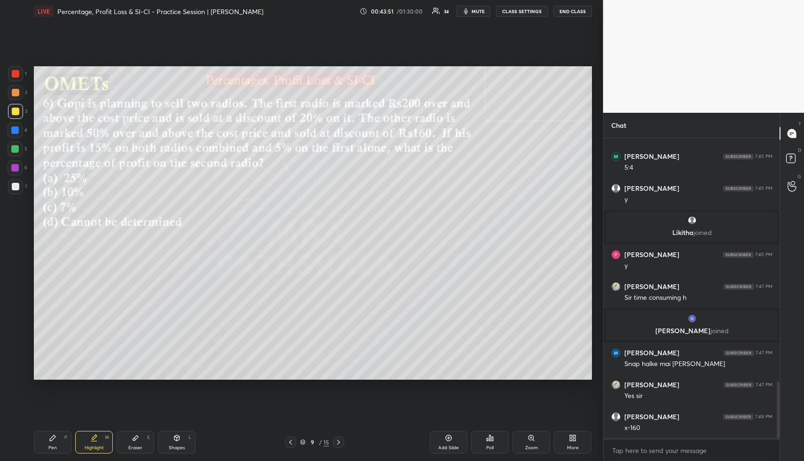
click at [58, 344] on div "Pen P" at bounding box center [53, 442] width 38 height 23
click at [59, 344] on div "Pen P" at bounding box center [53, 442] width 38 height 23
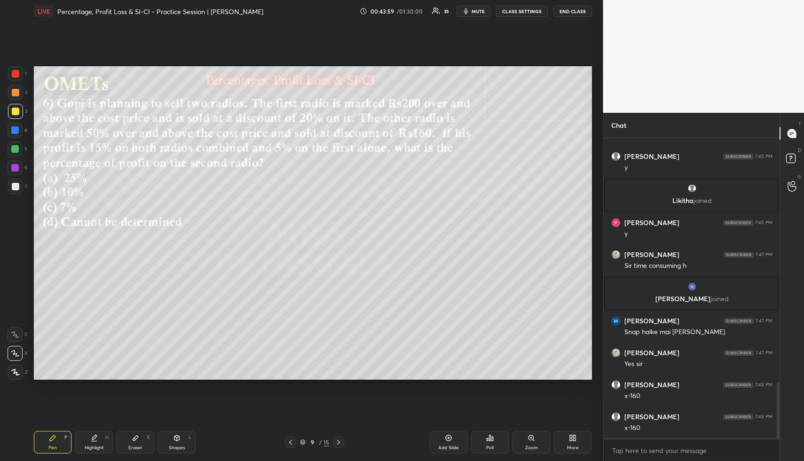
click at [96, 344] on icon at bounding box center [94, 438] width 8 height 8
click at [100, 344] on div "Highlight H" at bounding box center [94, 442] width 38 height 23
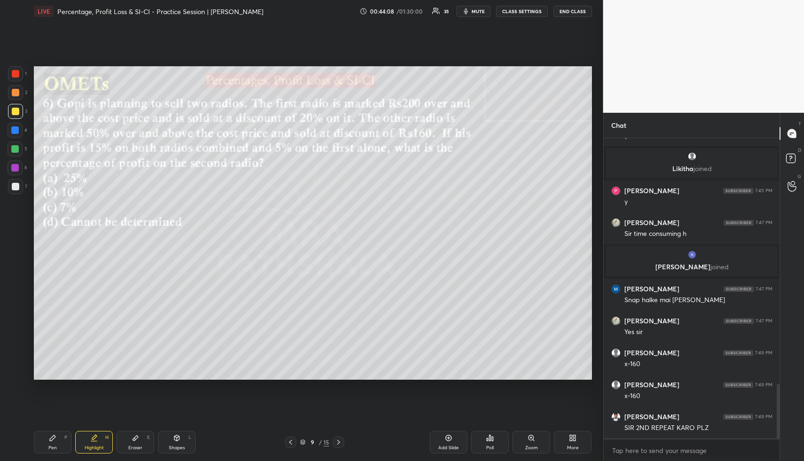
click at [97, 344] on div "Highlight" at bounding box center [94, 447] width 19 height 5
click at [144, 344] on div "Eraser E" at bounding box center [136, 442] width 38 height 23
click at [98, 344] on div "Highlight" at bounding box center [94, 447] width 19 height 5
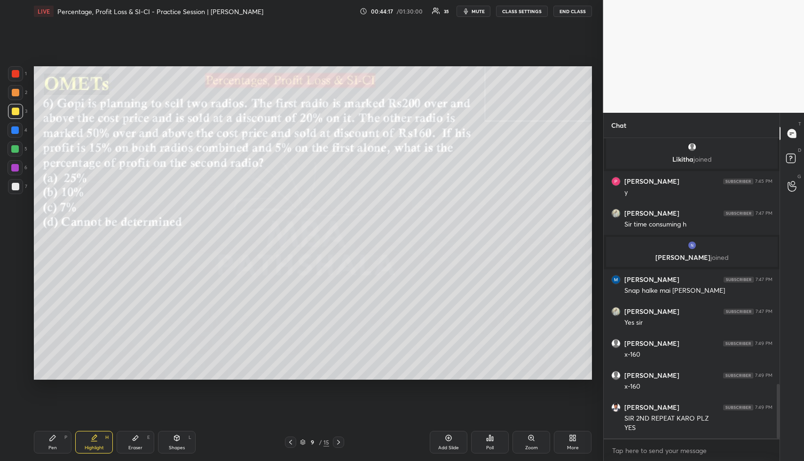
drag, startPoint x: 129, startPoint y: 442, endPoint x: 131, endPoint y: 436, distance: 5.9
click at [129, 344] on div "Eraser E" at bounding box center [136, 442] width 38 height 23
drag, startPoint x: 95, startPoint y: 445, endPoint x: 84, endPoint y: 447, distance: 11.5
click at [95, 344] on div "Highlight" at bounding box center [94, 447] width 19 height 5
click at [62, 344] on div "Pen P" at bounding box center [53, 442] width 38 height 23
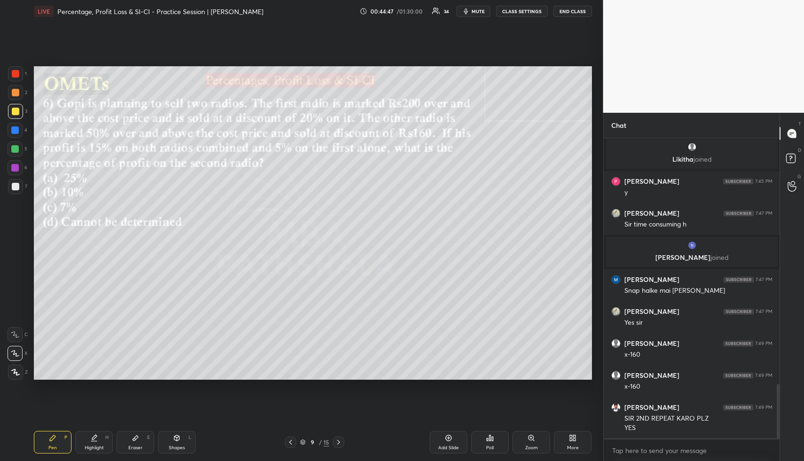
click at [101, 344] on div "Highlight H" at bounding box center [94, 442] width 38 height 23
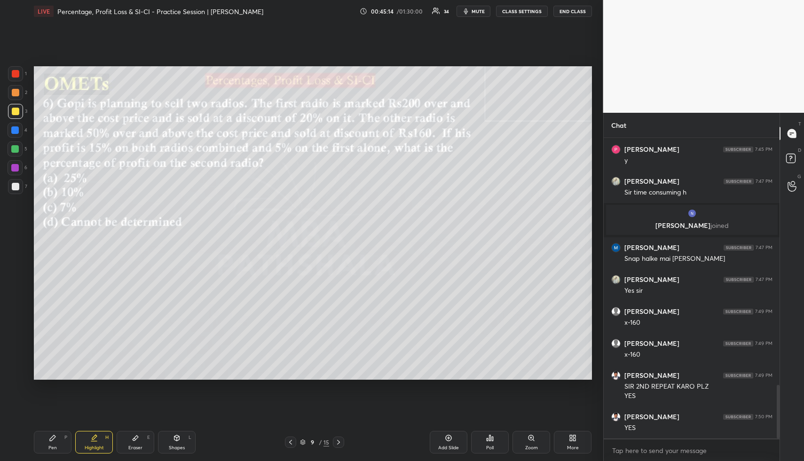
click at [103, 344] on div "Highlight H" at bounding box center [94, 442] width 38 height 23
click at [94, 344] on div "Highlight" at bounding box center [94, 447] width 19 height 5
drag, startPoint x: 95, startPoint y: 439, endPoint x: 145, endPoint y: 384, distance: 74.2
click at [97, 344] on icon at bounding box center [94, 438] width 8 height 8
click at [68, 344] on div "Pen P" at bounding box center [53, 442] width 38 height 23
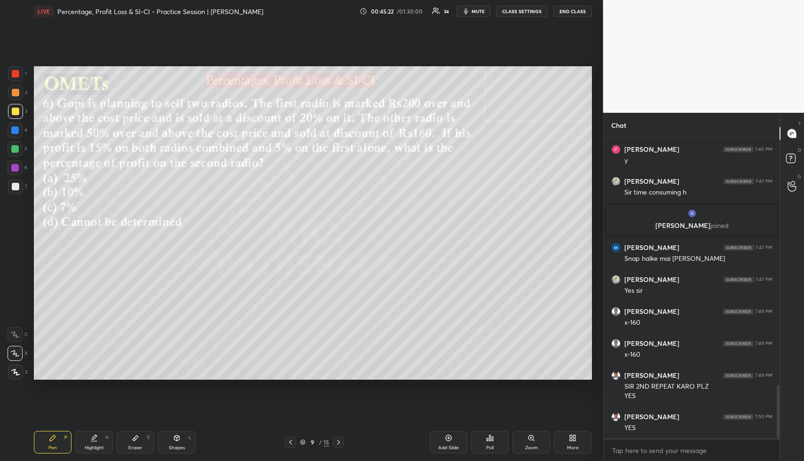
drag, startPoint x: 16, startPoint y: 93, endPoint x: 31, endPoint y: 96, distance: 14.8
click at [17, 93] on div at bounding box center [16, 93] width 8 height 8
click at [21, 107] on div at bounding box center [15, 111] width 15 height 15
click at [94, 344] on div "Highlight H" at bounding box center [94, 442] width 38 height 23
click at [138, 344] on div "Eraser" at bounding box center [135, 447] width 14 height 5
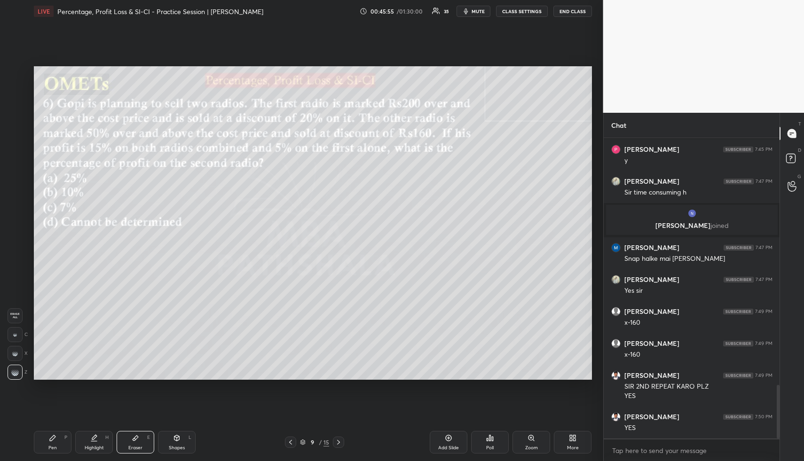
click at [91, 344] on div "Pen P Highlight H Eraser E Shapes L 9 / 15 Add Slide Poll Zoom More" at bounding box center [313, 442] width 558 height 38
drag, startPoint x: 101, startPoint y: 438, endPoint x: 116, endPoint y: 424, distance: 21.0
click at [103, 344] on div "Highlight H" at bounding box center [94, 442] width 38 height 23
click at [69, 344] on div "Pen P Highlight H Eraser E Shapes L 9 / 15 Add Slide Poll Zoom More" at bounding box center [313, 442] width 558 height 38
click at [17, 92] on div at bounding box center [16, 93] width 8 height 8
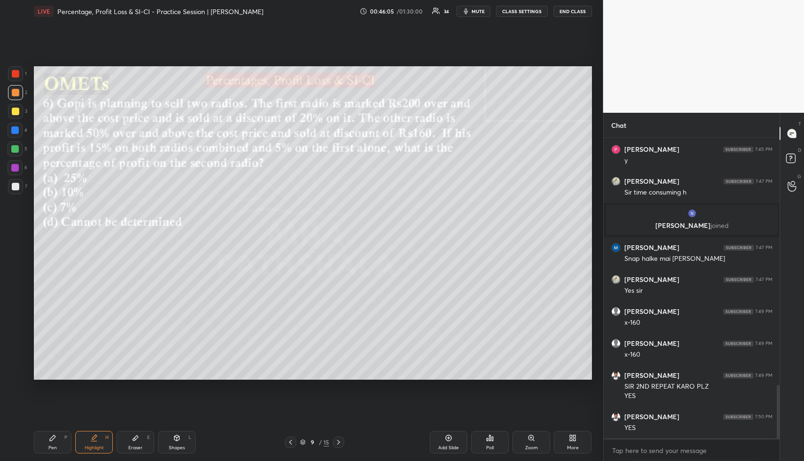
drag, startPoint x: 19, startPoint y: 106, endPoint x: 24, endPoint y: 109, distance: 5.7
click at [19, 107] on div at bounding box center [15, 111] width 15 height 15
click at [62, 344] on div "Pen P" at bounding box center [53, 442] width 38 height 23
click at [95, 344] on div "Highlight H" at bounding box center [94, 442] width 38 height 23
click at [96, 344] on div "Highlight H" at bounding box center [94, 442] width 38 height 23
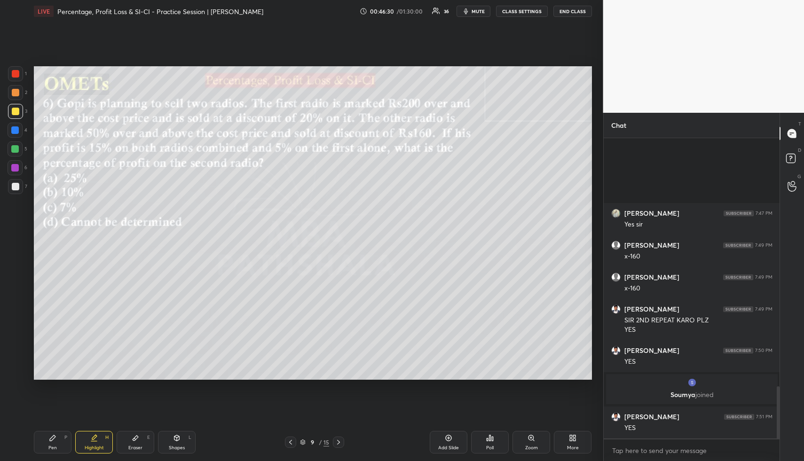
scroll to position [1385, 0]
click at [57, 344] on div "Pen P" at bounding box center [53, 442] width 38 height 23
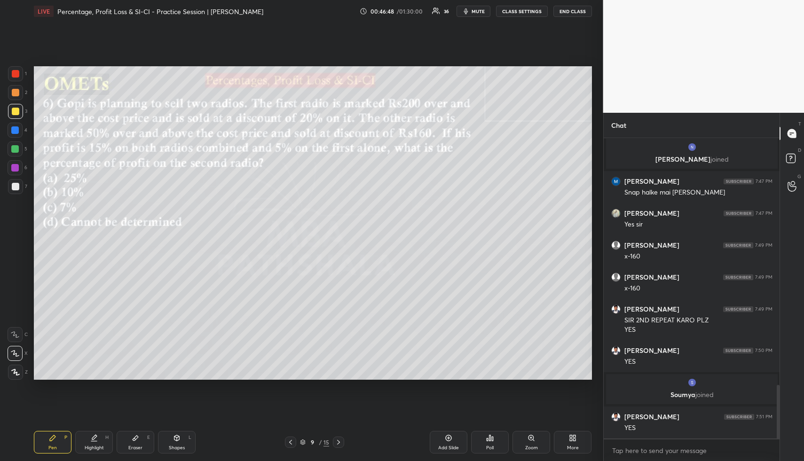
drag, startPoint x: 58, startPoint y: 447, endPoint x: 73, endPoint y: 389, distance: 59.7
click at [58, 344] on div "Pen P" at bounding box center [53, 442] width 38 height 23
click at [18, 94] on div at bounding box center [16, 93] width 8 height 8
click at [92, 344] on icon at bounding box center [94, 438] width 8 height 8
drag, startPoint x: 50, startPoint y: 451, endPoint x: 55, endPoint y: 415, distance: 36.5
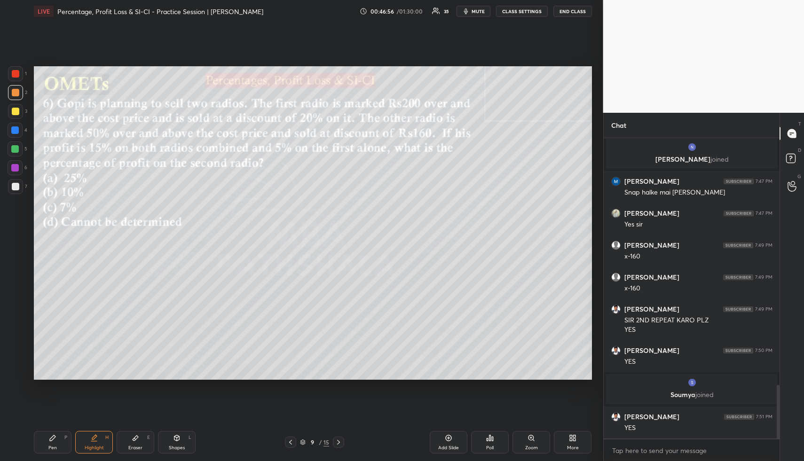
click at [50, 344] on div "Pen P" at bounding box center [53, 442] width 38 height 23
click at [17, 107] on div at bounding box center [15, 111] width 15 height 15
drag, startPoint x: 87, startPoint y: 450, endPoint x: 95, endPoint y: 429, distance: 21.7
click at [88, 344] on div "Highlight" at bounding box center [94, 447] width 19 height 5
click at [59, 344] on div "Pen P" at bounding box center [53, 442] width 38 height 23
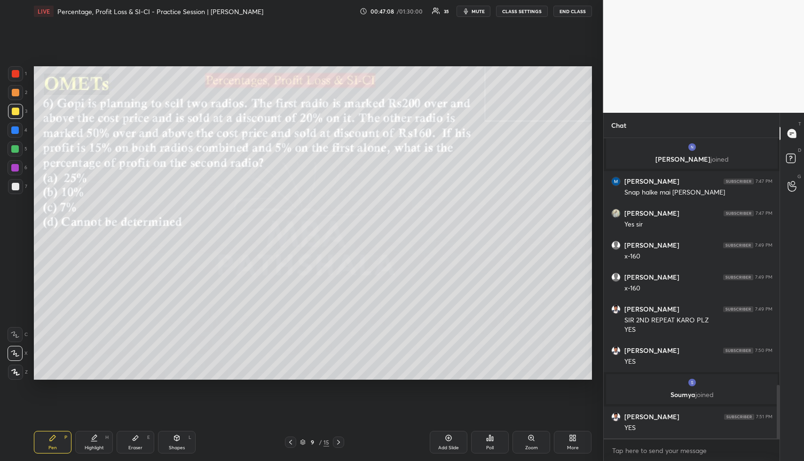
click at [16, 125] on div at bounding box center [15, 130] width 15 height 15
click at [107, 344] on div "Highlight H" at bounding box center [94, 442] width 38 height 23
click at [70, 344] on div "Pen P Highlight H Eraser E Shapes L" at bounding box center [149, 442] width 230 height 23
click at [71, 344] on div "Pen P Highlight H Eraser E Shapes L" at bounding box center [149, 442] width 230 height 23
drag, startPoint x: 51, startPoint y: 445, endPoint x: 115, endPoint y: 402, distance: 76.6
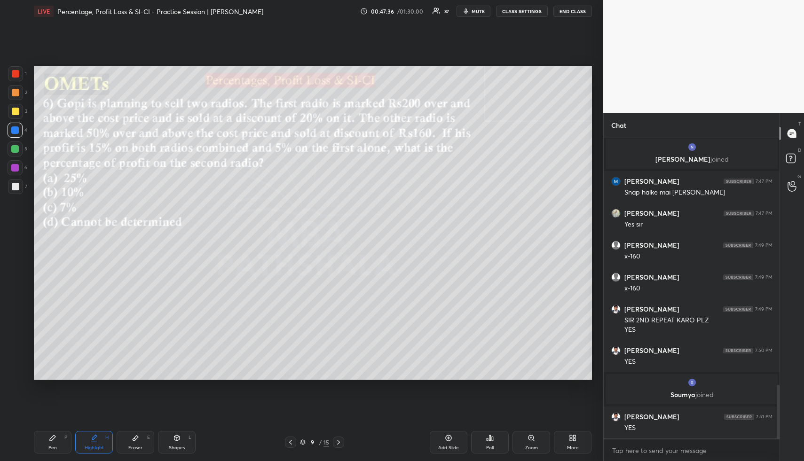
click at [51, 344] on div "Pen" at bounding box center [52, 447] width 8 height 5
click at [95, 344] on div "Highlight H" at bounding box center [94, 442] width 38 height 23
drag, startPoint x: 95, startPoint y: 444, endPoint x: 143, endPoint y: 409, distance: 59.2
click at [101, 344] on div "Highlight H" at bounding box center [94, 442] width 38 height 23
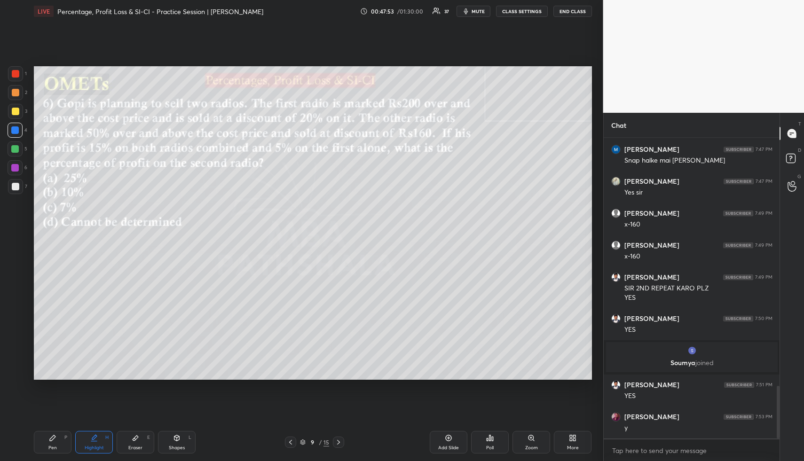
click at [57, 344] on div "Pen P" at bounding box center [53, 442] width 38 height 23
drag, startPoint x: 86, startPoint y: 449, endPoint x: 107, endPoint y: 435, distance: 25.3
click at [87, 344] on div "Highlight" at bounding box center [94, 447] width 19 height 5
drag, startPoint x: 64, startPoint y: 440, endPoint x: 62, endPoint y: 435, distance: 5.7
click at [63, 344] on div "Pen P" at bounding box center [53, 442] width 38 height 23
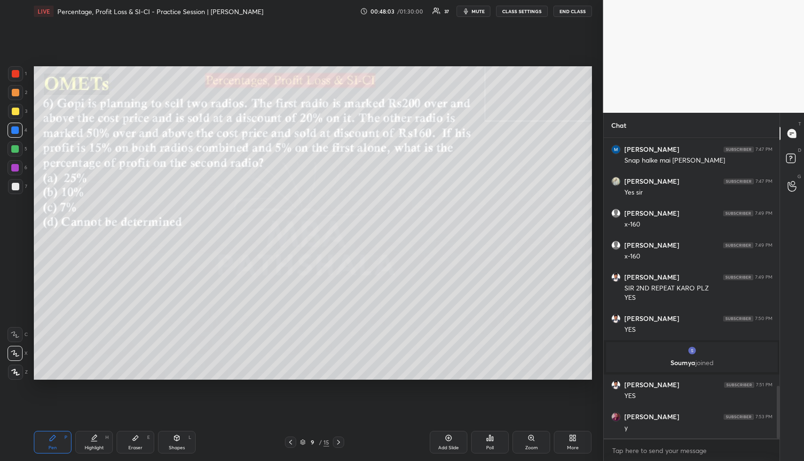
click at [19, 110] on div at bounding box center [15, 111] width 15 height 15
click at [19, 184] on div at bounding box center [15, 186] width 15 height 15
click at [96, 344] on div "Highlight H" at bounding box center [94, 442] width 38 height 23
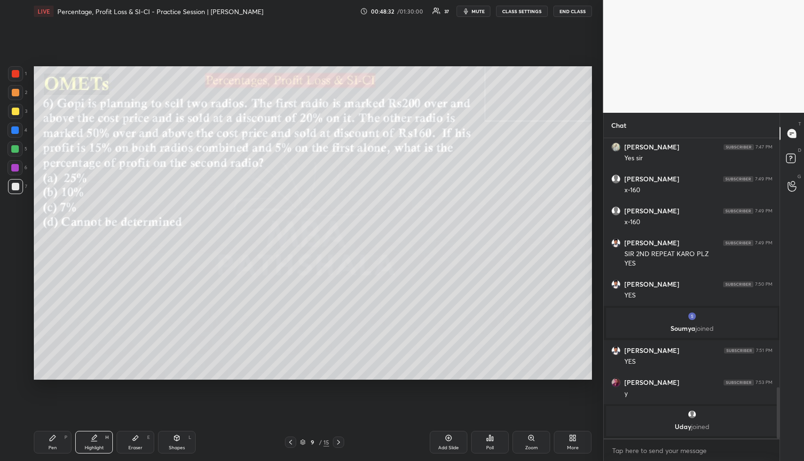
drag, startPoint x: 52, startPoint y: 443, endPoint x: 47, endPoint y: 392, distance: 50.5
click at [52, 344] on div "Pen P" at bounding box center [53, 442] width 38 height 23
click at [19, 99] on div at bounding box center [15, 92] width 15 height 15
click at [91, 344] on icon at bounding box center [94, 438] width 8 height 8
drag, startPoint x: 94, startPoint y: 437, endPoint x: 152, endPoint y: 408, distance: 65.2
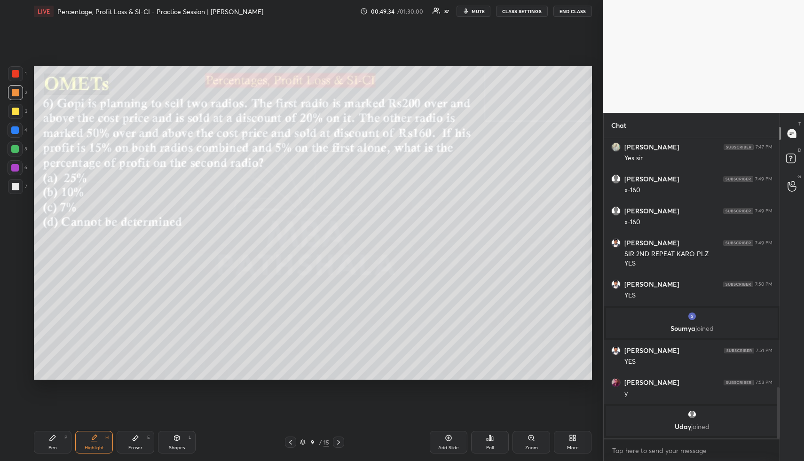
click at [94, 344] on icon at bounding box center [94, 437] width 5 height 5
drag, startPoint x: 51, startPoint y: 445, endPoint x: 56, endPoint y: 420, distance: 26.5
click at [50, 344] on div "Pen P" at bounding box center [53, 442] width 38 height 23
click at [16, 109] on div at bounding box center [16, 112] width 8 height 8
drag, startPoint x: 84, startPoint y: 459, endPoint x: 135, endPoint y: 404, distance: 75.1
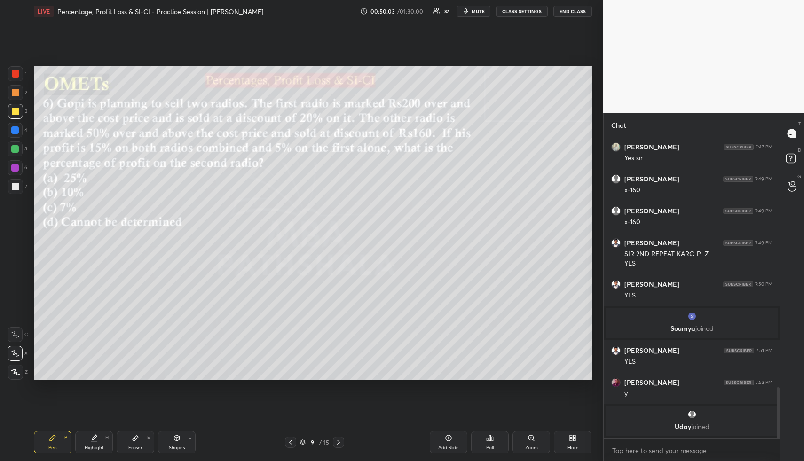
click at [85, 344] on div "Pen P Highlight H Eraser E Shapes L 9 / 15 Add Slide Poll Zoom More" at bounding box center [313, 442] width 558 height 38
click at [94, 344] on div "Highlight" at bounding box center [94, 447] width 19 height 5
click at [94, 344] on div "Highlight H" at bounding box center [94, 442] width 38 height 23
drag, startPoint x: 452, startPoint y: 440, endPoint x: 415, endPoint y: 428, distance: 38.9
click at [451, 344] on icon at bounding box center [449, 438] width 8 height 8
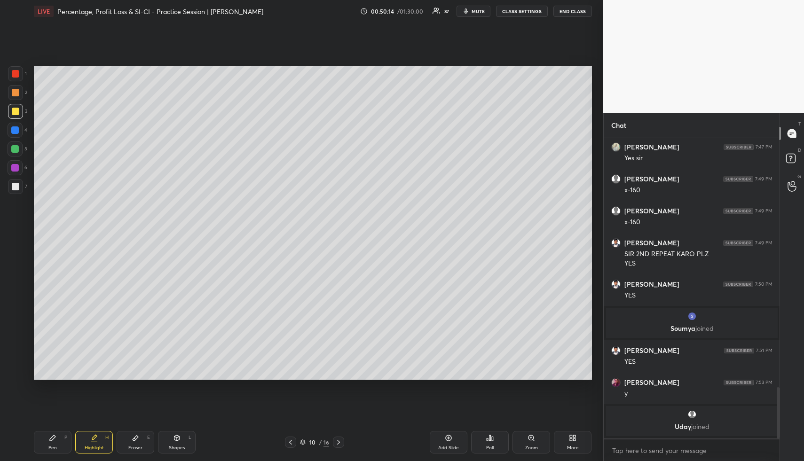
drag, startPoint x: 56, startPoint y: 447, endPoint x: 47, endPoint y: 384, distance: 63.1
click at [56, 344] on div "Pen P" at bounding box center [53, 442] width 38 height 23
click at [16, 97] on div at bounding box center [15, 92] width 15 height 15
drag, startPoint x: 289, startPoint y: 440, endPoint x: 281, endPoint y: 441, distance: 9.0
click at [288, 344] on icon at bounding box center [291, 442] width 8 height 8
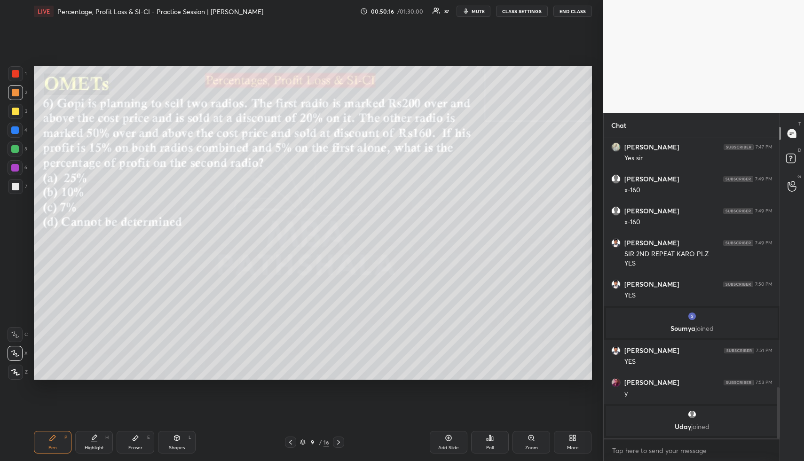
click at [94, 344] on div "Highlight H" at bounding box center [94, 442] width 38 height 23
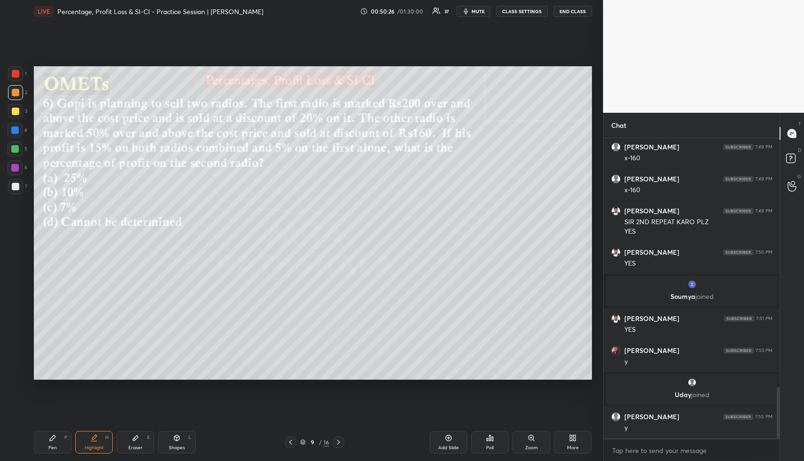
scroll to position [1487, 0]
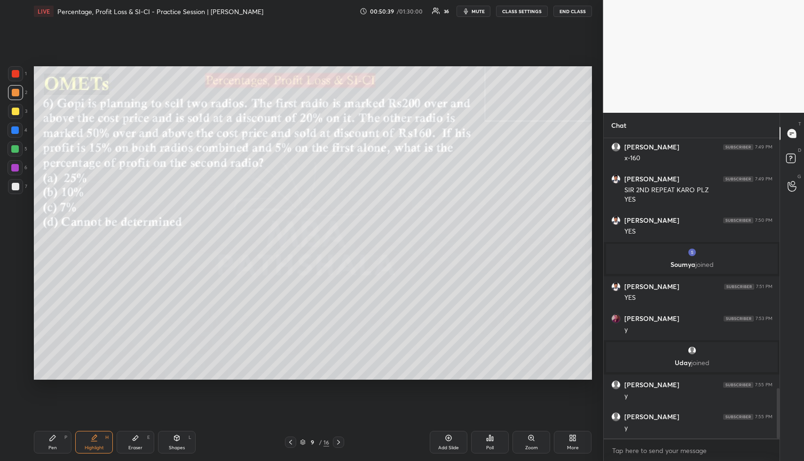
click at [48, 344] on div "Pen P" at bounding box center [53, 442] width 38 height 23
drag, startPoint x: 47, startPoint y: 441, endPoint x: 49, endPoint y: 389, distance: 51.7
click at [47, 344] on div "Pen P" at bounding box center [53, 442] width 38 height 23
click at [12, 112] on div at bounding box center [16, 112] width 8 height 8
click at [16, 113] on div at bounding box center [16, 112] width 8 height 8
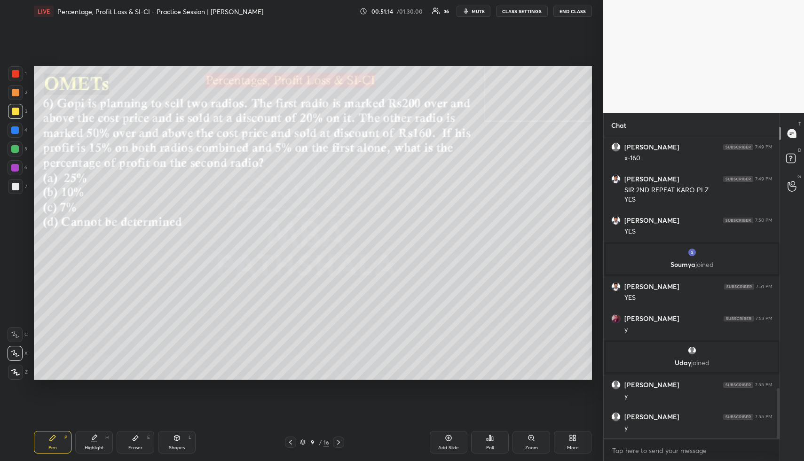
drag, startPoint x: 99, startPoint y: 440, endPoint x: 96, endPoint y: 392, distance: 47.5
click at [98, 344] on div "Highlight H" at bounding box center [94, 442] width 38 height 23
drag, startPoint x: 94, startPoint y: 442, endPoint x: 93, endPoint y: 428, distance: 14.1
click at [92, 344] on div "Highlight H" at bounding box center [94, 442] width 38 height 23
click at [452, 344] on div "Add Slide" at bounding box center [448, 442] width 38 height 23
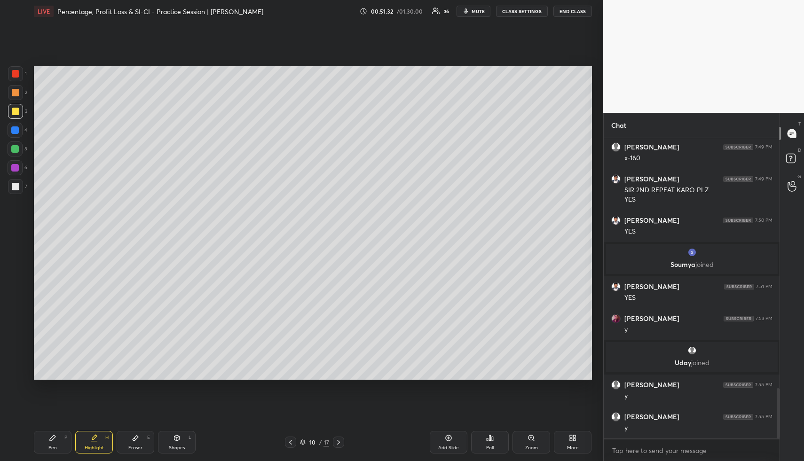
drag, startPoint x: 64, startPoint y: 446, endPoint x: 55, endPoint y: 427, distance: 21.4
click at [62, 344] on div "Pen P" at bounding box center [53, 442] width 38 height 23
drag, startPoint x: 14, startPoint y: 90, endPoint x: 27, endPoint y: 93, distance: 13.0
click at [15, 90] on div at bounding box center [16, 93] width 8 height 8
drag, startPoint x: 105, startPoint y: 442, endPoint x: 116, endPoint y: 387, distance: 56.1
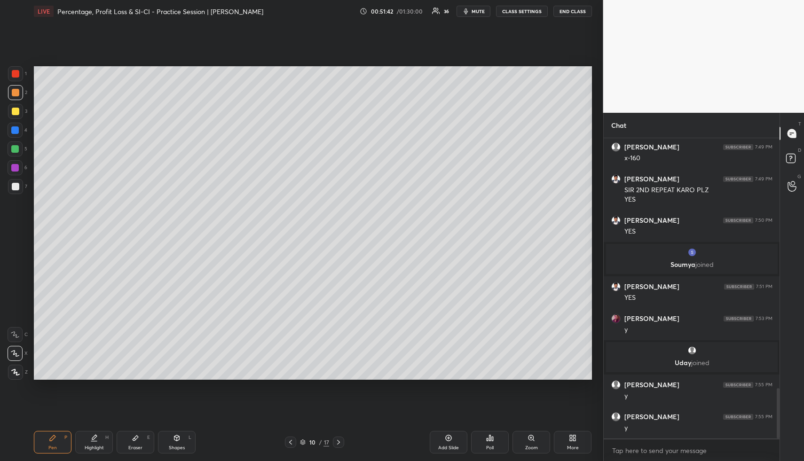
click at [104, 344] on div "Highlight H" at bounding box center [94, 442] width 38 height 23
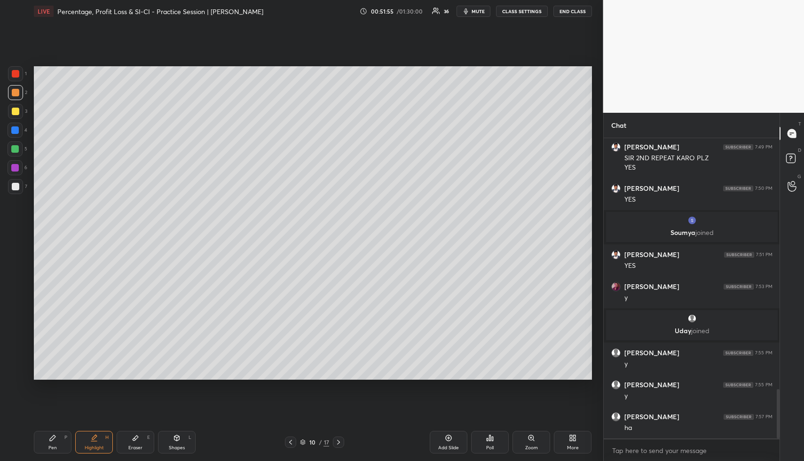
scroll to position [1551, 0]
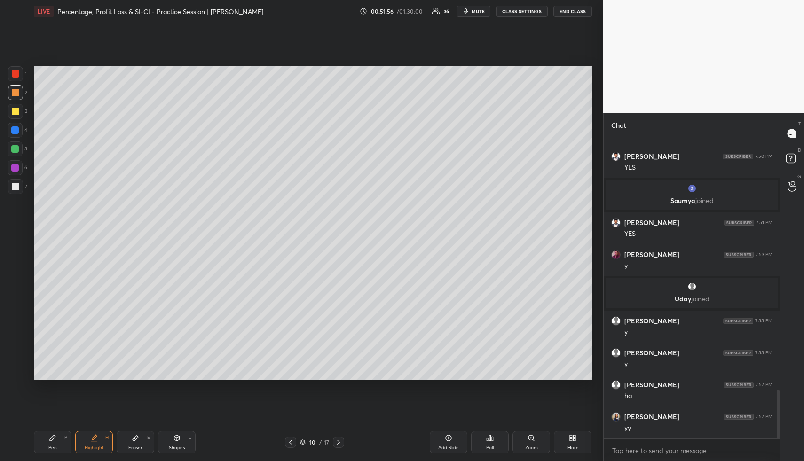
click at [292, 344] on div at bounding box center [290, 442] width 11 height 11
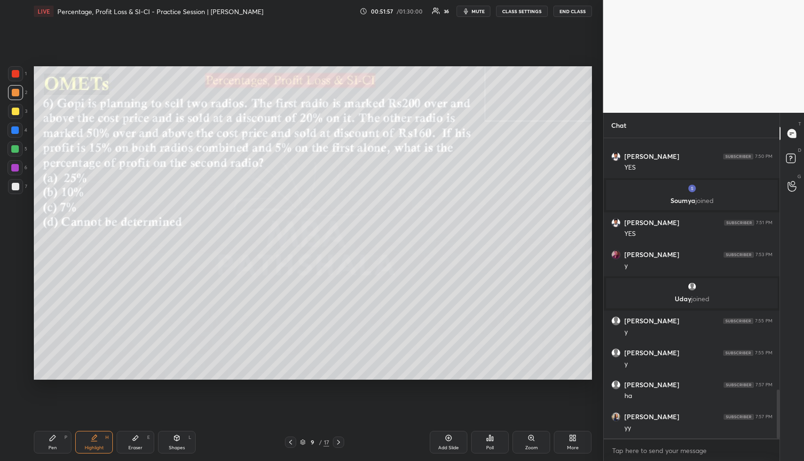
drag, startPoint x: 92, startPoint y: 443, endPoint x: 93, endPoint y: 430, distance: 12.7
click at [92, 344] on div "Highlight H" at bounding box center [94, 442] width 38 height 23
click at [173, 344] on icon at bounding box center [177, 438] width 8 height 8
click at [18, 74] on div at bounding box center [16, 74] width 8 height 8
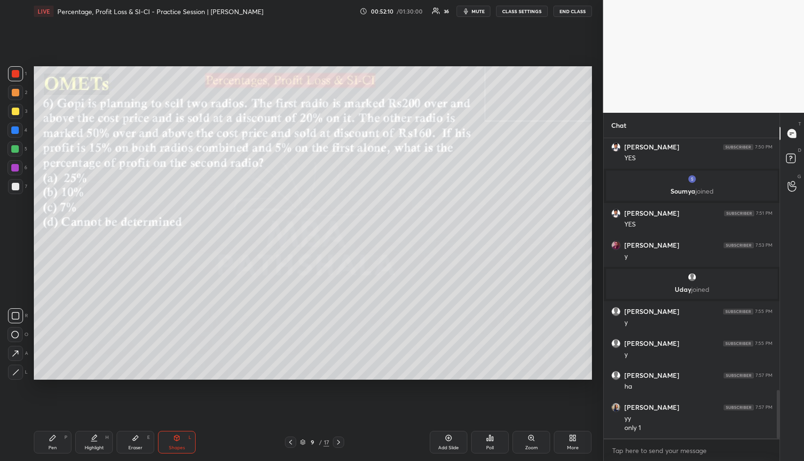
click at [87, 344] on div "Highlight" at bounding box center [94, 447] width 19 height 5
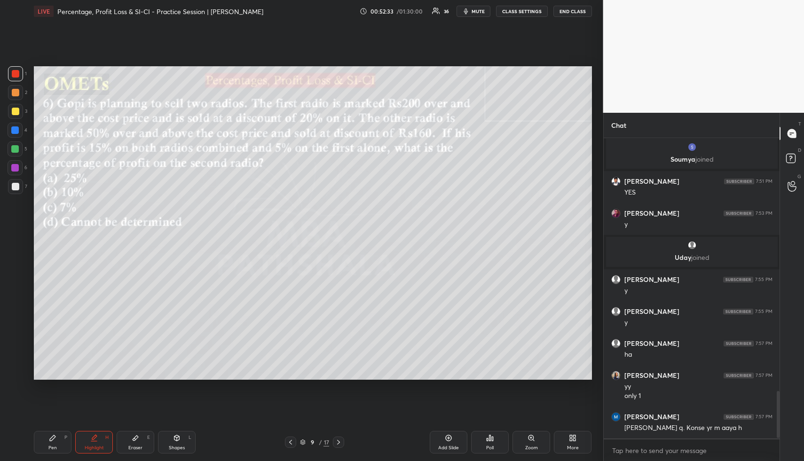
scroll to position [1624, 0]
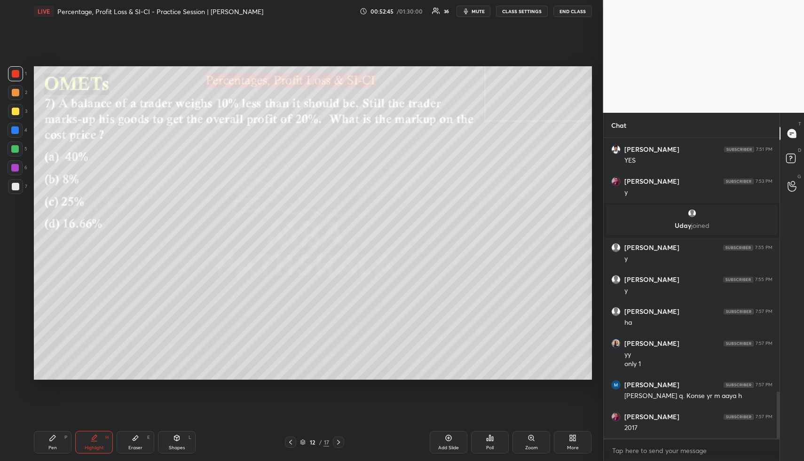
drag, startPoint x: 180, startPoint y: 437, endPoint x: 171, endPoint y: 407, distance: 30.9
click at [179, 344] on icon at bounding box center [177, 438] width 8 height 8
click at [16, 92] on div at bounding box center [16, 93] width 8 height 8
drag, startPoint x: 493, startPoint y: 435, endPoint x: 488, endPoint y: 439, distance: 6.4
click at [488, 344] on icon at bounding box center [490, 438] width 8 height 8
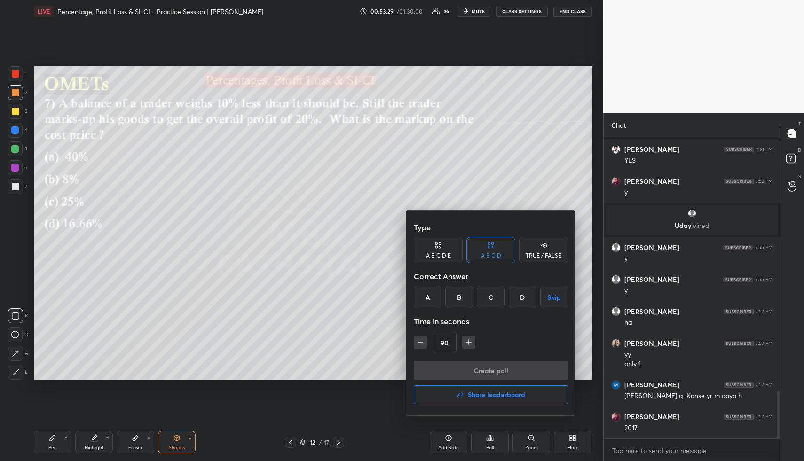
click at [458, 299] on div "B" at bounding box center [459, 297] width 28 height 23
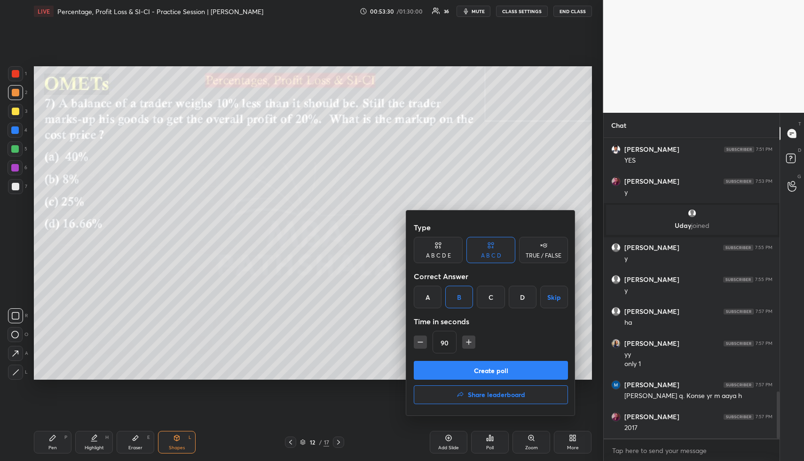
drag, startPoint x: 449, startPoint y: 367, endPoint x: 448, endPoint y: 362, distance: 4.8
click at [448, 344] on button "Create poll" at bounding box center [491, 370] width 154 height 19
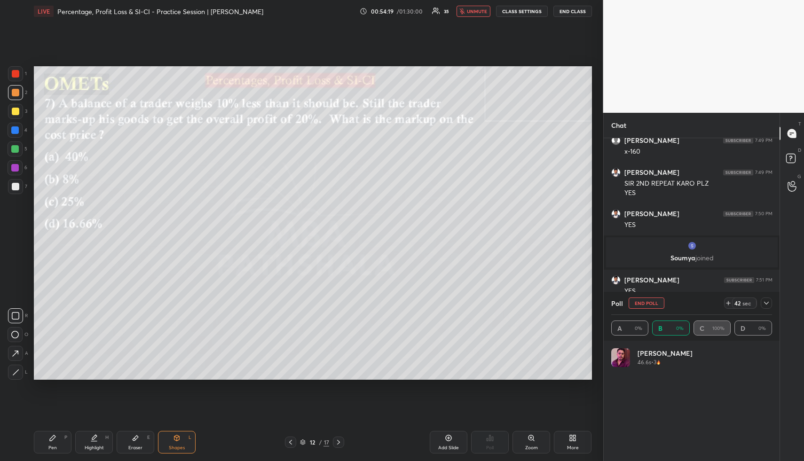
scroll to position [110, 158]
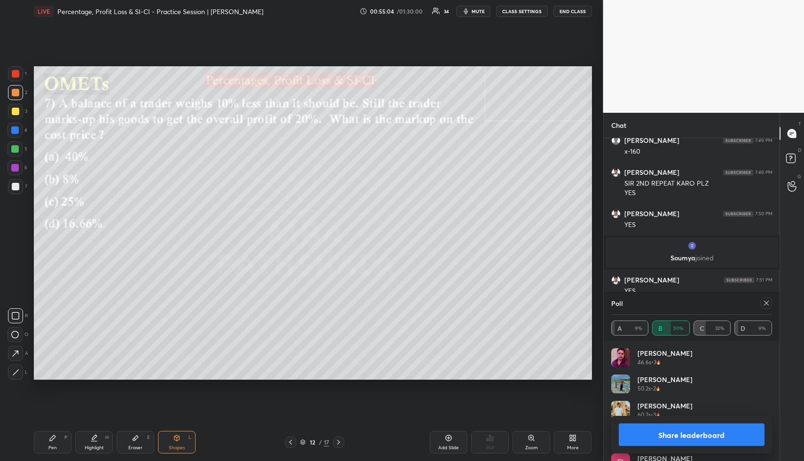
drag, startPoint x: 695, startPoint y: 431, endPoint x: 695, endPoint y: 424, distance: 7.5
click at [598, 344] on button "Share leaderboard" at bounding box center [691, 434] width 146 height 23
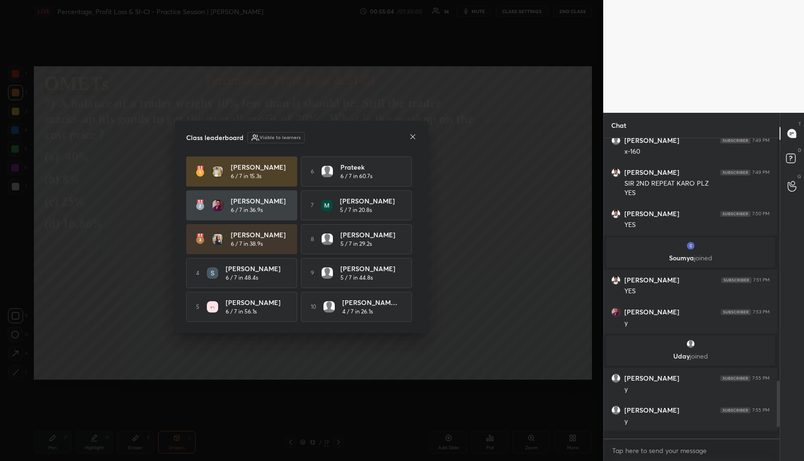
scroll to position [297, 173]
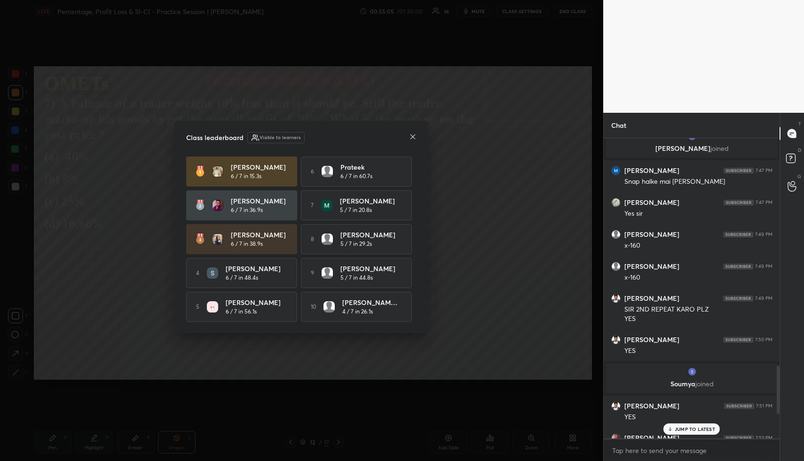
click at [413, 134] on icon at bounding box center [413, 137] width 8 height 8
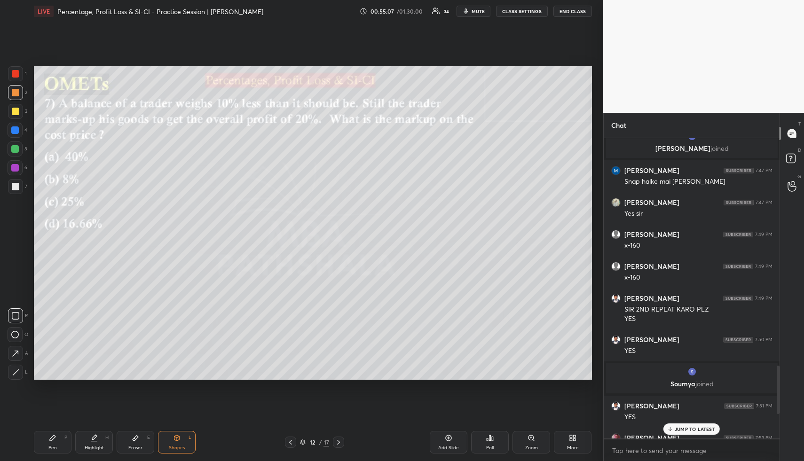
click at [104, 344] on div "Highlight H" at bounding box center [94, 442] width 38 height 23
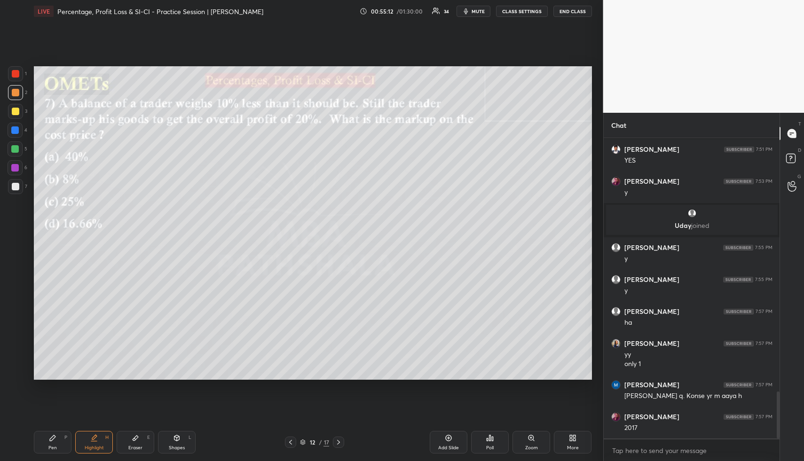
drag, startPoint x: 53, startPoint y: 443, endPoint x: 51, endPoint y: 434, distance: 8.6
click at [52, 344] on div "Pen P" at bounding box center [53, 442] width 38 height 23
click at [16, 104] on div at bounding box center [15, 111] width 15 height 15
click at [143, 344] on div "Eraser E" at bounding box center [136, 442] width 38 height 23
click at [19, 314] on span "Erase all" at bounding box center [15, 315] width 14 height 7
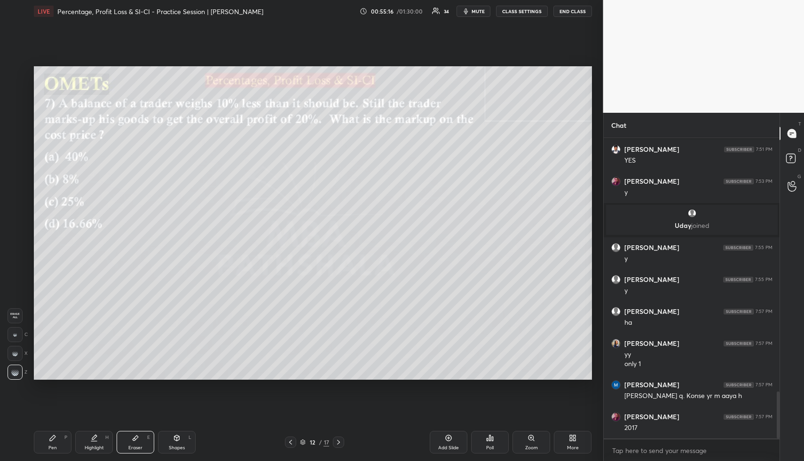
click at [52, 344] on icon at bounding box center [53, 438] width 8 height 8
click at [17, 146] on div at bounding box center [15, 149] width 8 height 8
click at [16, 129] on div at bounding box center [15, 130] width 8 height 8
click at [16, 113] on div at bounding box center [16, 112] width 8 height 8
drag, startPoint x: 16, startPoint y: 131, endPoint x: 29, endPoint y: 130, distance: 13.7
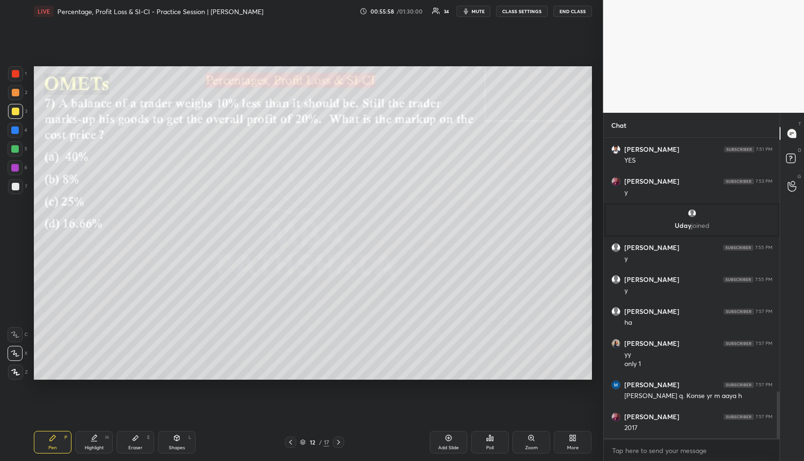
click at [17, 131] on div at bounding box center [15, 130] width 8 height 8
drag, startPoint x: 14, startPoint y: 150, endPoint x: 31, endPoint y: 153, distance: 17.1
click at [14, 150] on div at bounding box center [15, 149] width 8 height 8
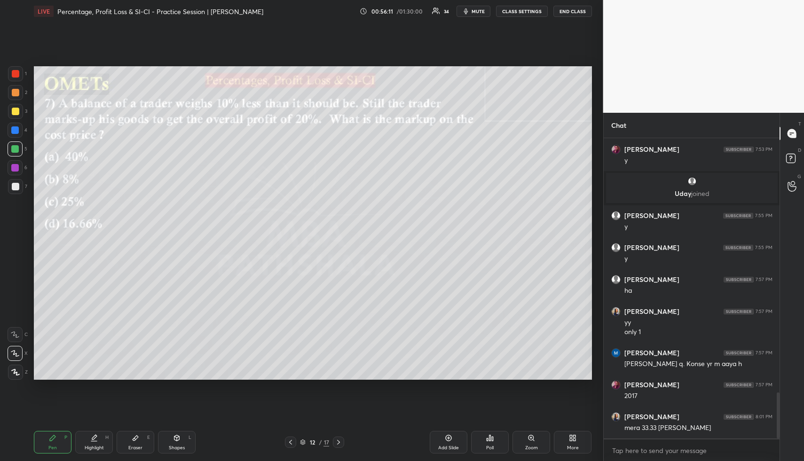
click at [176, 344] on icon at bounding box center [177, 438] width 8 height 8
click at [16, 187] on div at bounding box center [16, 187] width 8 height 8
click at [42, 344] on div "Pen P" at bounding box center [53, 442] width 38 height 23
drag, startPoint x: 15, startPoint y: 87, endPoint x: 21, endPoint y: 79, distance: 10.4
click at [15, 87] on div at bounding box center [15, 92] width 15 height 15
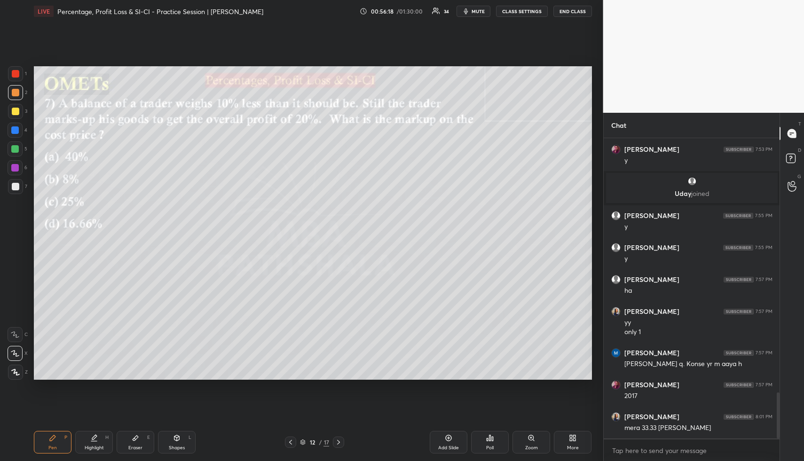
drag, startPoint x: 16, startPoint y: 68, endPoint x: 29, endPoint y: 85, distance: 21.1
click at [16, 68] on div at bounding box center [15, 73] width 15 height 15
drag, startPoint x: 95, startPoint y: 441, endPoint x: 101, endPoint y: 427, distance: 14.9
click at [94, 344] on div "Highlight H" at bounding box center [94, 442] width 38 height 23
drag, startPoint x: 175, startPoint y: 437, endPoint x: 171, endPoint y: 434, distance: 5.4
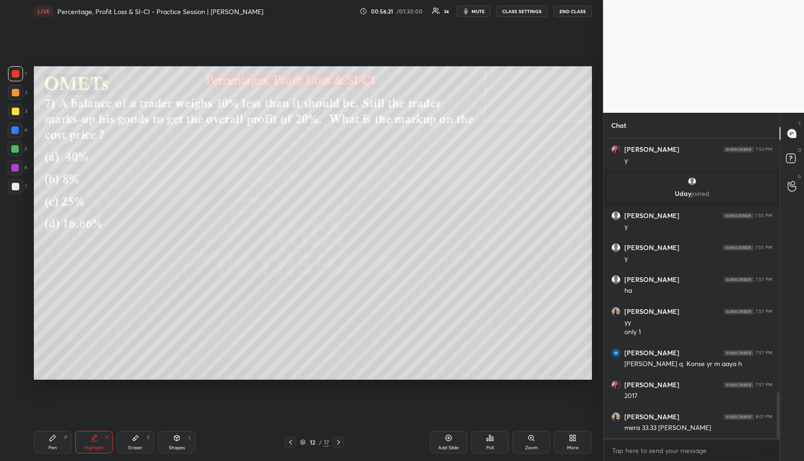
click at [174, 344] on icon at bounding box center [176, 438] width 5 height 6
click at [10, 162] on div at bounding box center [15, 167] width 15 height 15
click at [18, 335] on icon at bounding box center [15, 335] width 8 height 8
click at [53, 344] on icon at bounding box center [53, 438] width 8 height 8
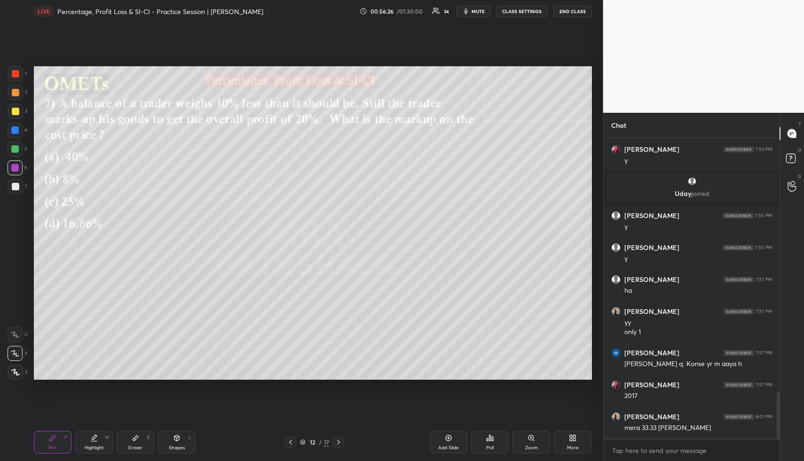
click at [16, 130] on div at bounding box center [15, 130] width 8 height 8
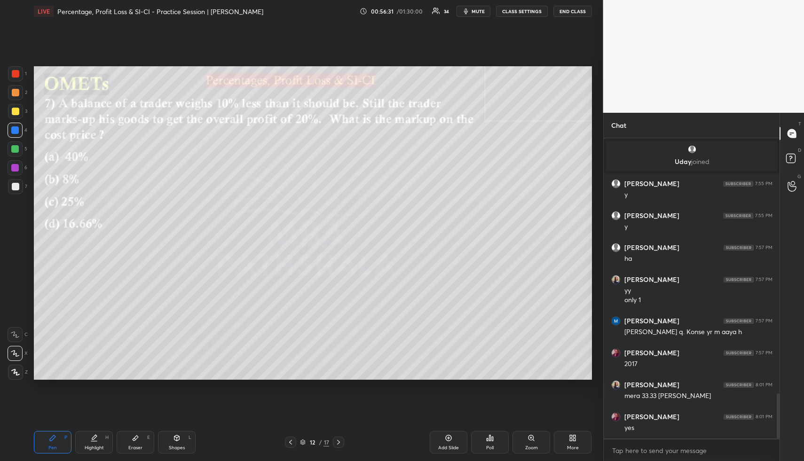
click at [37, 344] on div "Pen P Highlight H Eraser E Shapes L 12 / 17 Add Slide Poll Zoom More" at bounding box center [313, 442] width 558 height 38
click at [16, 109] on div at bounding box center [16, 112] width 8 height 8
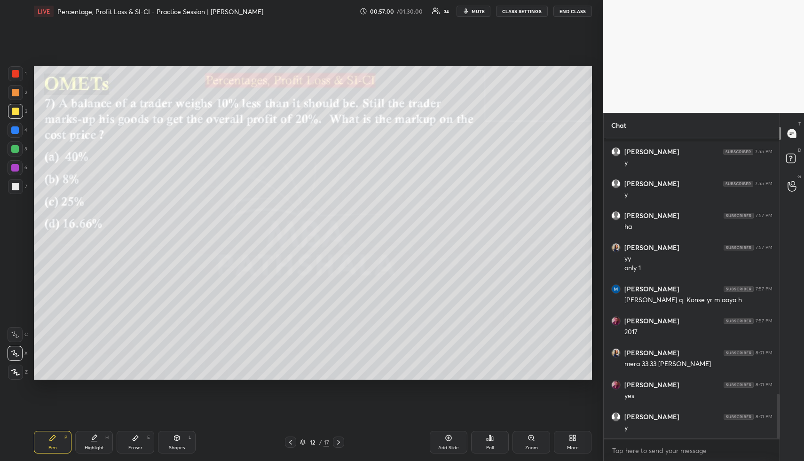
click at [176, 344] on icon at bounding box center [176, 438] width 5 height 6
drag, startPoint x: 16, startPoint y: 131, endPoint x: 21, endPoint y: 141, distance: 11.1
click at [16, 131] on div at bounding box center [15, 130] width 8 height 8
click at [101, 344] on div "Highlight H" at bounding box center [94, 442] width 38 height 23
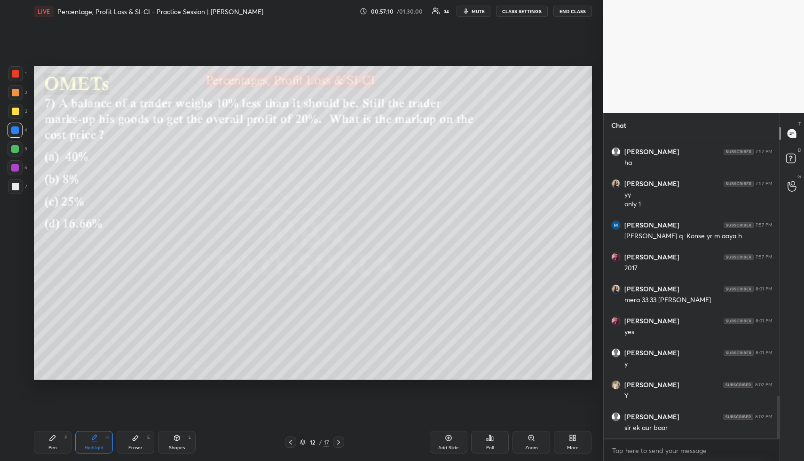
scroll to position [1816, 0]
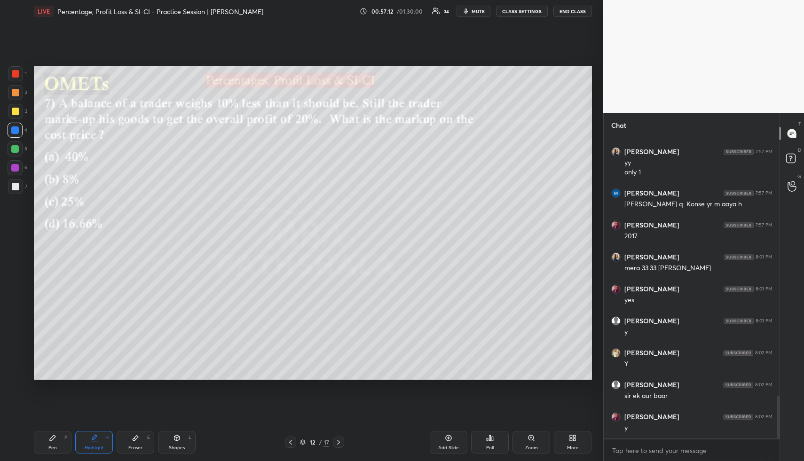
click at [95, 344] on div "Highlight H" at bounding box center [94, 442] width 38 height 23
click at [98, 344] on div "Highlight" at bounding box center [94, 447] width 19 height 5
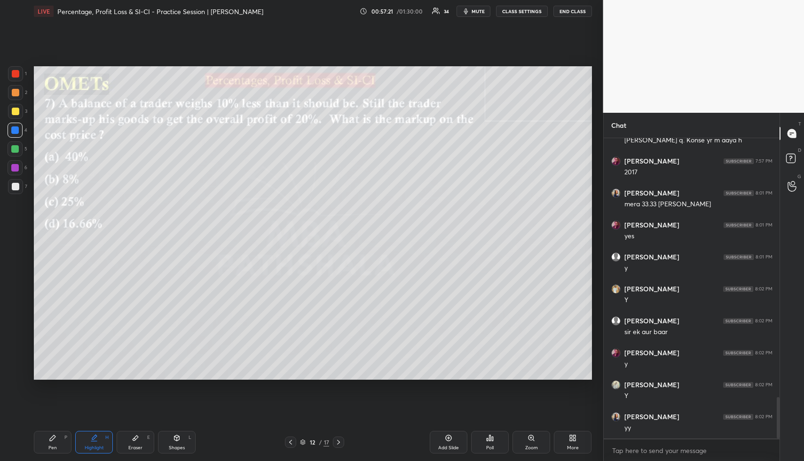
scroll to position [1912, 0]
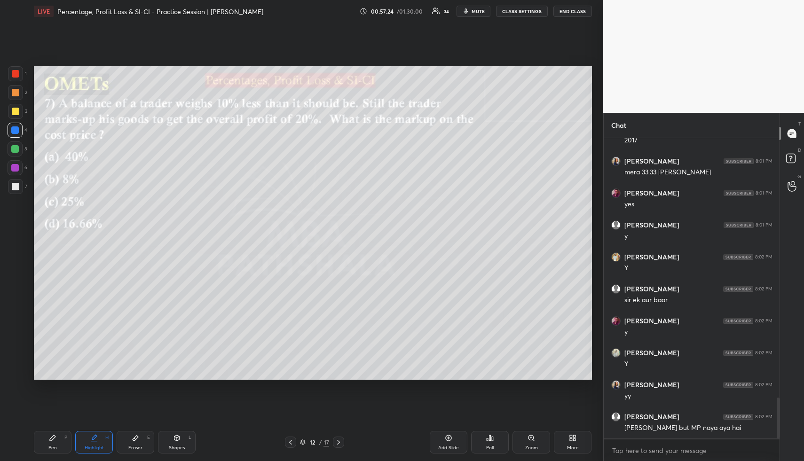
click at [96, 344] on icon at bounding box center [94, 438] width 8 height 8
click at [96, 344] on div "Highlight H" at bounding box center [94, 442] width 38 height 23
drag, startPoint x: 447, startPoint y: 442, endPoint x: 427, endPoint y: 420, distance: 30.3
click at [445, 344] on div "Add Slide" at bounding box center [448, 442] width 38 height 23
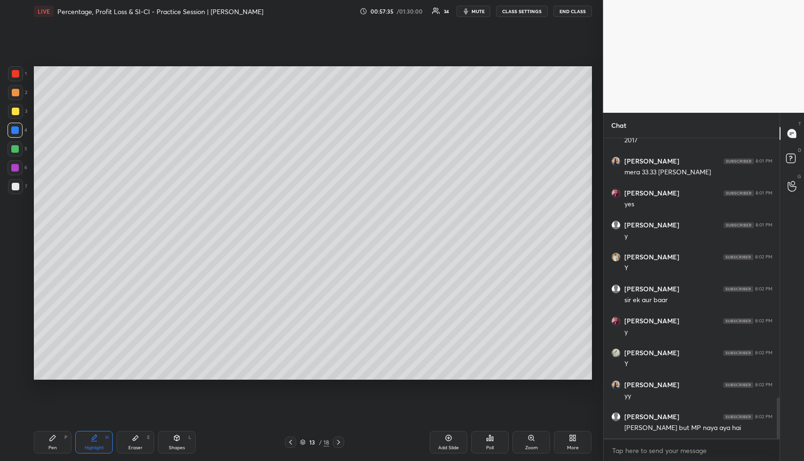
drag, startPoint x: 48, startPoint y: 439, endPoint x: 47, endPoint y: 394, distance: 45.6
click at [49, 344] on div "Pen P" at bounding box center [53, 442] width 38 height 23
click at [290, 344] on icon at bounding box center [291, 442] width 8 height 8
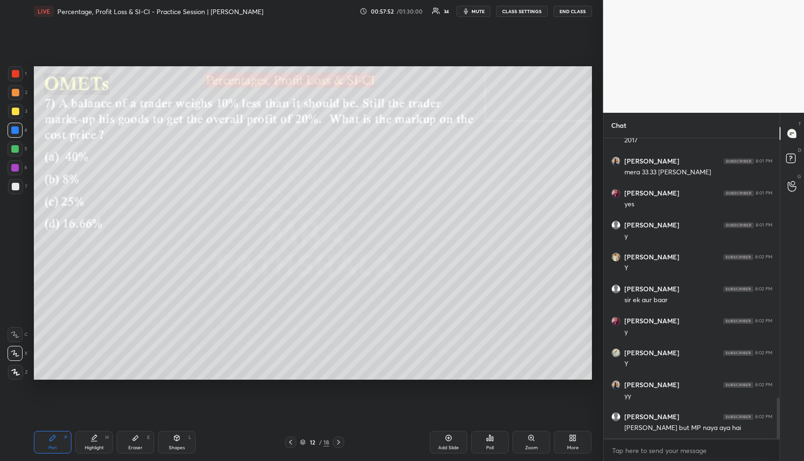
click at [104, 344] on div "Pen P Highlight H Eraser E Shapes L 12 / 18 Add Slide Poll Zoom More" at bounding box center [313, 442] width 558 height 38
click at [99, 344] on div "Highlight" at bounding box center [94, 447] width 19 height 5
drag, startPoint x: 168, startPoint y: 440, endPoint x: 174, endPoint y: 444, distance: 6.8
click at [168, 344] on div "Shapes L" at bounding box center [177, 442] width 38 height 23
click at [174, 344] on div "Shapes L" at bounding box center [177, 442] width 38 height 23
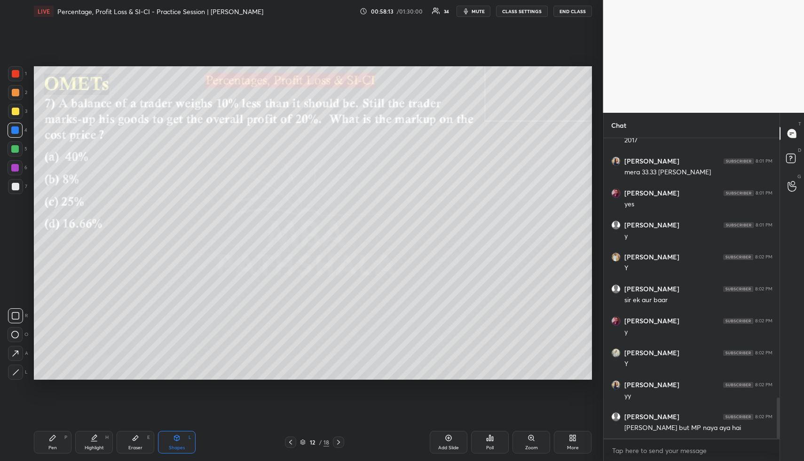
click at [17, 185] on div at bounding box center [16, 187] width 8 height 8
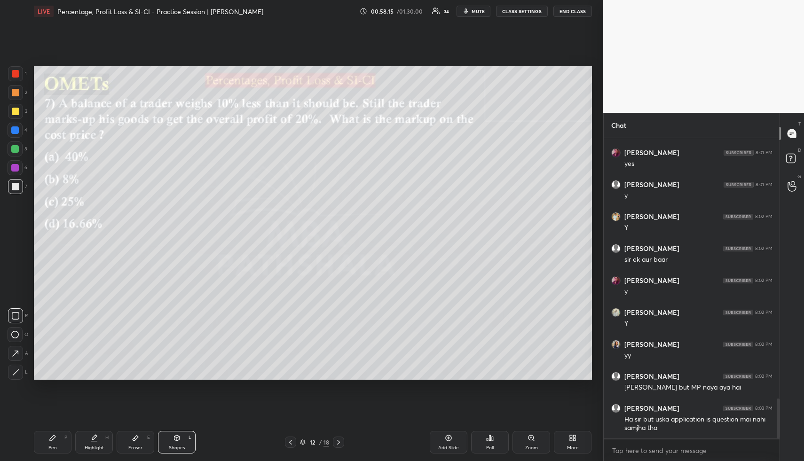
drag, startPoint x: 92, startPoint y: 442, endPoint x: 109, endPoint y: 427, distance: 22.0
click at [94, 344] on div "Highlight H" at bounding box center [94, 442] width 38 height 23
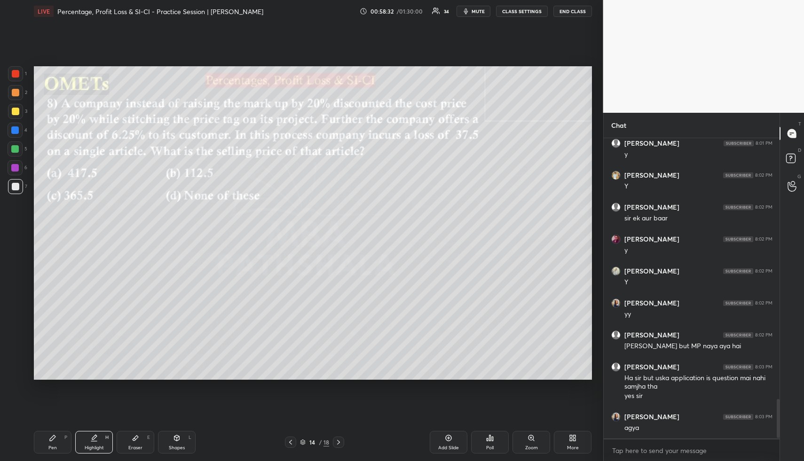
scroll to position [2026, 0]
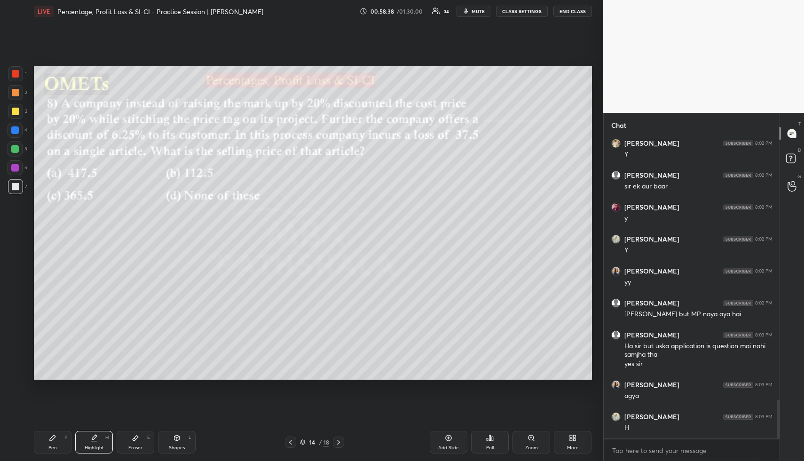
drag, startPoint x: 180, startPoint y: 440, endPoint x: 178, endPoint y: 432, distance: 8.8
click at [180, 344] on icon at bounding box center [177, 438] width 8 height 8
click at [492, 344] on div "Poll" at bounding box center [490, 447] width 8 height 5
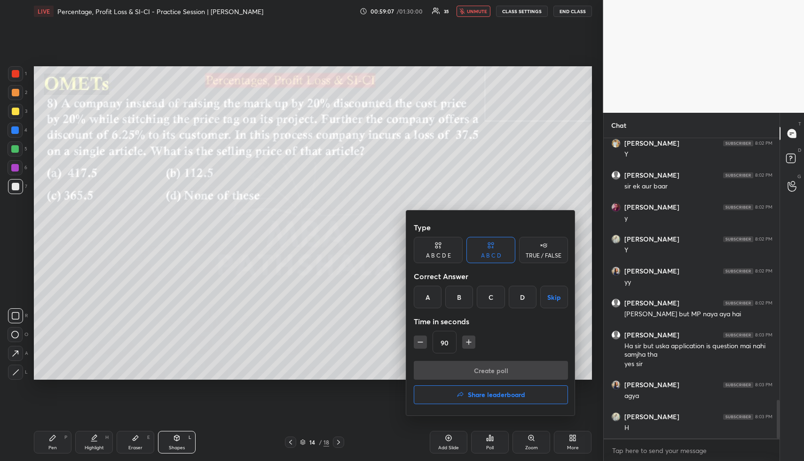
click at [465, 297] on div "B" at bounding box center [459, 297] width 28 height 23
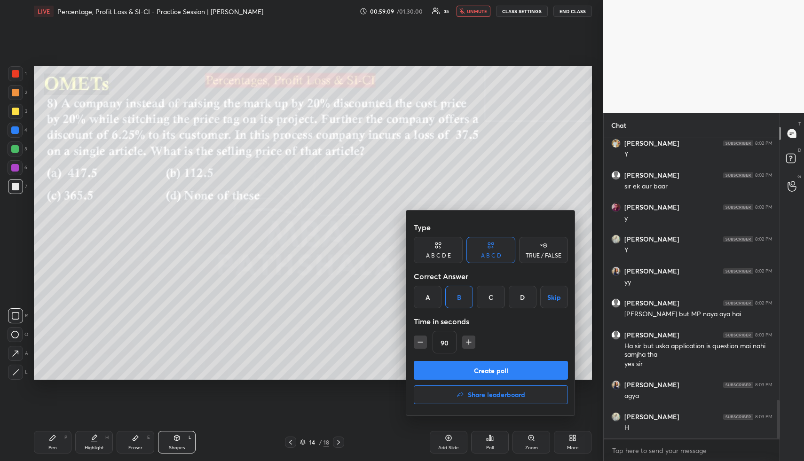
click at [467, 344] on button "Create poll" at bounding box center [491, 370] width 154 height 19
type textarea "x"
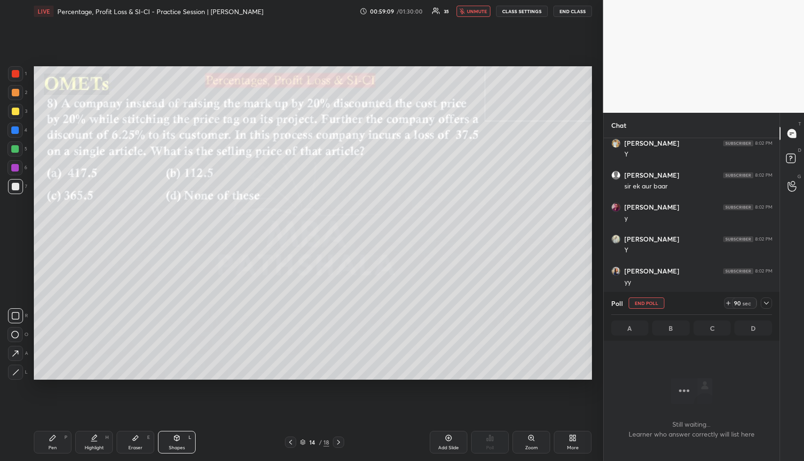
scroll to position [1716, 0]
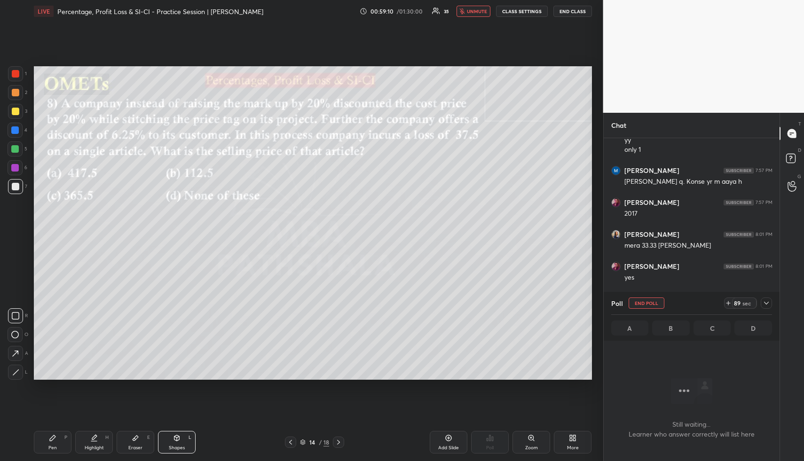
click at [527, 7] on button "CLASS SETTINGS" at bounding box center [522, 11] width 52 height 11
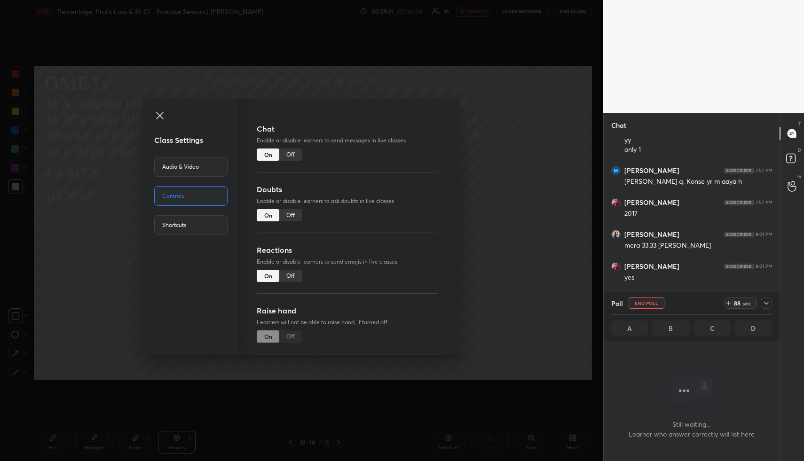
click at [292, 158] on div "Off" at bounding box center [290, 154] width 23 height 12
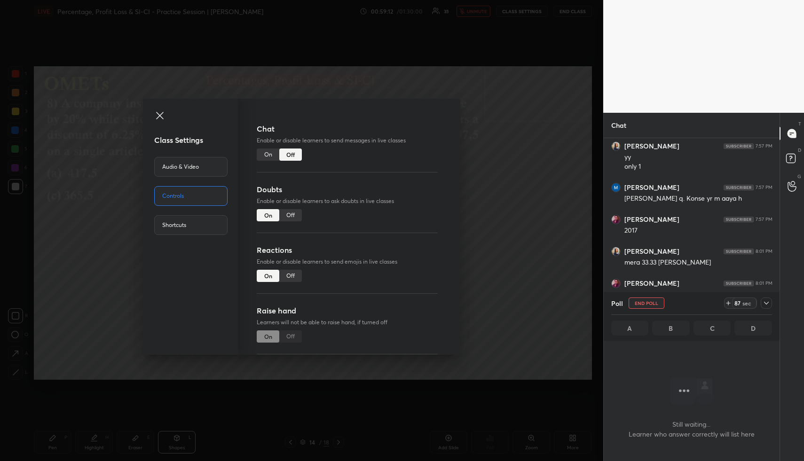
click at [546, 199] on div "Class Settings Audio & Video Controls Shortcuts Chat Enable or disable learners…" at bounding box center [301, 230] width 603 height 461
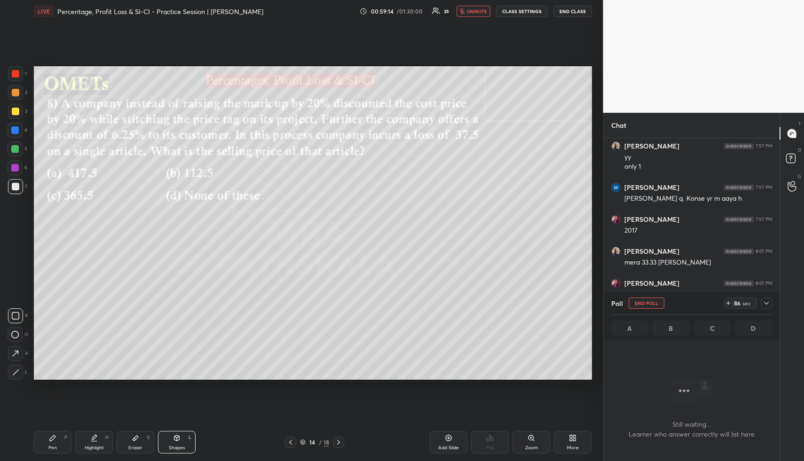
click at [598, 301] on icon at bounding box center [766, 303] width 8 height 8
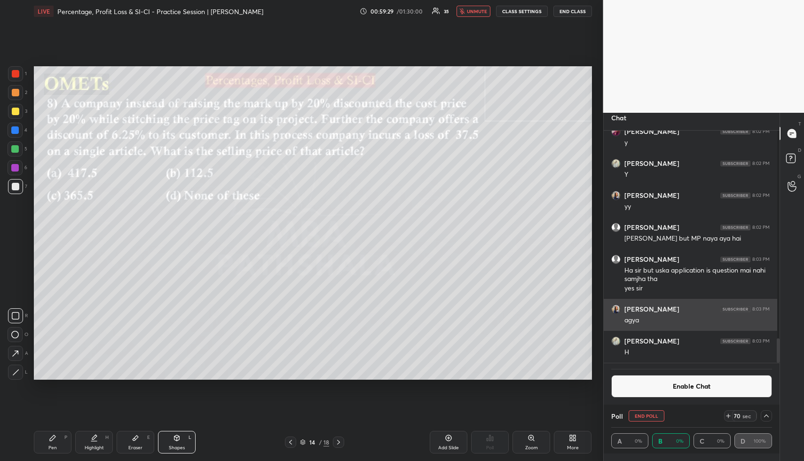
scroll to position [0, 3]
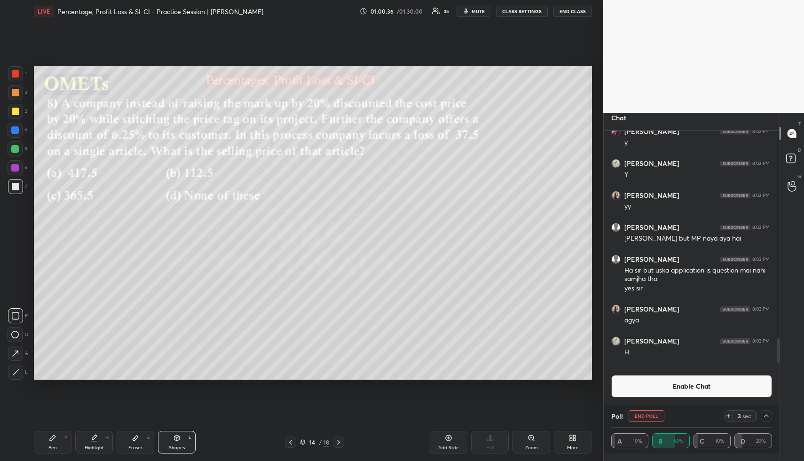
click at [598, 344] on button "Enable Chat" at bounding box center [691, 386] width 161 height 23
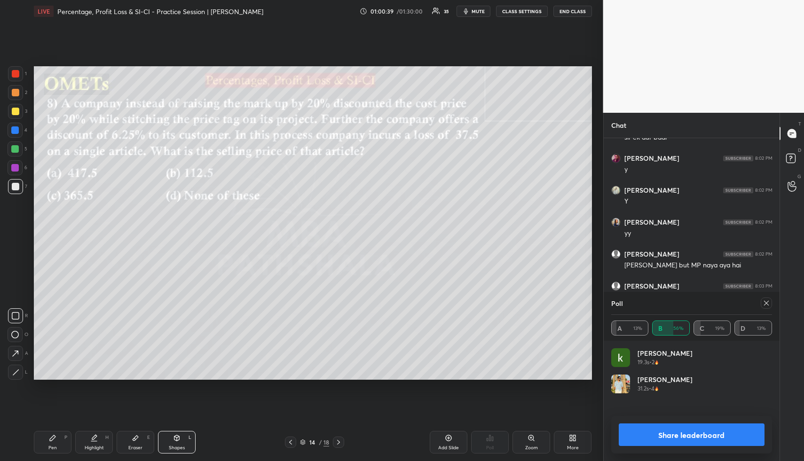
scroll to position [110, 158]
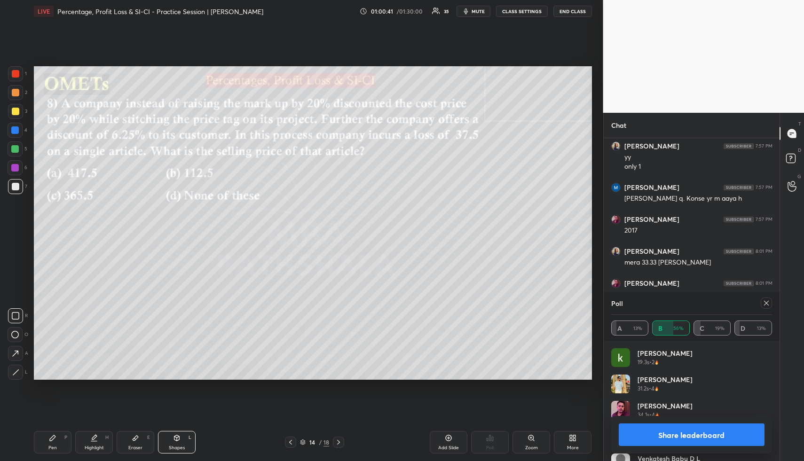
drag, startPoint x: 654, startPoint y: 433, endPoint x: 650, endPoint y: 428, distance: 5.7
click at [598, 344] on button "Share leaderboard" at bounding box center [691, 434] width 146 height 23
type textarea "x"
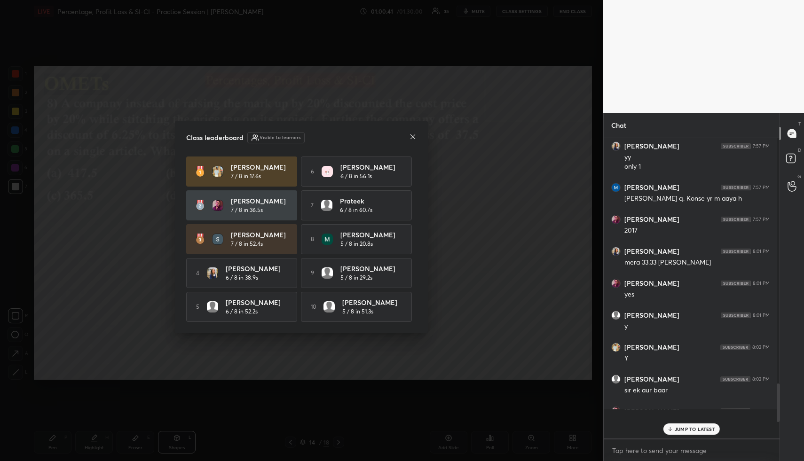
scroll to position [295, 170]
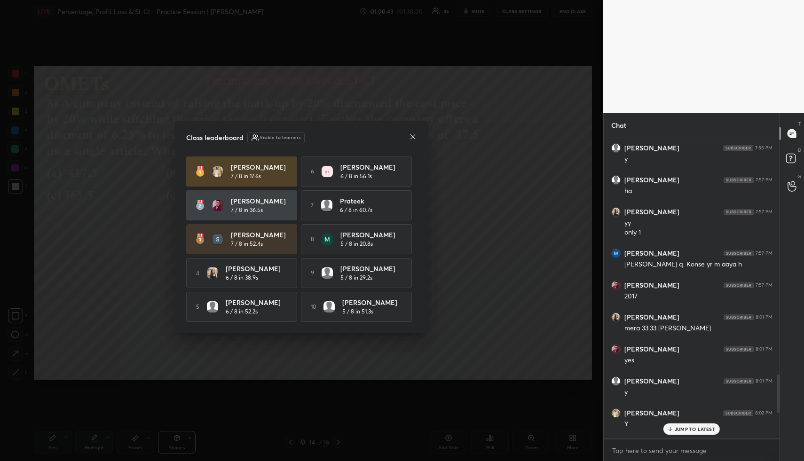
click at [413, 134] on icon at bounding box center [413, 137] width 8 height 8
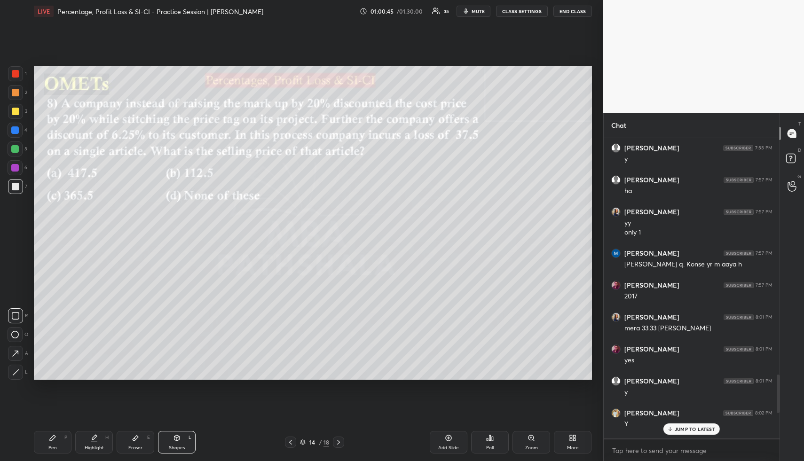
drag, startPoint x: 81, startPoint y: 440, endPoint x: 113, endPoint y: 389, distance: 60.1
click at [81, 344] on div "Highlight H" at bounding box center [94, 442] width 38 height 23
click at [55, 344] on div "Pen P" at bounding box center [53, 442] width 38 height 23
drag, startPoint x: 14, startPoint y: 89, endPoint x: 24, endPoint y: 85, distance: 10.9
click at [16, 89] on div at bounding box center [16, 93] width 8 height 8
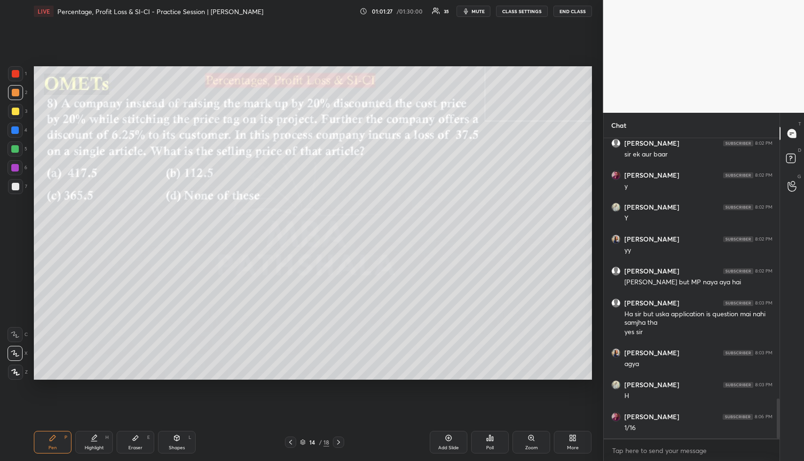
click at [90, 344] on div "Highlight H" at bounding box center [94, 442] width 38 height 23
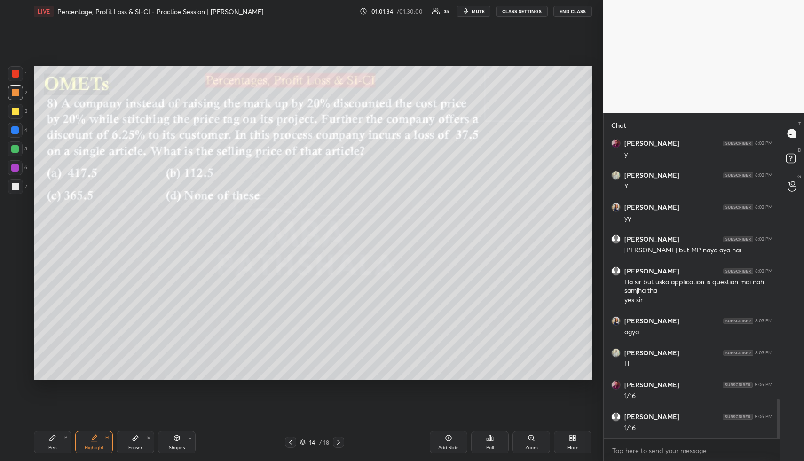
click at [58, 344] on div "Pen P" at bounding box center [53, 442] width 38 height 23
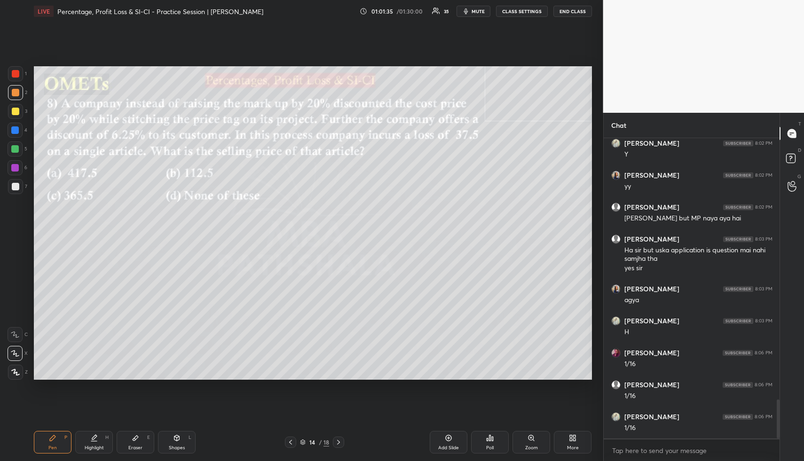
click at [16, 129] on div at bounding box center [15, 130] width 8 height 8
click at [50, 344] on icon at bounding box center [53, 438] width 8 height 8
click at [15, 150] on div at bounding box center [15, 149] width 8 height 8
drag, startPoint x: 179, startPoint y: 444, endPoint x: 163, endPoint y: 416, distance: 32.2
click at [179, 344] on div "Shapes L" at bounding box center [177, 442] width 38 height 23
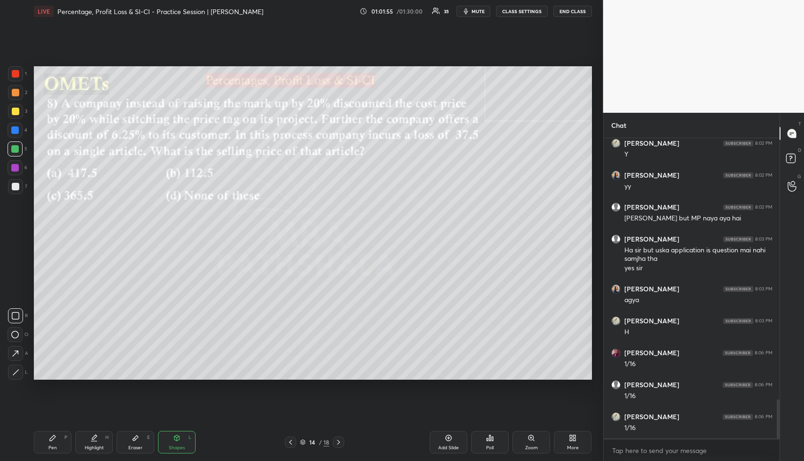
click at [17, 184] on div at bounding box center [16, 187] width 8 height 8
click at [16, 344] on icon at bounding box center [15, 354] width 10 height 10
click at [19, 93] on div at bounding box center [15, 92] width 15 height 15
drag, startPoint x: 47, startPoint y: 438, endPoint x: 44, endPoint y: 407, distance: 31.7
click at [47, 344] on div "Pen P" at bounding box center [53, 442] width 38 height 23
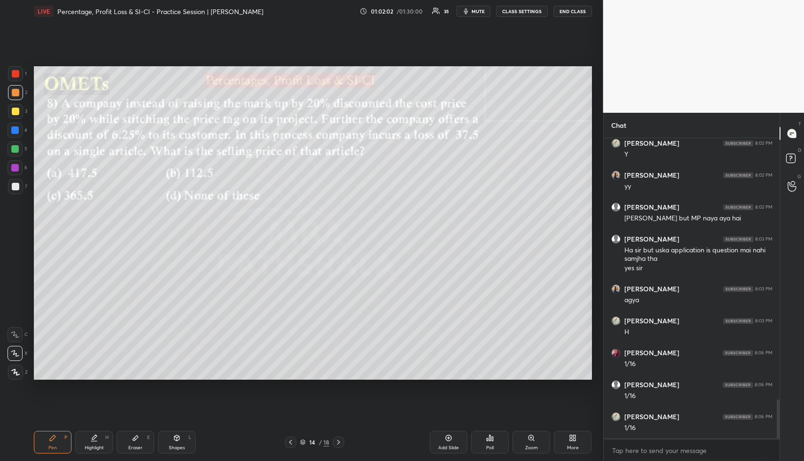
click at [14, 117] on div at bounding box center [15, 111] width 15 height 15
drag, startPoint x: 17, startPoint y: 130, endPoint x: 23, endPoint y: 135, distance: 8.0
click at [17, 130] on div at bounding box center [15, 130] width 8 height 8
drag, startPoint x: 85, startPoint y: 443, endPoint x: 113, endPoint y: 404, distance: 47.7
click at [85, 344] on div "Highlight H" at bounding box center [94, 442] width 38 height 23
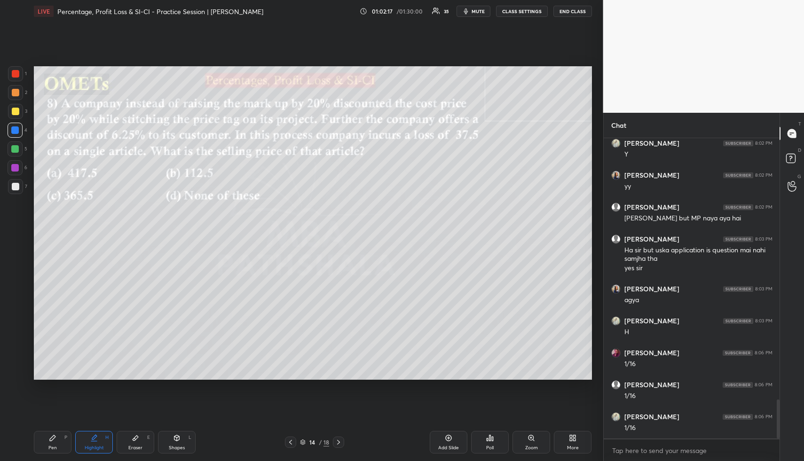
click at [170, 344] on div "Shapes L" at bounding box center [177, 442] width 38 height 23
click at [16, 132] on div at bounding box center [15, 130] width 8 height 8
drag, startPoint x: 17, startPoint y: 335, endPoint x: 27, endPoint y: 326, distance: 13.3
click at [18, 334] on icon at bounding box center [15, 335] width 8 height 8
drag, startPoint x: 93, startPoint y: 442, endPoint x: 124, endPoint y: 386, distance: 63.8
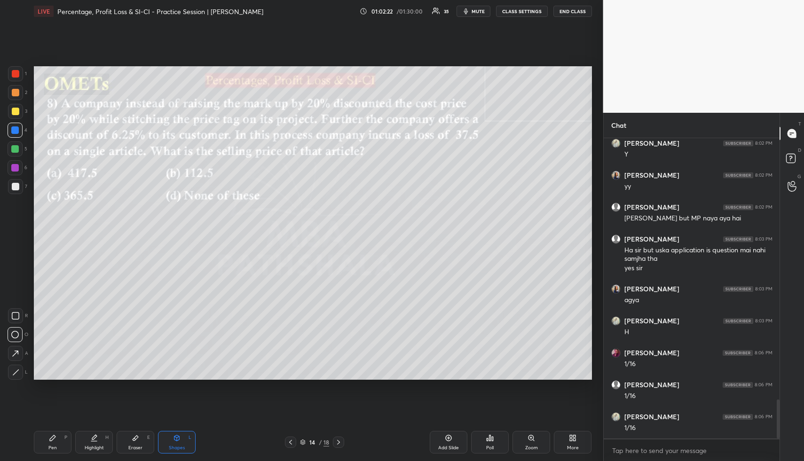
click at [93, 344] on div "Highlight H" at bounding box center [94, 442] width 38 height 23
click at [45, 344] on div "Pen P" at bounding box center [53, 442] width 38 height 23
click at [14, 148] on div at bounding box center [15, 149] width 8 height 8
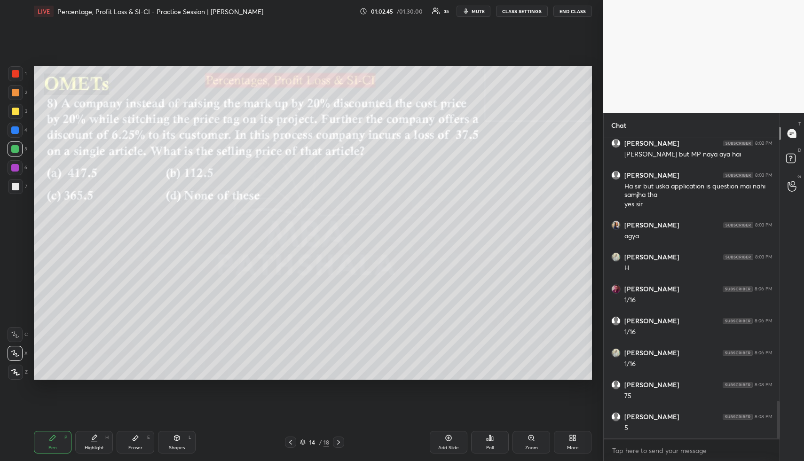
scroll to position [2111, 0]
drag, startPoint x: 95, startPoint y: 437, endPoint x: 121, endPoint y: 405, distance: 41.8
click at [95, 344] on icon at bounding box center [94, 437] width 5 height 5
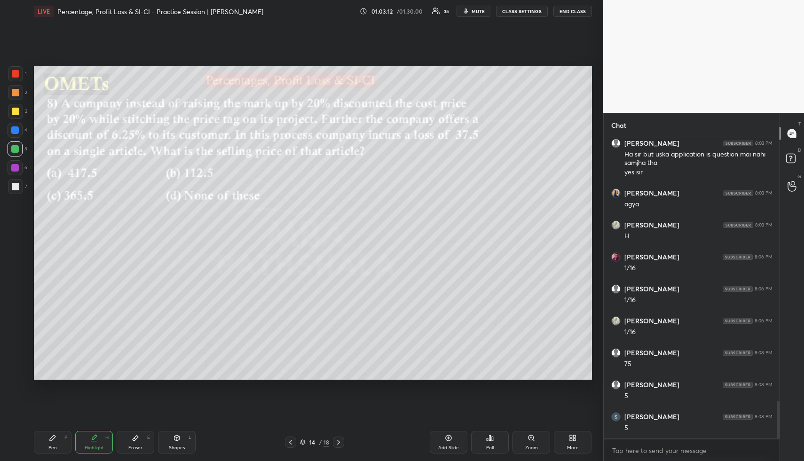
drag, startPoint x: 59, startPoint y: 444, endPoint x: 58, endPoint y: 439, distance: 5.2
click at [59, 344] on div "Pen P" at bounding box center [53, 442] width 38 height 23
click at [13, 95] on div at bounding box center [16, 93] width 8 height 8
click at [98, 344] on div "Highlight H" at bounding box center [94, 442] width 38 height 23
click at [76, 344] on div "Highlight H" at bounding box center [94, 442] width 38 height 23
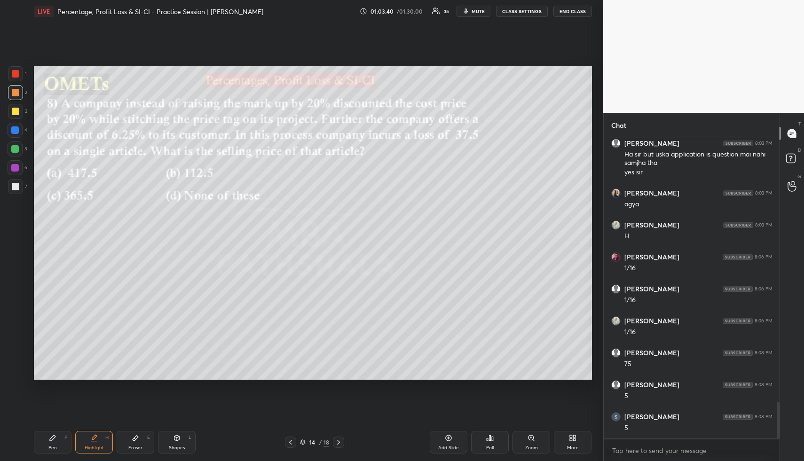
scroll to position [2143, 0]
drag, startPoint x: 40, startPoint y: 441, endPoint x: 39, endPoint y: 436, distance: 5.8
click at [39, 344] on div "Pen P" at bounding box center [53, 442] width 38 height 23
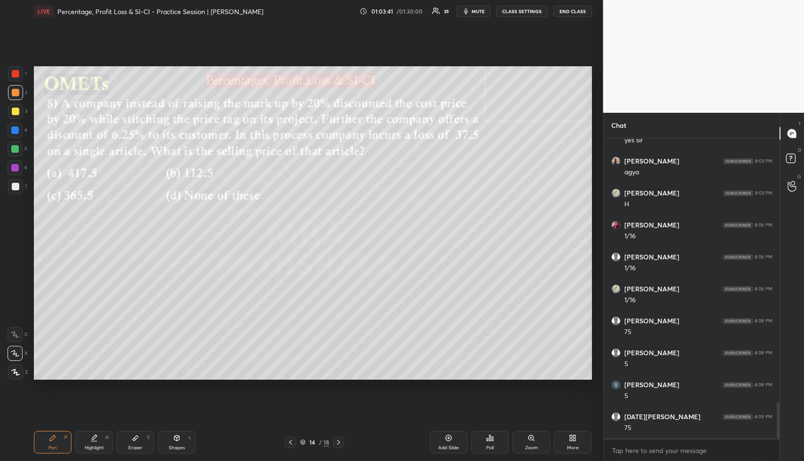
drag, startPoint x: 21, startPoint y: 108, endPoint x: 31, endPoint y: 133, distance: 26.2
click at [21, 108] on div at bounding box center [15, 111] width 15 height 15
click at [171, 344] on div "Pen P Highlight H Eraser E Shapes L 14 / 18 Add Slide Poll Zoom More" at bounding box center [313, 442] width 558 height 38
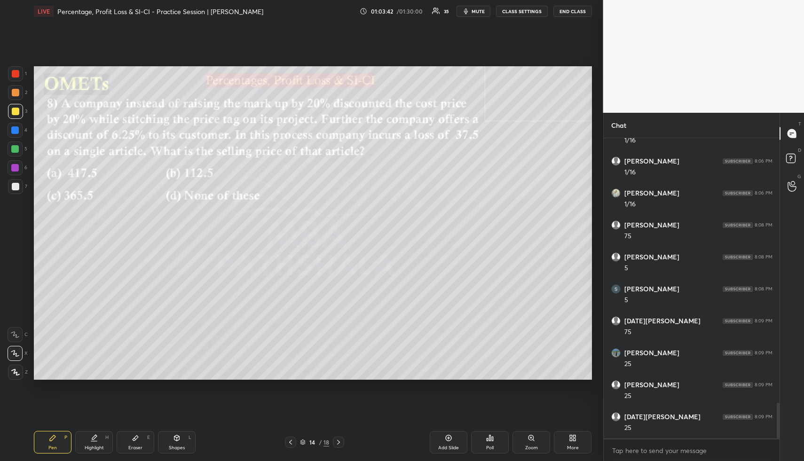
drag, startPoint x: 169, startPoint y: 440, endPoint x: 168, endPoint y: 429, distance: 10.8
click at [169, 344] on div "Shapes L" at bounding box center [177, 442] width 38 height 23
drag, startPoint x: 17, startPoint y: 349, endPoint x: 26, endPoint y: 343, distance: 10.4
click at [17, 344] on icon at bounding box center [15, 354] width 10 height 10
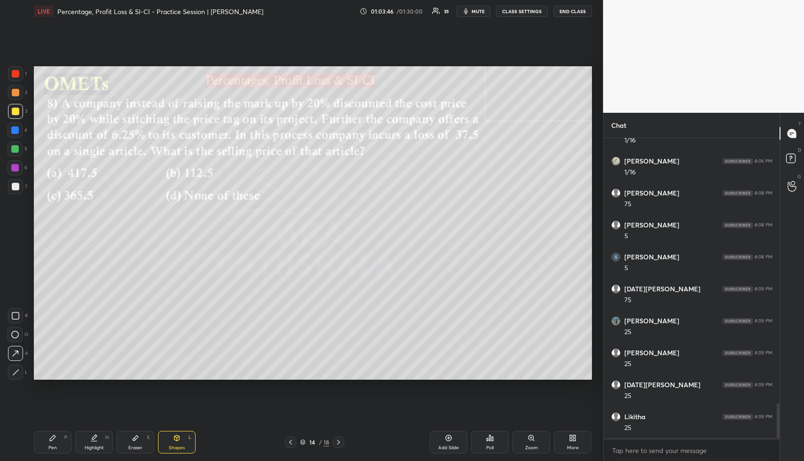
drag, startPoint x: 37, startPoint y: 443, endPoint x: 36, endPoint y: 417, distance: 25.9
click at [37, 344] on div "Pen P" at bounding box center [53, 442] width 38 height 23
click at [19, 86] on div at bounding box center [15, 92] width 15 height 15
click at [90, 344] on div "Highlight H" at bounding box center [94, 442] width 38 height 23
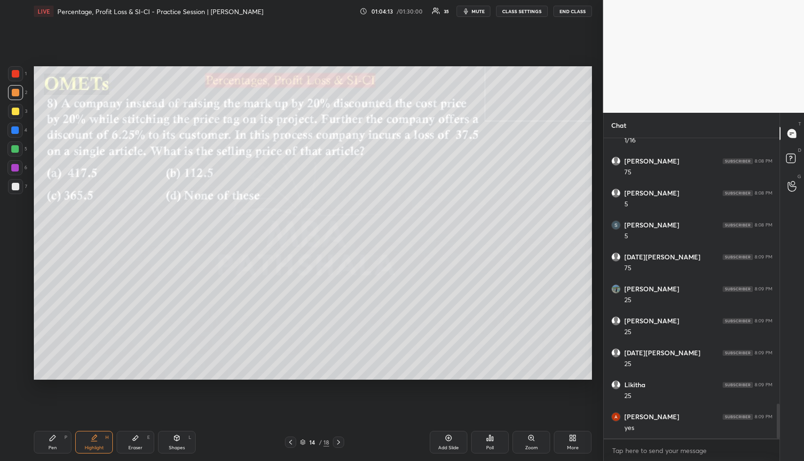
drag, startPoint x: 54, startPoint y: 438, endPoint x: 58, endPoint y: 402, distance: 36.8
click at [53, 344] on icon at bounding box center [53, 438] width 8 height 8
drag, startPoint x: 11, startPoint y: 109, endPoint x: 14, endPoint y: 114, distance: 5.7
click at [12, 112] on div at bounding box center [16, 112] width 8 height 8
drag, startPoint x: 172, startPoint y: 440, endPoint x: 164, endPoint y: 425, distance: 17.5
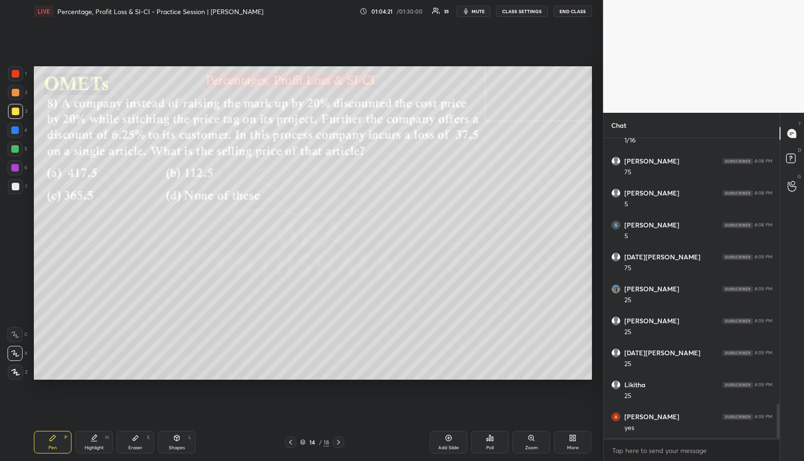
click at [172, 344] on div "Shapes L" at bounding box center [177, 442] width 38 height 23
click at [17, 88] on div at bounding box center [15, 92] width 15 height 15
click at [86, 344] on div "Highlight" at bounding box center [94, 447] width 19 height 5
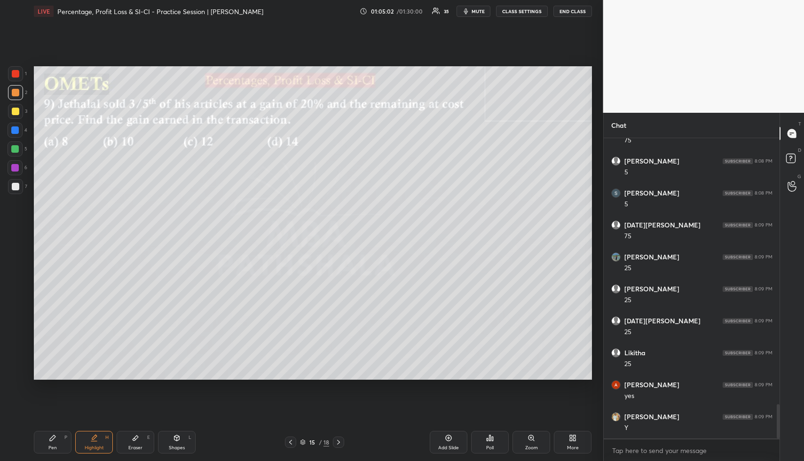
click at [172, 344] on div "Shapes L" at bounding box center [177, 442] width 38 height 23
click at [18, 109] on div at bounding box center [16, 112] width 8 height 8
click at [94, 344] on icon at bounding box center [94, 438] width 8 height 8
click at [487, 344] on div "Poll" at bounding box center [490, 447] width 8 height 5
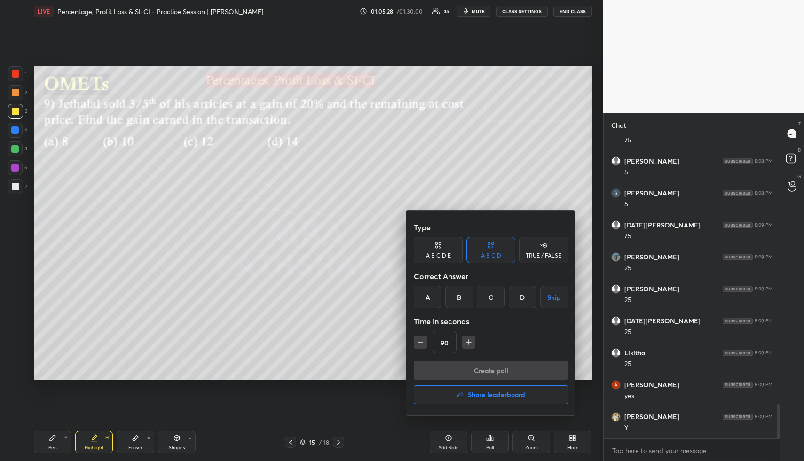
click at [493, 291] on div "C" at bounding box center [490, 297] width 28 height 23
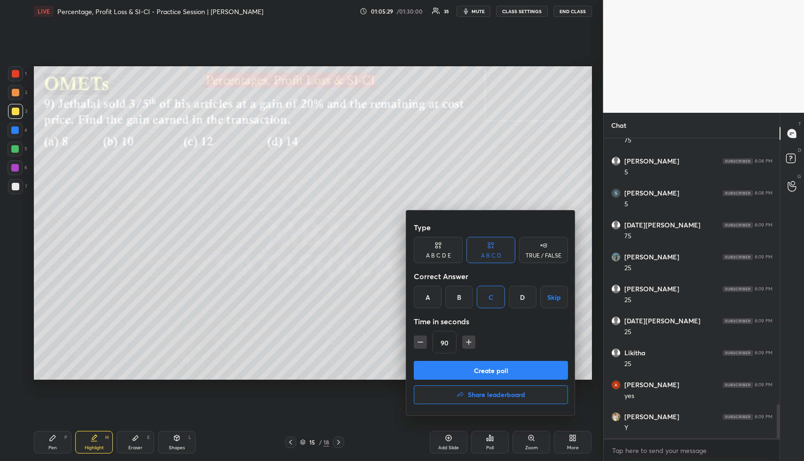
click at [420, 339] on icon "button" at bounding box center [419, 341] width 9 height 9
type input "60"
click at [466, 344] on button "Create poll" at bounding box center [491, 370] width 154 height 19
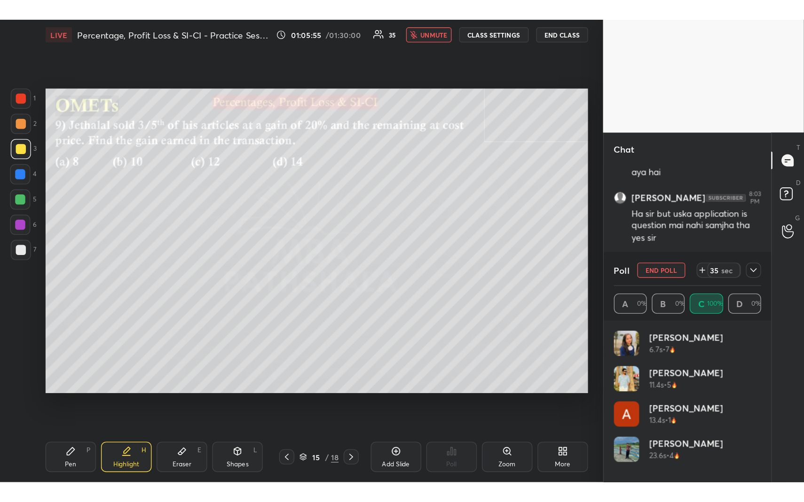
scroll to position [3, 3]
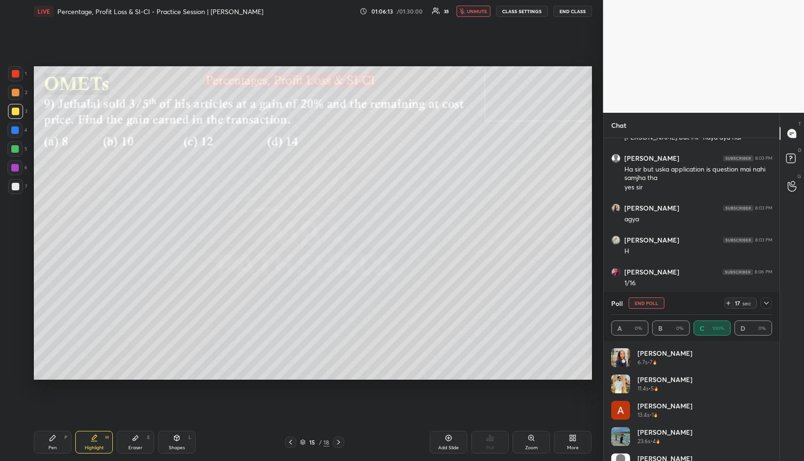
click at [470, 11] on span "unmute" at bounding box center [477, 11] width 20 height 7
click at [598, 304] on icon at bounding box center [766, 303] width 8 height 8
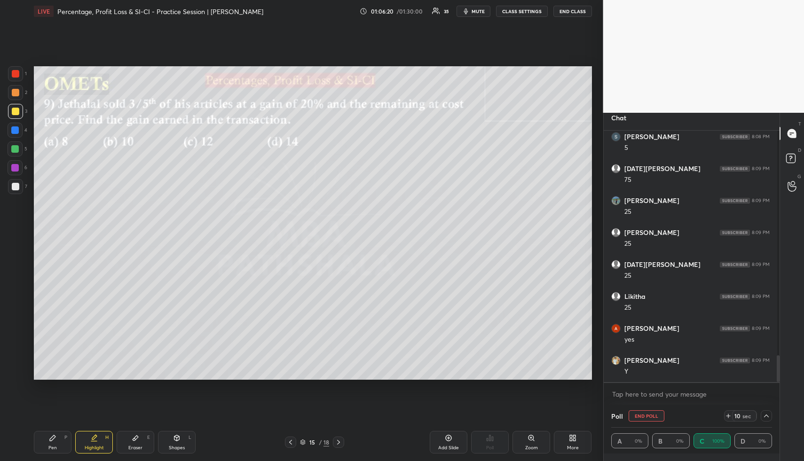
drag, startPoint x: 128, startPoint y: 442, endPoint x: 126, endPoint y: 437, distance: 5.1
click at [128, 344] on div "Eraser E" at bounding box center [136, 442] width 38 height 23
click at [15, 316] on span "Erase all" at bounding box center [15, 315] width 14 height 7
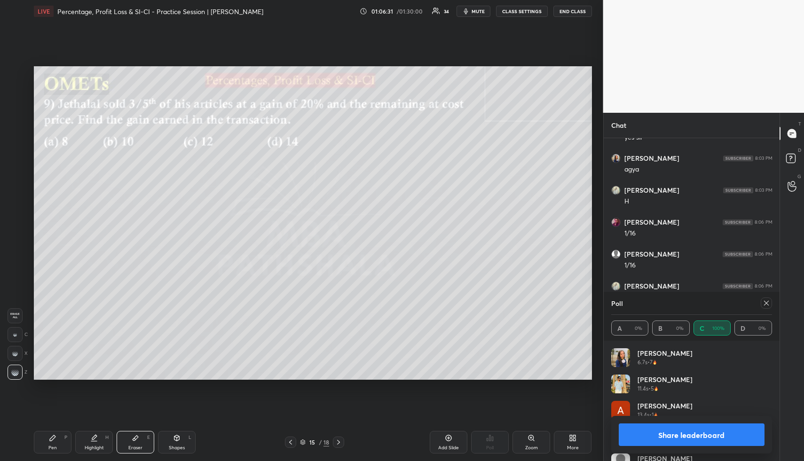
drag, startPoint x: 683, startPoint y: 434, endPoint x: 665, endPoint y: 418, distance: 23.3
click at [598, 344] on button "Share leaderboard" at bounding box center [691, 434] width 146 height 23
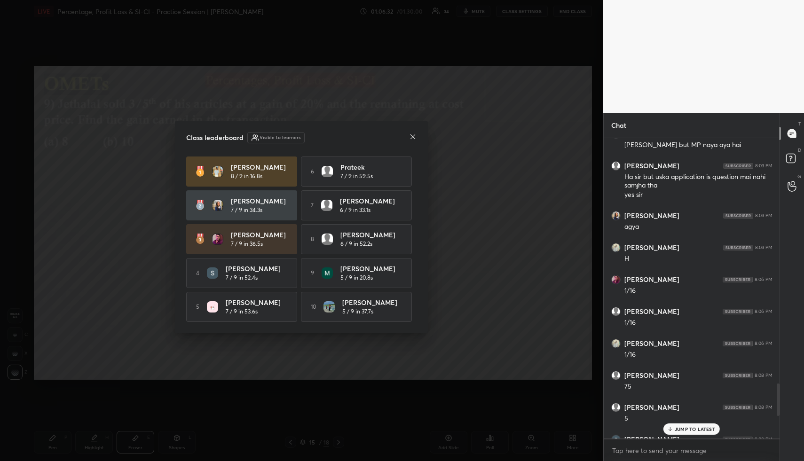
click at [412, 133] on icon at bounding box center [413, 137] width 8 height 8
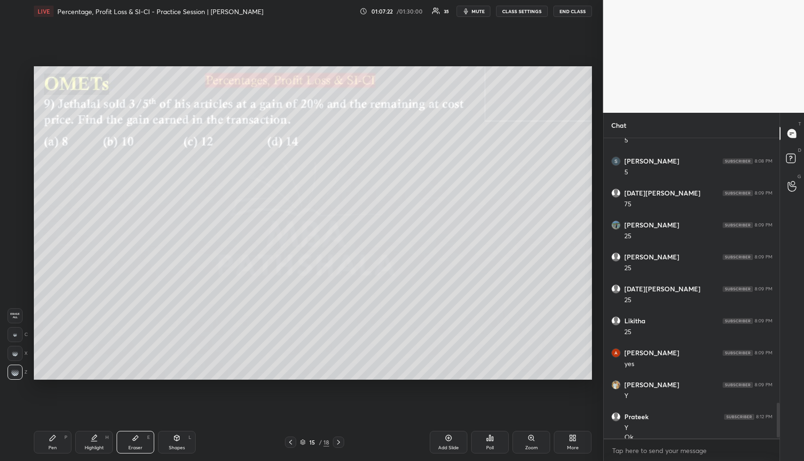
scroll to position [2309, 0]
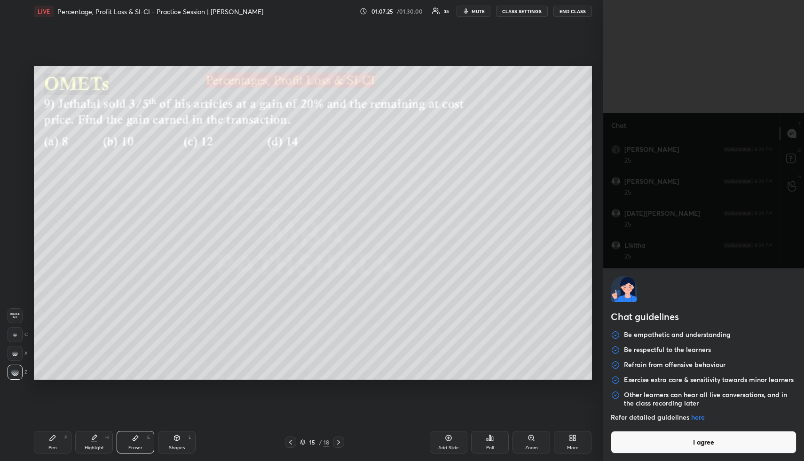
click at [598, 344] on body "1 2 3 4 5 6 7 R O A L C X Z Erase all C X Z LIVE Percentage, Profit Loss & SI-C…" at bounding box center [402, 230] width 804 height 461
click at [598, 344] on button "I agree" at bounding box center [703, 442] width 186 height 23
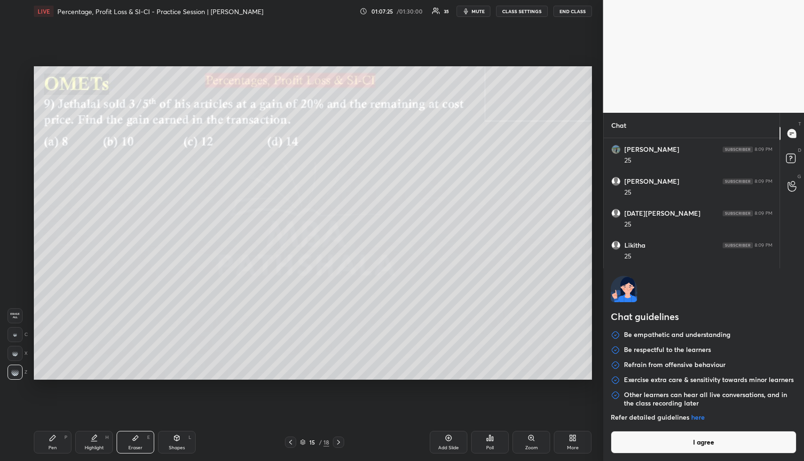
type textarea "x"
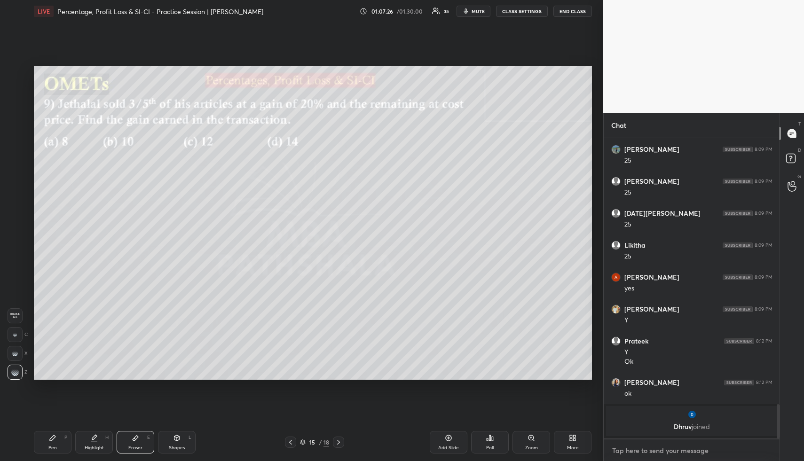
paste textarea "https://www.youtube.com/live/FtqfZy3mbVA?si=SWhFAqY6o9A9AnEY"
type textarea "https://www.youtube.com/live/FtqfZy3mbVA?si=SWhFAqY6o9A9AnEY"
type textarea "x"
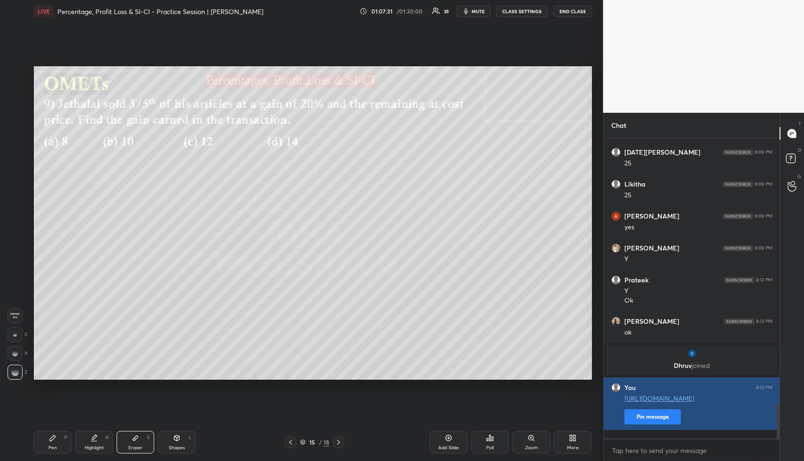
click at [598, 344] on button "Pin message" at bounding box center [652, 416] width 56 height 15
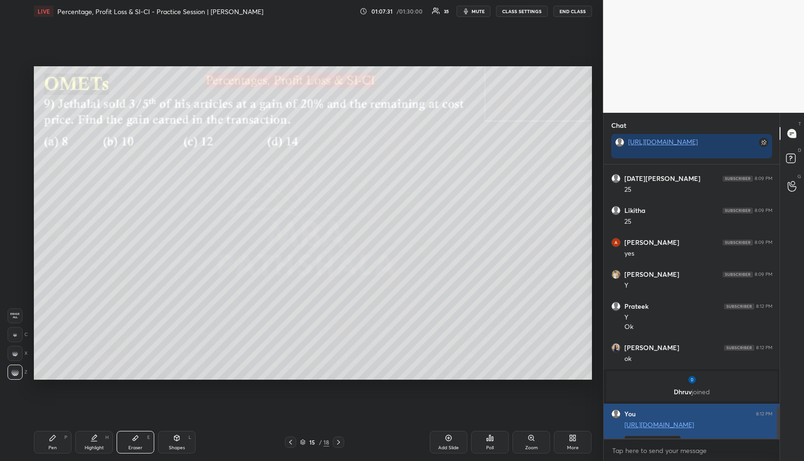
scroll to position [294, 173]
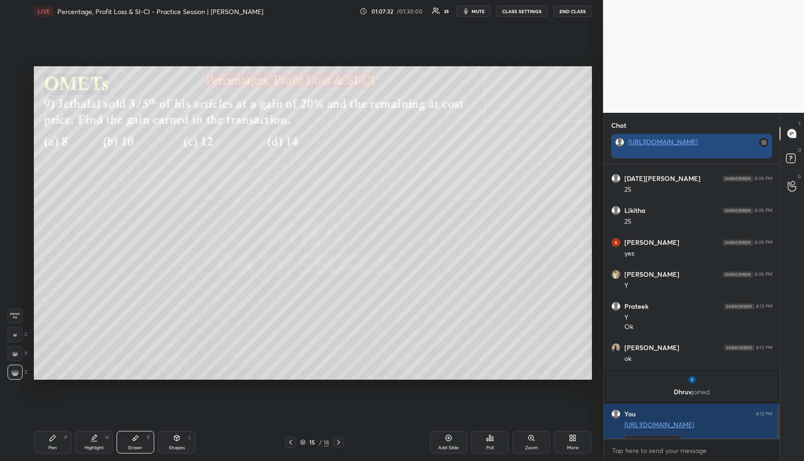
click at [598, 145] on link "https://www.youtube.com/live/FtqfZy3mbVA?si=SWhFAqY6o9A9AnEY" at bounding box center [663, 141] width 70 height 9
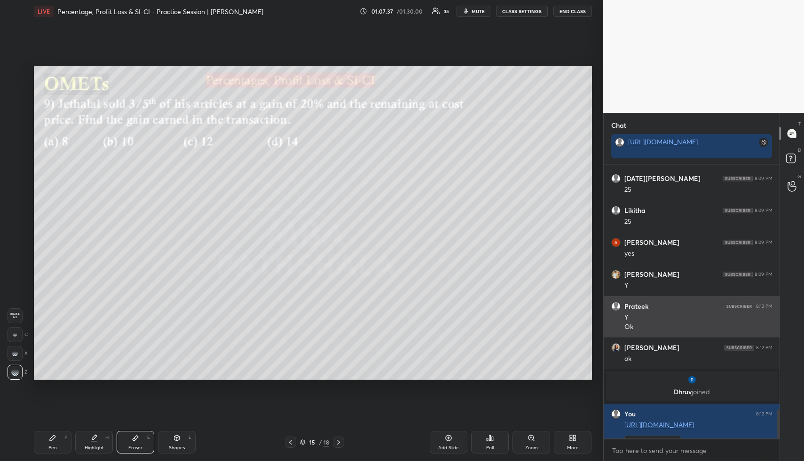
scroll to position [2312, 0]
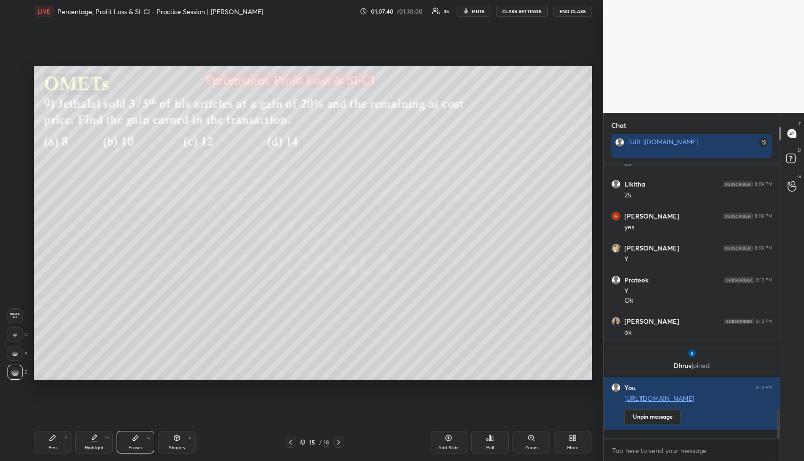
click at [166, 344] on div "Shapes L" at bounding box center [177, 442] width 38 height 23
drag, startPoint x: 166, startPoint y: 437, endPoint x: 147, endPoint y: 406, distance: 37.1
click at [166, 344] on div "Shapes L" at bounding box center [177, 442] width 38 height 23
click at [11, 94] on div at bounding box center [15, 92] width 15 height 15
click at [91, 344] on div "Highlight H" at bounding box center [94, 442] width 38 height 23
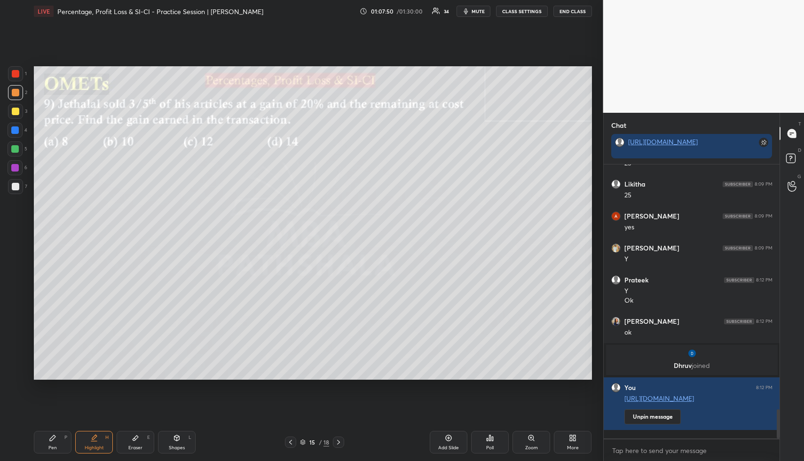
click at [58, 344] on div "Pen P" at bounding box center [53, 442] width 38 height 23
drag, startPoint x: 20, startPoint y: 114, endPoint x: 26, endPoint y: 115, distance: 6.7
click at [18, 114] on div at bounding box center [15, 111] width 15 height 15
click at [139, 344] on div "Eraser E" at bounding box center [136, 442] width 38 height 23
drag, startPoint x: 57, startPoint y: 437, endPoint x: 56, endPoint y: 425, distance: 12.2
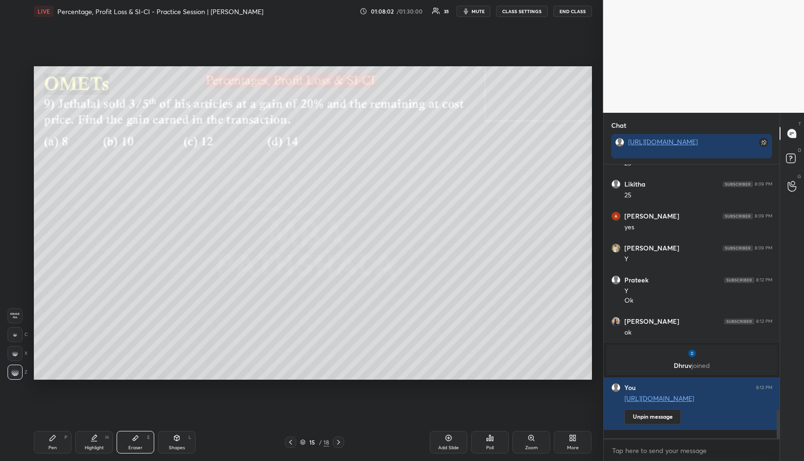
click at [56, 344] on div "Pen P" at bounding box center [53, 442] width 38 height 23
click at [177, 344] on icon at bounding box center [177, 438] width 8 height 8
drag, startPoint x: 16, startPoint y: 146, endPoint x: 23, endPoint y: 147, distance: 7.2
click at [16, 147] on div at bounding box center [15, 149] width 8 height 8
drag, startPoint x: 175, startPoint y: 451, endPoint x: 140, endPoint y: 411, distance: 53.9
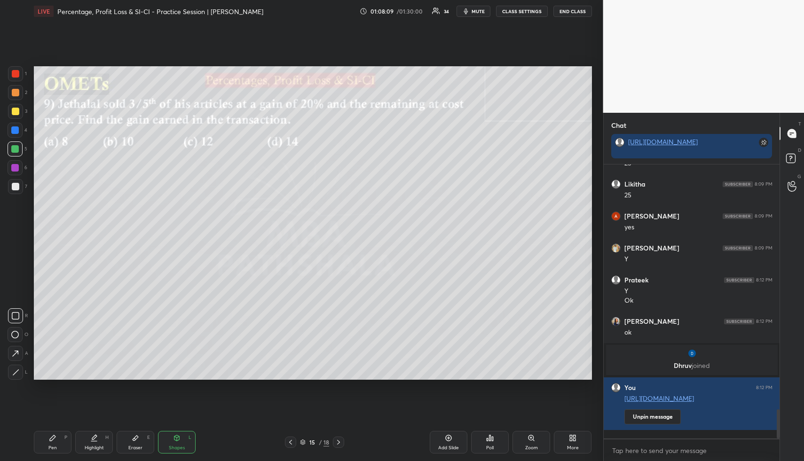
click at [173, 344] on div "Shapes L" at bounding box center [177, 442] width 38 height 23
drag, startPoint x: 14, startPoint y: 351, endPoint x: 10, endPoint y: 314, distance: 36.4
click at [13, 344] on icon at bounding box center [15, 354] width 10 height 10
click at [17, 170] on div at bounding box center [15, 168] width 8 height 8
drag, startPoint x: 53, startPoint y: 449, endPoint x: 50, endPoint y: 444, distance: 5.3
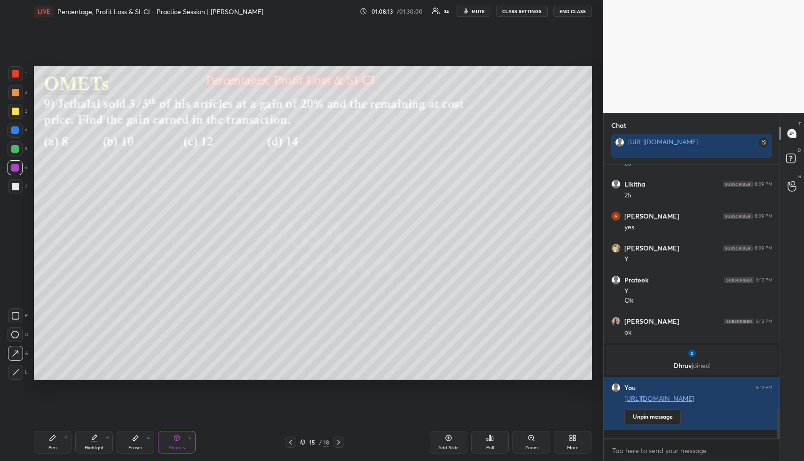
click at [51, 344] on div "Pen" at bounding box center [52, 447] width 8 height 5
drag, startPoint x: 16, startPoint y: 94, endPoint x: 27, endPoint y: 105, distance: 15.0
click at [16, 94] on div at bounding box center [16, 93] width 8 height 8
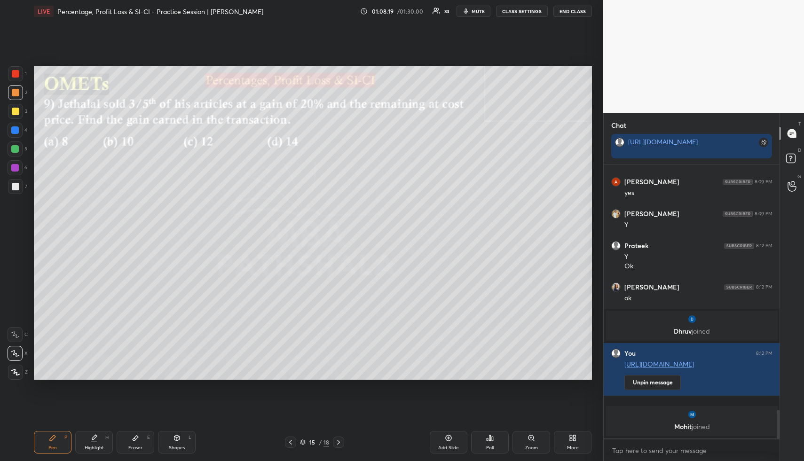
drag, startPoint x: 142, startPoint y: 438, endPoint x: 140, endPoint y: 428, distance: 10.6
click at [141, 344] on div "Eraser E" at bounding box center [136, 442] width 38 height 23
click at [58, 344] on div "Pen P" at bounding box center [53, 442] width 38 height 23
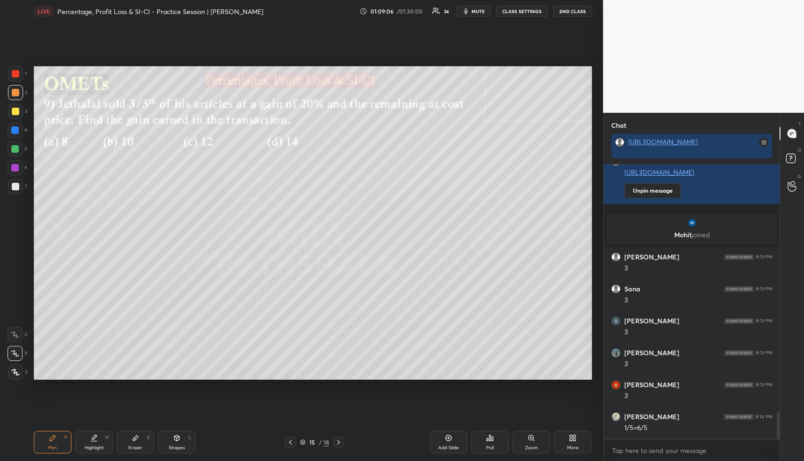
scroll to position [2529, 0]
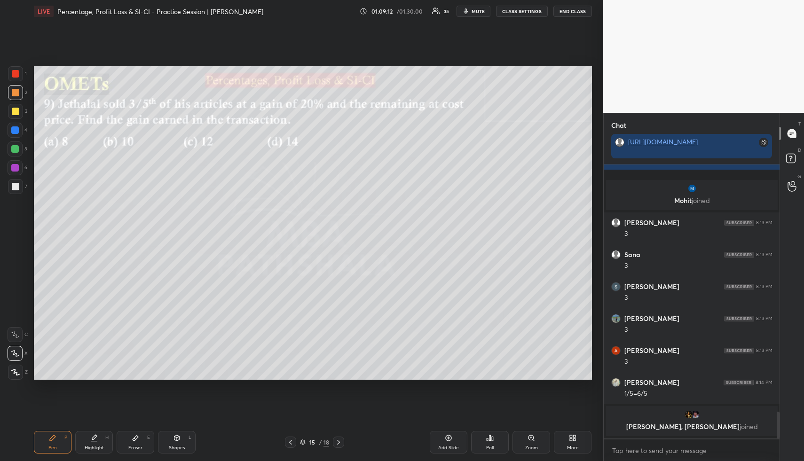
click at [119, 344] on div "Eraser E" at bounding box center [136, 442] width 38 height 23
drag, startPoint x: 112, startPoint y: 438, endPoint x: 104, endPoint y: 441, distance: 9.1
click at [112, 344] on div "Highlight H" at bounding box center [94, 442] width 38 height 23
drag, startPoint x: 101, startPoint y: 442, endPoint x: 165, endPoint y: 405, distance: 75.0
click at [101, 344] on div "Highlight H" at bounding box center [94, 442] width 38 height 23
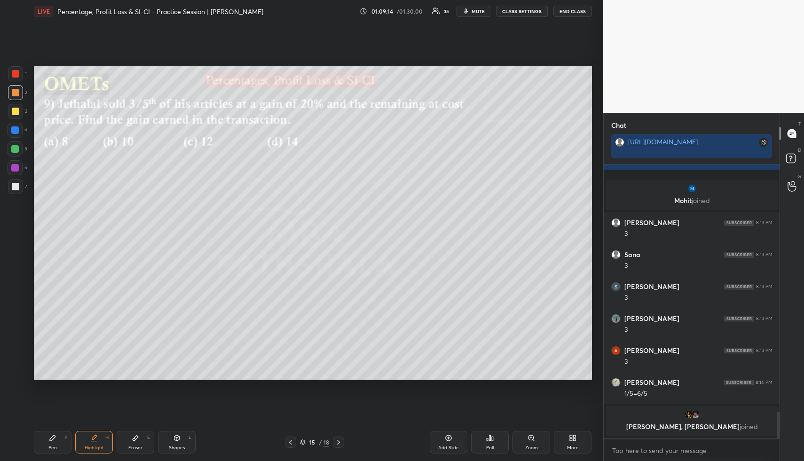
click at [187, 344] on div "Shapes L" at bounding box center [177, 442] width 38 height 23
drag, startPoint x: 21, startPoint y: 184, endPoint x: 29, endPoint y: 191, distance: 10.3
click at [21, 184] on div at bounding box center [15, 186] width 15 height 15
click at [95, 344] on div "Highlight" at bounding box center [94, 447] width 19 height 5
drag, startPoint x: 95, startPoint y: 446, endPoint x: 189, endPoint y: 382, distance: 113.5
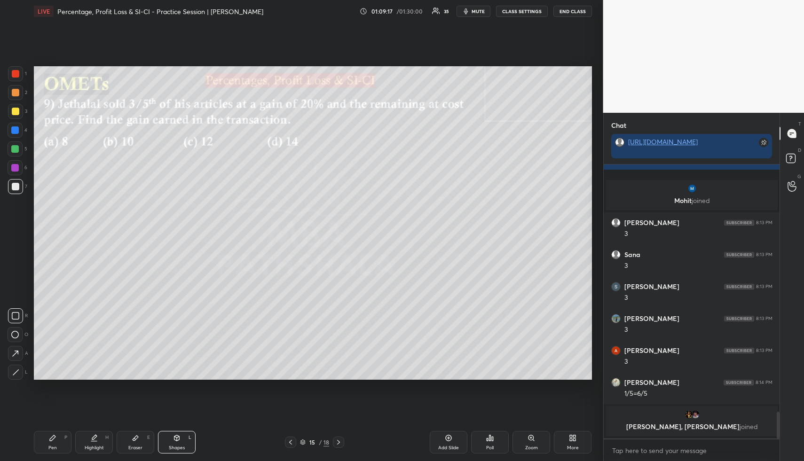
click at [101, 344] on div "Highlight H" at bounding box center [94, 442] width 38 height 23
click at [52, 344] on icon at bounding box center [53, 438] width 6 height 6
drag, startPoint x: 52, startPoint y: 438, endPoint x: 51, endPoint y: 393, distance: 45.6
click at [52, 344] on icon at bounding box center [53, 438] width 6 height 6
click at [19, 97] on div at bounding box center [15, 92] width 15 height 15
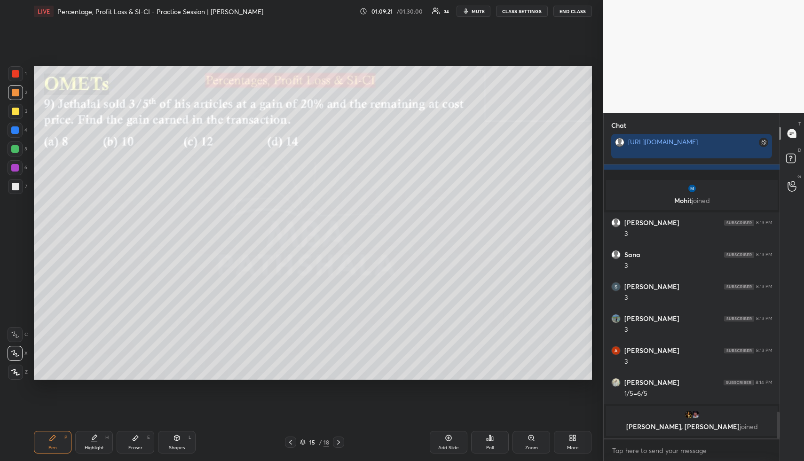
click at [16, 104] on div at bounding box center [15, 111] width 15 height 15
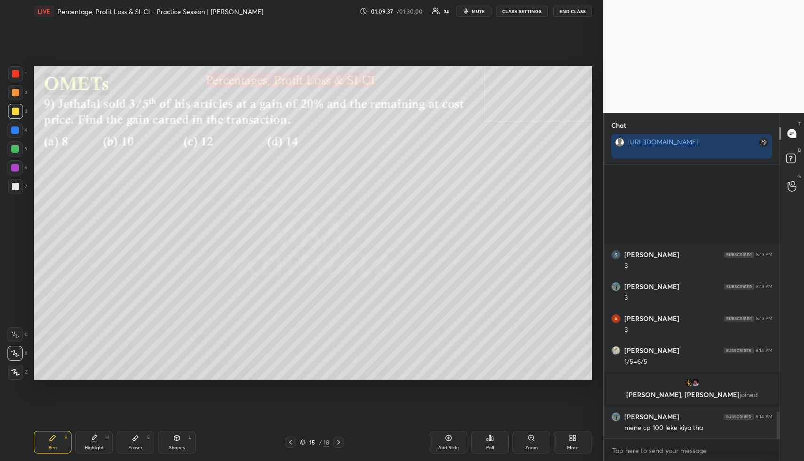
scroll to position [2510, 0]
click at [570, 344] on div "More" at bounding box center [573, 442] width 38 height 23
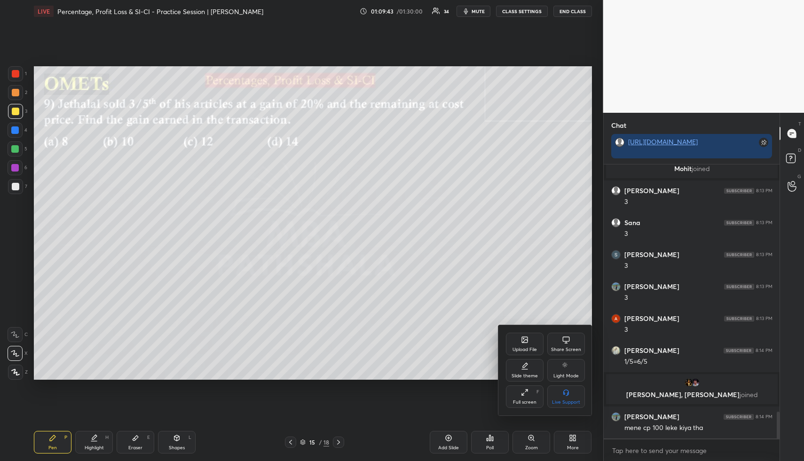
click at [524, 343] on div "Upload File" at bounding box center [525, 344] width 38 height 23
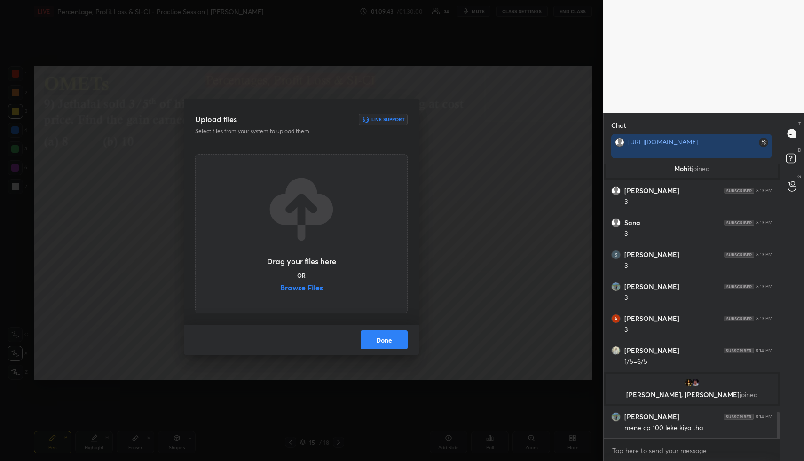
click at [313, 285] on label "Browse Files" at bounding box center [301, 289] width 43 height 10
click at [280, 285] on input "Browse Files" at bounding box center [280, 289] width 0 height 10
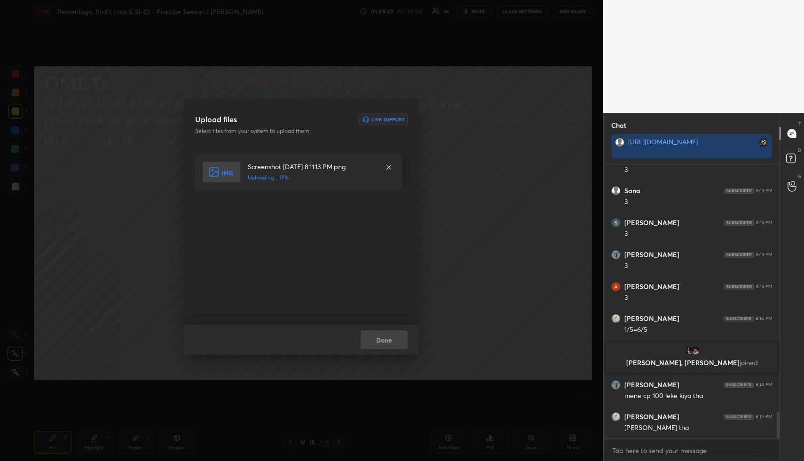
click at [386, 342] on div "Done" at bounding box center [301, 340] width 235 height 30
click at [386, 342] on button "Done" at bounding box center [383, 339] width 47 height 19
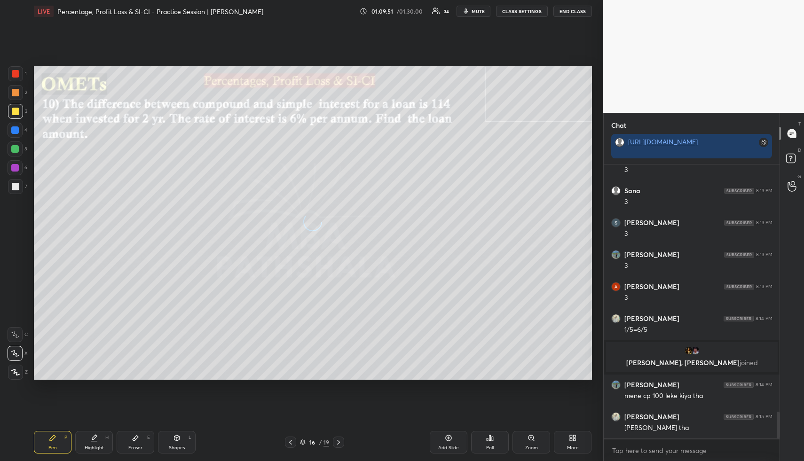
scroll to position [2574, 0]
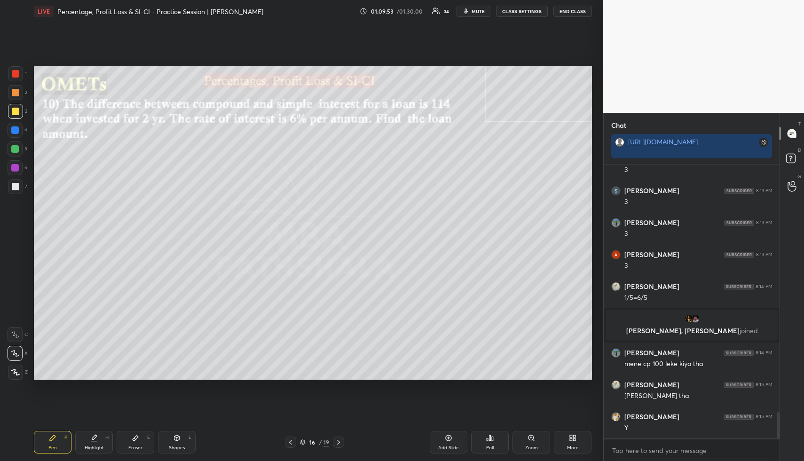
click at [179, 344] on icon at bounding box center [177, 438] width 8 height 8
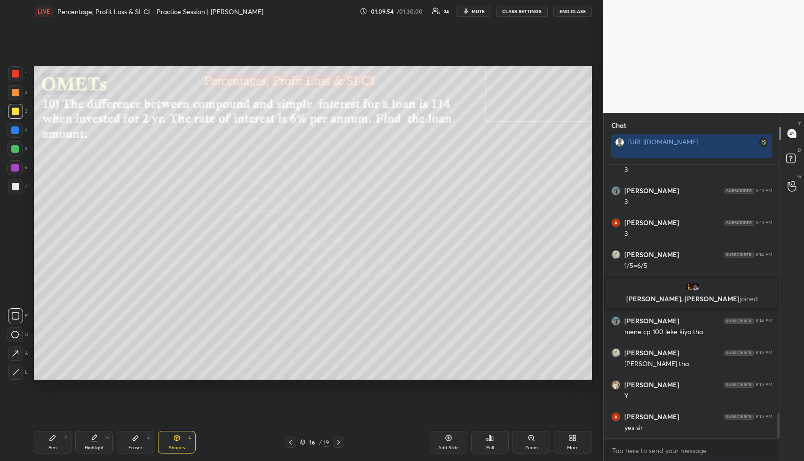
click at [13, 91] on div at bounding box center [16, 93] width 8 height 8
drag, startPoint x: 87, startPoint y: 444, endPoint x: 70, endPoint y: 445, distance: 16.6
click at [83, 344] on div "Highlight H" at bounding box center [94, 442] width 38 height 23
click at [54, 344] on div "Pen P" at bounding box center [53, 442] width 38 height 23
drag, startPoint x: 17, startPoint y: 118, endPoint x: 32, endPoint y: 117, distance: 15.1
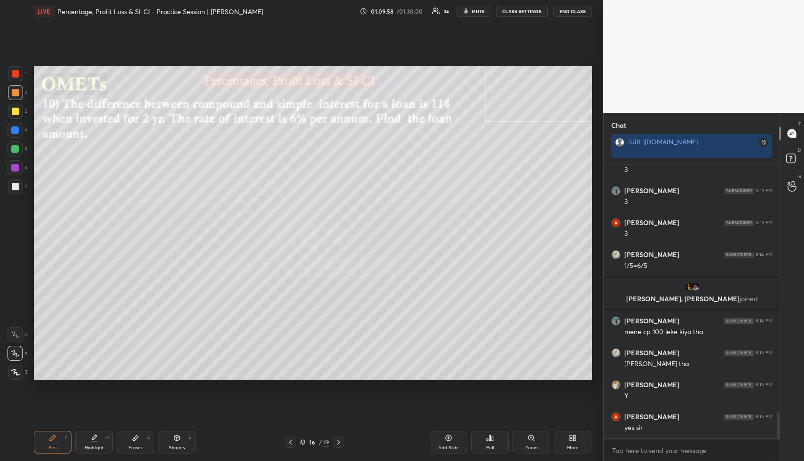
click at [17, 118] on div at bounding box center [15, 111] width 15 height 15
click at [13, 130] on div at bounding box center [15, 130] width 8 height 8
drag, startPoint x: 13, startPoint y: 134, endPoint x: 3, endPoint y: 113, distance: 24.0
click at [13, 134] on div at bounding box center [15, 130] width 15 height 15
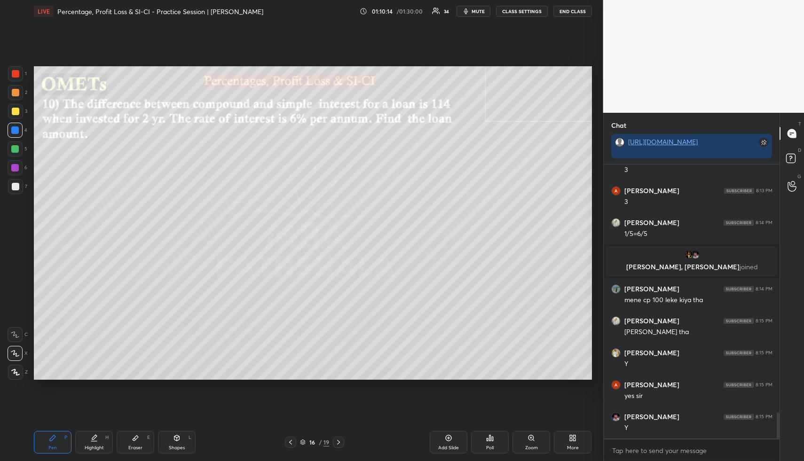
scroll to position [2670, 0]
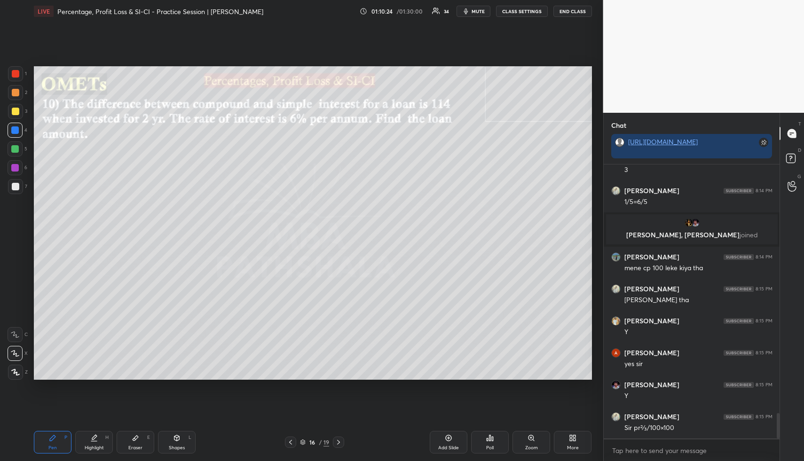
click at [90, 344] on icon at bounding box center [94, 438] width 8 height 8
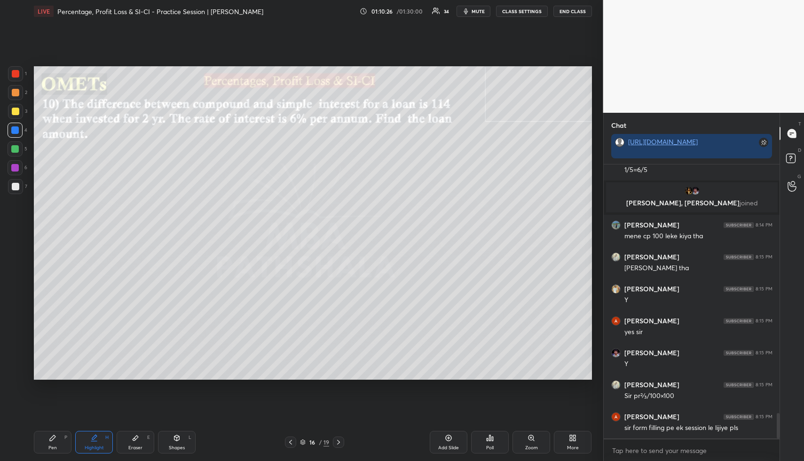
click at [47, 344] on div "Pen P" at bounding box center [53, 442] width 38 height 23
click at [12, 92] on div at bounding box center [16, 93] width 8 height 8
drag, startPoint x: 14, startPoint y: 91, endPoint x: 30, endPoint y: 98, distance: 17.5
click at [14, 91] on div at bounding box center [16, 93] width 8 height 8
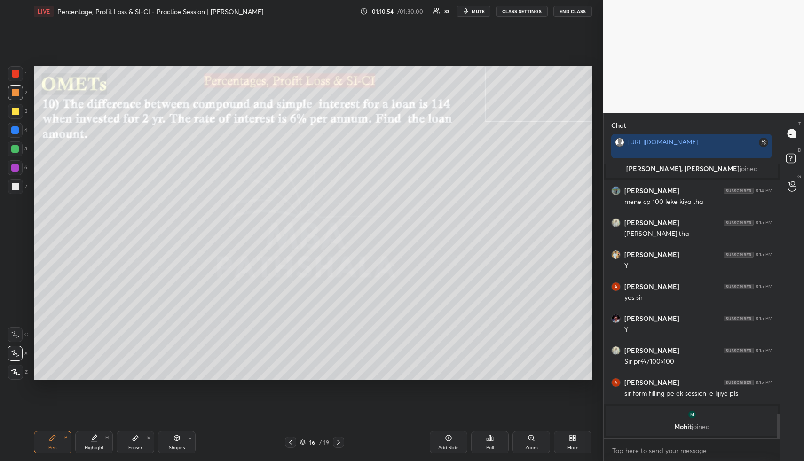
drag, startPoint x: 14, startPoint y: 128, endPoint x: 23, endPoint y: 131, distance: 10.0
click at [15, 127] on div at bounding box center [15, 130] width 8 height 8
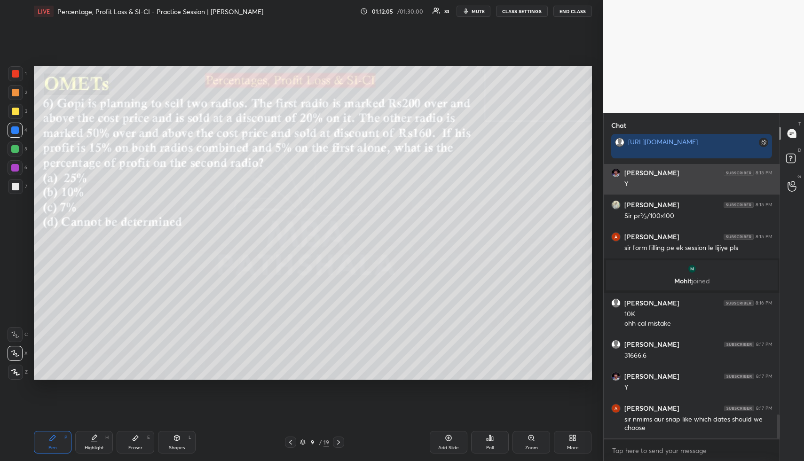
scroll to position [2863, 0]
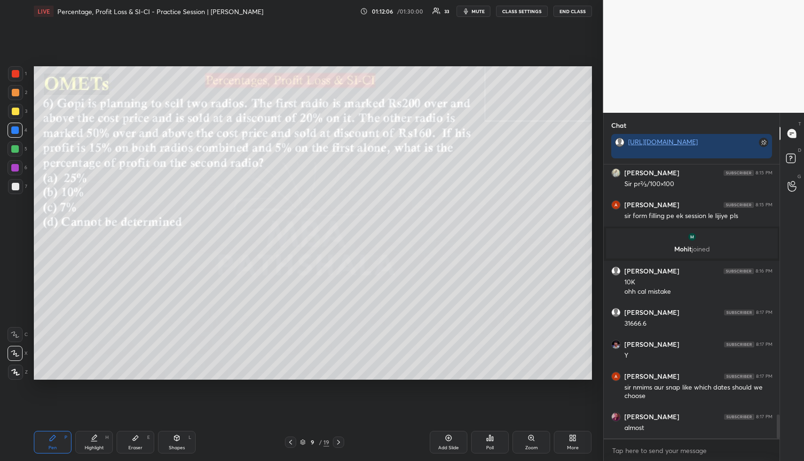
drag, startPoint x: 95, startPoint y: 446, endPoint x: 109, endPoint y: 389, distance: 59.0
click at [95, 344] on div "Highlight" at bounding box center [94, 447] width 19 height 5
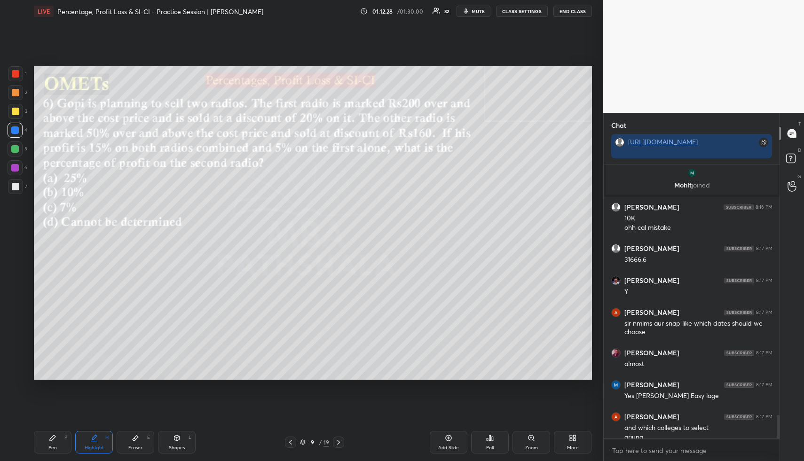
scroll to position [2936, 0]
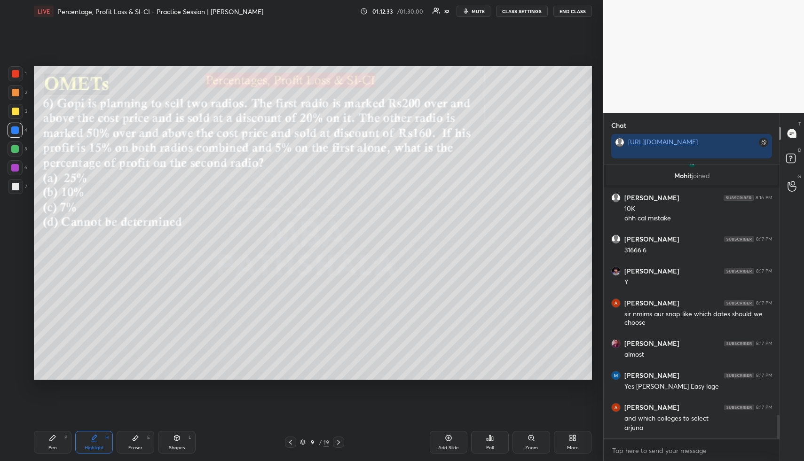
drag, startPoint x: 97, startPoint y: 437, endPoint x: 137, endPoint y: 401, distance: 52.9
click at [98, 344] on div "Highlight H" at bounding box center [94, 442] width 38 height 23
click at [283, 344] on div "Setting up your live class Poll for secs No correct answer Start poll" at bounding box center [312, 223] width 565 height 401
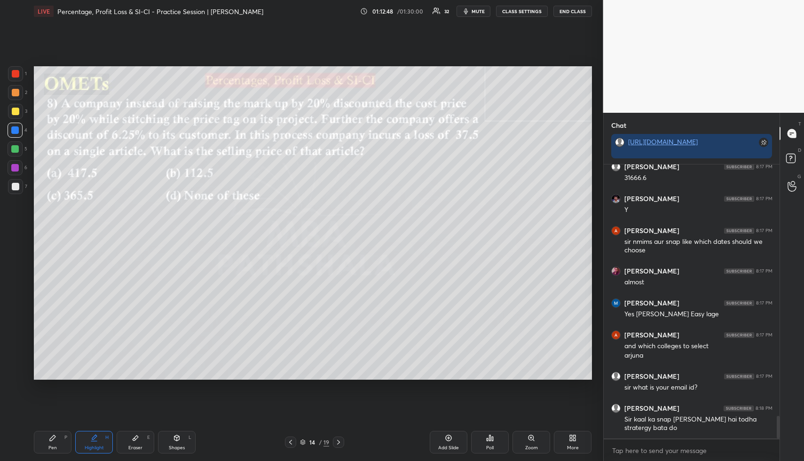
scroll to position [3041, 0]
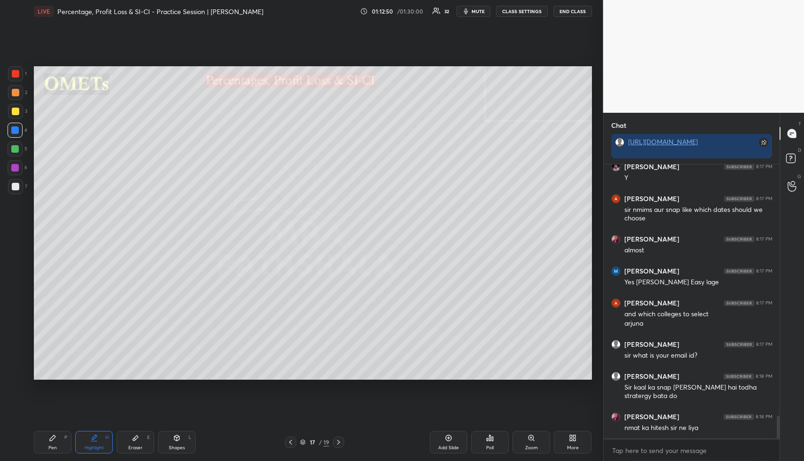
click at [52, 344] on div "Pen P" at bounding box center [53, 442] width 38 height 23
drag, startPoint x: 14, startPoint y: 107, endPoint x: 33, endPoint y: 128, distance: 28.9
click at [14, 108] on div at bounding box center [15, 111] width 15 height 15
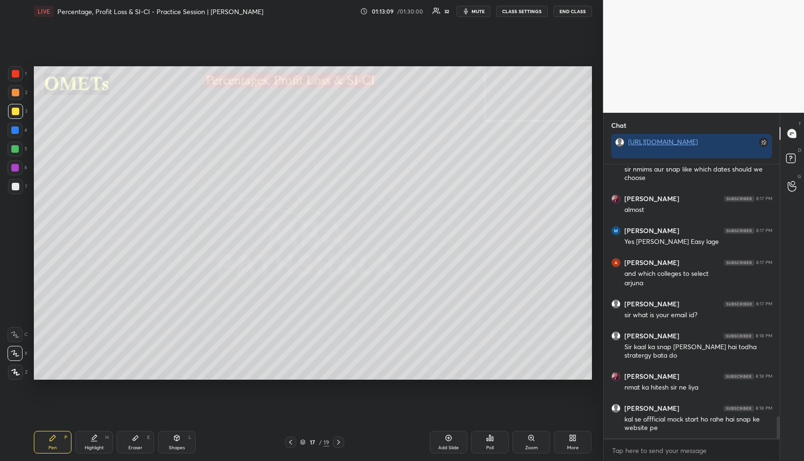
scroll to position [3113, 0]
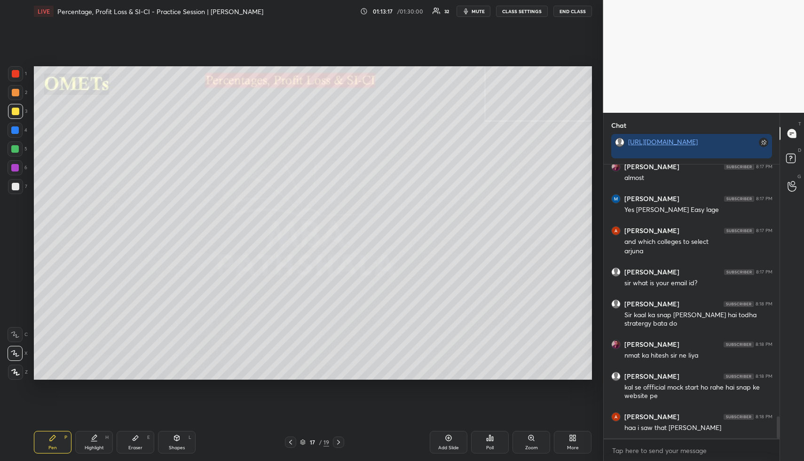
click at [61, 344] on div "Pen P" at bounding box center [53, 442] width 38 height 23
drag, startPoint x: 94, startPoint y: 438, endPoint x: 119, endPoint y: 383, distance: 60.6
click at [94, 344] on icon at bounding box center [94, 437] width 5 height 5
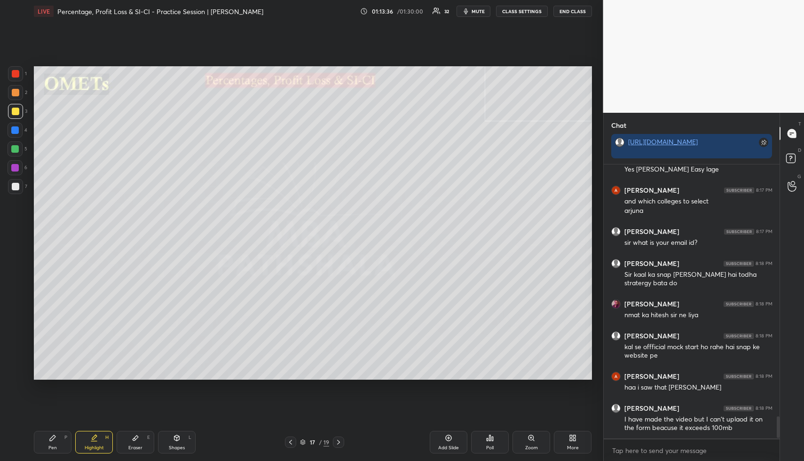
scroll to position [3194, 0]
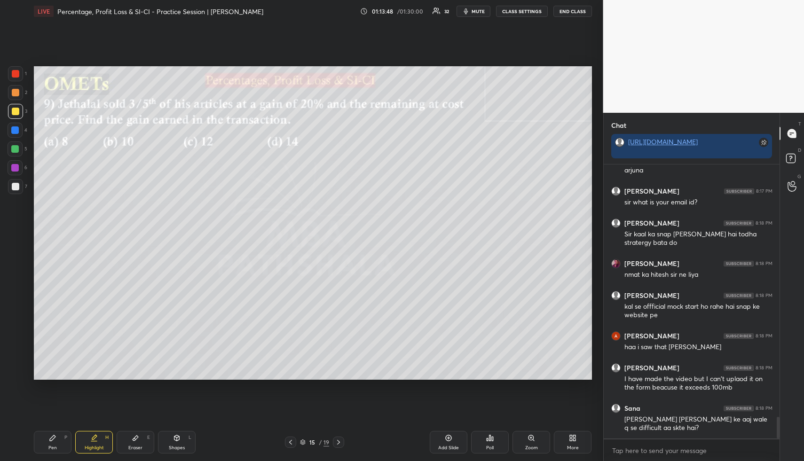
click at [93, 344] on div "Highlight" at bounding box center [94, 447] width 19 height 5
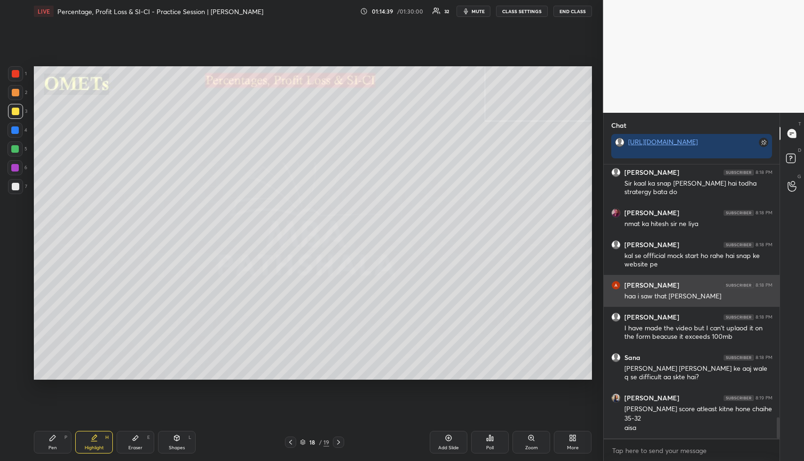
scroll to position [3277, 0]
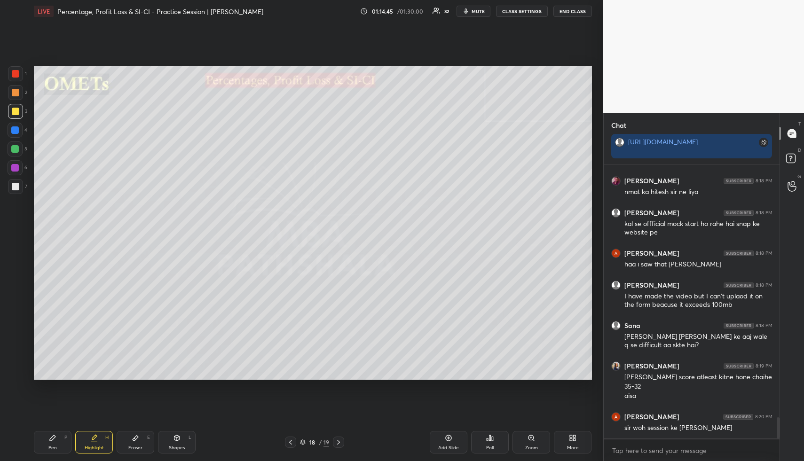
click at [570, 13] on button "END CLASS" at bounding box center [572, 11] width 39 height 11
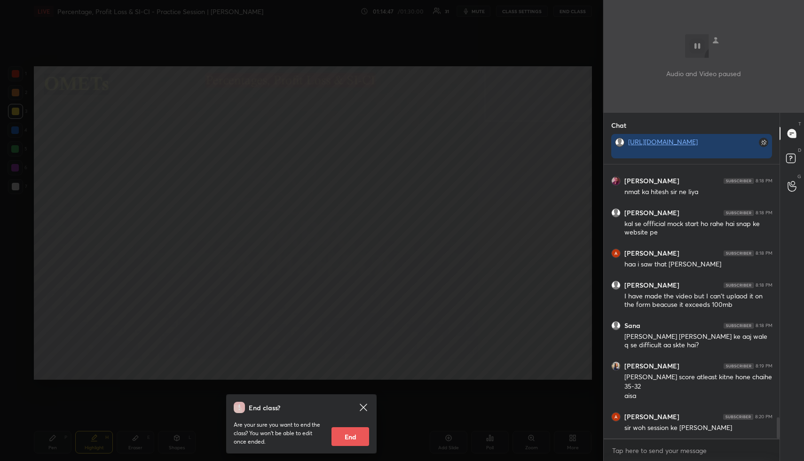
click at [355, 344] on button "End" at bounding box center [350, 436] width 38 height 19
type textarea "x"
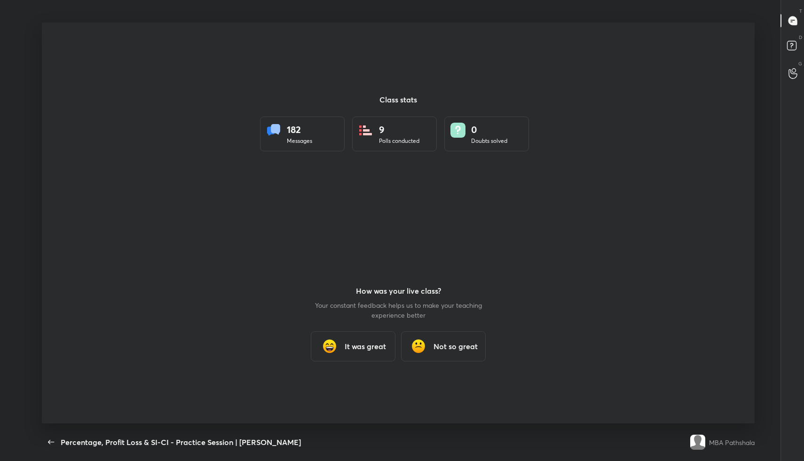
scroll to position [46590, 46194]
click at [359, 344] on div "It was great" at bounding box center [353, 346] width 85 height 30
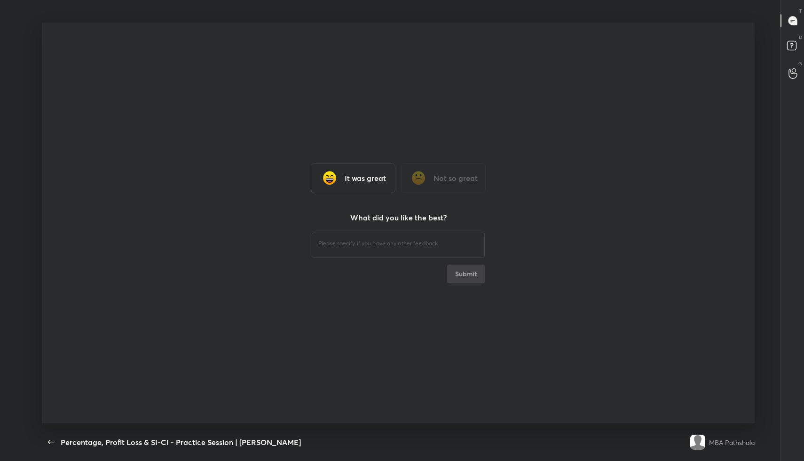
click at [339, 245] on textarea at bounding box center [398, 243] width 160 height 9
type textarea "fine"
click at [455, 278] on button "Submit" at bounding box center [466, 274] width 38 height 19
